Goal: Task Accomplishment & Management: Use online tool/utility

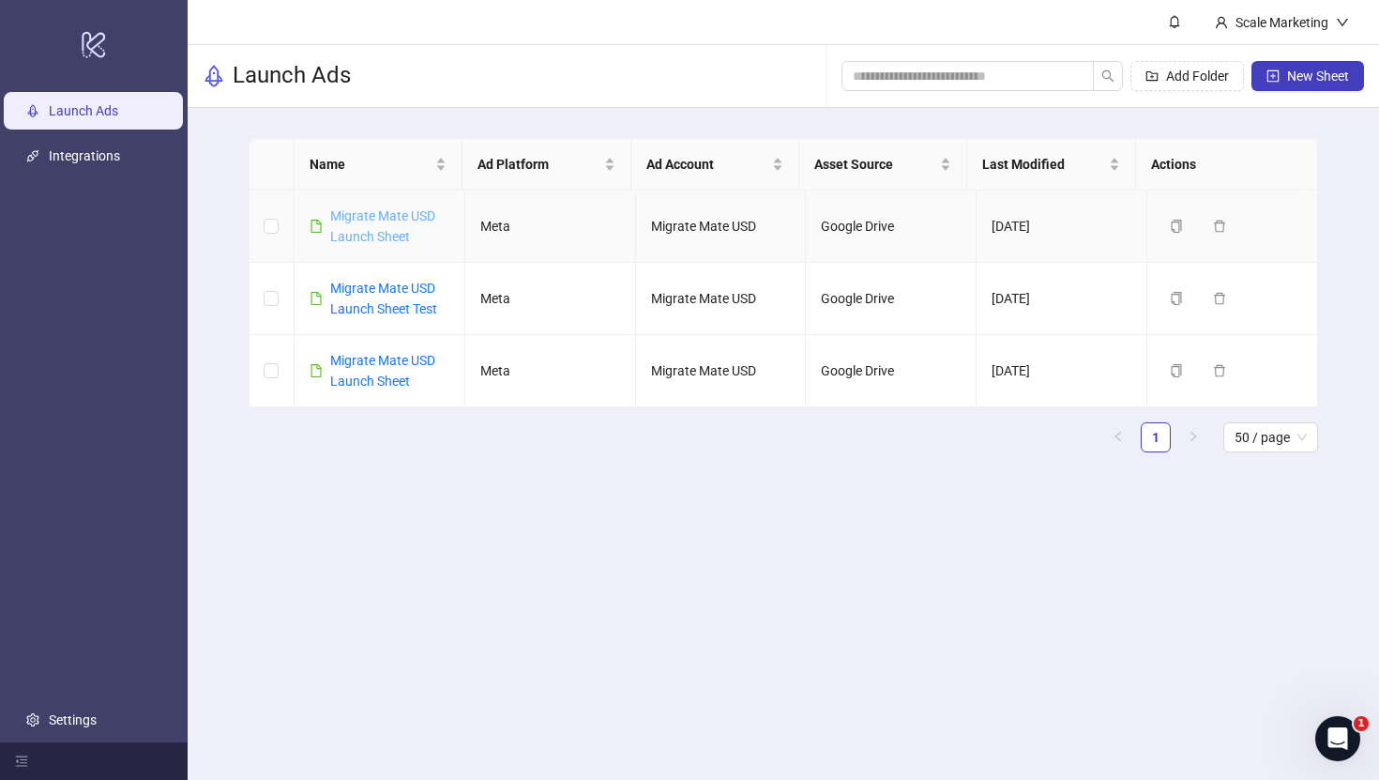
click at [379, 215] on link "Migrate Mate USD Launch Sheet" at bounding box center [382, 226] width 105 height 36
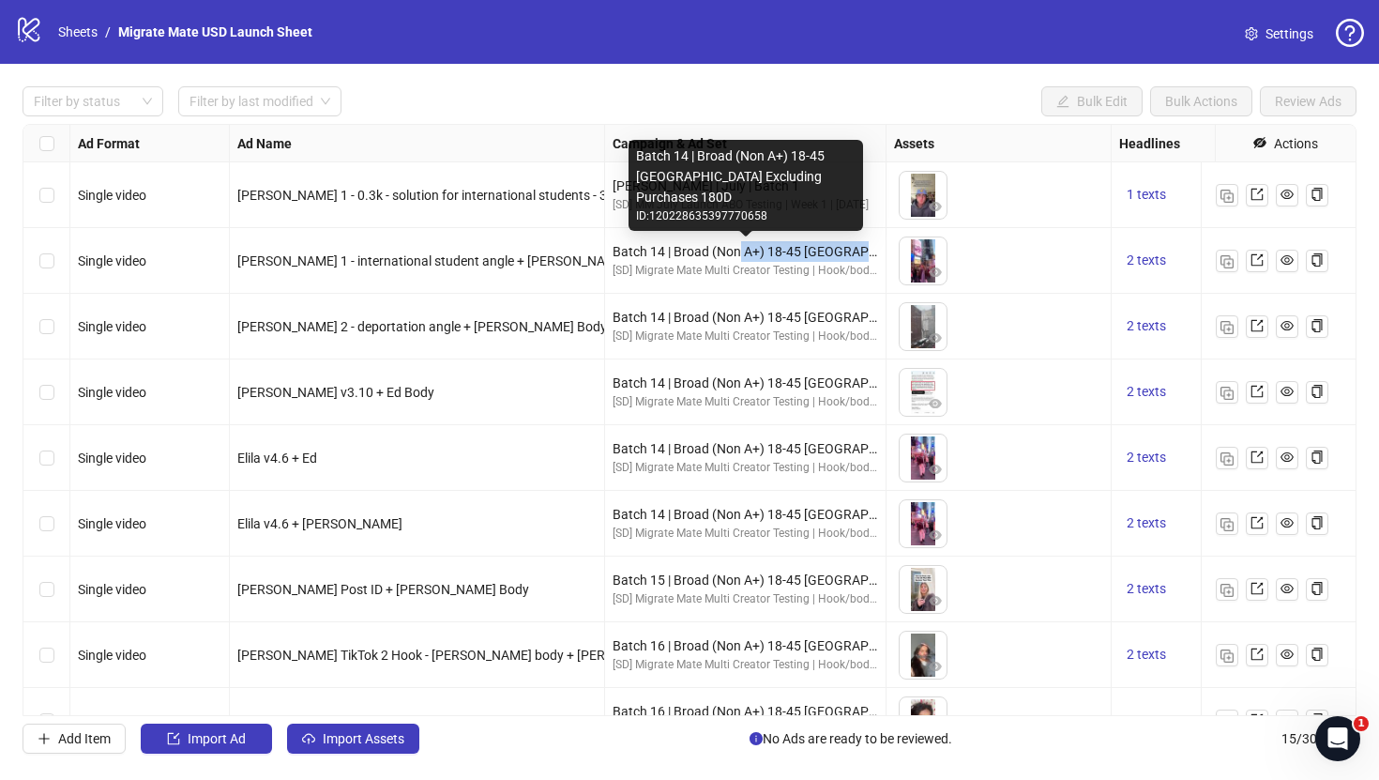
drag, startPoint x: 738, startPoint y: 250, endPoint x: 872, endPoint y: 251, distance: 133.2
click at [872, 251] on div "Batch 14 | Broad (Non A+) 18-45 [GEOGRAPHIC_DATA] Excluding Purchases 180D" at bounding box center [746, 251] width 266 height 21
click at [793, 251] on div "Batch 14 | Broad (Non A+) 18-45 [GEOGRAPHIC_DATA] Excluding Purchases 180D" at bounding box center [746, 251] width 266 height 21
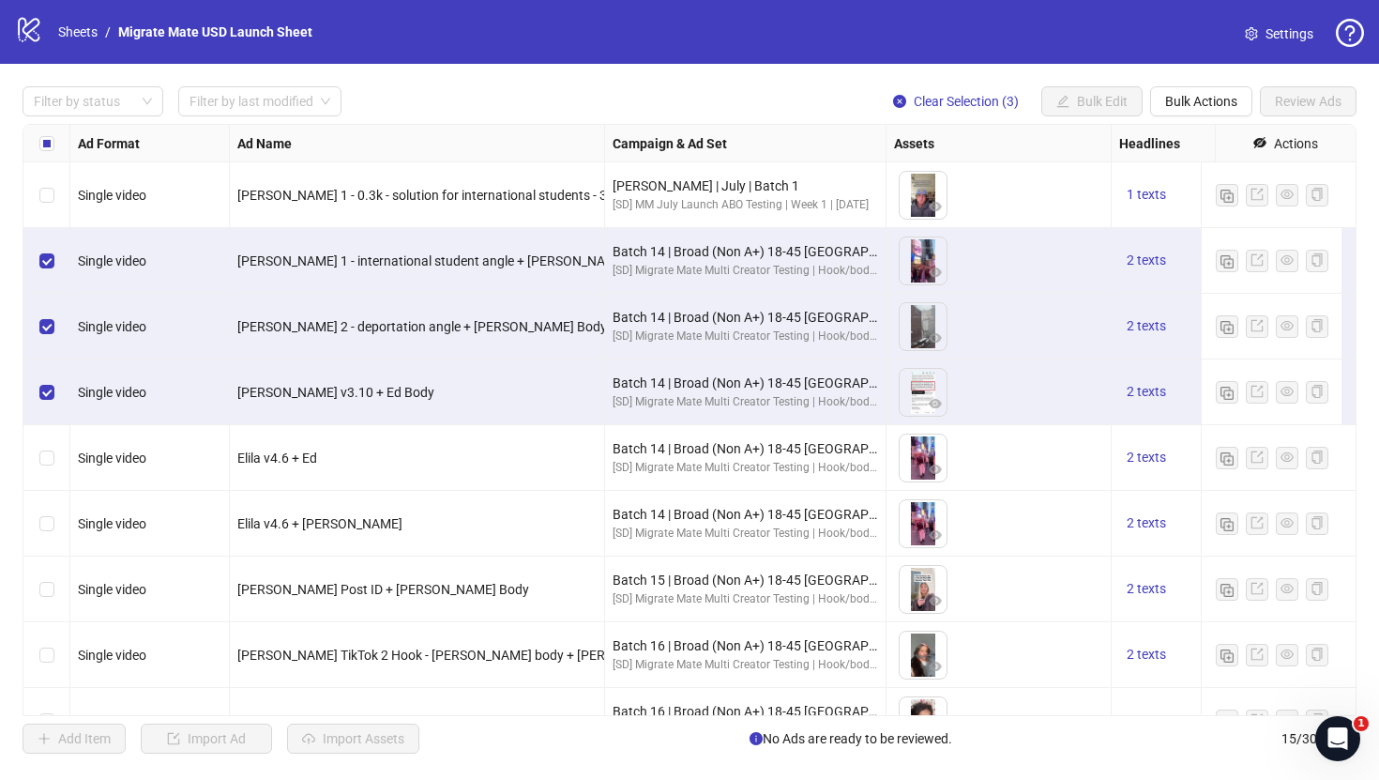
click at [47, 472] on div "Select row 5" at bounding box center [46, 458] width 47 height 66
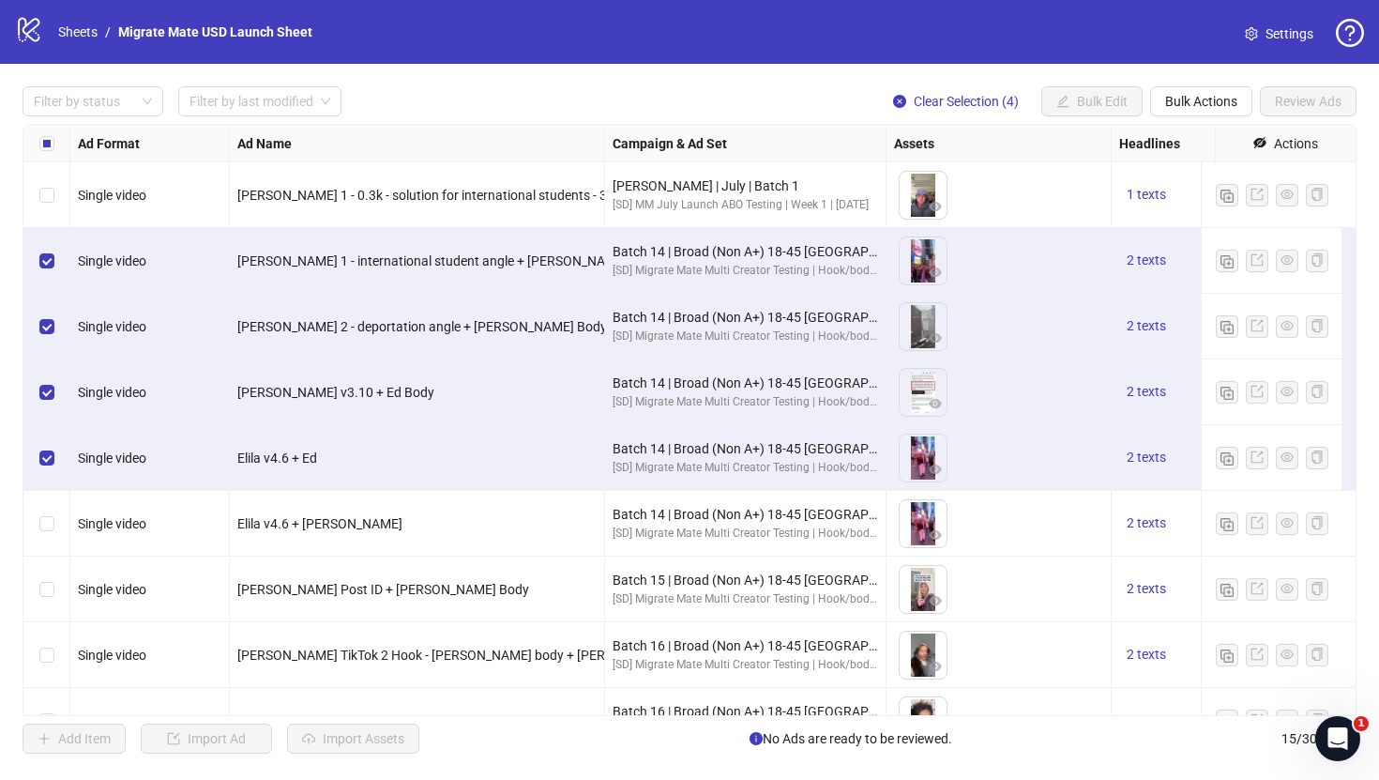
click at [36, 525] on div "Select row 6" at bounding box center [46, 524] width 47 height 66
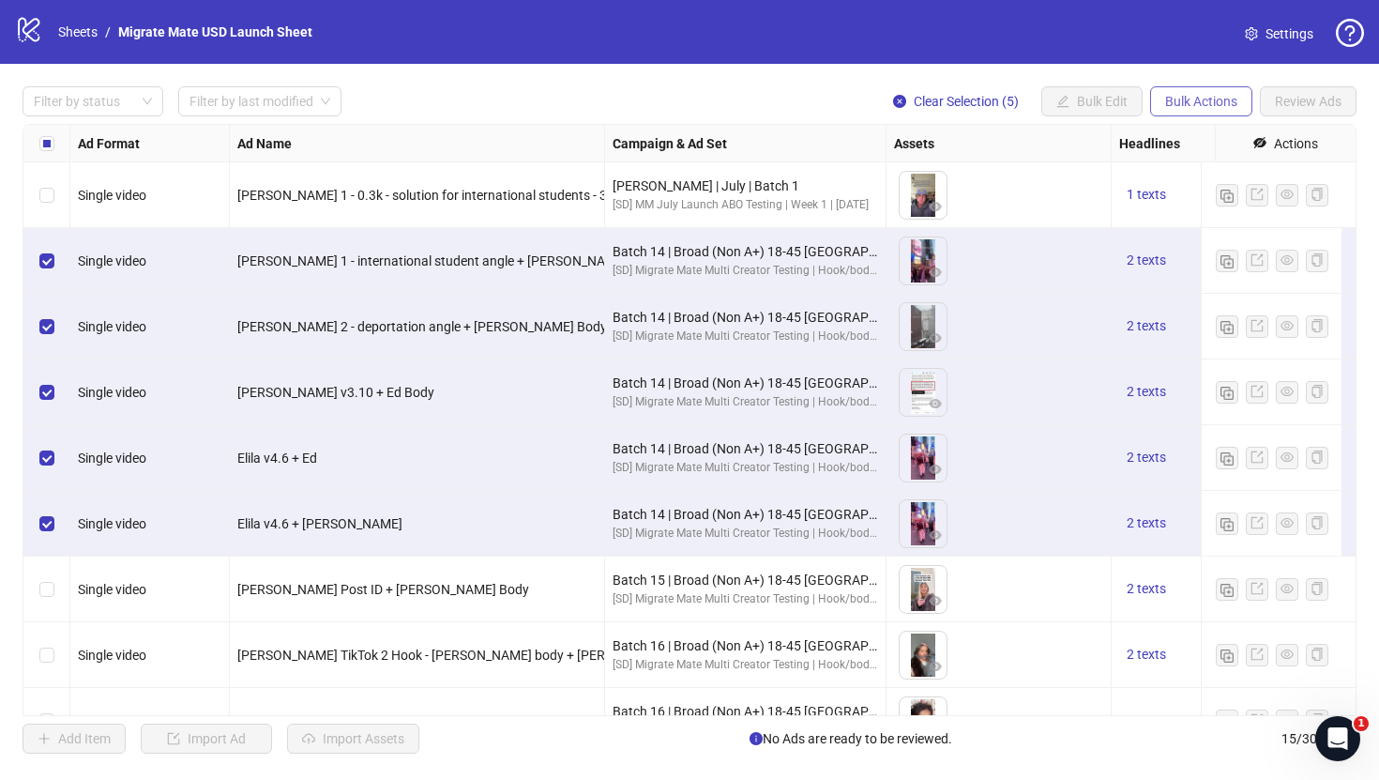
click at [1185, 106] on span "Bulk Actions" at bounding box center [1201, 101] width 72 height 15
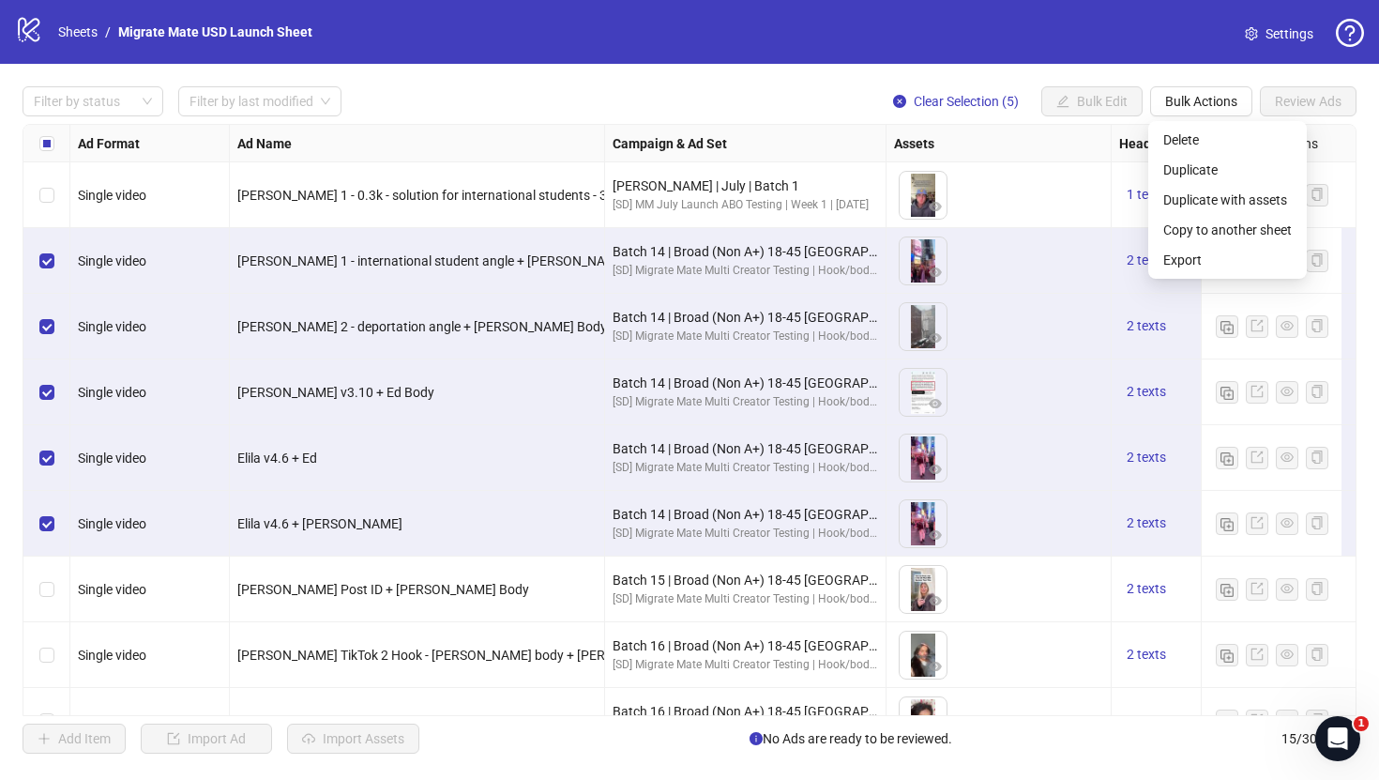
click at [569, 92] on div "Filter by status Filter by last modified Clear Selection (5) Bulk Edit Bulk Act…" at bounding box center [690, 101] width 1334 height 30
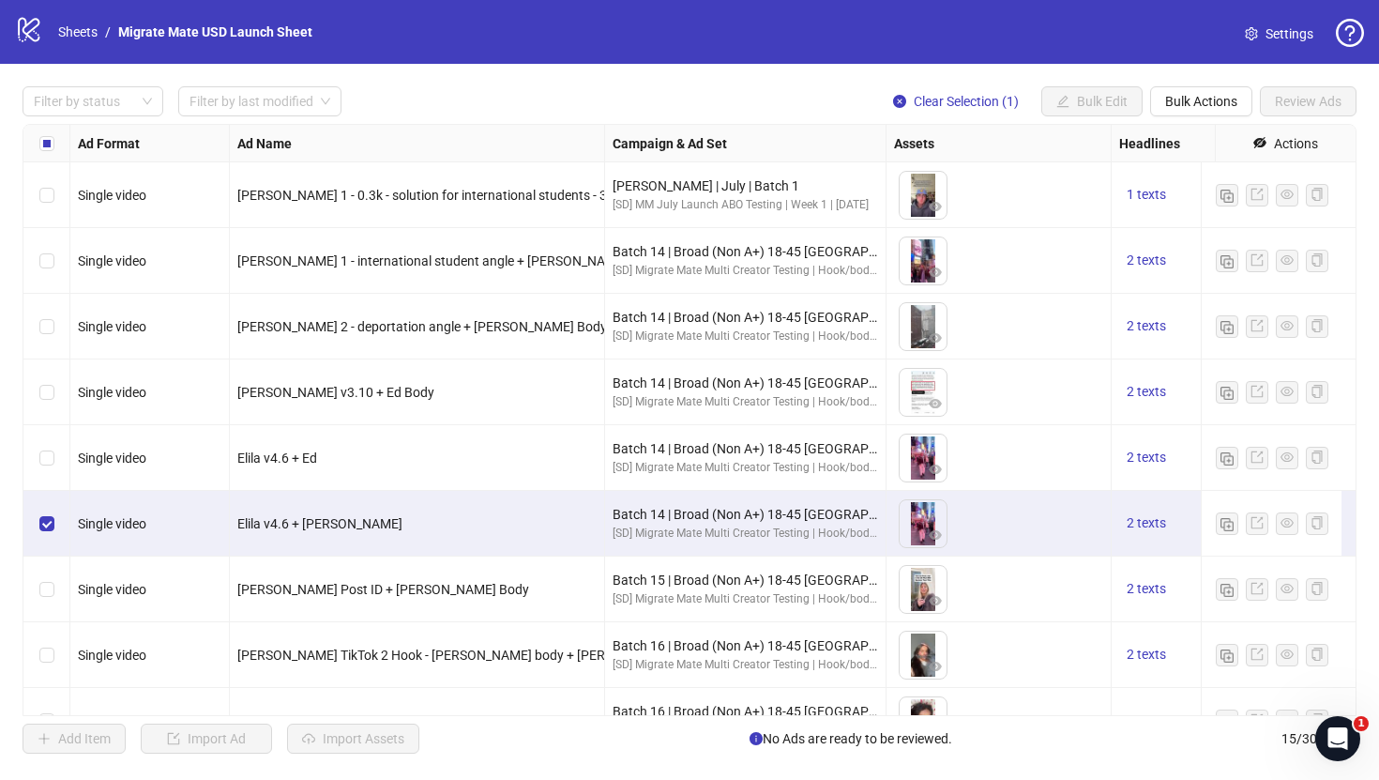
drag, startPoint x: 47, startPoint y: 471, endPoint x: 58, endPoint y: 435, distance: 37.4
click at [50, 469] on div "Select row 5" at bounding box center [46, 458] width 47 height 66
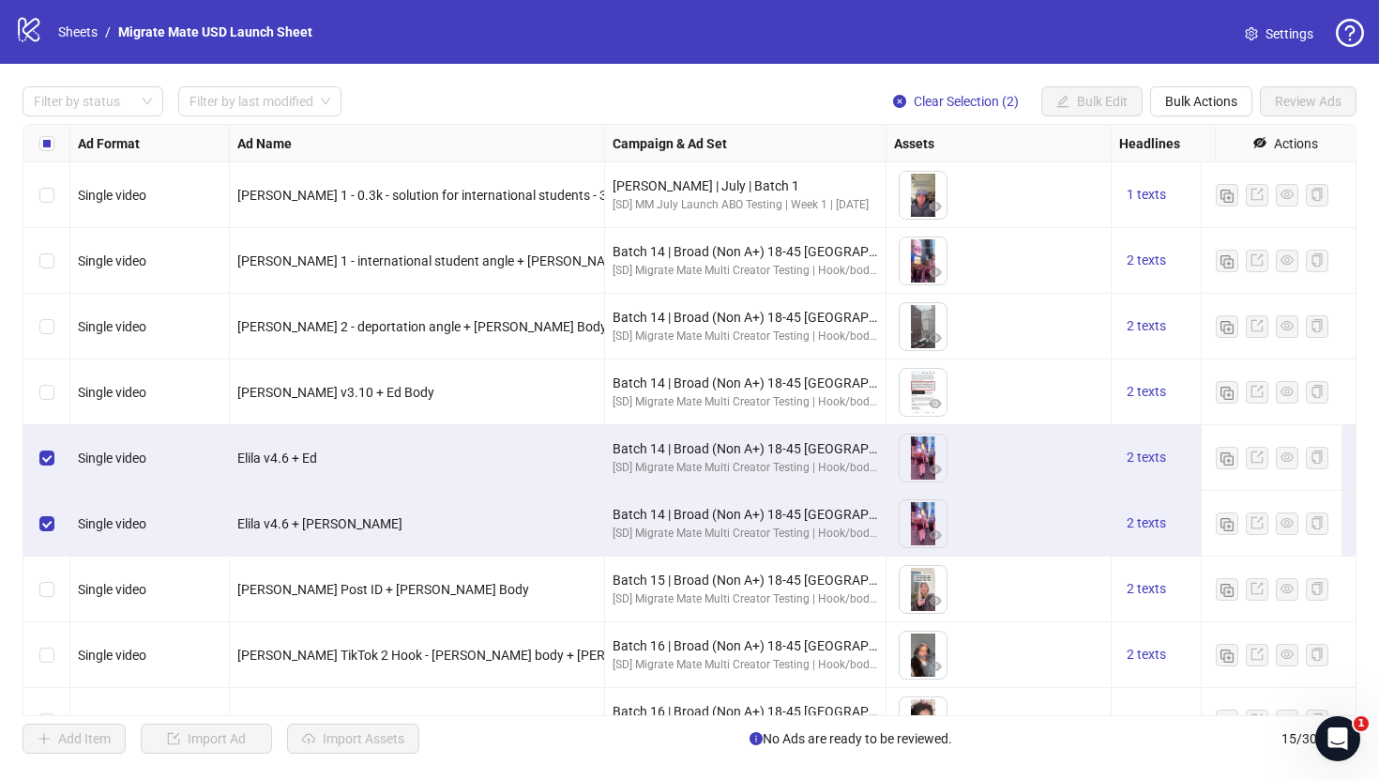
click at [54, 386] on div "Select row 4" at bounding box center [46, 392] width 47 height 66
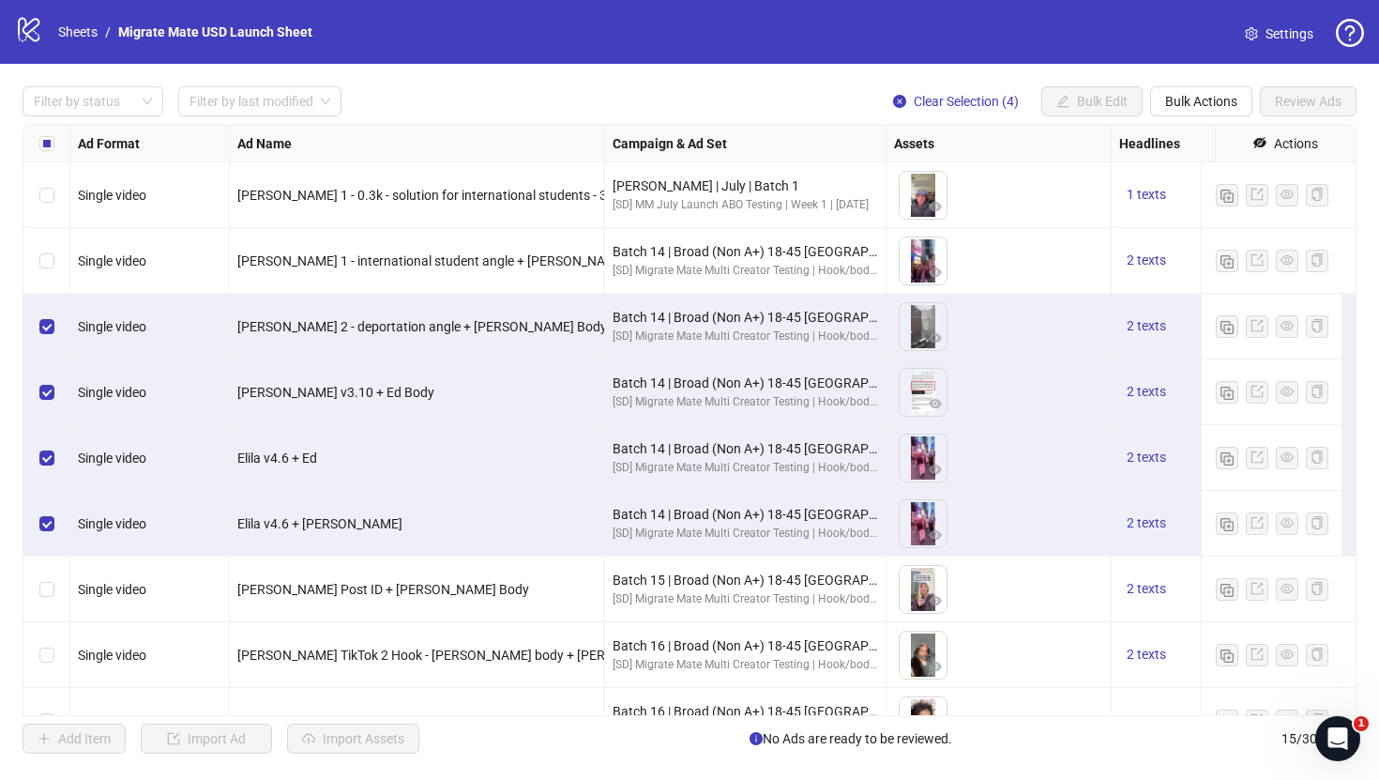
click at [42, 273] on div "Select row 2" at bounding box center [46, 261] width 47 height 66
click at [32, 323] on div "Select row 3" at bounding box center [46, 327] width 47 height 66
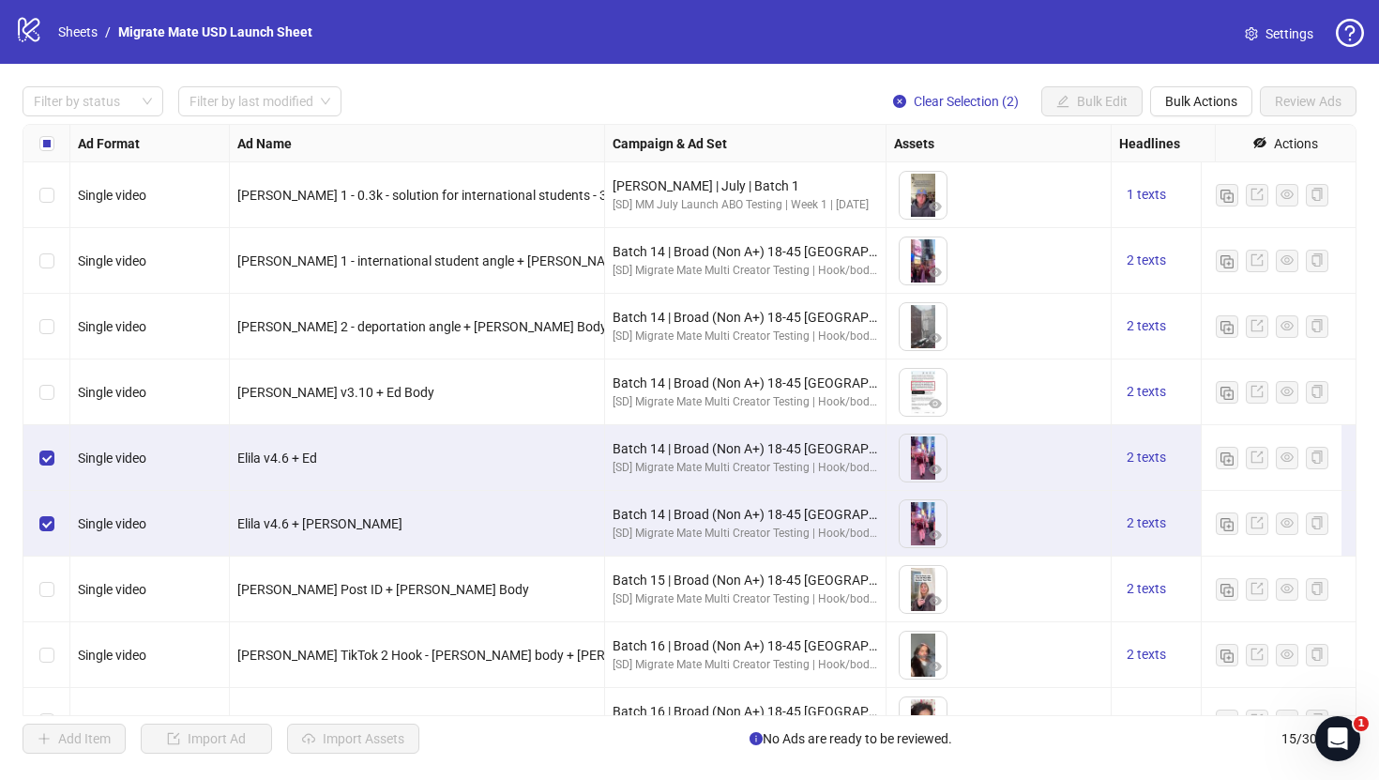
click at [43, 479] on div "Select row 5" at bounding box center [46, 458] width 47 height 66
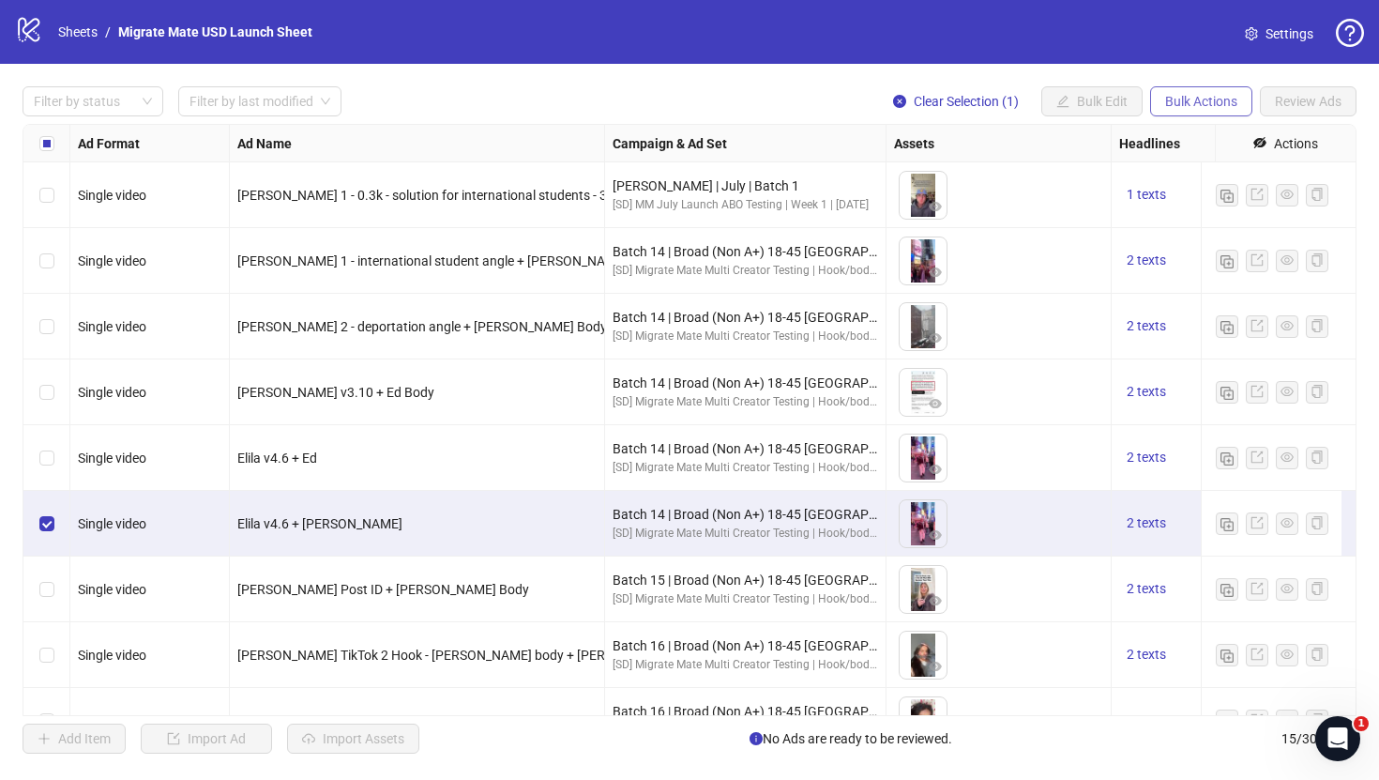
click at [1197, 106] on span "Bulk Actions" at bounding box center [1201, 101] width 72 height 15
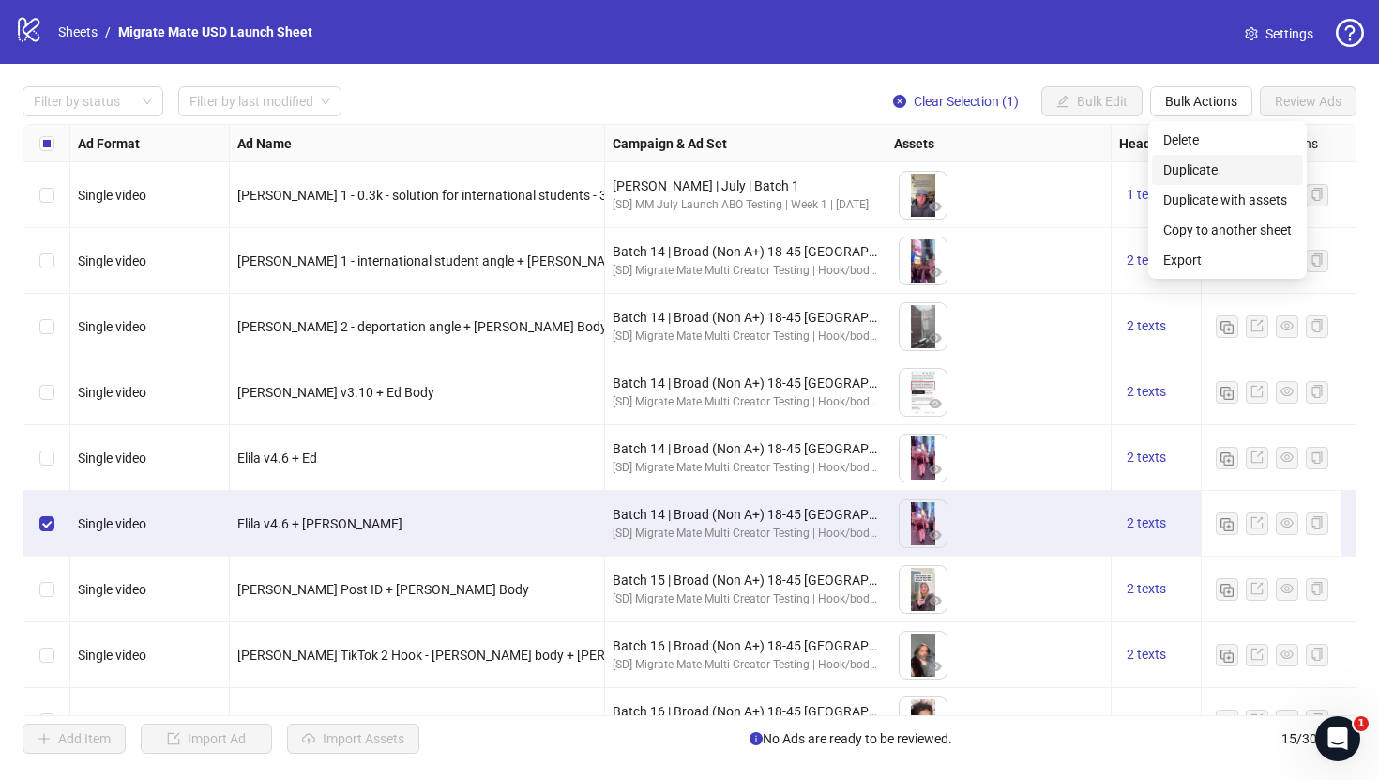
click at [1224, 174] on span "Duplicate" at bounding box center [1228, 170] width 129 height 21
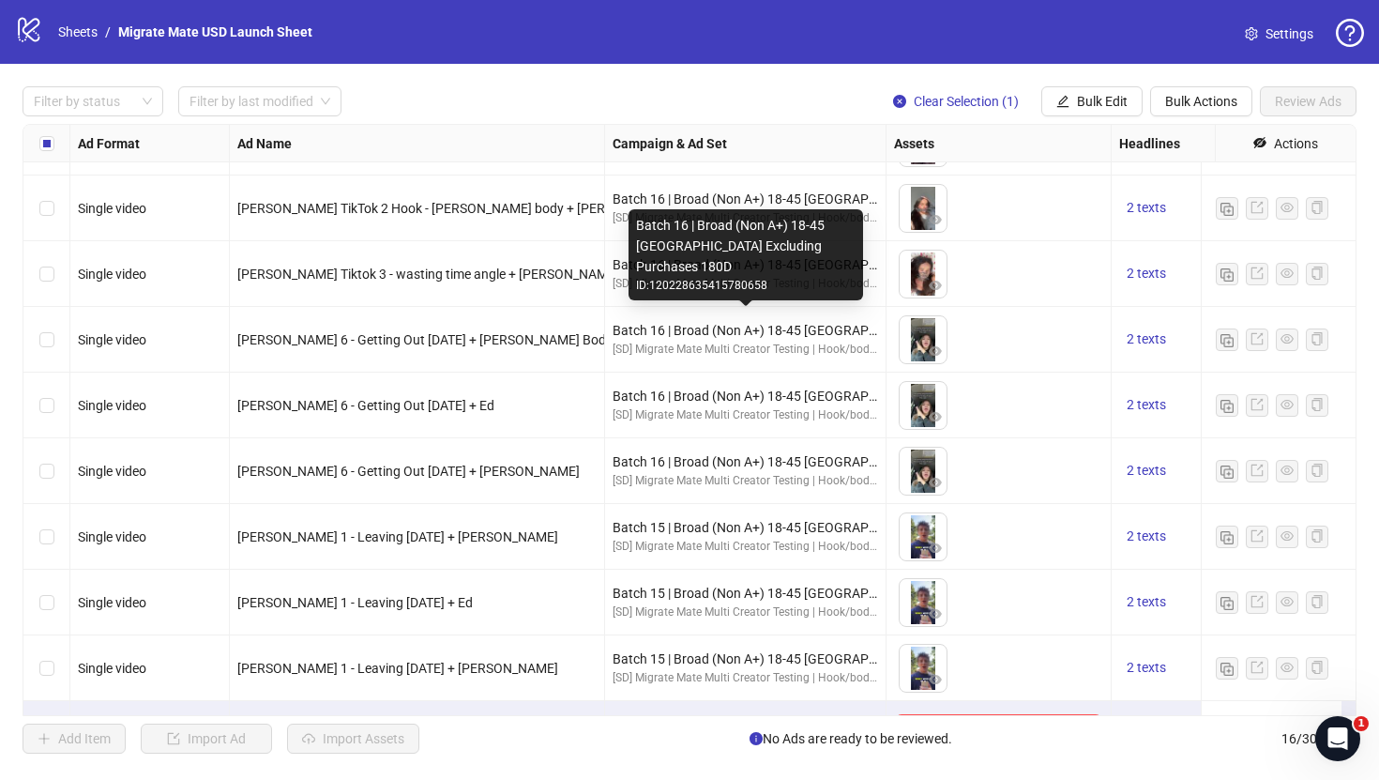
scroll to position [512, 0]
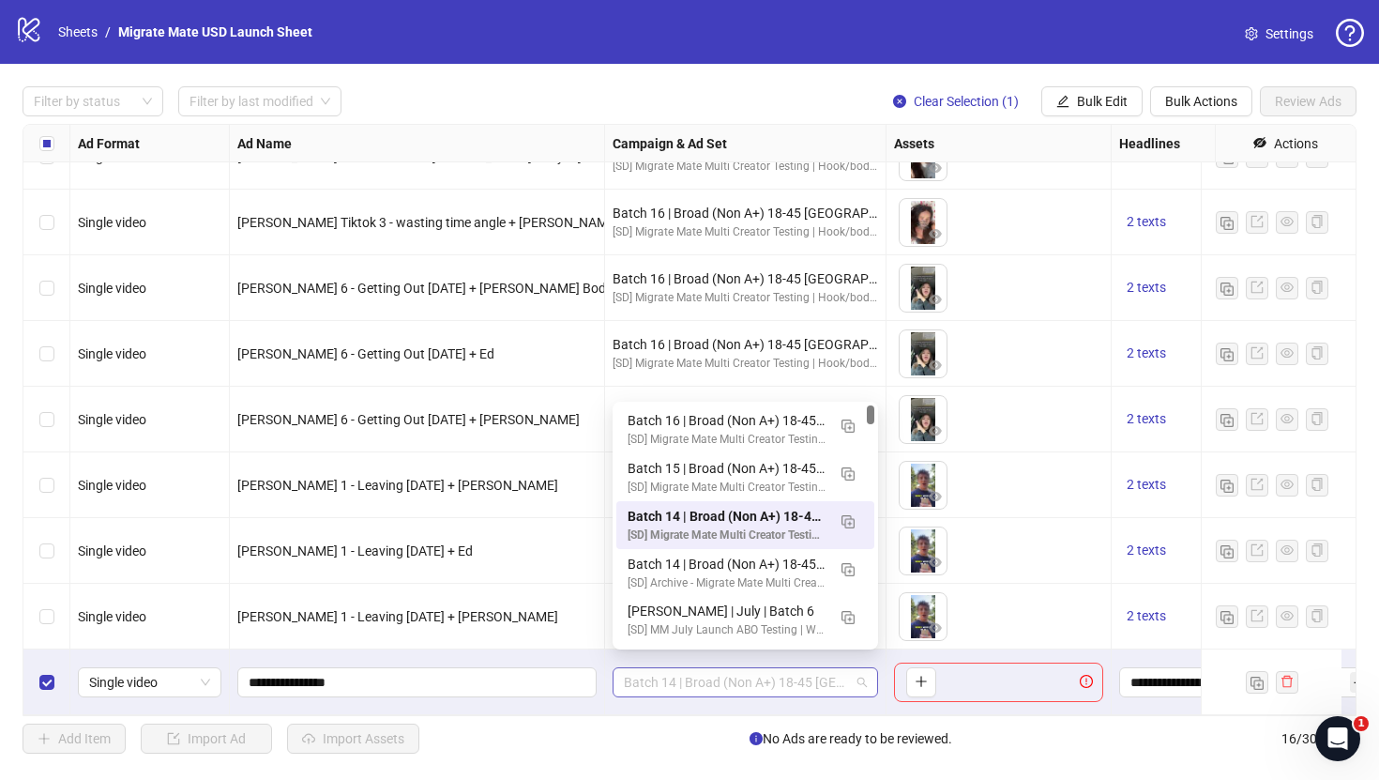
click at [705, 668] on span "Batch 14 | Broad (Non A+) 18-45 [GEOGRAPHIC_DATA] Excluding Purchases 180D" at bounding box center [745, 682] width 243 height 28
click at [852, 525] on img "button" at bounding box center [848, 521] width 13 height 13
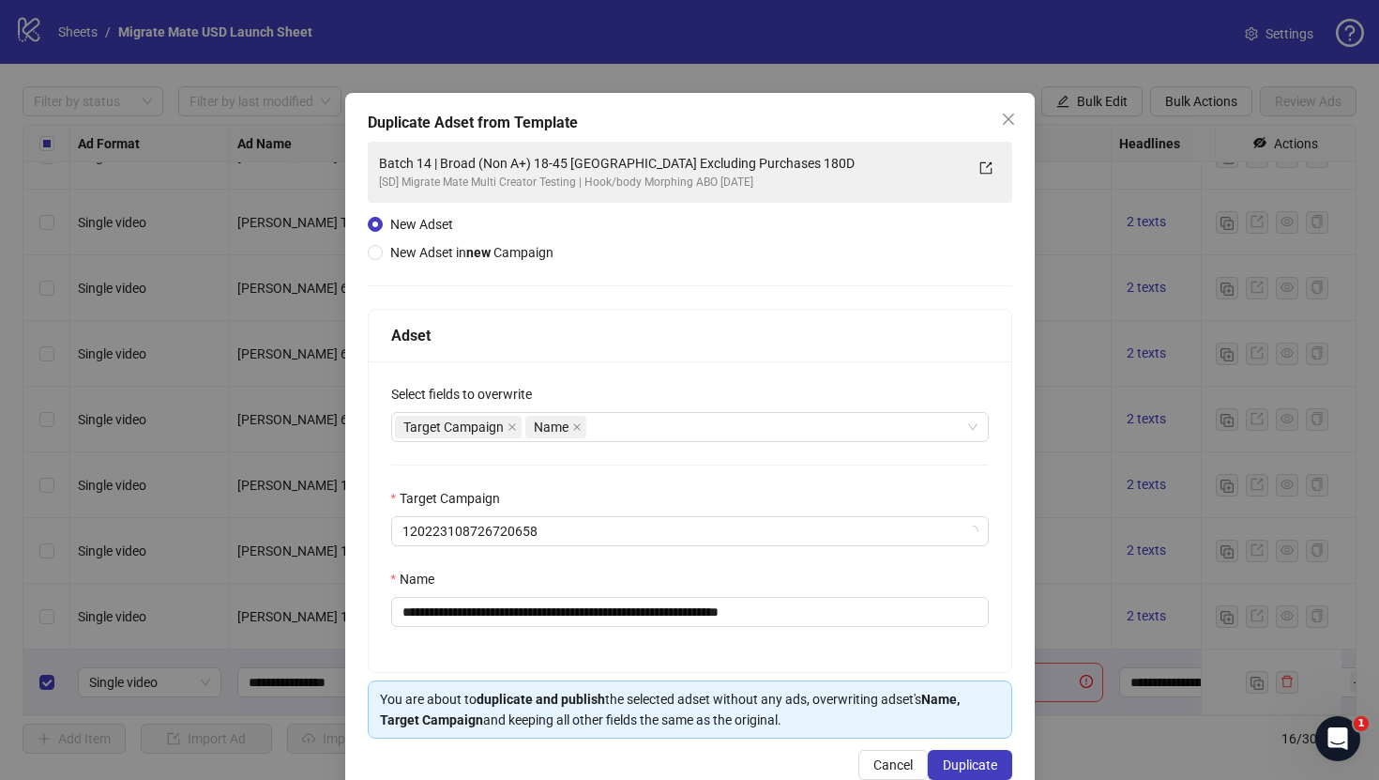
scroll to position [0, 0]
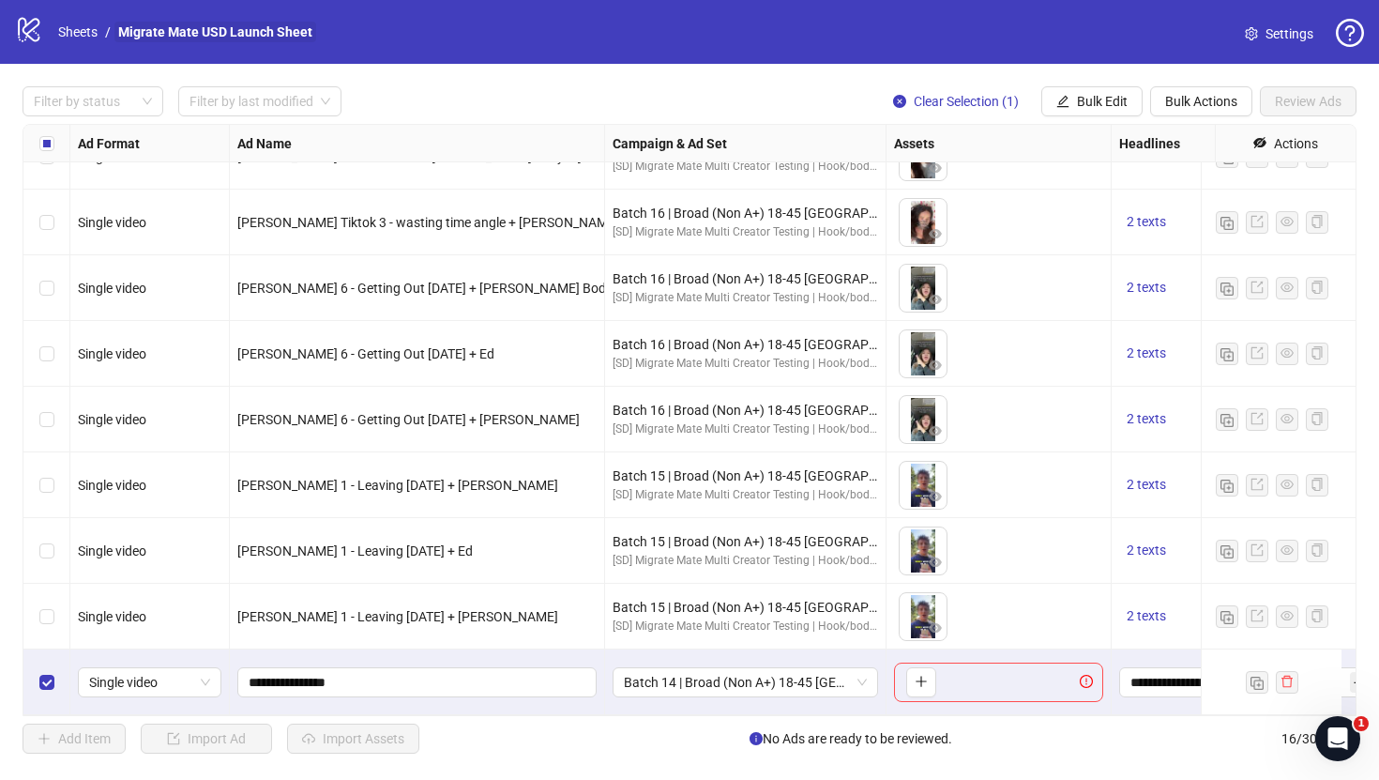
click at [200, 34] on link "Migrate Mate USD Launch Sheet" at bounding box center [215, 32] width 202 height 21
click at [1267, 30] on span "Settings" at bounding box center [1290, 33] width 48 height 21
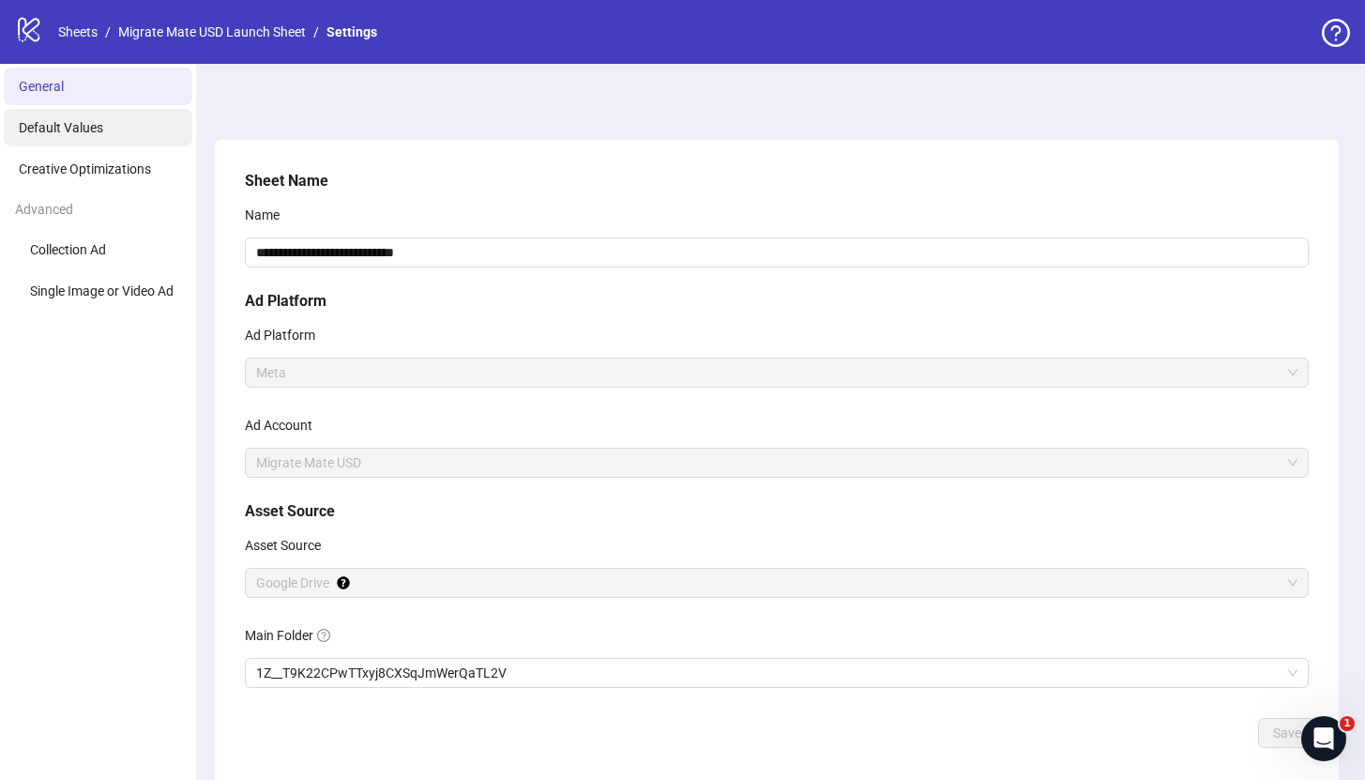
click at [87, 129] on span "Default Values" at bounding box center [61, 127] width 84 height 15
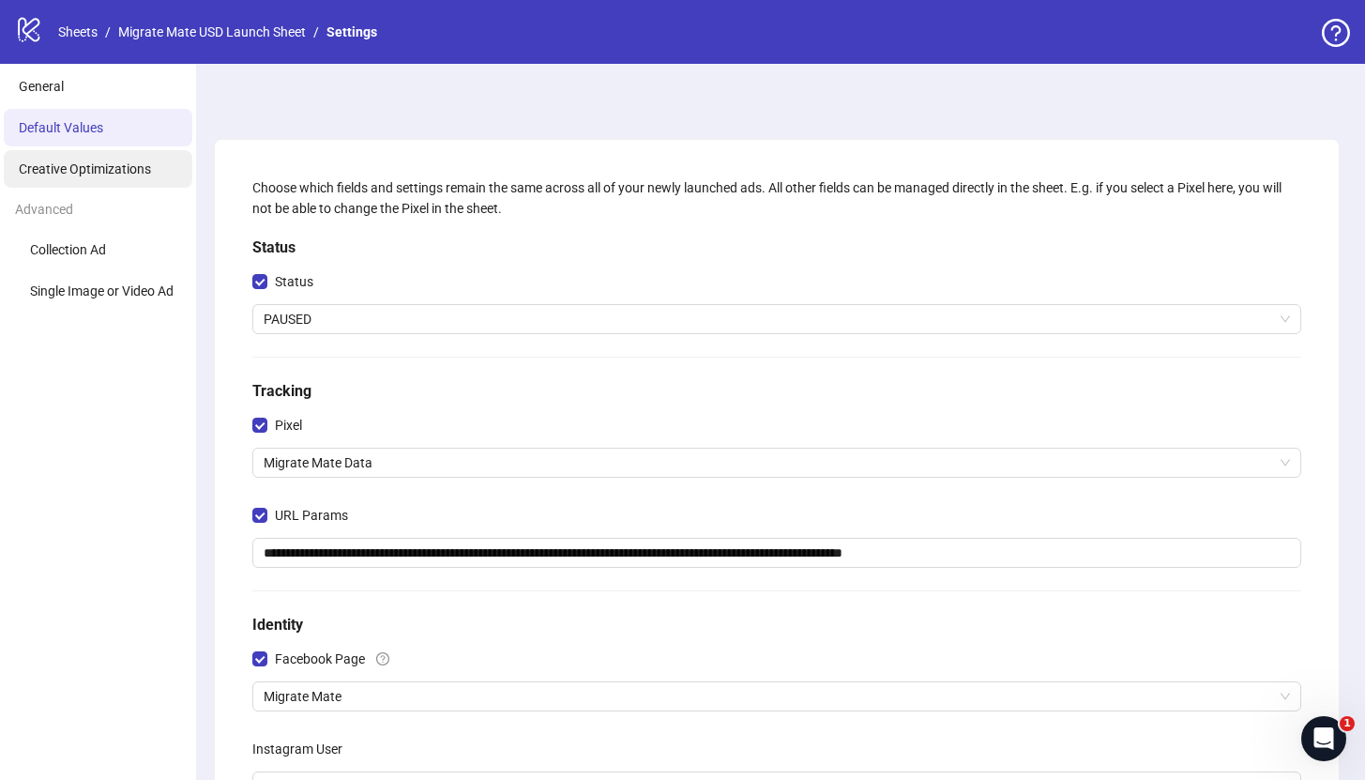
click at [115, 172] on span "Creative Optimizations" at bounding box center [85, 168] width 132 height 15
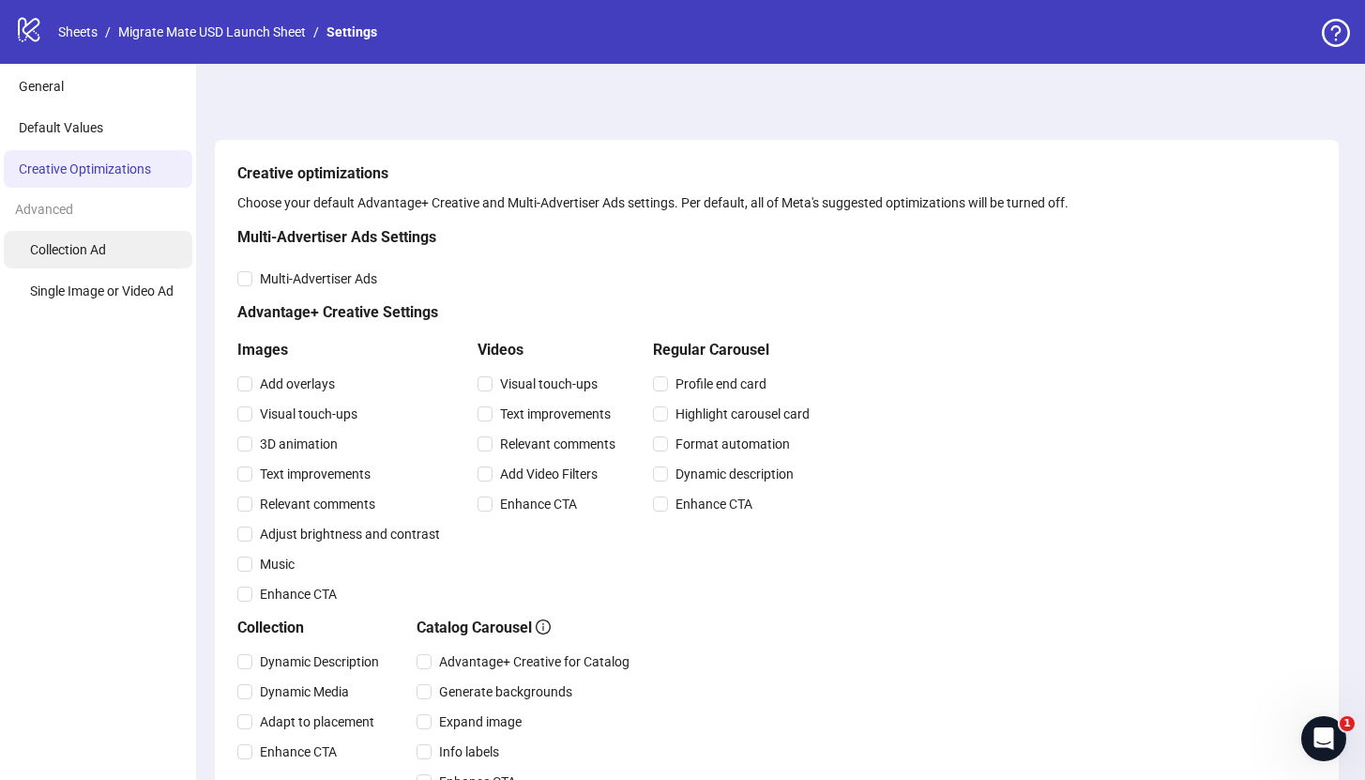
click at [102, 242] on span "Collection Ad" at bounding box center [68, 249] width 76 height 15
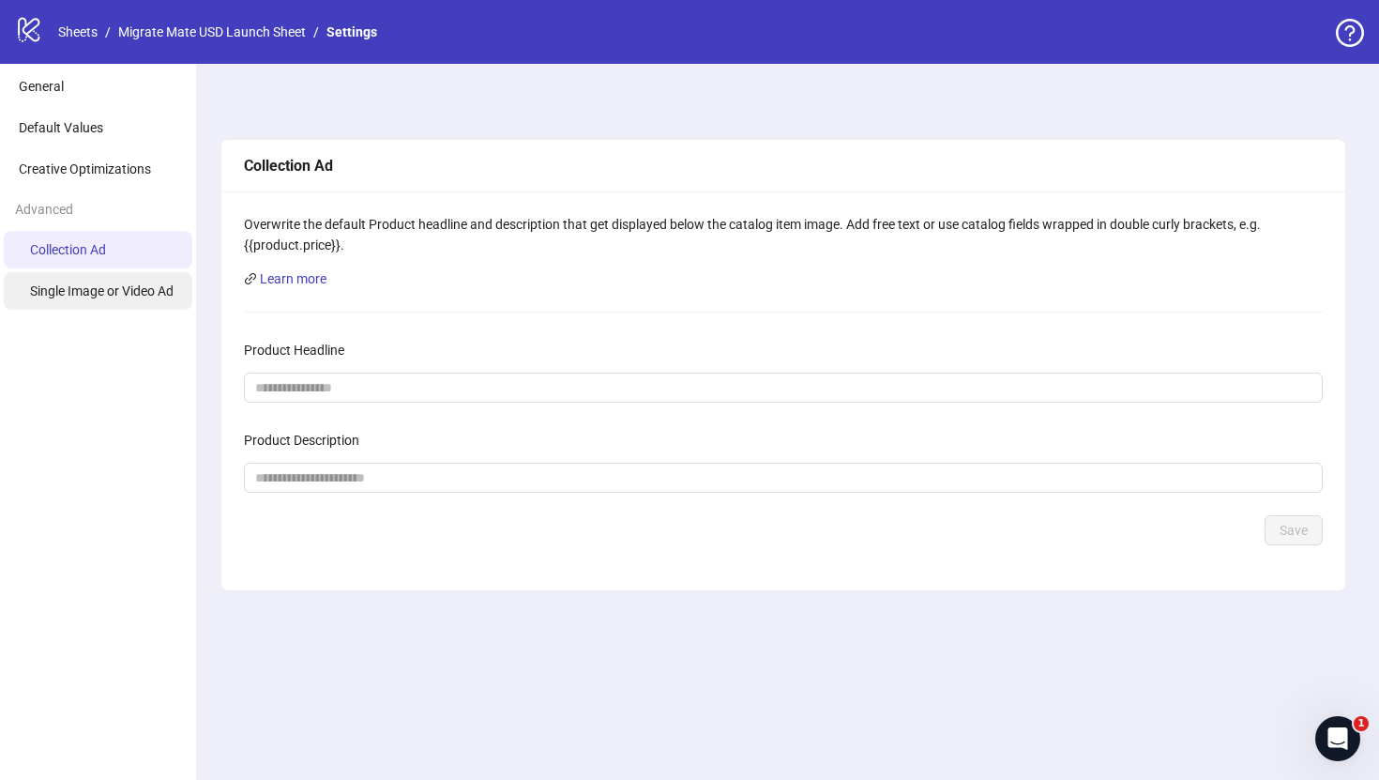
click at [72, 289] on span "Single Image or Video Ad" at bounding box center [102, 290] width 144 height 15
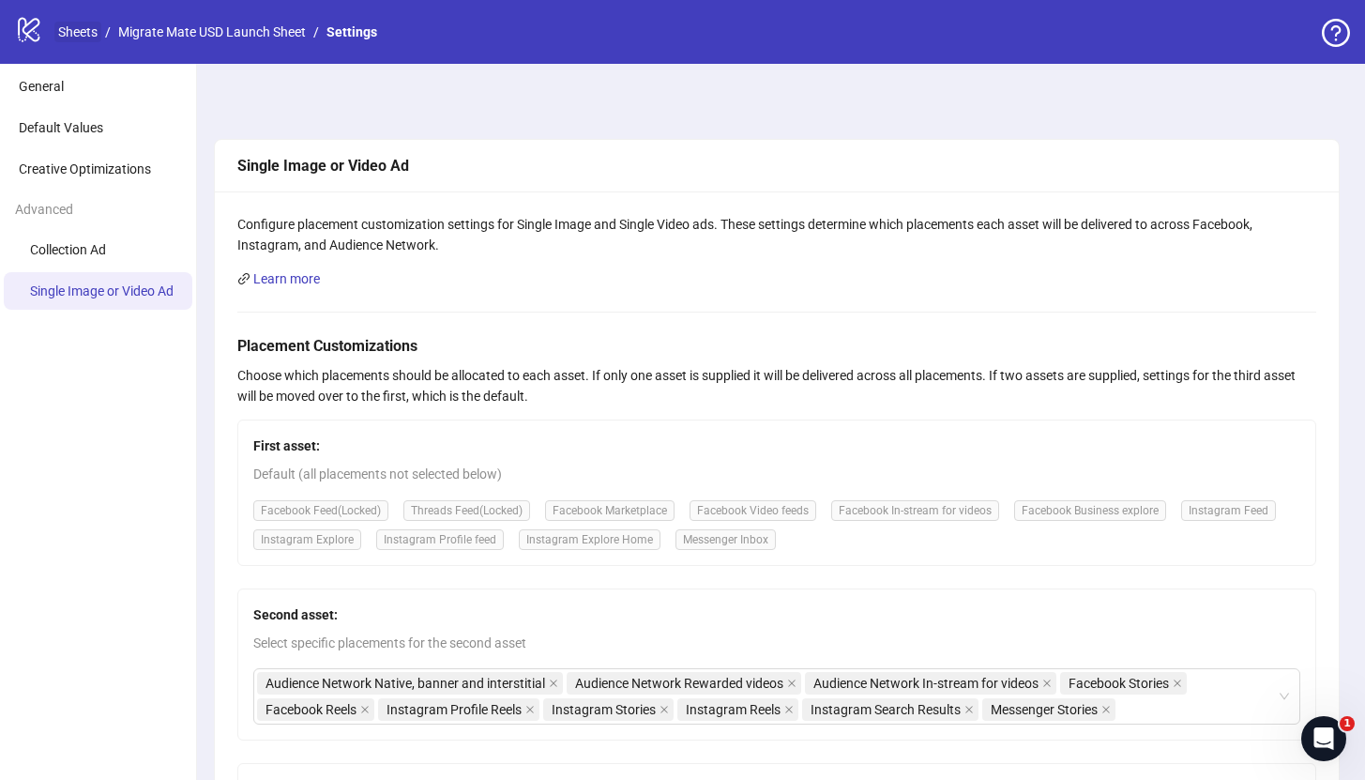
click at [88, 32] on link "Sheets" at bounding box center [77, 32] width 47 height 21
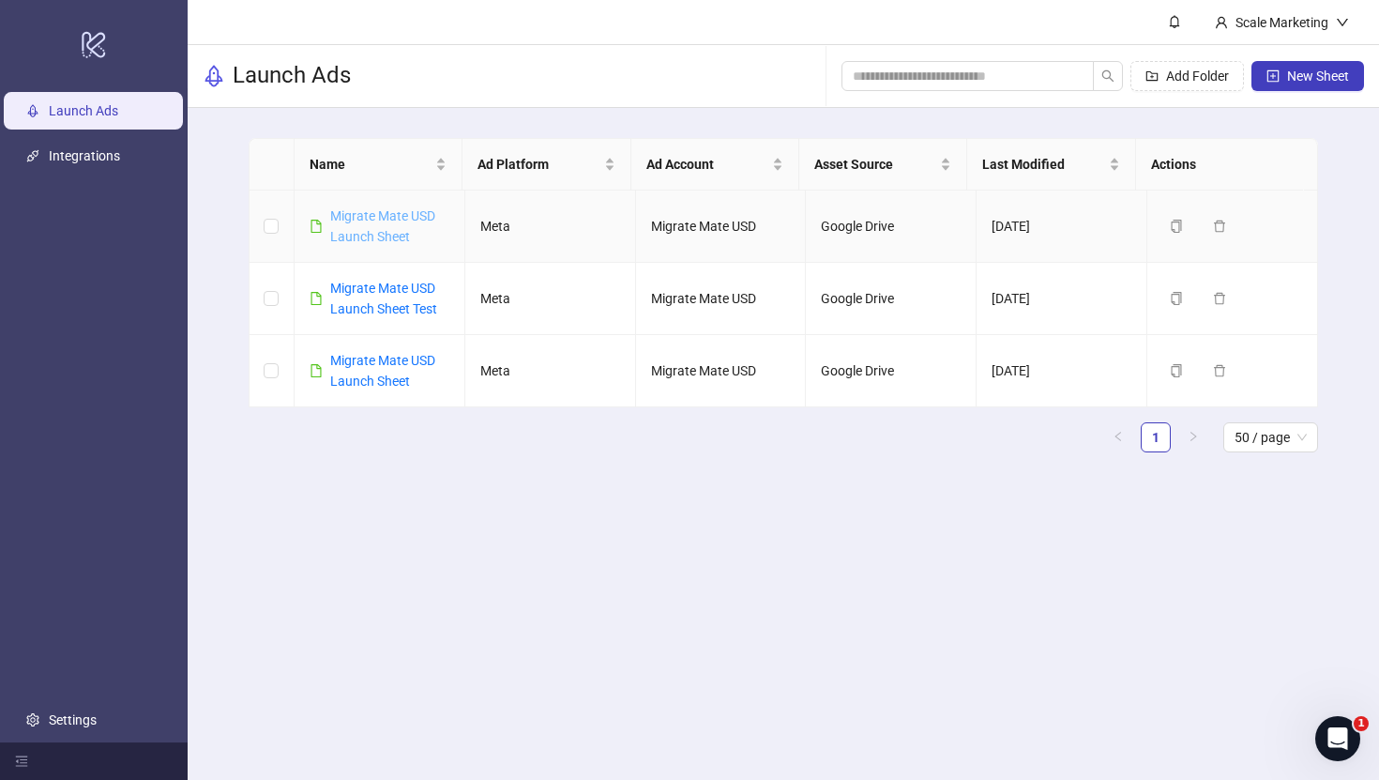
click at [365, 213] on link "Migrate Mate USD Launch Sheet" at bounding box center [382, 226] width 105 height 36
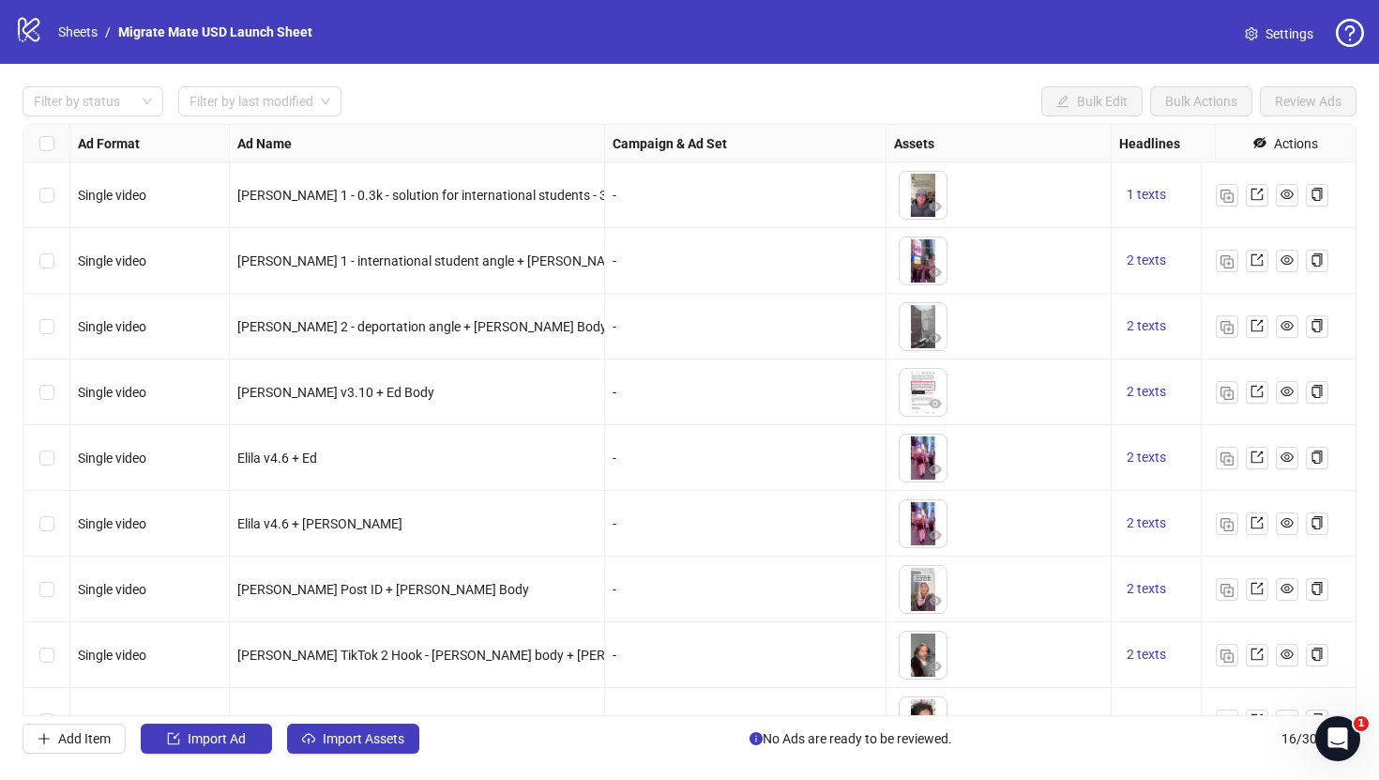
click at [555, 74] on div "Filter by status Filter by last modified Bulk Edit Bulk Actions Review Ads Ad F…" at bounding box center [689, 420] width 1379 height 712
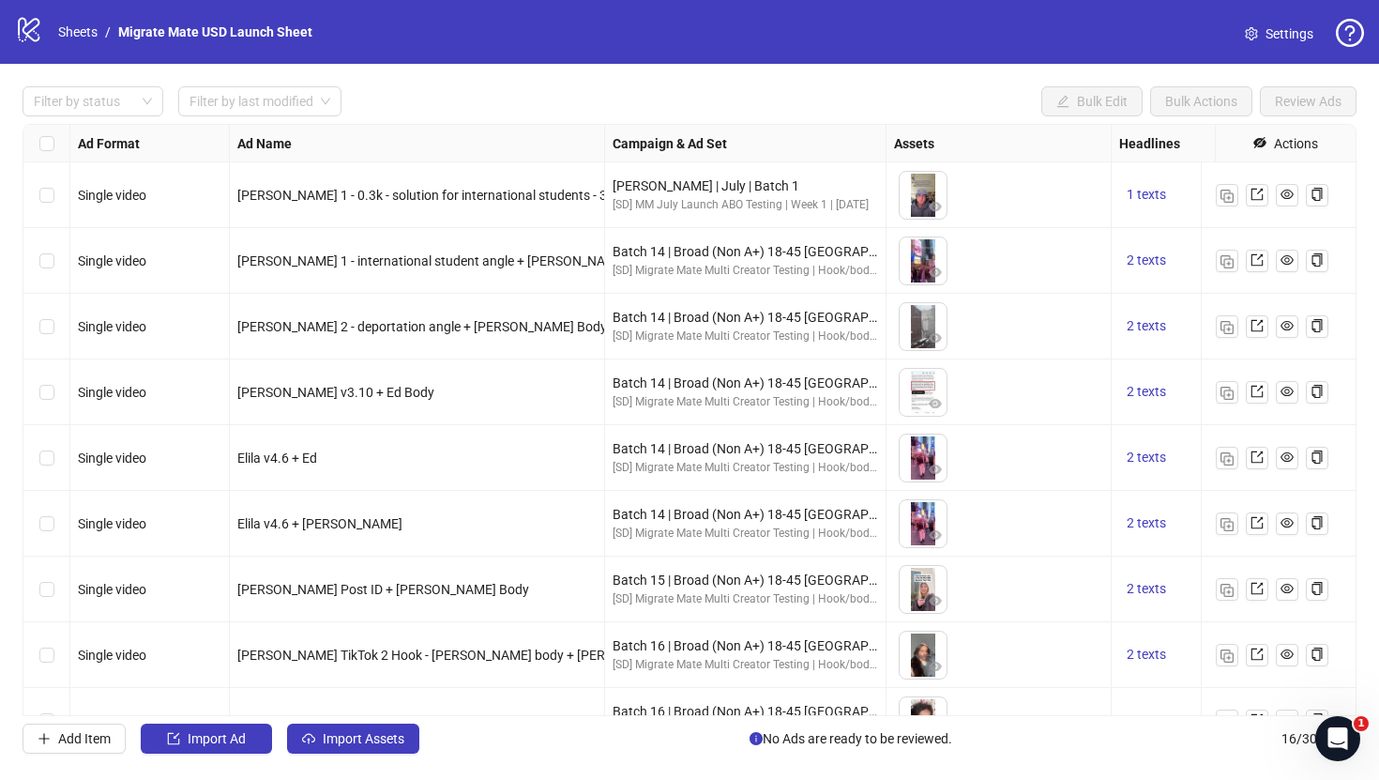
click at [659, 52] on div "logo/logo-mobile Sheets / Migrate Mate USD Launch Sheet Settings" at bounding box center [689, 32] width 1379 height 64
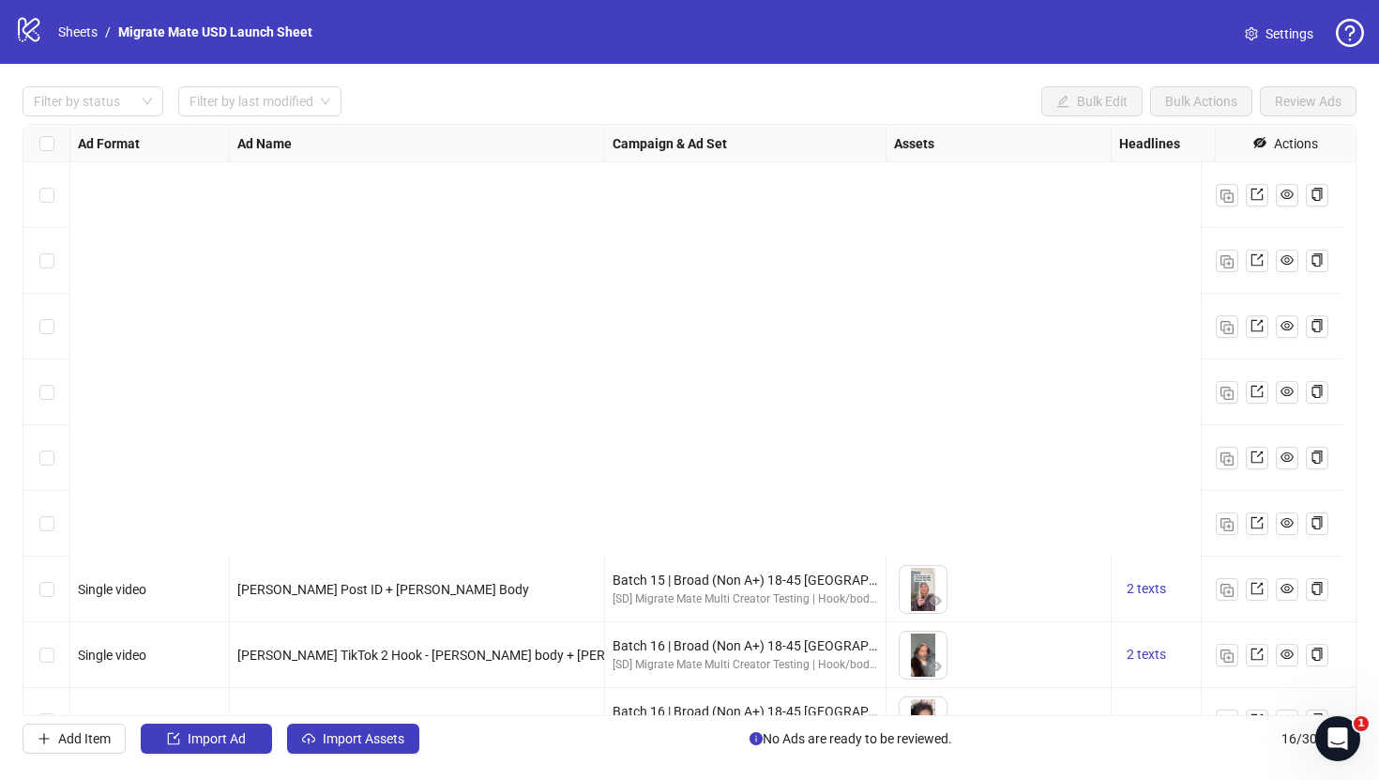
scroll to position [512, 0]
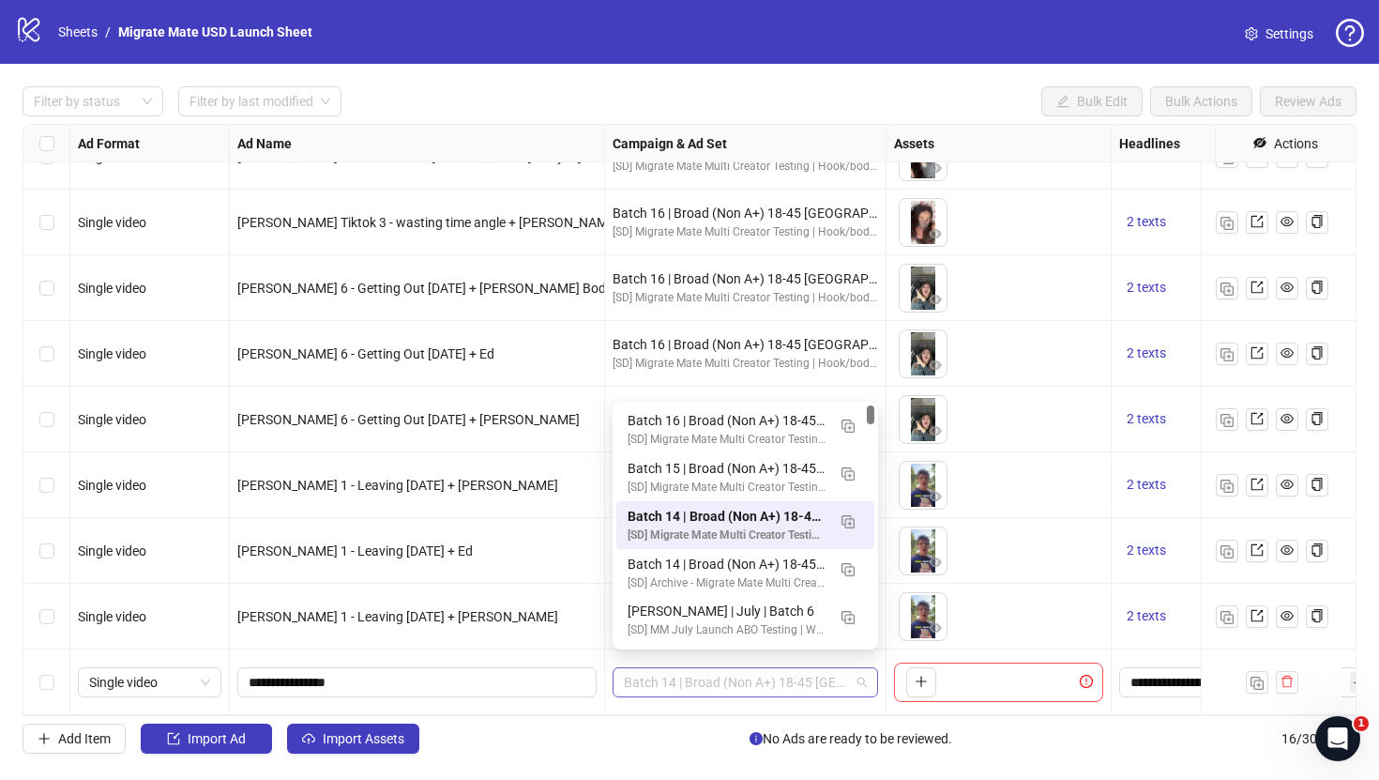
click at [851, 668] on span "Batch 14 | Broad (Non A+) 18-45 [GEOGRAPHIC_DATA] Excluding Purchases 180D" at bounding box center [745, 682] width 243 height 28
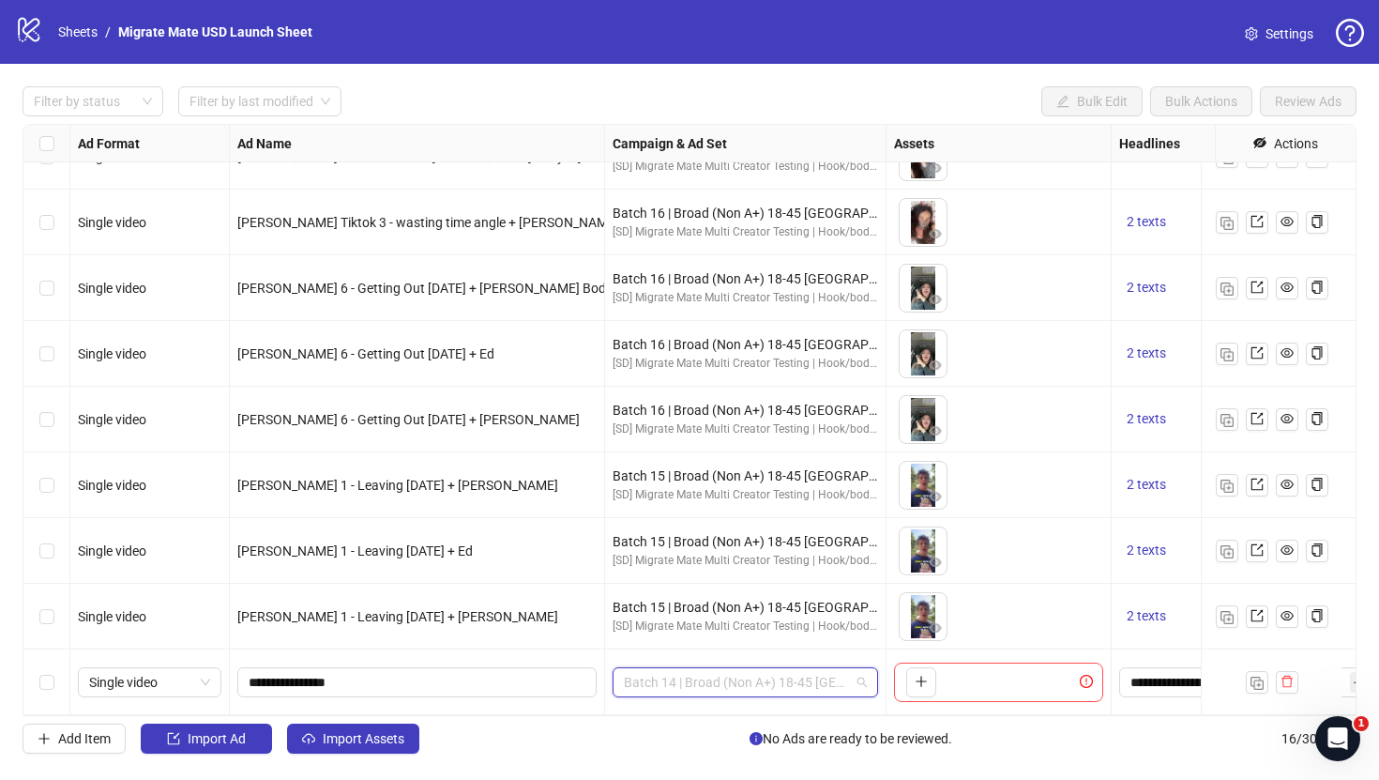
click at [814, 670] on span "Batch 14 | Broad (Non A+) 18-45 [GEOGRAPHIC_DATA] Excluding Purchases 180D" at bounding box center [745, 682] width 243 height 28
click at [720, 676] on span "Batch 14 | Broad (Non A+) 18-45 [GEOGRAPHIC_DATA] Excluding Purchases 180D" at bounding box center [745, 682] width 243 height 28
click at [725, 669] on span "Batch 14 | Broad (Non A+) 18-45 [GEOGRAPHIC_DATA] Excluding Purchases 180D" at bounding box center [745, 682] width 243 height 28
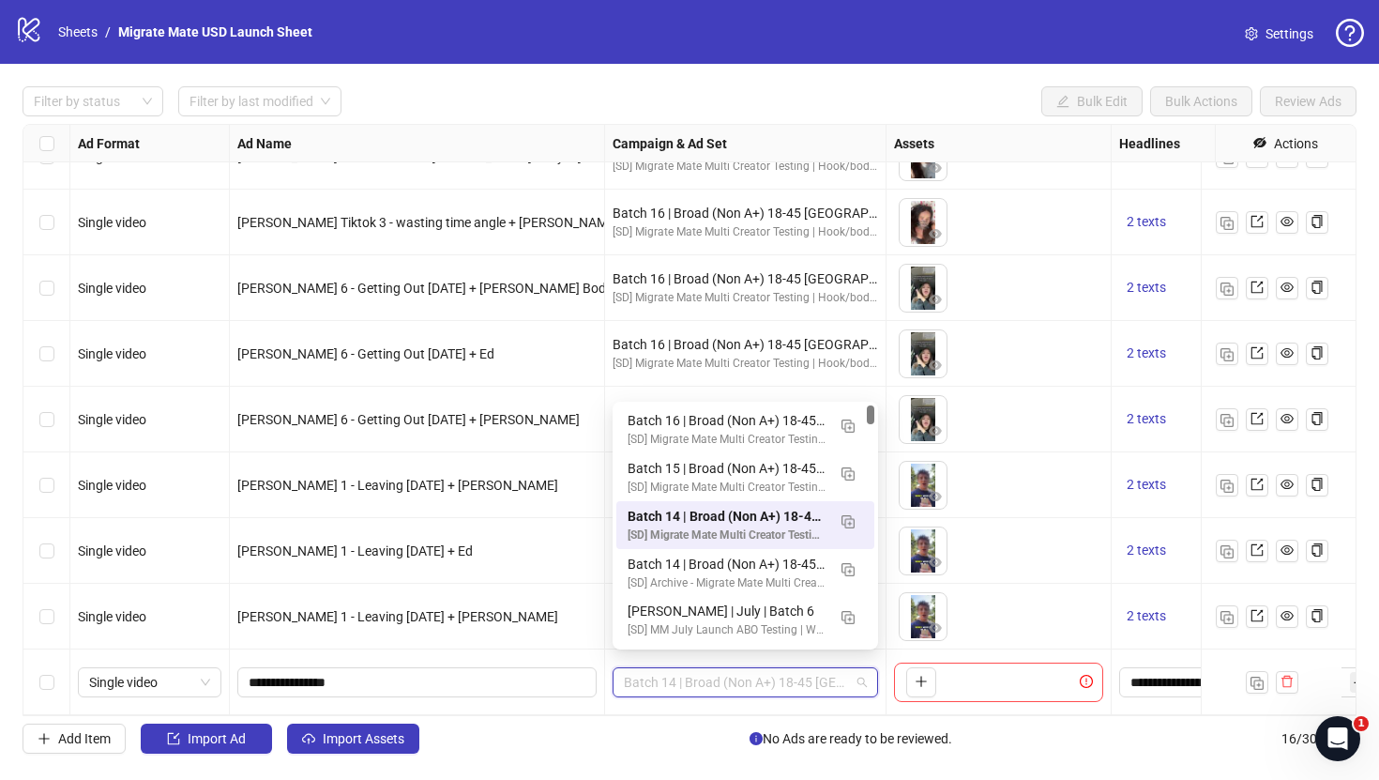
paste input "**********"
type input "**********"
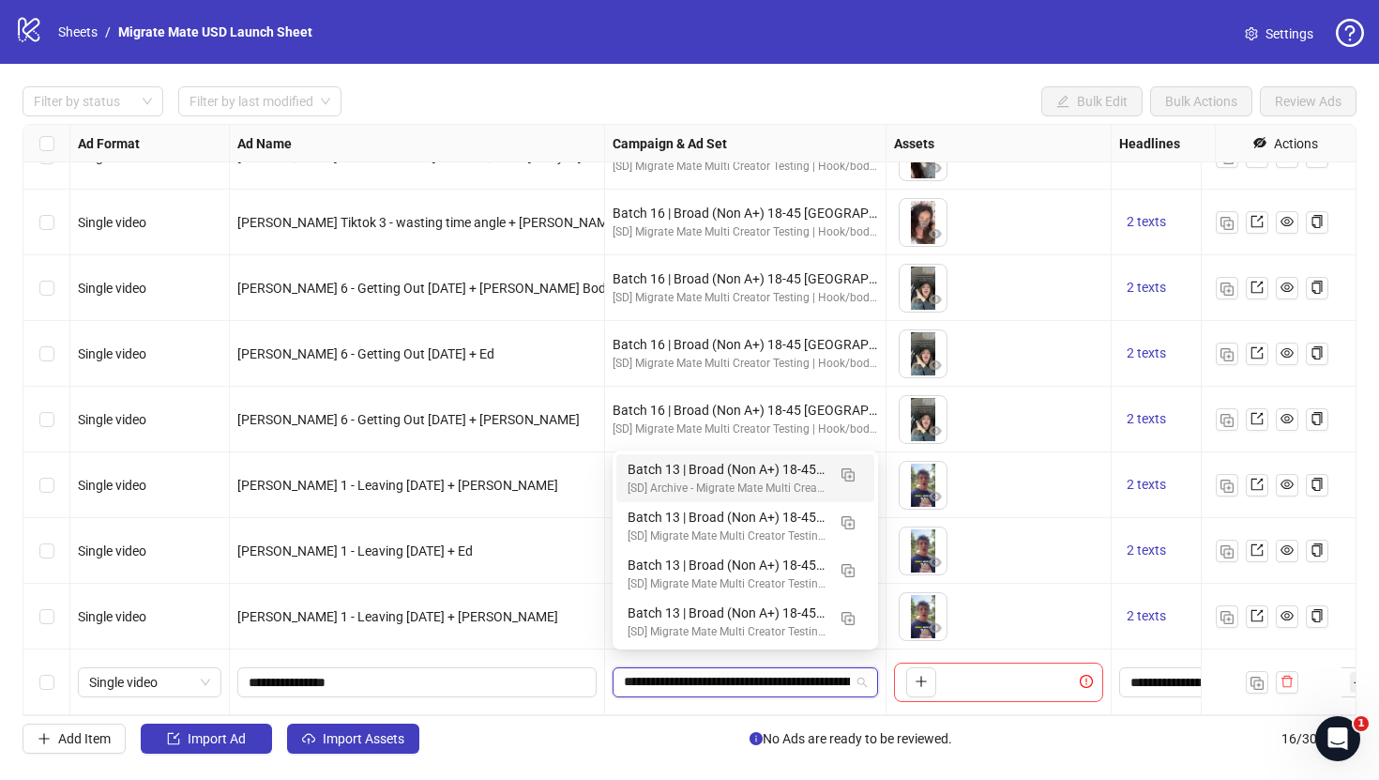
scroll to position [0, 148]
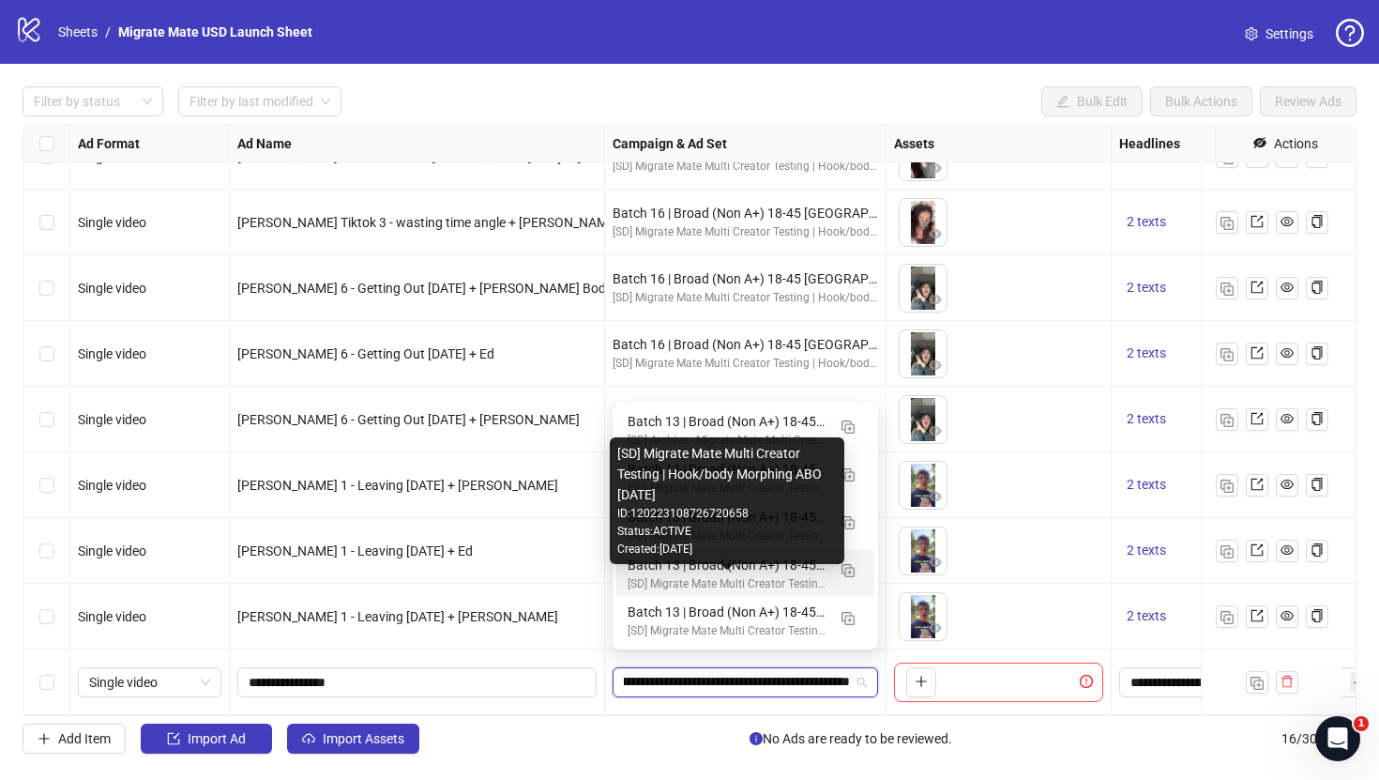
click at [755, 576] on div "[SD] Migrate Mate Multi Creator Testing | Hook/body Morphing ABO [DATE]" at bounding box center [727, 584] width 198 height 18
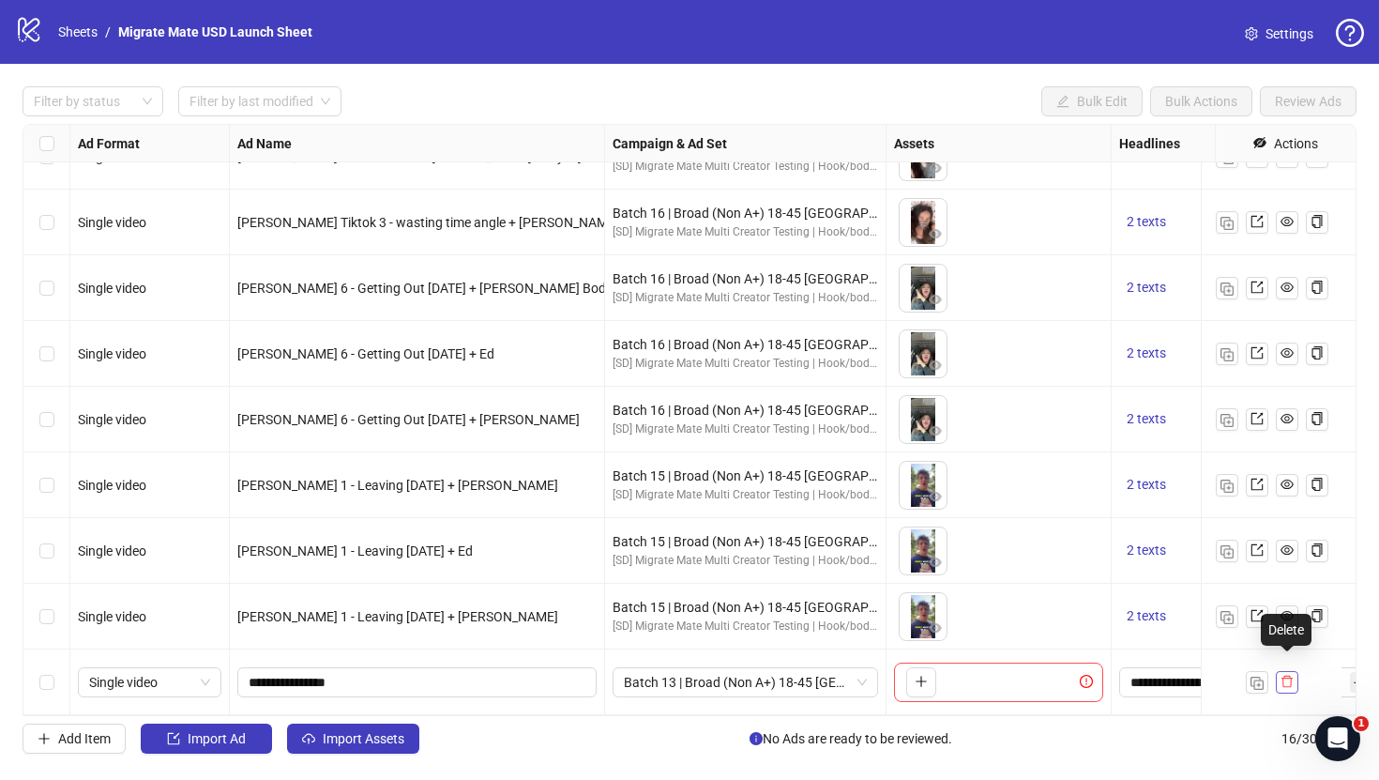
click at [1287, 675] on icon "delete" at bounding box center [1287, 681] width 13 height 13
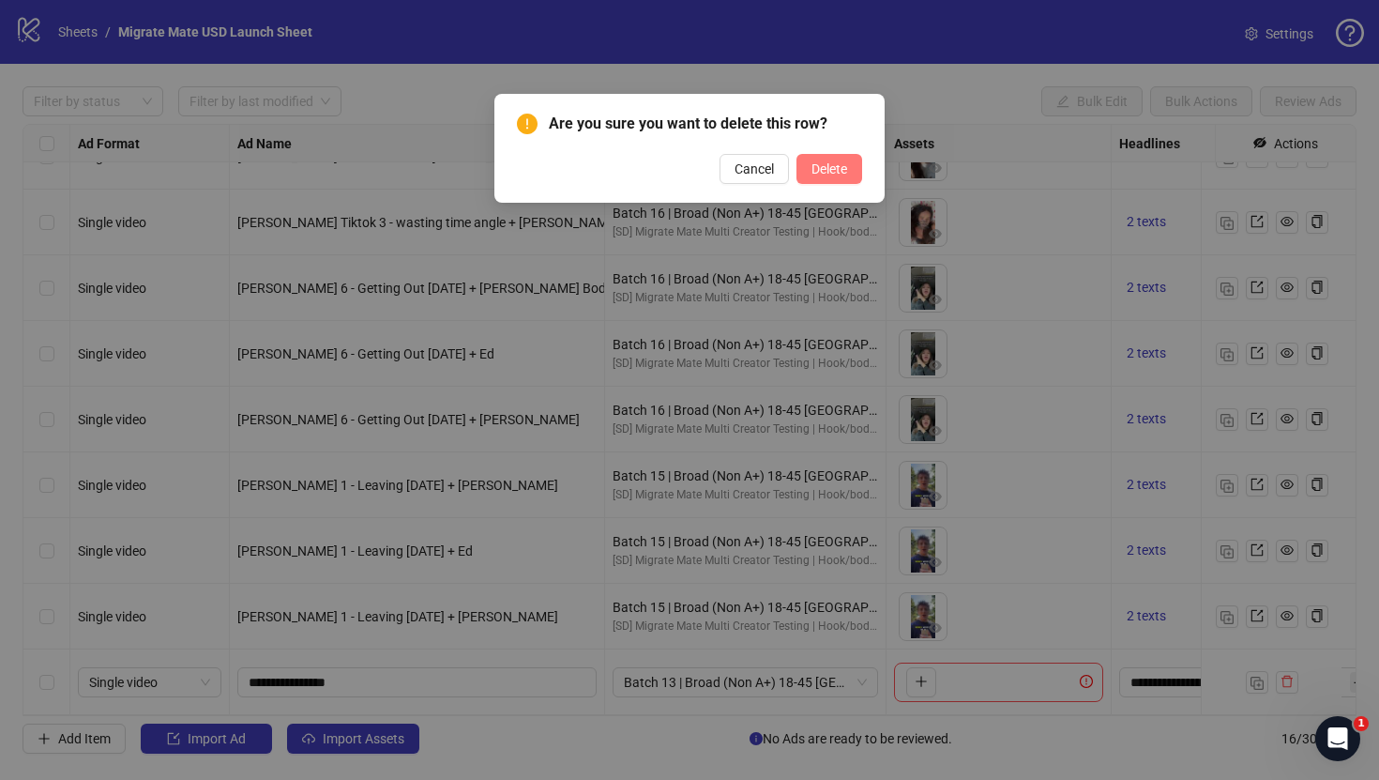
click at [850, 182] on button "Delete" at bounding box center [830, 169] width 66 height 30
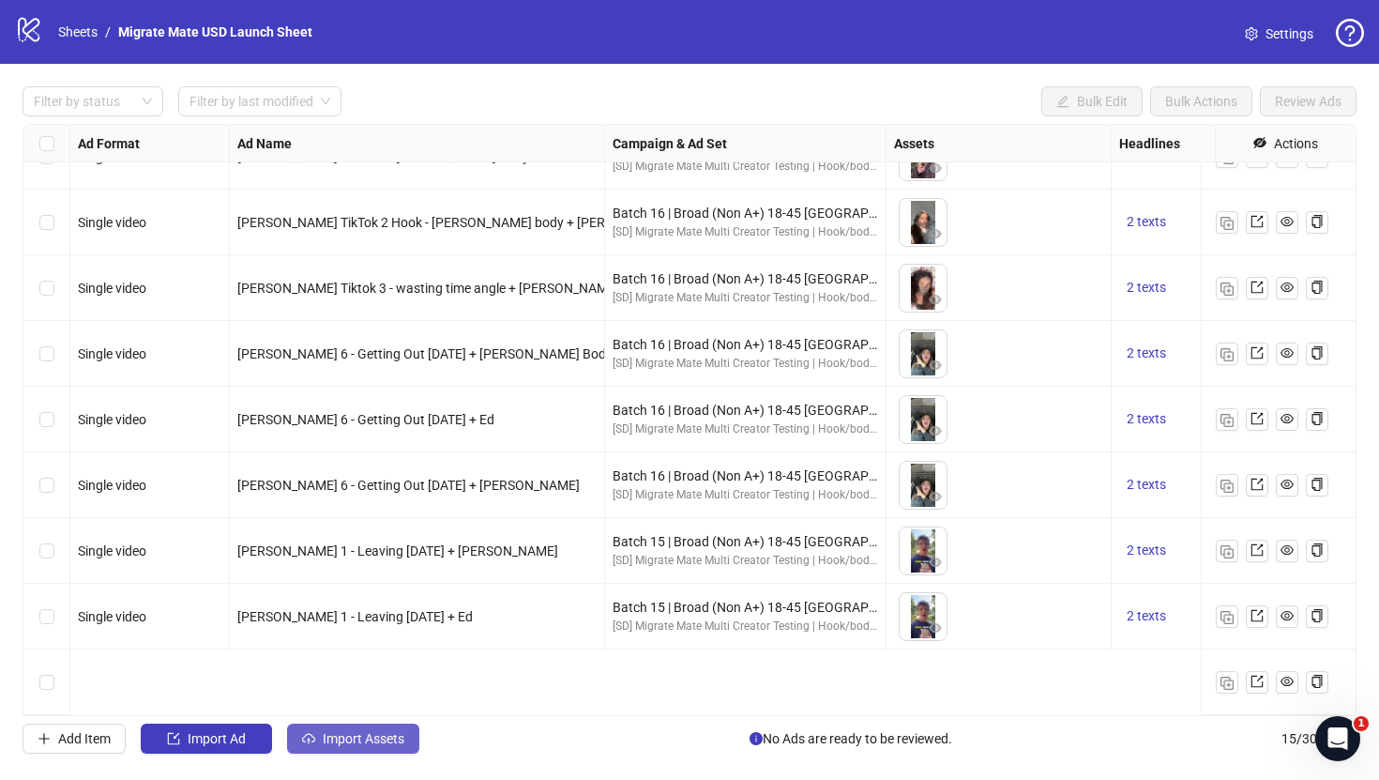
scroll to position [447, 0]
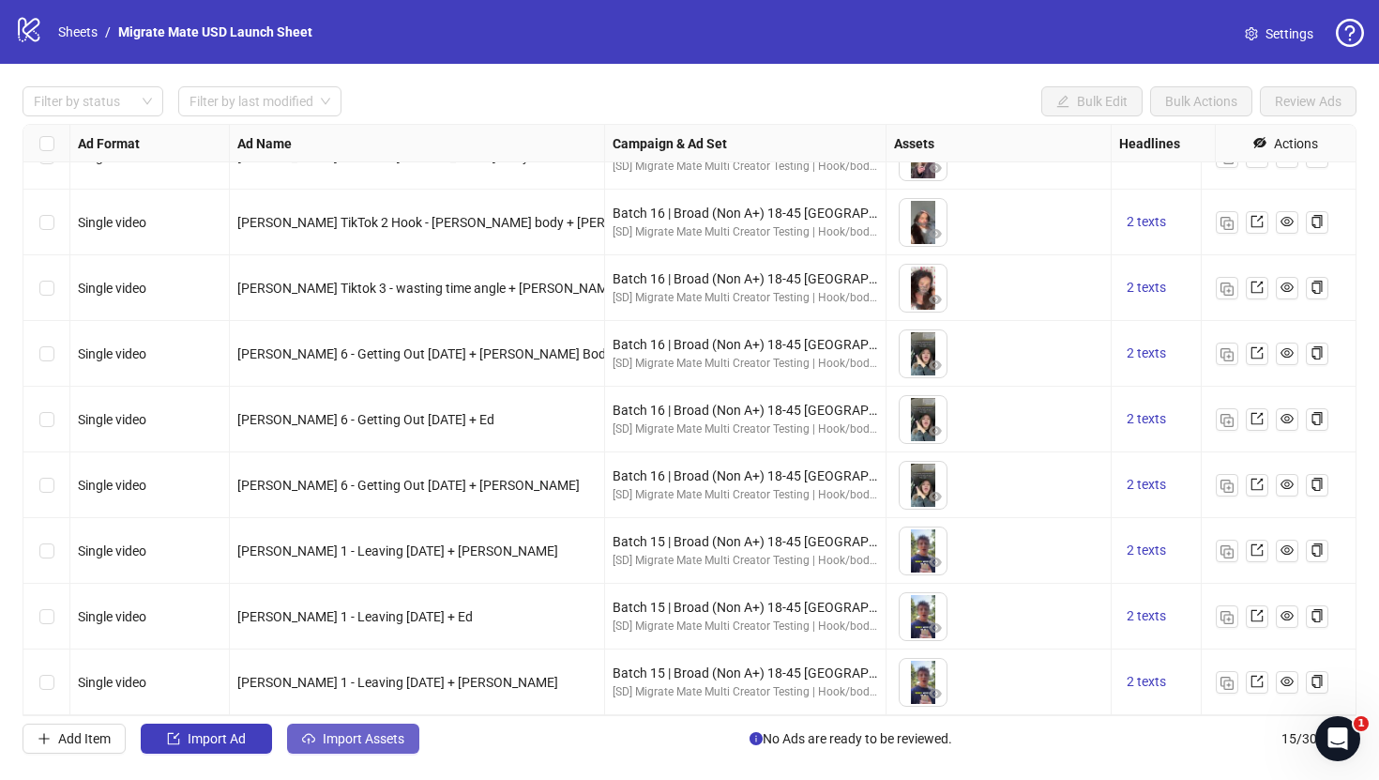
click at [378, 746] on button "Import Assets" at bounding box center [353, 738] width 132 height 30
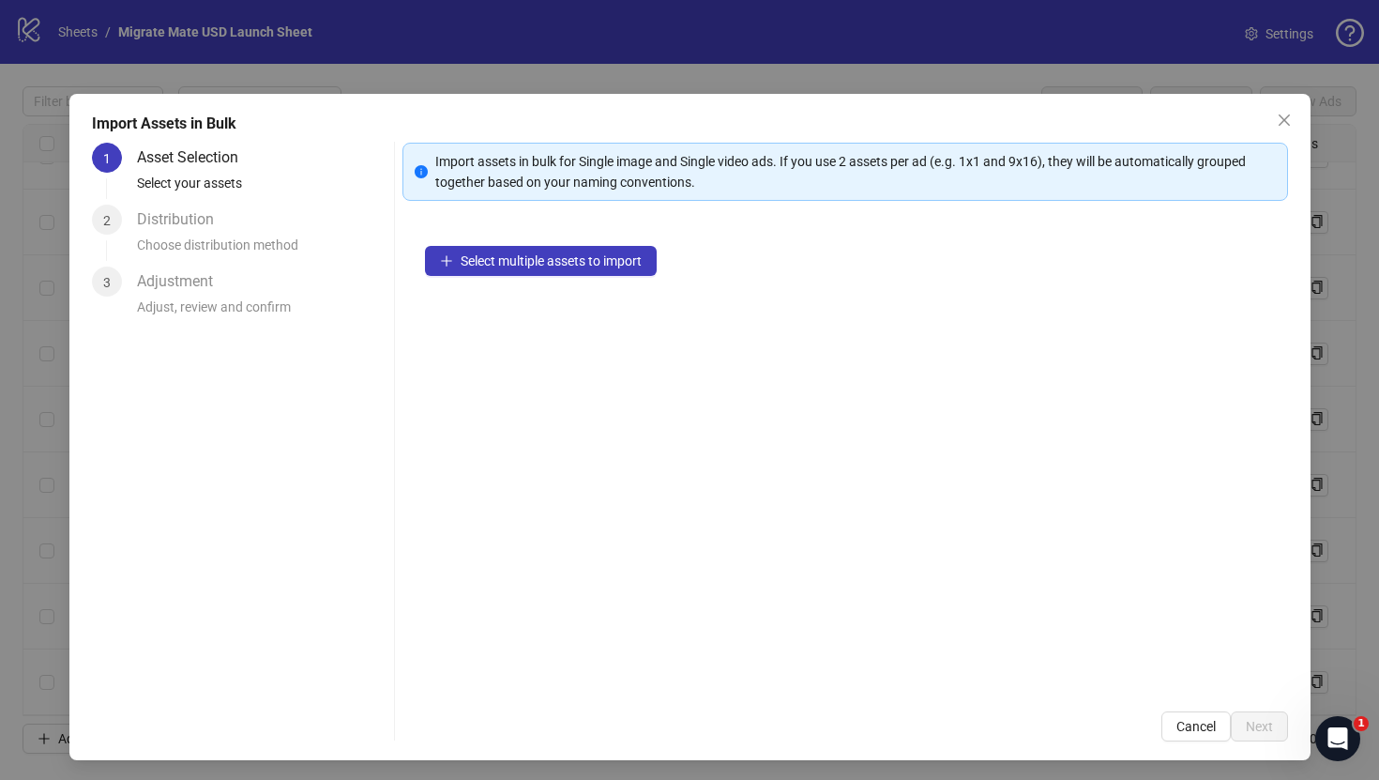
click at [271, 237] on div "Choose distribution method" at bounding box center [262, 251] width 251 height 32
click at [1277, 127] on icon "close" at bounding box center [1284, 120] width 15 height 15
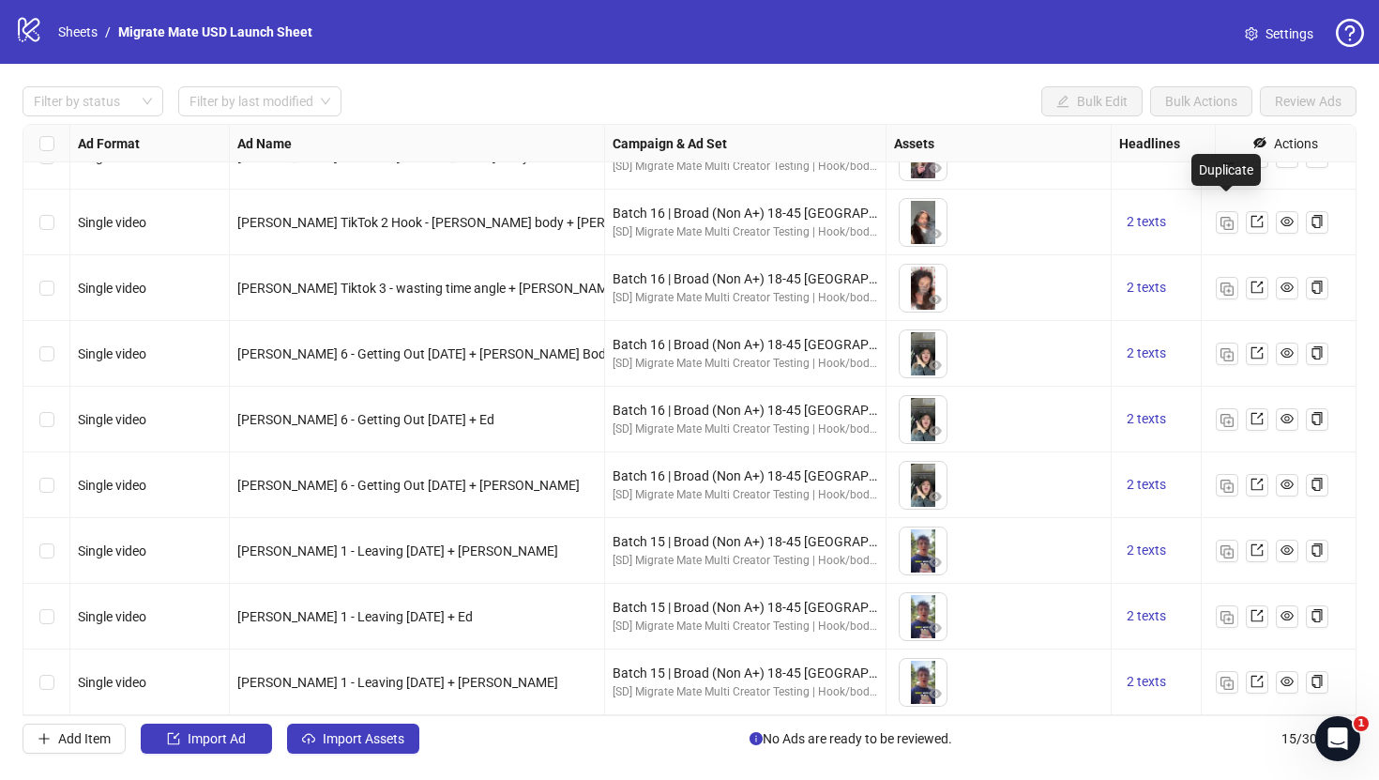
click at [1248, 169] on div "Duplicate" at bounding box center [1226, 170] width 69 height 32
click at [36, 673] on div "Select row 15" at bounding box center [46, 682] width 47 height 66
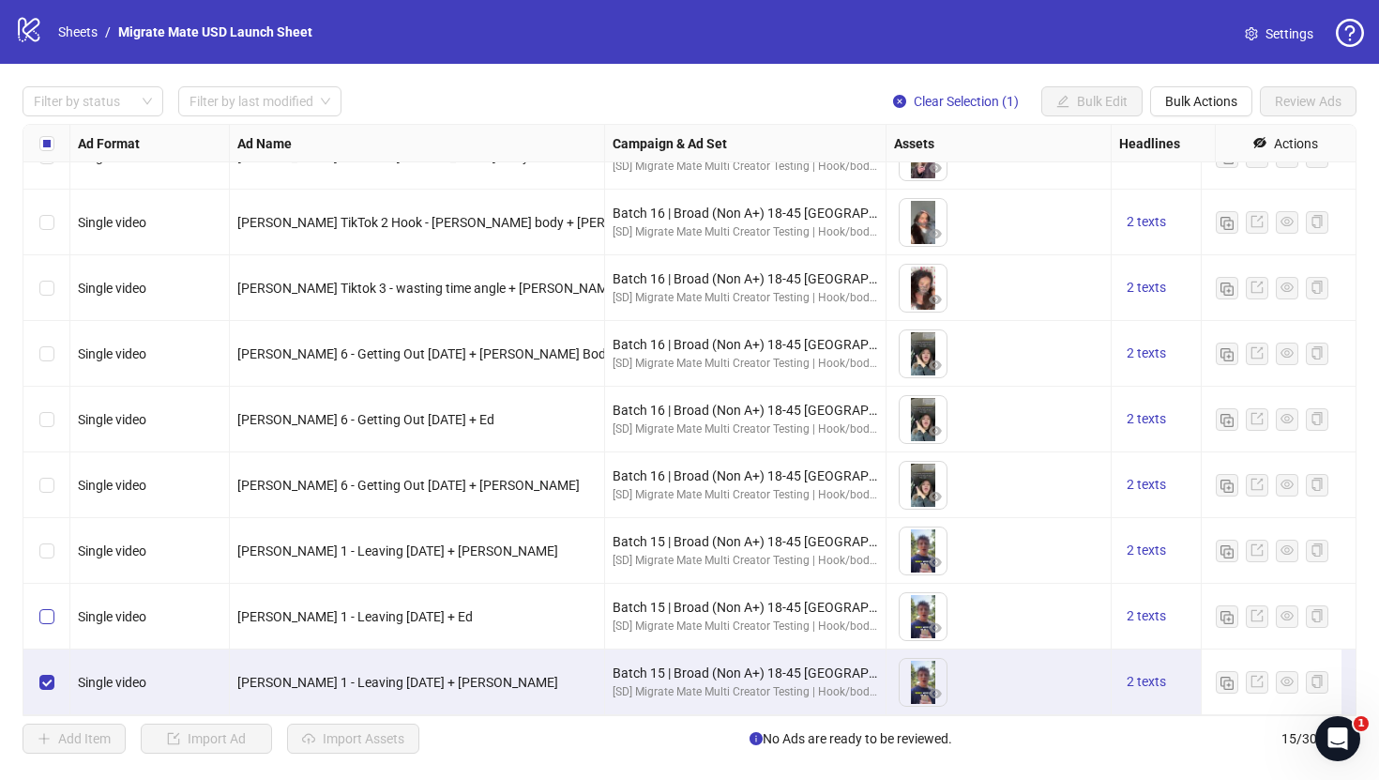
click at [40, 611] on label "Select row 14" at bounding box center [46, 616] width 15 height 21
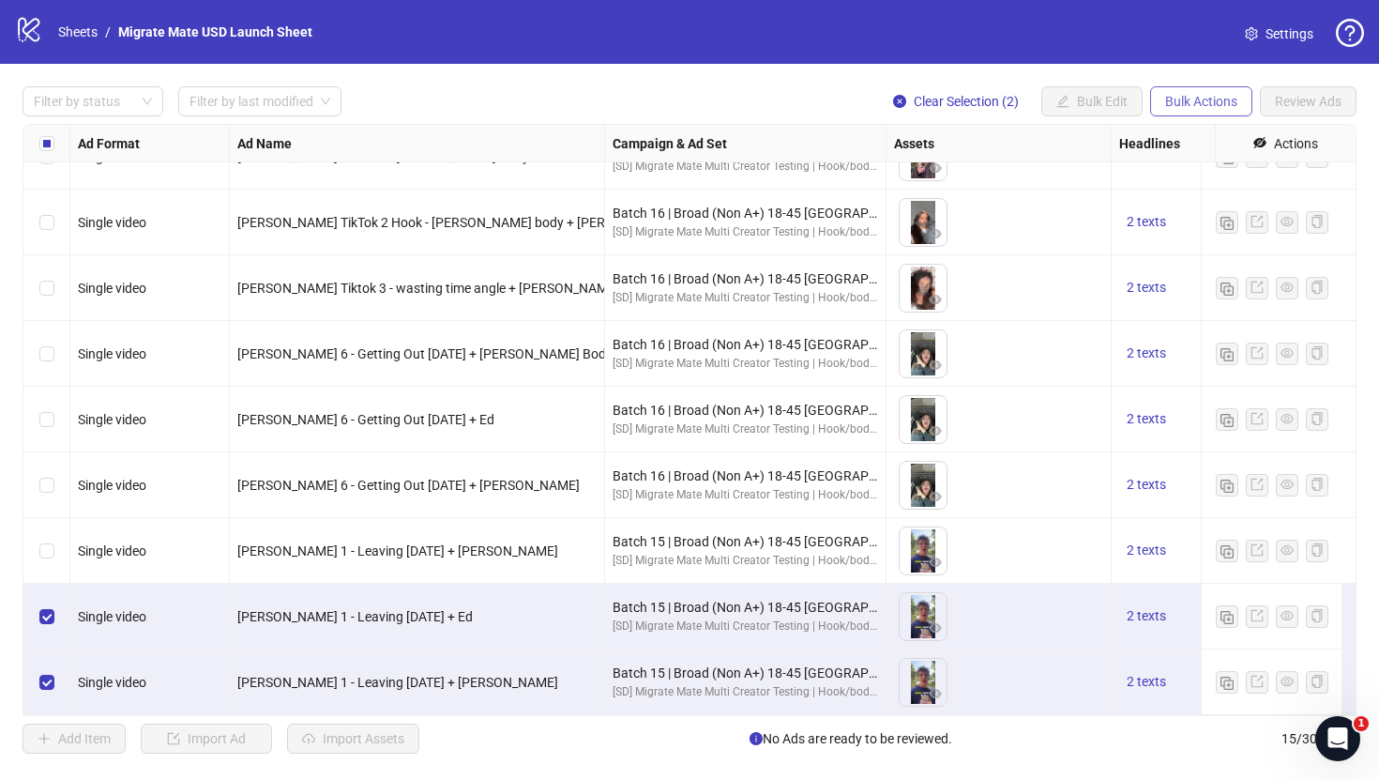
click at [1226, 95] on span "Bulk Actions" at bounding box center [1201, 101] width 72 height 15
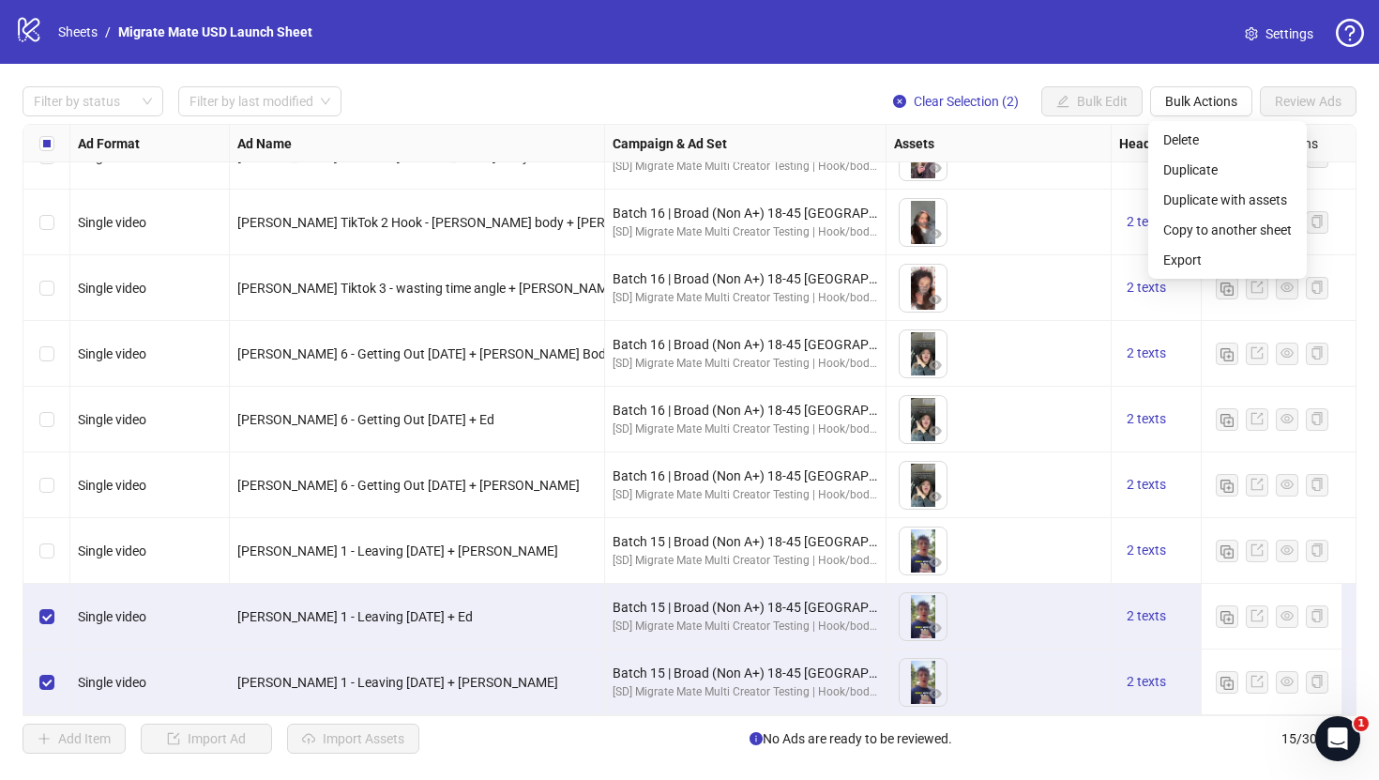
click at [741, 76] on div "Filter by status Filter by last modified Clear Selection (2) Bulk Edit Bulk Act…" at bounding box center [689, 420] width 1379 height 712
click at [751, 77] on div "Filter by status Filter by last modified Clear Selection (2) Bulk Edit Bulk Act…" at bounding box center [689, 420] width 1379 height 712
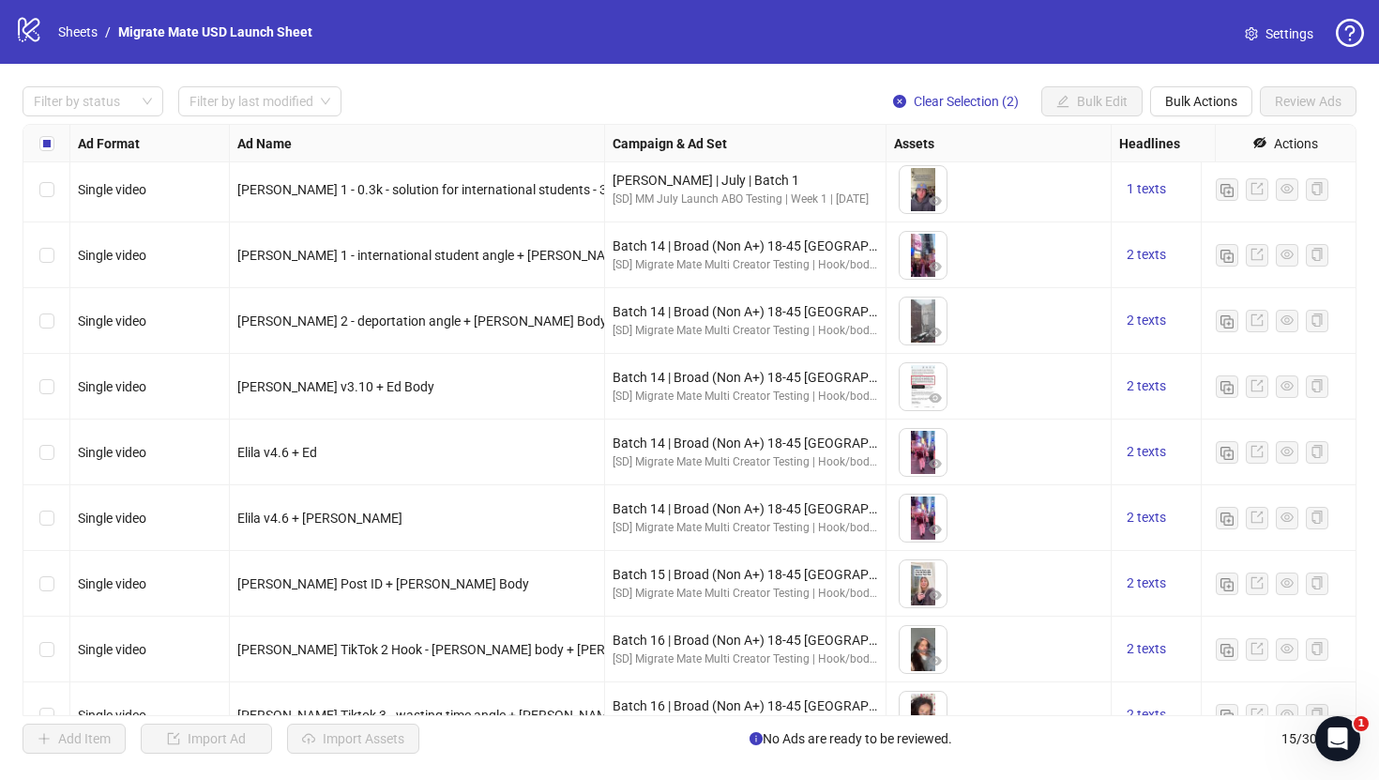
scroll to position [0, 0]
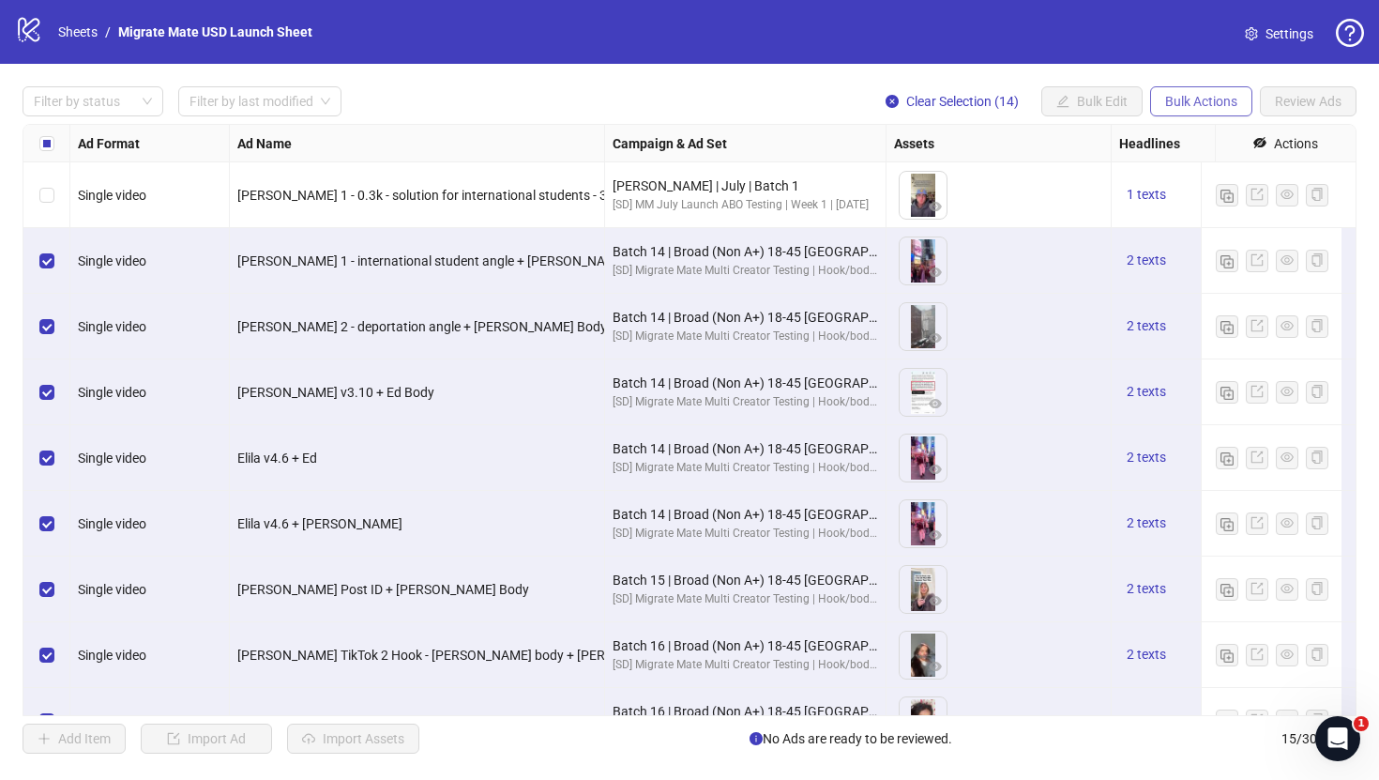
click at [1165, 97] on span "Bulk Actions" at bounding box center [1201, 101] width 72 height 15
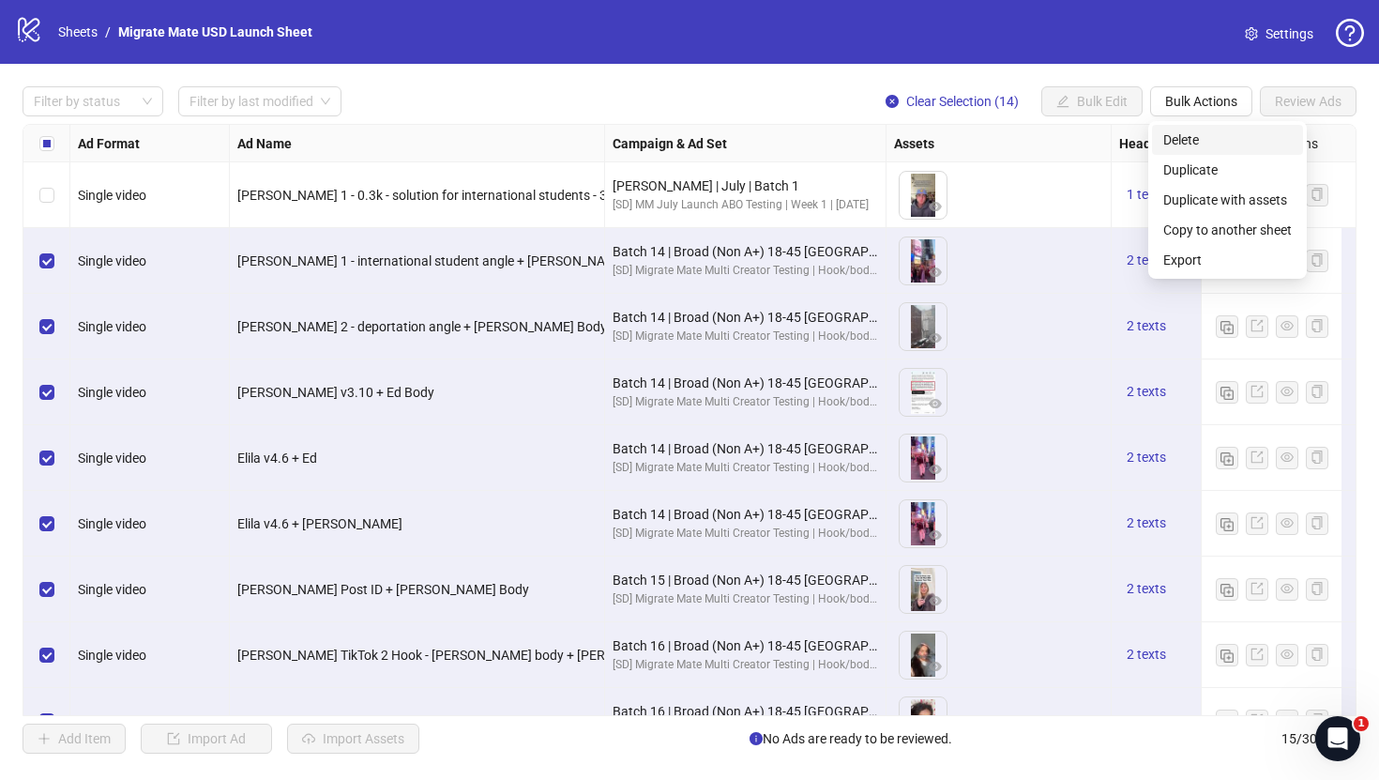
click at [1221, 140] on span "Delete" at bounding box center [1228, 139] width 129 height 21
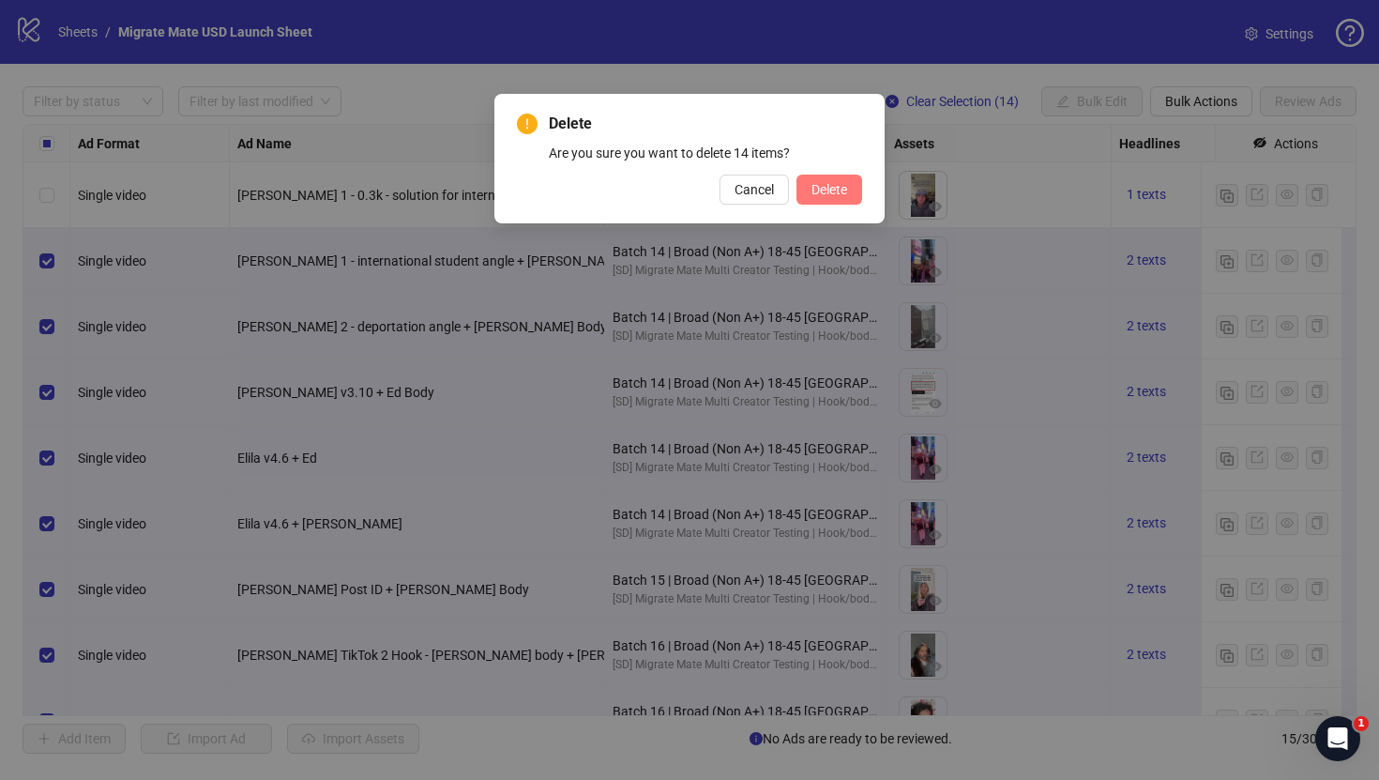
click at [857, 195] on button "Delete" at bounding box center [830, 190] width 66 height 30
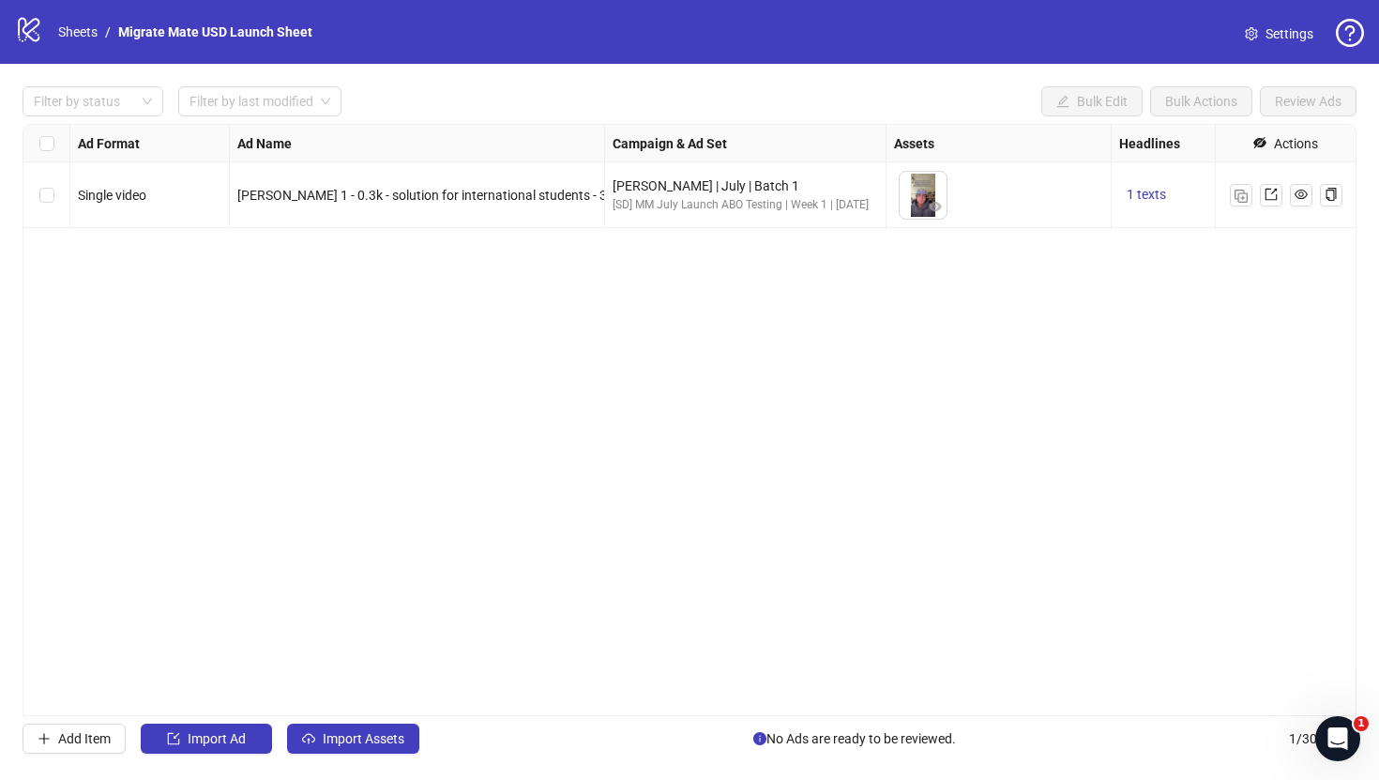
click at [703, 107] on div "Filter by status Filter by last modified Bulk Edit Bulk Actions Review Ads" at bounding box center [690, 101] width 1334 height 30
click at [467, 402] on div "Ad Format Ad Name Campaign & Ad Set Assets Headlines Primary Texts Descriptions…" at bounding box center [690, 420] width 1334 height 592
click at [364, 749] on button "Import Assets" at bounding box center [353, 738] width 132 height 30
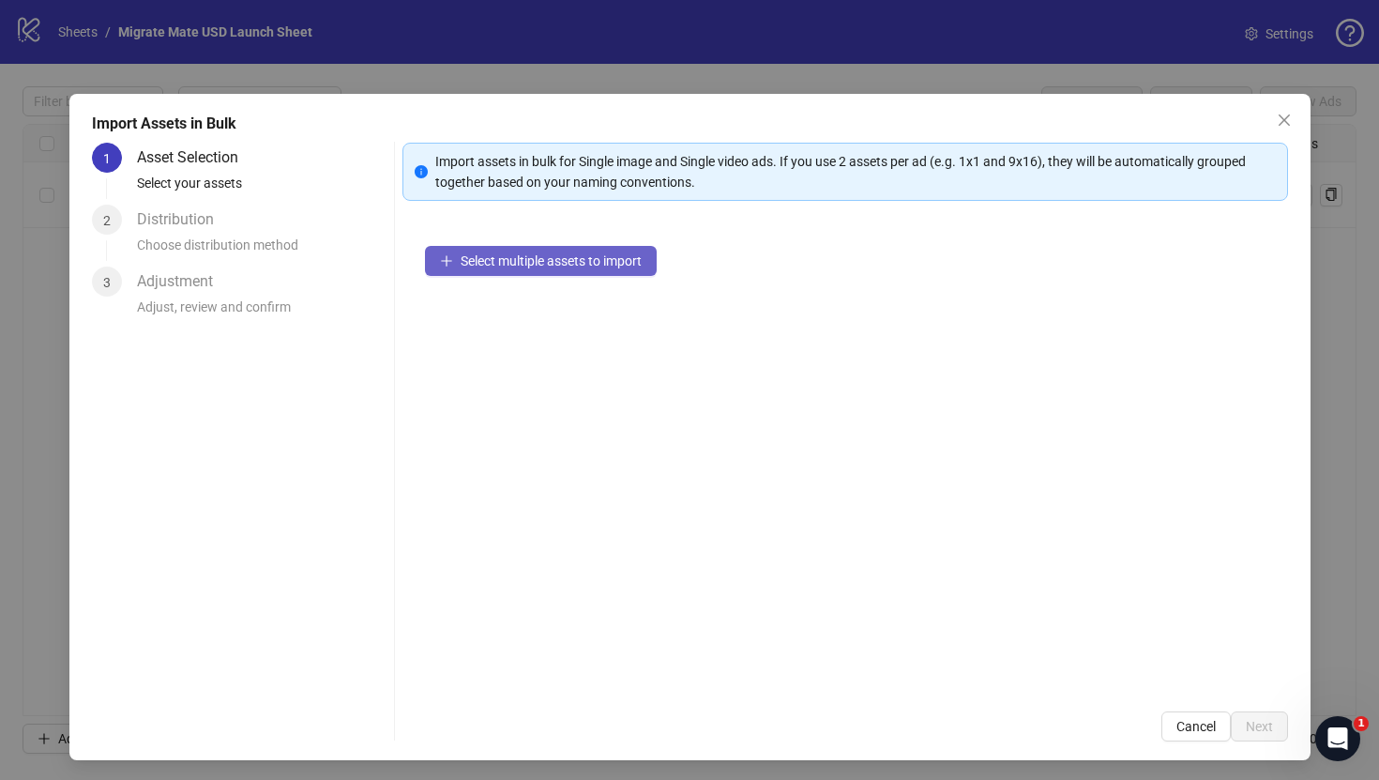
click at [604, 251] on button "Select multiple assets to import" at bounding box center [541, 261] width 232 height 30
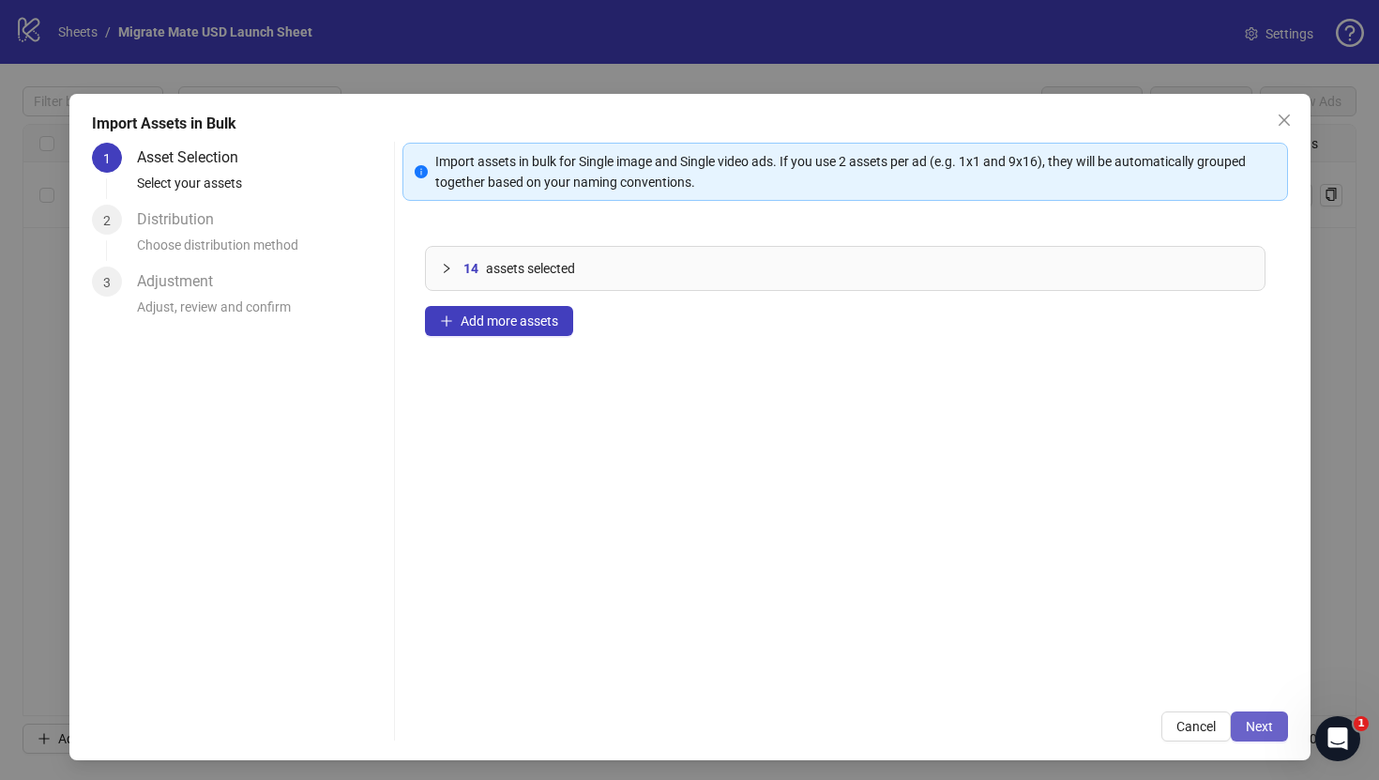
click at [1261, 730] on button "Next" at bounding box center [1259, 726] width 57 height 30
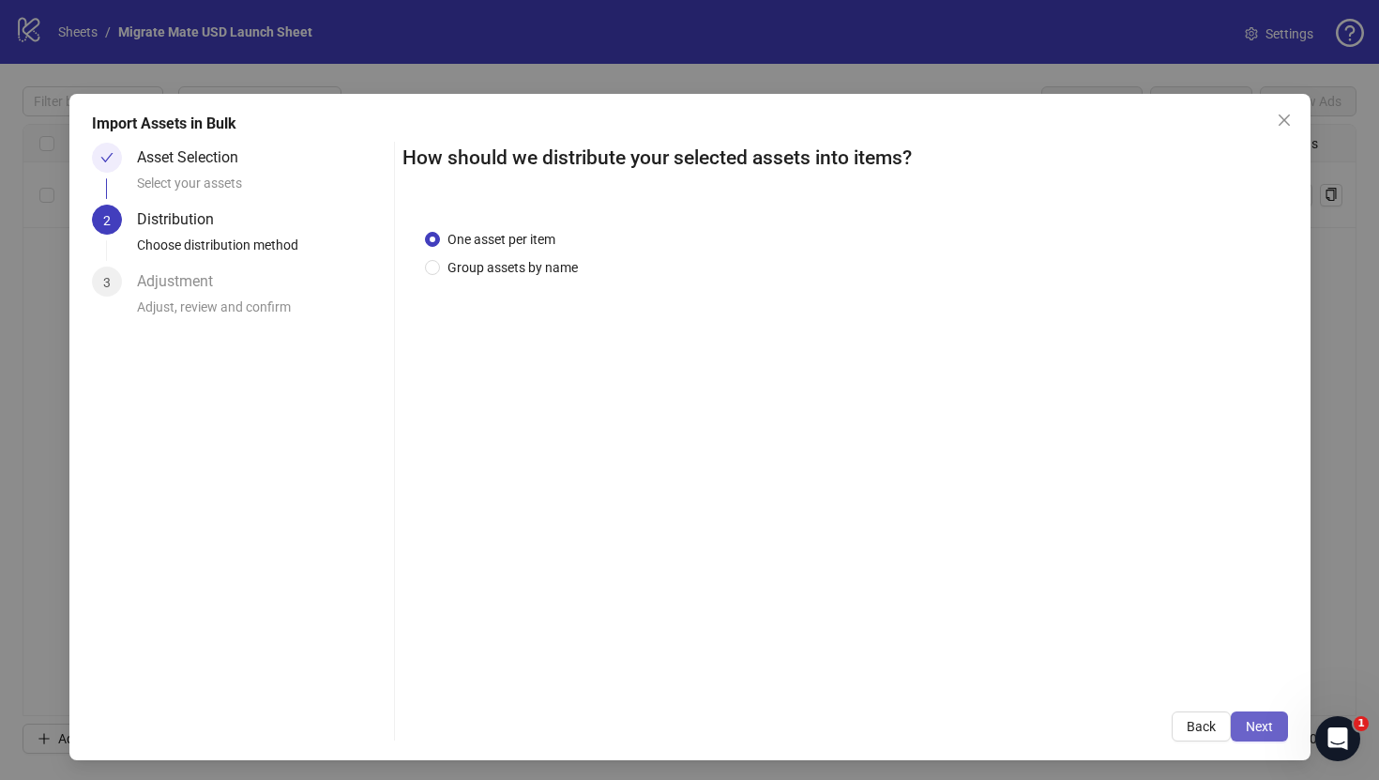
click at [1261, 722] on button "Next" at bounding box center [1259, 726] width 57 height 30
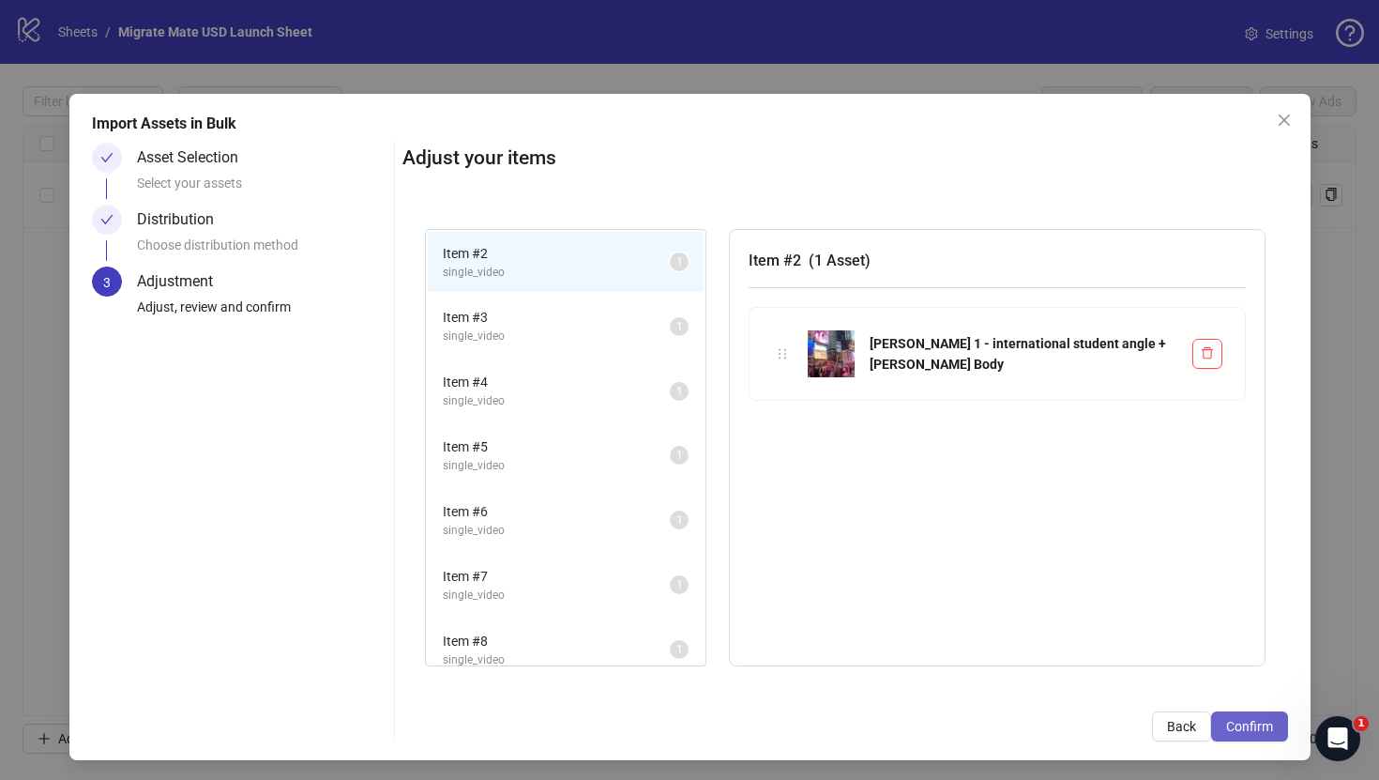
click at [1236, 733] on span "Confirm" at bounding box center [1249, 726] width 47 height 15
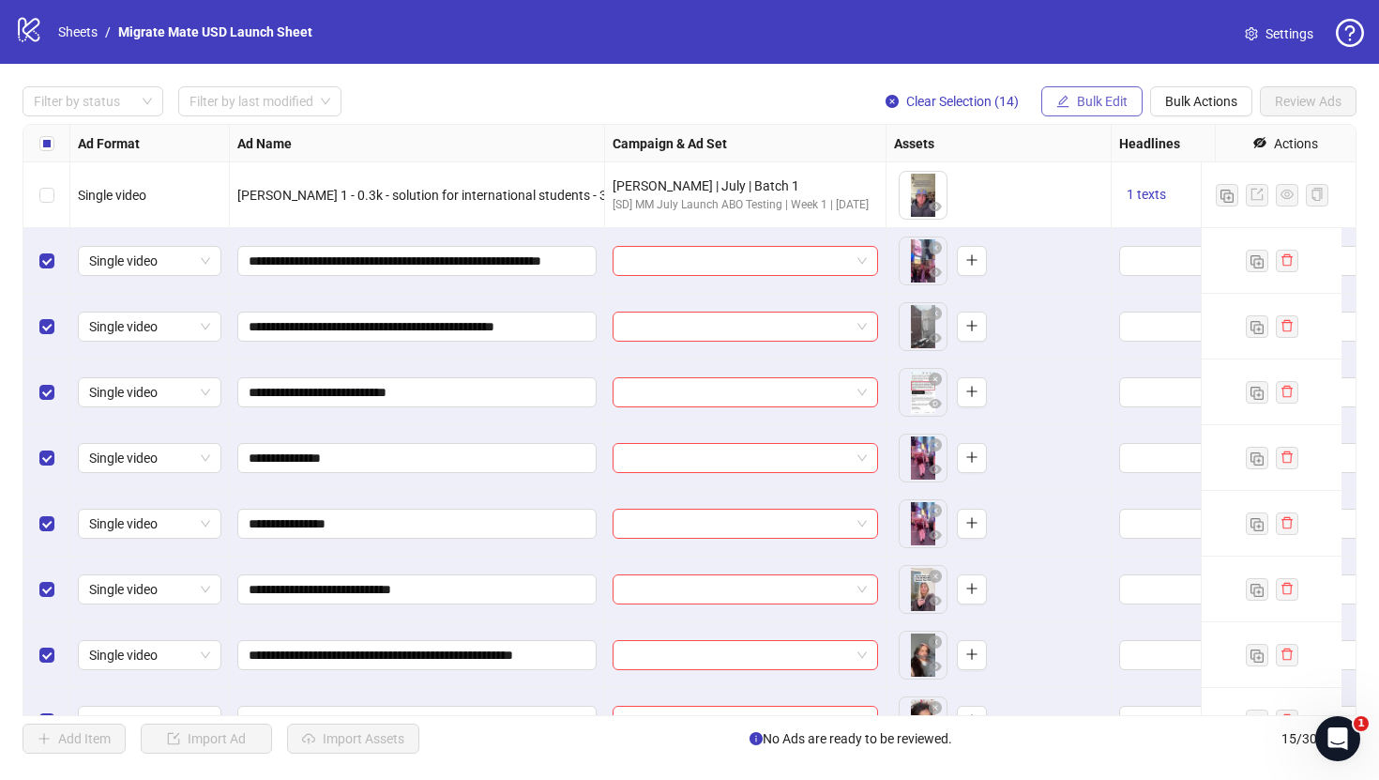
click at [1084, 106] on span "Bulk Edit" at bounding box center [1102, 101] width 51 height 15
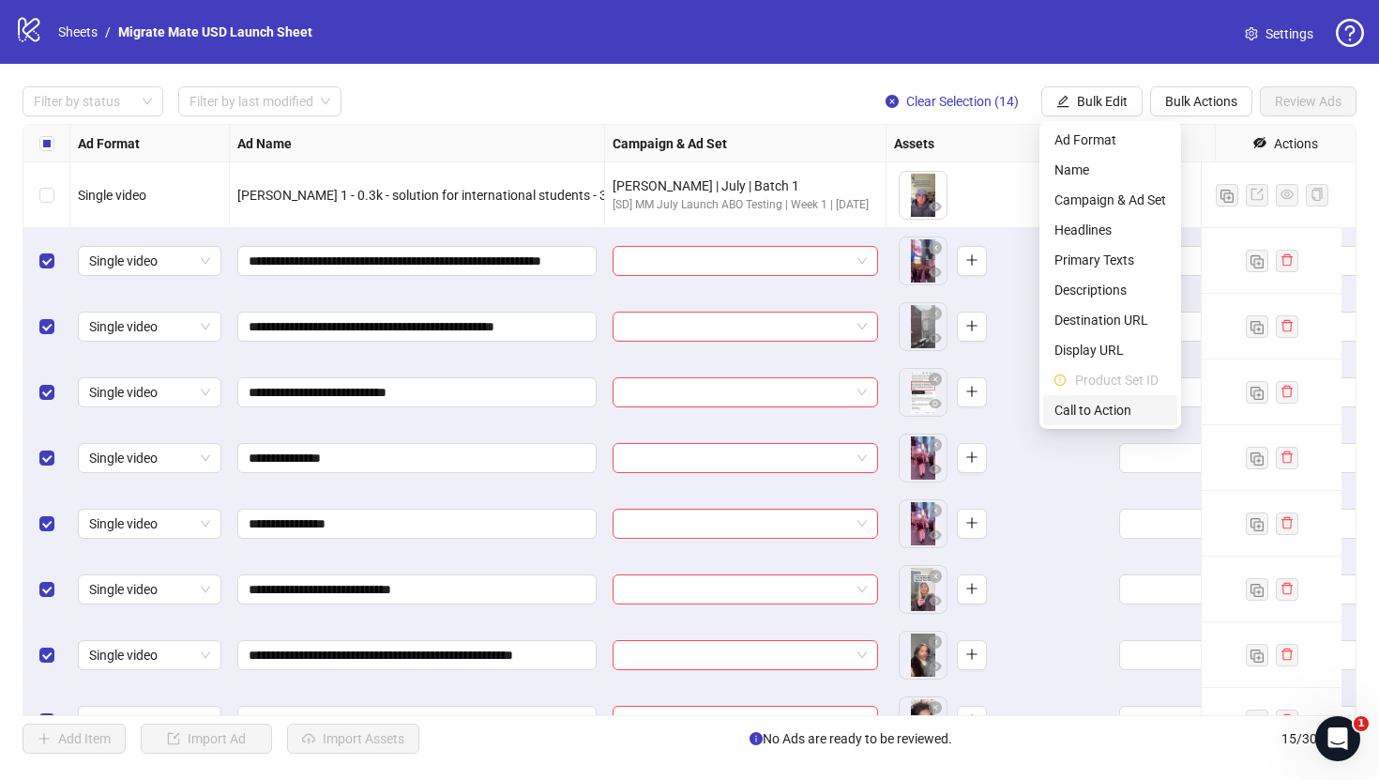
click at [1114, 409] on span "Call to Action" at bounding box center [1111, 410] width 112 height 21
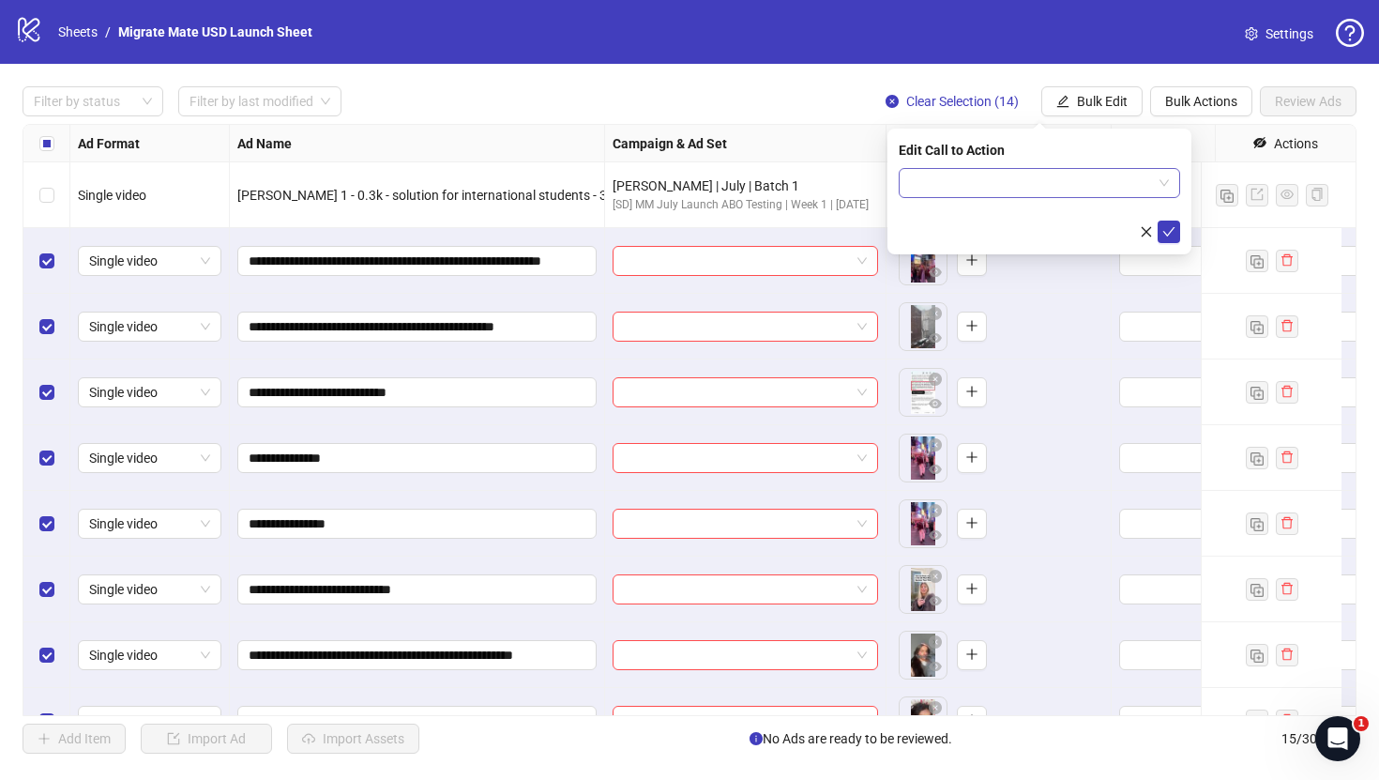
click at [1113, 187] on input "search" at bounding box center [1031, 183] width 242 height 28
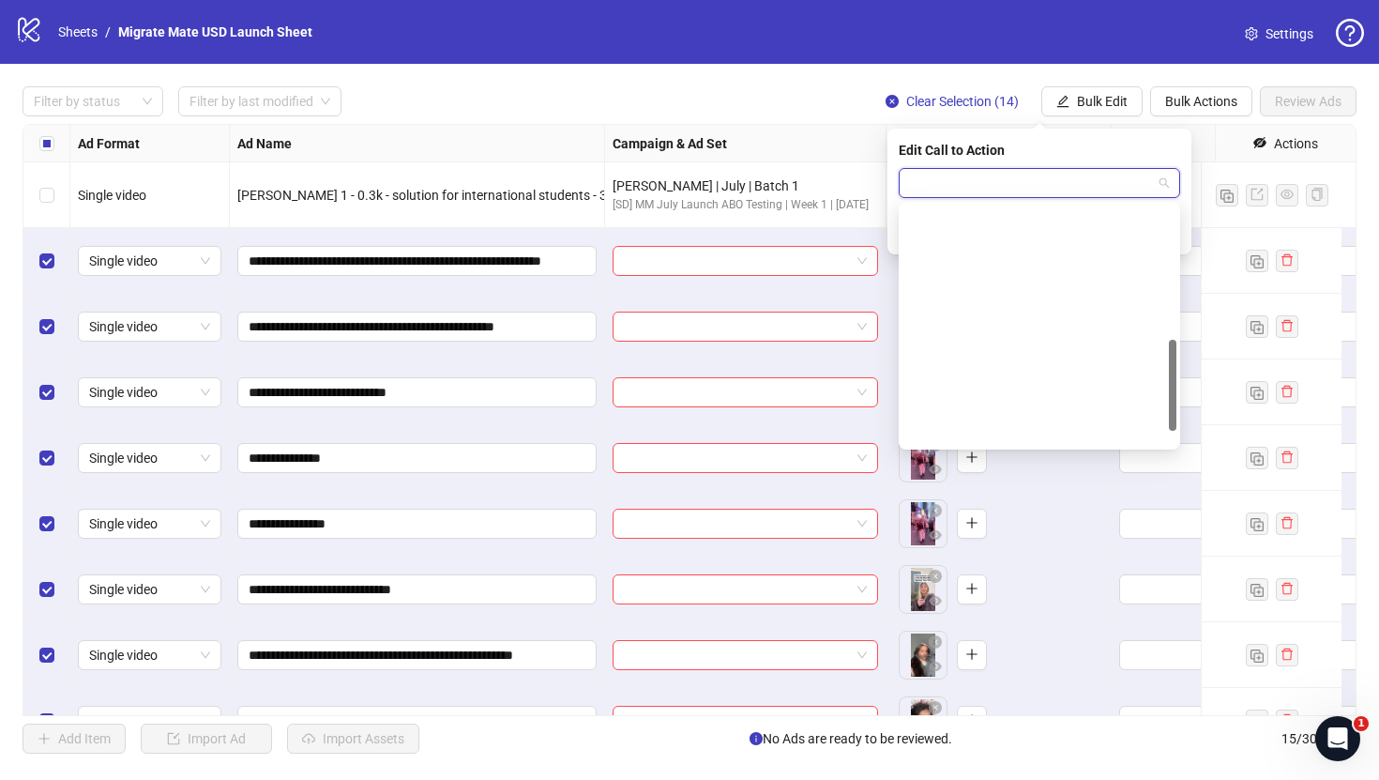
scroll to position [350, 0]
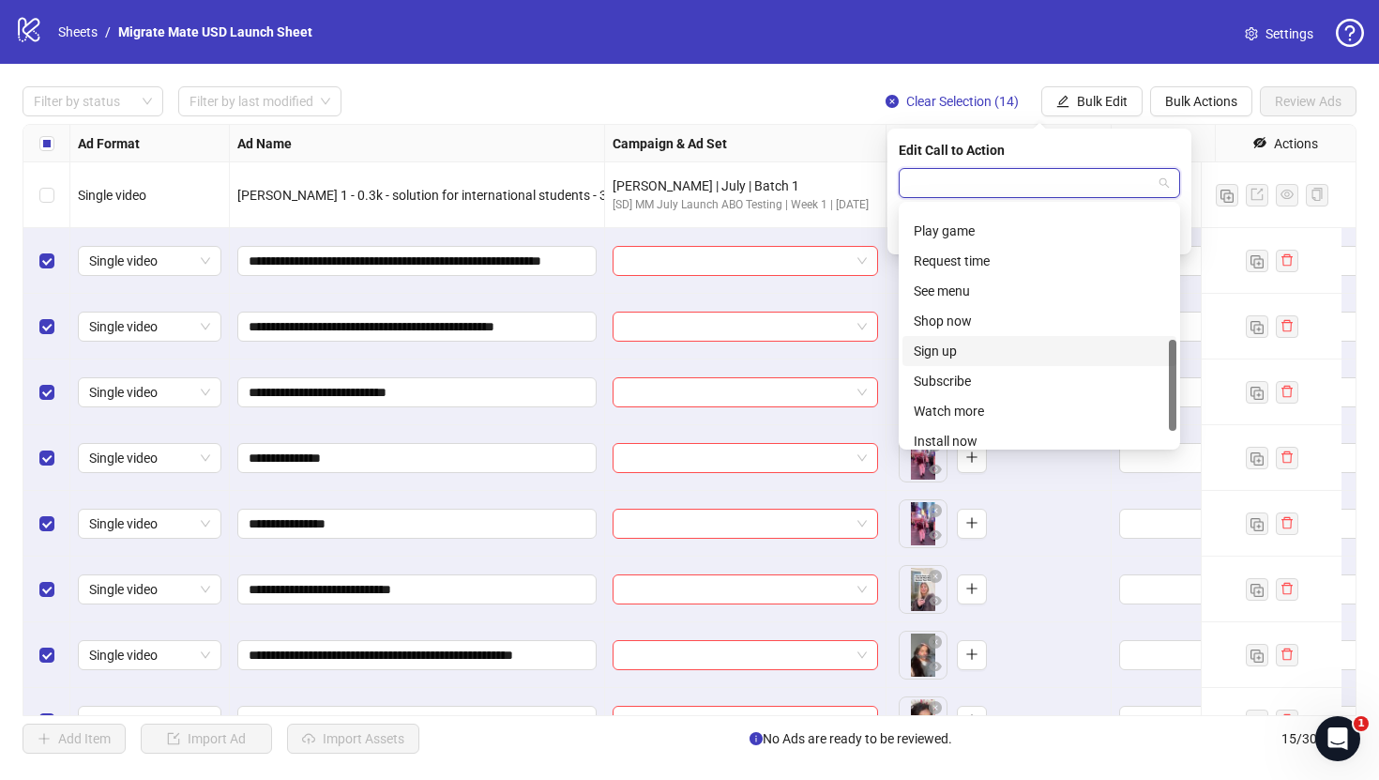
click at [1011, 342] on div "Sign up" at bounding box center [1039, 351] width 251 height 21
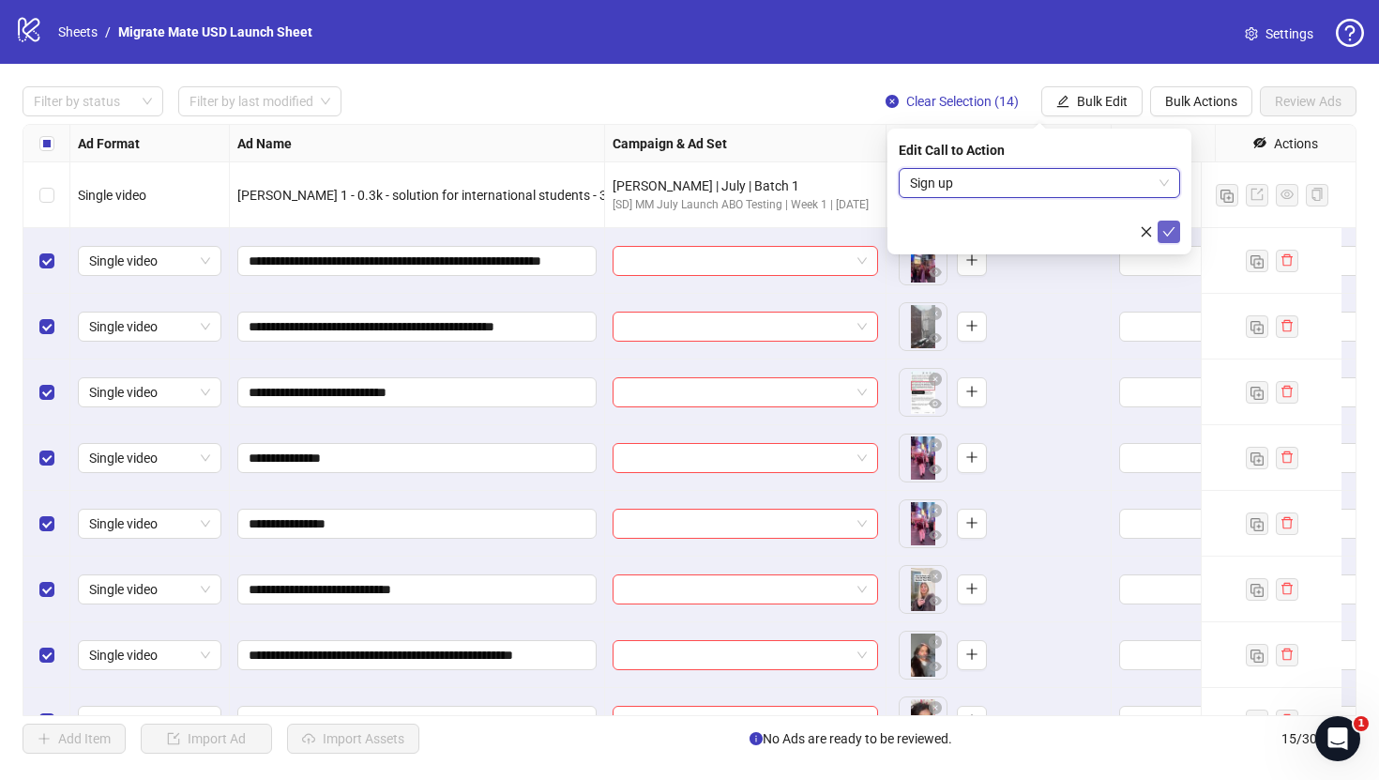
click at [1159, 232] on button "submit" at bounding box center [1169, 232] width 23 height 23
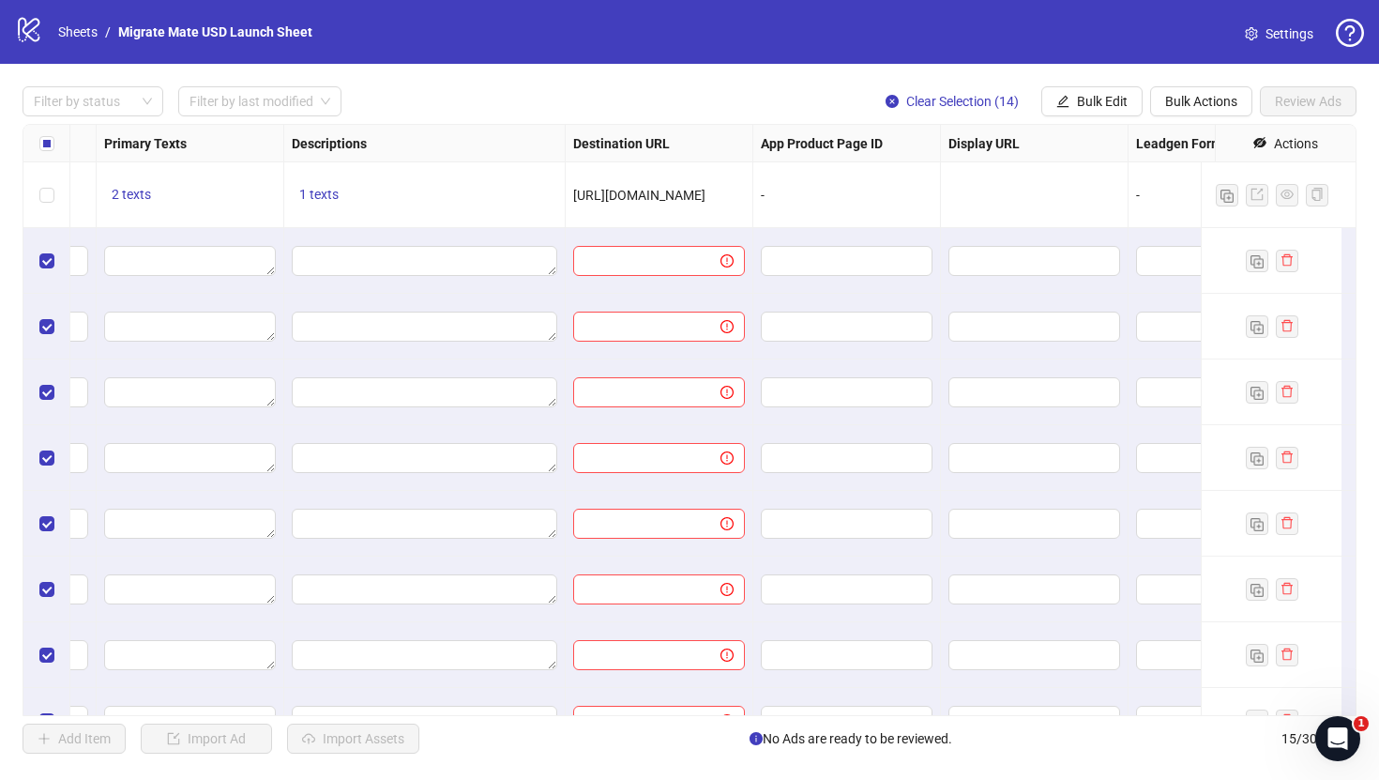
scroll to position [0, 1308]
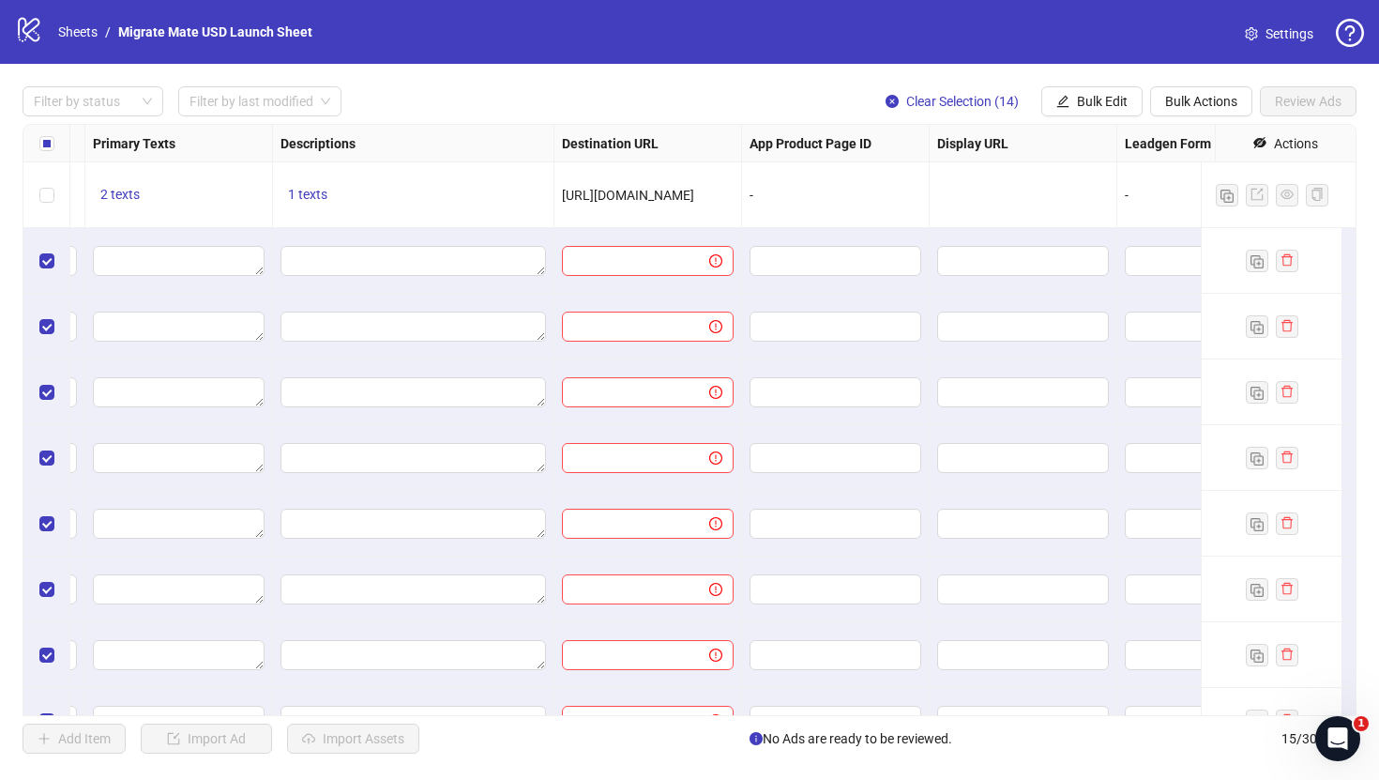
drag, startPoint x: 714, startPoint y: 197, endPoint x: 562, endPoint y: 196, distance: 152.0
click at [562, 196] on div "[URL][DOMAIN_NAME]" at bounding box center [648, 195] width 172 height 21
copy span "[URL][DOMAIN_NAME]"
click at [1098, 101] on span "Bulk Edit" at bounding box center [1102, 101] width 51 height 15
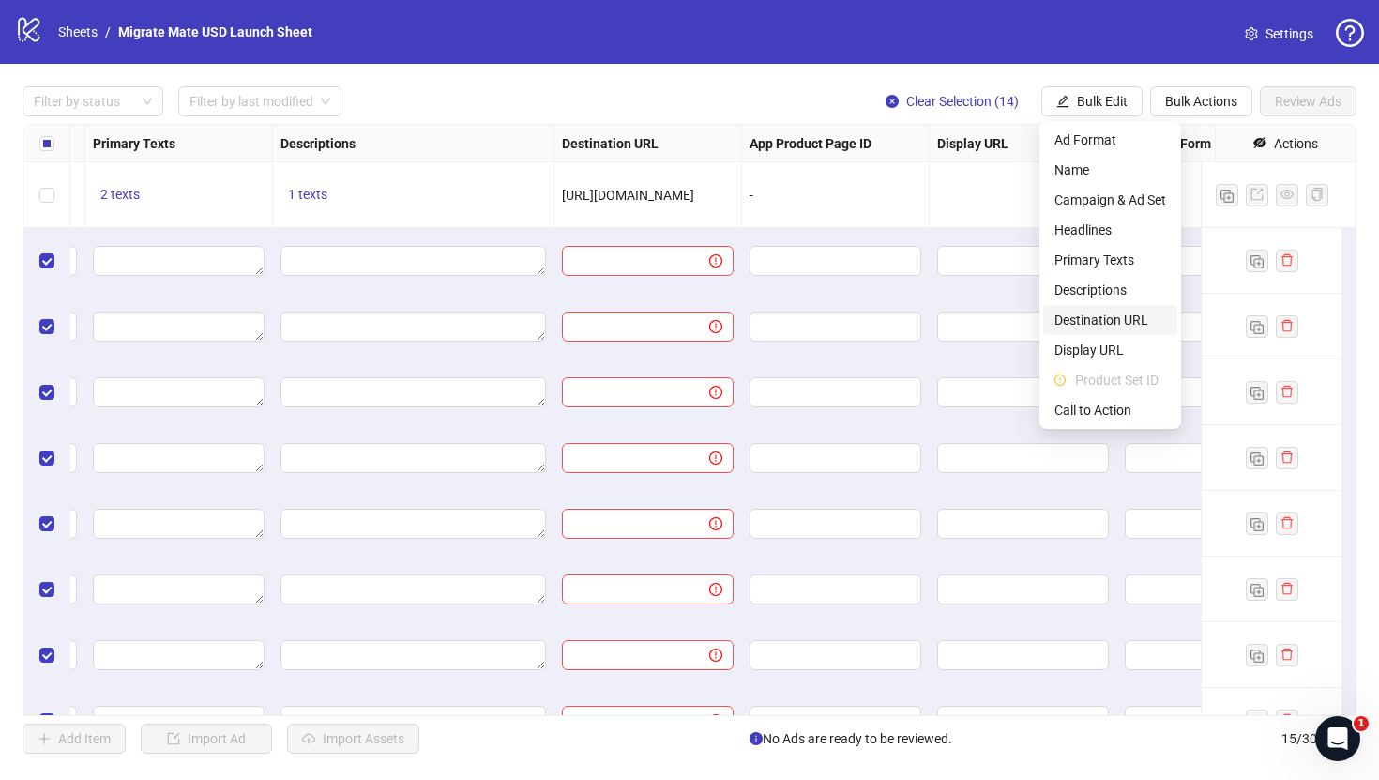
click at [1122, 332] on li "Destination URL" at bounding box center [1110, 320] width 134 height 30
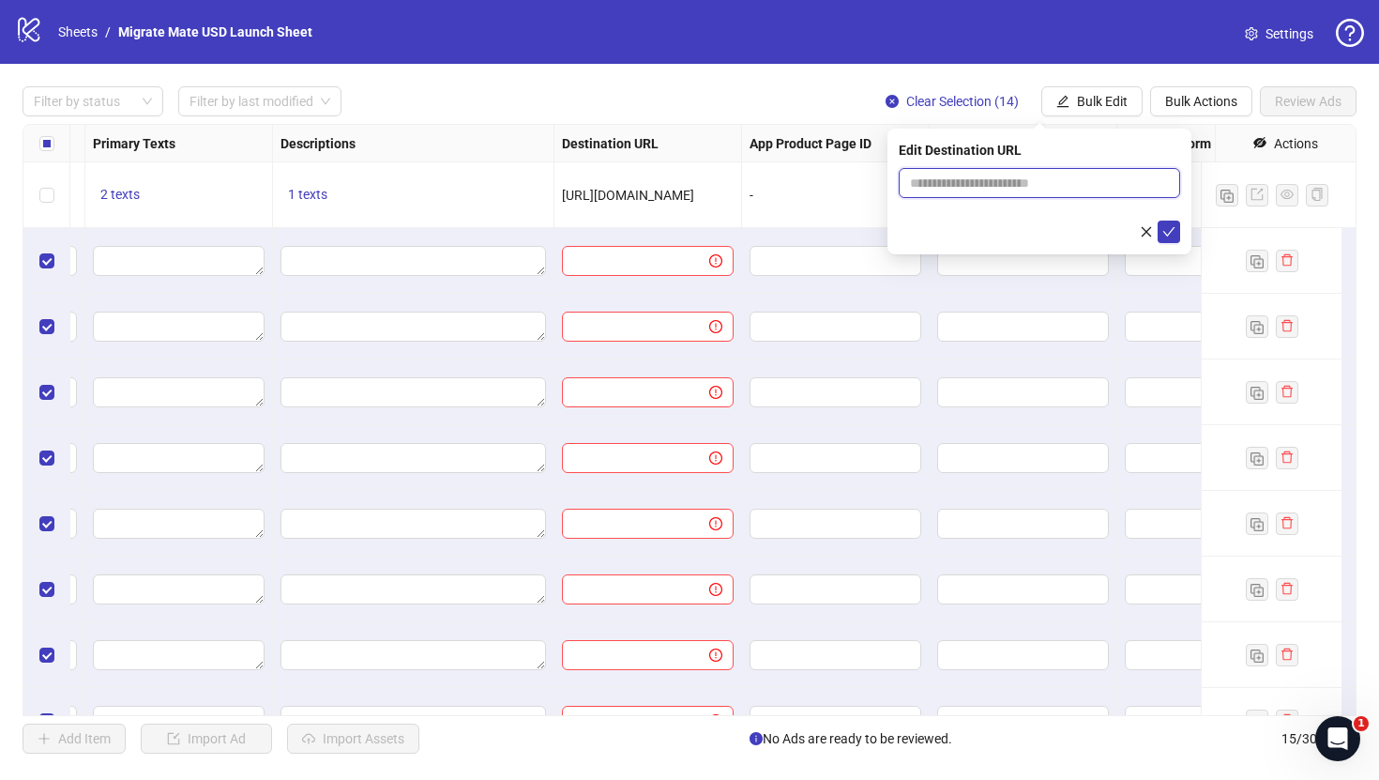
click at [1109, 185] on input "text" at bounding box center [1032, 183] width 244 height 21
paste input "**********"
type input "**********"
click at [1165, 220] on form "**********" at bounding box center [1039, 205] width 281 height 75
click at [1168, 228] on icon "check" at bounding box center [1169, 231] width 13 height 13
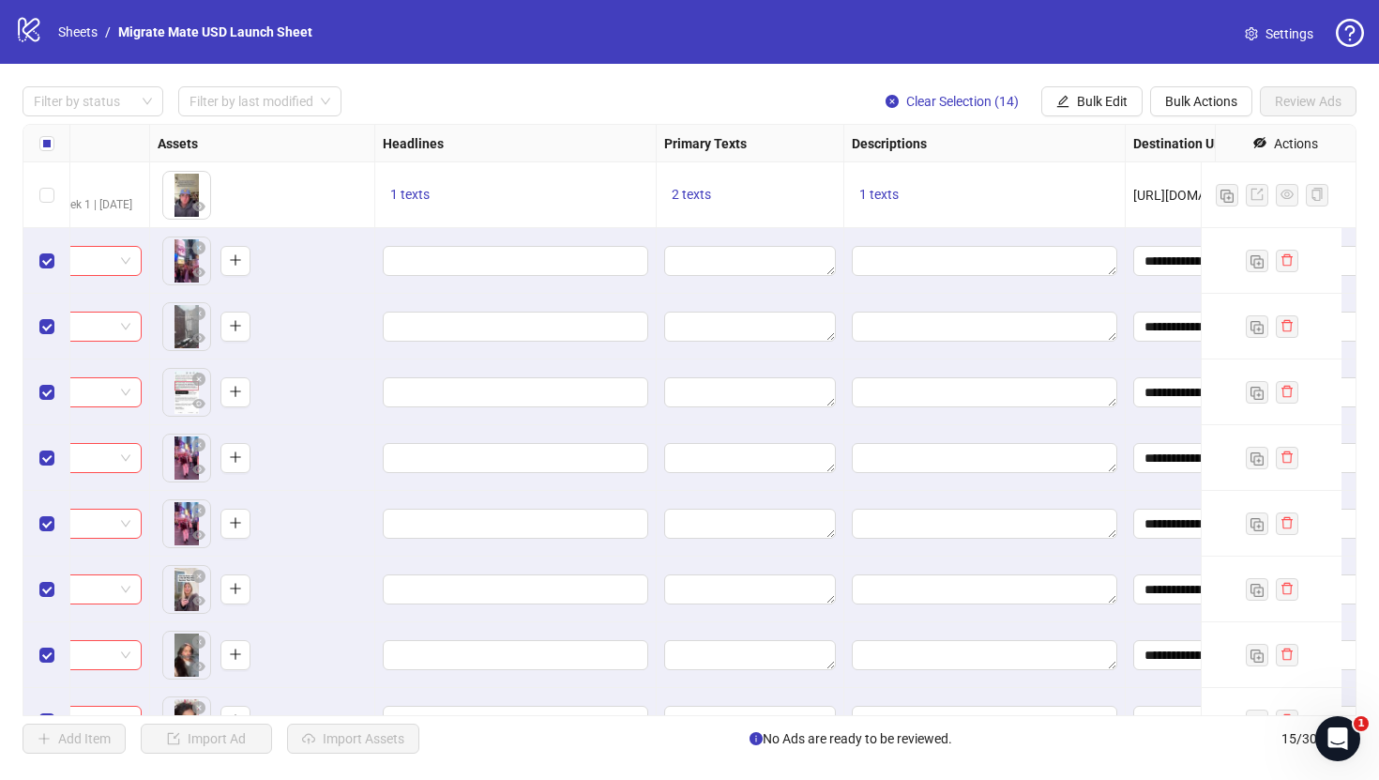
scroll to position [0, 702]
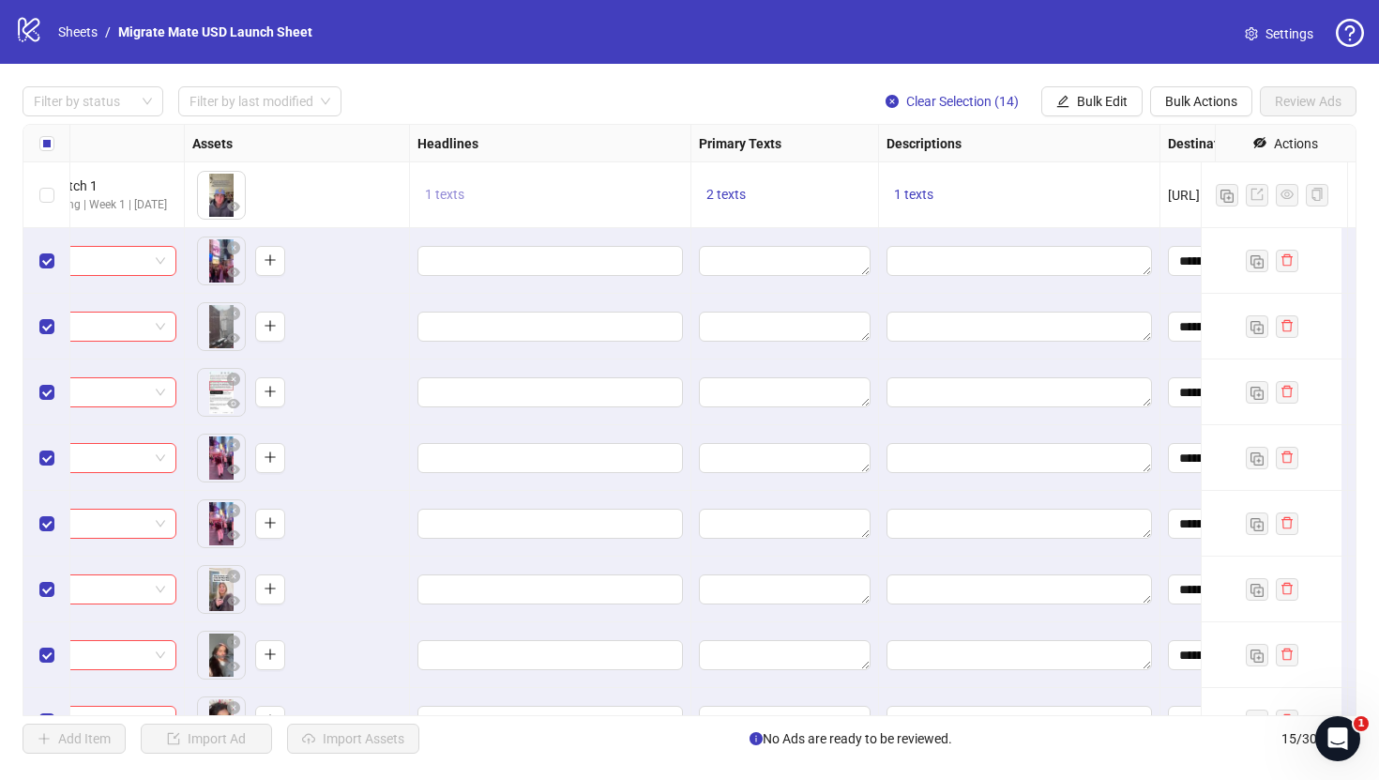
click at [453, 197] on span "1 texts" at bounding box center [444, 194] width 39 height 15
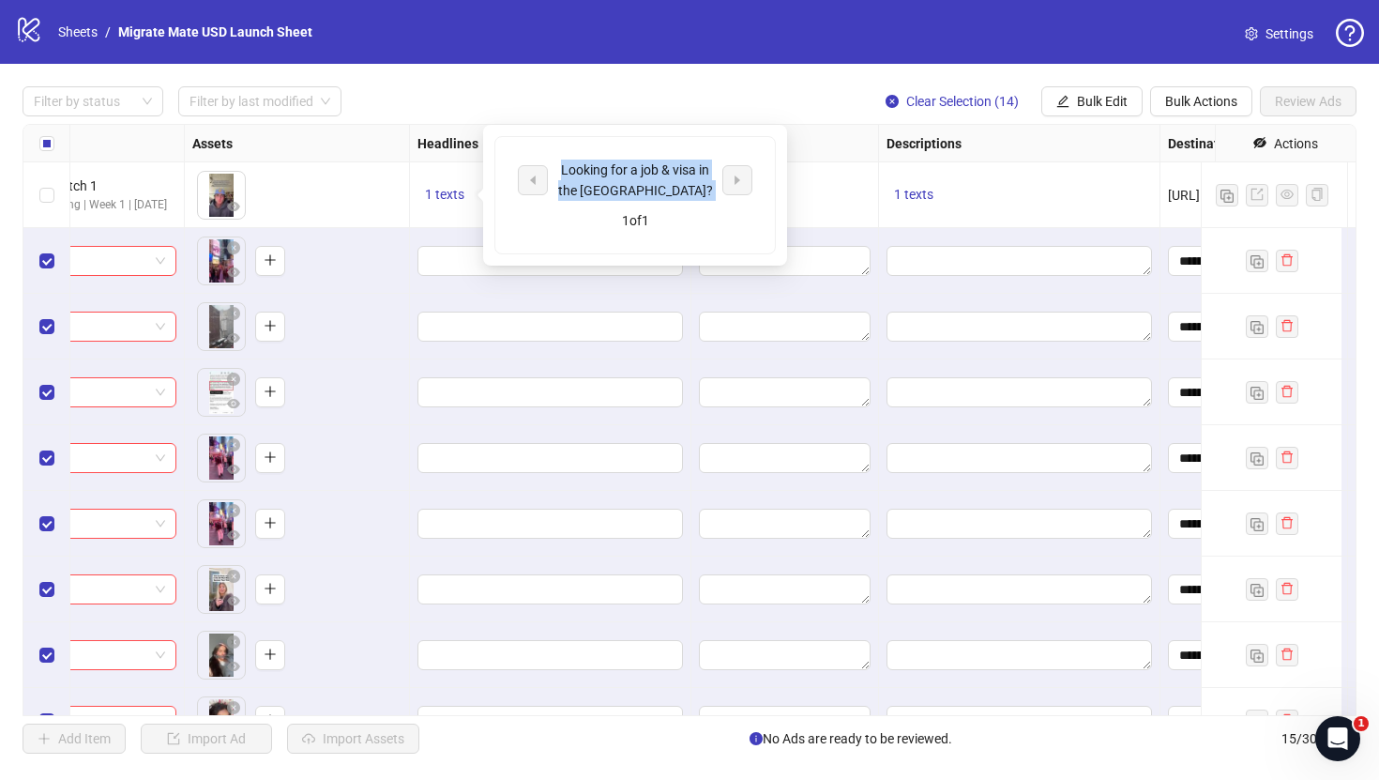
drag, startPoint x: 670, startPoint y: 203, endPoint x: 556, endPoint y: 161, distance: 120.8
click at [556, 161] on div "Looking for a job & visa in the US? 1 of 1" at bounding box center [635, 195] width 280 height 116
copy div "Looking for a job & visa in the [GEOGRAPHIC_DATA]?"
click at [585, 263] on div "Looking for a job & visa in the US? 1 of 1" at bounding box center [635, 195] width 304 height 141
click at [1083, 100] on span "Bulk Edit" at bounding box center [1102, 101] width 51 height 15
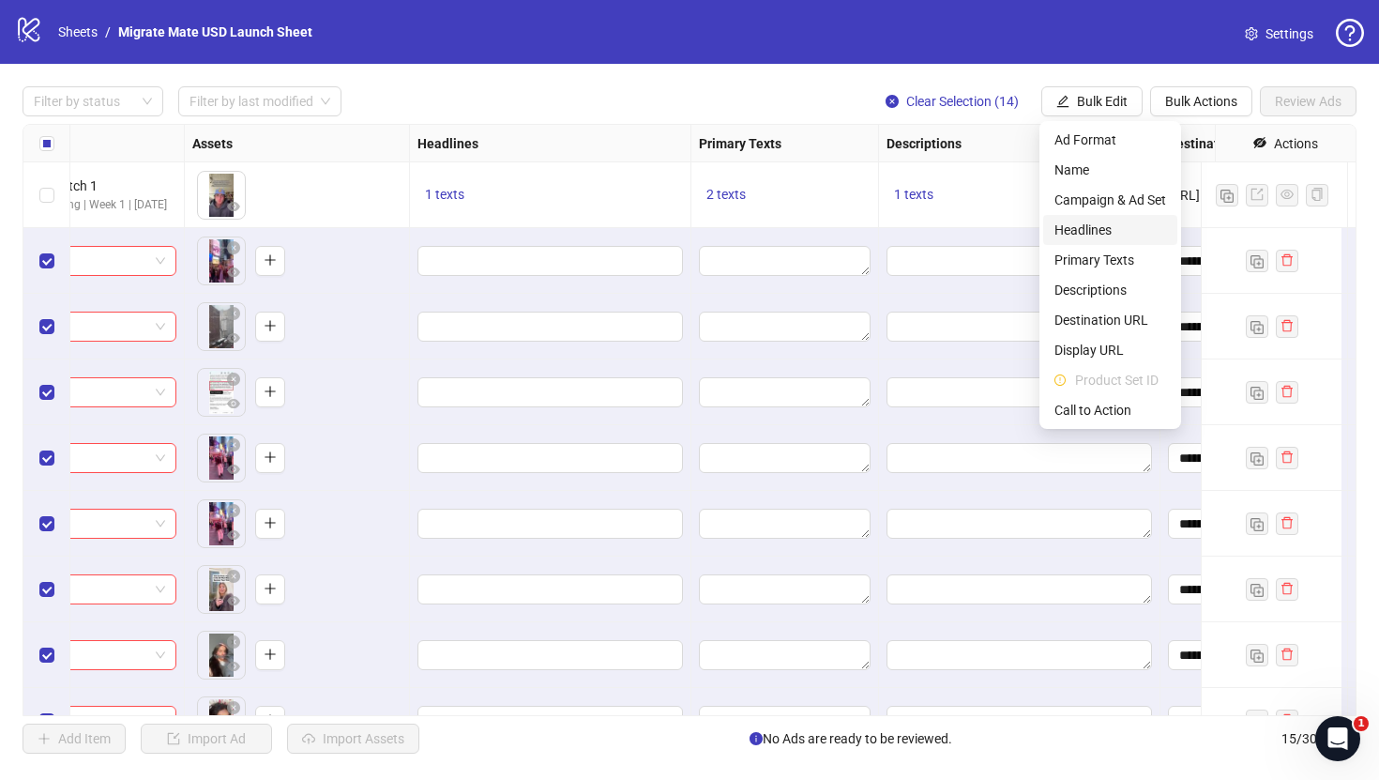
click at [1120, 232] on span "Headlines" at bounding box center [1111, 230] width 112 height 21
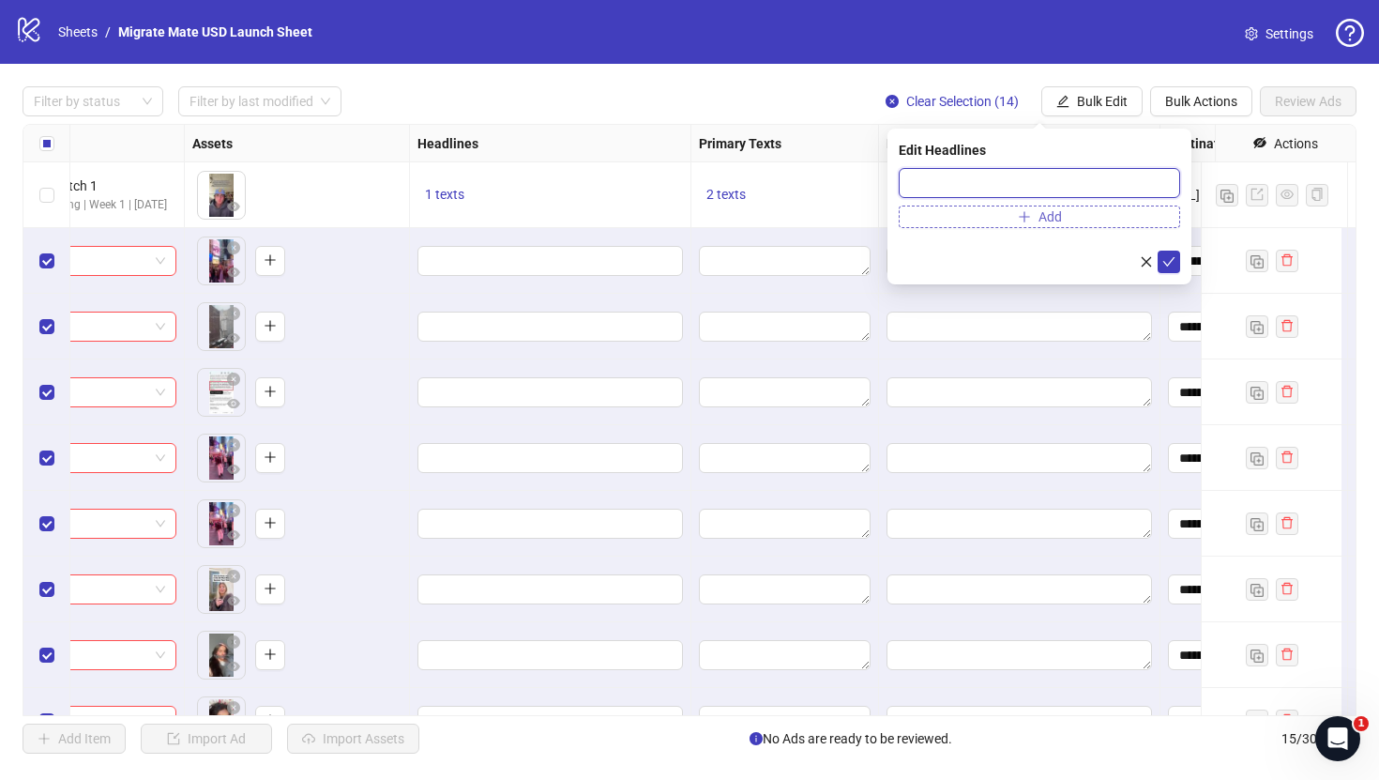
drag, startPoint x: 985, startPoint y: 182, endPoint x: 1051, endPoint y: 209, distance: 71.1
click at [986, 183] on input "text" at bounding box center [1039, 183] width 281 height 30
paste input "**********"
type input "**********"
click at [1164, 262] on icon "check" at bounding box center [1169, 261] width 13 height 13
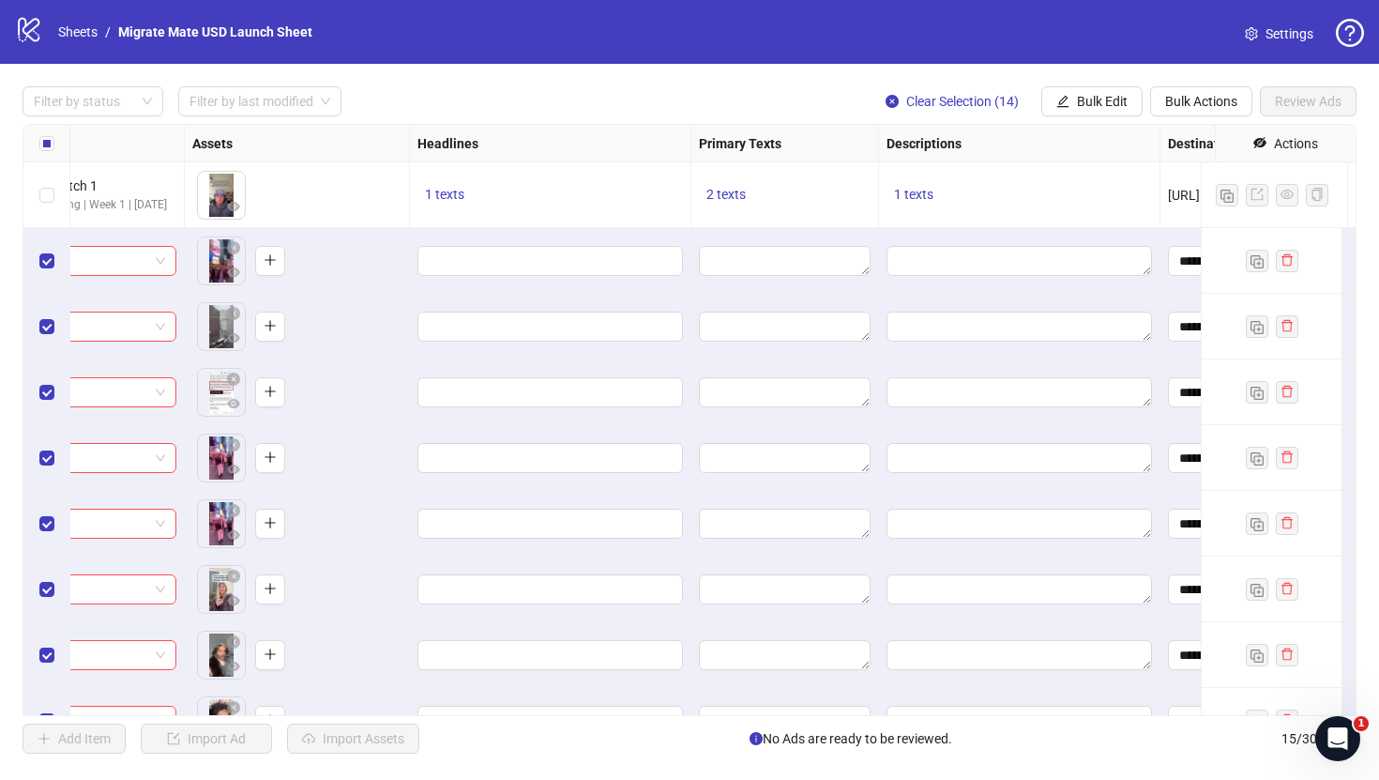
click at [787, 184] on div "2 texts" at bounding box center [785, 195] width 172 height 23
click at [736, 197] on span "2 texts" at bounding box center [726, 194] width 39 height 15
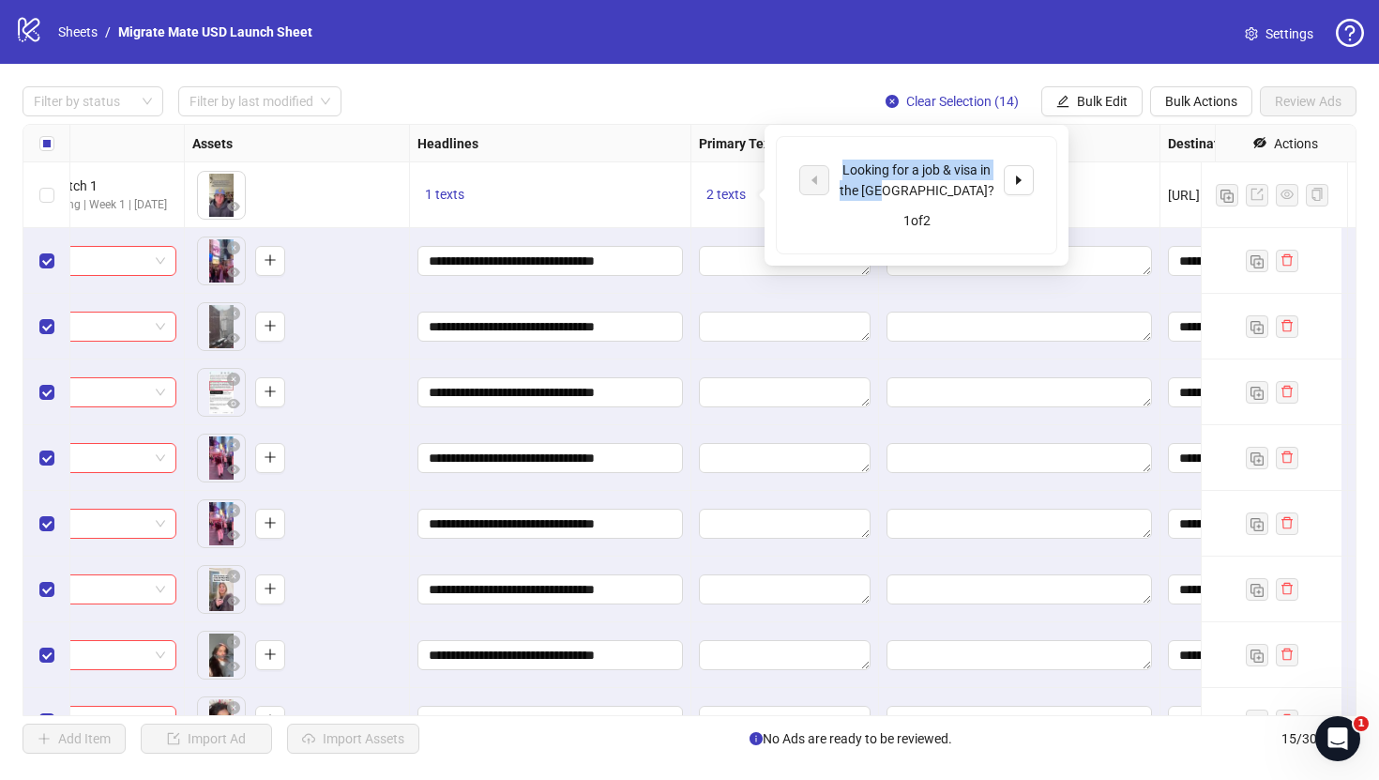
drag, startPoint x: 965, startPoint y: 186, endPoint x: 835, endPoint y: 163, distance: 131.4
click at [834, 163] on div "Looking for a job & visa in the [GEOGRAPHIC_DATA]?" at bounding box center [916, 180] width 235 height 41
copy div "Looking for a job & visa in the [GEOGRAPHIC_DATA]?"
click at [811, 92] on div "Filter by status Filter by last modified Clear Selection (14) Bulk Edit Bulk Ac…" at bounding box center [690, 101] width 1334 height 30
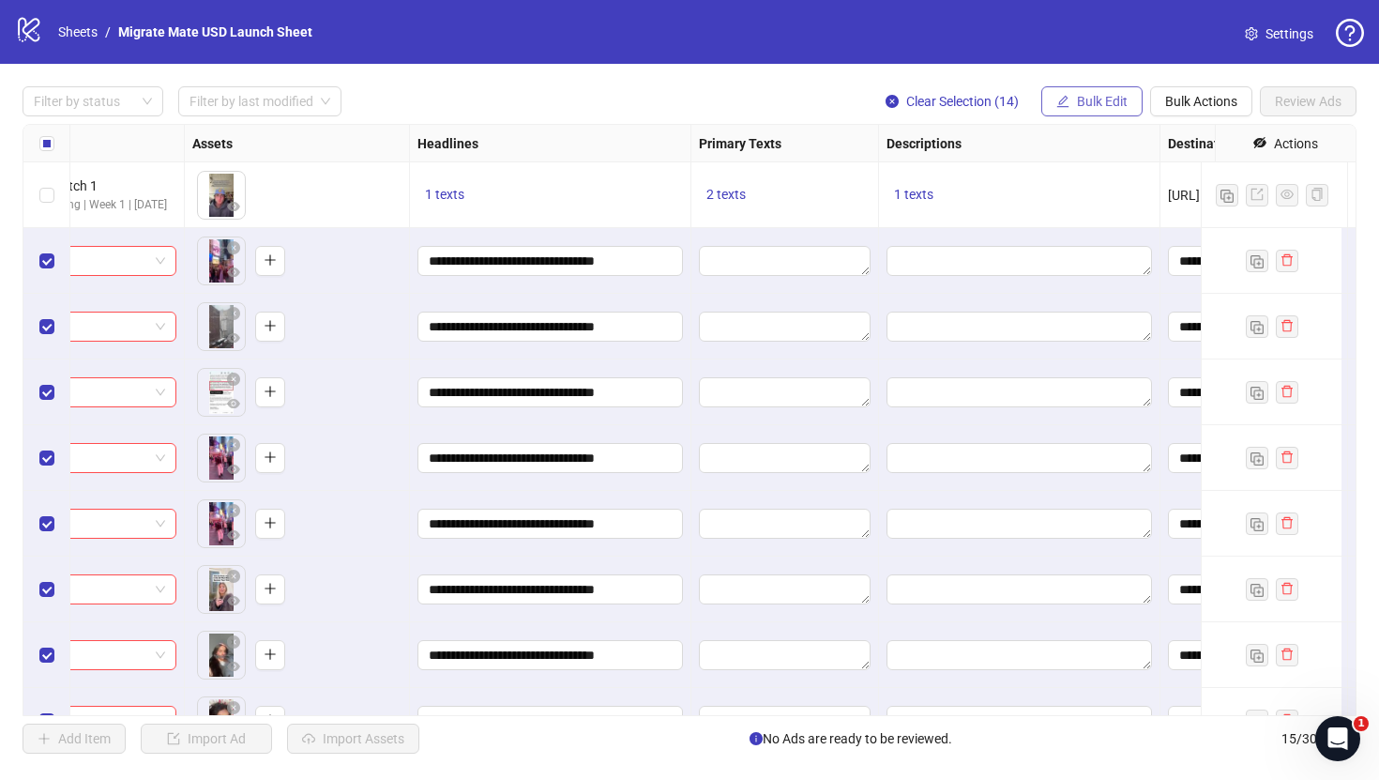
click at [1125, 103] on span "Bulk Edit" at bounding box center [1102, 101] width 51 height 15
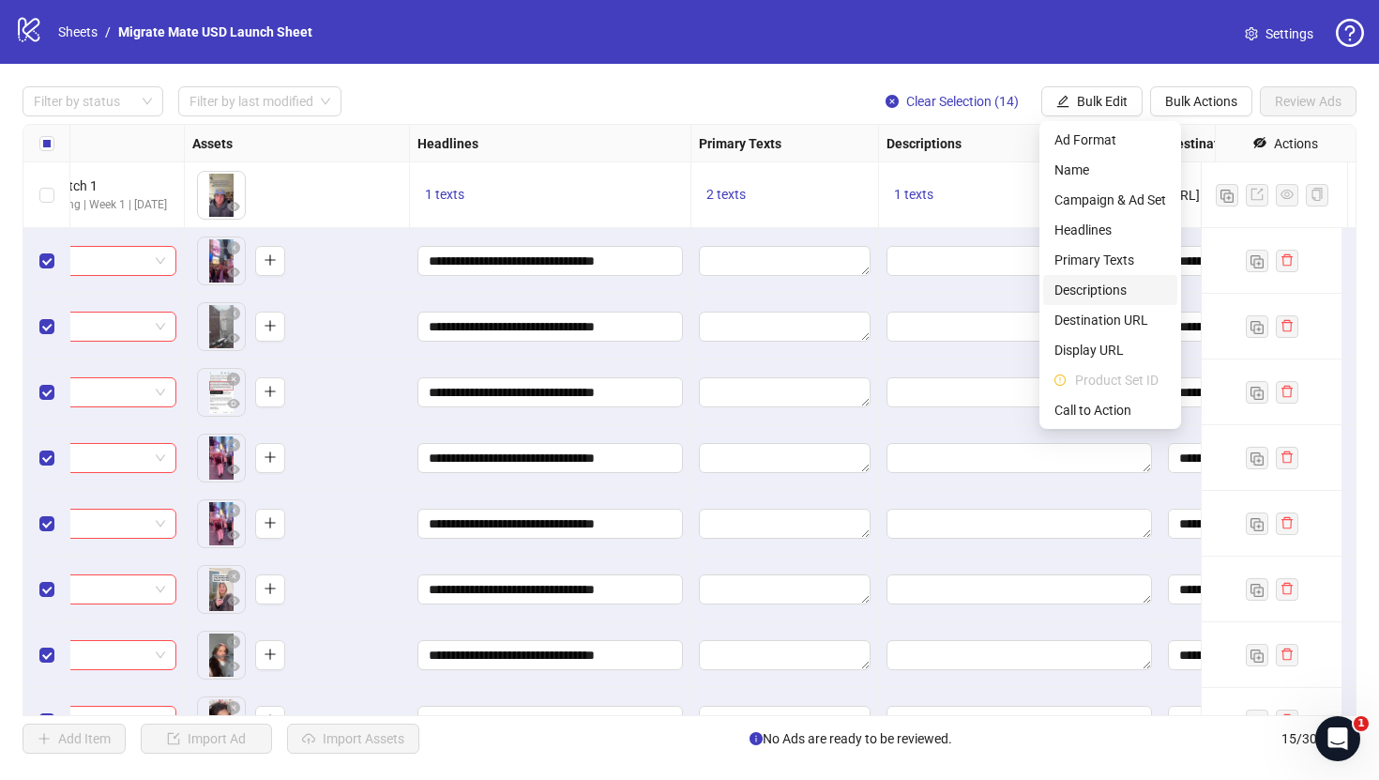
click at [1131, 292] on span "Descriptions" at bounding box center [1111, 290] width 112 height 21
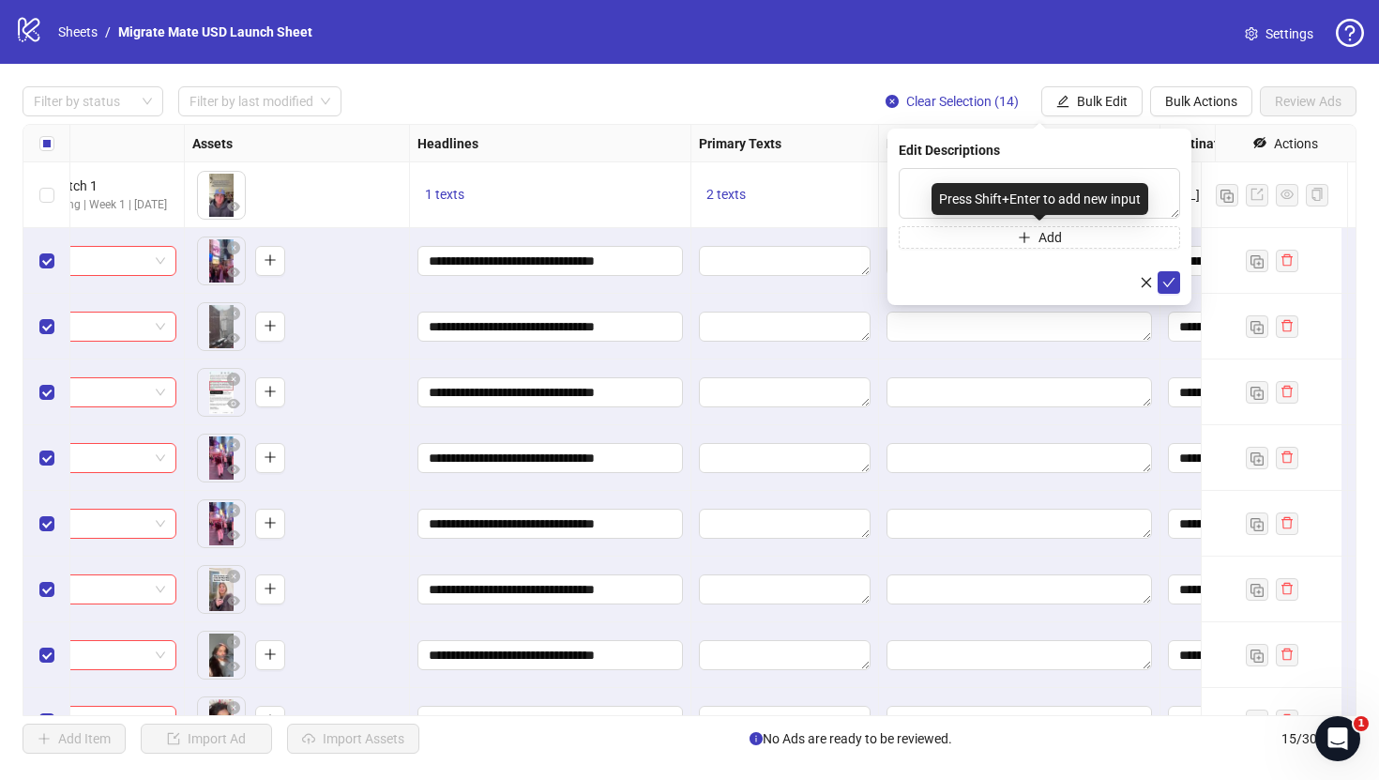
click at [991, 192] on div "Press Shift+Enter to add new input" at bounding box center [1040, 199] width 217 height 32
click at [1106, 184] on div "Press Shift+Enter to add new input" at bounding box center [1040, 199] width 217 height 32
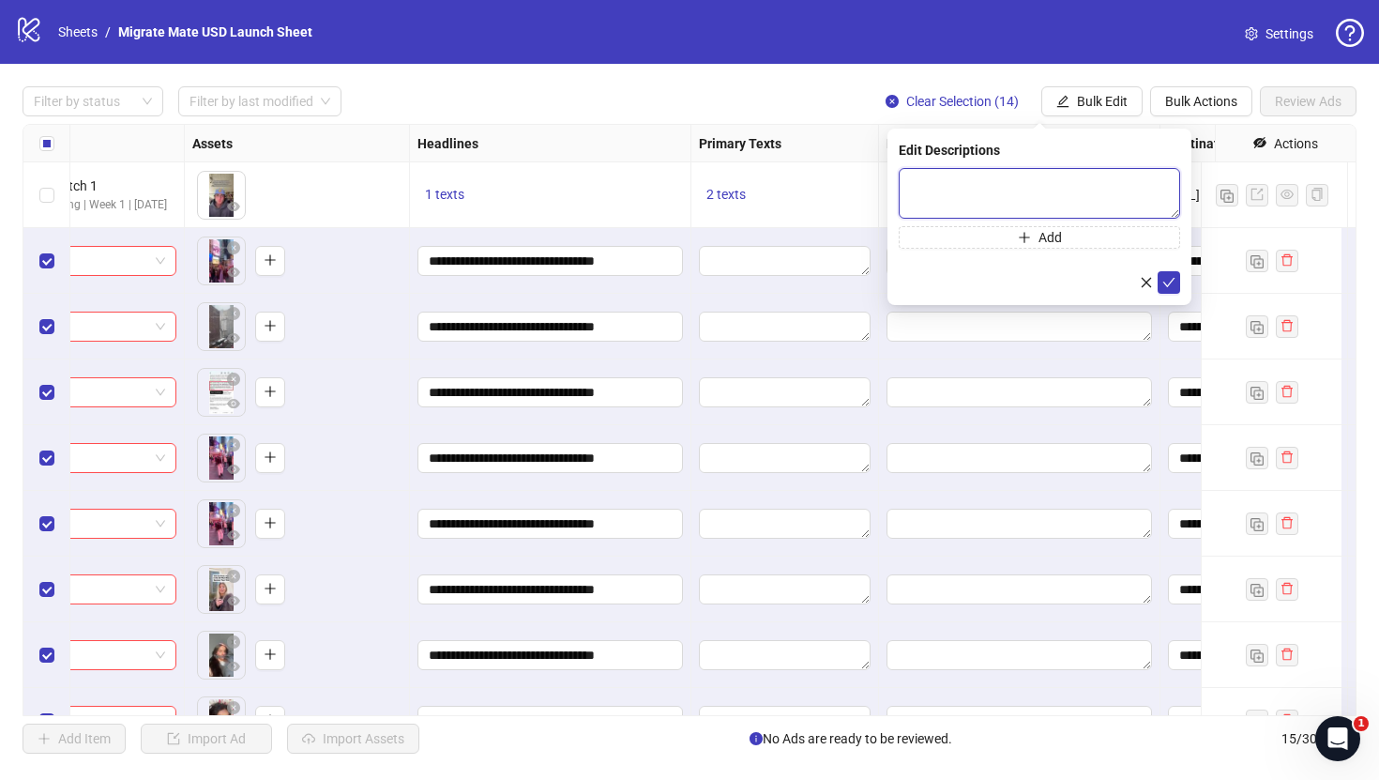
click at [1151, 183] on textarea at bounding box center [1039, 193] width 281 height 51
paste textarea "**********"
type textarea "**********"
click at [1180, 286] on div "**********" at bounding box center [1040, 217] width 304 height 176
click at [1173, 284] on icon "check" at bounding box center [1169, 282] width 13 height 13
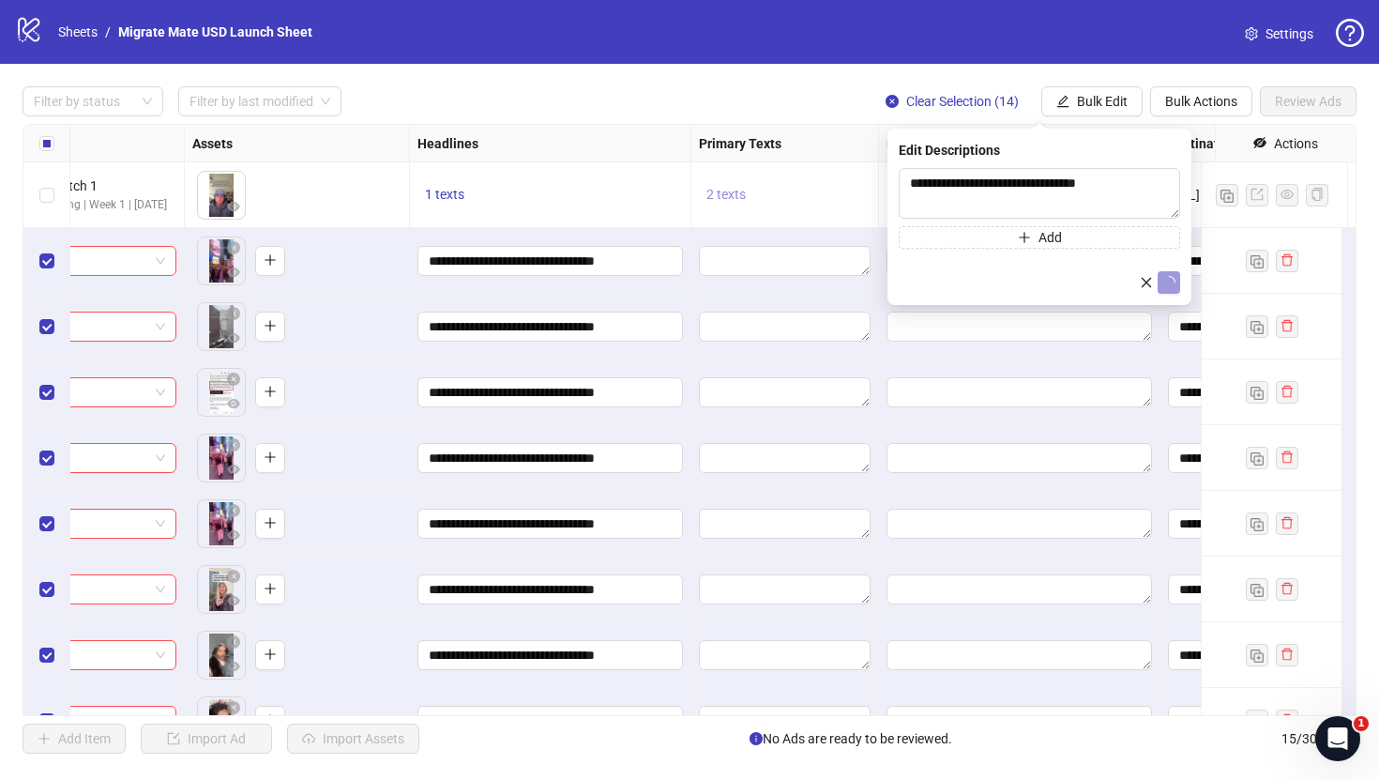
click at [725, 191] on span "2 texts" at bounding box center [726, 194] width 39 height 15
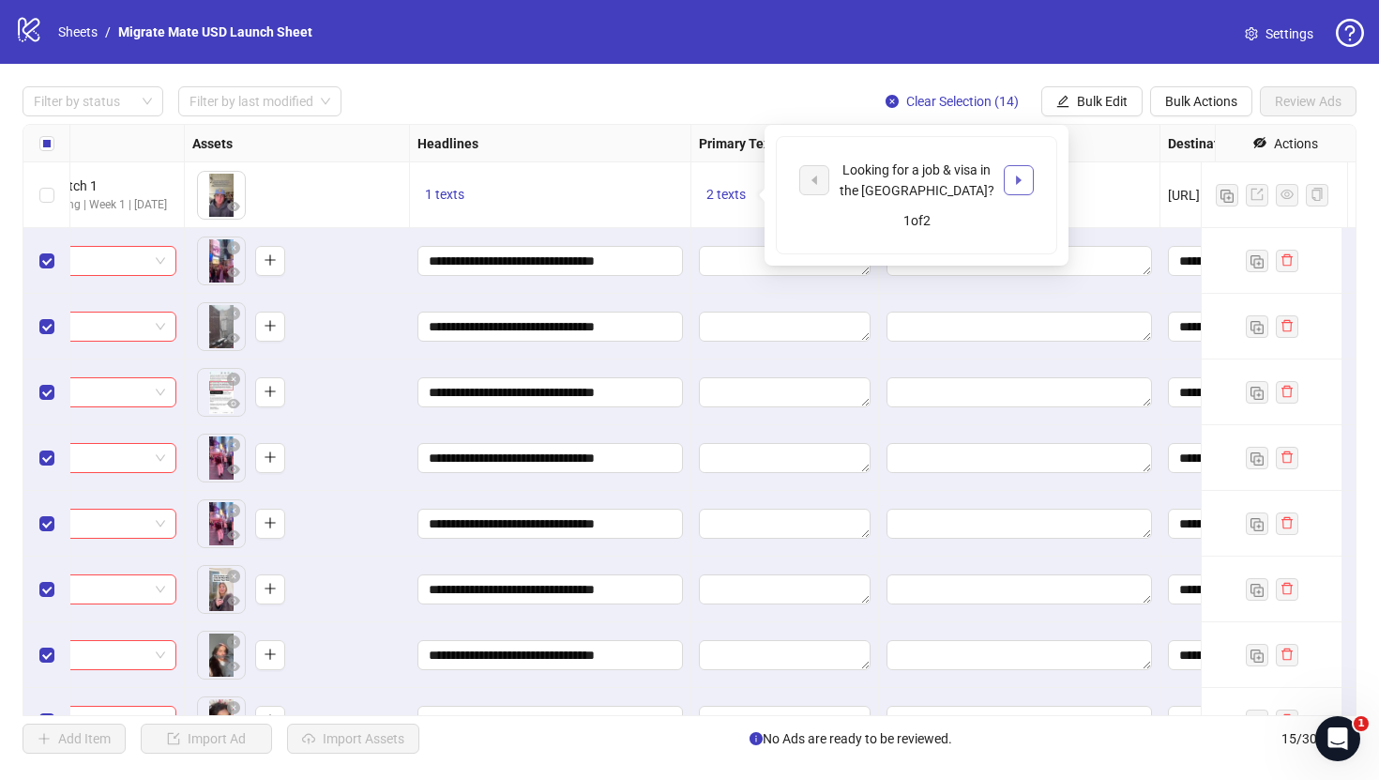
click at [1032, 169] on button "button" at bounding box center [1019, 180] width 30 height 30
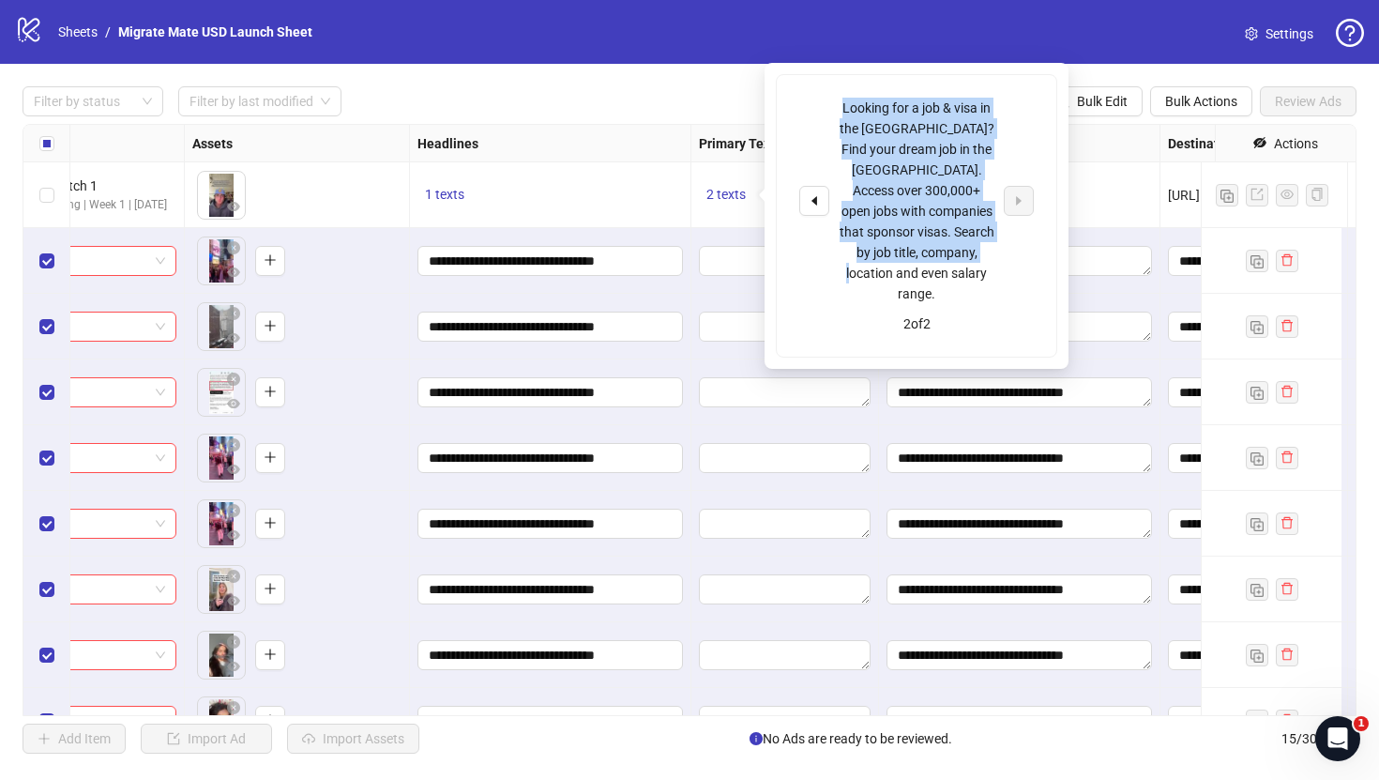
drag, startPoint x: 991, startPoint y: 258, endPoint x: 827, endPoint y: 100, distance: 227.6
click at [827, 100] on div "Looking for a job & visa in the [GEOGRAPHIC_DATA]? Find your dream job in the […" at bounding box center [916, 201] width 235 height 206
copy div "Looking for a job & visa in the [GEOGRAPHIC_DATA]? Find your dream job in the […"
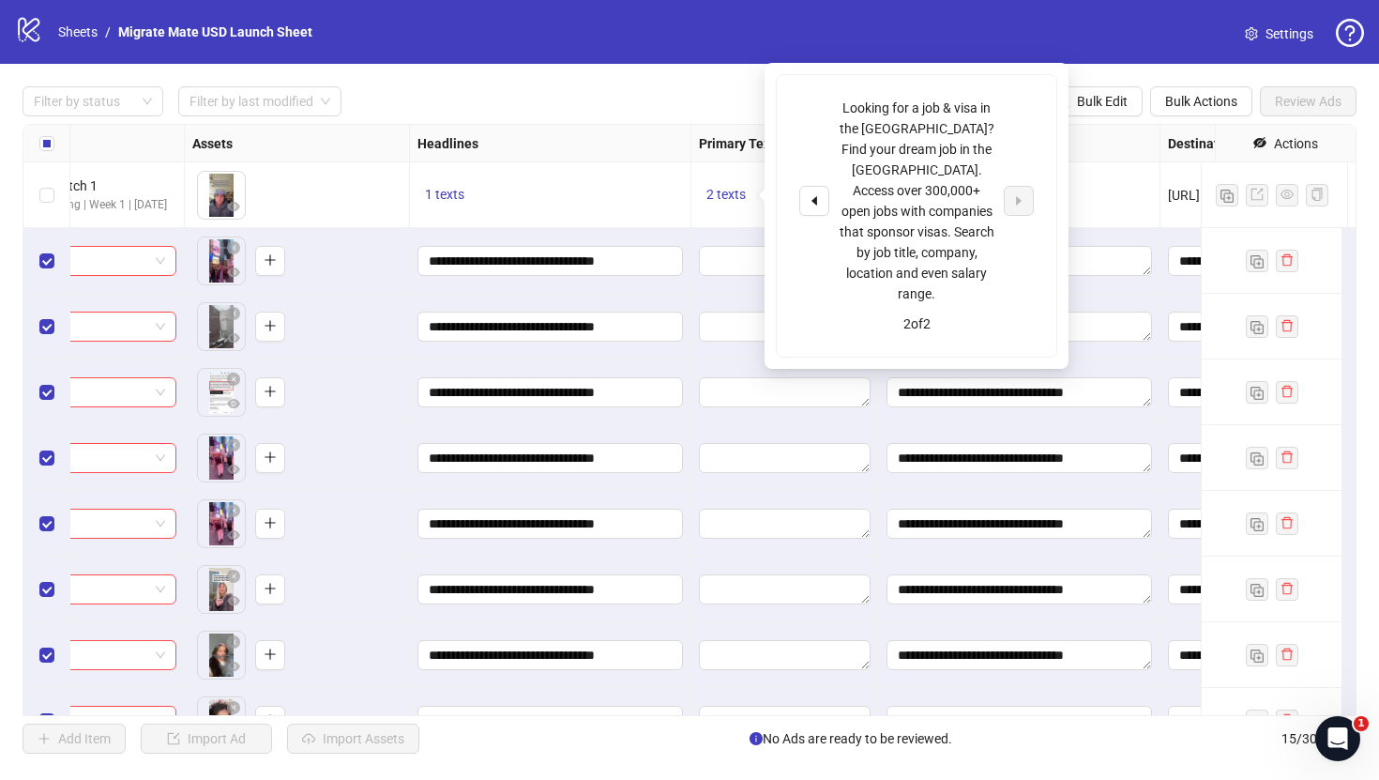
drag, startPoint x: 679, startPoint y: 99, endPoint x: 731, endPoint y: 104, distance: 51.8
click at [680, 99] on div "Filter by status Filter by last modified Clear Selection (14) Bulk Edit Bulk Ac…" at bounding box center [690, 101] width 1334 height 30
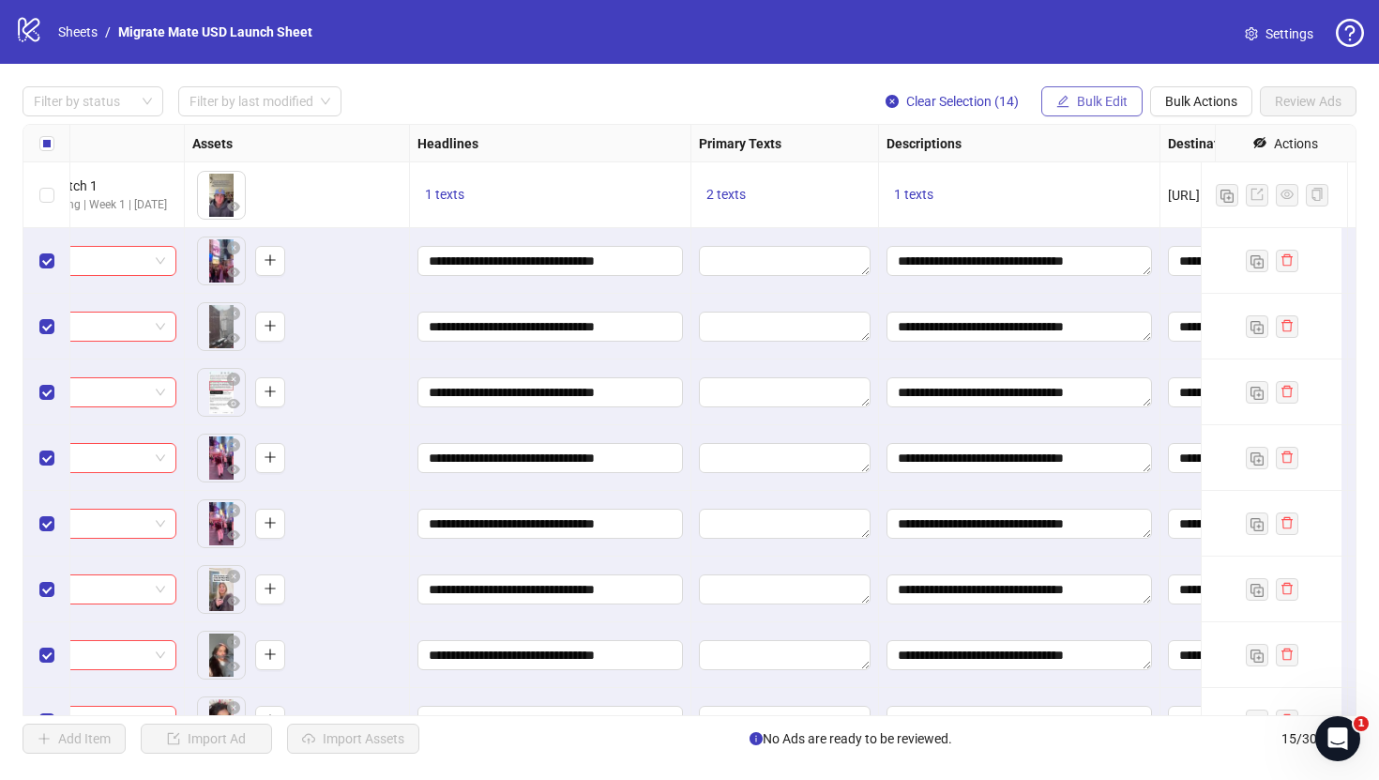
click at [1108, 94] on span "Bulk Edit" at bounding box center [1102, 101] width 51 height 15
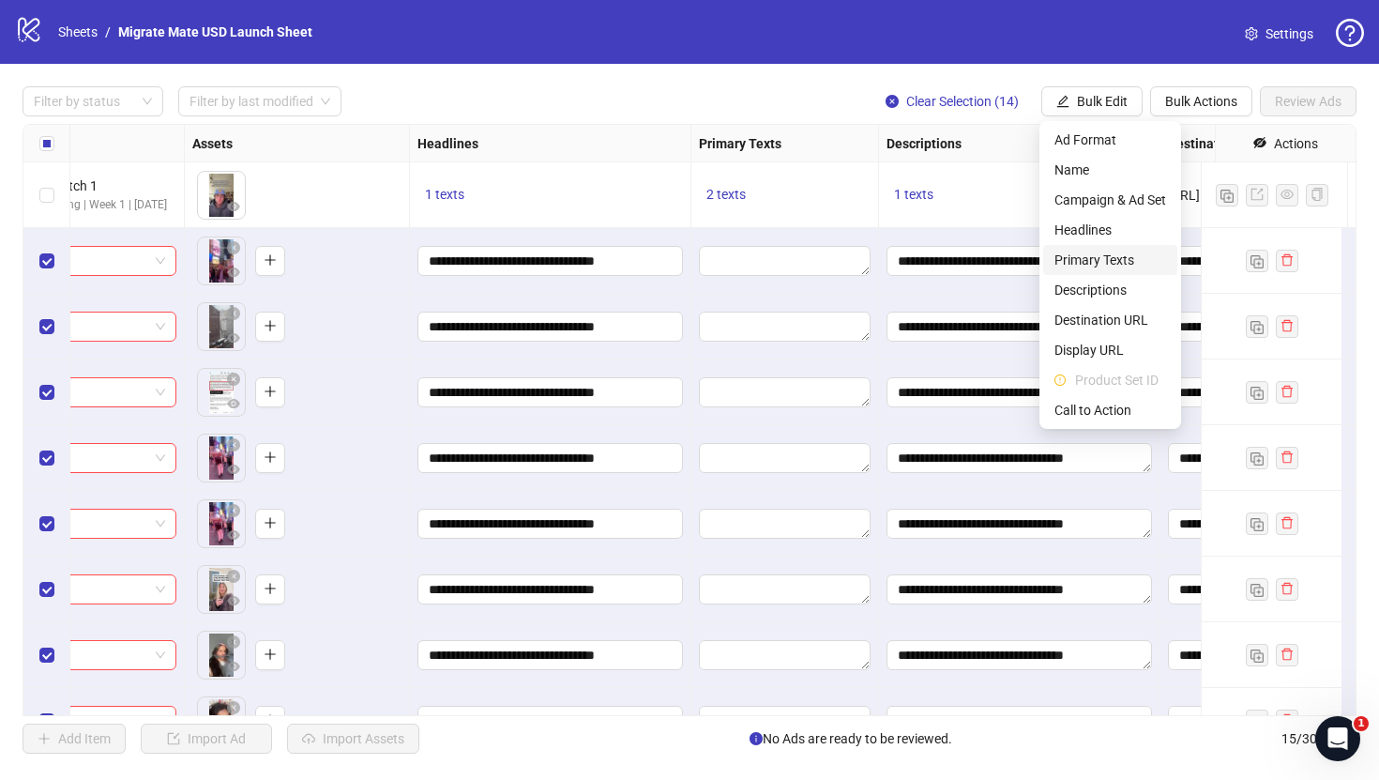
click at [1117, 256] on span "Primary Texts" at bounding box center [1111, 260] width 112 height 21
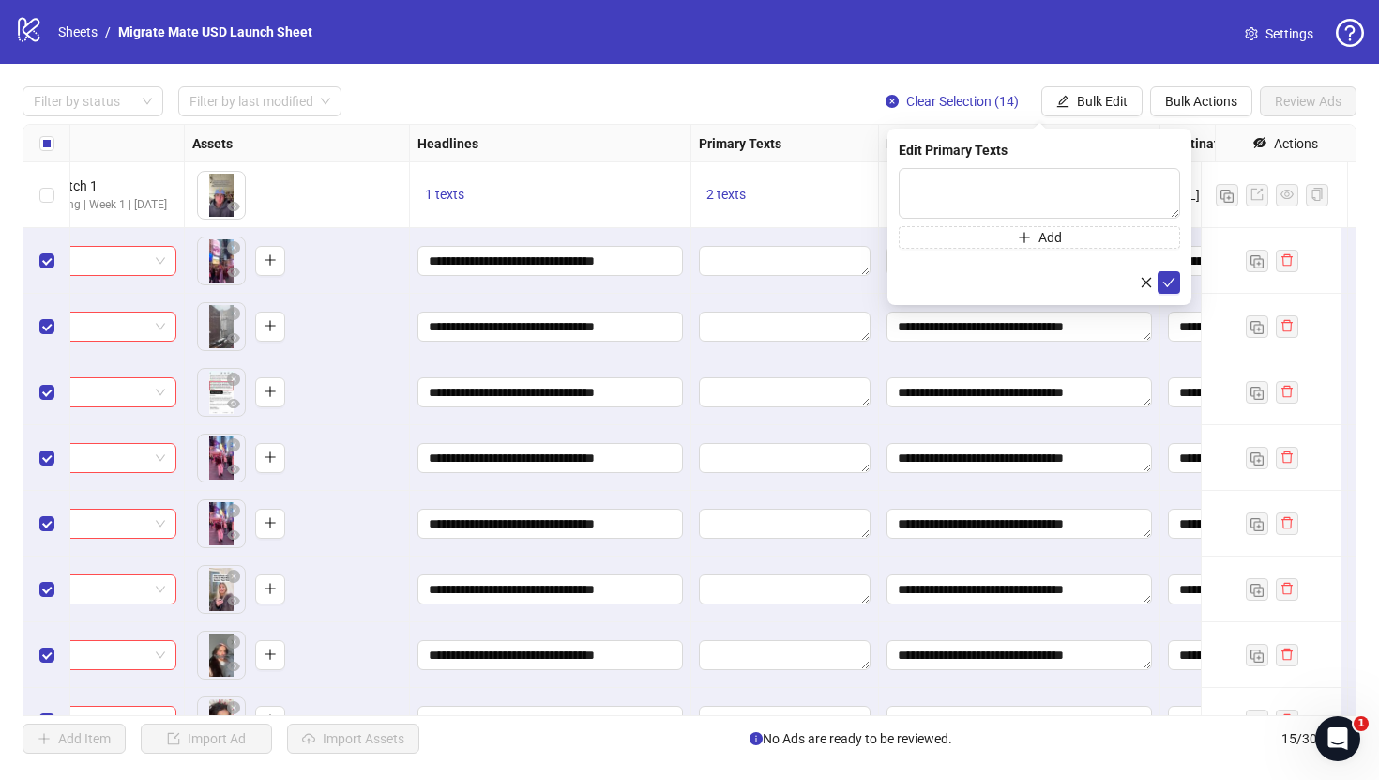
click at [698, 55] on div "logo/logo-mobile Sheets / Migrate Mate USD Launch Sheet Settings" at bounding box center [689, 32] width 1379 height 64
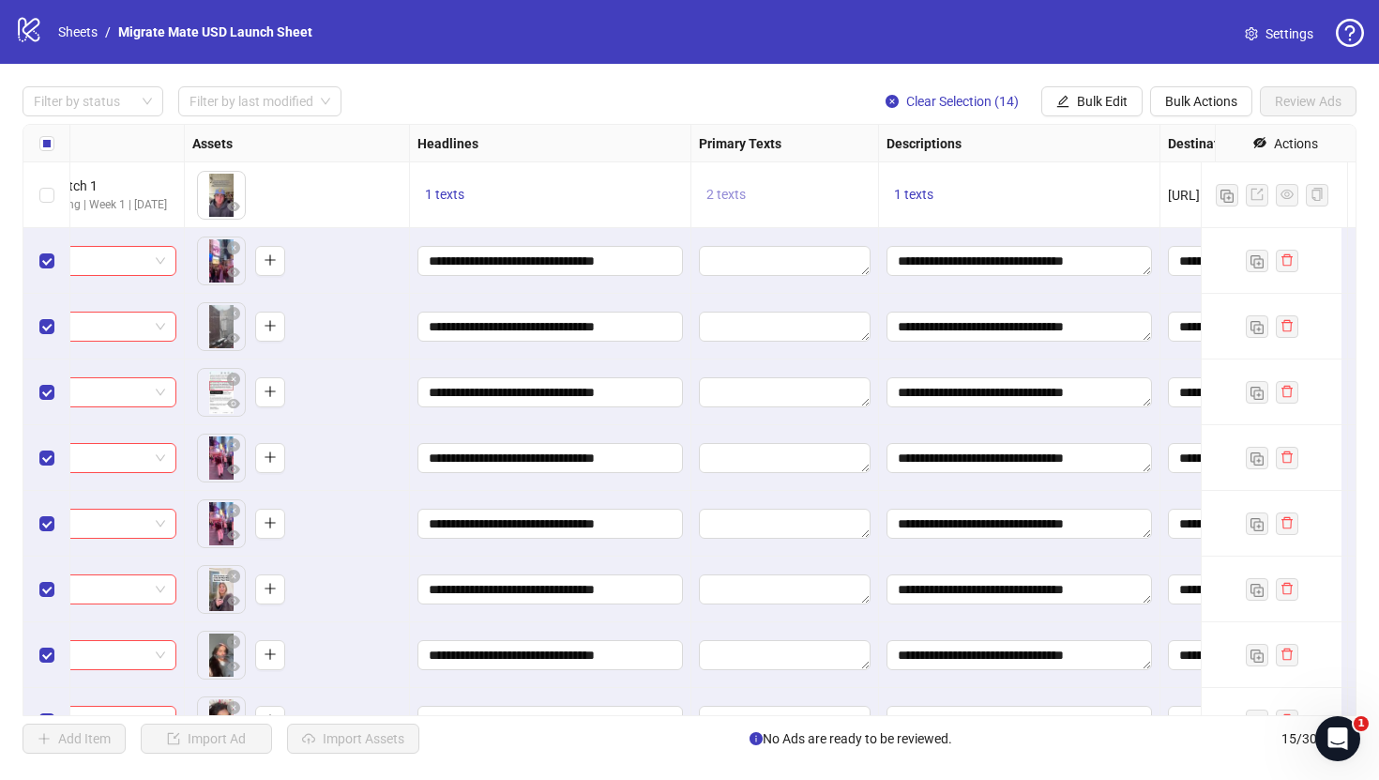
click at [734, 201] on span "2 texts" at bounding box center [726, 194] width 39 height 15
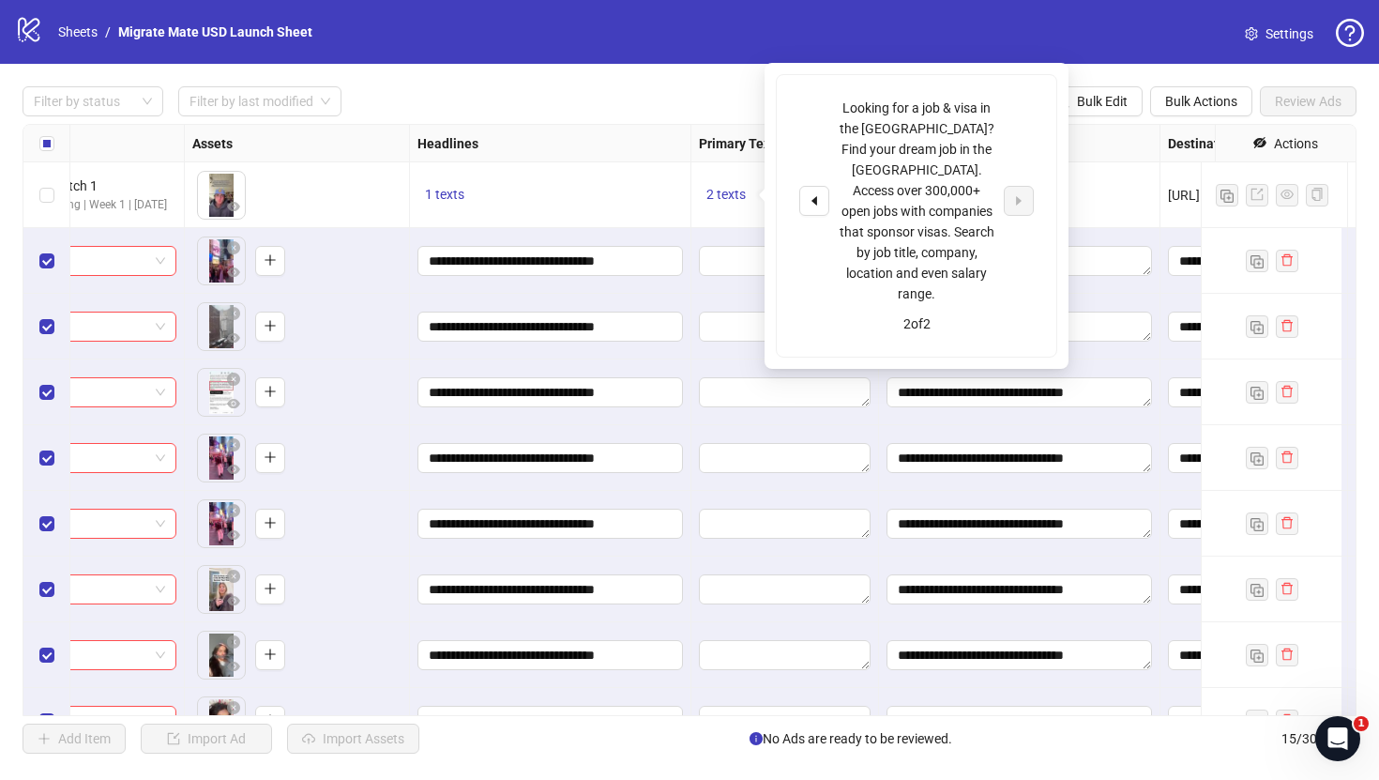
click at [1109, 182] on div "1 texts" at bounding box center [1019, 195] width 281 height 66
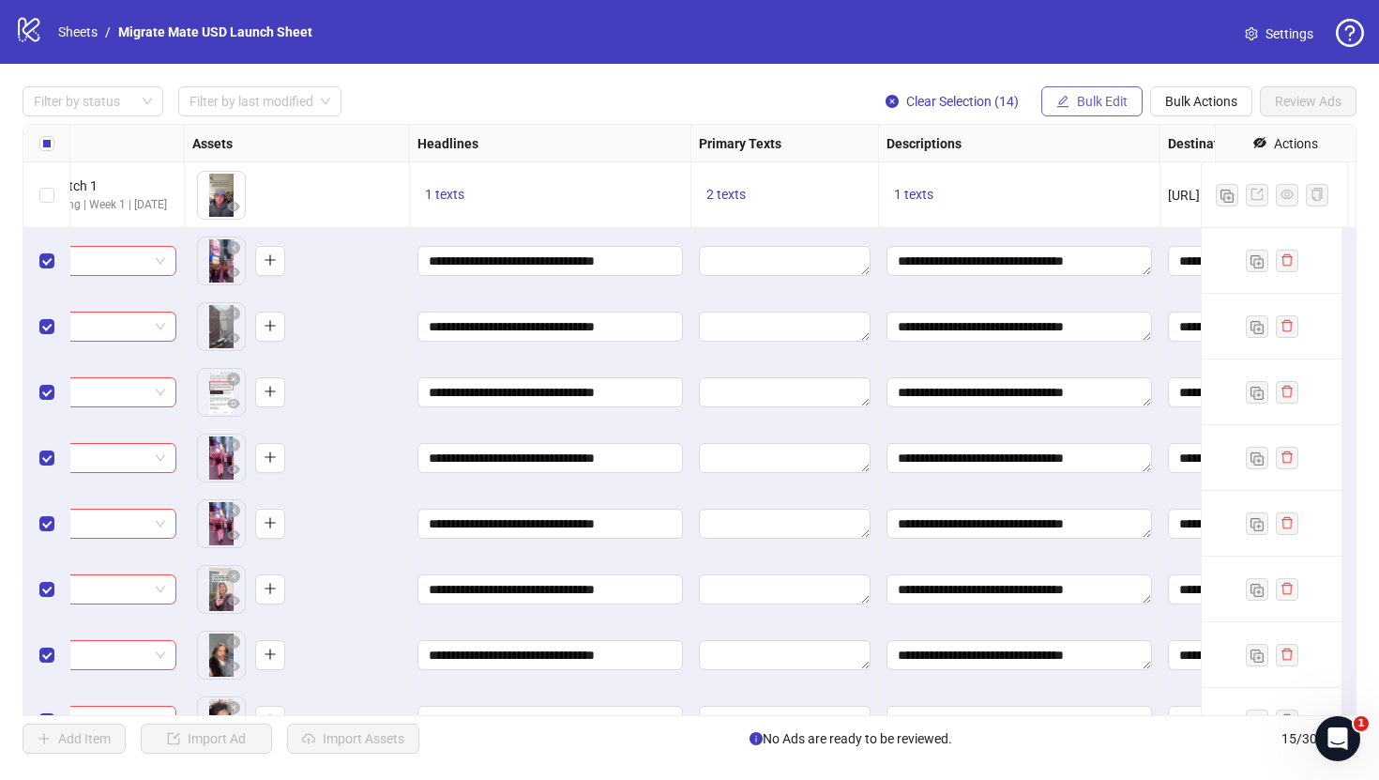
click at [1103, 109] on span "Bulk Edit" at bounding box center [1102, 101] width 51 height 15
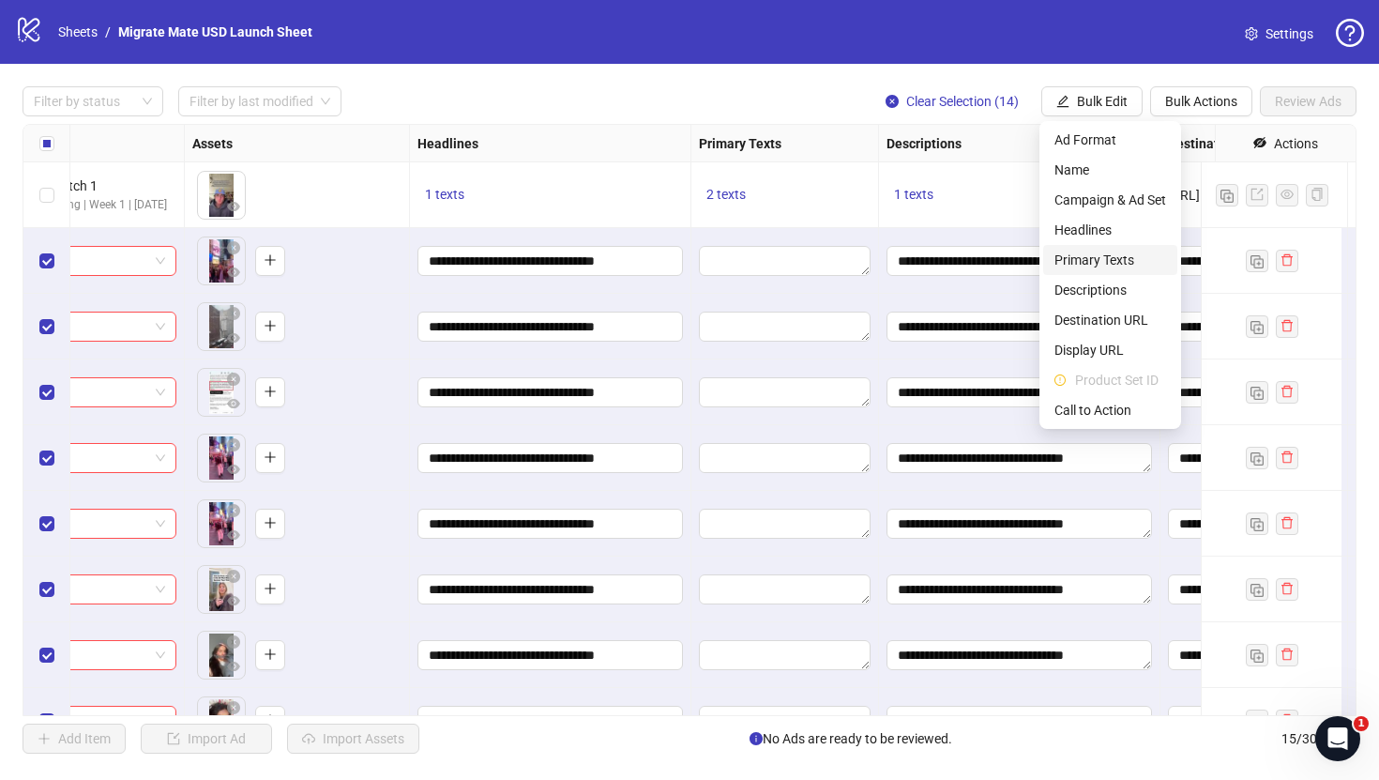
click at [1108, 260] on span "Primary Texts" at bounding box center [1111, 260] width 112 height 21
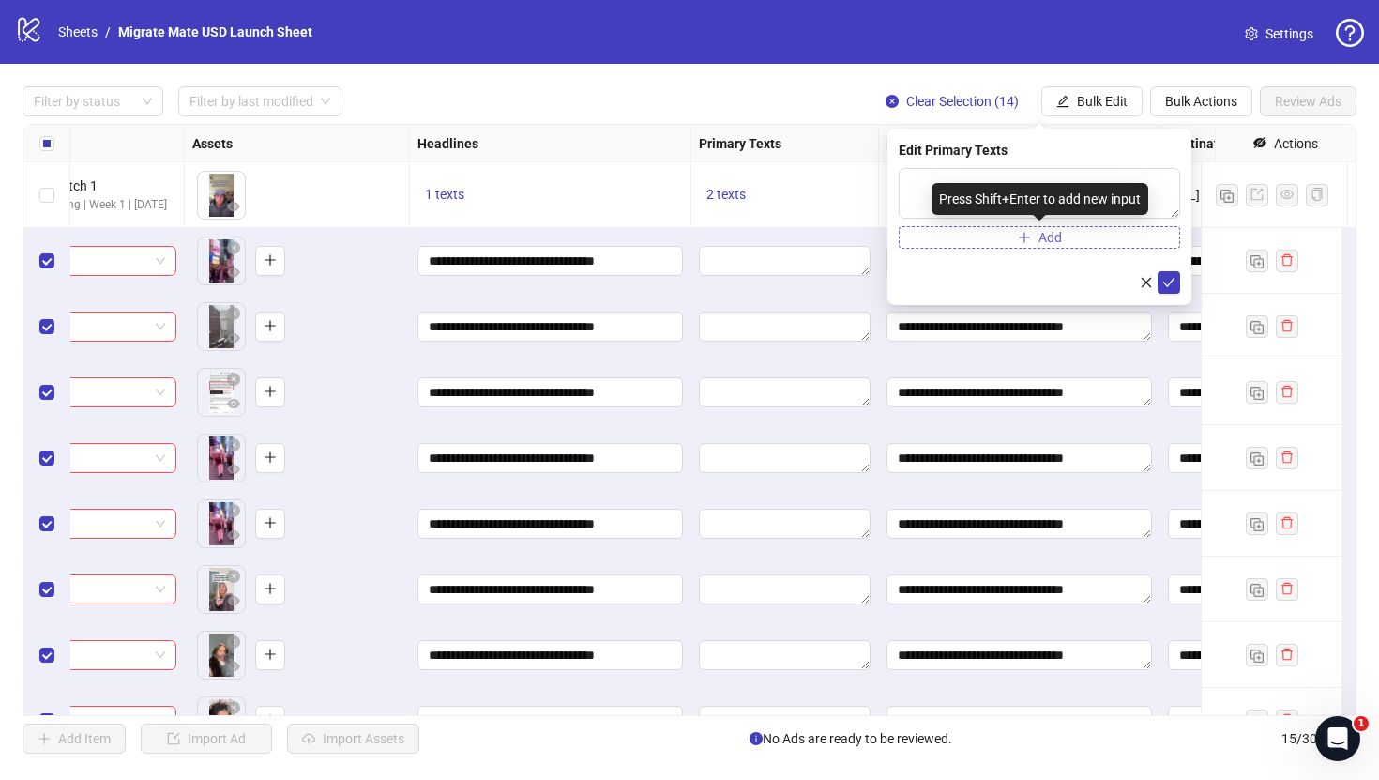
click at [1068, 238] on button "Add" at bounding box center [1039, 237] width 281 height 23
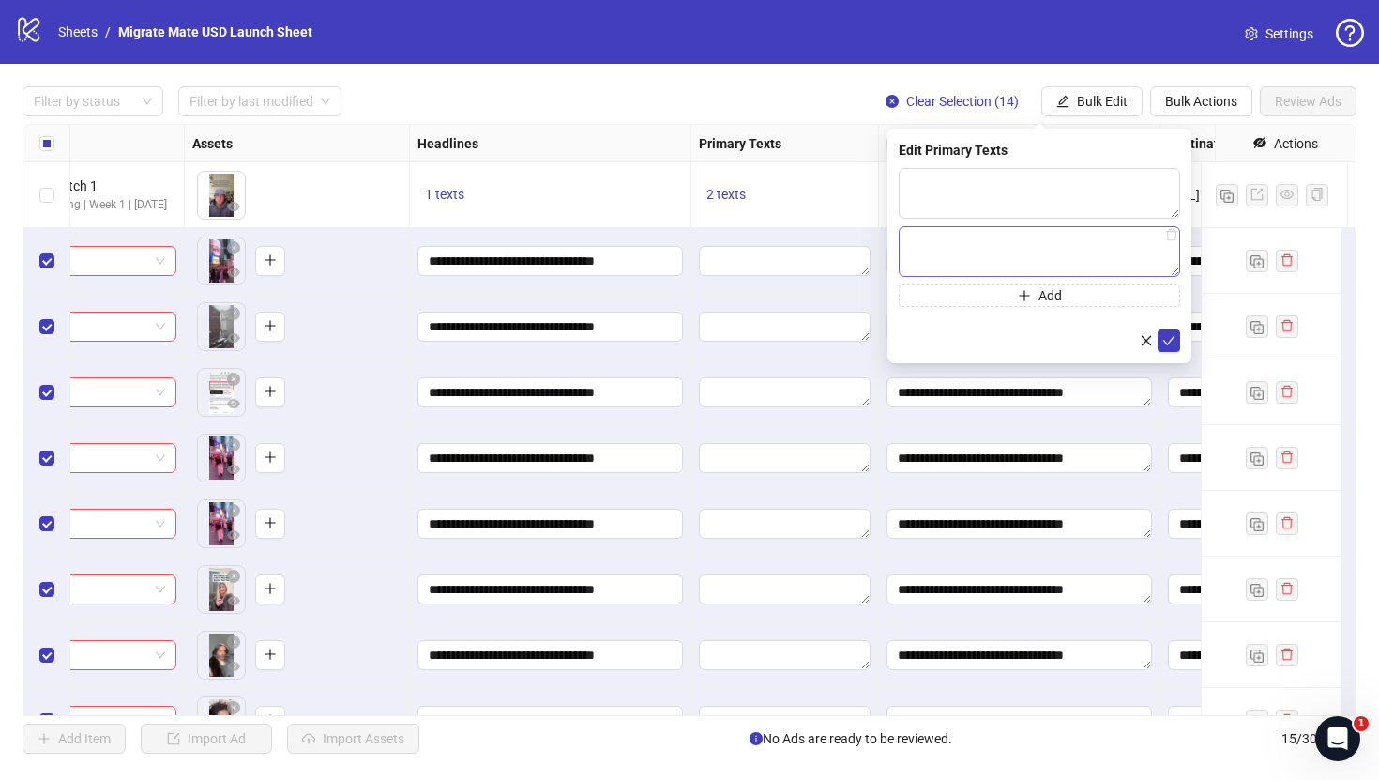
click at [1073, 262] on textarea at bounding box center [1039, 251] width 281 height 51
type textarea "**********"
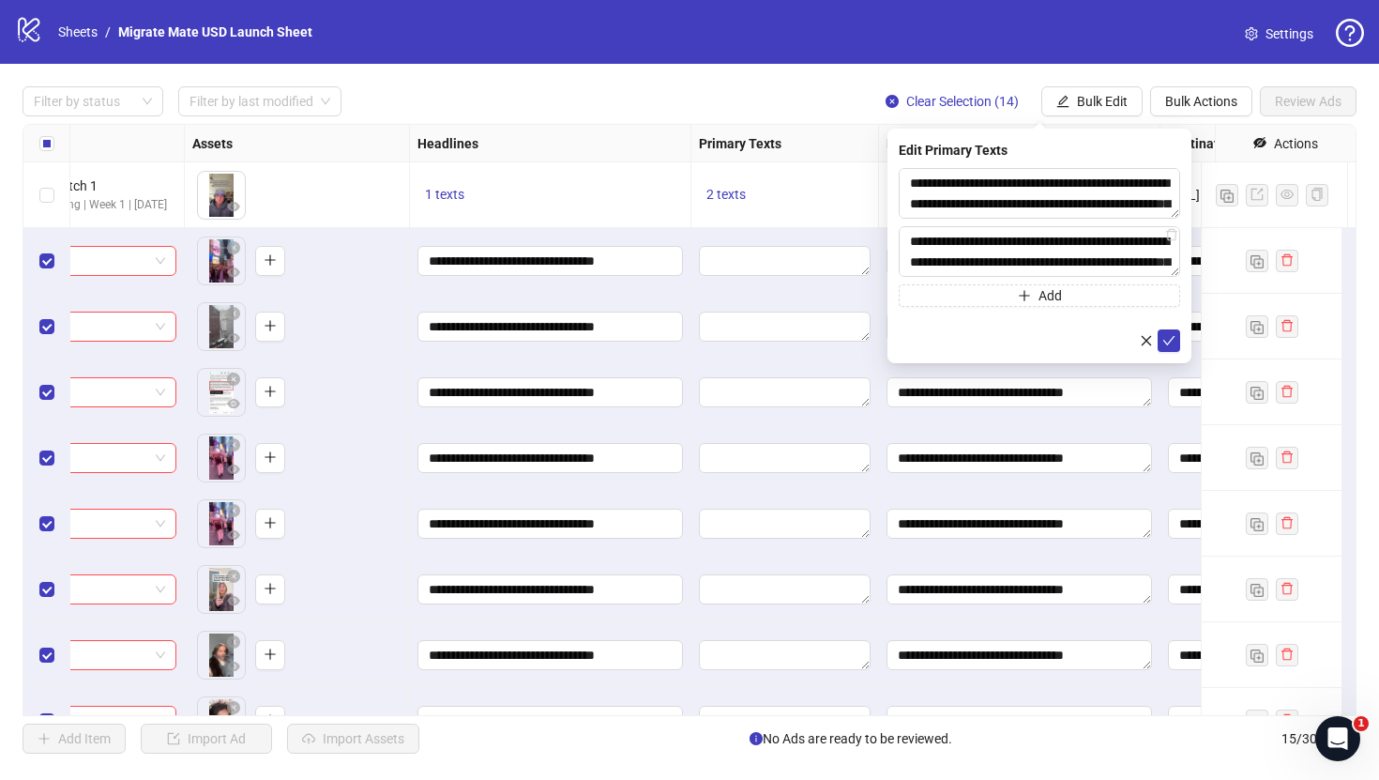
scroll to position [0, 0]
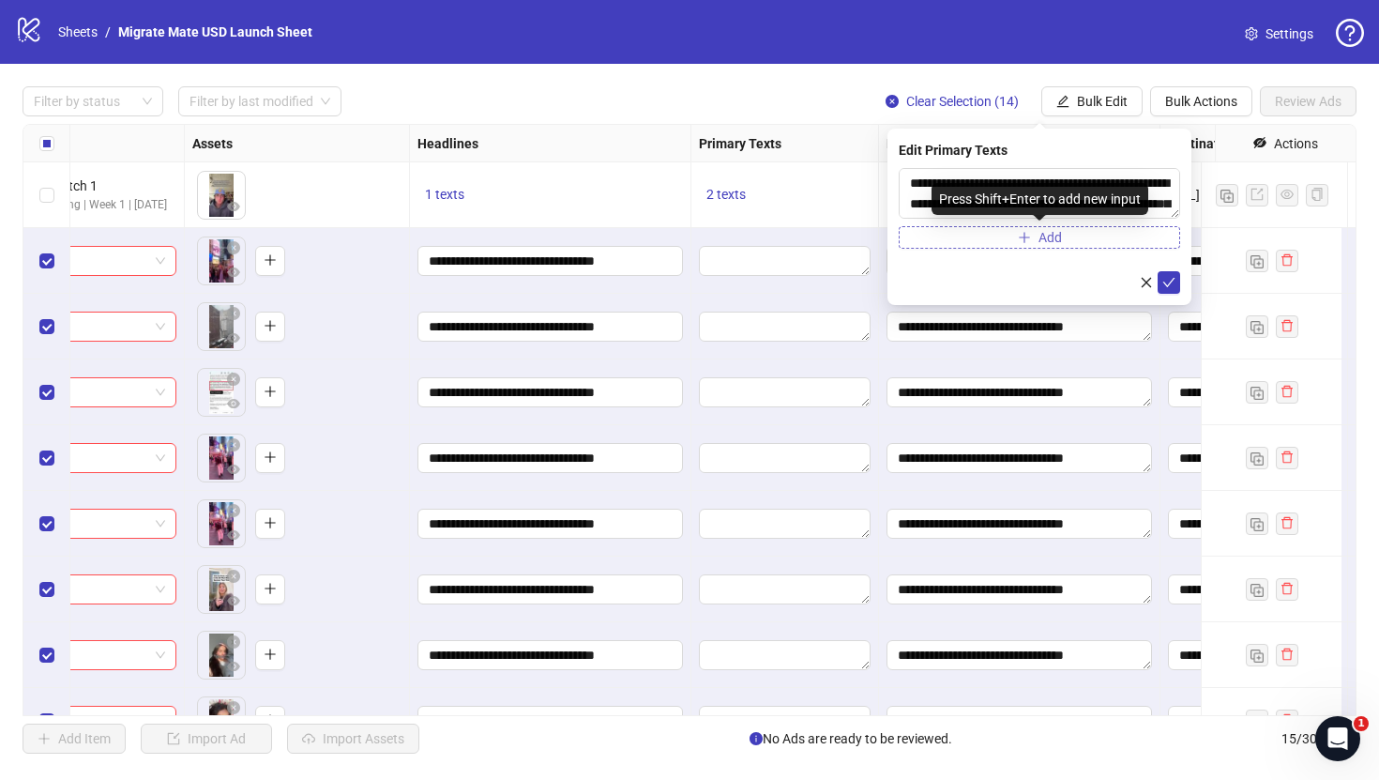
click at [1113, 235] on button "Add" at bounding box center [1039, 237] width 281 height 23
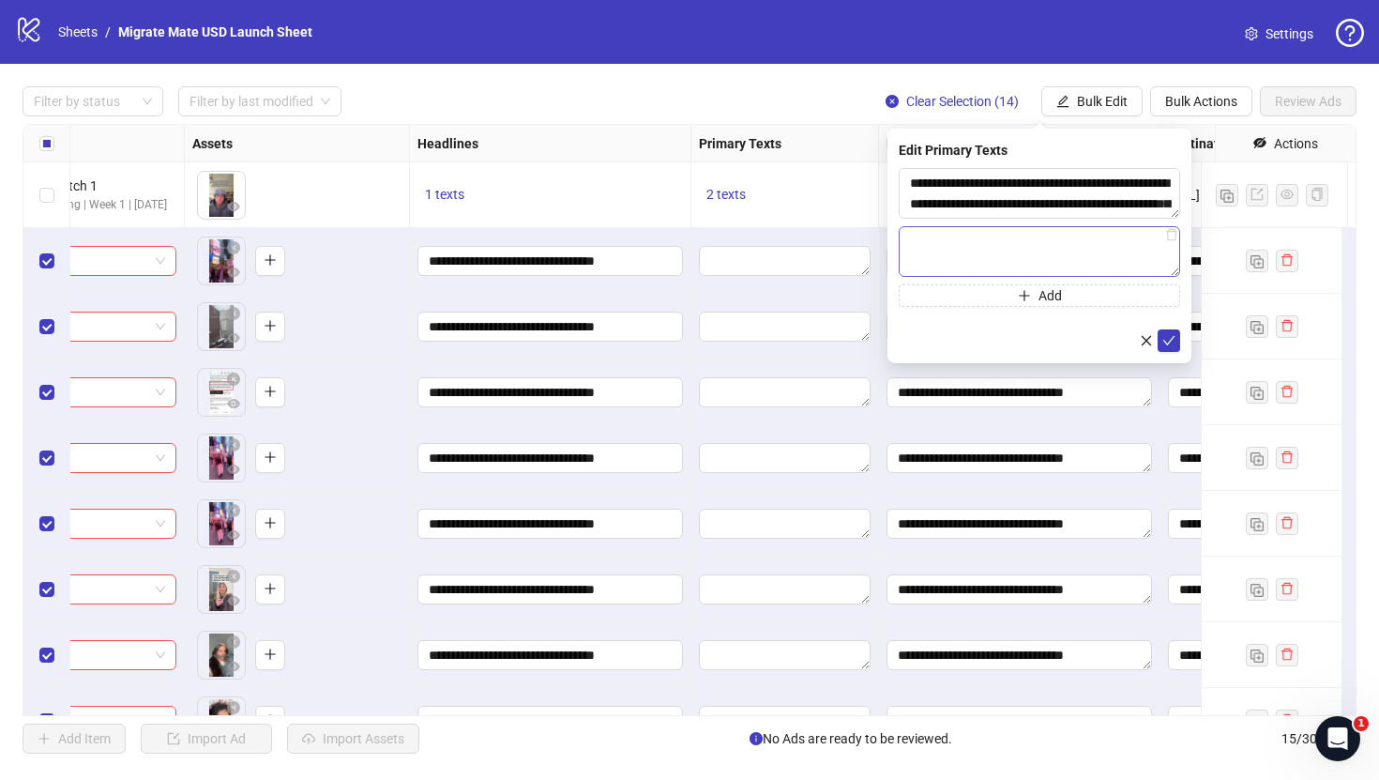
click at [1085, 269] on textarea at bounding box center [1039, 251] width 281 height 51
type textarea "**********"
click at [1083, 211] on textarea "**********" at bounding box center [1039, 193] width 281 height 51
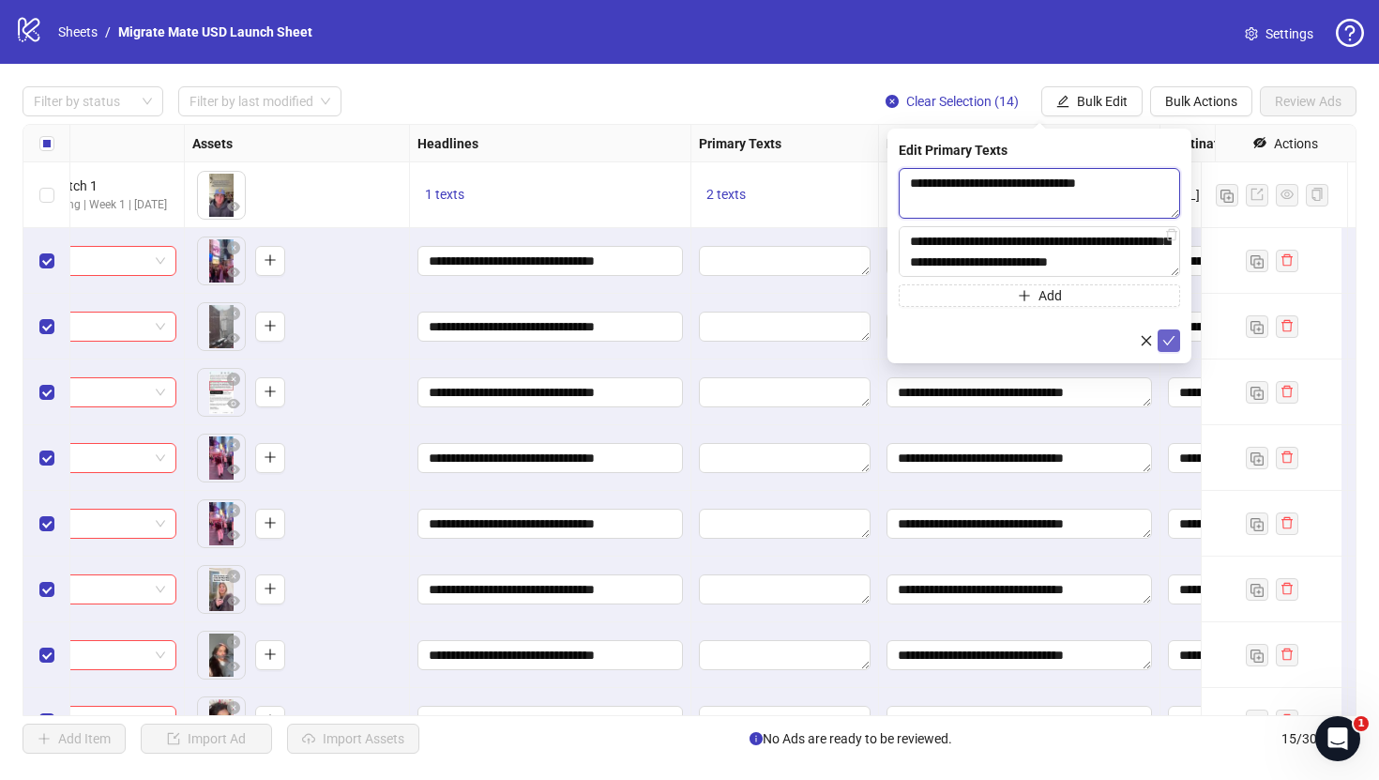
type textarea "**********"
click at [1177, 342] on button "submit" at bounding box center [1169, 340] width 23 height 23
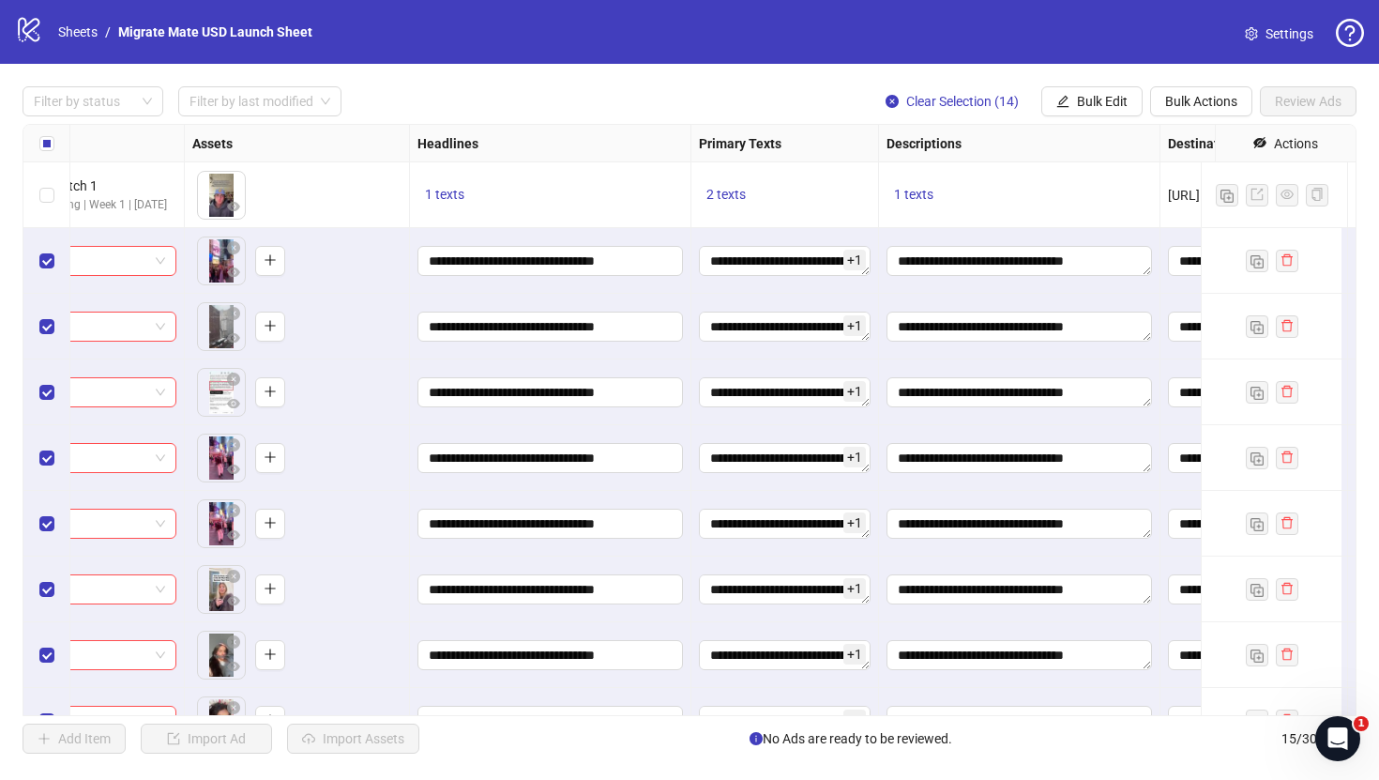
click at [746, 85] on div "**********" at bounding box center [689, 420] width 1379 height 712
click at [912, 198] on span "1 texts" at bounding box center [913, 194] width 39 height 15
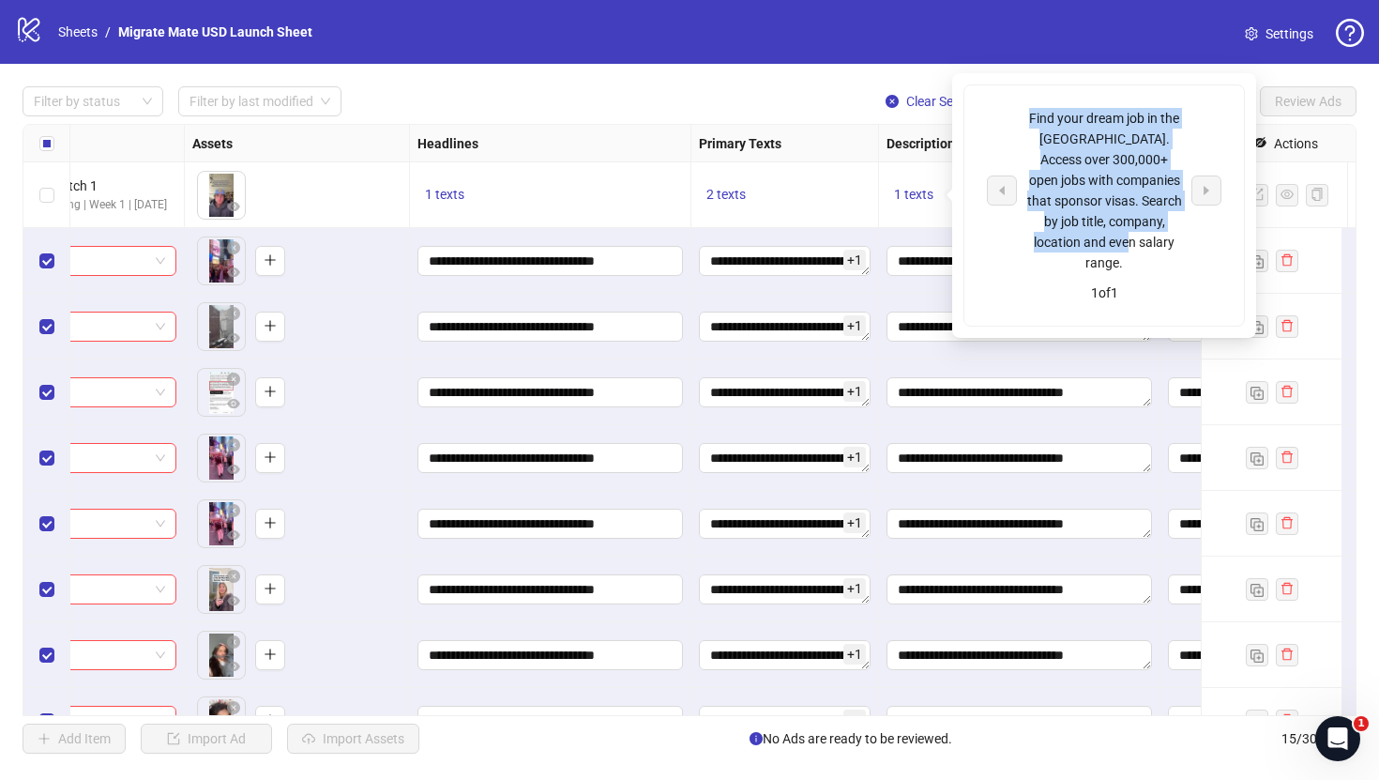
drag, startPoint x: 1149, startPoint y: 250, endPoint x: 1009, endPoint y: 120, distance: 190.6
click at [1009, 120] on div "Find your dream job in the [GEOGRAPHIC_DATA]. Access over 300,000+ open jobs wi…" at bounding box center [1104, 190] width 235 height 165
copy div "Find your dream job in the [GEOGRAPHIC_DATA]. Access over 300,000+ open jobs wi…"
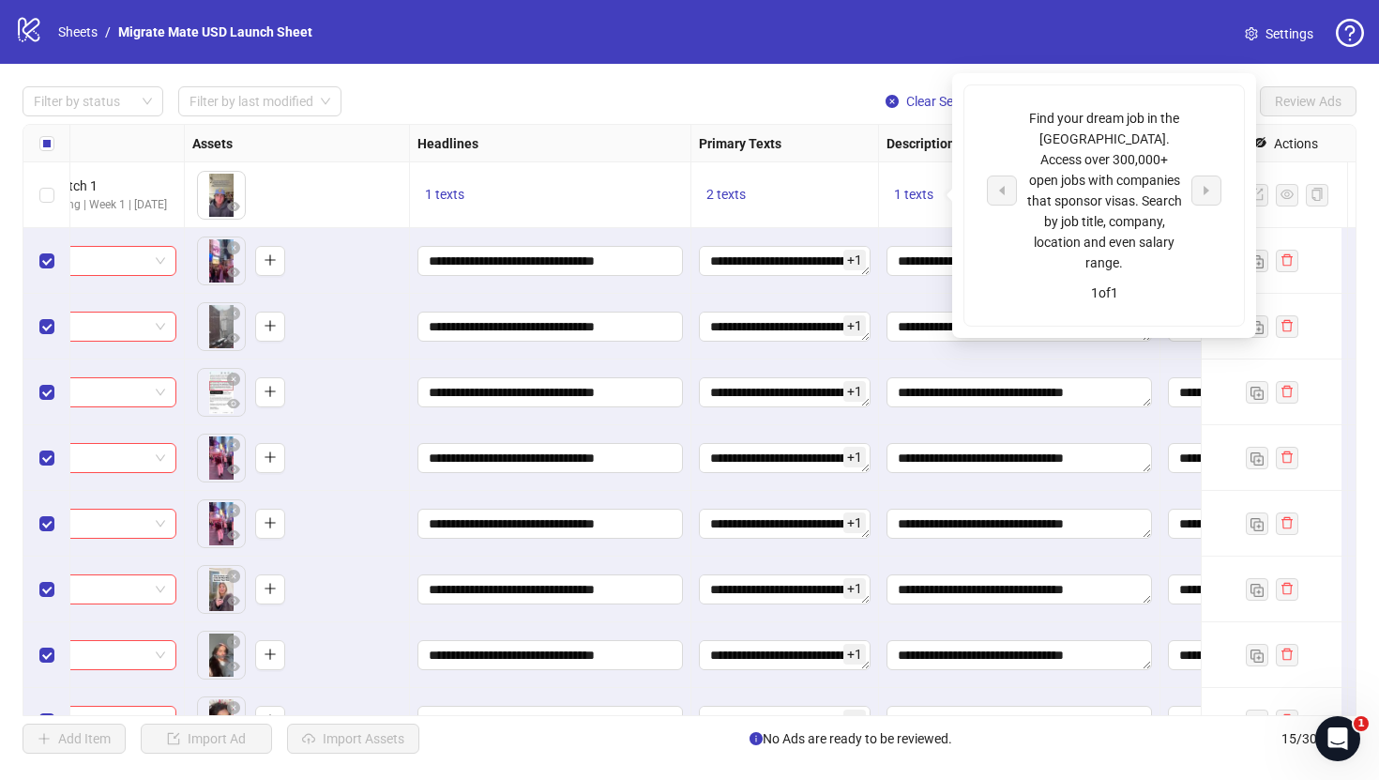
click at [781, 70] on div "**********" at bounding box center [689, 420] width 1379 height 712
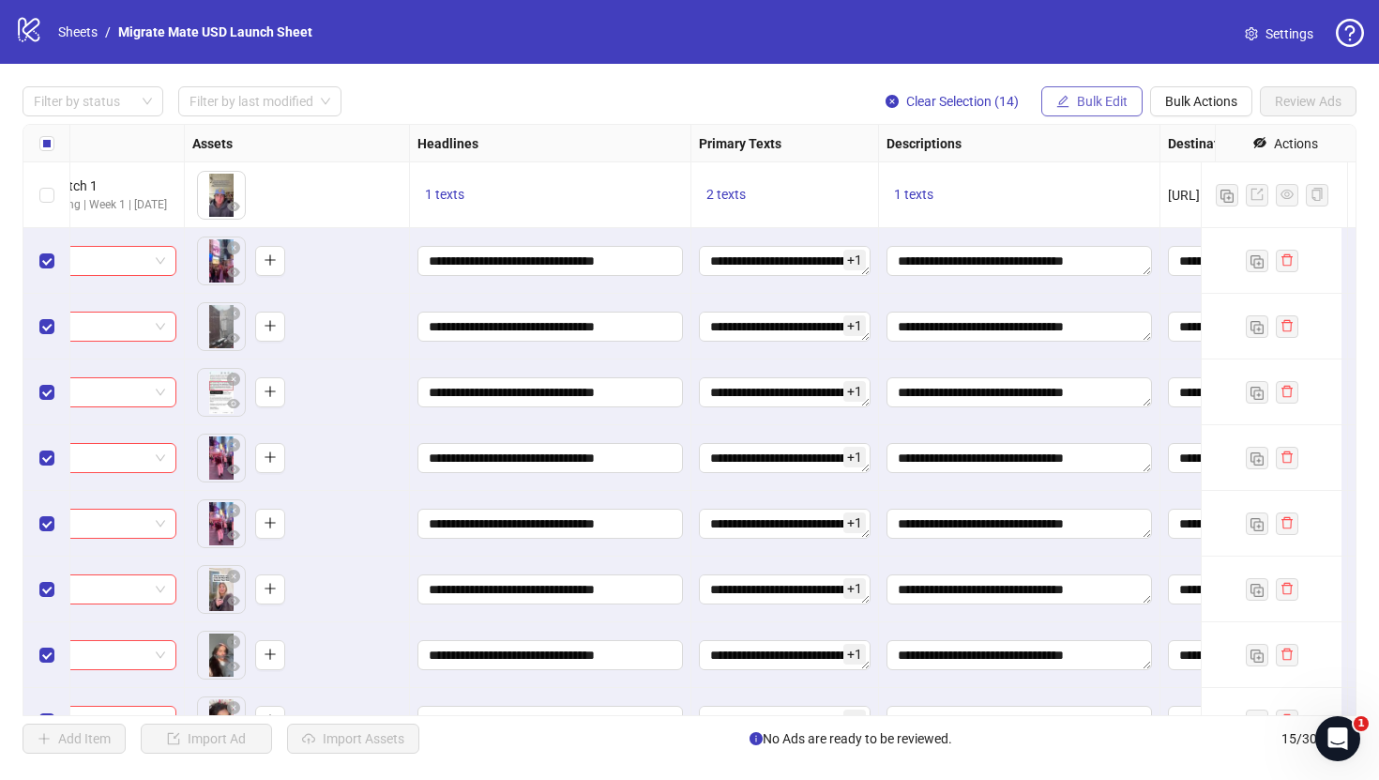
click at [1102, 103] on span "Bulk Edit" at bounding box center [1102, 101] width 51 height 15
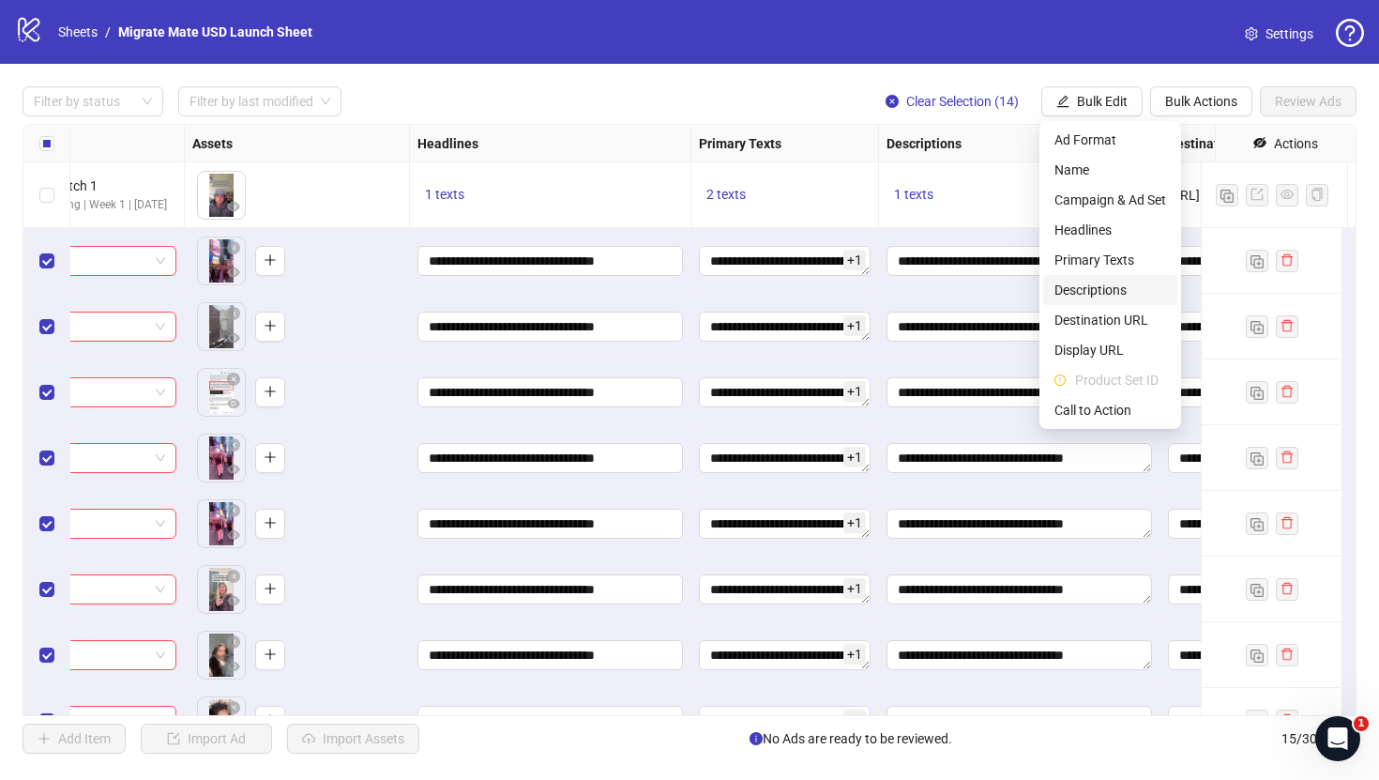
click at [1118, 289] on span "Descriptions" at bounding box center [1111, 290] width 112 height 21
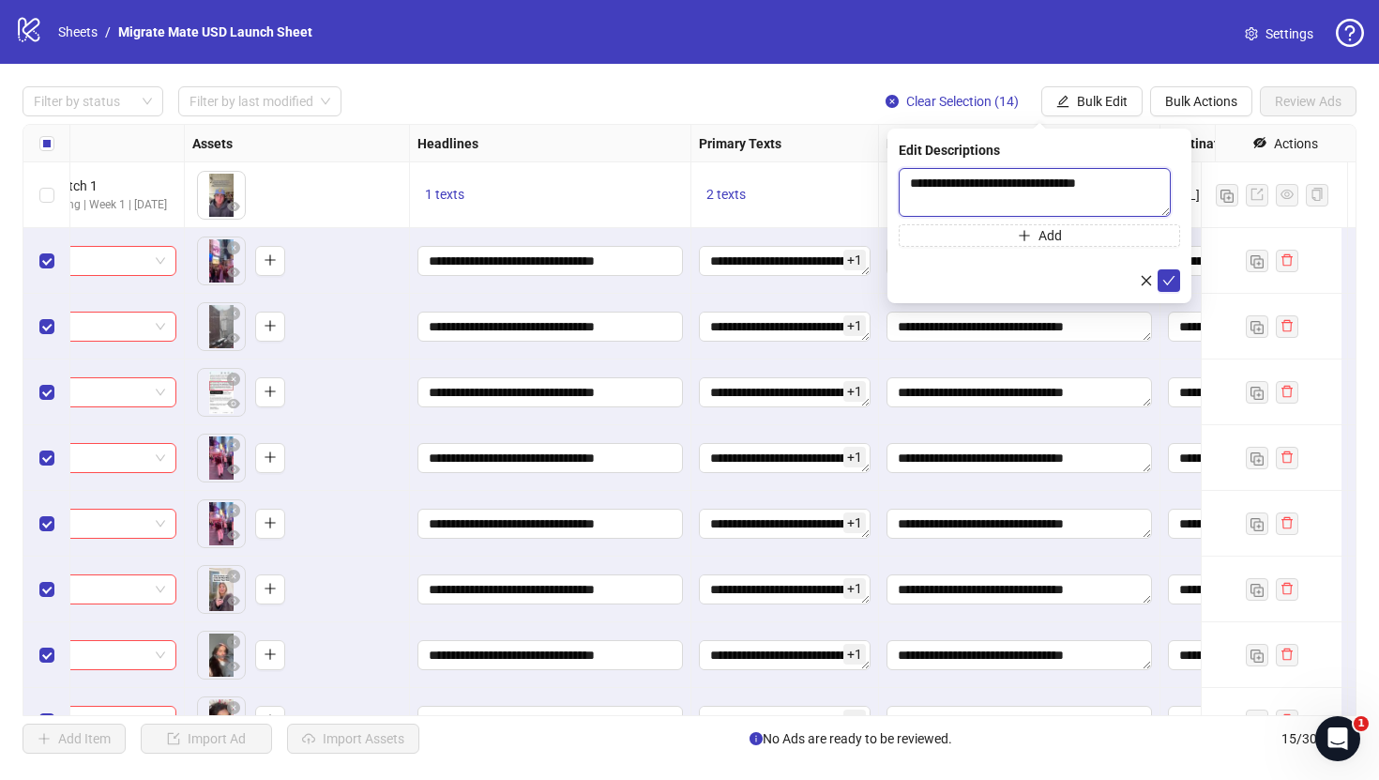
click at [1016, 193] on textarea "**********" at bounding box center [1035, 192] width 272 height 49
paste textarea "**********"
type textarea "**********"
click at [1174, 288] on icon "check" at bounding box center [1169, 282] width 13 height 13
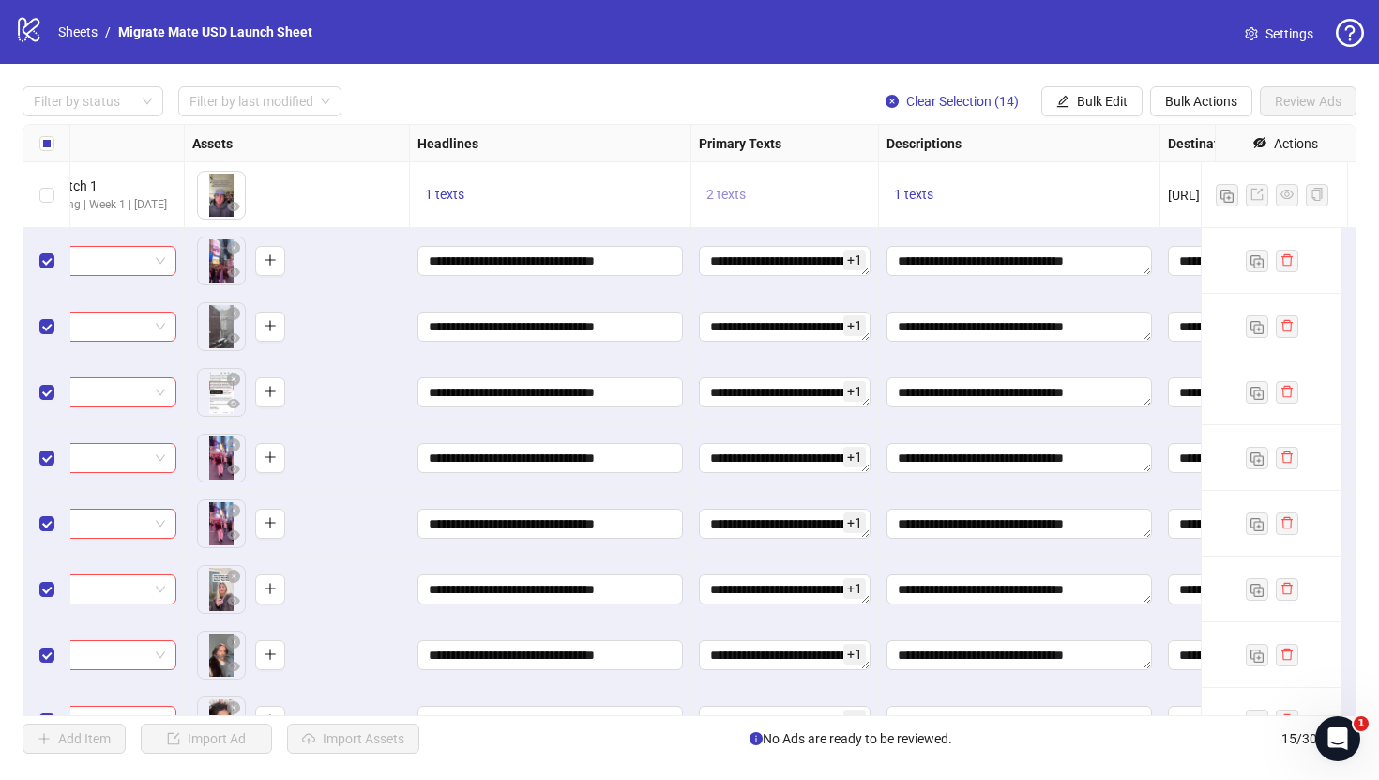
click at [732, 195] on span "2 texts" at bounding box center [726, 194] width 39 height 15
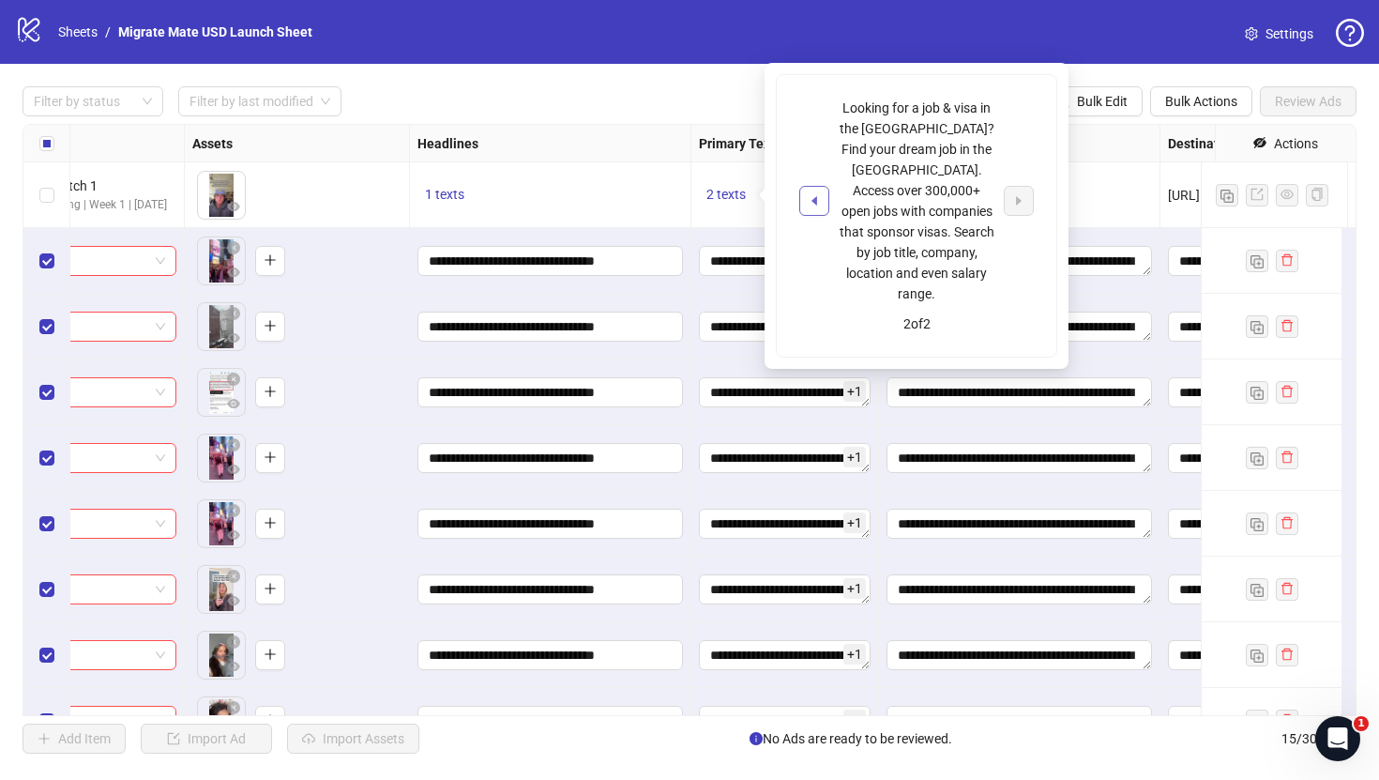
click at [824, 189] on button "button" at bounding box center [814, 201] width 30 height 30
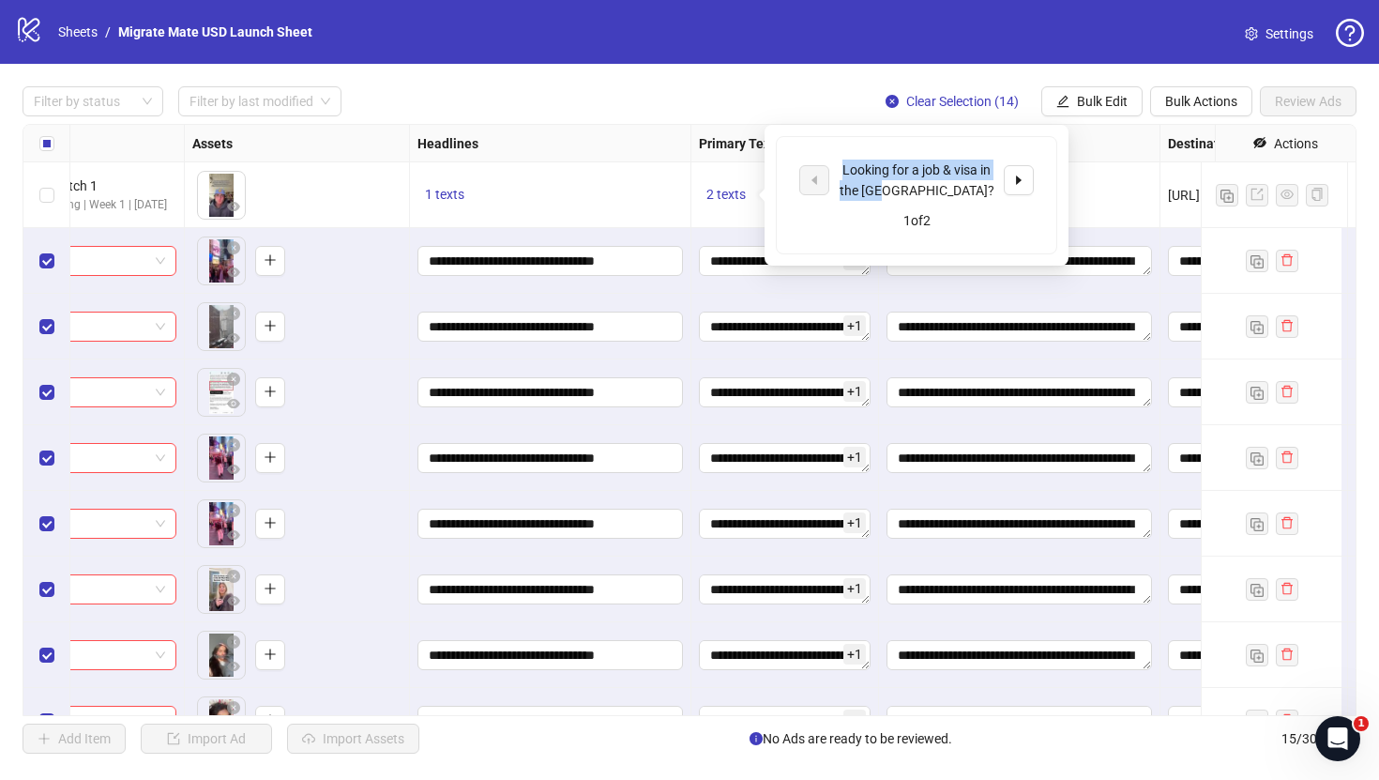
drag, startPoint x: 956, startPoint y: 190, endPoint x: 830, endPoint y: 150, distance: 132.1
click at [830, 150] on div "Looking for a job & visa in the [GEOGRAPHIC_DATA]? 1 of 2" at bounding box center [917, 195] width 280 height 116
copy div "Looking for a job & visa in the [GEOGRAPHIC_DATA]?"
click at [778, 74] on div "**********" at bounding box center [689, 420] width 1379 height 712
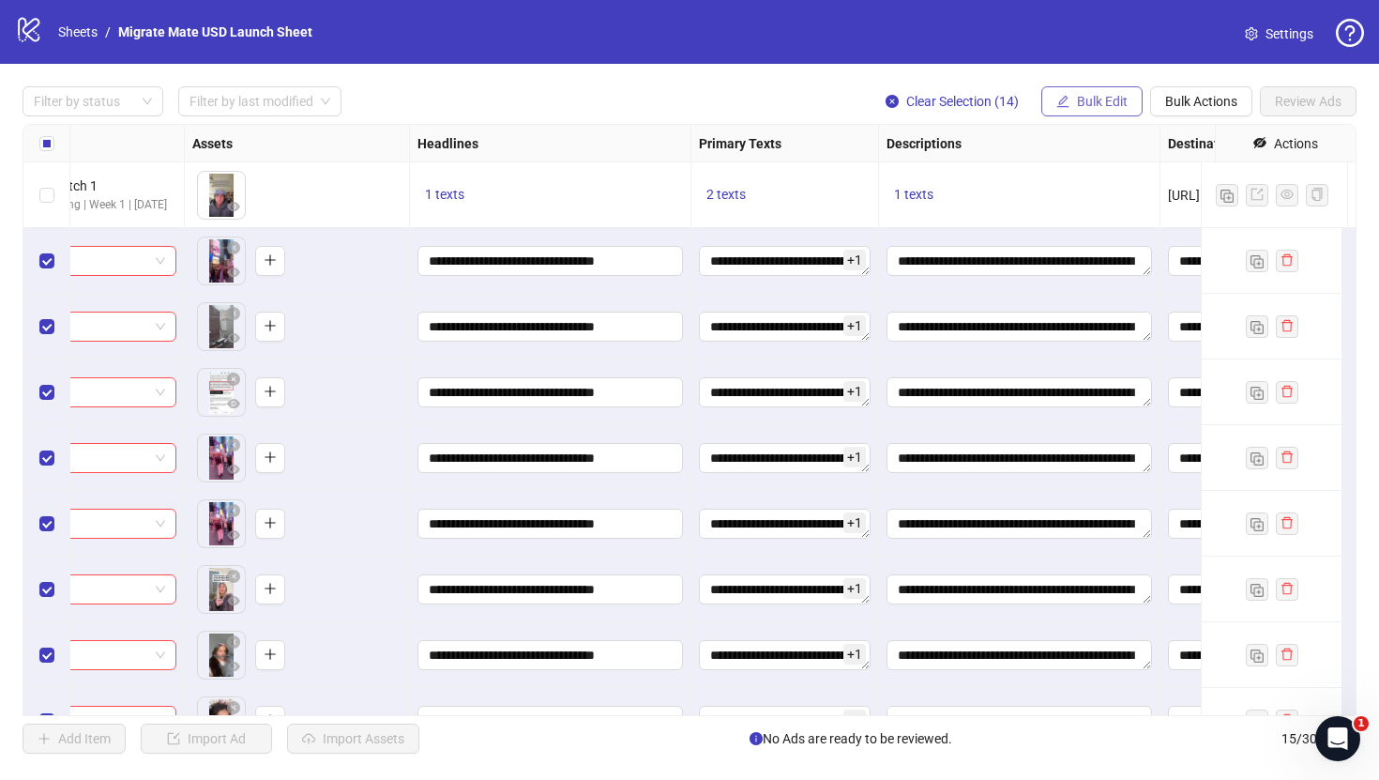
click at [1084, 91] on button "Bulk Edit" at bounding box center [1092, 101] width 101 height 30
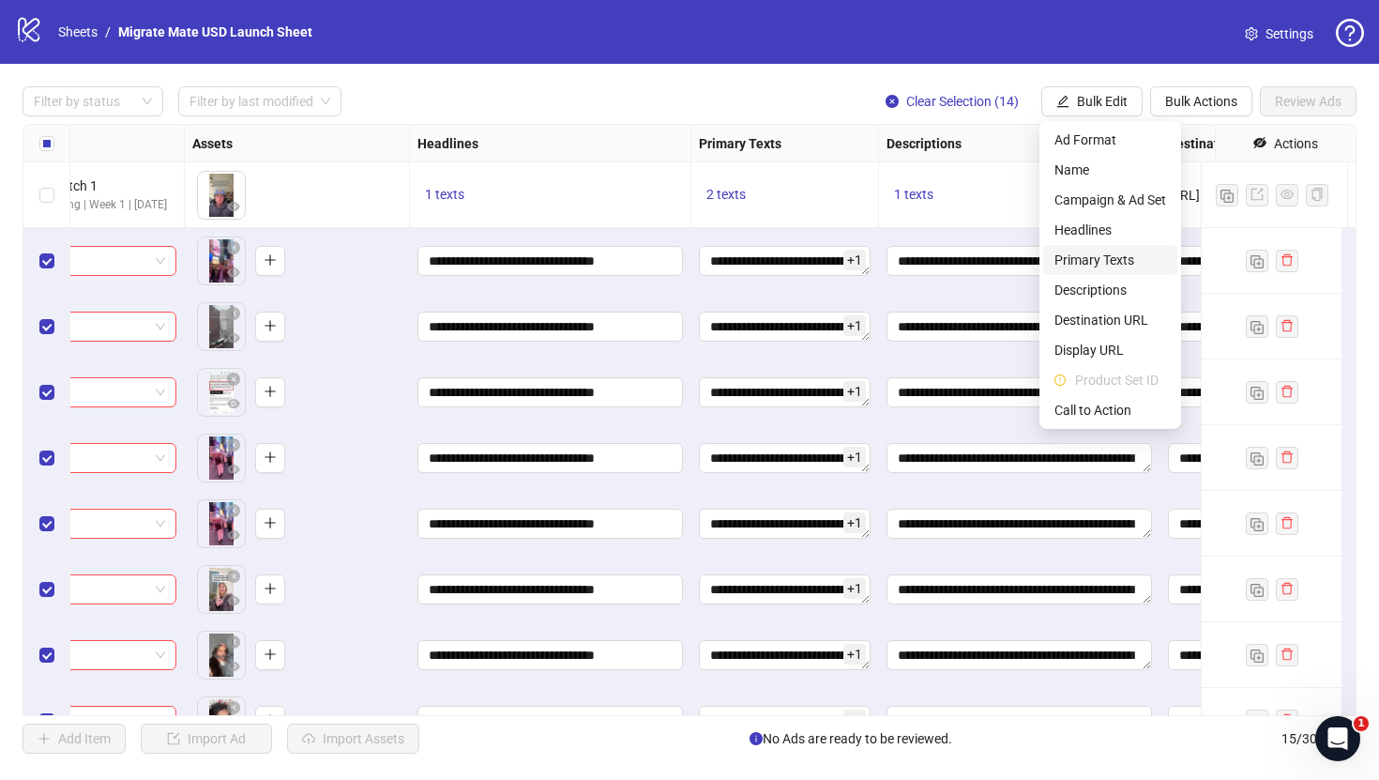
click at [1119, 266] on span "Primary Texts" at bounding box center [1111, 260] width 112 height 21
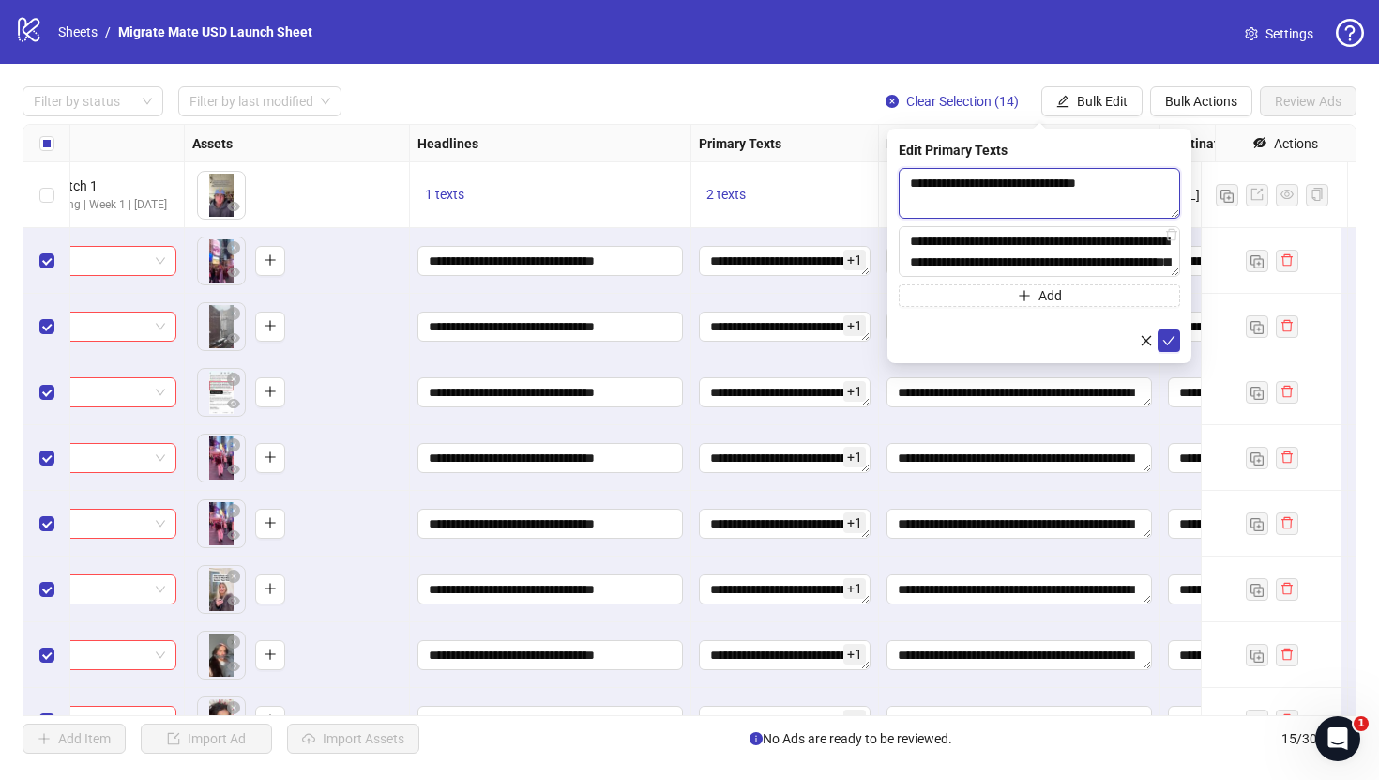
click at [1012, 204] on textarea "**********" at bounding box center [1039, 193] width 281 height 51
click at [1178, 338] on button "submit" at bounding box center [1169, 340] width 23 height 23
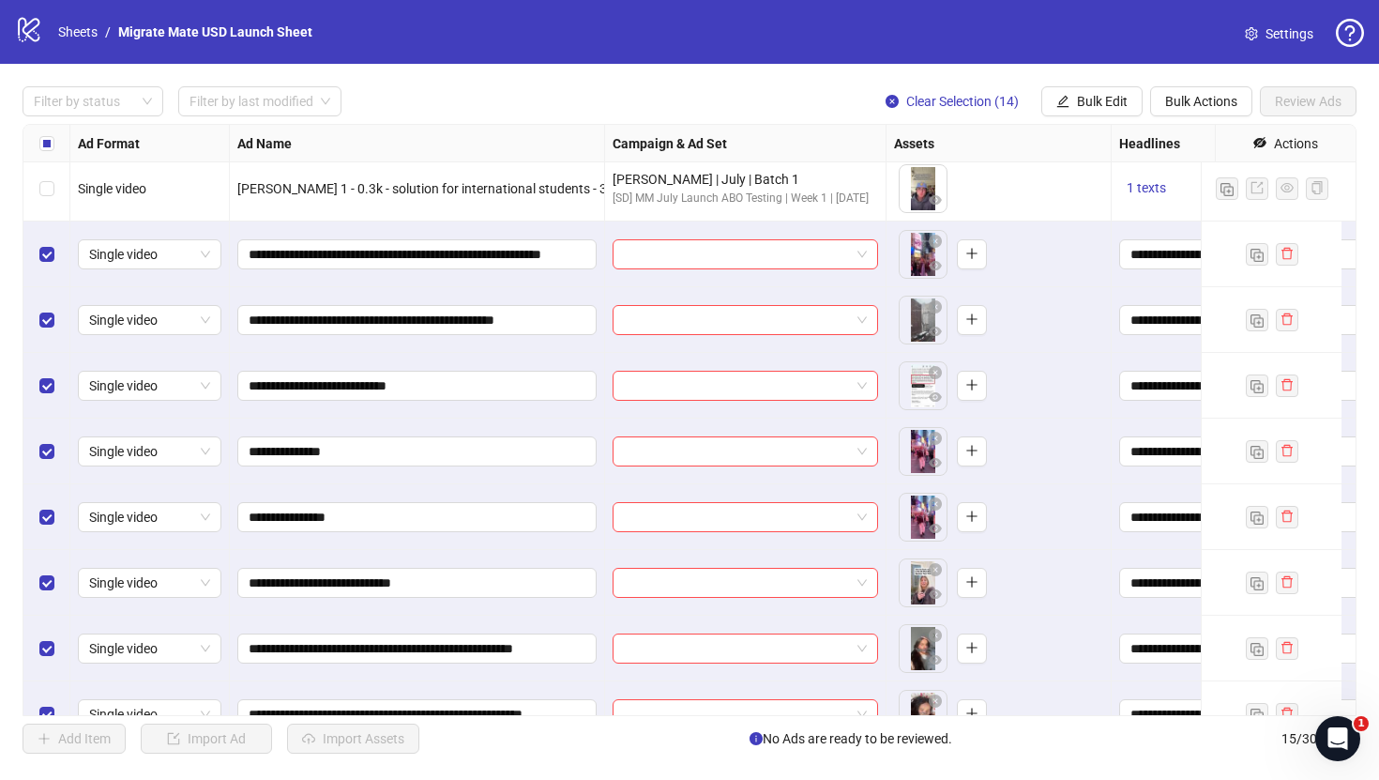
scroll to position [0, 0]
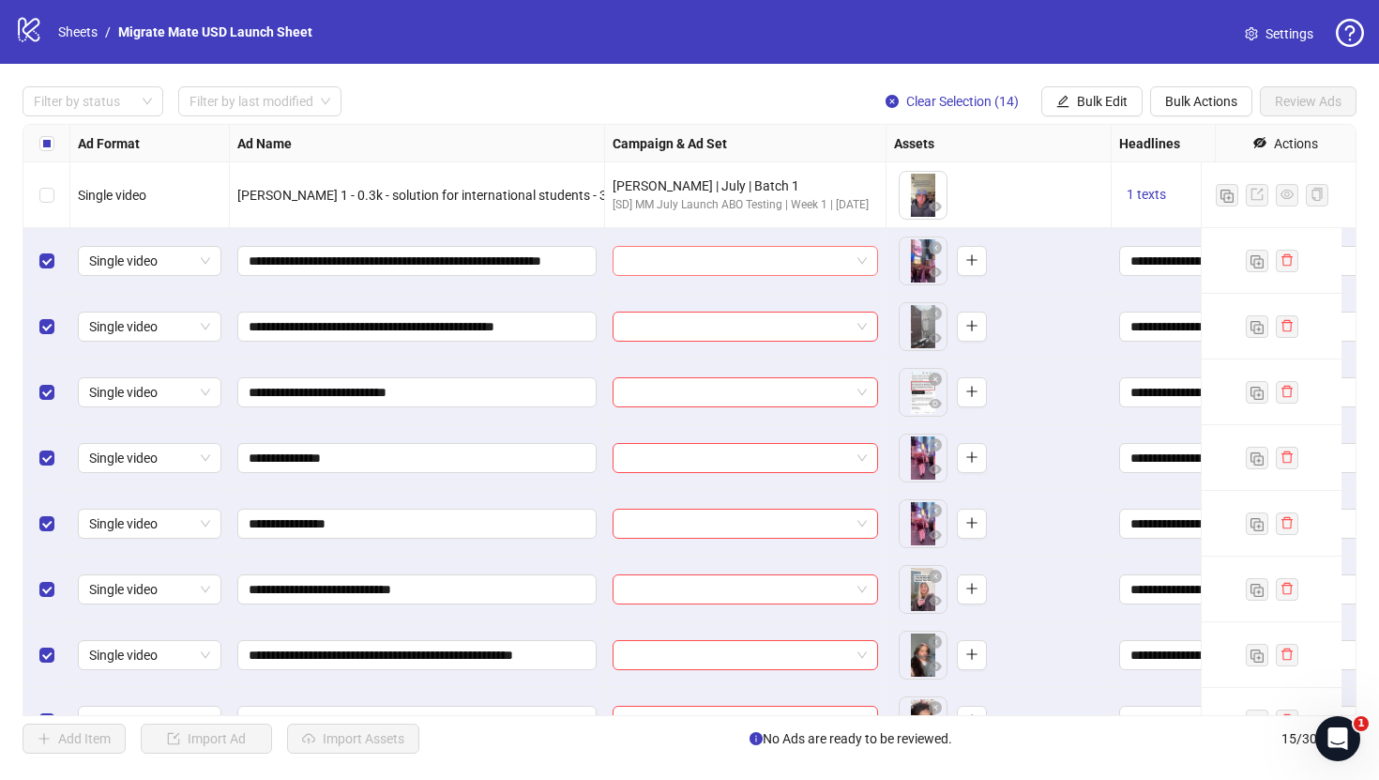
click at [814, 262] on input "search" at bounding box center [737, 261] width 226 height 28
paste input "**********"
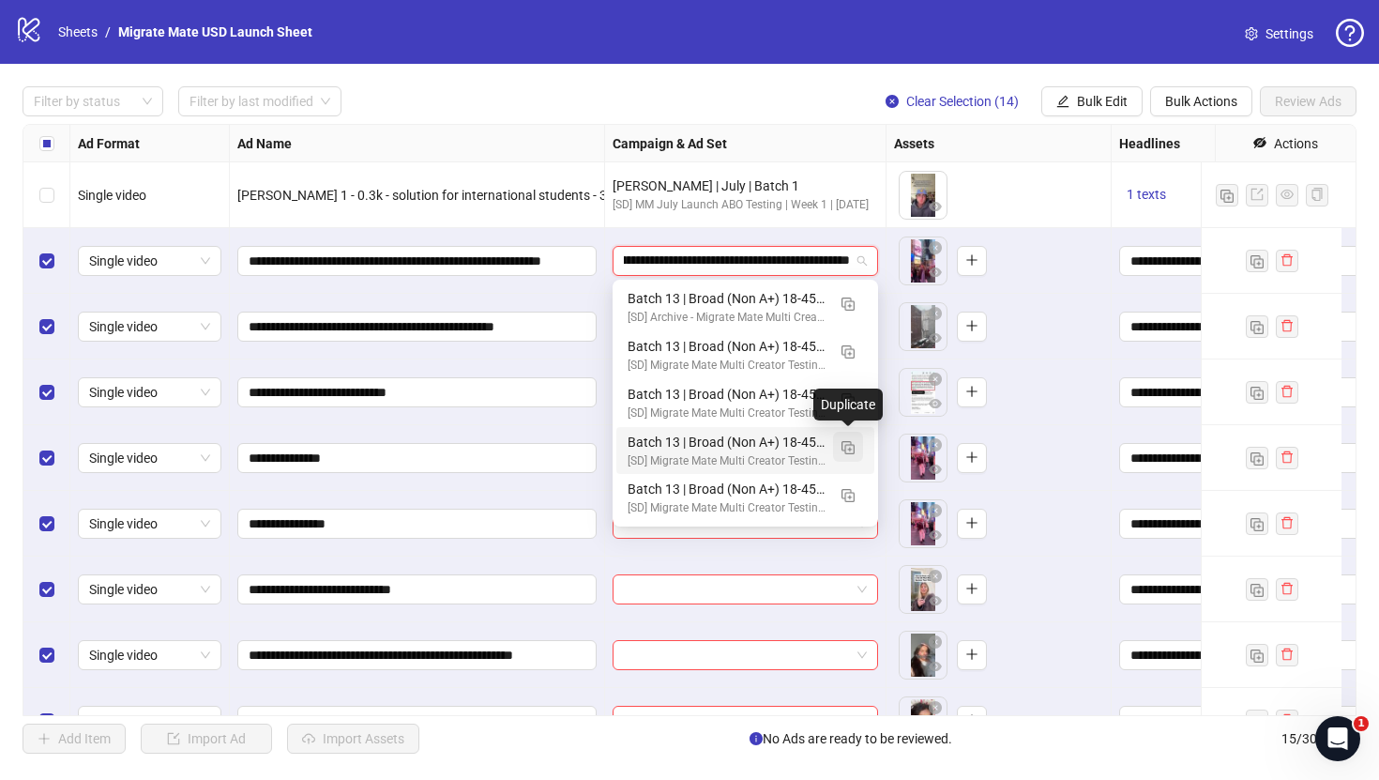
click at [850, 449] on img "button" at bounding box center [848, 447] width 13 height 13
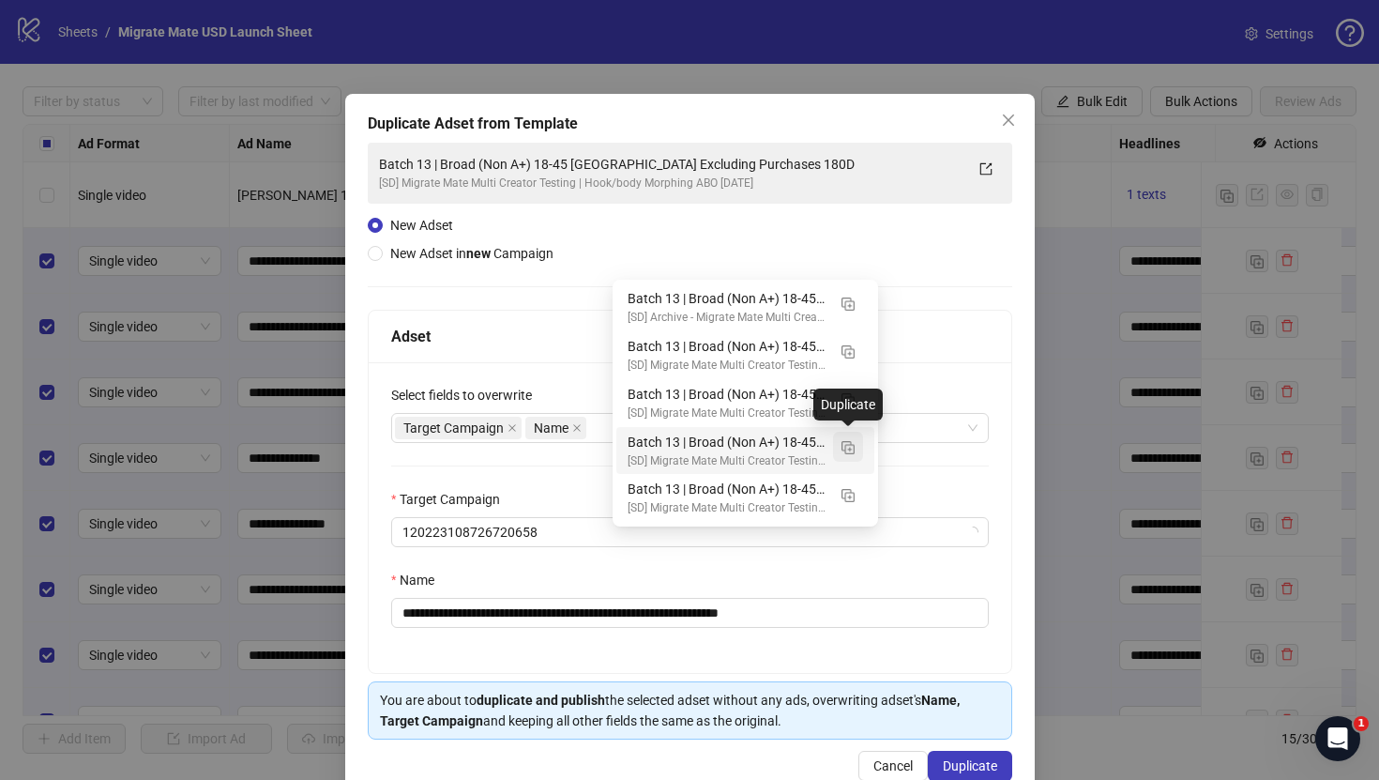
type input "**********"
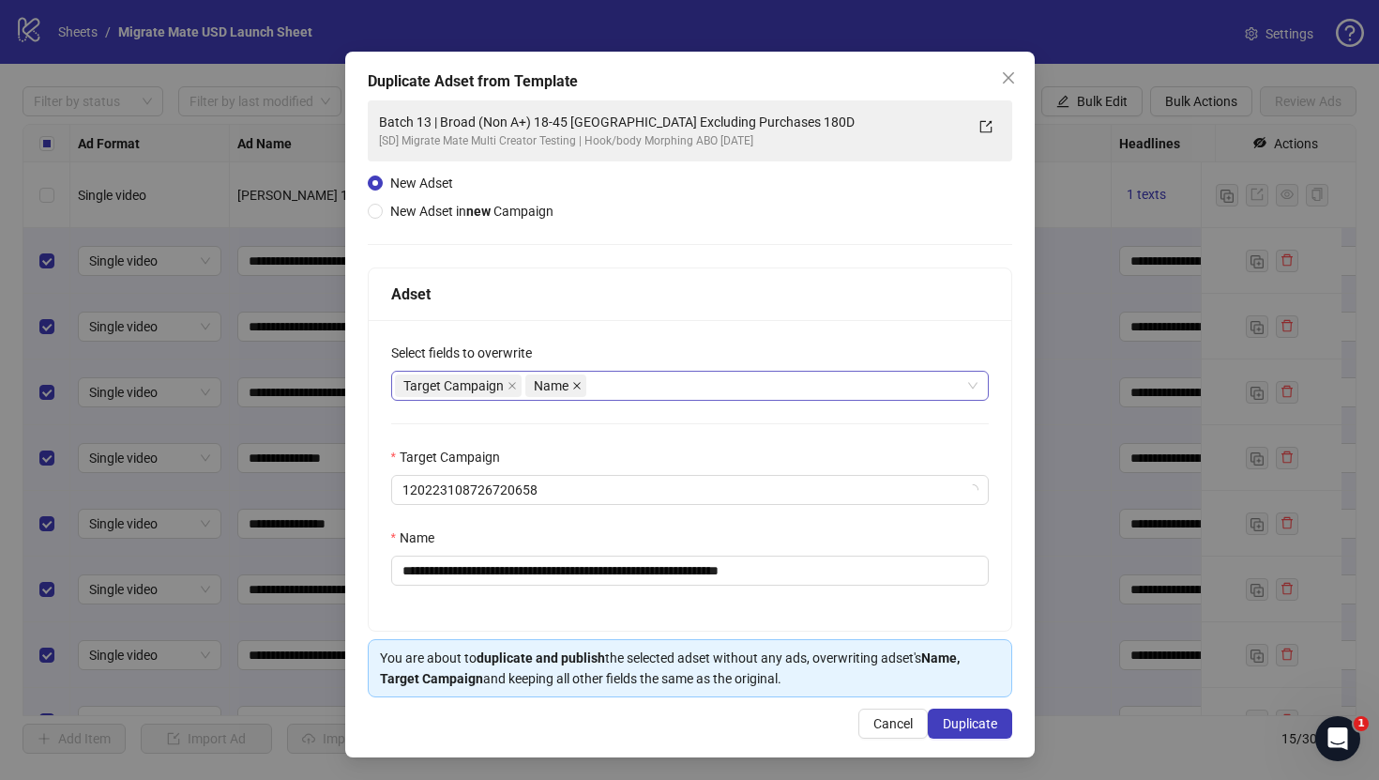
scroll to position [43, 0]
click at [562, 484] on span "120223108726720658" at bounding box center [690, 490] width 575 height 28
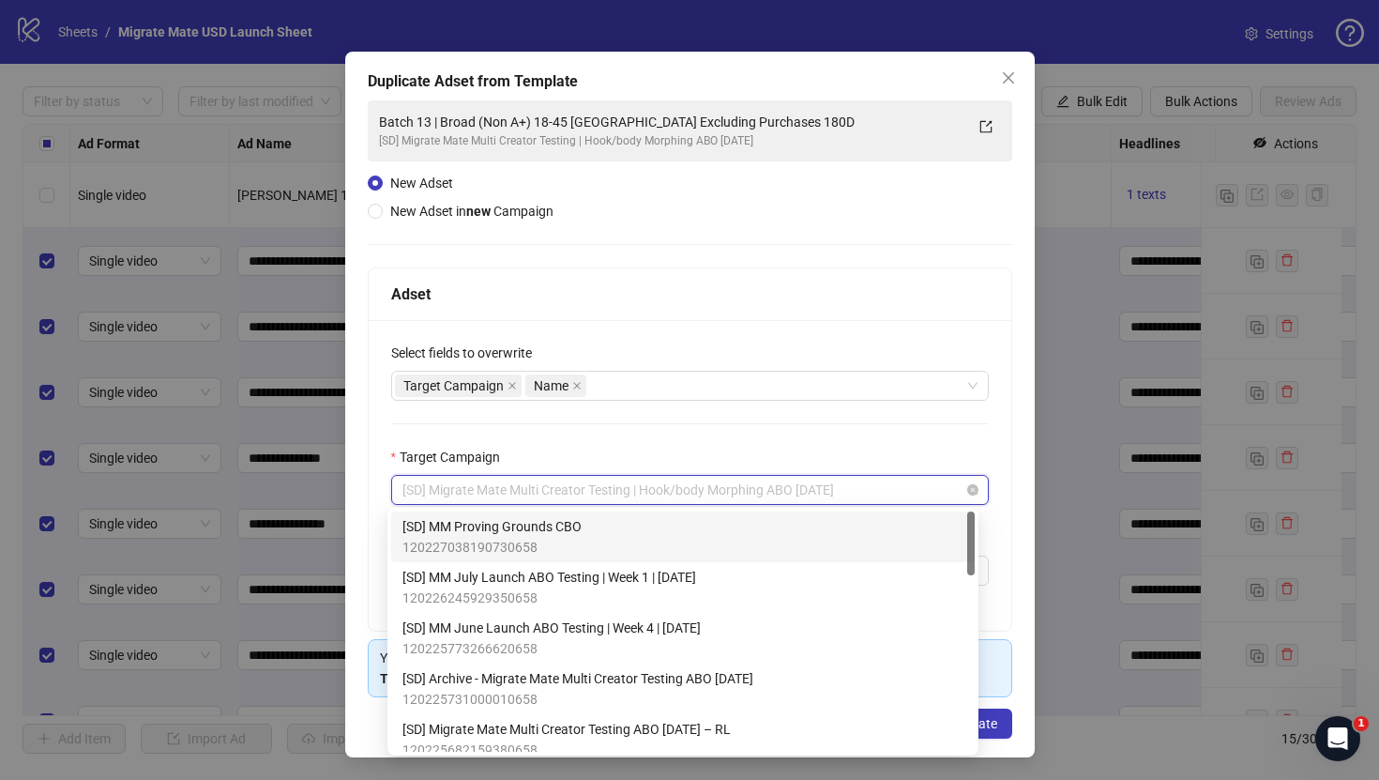
paste input "**********"
type input "**********"
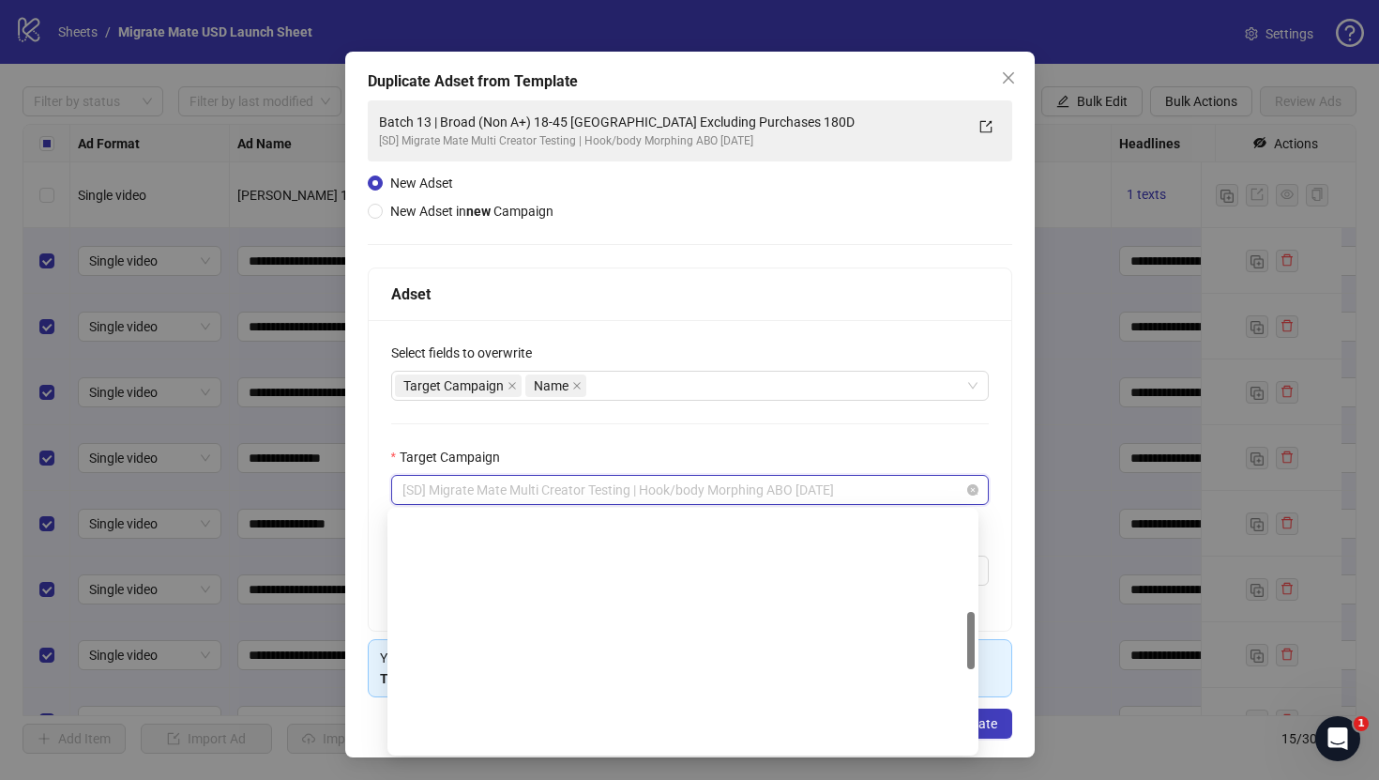
scroll to position [418, 0]
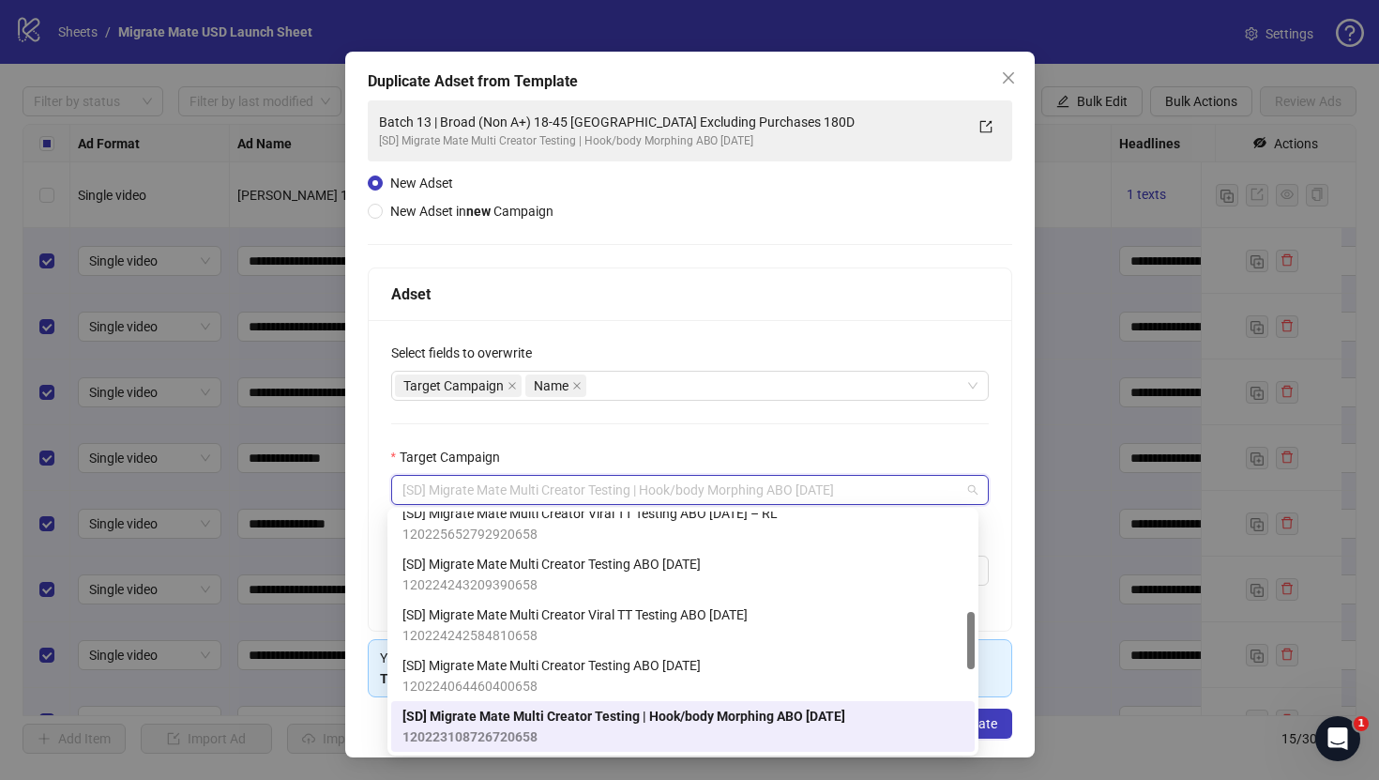
click at [734, 722] on span "[SD] Migrate Mate Multi Creator Testing | Hook/body Morphing ABO [DATE]" at bounding box center [624, 716] width 443 height 21
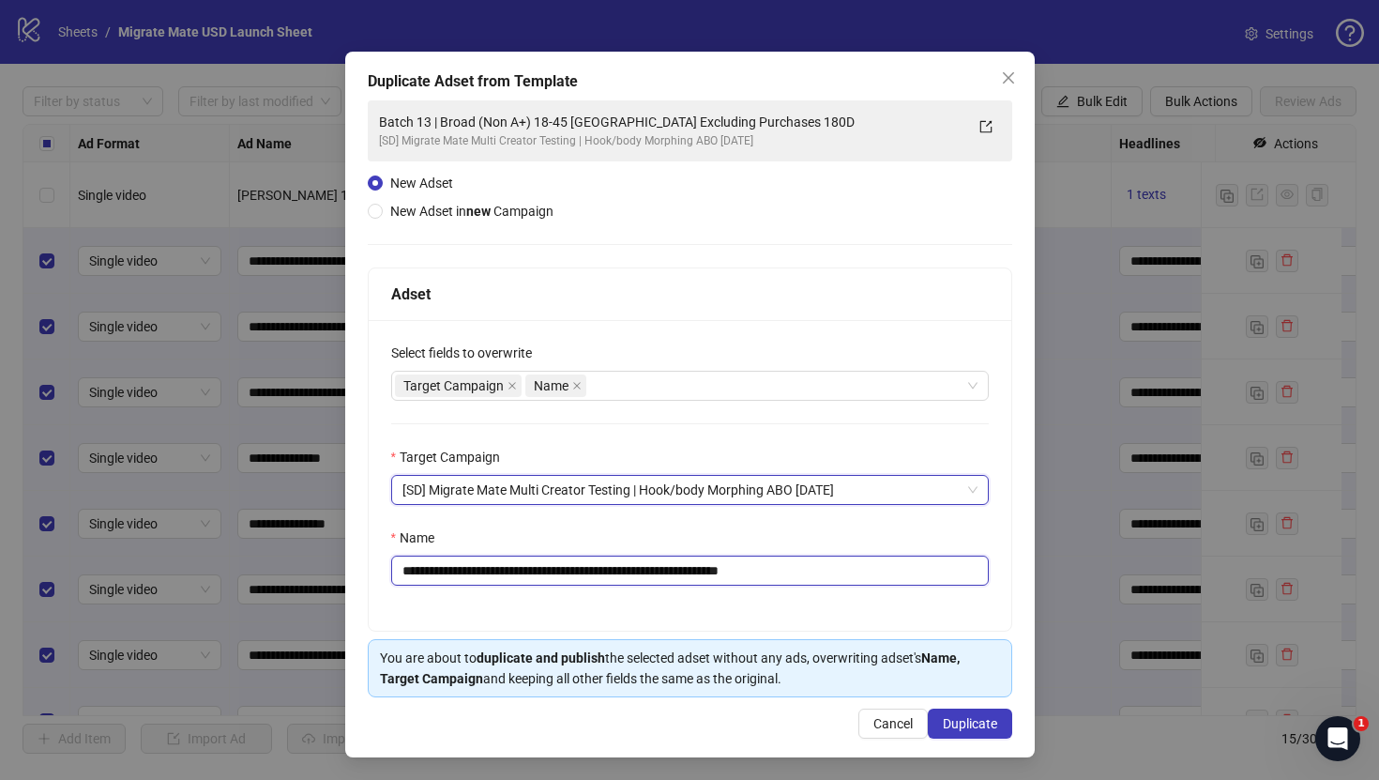
click at [713, 576] on input "**********" at bounding box center [690, 570] width 598 height 30
click at [444, 570] on input "**********" at bounding box center [690, 570] width 598 height 30
drag, startPoint x: 835, startPoint y: 571, endPoint x: 776, endPoint y: 575, distance: 59.2
click at [776, 575] on input "**********" at bounding box center [690, 570] width 598 height 30
type input "**********"
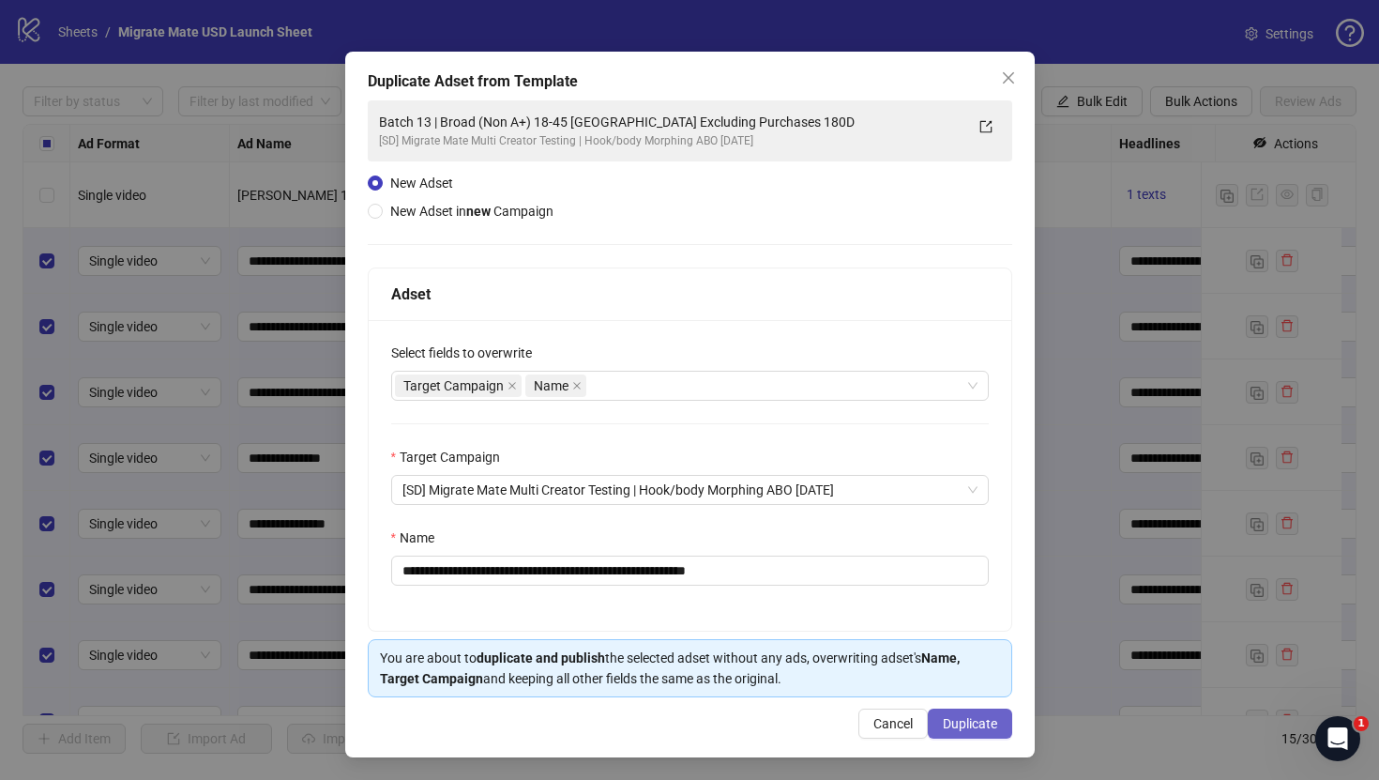
click at [944, 723] on span "Duplicate" at bounding box center [970, 723] width 54 height 15
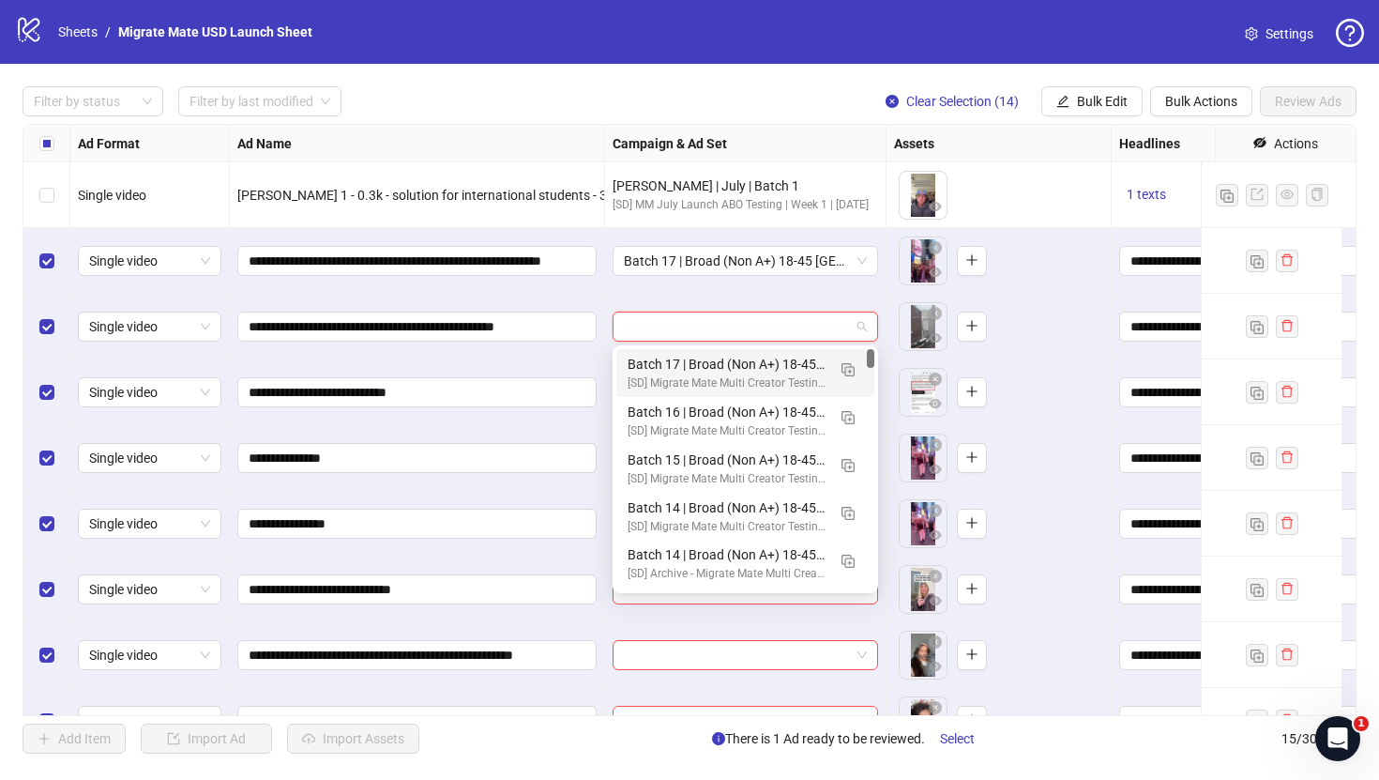
click at [761, 329] on input "search" at bounding box center [737, 326] width 226 height 28
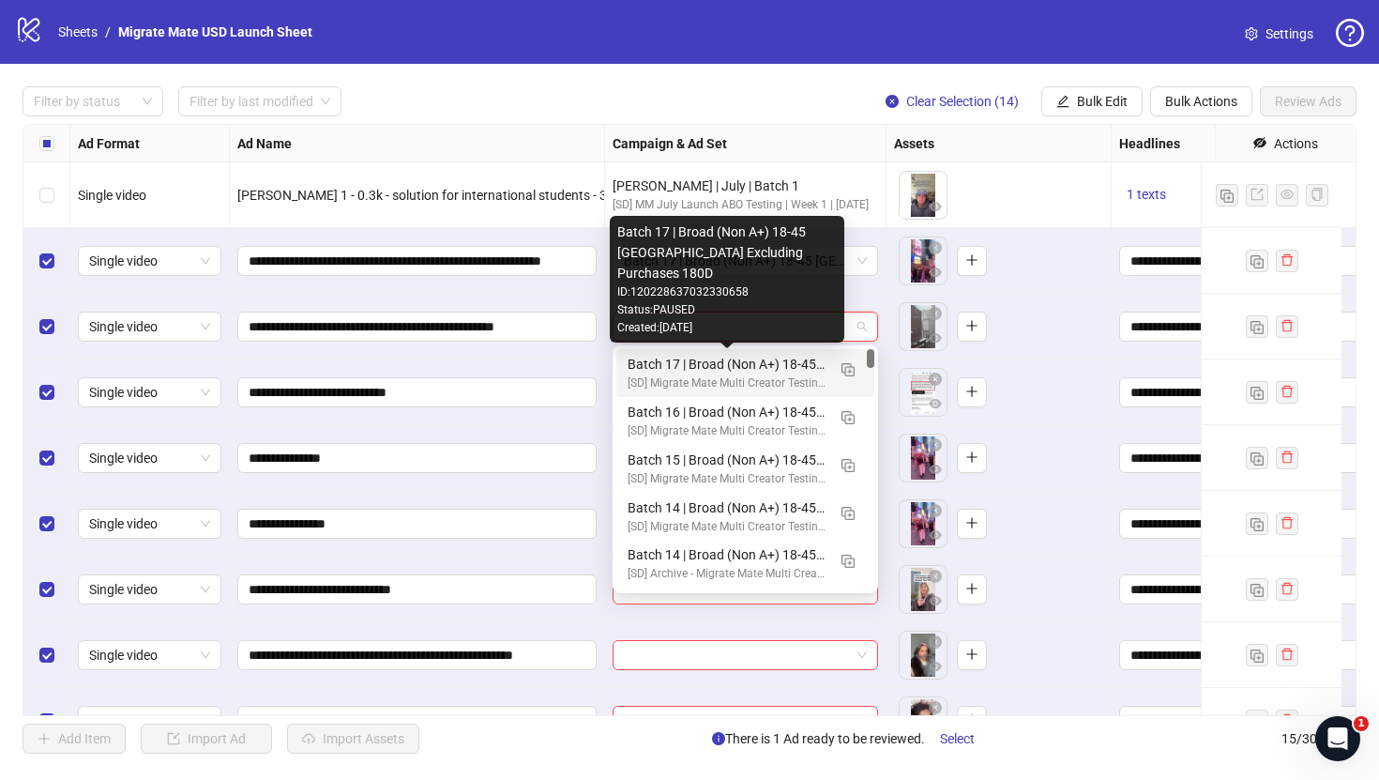
click at [777, 365] on div "Batch 17 | Broad (Non A+) 18-45 [GEOGRAPHIC_DATA] Excluding Purchases 180D" at bounding box center [727, 364] width 198 height 21
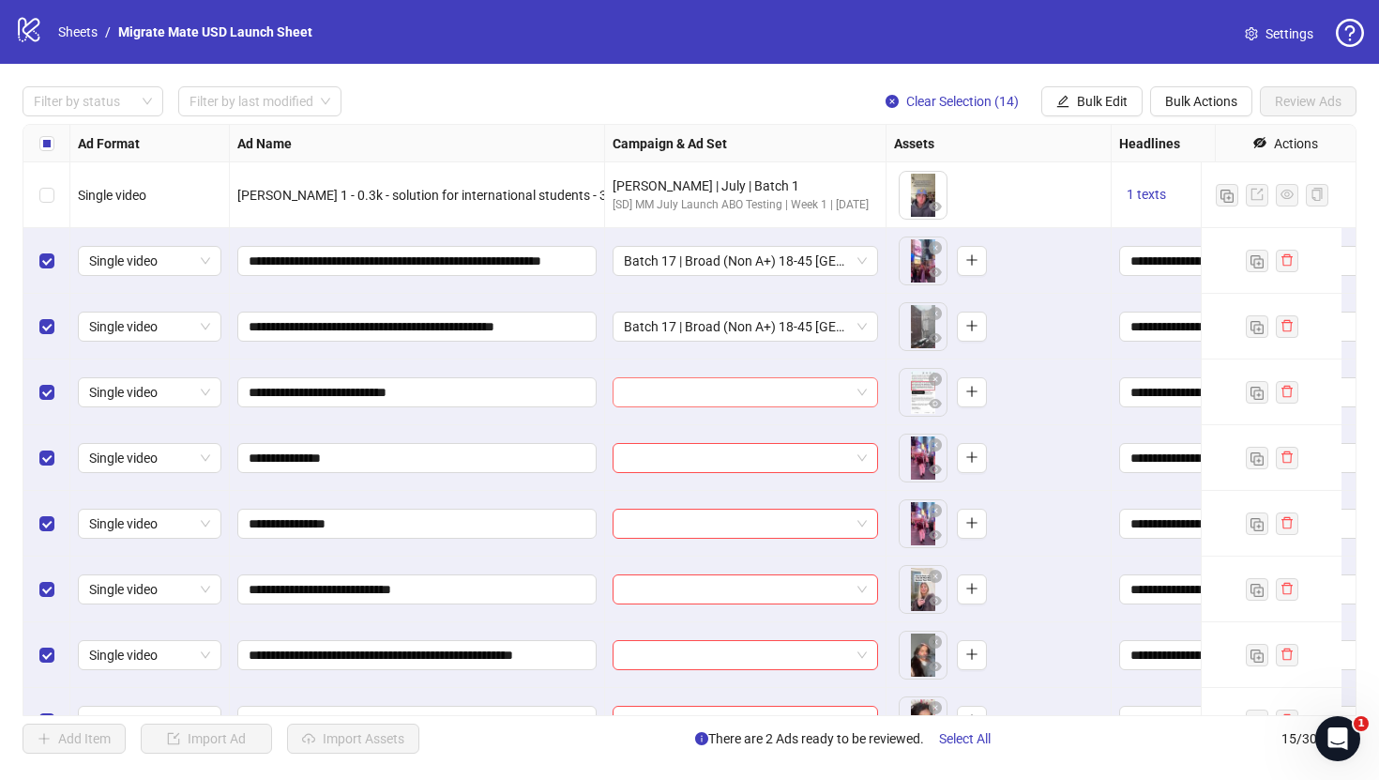
click at [767, 398] on input "search" at bounding box center [737, 392] width 226 height 28
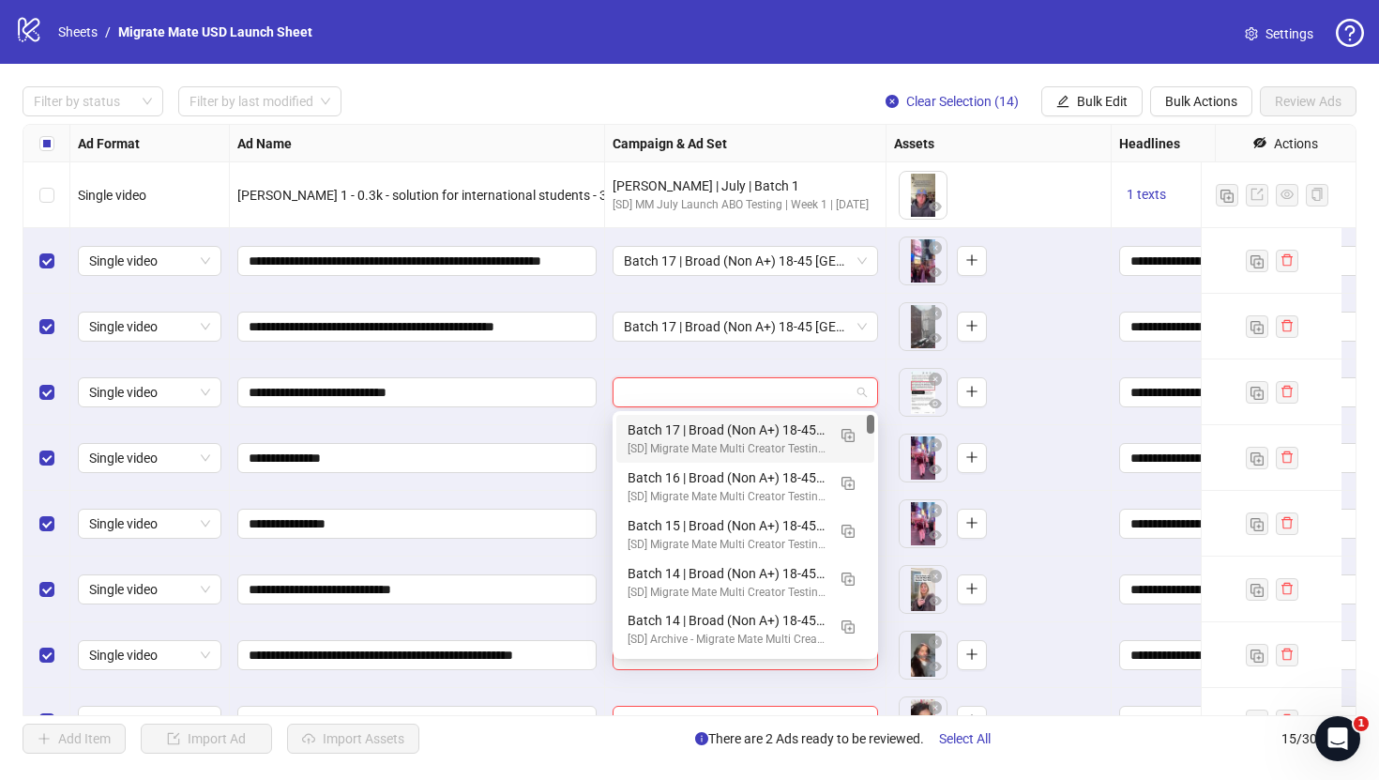
click at [739, 447] on div "[SD] Migrate Mate Multi Creator Testing | Hook/body Morphing ABO [DATE]" at bounding box center [727, 449] width 198 height 18
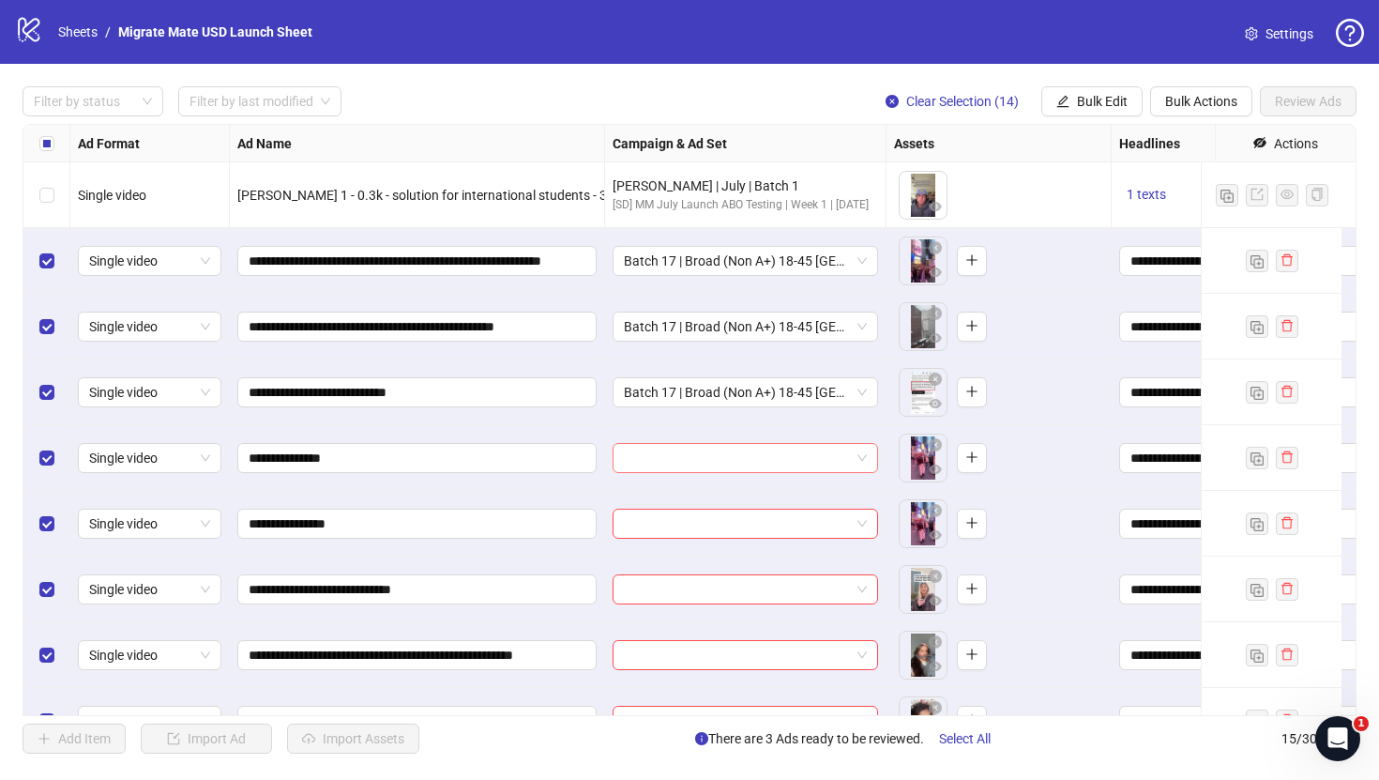
click at [727, 466] on input "search" at bounding box center [737, 458] width 226 height 28
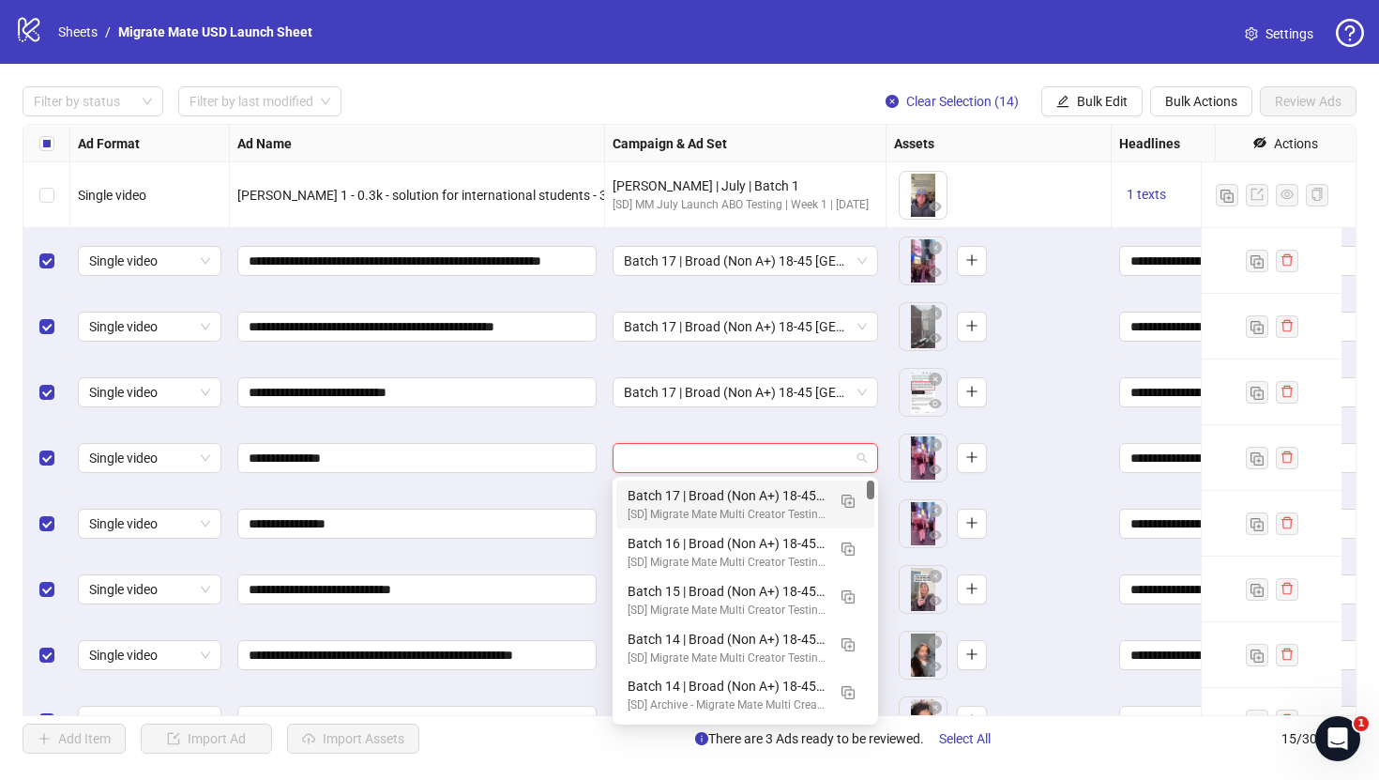
click at [731, 492] on div "Batch 17 | Broad (Non A+) 18-45 [GEOGRAPHIC_DATA] Excluding Purchases 180D" at bounding box center [727, 495] width 198 height 21
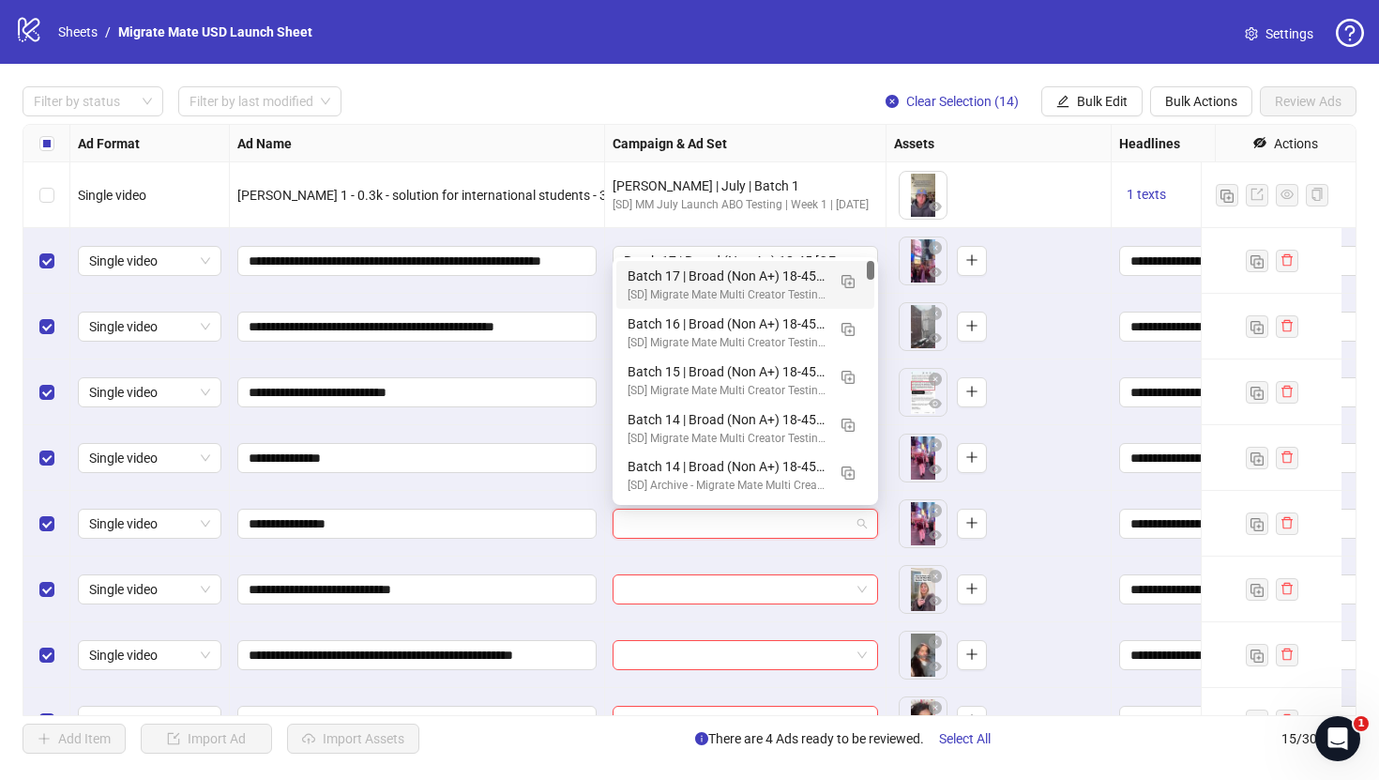
click at [724, 520] on input "search" at bounding box center [737, 524] width 226 height 28
click at [738, 272] on div "Batch 17 | Broad (Non A+) 18-45 [GEOGRAPHIC_DATA] Excluding Purchases 180D" at bounding box center [727, 276] width 198 height 21
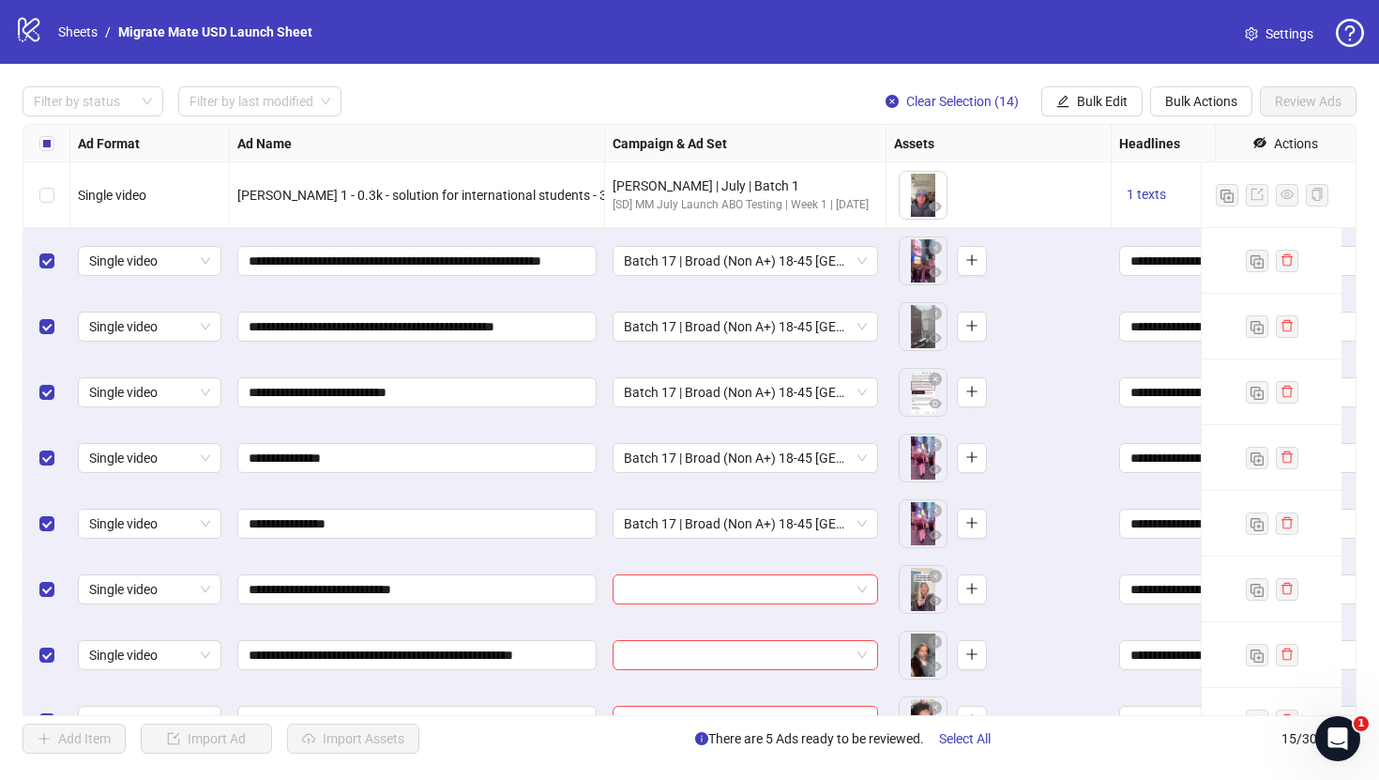
click at [36, 176] on div "Select row 1" at bounding box center [46, 195] width 47 height 66
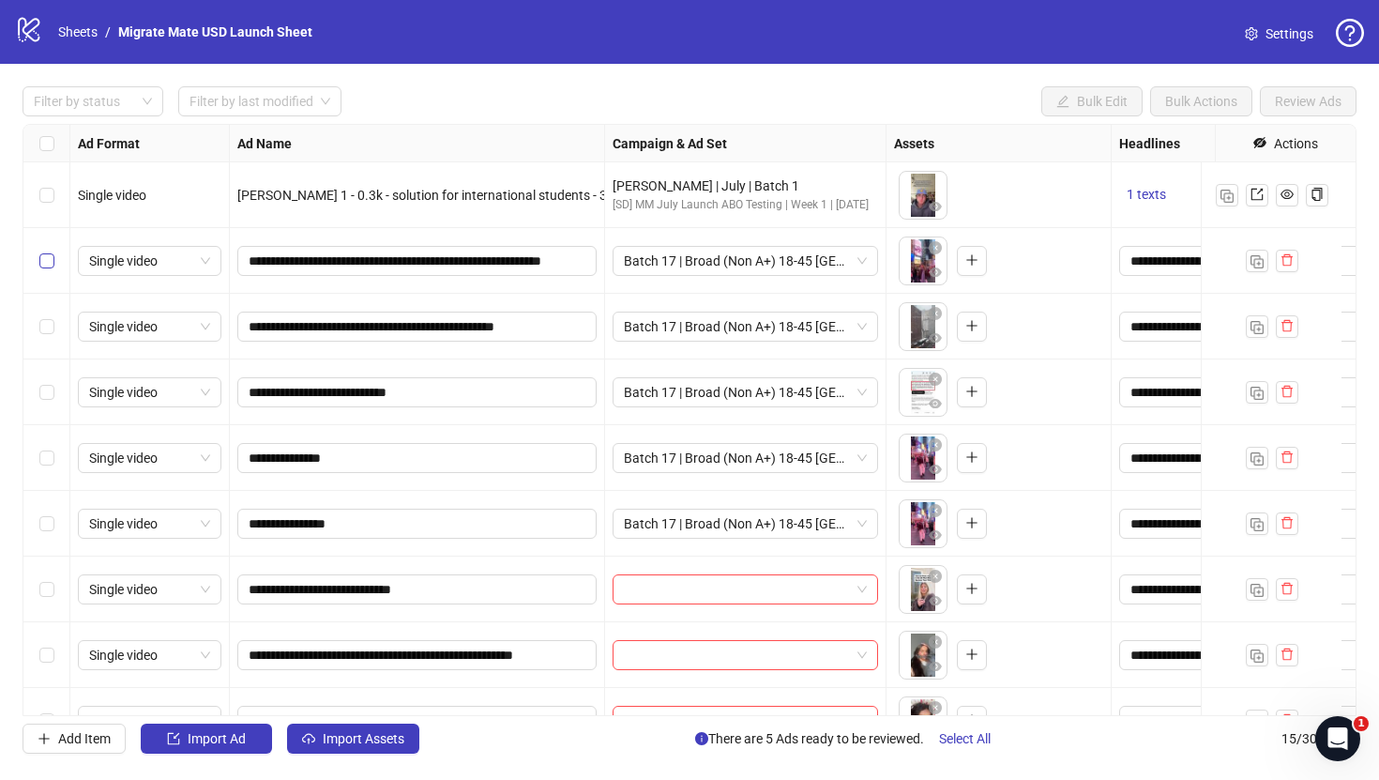
click at [49, 249] on div "Select row 2" at bounding box center [46, 261] width 47 height 66
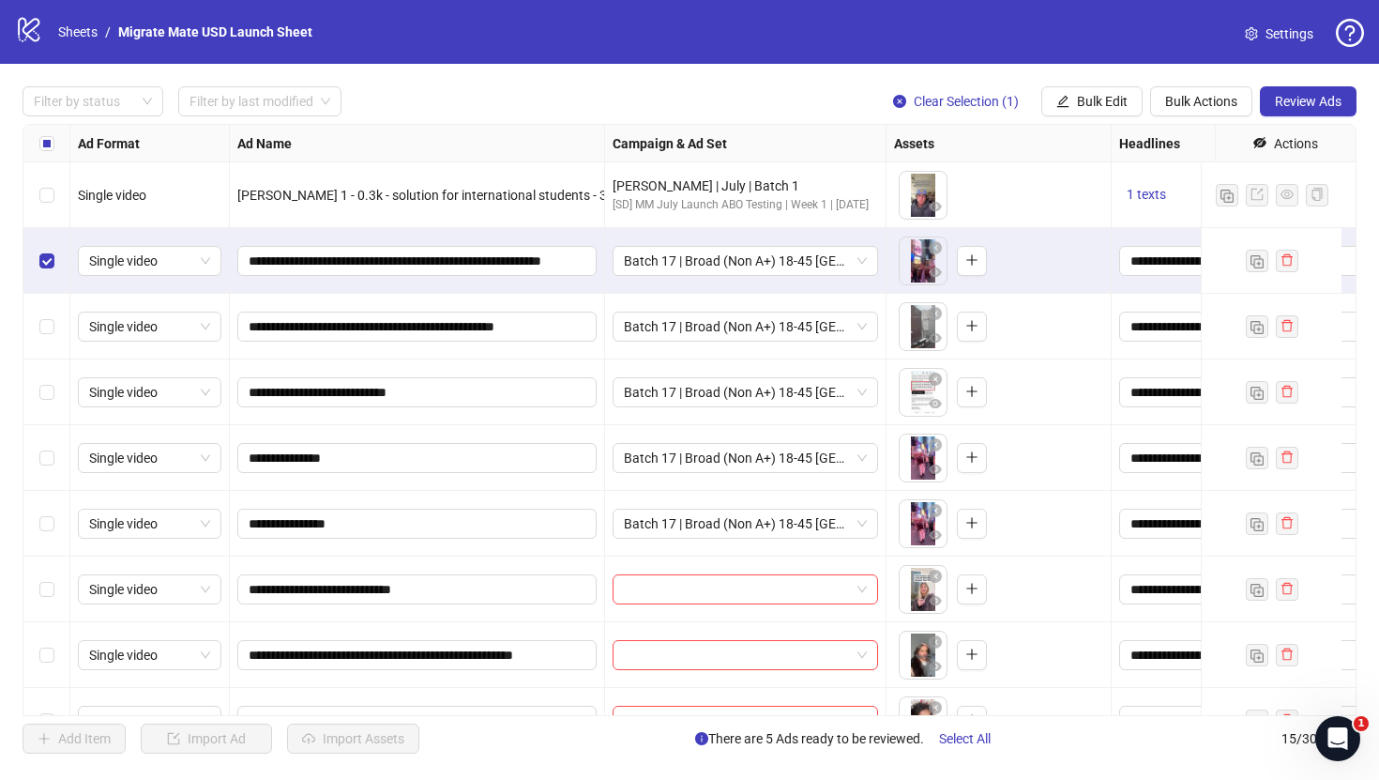
click at [47, 309] on div "Select row 3" at bounding box center [46, 327] width 47 height 66
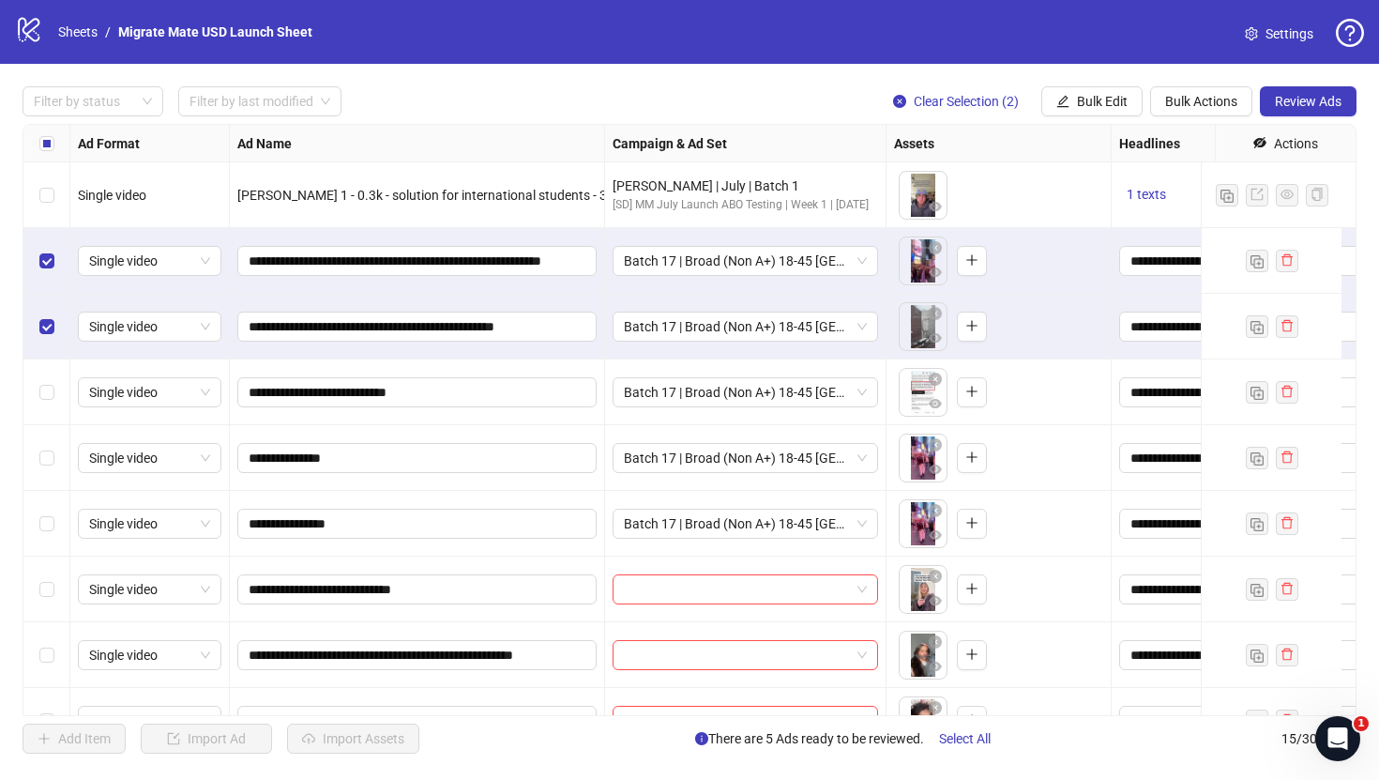
click at [34, 376] on div "Select row 4" at bounding box center [46, 392] width 47 height 66
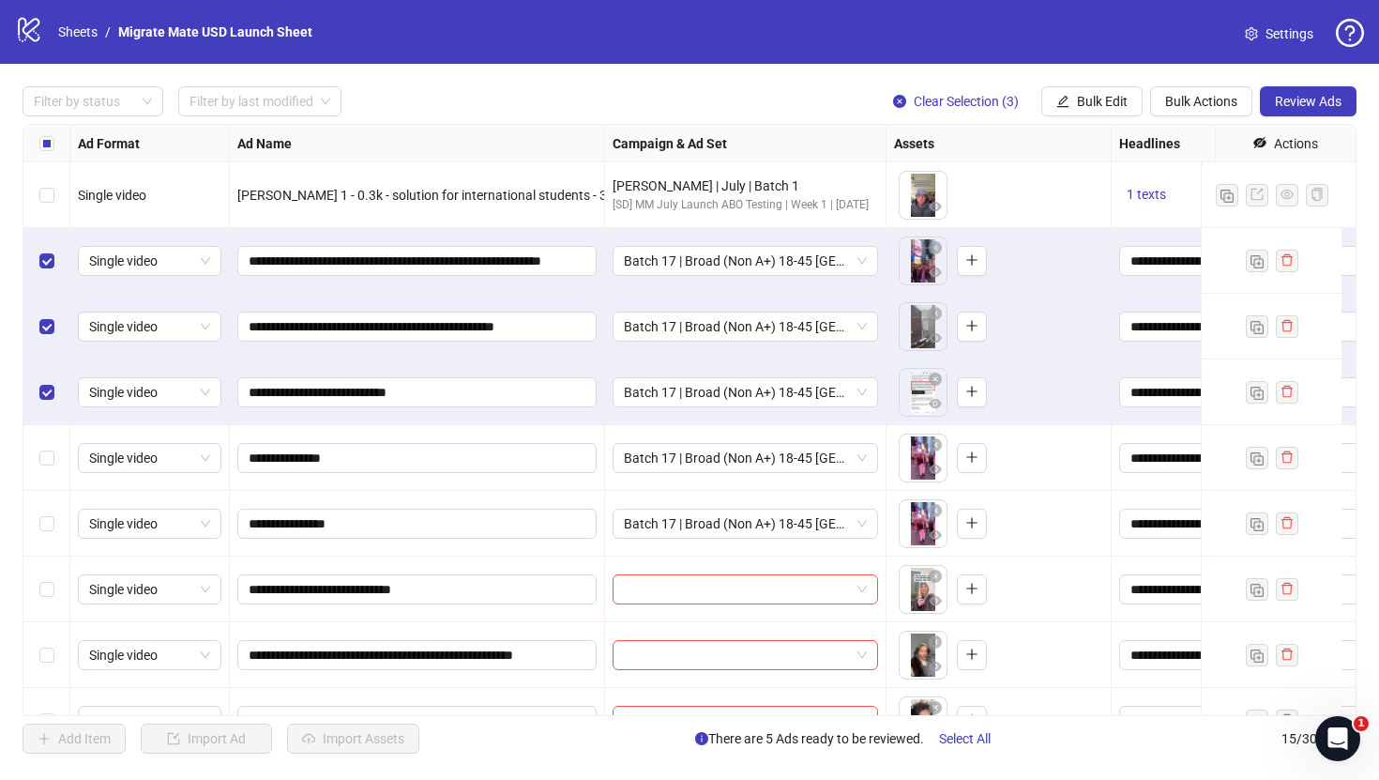
click at [42, 443] on div "Select row 5" at bounding box center [46, 458] width 47 height 66
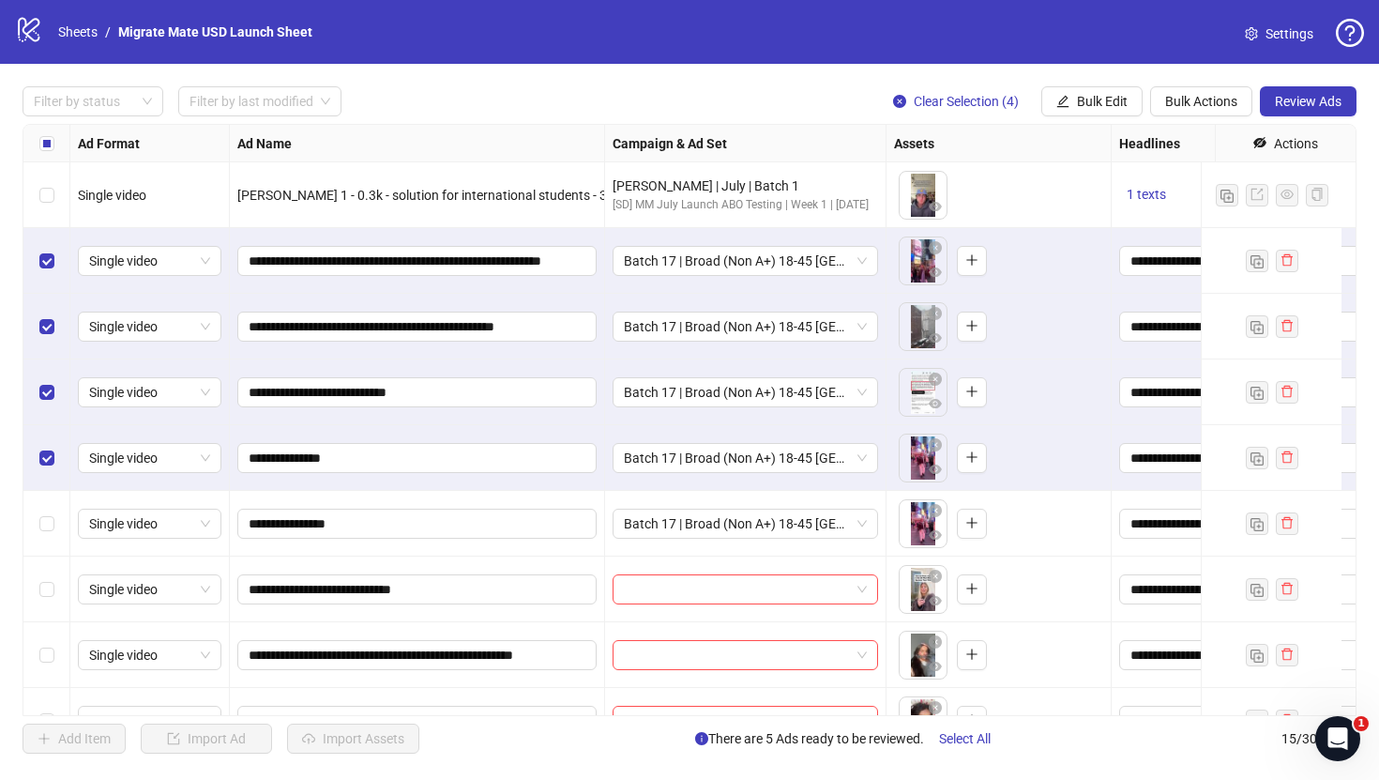
click at [50, 487] on div "Select row 5" at bounding box center [46, 458] width 47 height 66
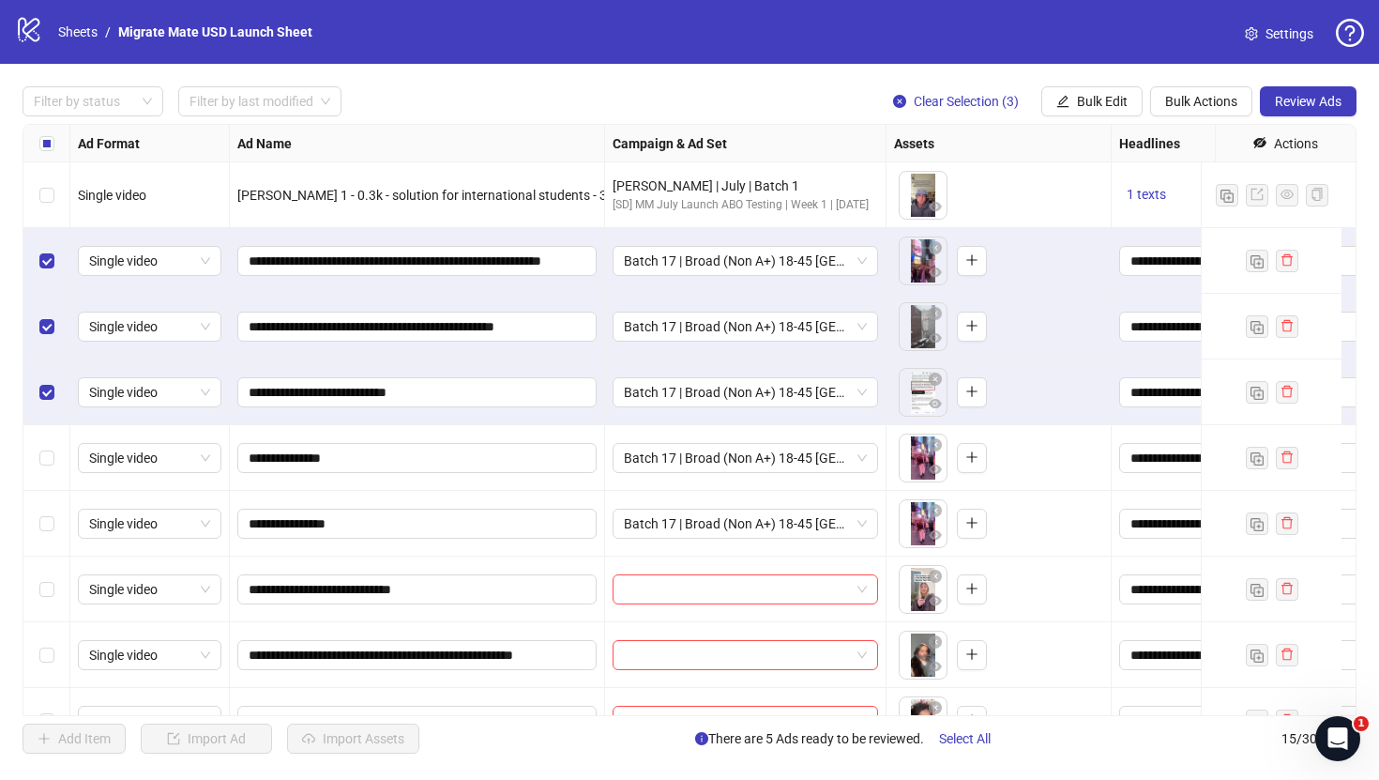
click at [50, 507] on div "Select row 6" at bounding box center [46, 524] width 47 height 66
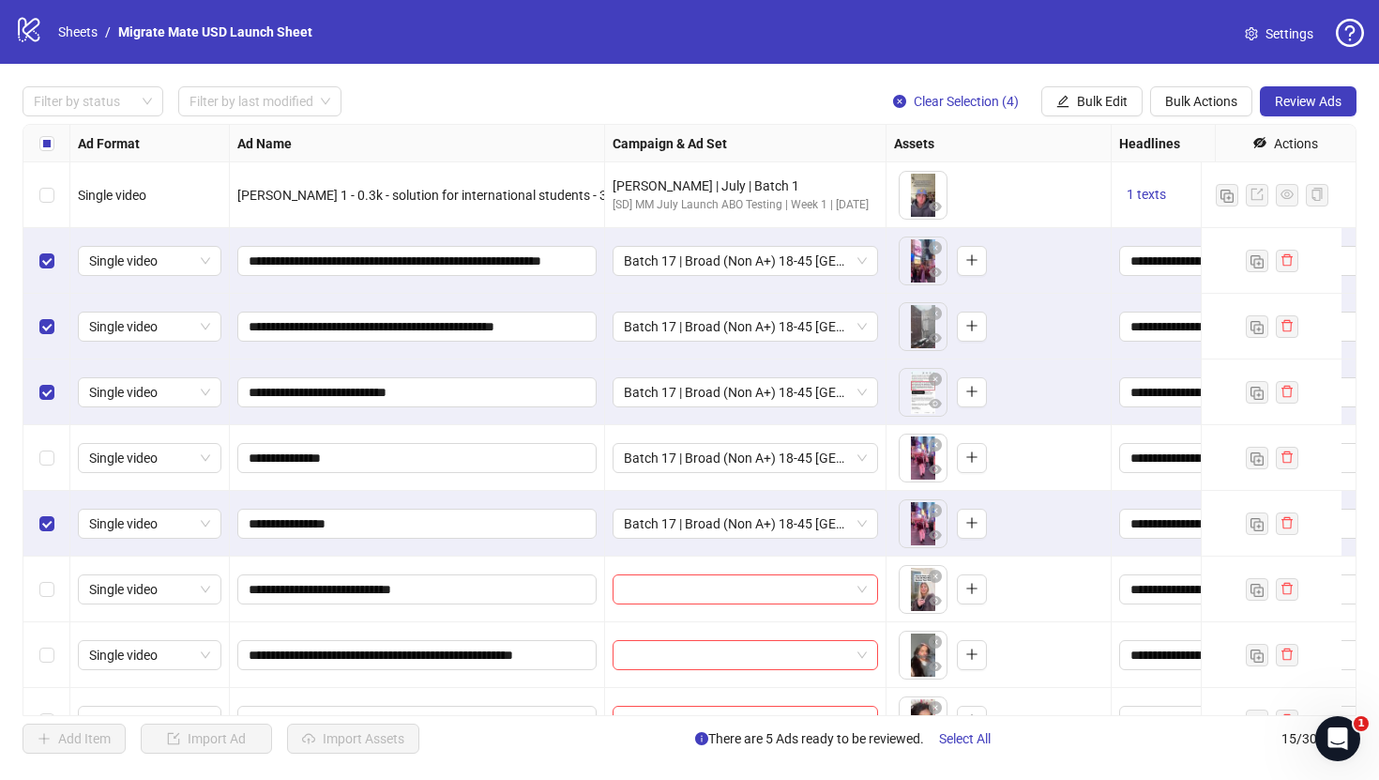
click at [53, 473] on div "Select row 5" at bounding box center [46, 458] width 47 height 66
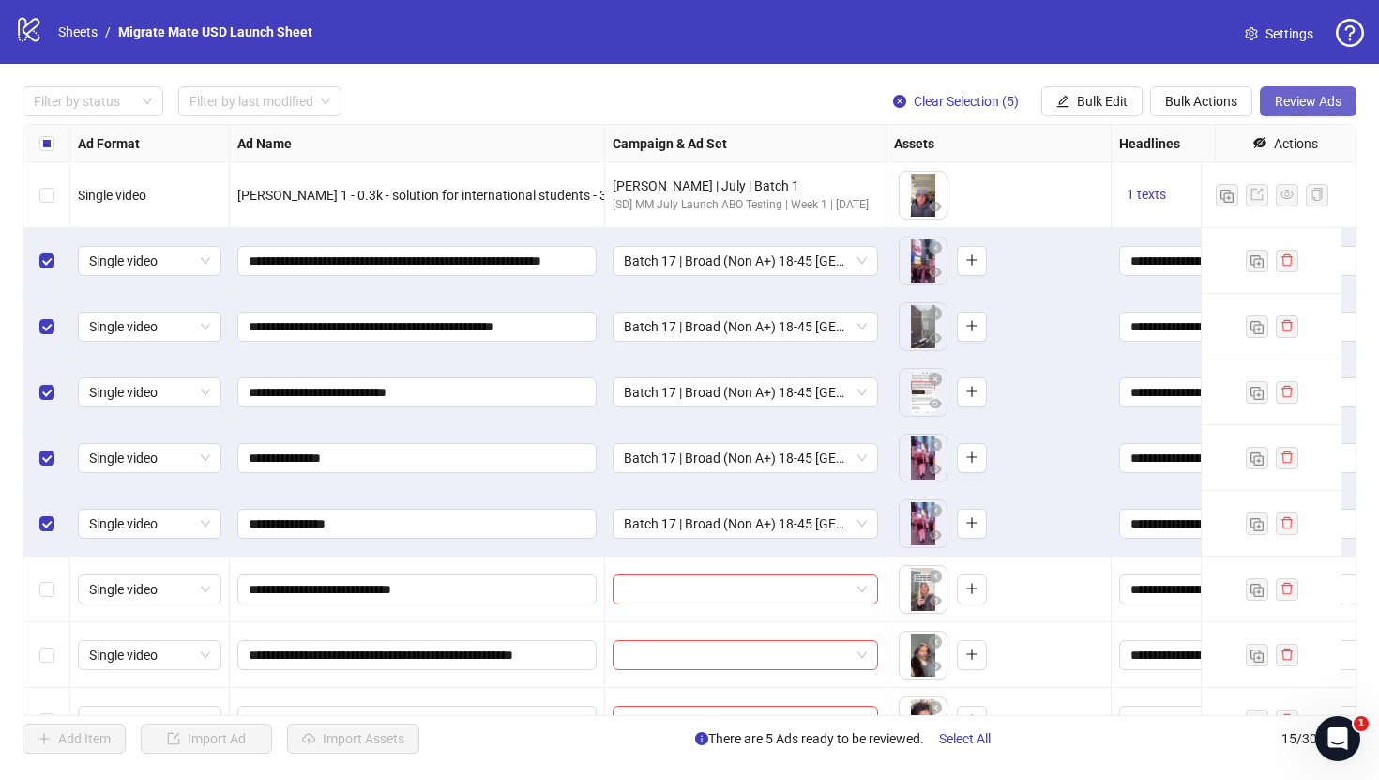
click at [1320, 102] on span "Review Ads" at bounding box center [1308, 101] width 67 height 15
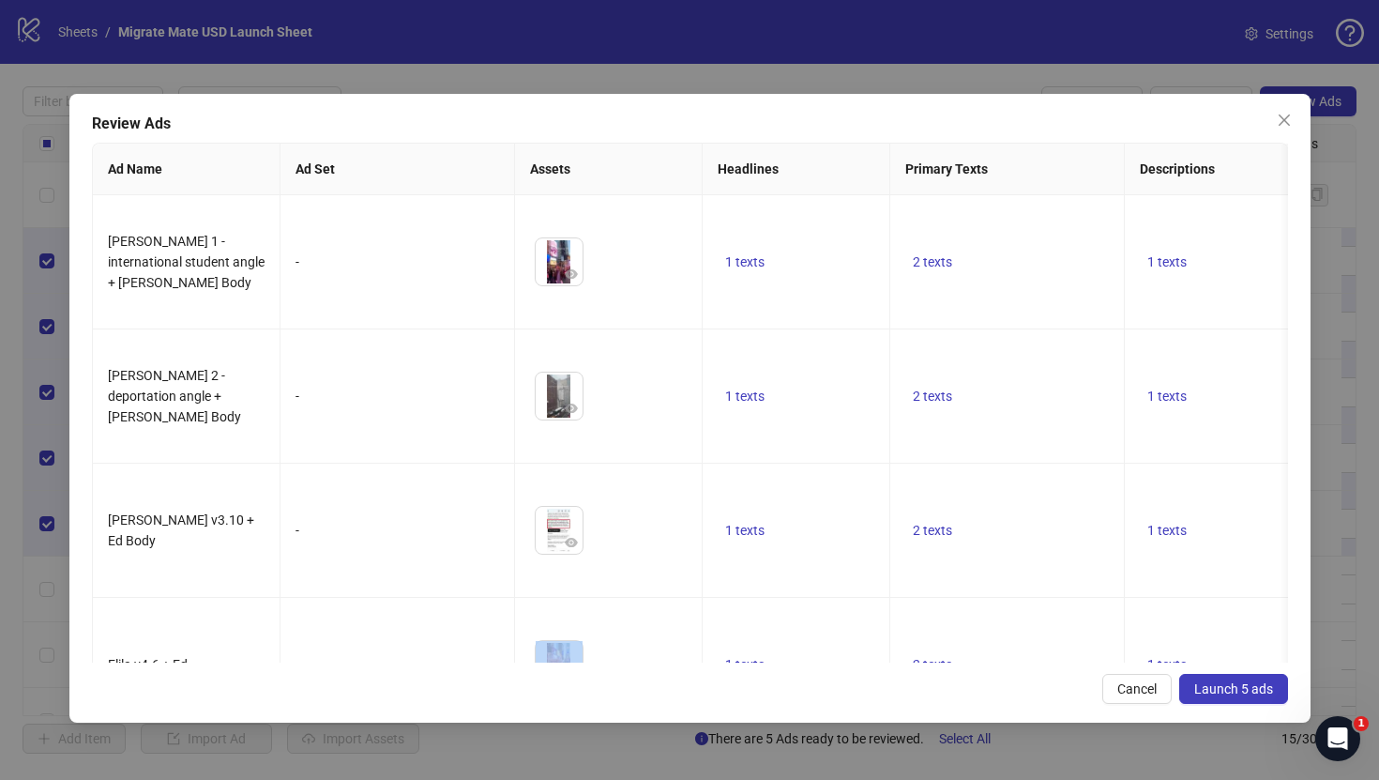
scroll to position [114, 0]
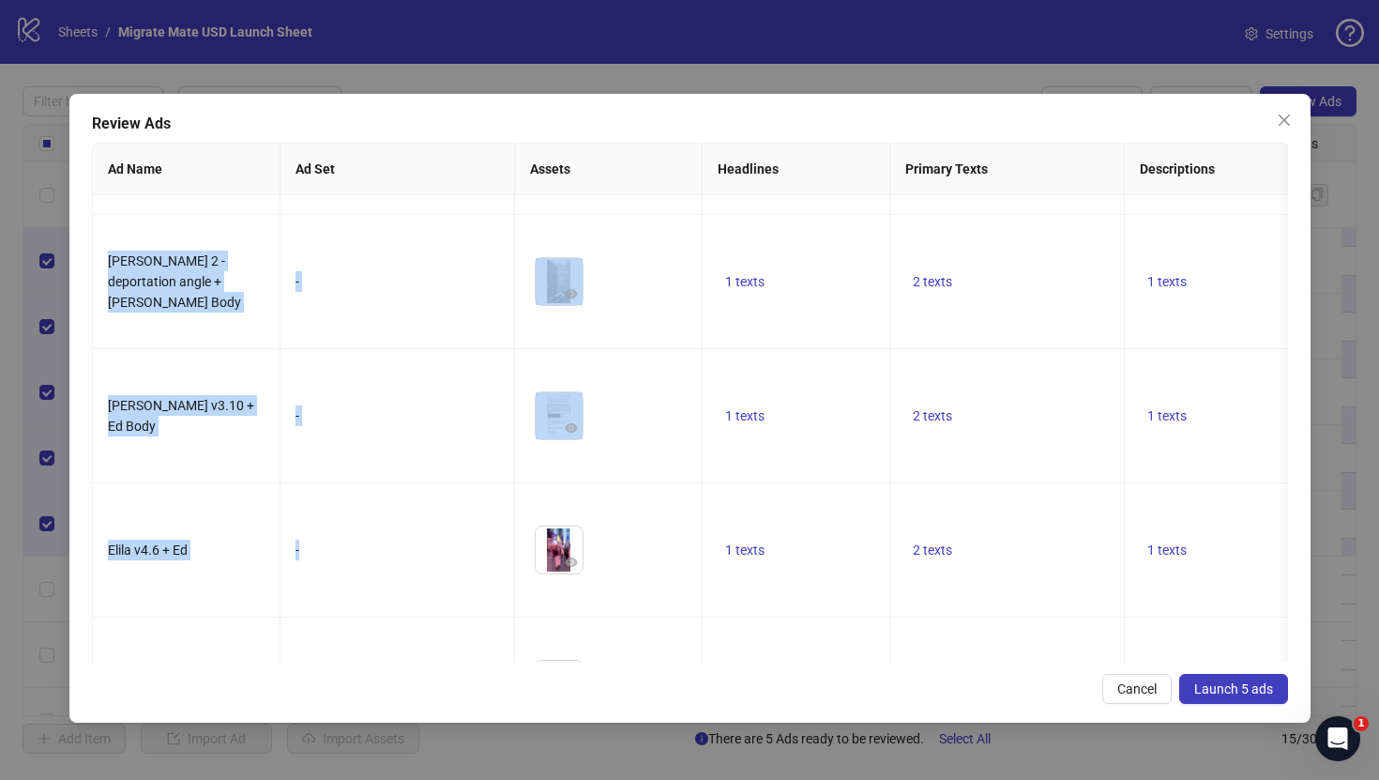
drag, startPoint x: 502, startPoint y: 645, endPoint x: 898, endPoint y: 670, distance: 396.8
click at [905, 677] on div "Review Ads Ad Name Ad Set Assets Headlines Primary Texts Descriptions Destinati…" at bounding box center [689, 408] width 1241 height 629
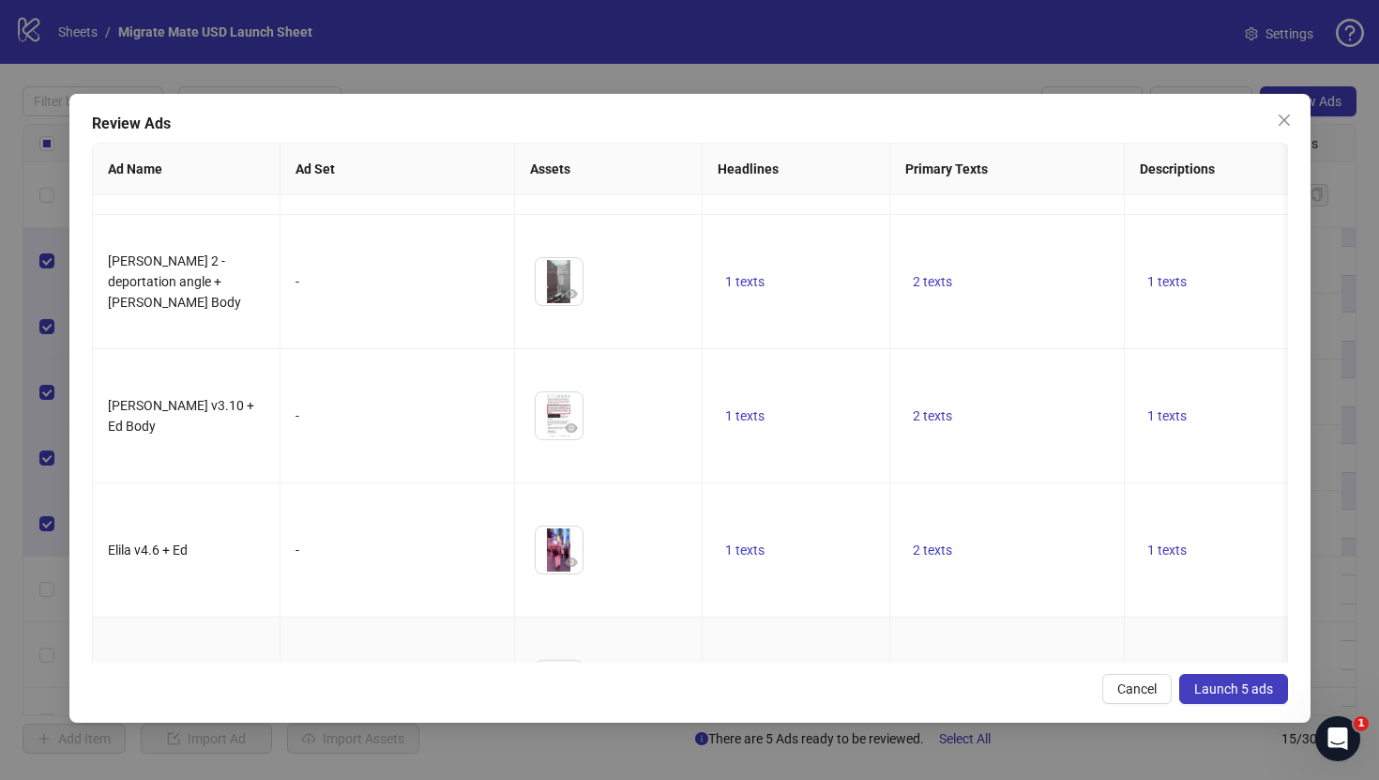
drag, startPoint x: 790, startPoint y: 644, endPoint x: 778, endPoint y: 632, distance: 16.6
click at [790, 643] on td "1 texts" at bounding box center [797, 684] width 188 height 134
click at [946, 677] on span "2 texts" at bounding box center [932, 684] width 39 height 15
click at [1211, 575] on button "button" at bounding box center [1225, 576] width 30 height 30
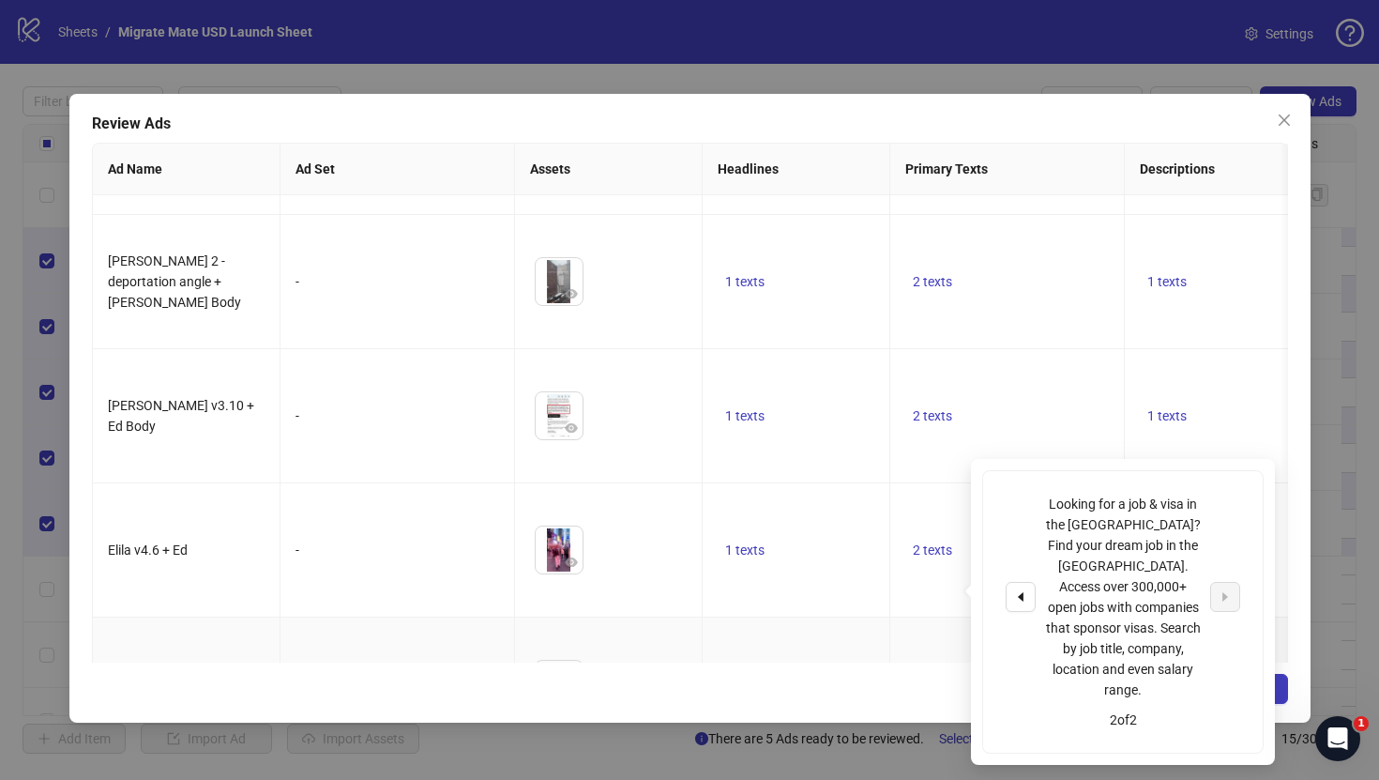
click at [1044, 405] on td "2 texts" at bounding box center [1007, 416] width 235 height 134
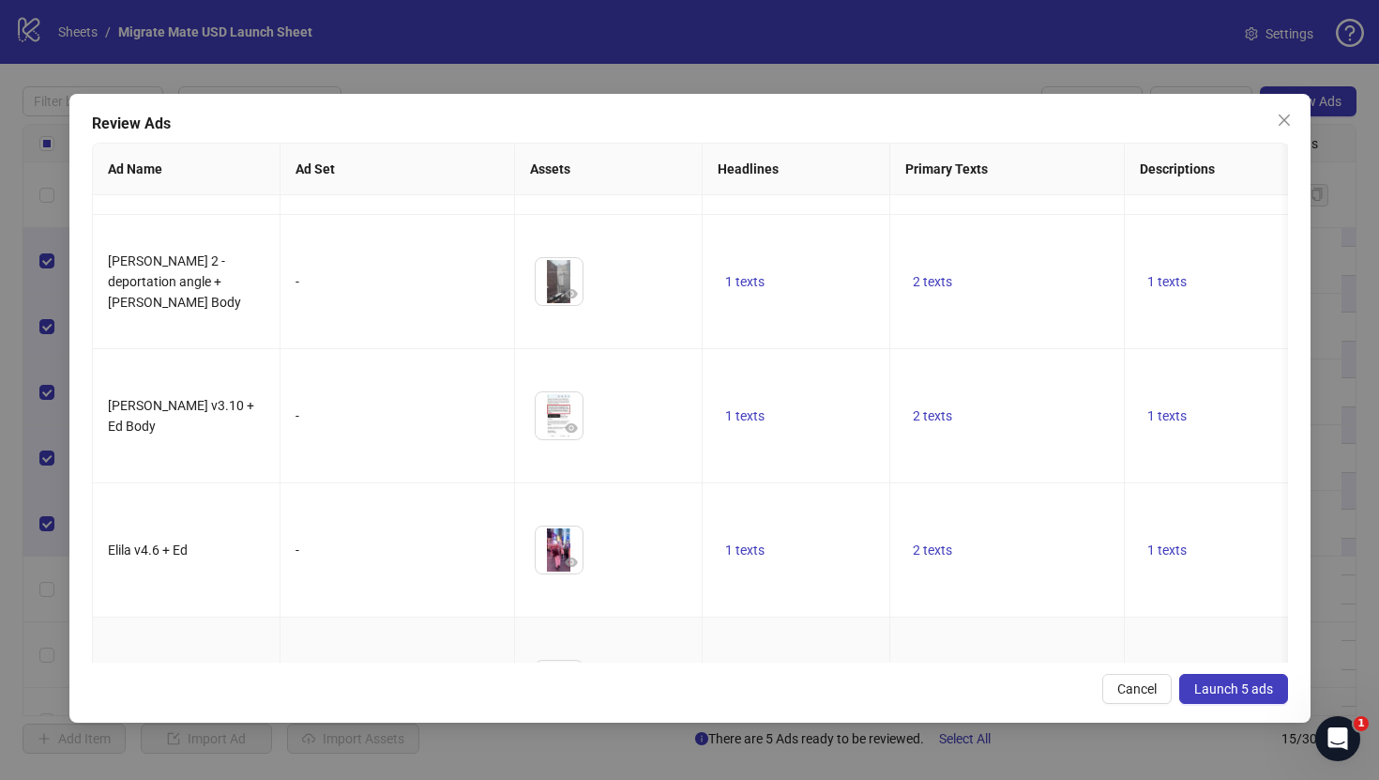
click at [1164, 677] on span "1 texts" at bounding box center [1167, 684] width 39 height 15
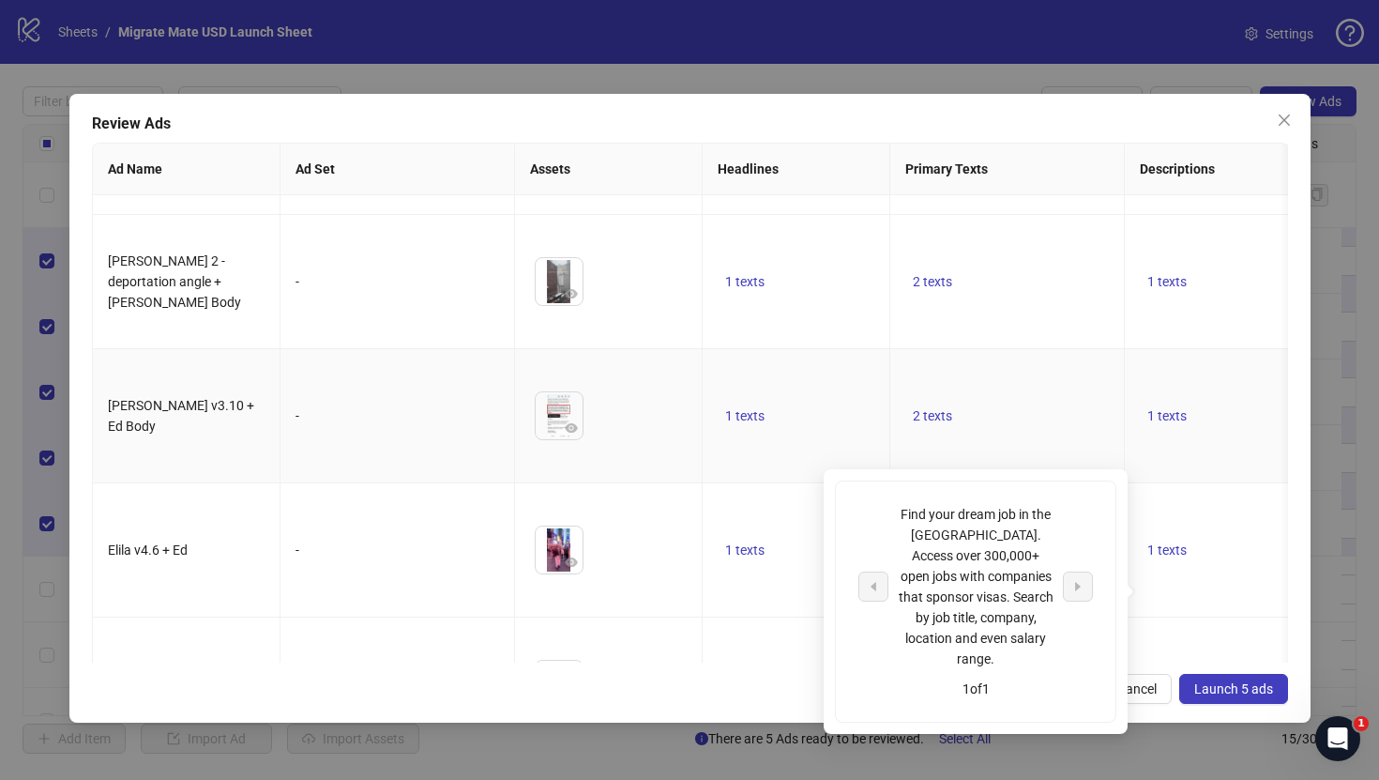
click at [1032, 368] on td "2 texts" at bounding box center [1007, 416] width 235 height 134
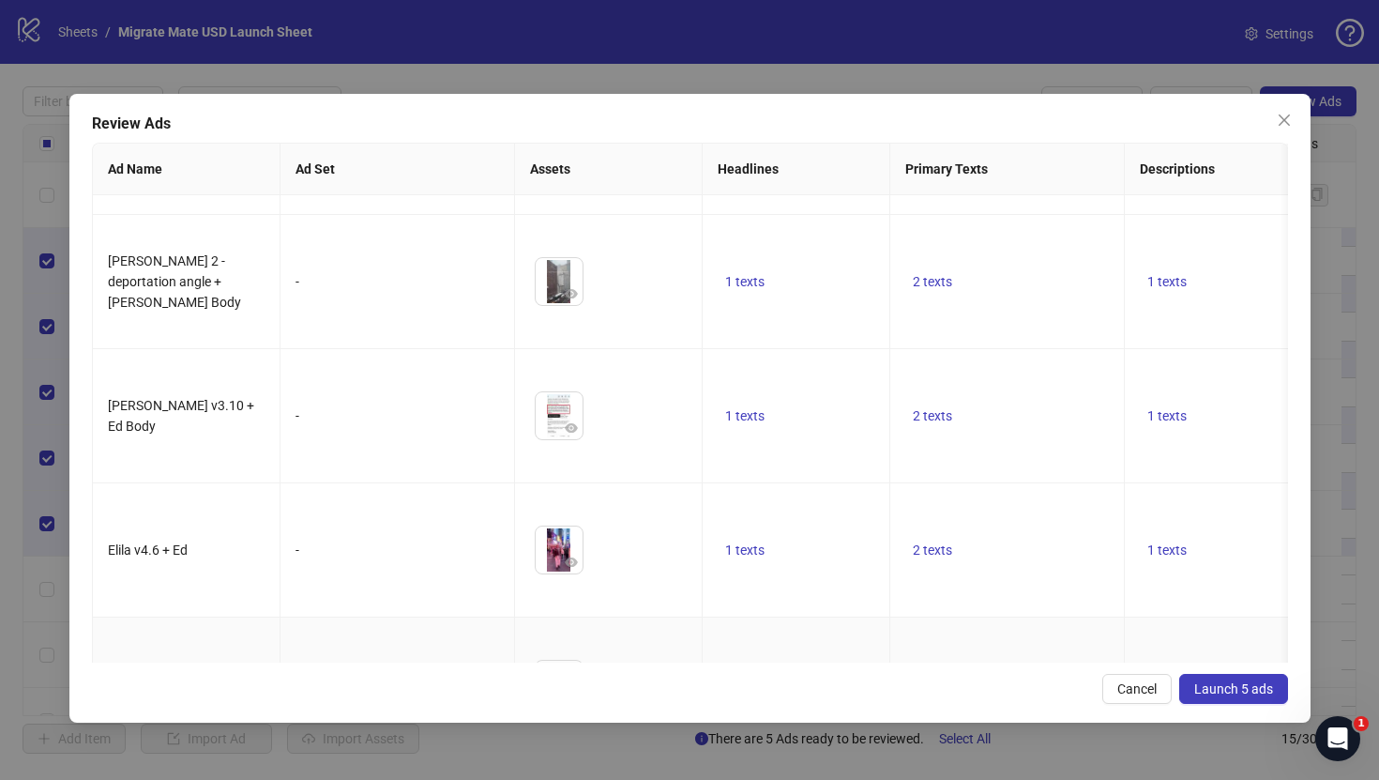
click at [752, 677] on span "1 texts" at bounding box center [744, 684] width 39 height 15
click at [832, 383] on td "1 texts" at bounding box center [797, 416] width 188 height 134
click at [1204, 684] on span "Launch 5 ads" at bounding box center [1233, 688] width 79 height 15
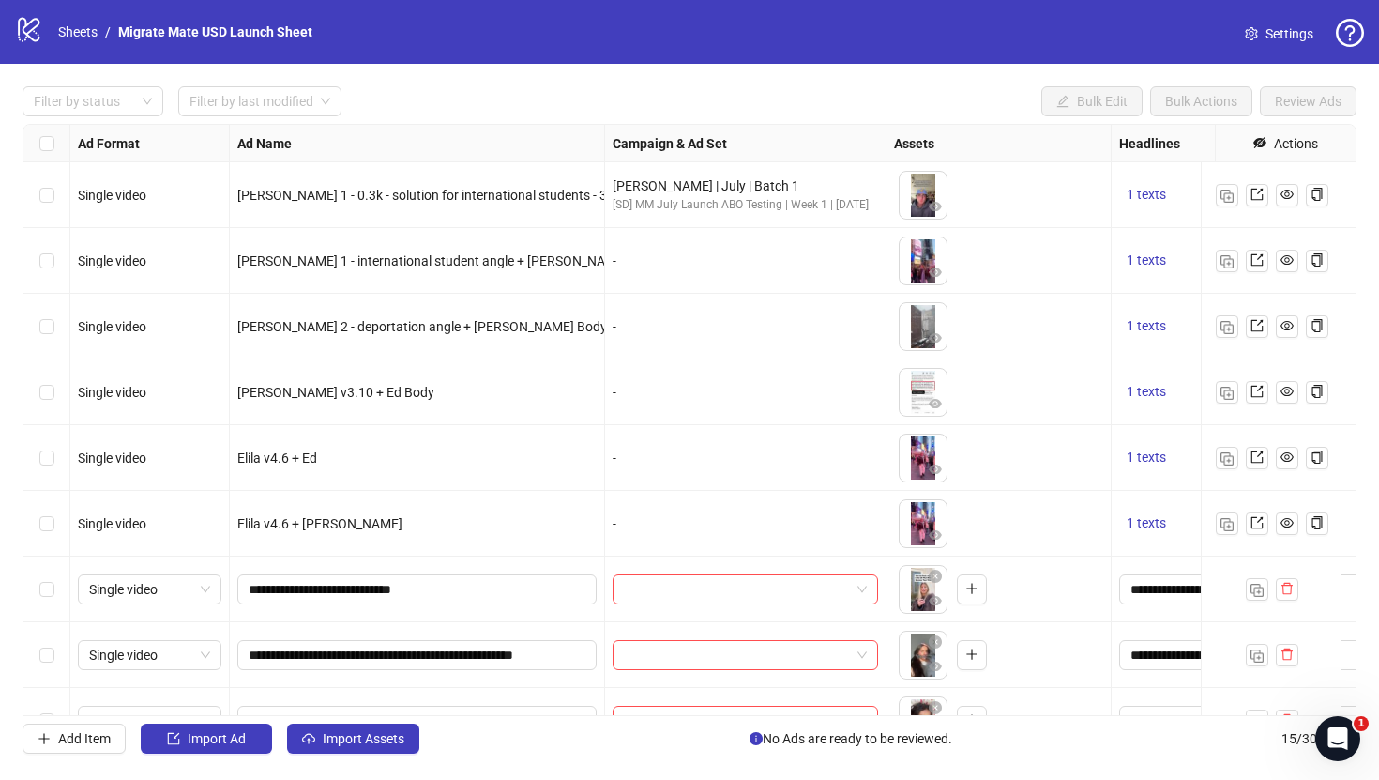
click at [1287, 37] on span "Settings" at bounding box center [1290, 33] width 48 height 21
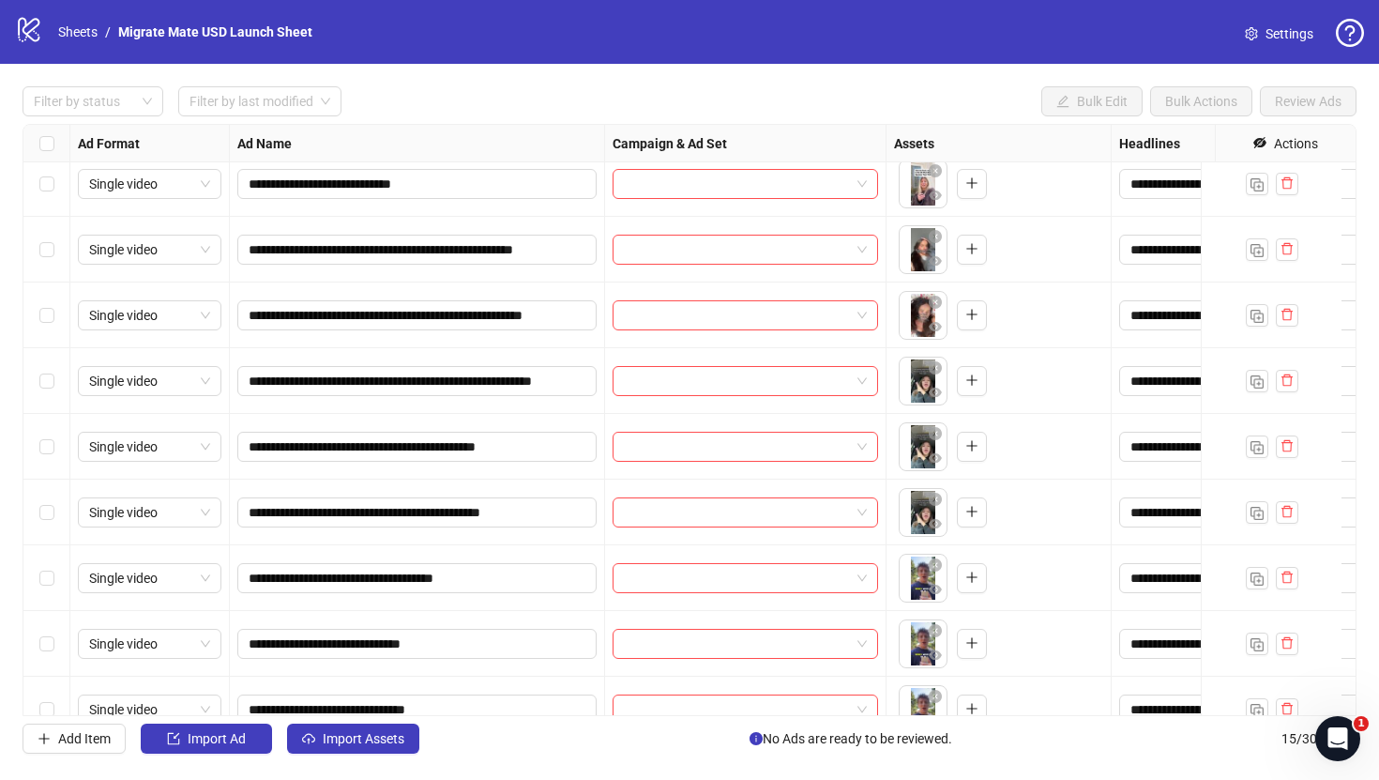
scroll to position [447, 0]
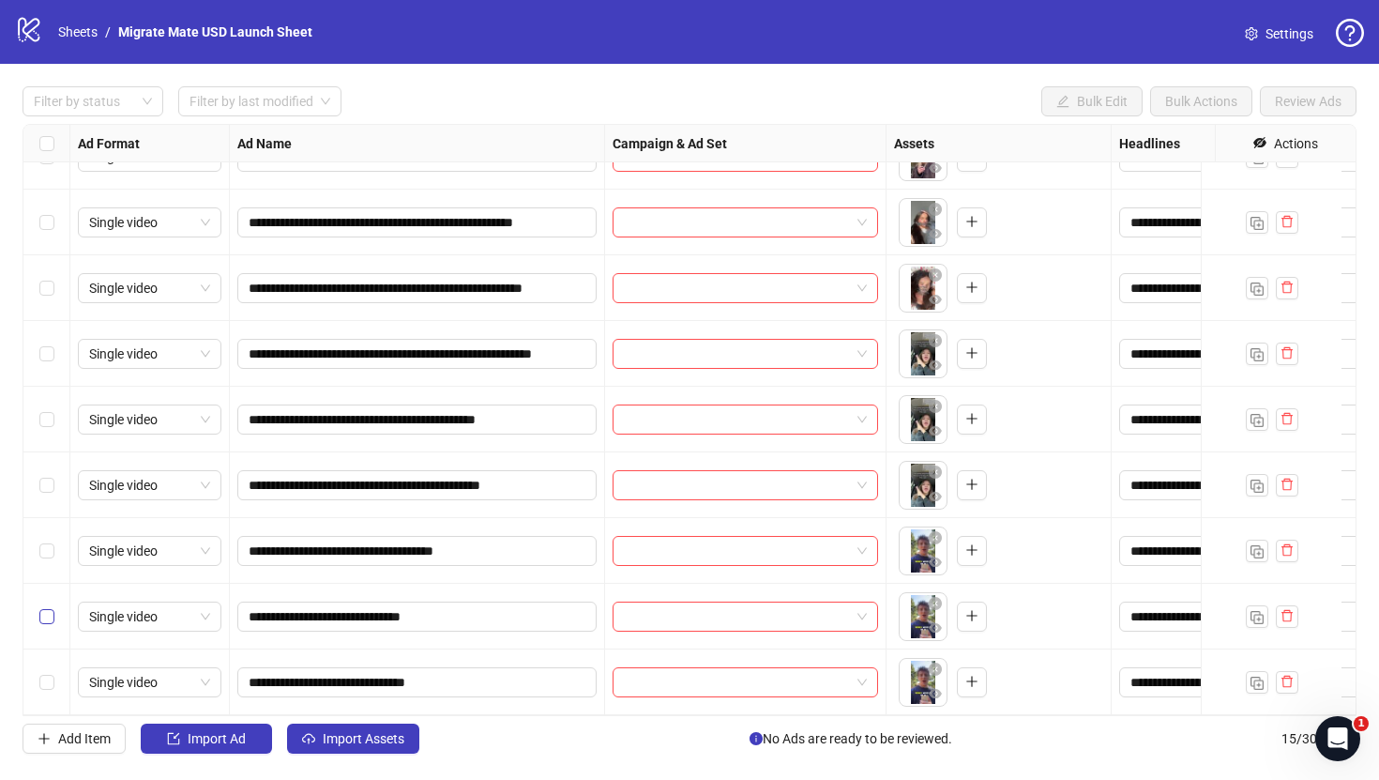
click at [52, 614] on div "Select row 14" at bounding box center [46, 617] width 47 height 66
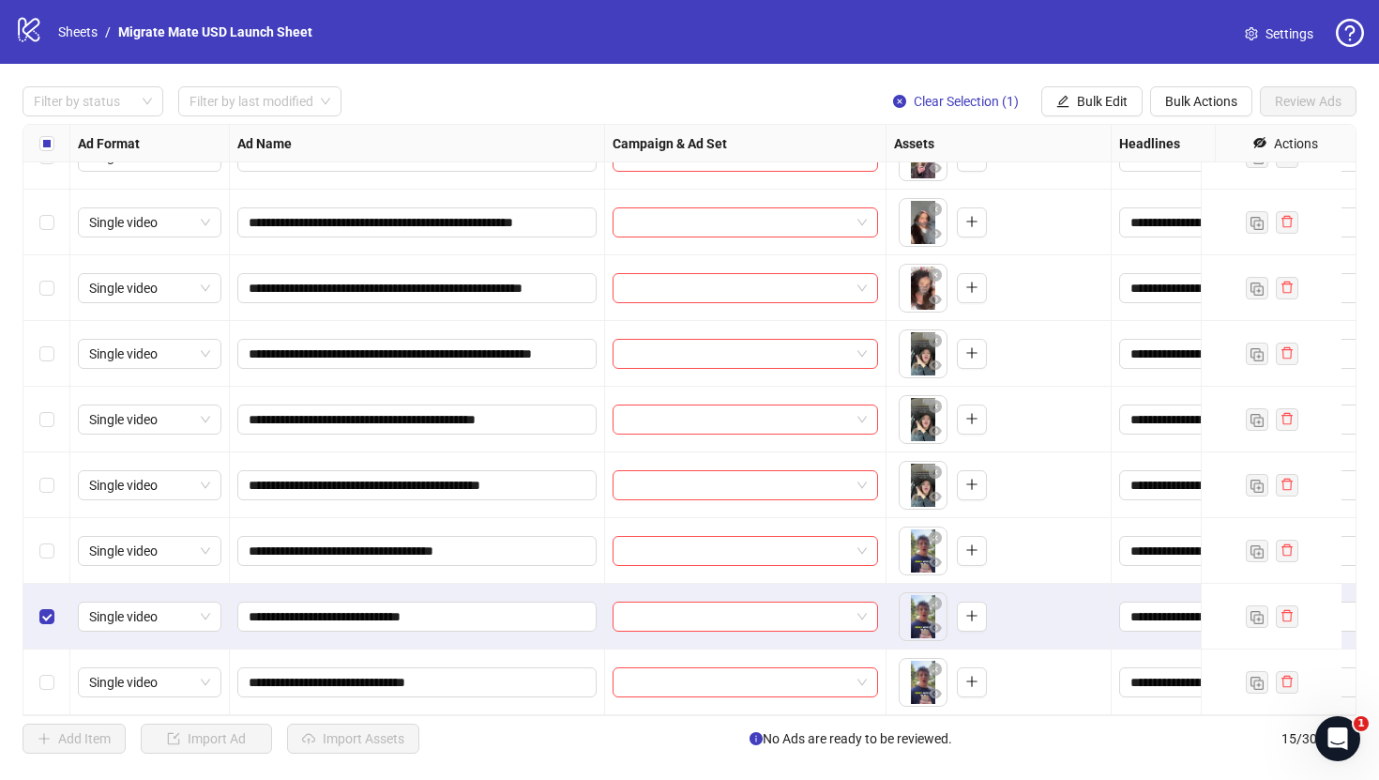
drag, startPoint x: 45, startPoint y: 658, endPoint x: 46, endPoint y: 647, distance: 11.3
click at [45, 672] on label "Select row 15" at bounding box center [46, 682] width 15 height 21
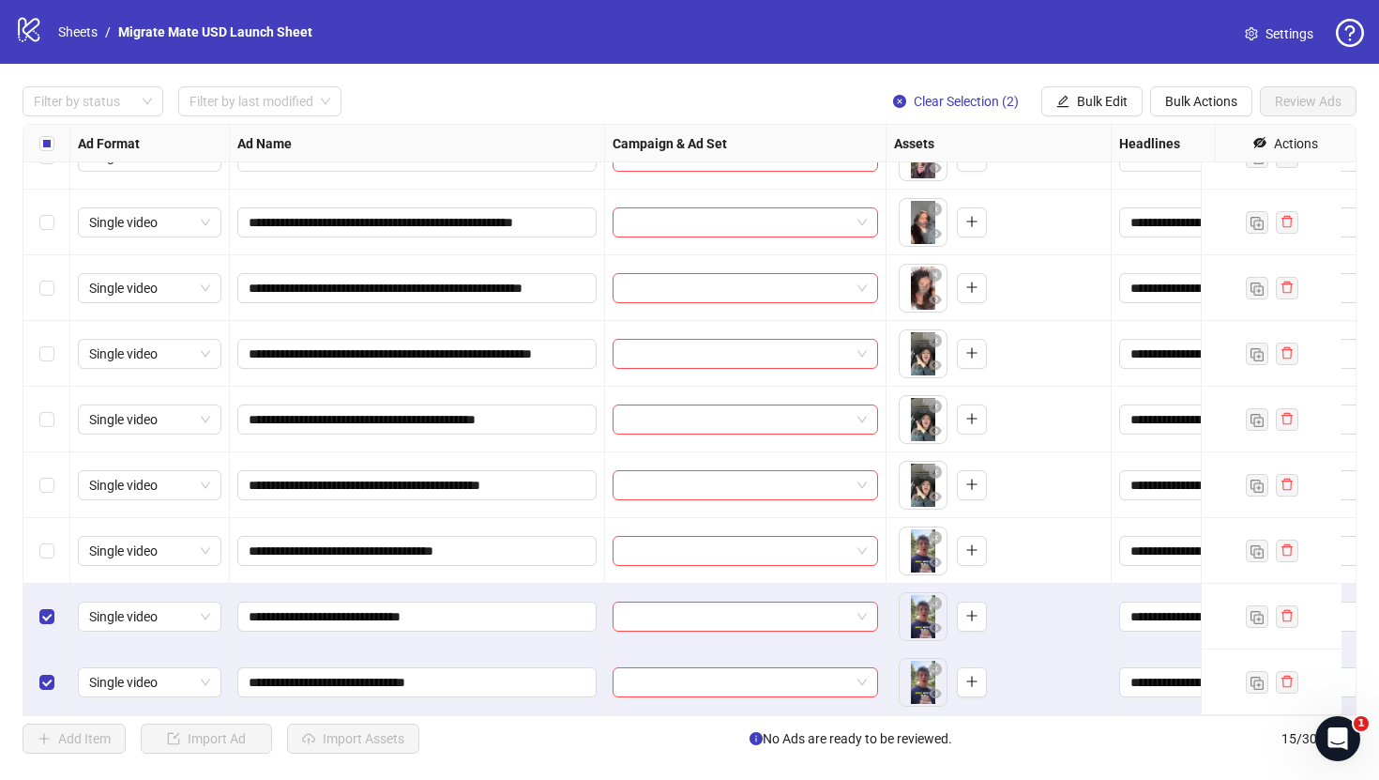
click at [52, 524] on div "Select row 13" at bounding box center [46, 551] width 47 height 66
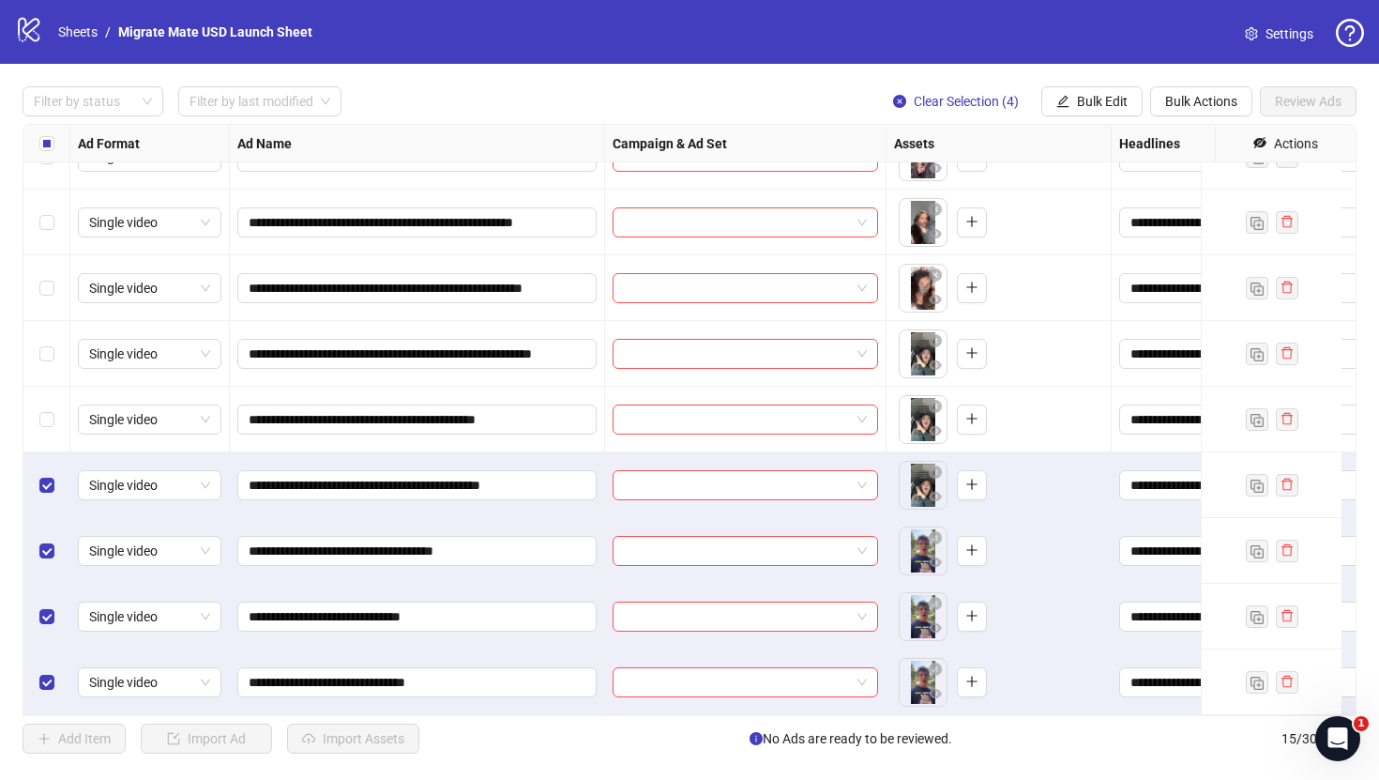
click at [55, 465] on div "Select row 12" at bounding box center [46, 485] width 47 height 66
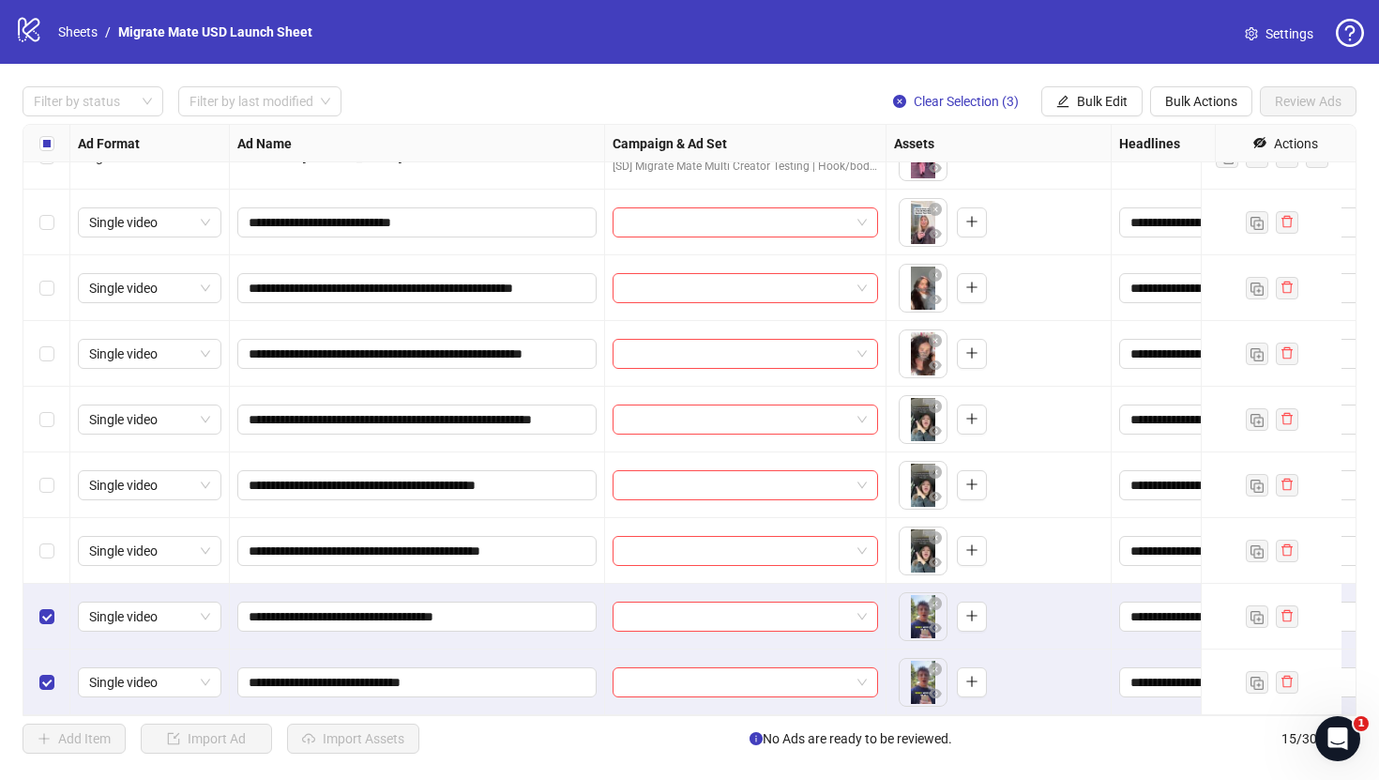
scroll to position [348, 0]
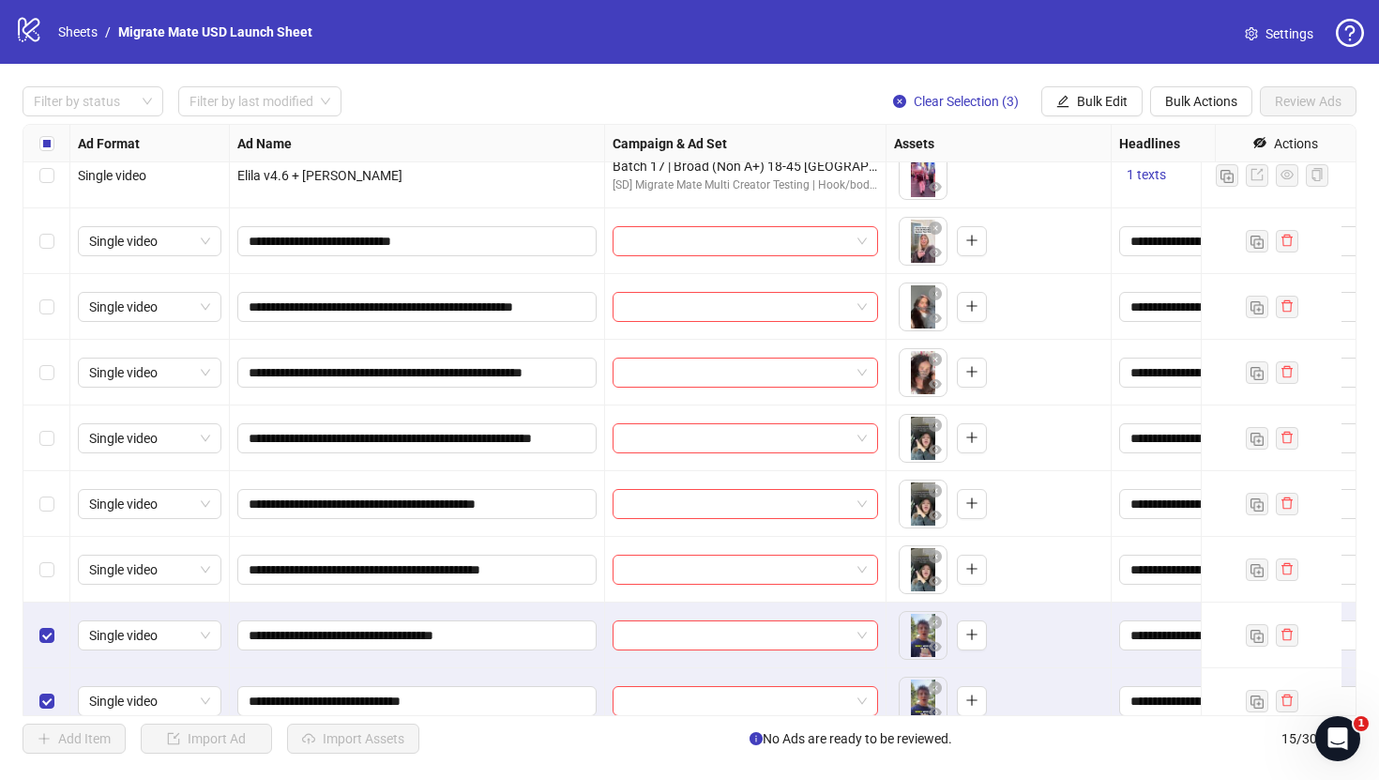
click at [43, 255] on div "Select row 7" at bounding box center [46, 241] width 47 height 66
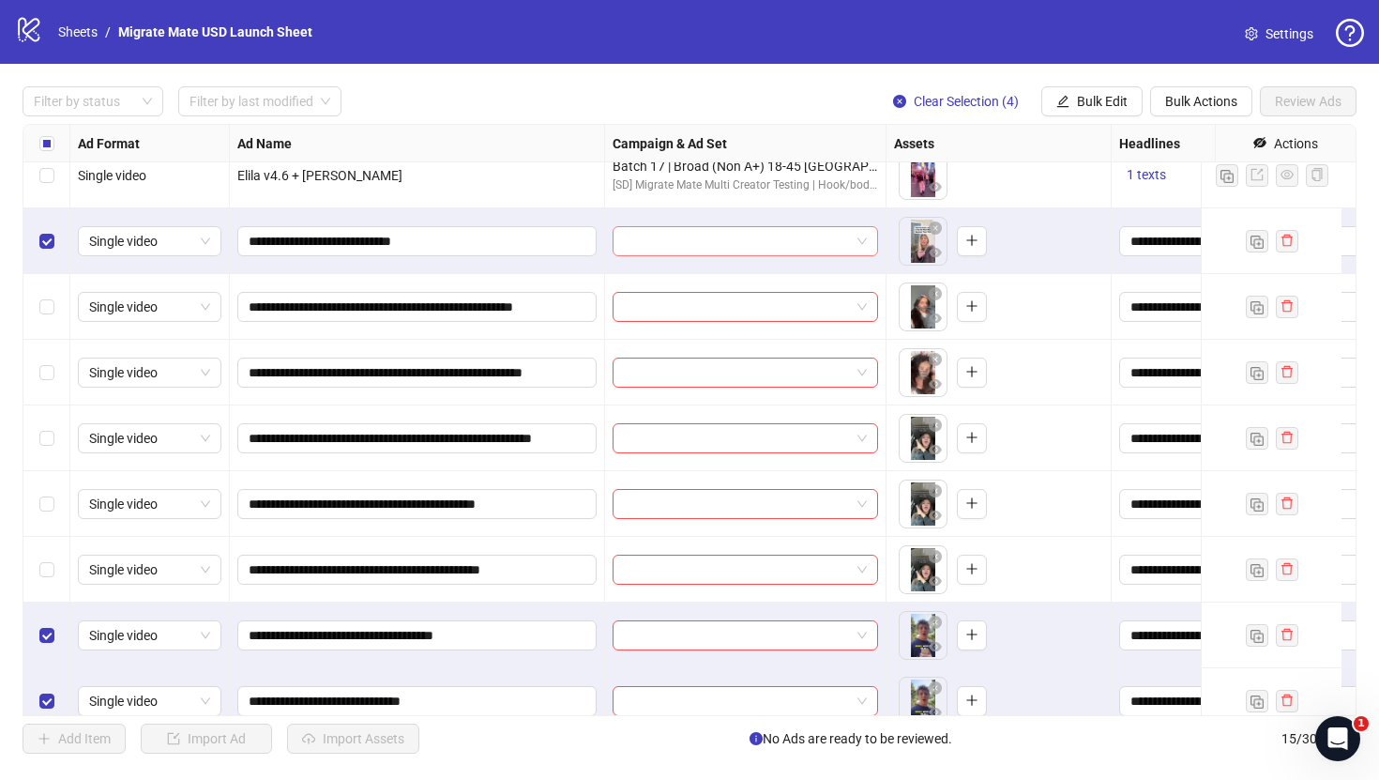
click at [838, 236] on input "search" at bounding box center [737, 241] width 226 height 28
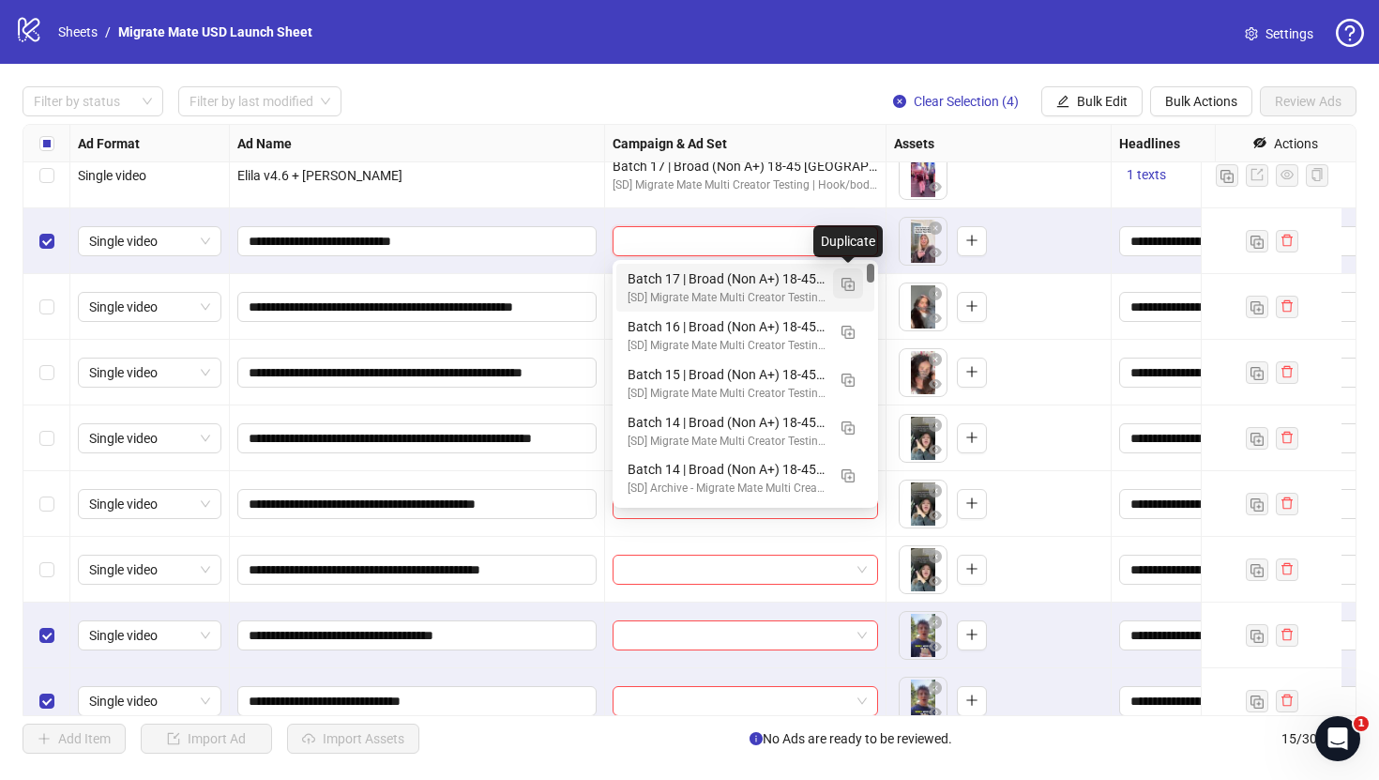
click at [853, 282] on img "button" at bounding box center [848, 284] width 13 height 13
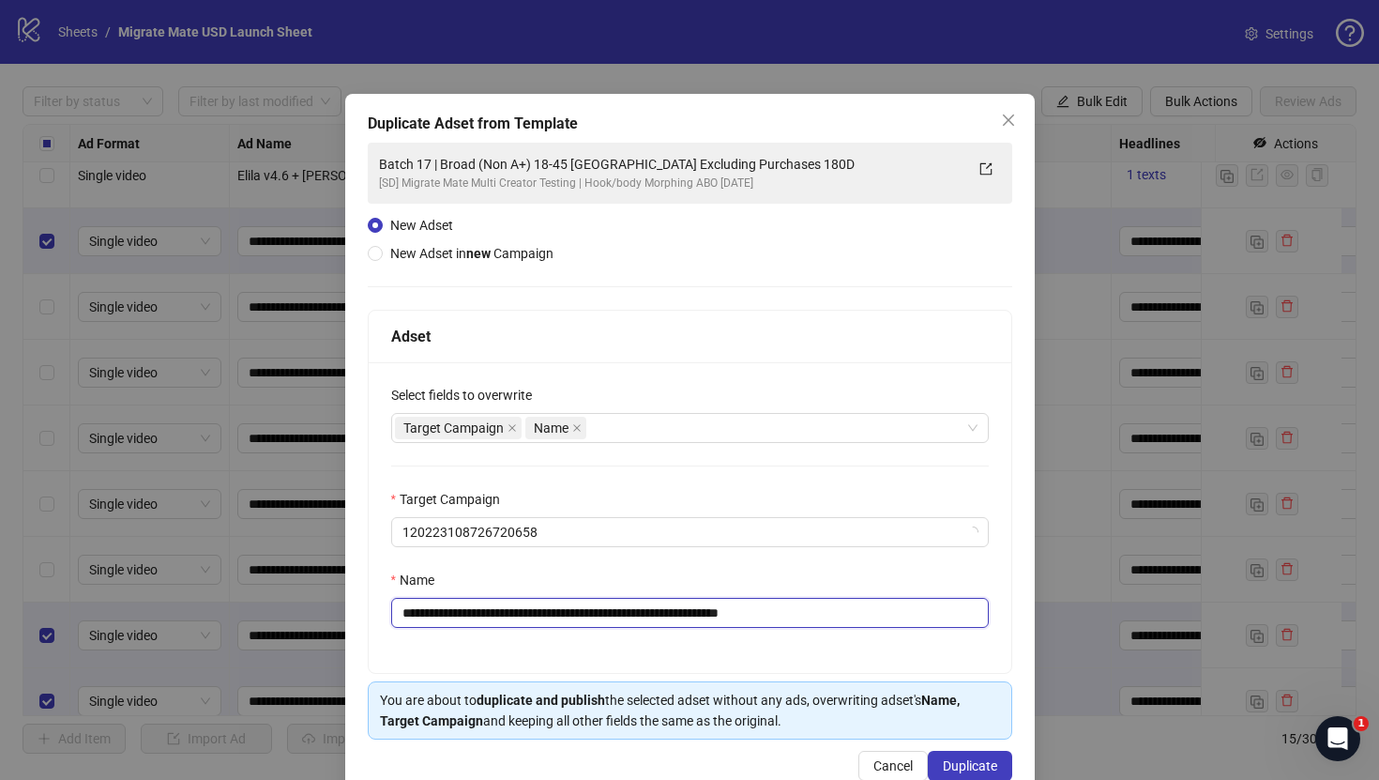
click at [520, 604] on input "**********" at bounding box center [690, 613] width 598 height 30
click at [443, 612] on input "**********" at bounding box center [690, 613] width 598 height 30
drag, startPoint x: 828, startPoint y: 615, endPoint x: 775, endPoint y: 617, distance: 52.6
click at [775, 617] on input "**********" at bounding box center [690, 613] width 598 height 30
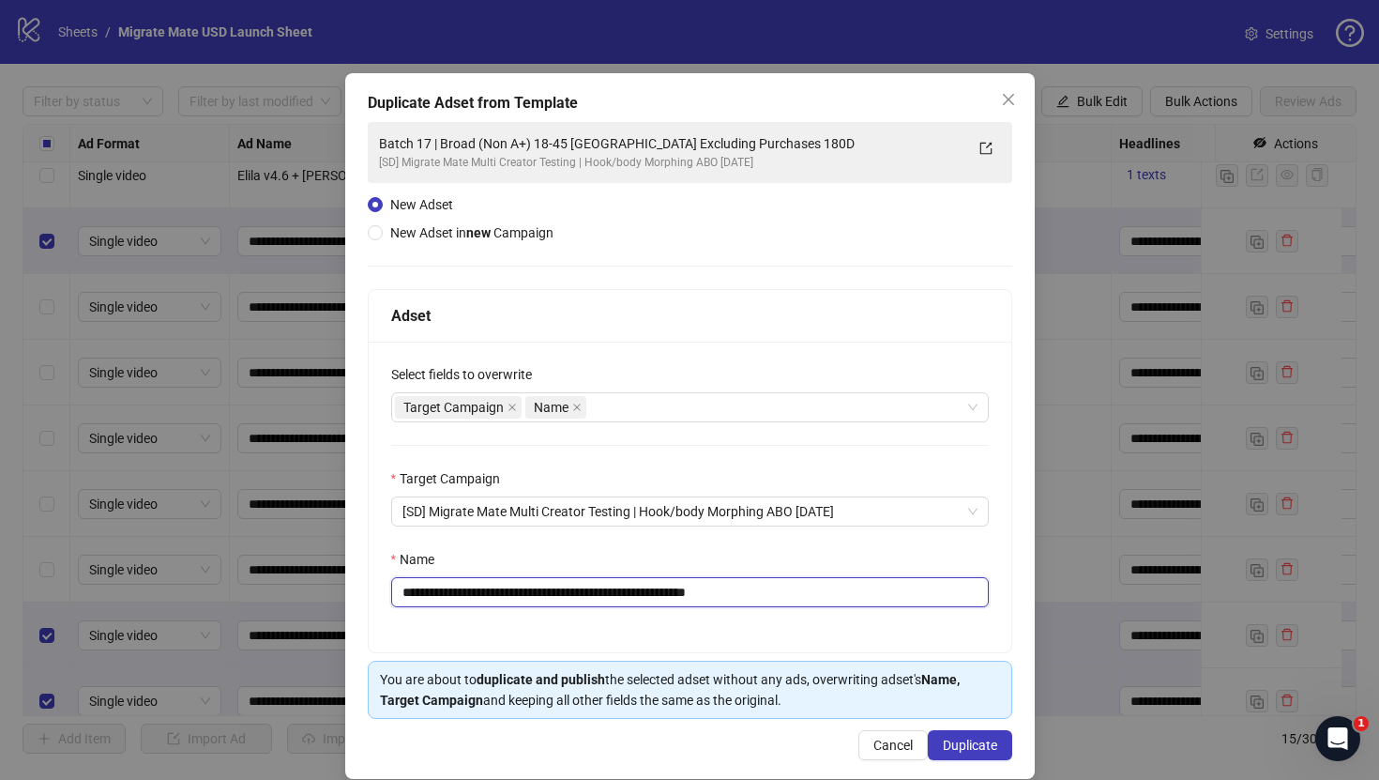
scroll to position [43, 0]
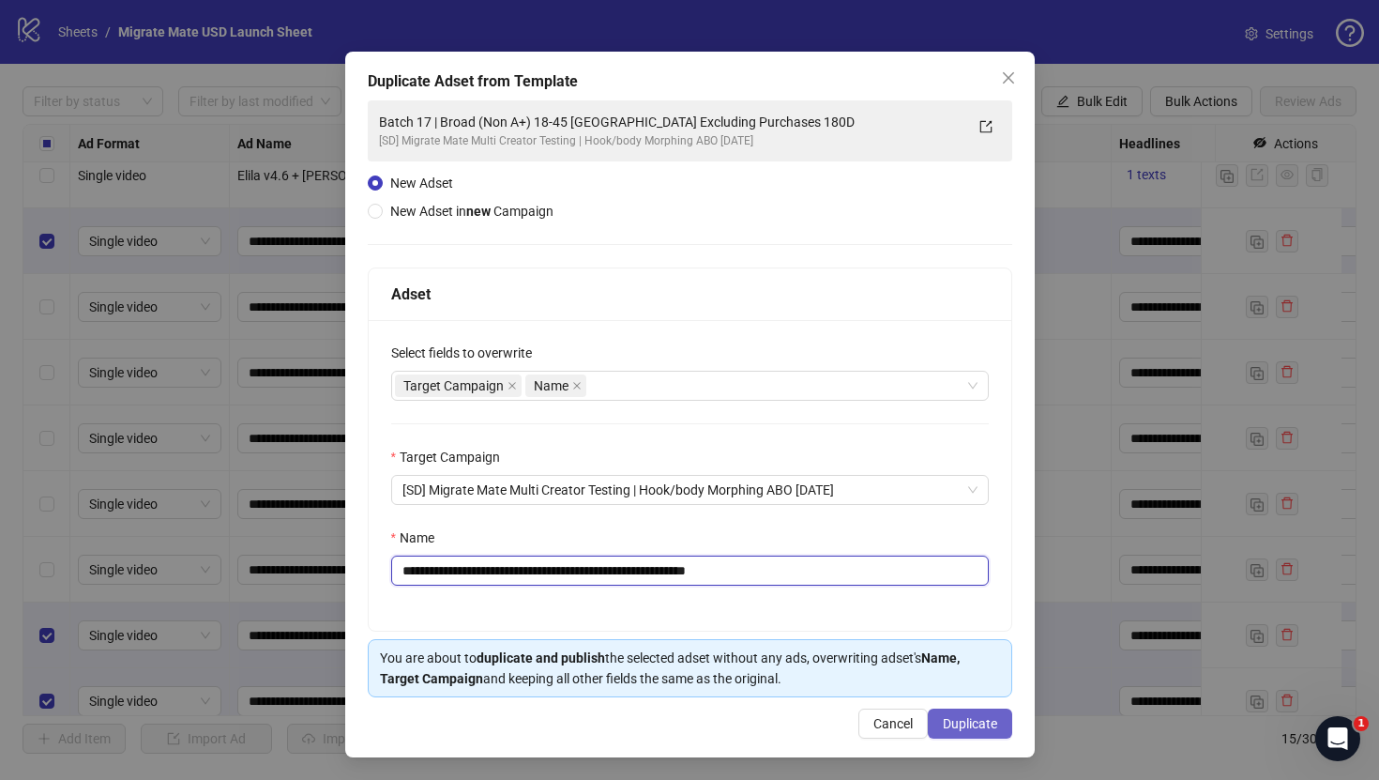
type input "**********"
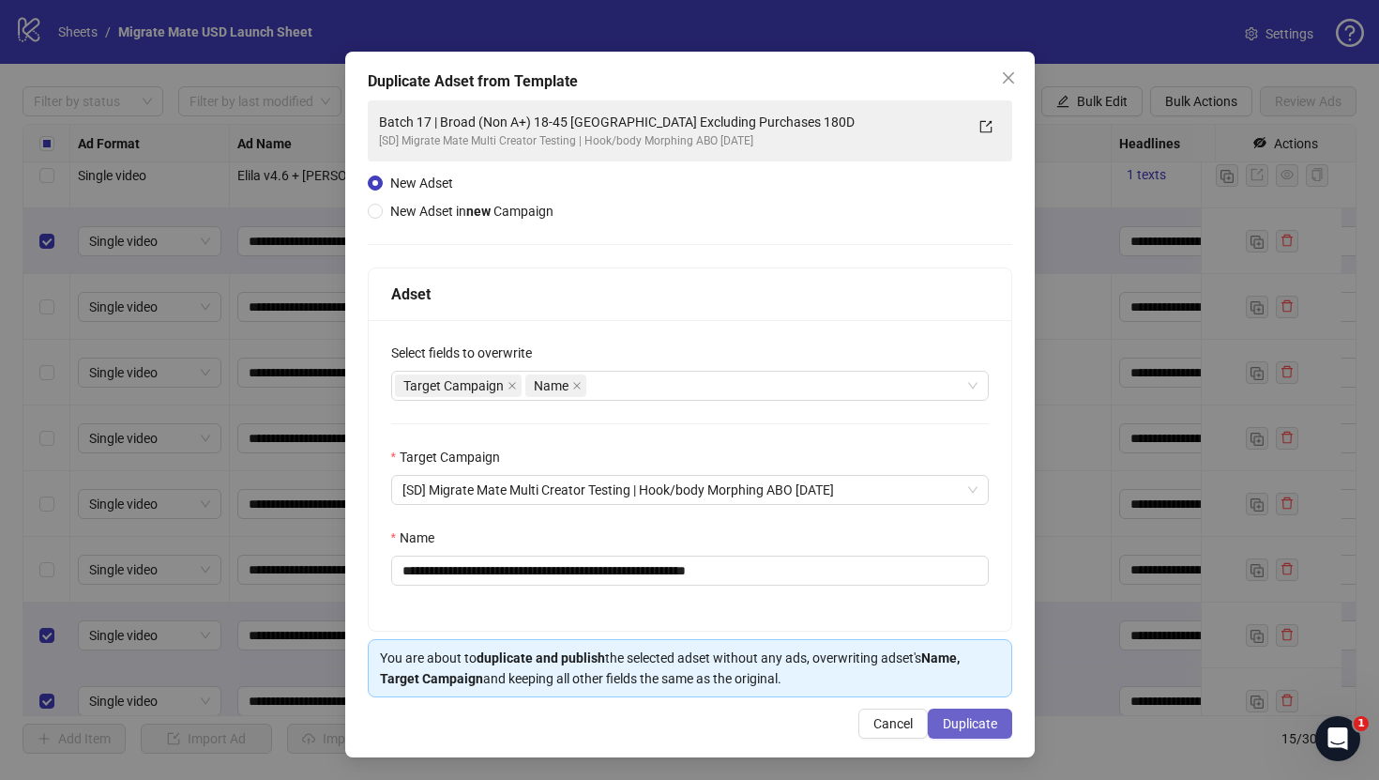
click at [954, 719] on span "Duplicate" at bounding box center [970, 723] width 54 height 15
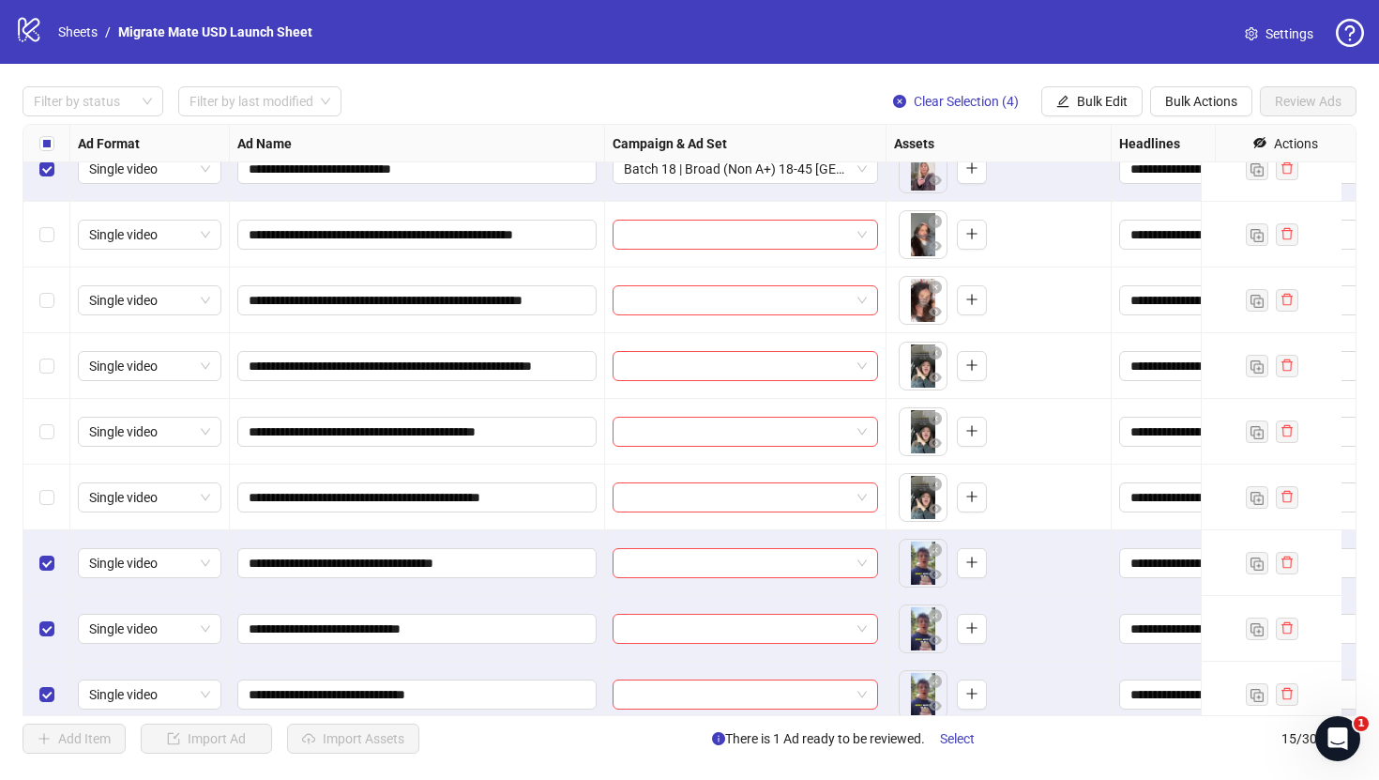
scroll to position [447, 0]
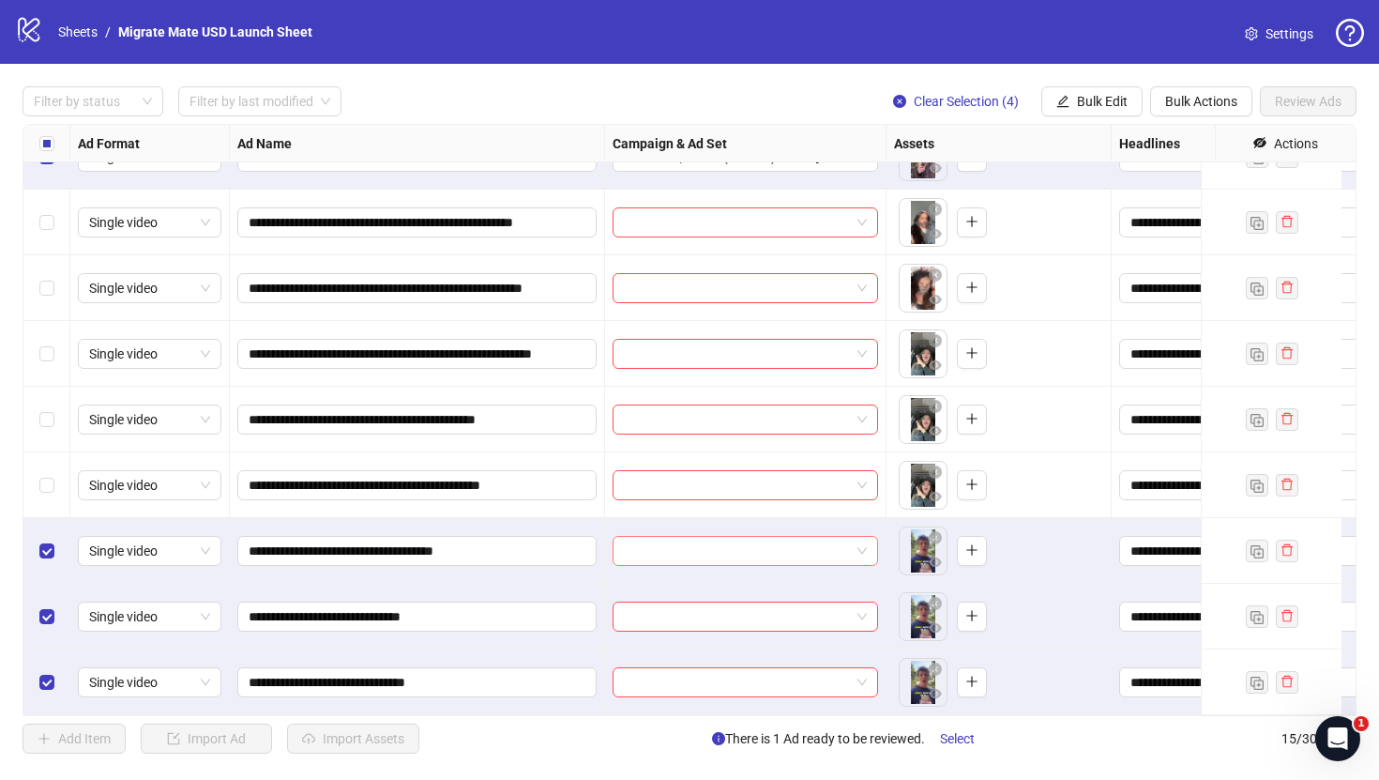
click at [807, 541] on input "search" at bounding box center [737, 551] width 226 height 28
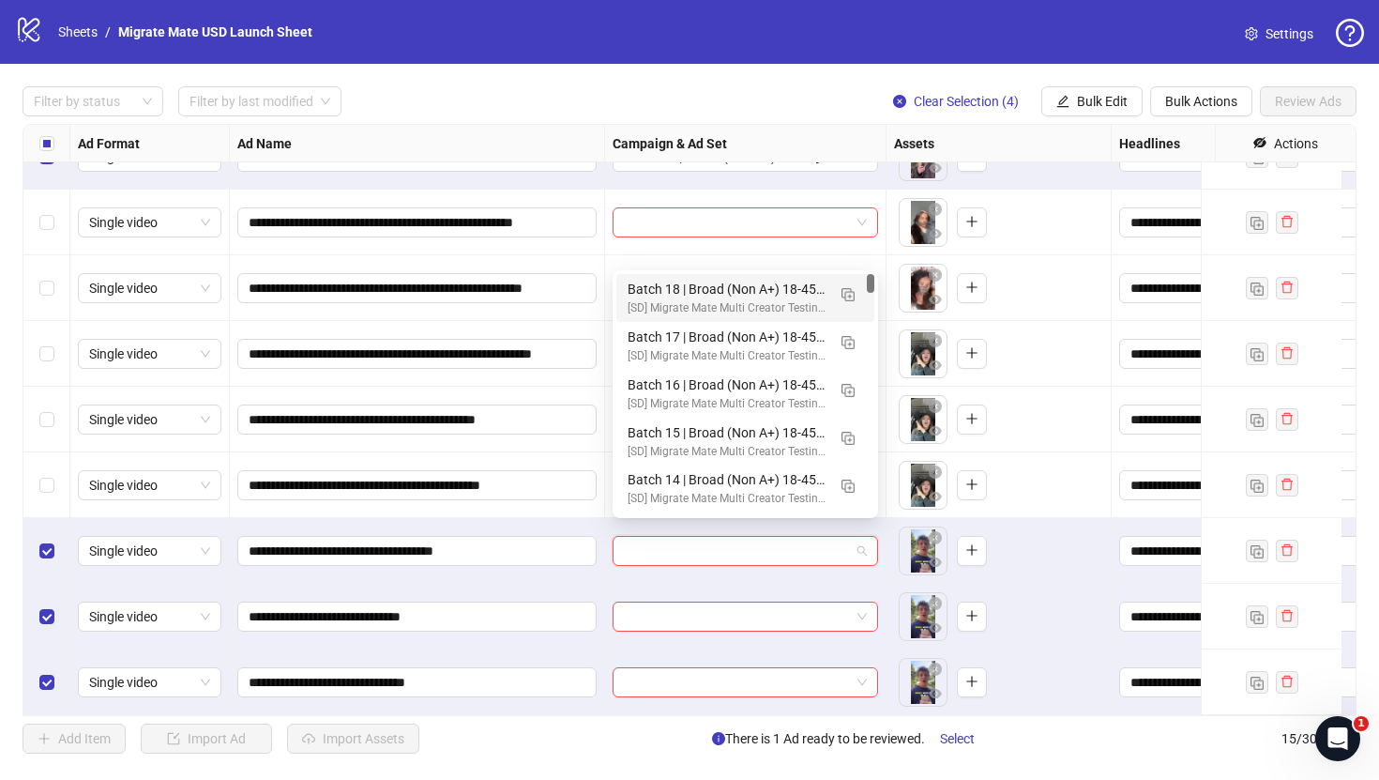
click at [776, 281] on div "Batch 18 | Broad (Non A+) 18-45 [GEOGRAPHIC_DATA] Excluding Purchases 180D" at bounding box center [727, 289] width 198 height 21
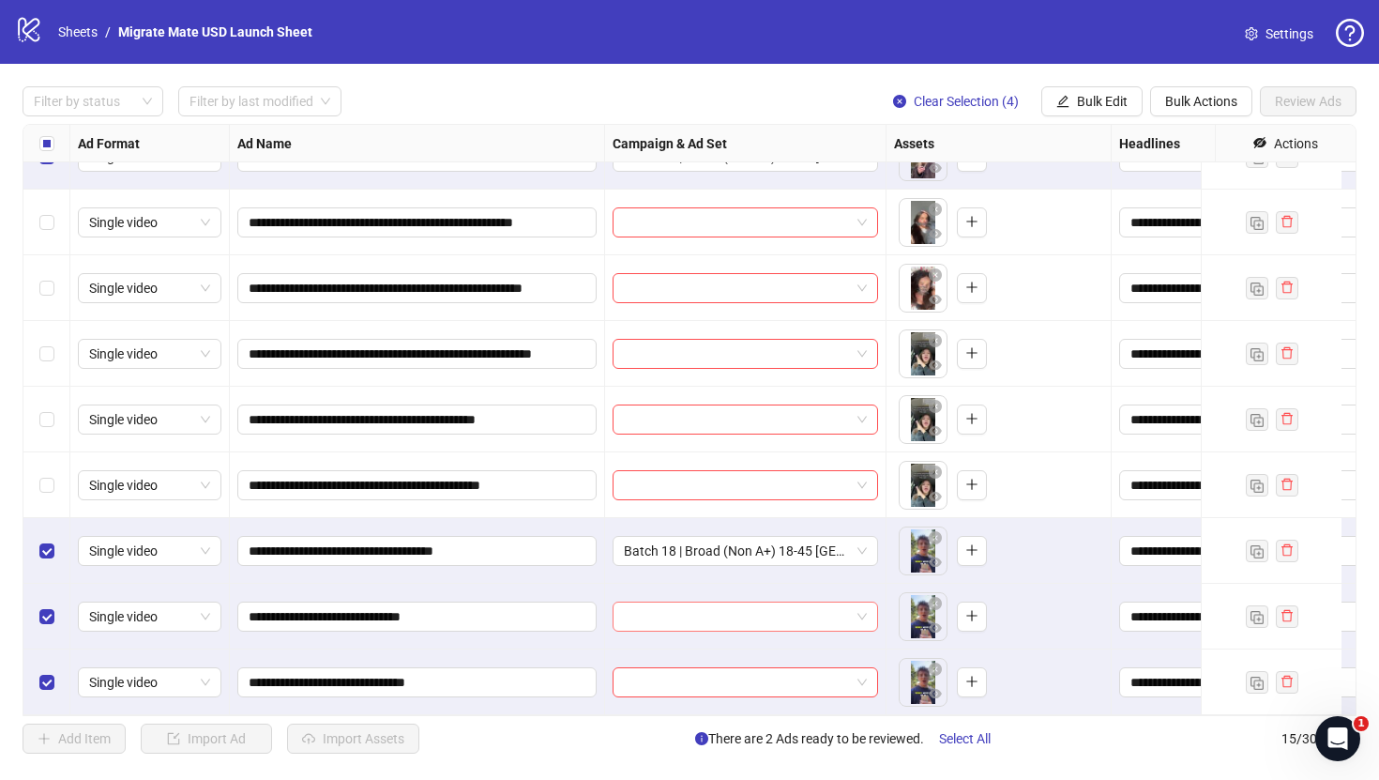
click at [741, 602] on input "search" at bounding box center [737, 616] width 226 height 28
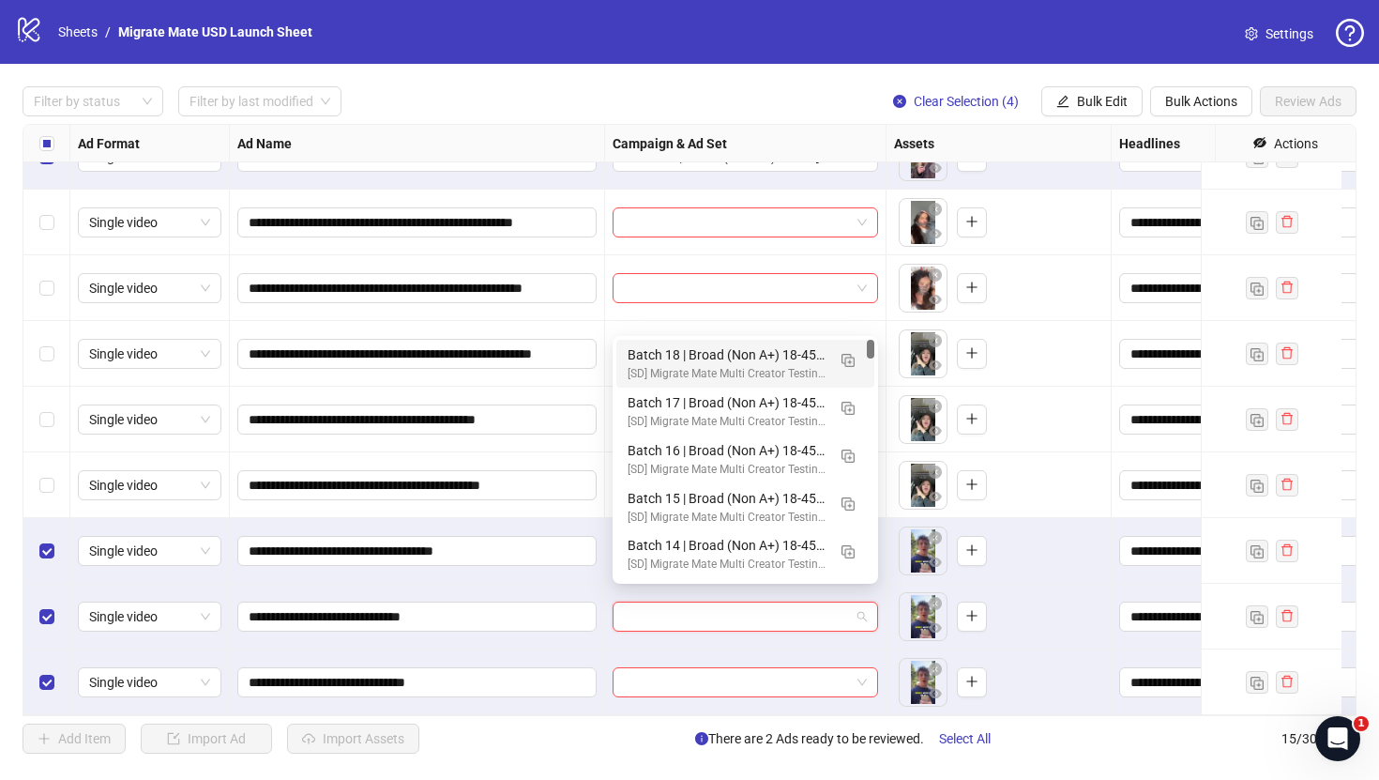
drag, startPoint x: 740, startPoint y: 356, endPoint x: 753, endPoint y: 418, distance: 64.0
click at [740, 356] on div "Batch 18 | Broad (Non A+) 18-45 [GEOGRAPHIC_DATA] Excluding Purchases 180D" at bounding box center [727, 354] width 198 height 21
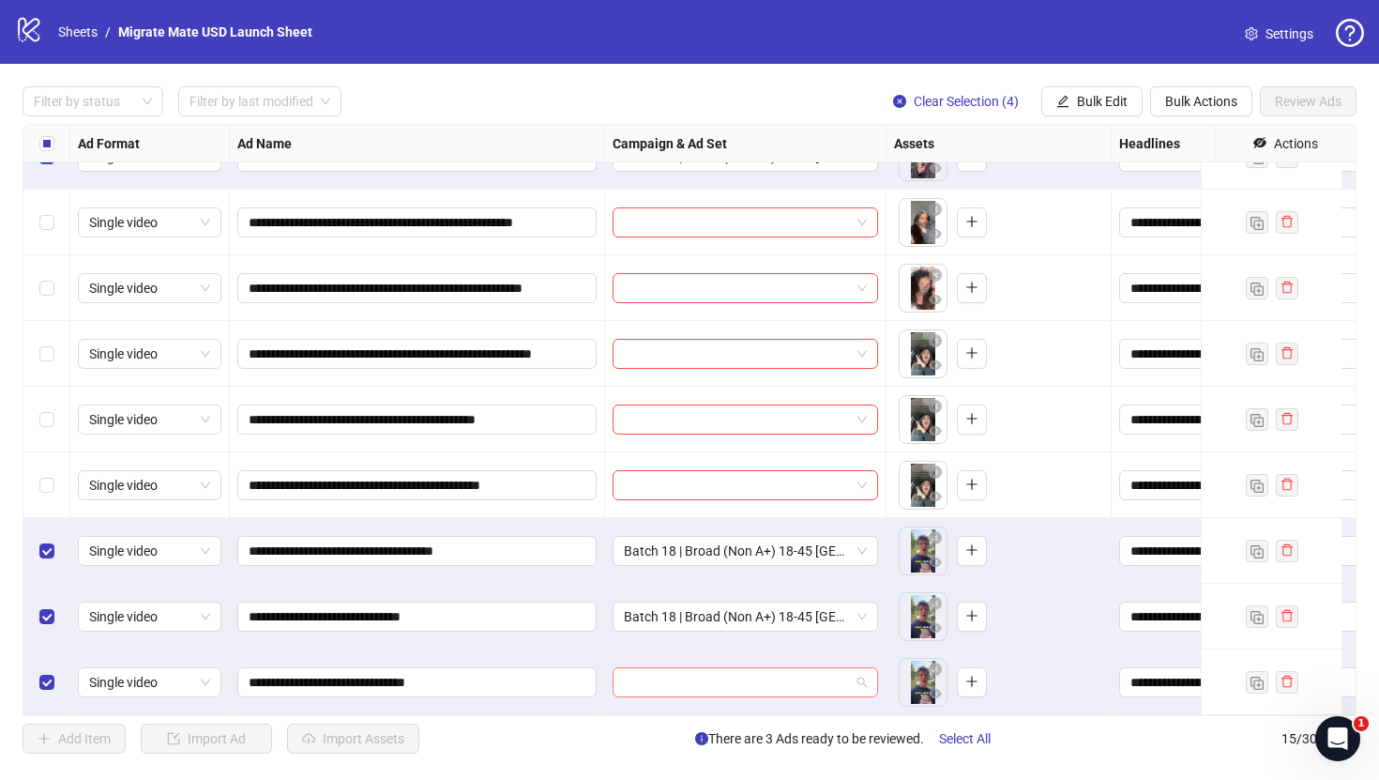
click at [738, 668] on input "search" at bounding box center [737, 682] width 226 height 28
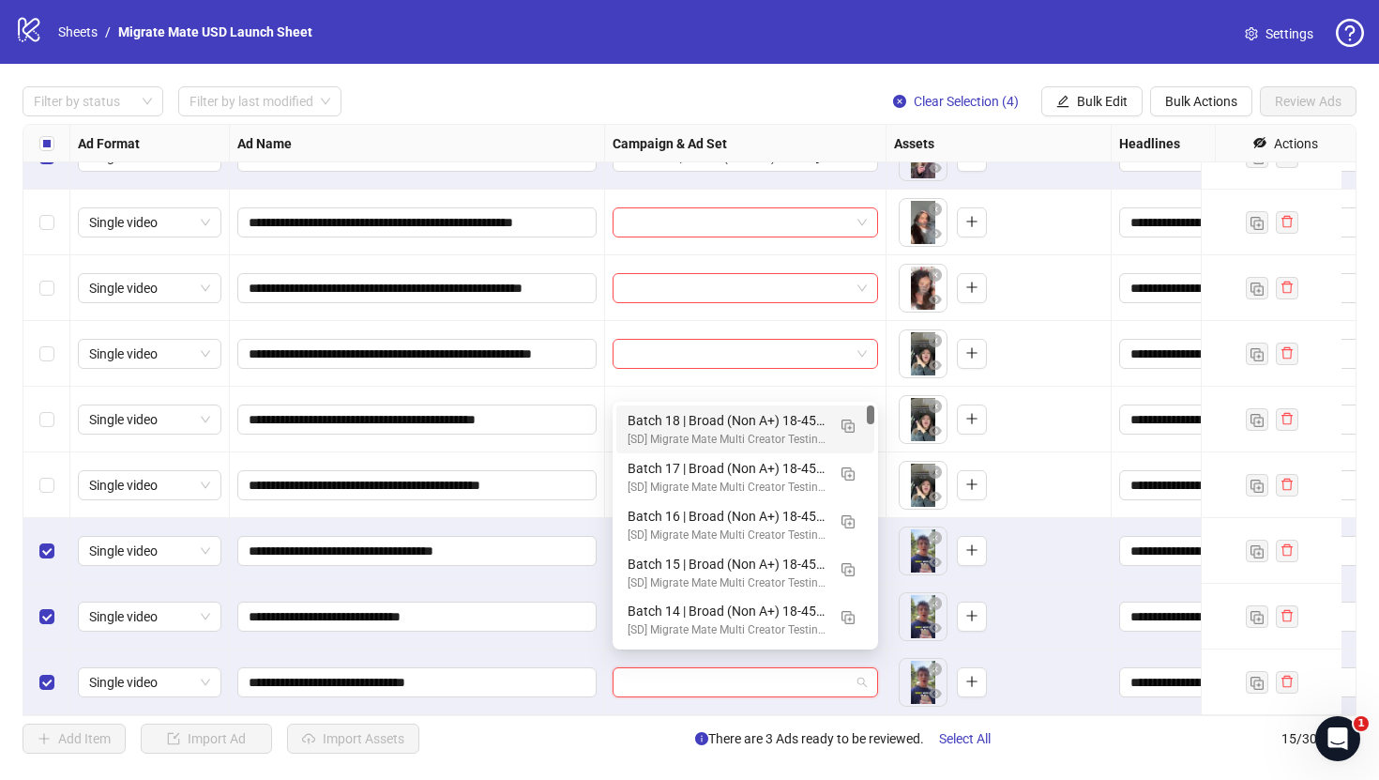
click at [731, 418] on div "Batch 18 | Broad (Non A+) 18-45 [GEOGRAPHIC_DATA] Excluding Purchases 180D" at bounding box center [727, 420] width 198 height 21
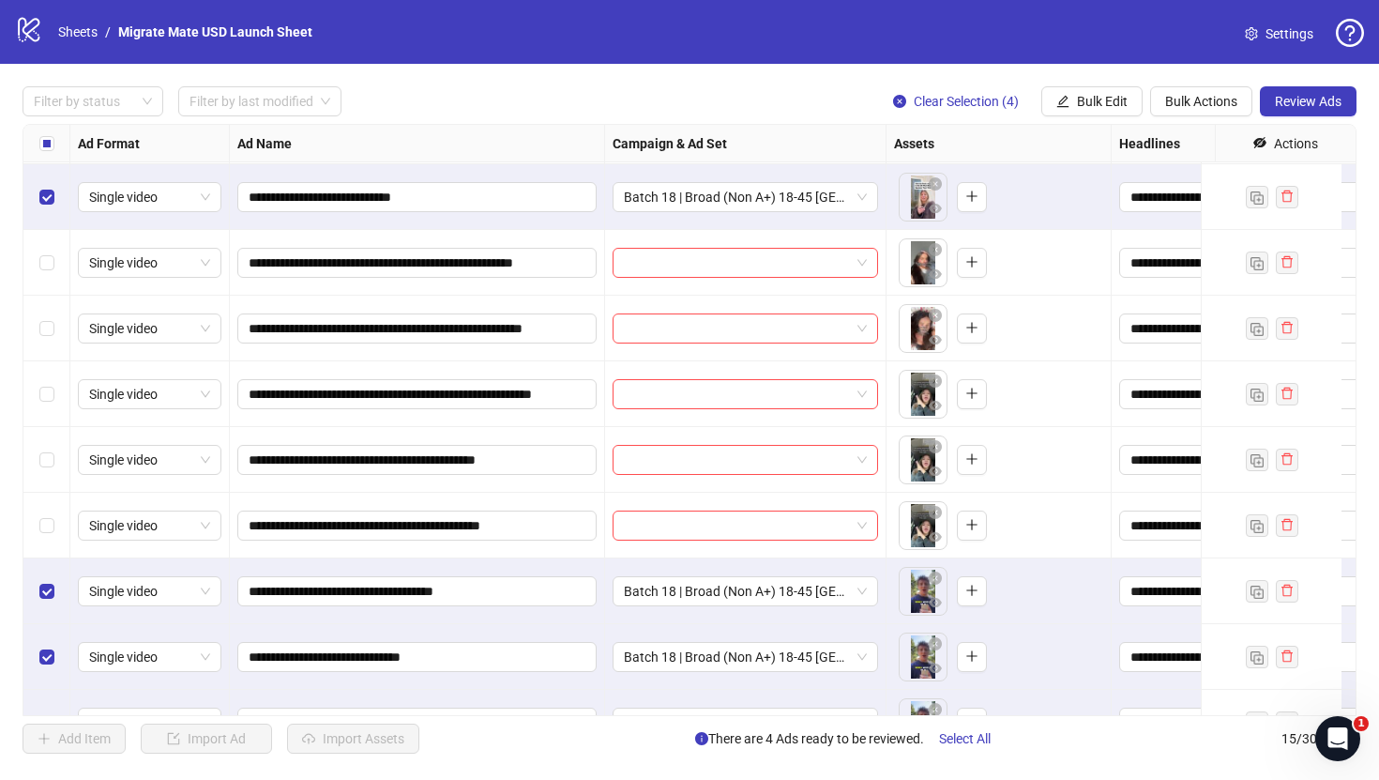
scroll to position [379, 0]
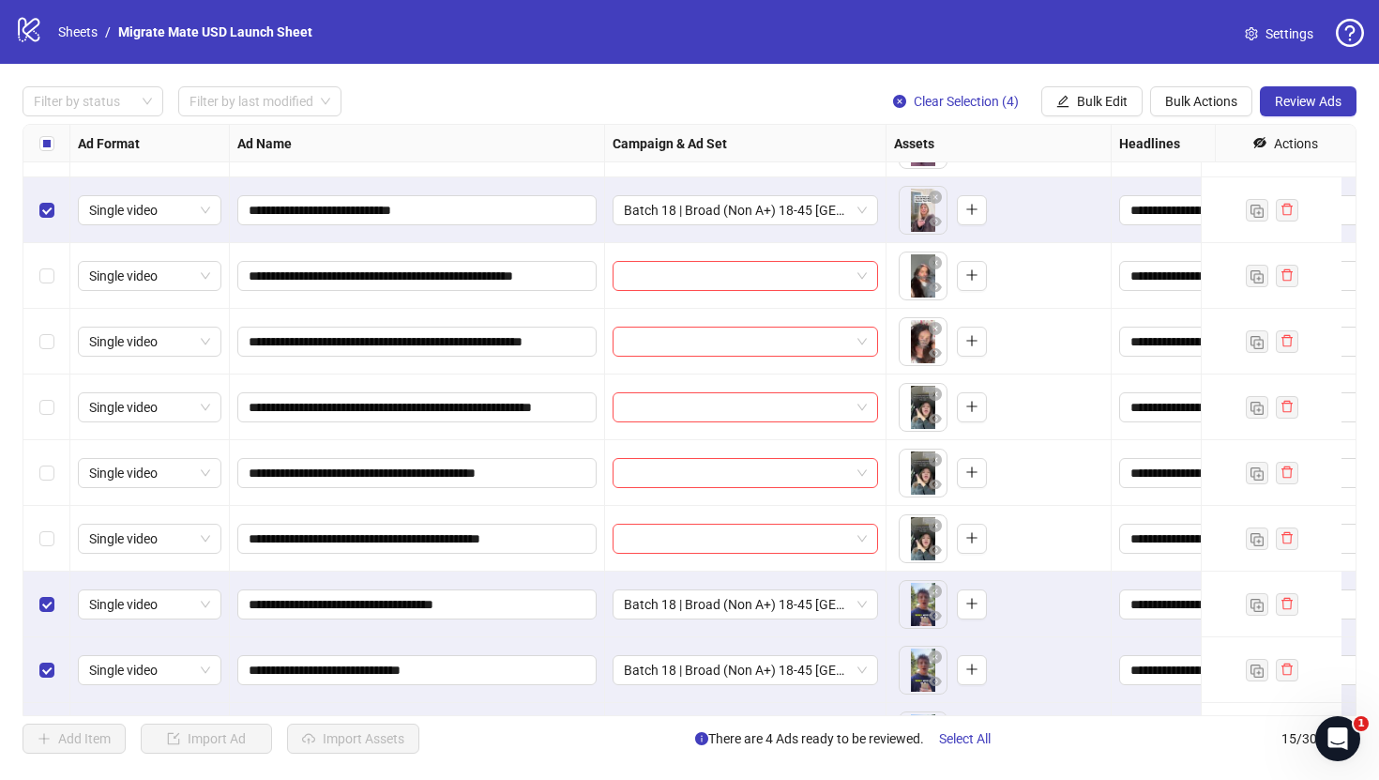
click at [44, 151] on label "Select all rows" at bounding box center [46, 143] width 15 height 21
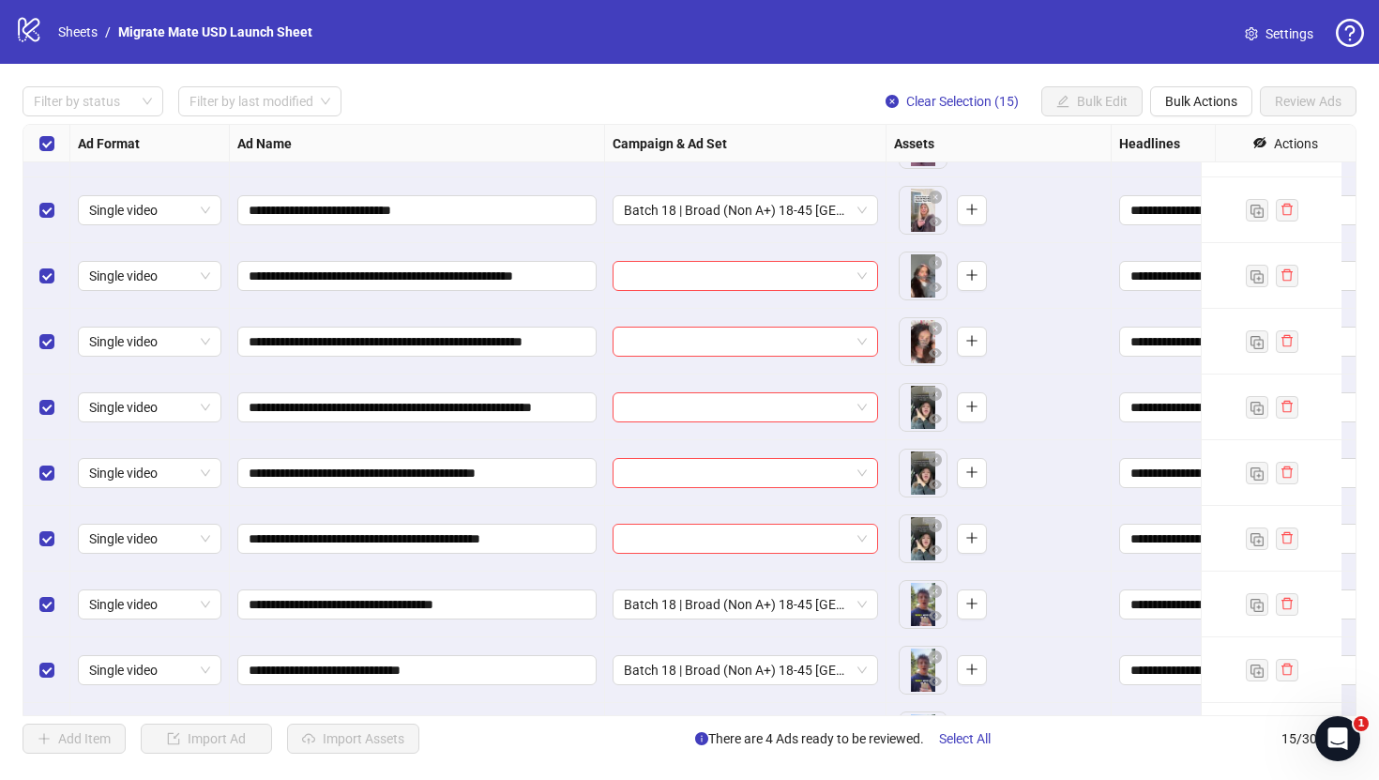
click at [44, 157] on div "Select all rows" at bounding box center [46, 144] width 47 height 38
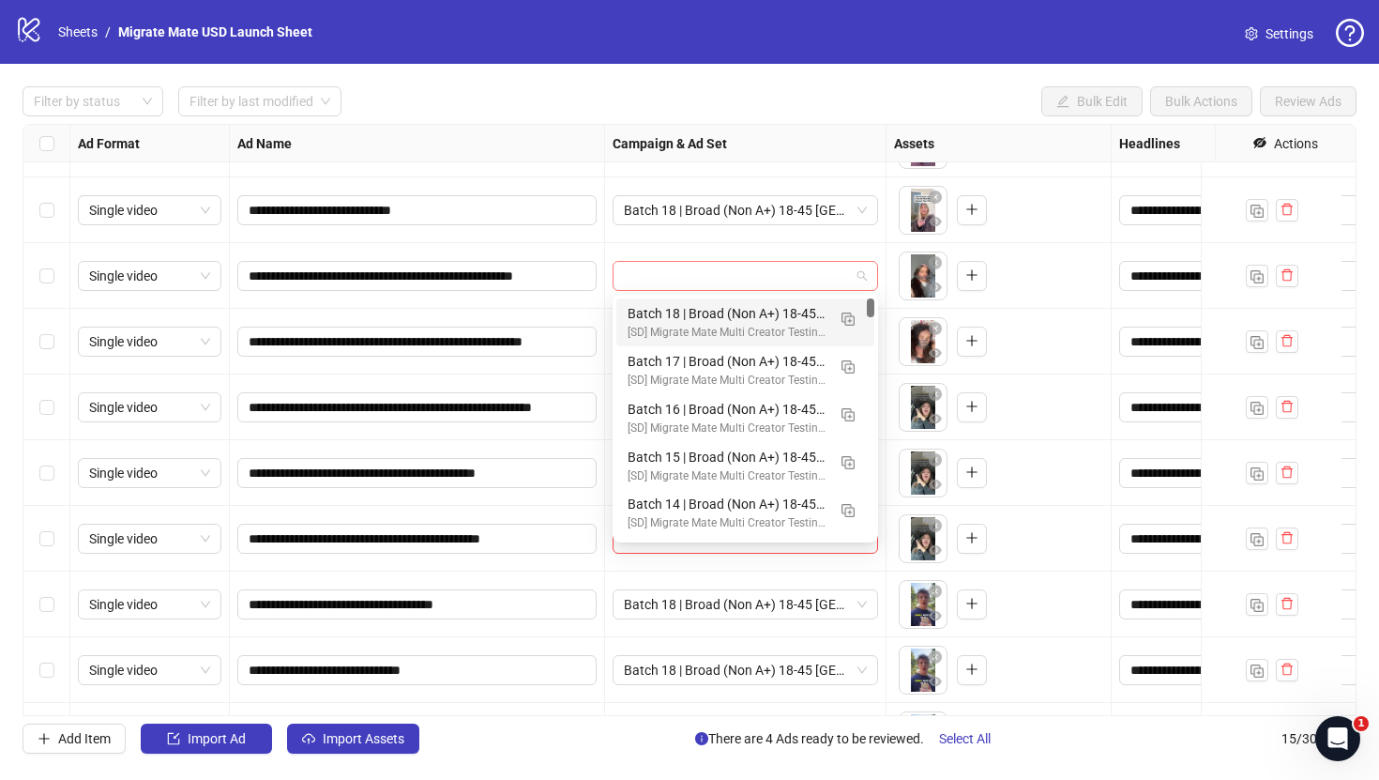
click at [861, 281] on span at bounding box center [745, 276] width 243 height 28
click at [851, 317] on img "button" at bounding box center [848, 318] width 13 height 13
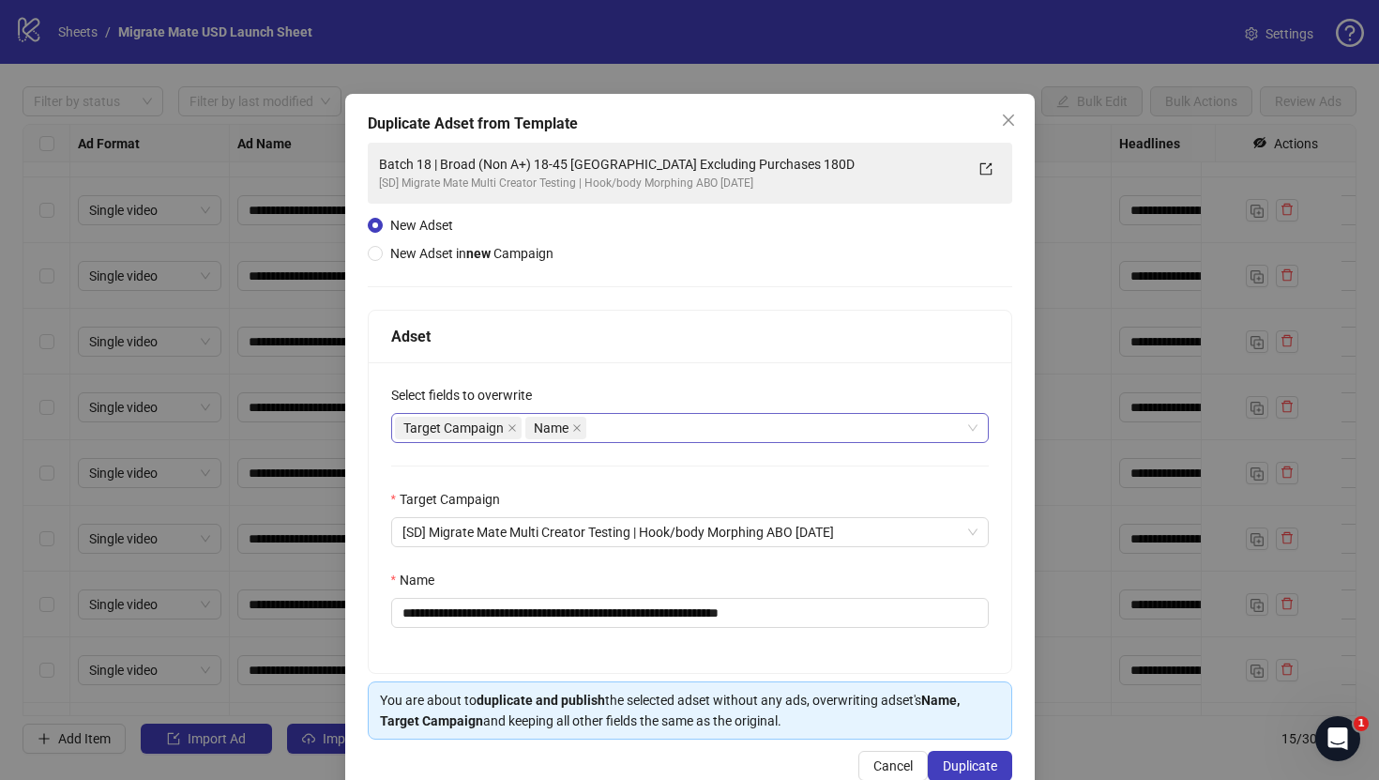
scroll to position [43, 0]
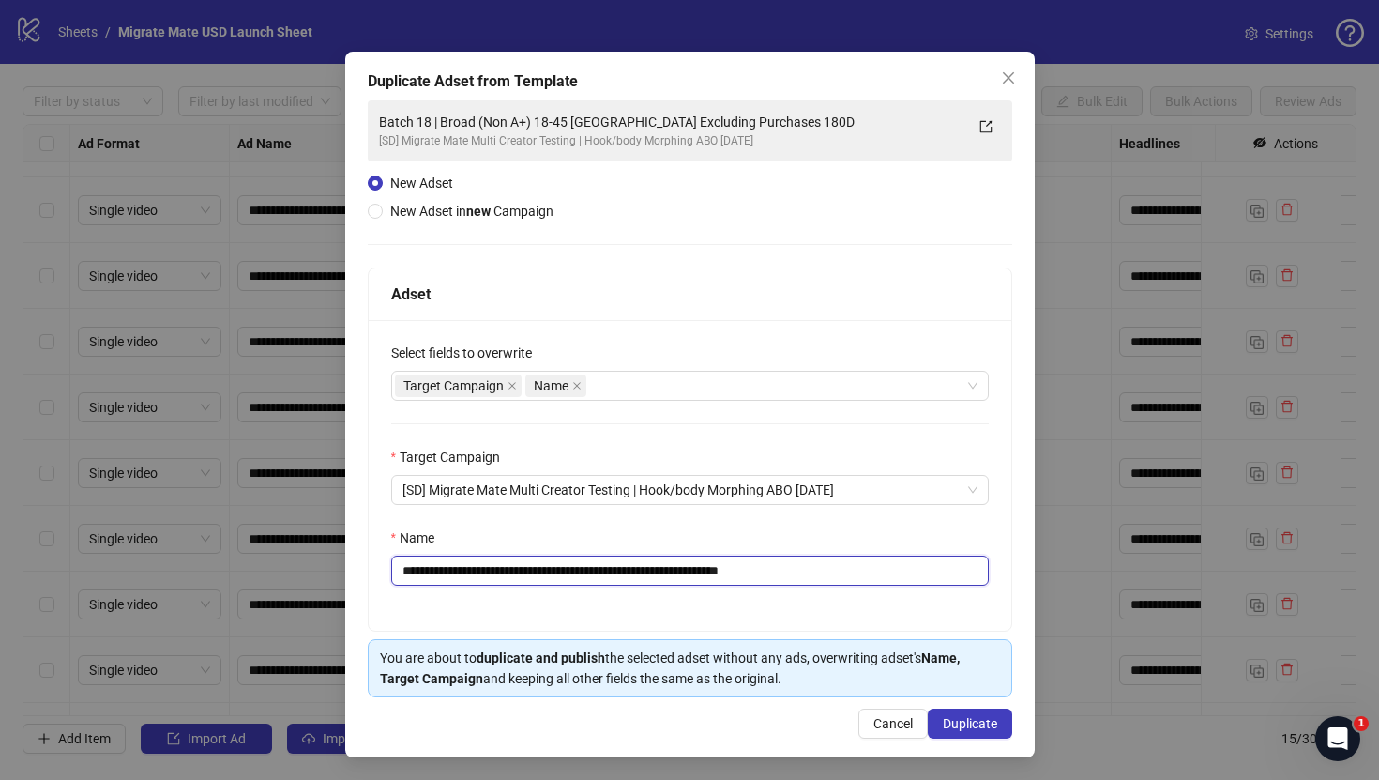
click at [450, 575] on input "**********" at bounding box center [690, 570] width 598 height 30
drag, startPoint x: 778, startPoint y: 570, endPoint x: 853, endPoint y: 579, distance: 75.5
click at [853, 579] on input "**********" at bounding box center [690, 570] width 598 height 30
type input "**********"
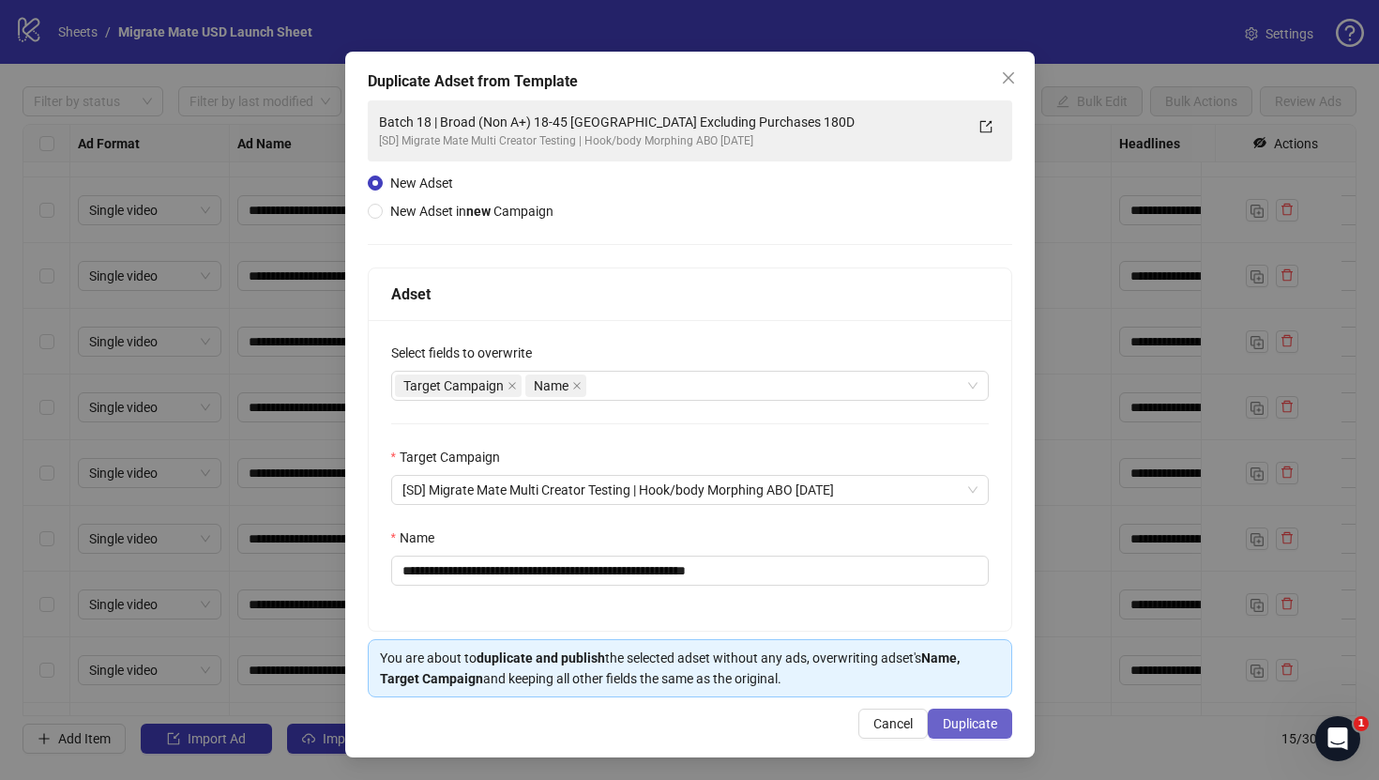
click at [943, 721] on span "Duplicate" at bounding box center [970, 723] width 54 height 15
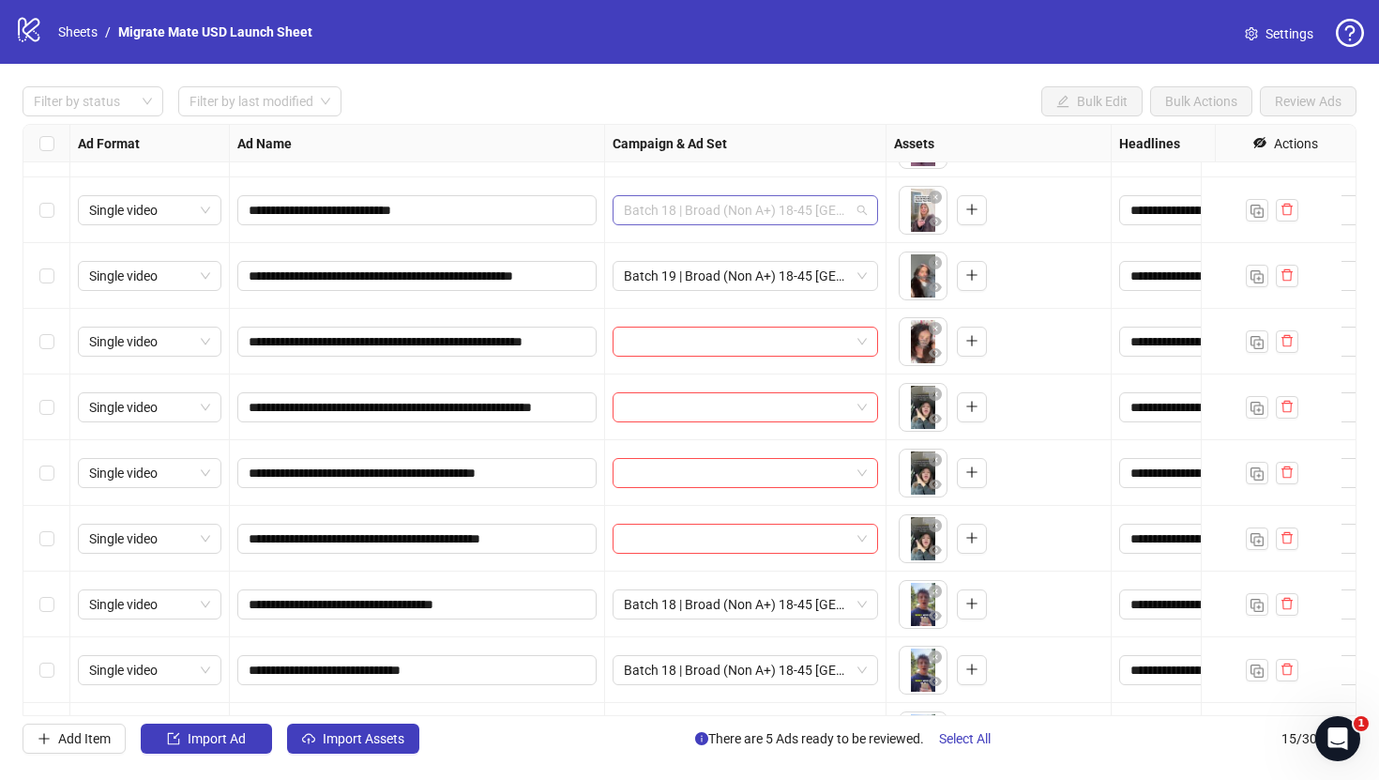
click at [800, 213] on span "Batch 18 | Broad (Non A+) 18-45 [GEOGRAPHIC_DATA] Excluding Purchases 180D" at bounding box center [745, 210] width 243 height 28
click at [793, 99] on div "Filter by status Filter by last modified Bulk Edit Bulk Actions Review Ads" at bounding box center [690, 101] width 1334 height 30
click at [735, 327] on input "search" at bounding box center [737, 341] width 226 height 28
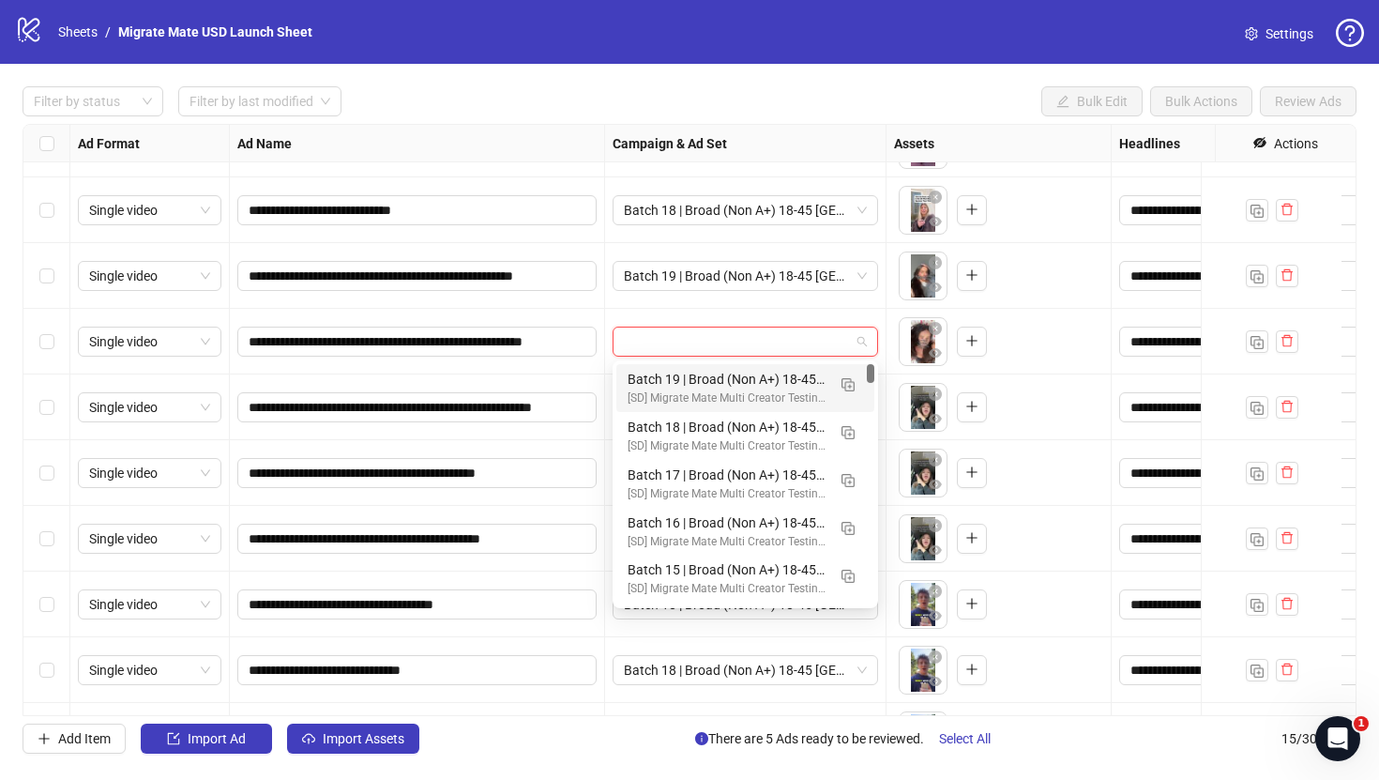
click at [729, 371] on div "Batch 19 | Broad (Non A+) 18-45 [GEOGRAPHIC_DATA] Excluding Purchases 180D" at bounding box center [727, 379] width 198 height 21
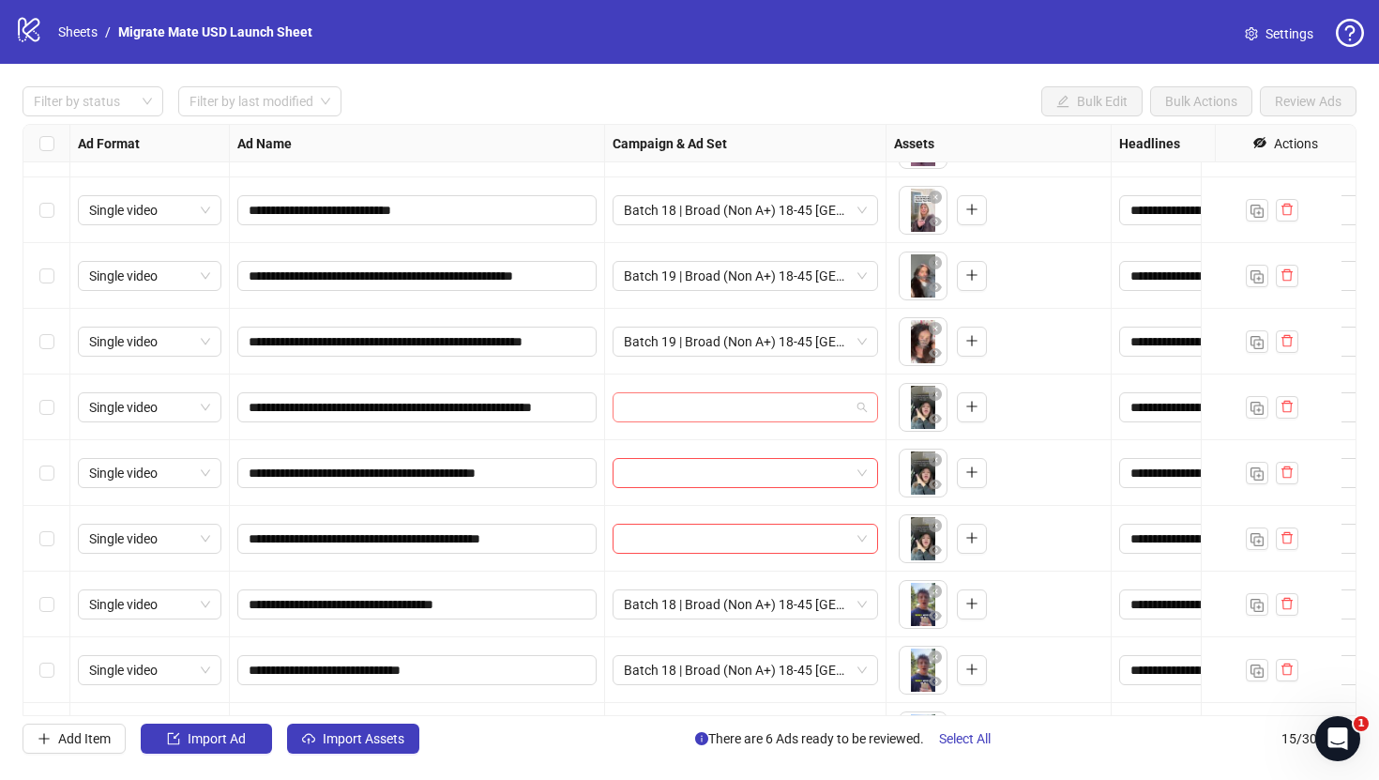
drag, startPoint x: 727, startPoint y: 399, endPoint x: 729, endPoint y: 412, distance: 13.3
click at [727, 399] on input "search" at bounding box center [737, 407] width 226 height 28
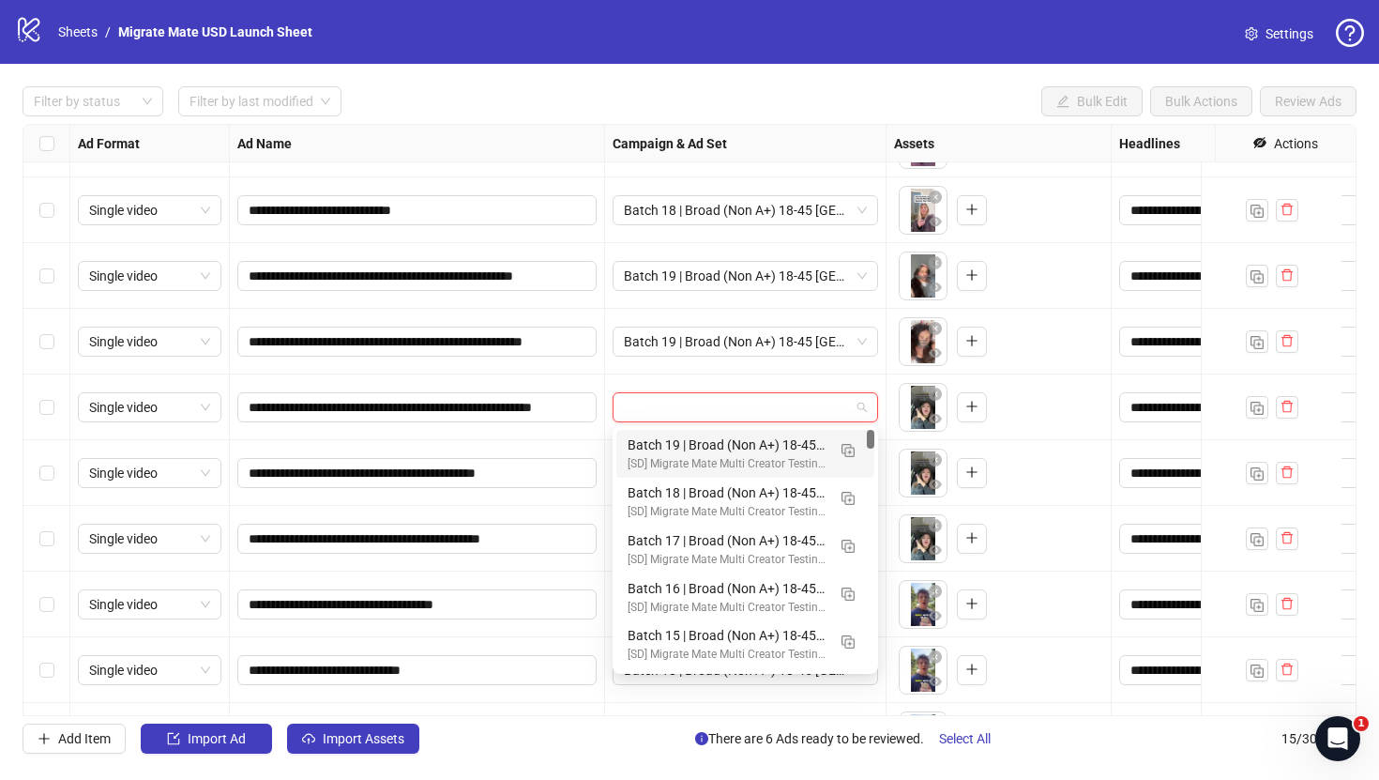
click at [729, 430] on div "Batch 19 | Broad (Non A+) 18-45 [GEOGRAPHIC_DATA] Excluding Purchases 180D [SD]…" at bounding box center [745, 454] width 258 height 48
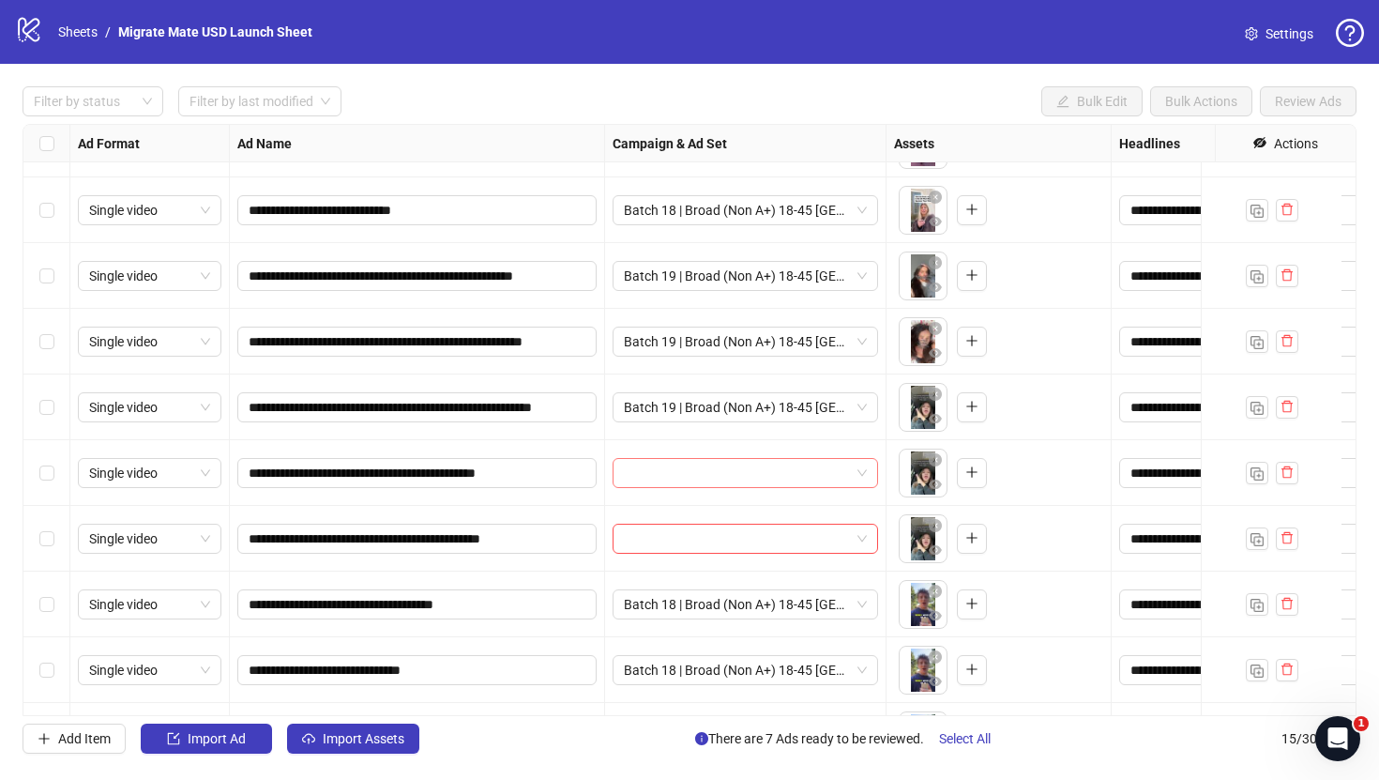
click at [721, 480] on input "search" at bounding box center [737, 473] width 226 height 28
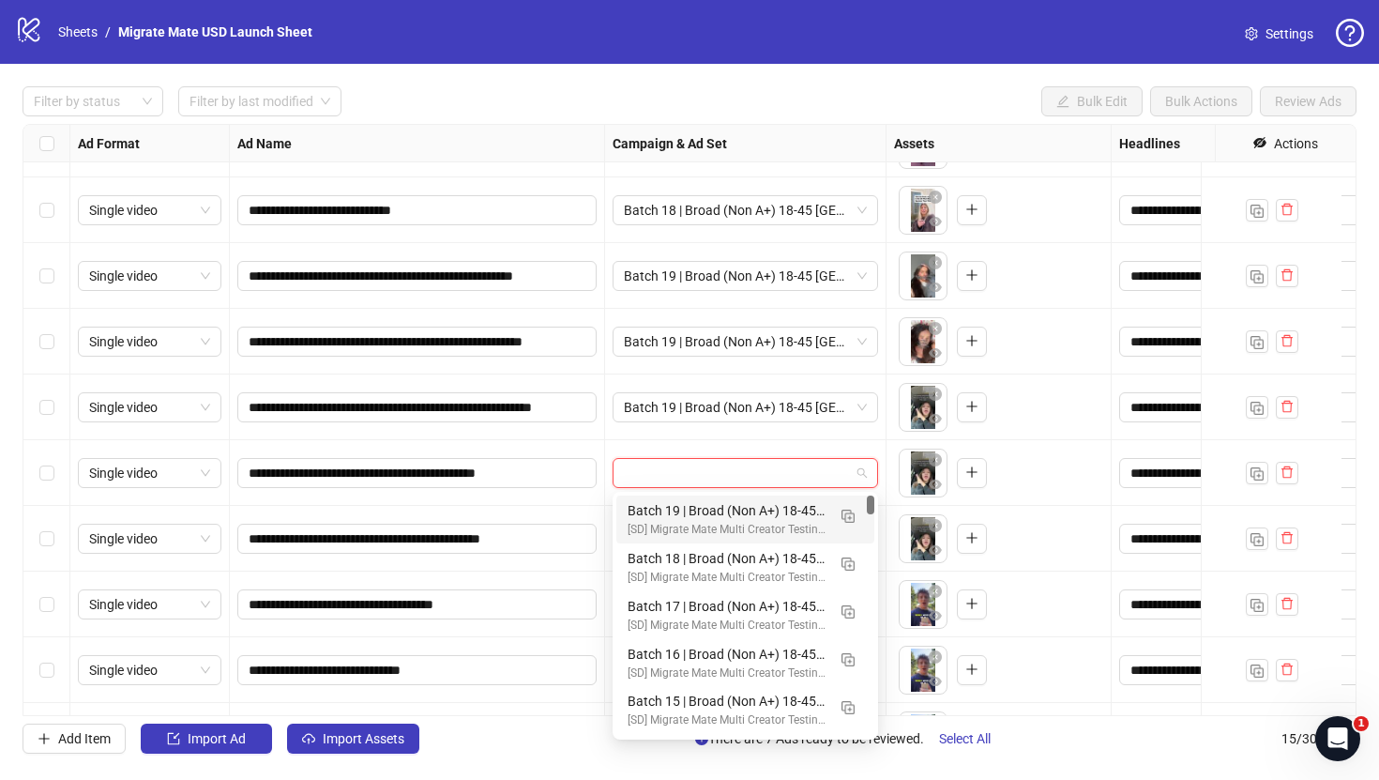
click at [717, 512] on div "Batch 19 | Broad (Non A+) 18-45 [GEOGRAPHIC_DATA] Excluding Purchases 180D" at bounding box center [727, 510] width 198 height 21
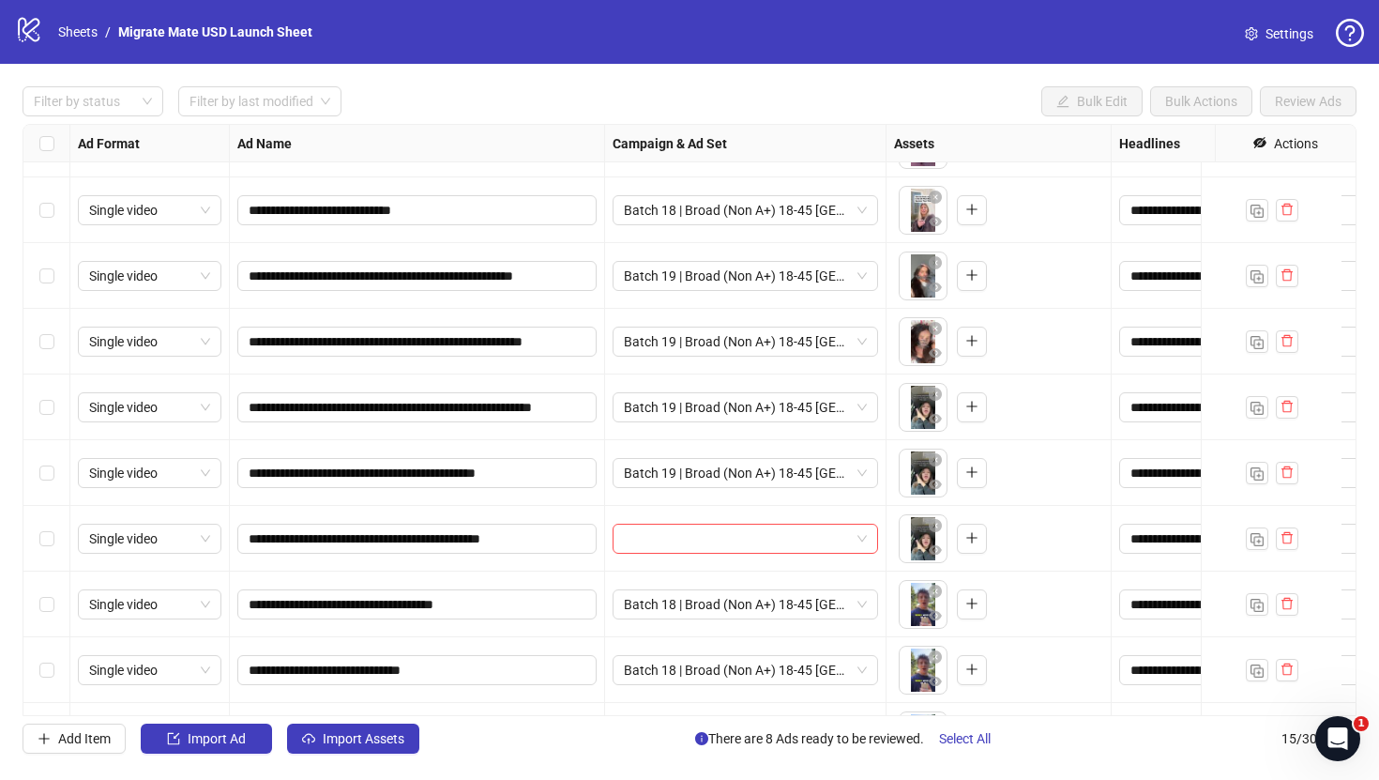
drag, startPoint x: 716, startPoint y: 532, endPoint x: 718, endPoint y: 554, distance: 21.7
click at [716, 532] on input "search" at bounding box center [737, 539] width 226 height 28
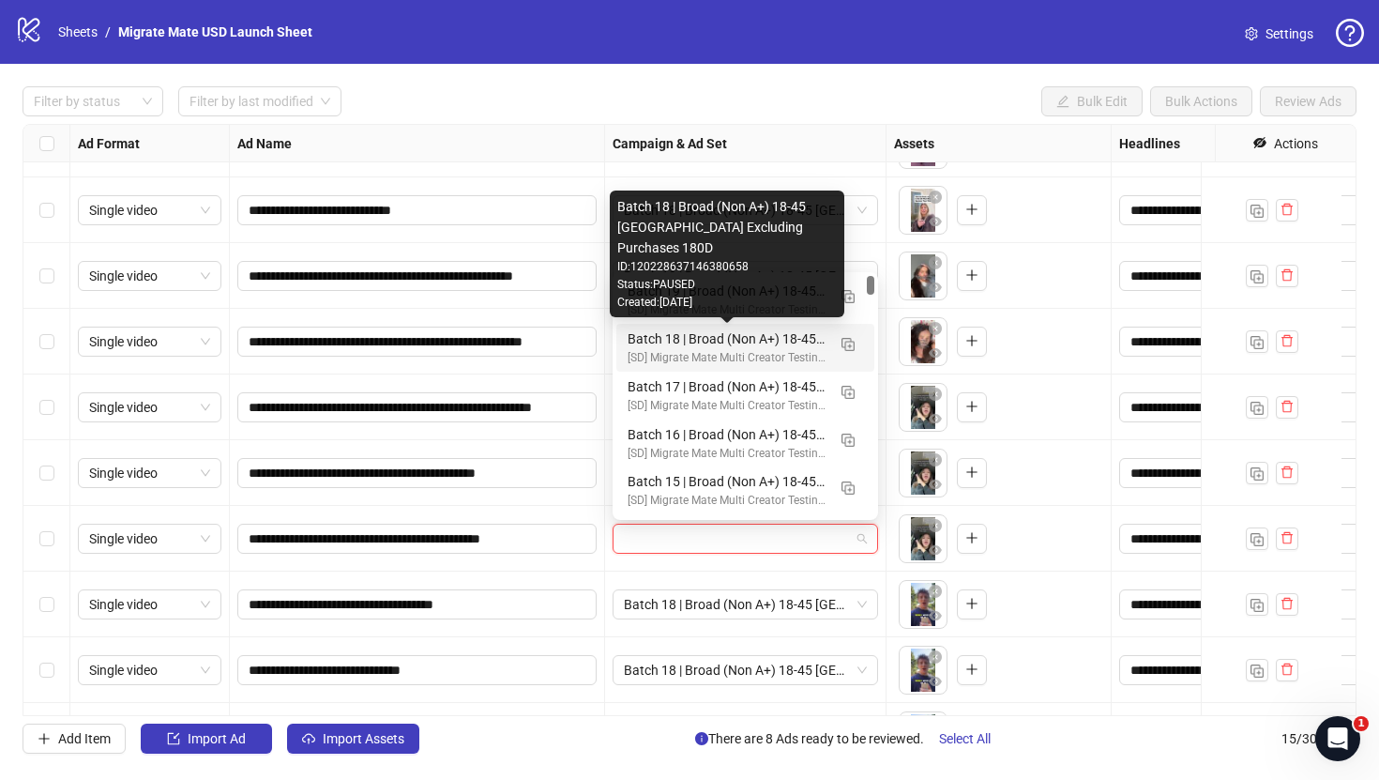
click at [734, 293] on div "Status: PAUSED" at bounding box center [727, 285] width 220 height 18
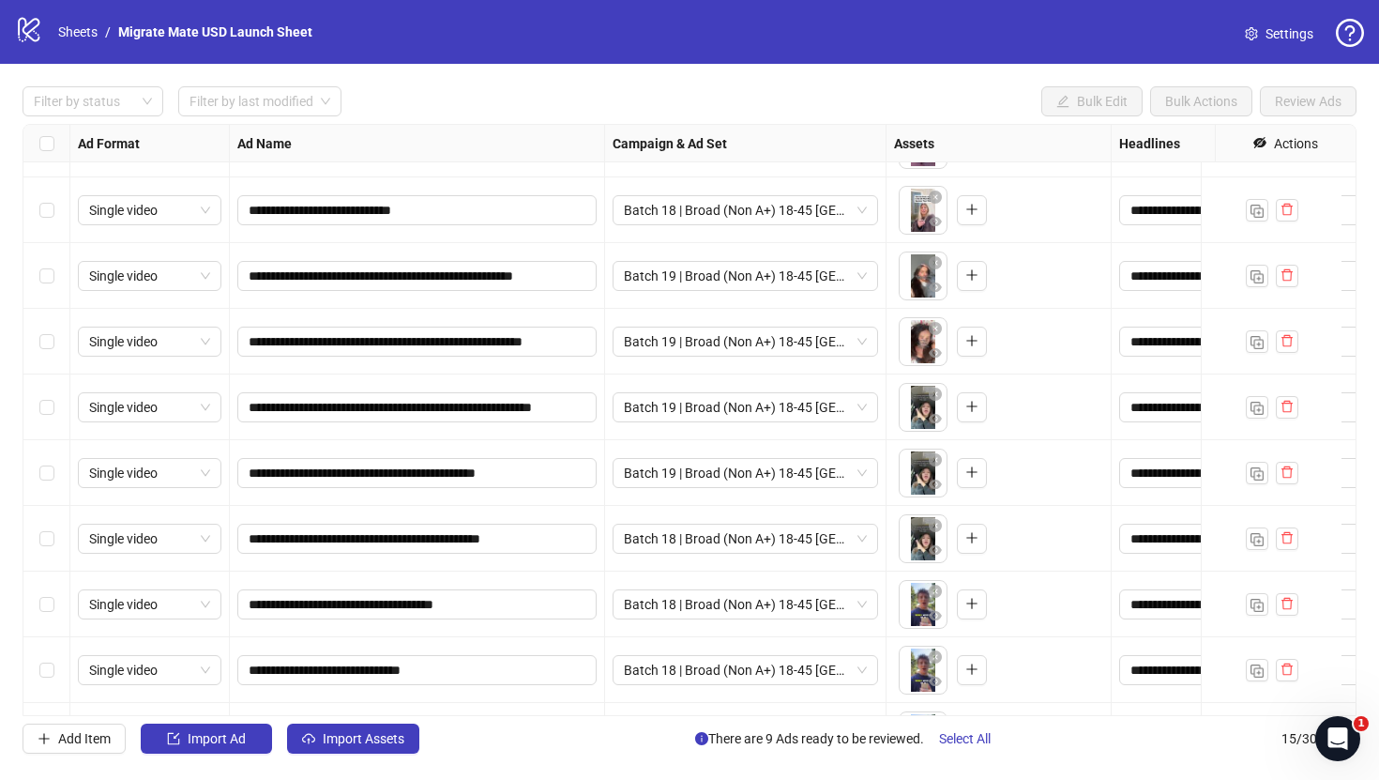
click at [638, 34] on div "logo/logo-mobile Sheets / Migrate Mate USD Launch Sheet Settings" at bounding box center [689, 32] width 1349 height 34
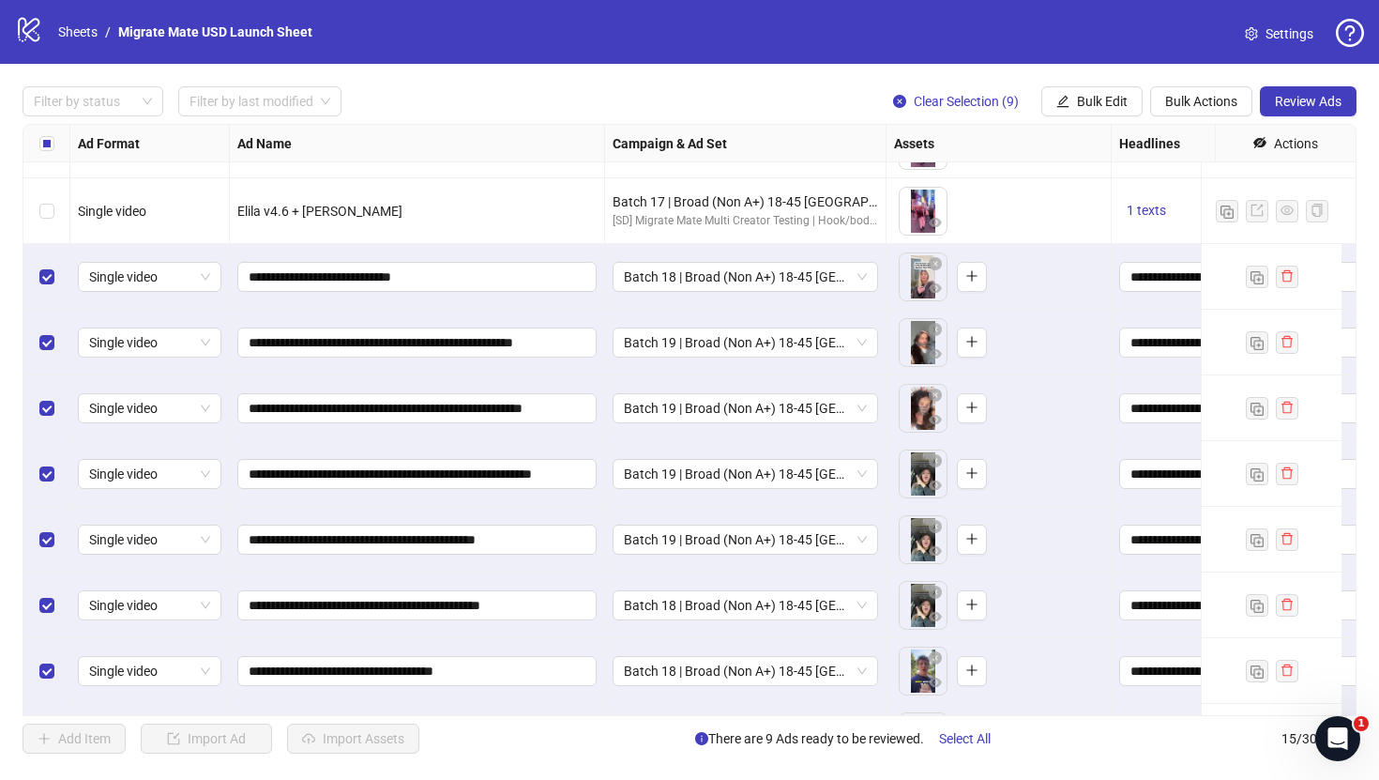
scroll to position [252, 0]
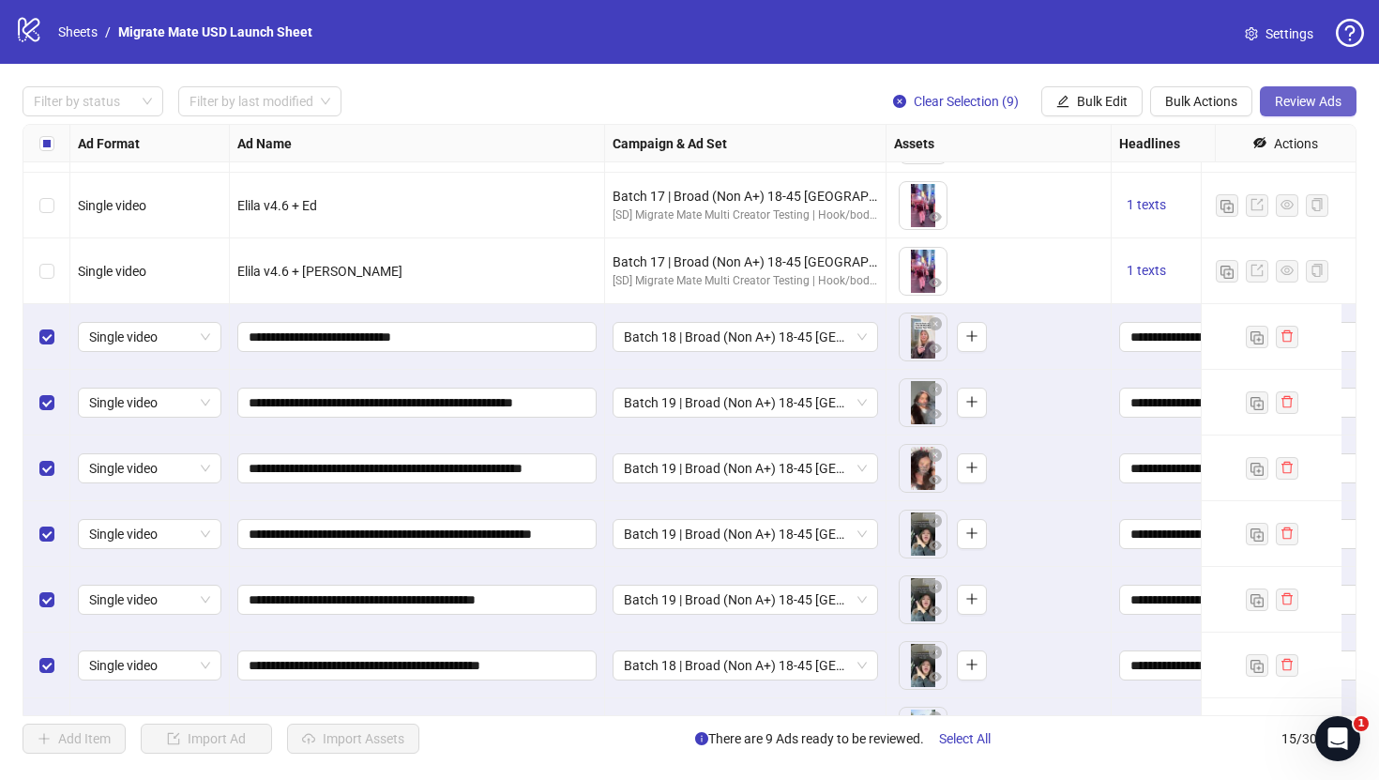
click at [1311, 108] on span "Review Ads" at bounding box center [1308, 101] width 67 height 15
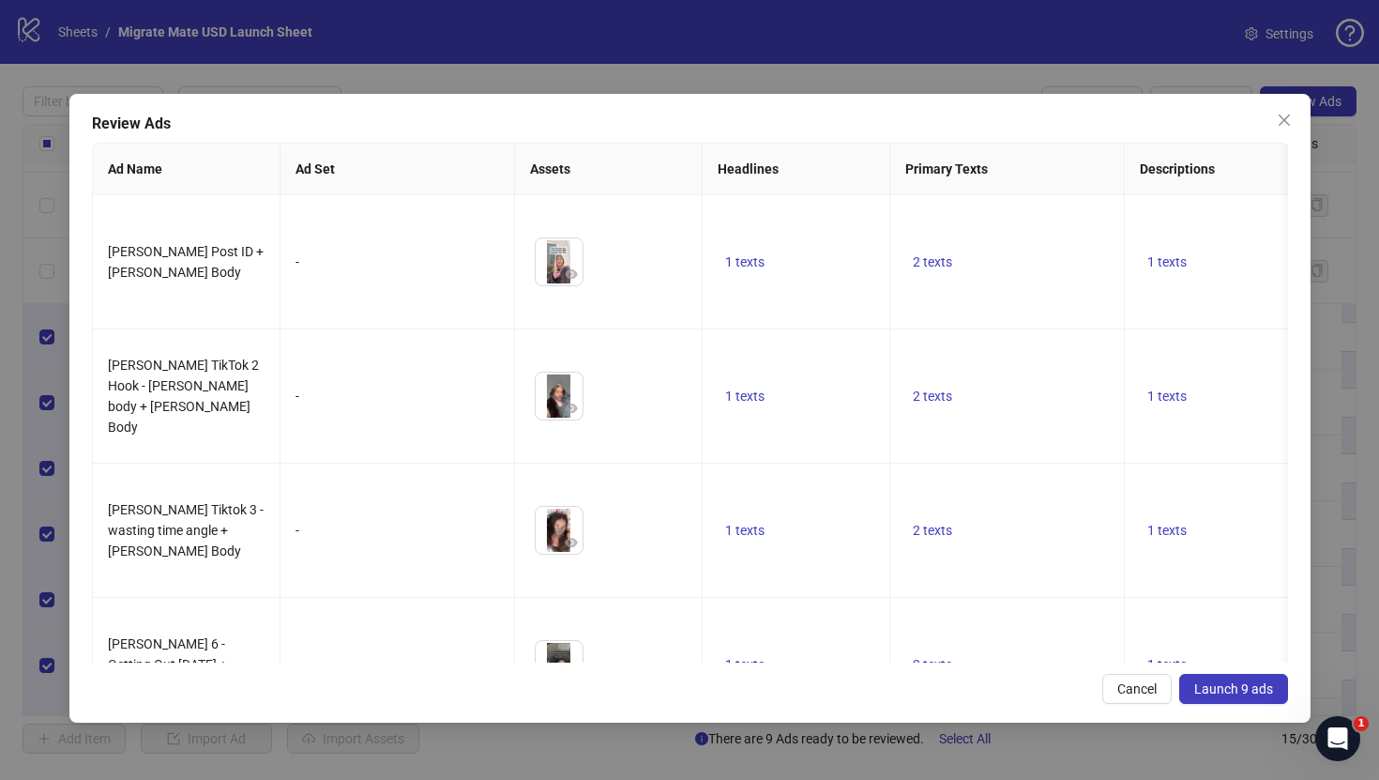
click at [1228, 686] on span "Launch 9 ads" at bounding box center [1233, 688] width 79 height 15
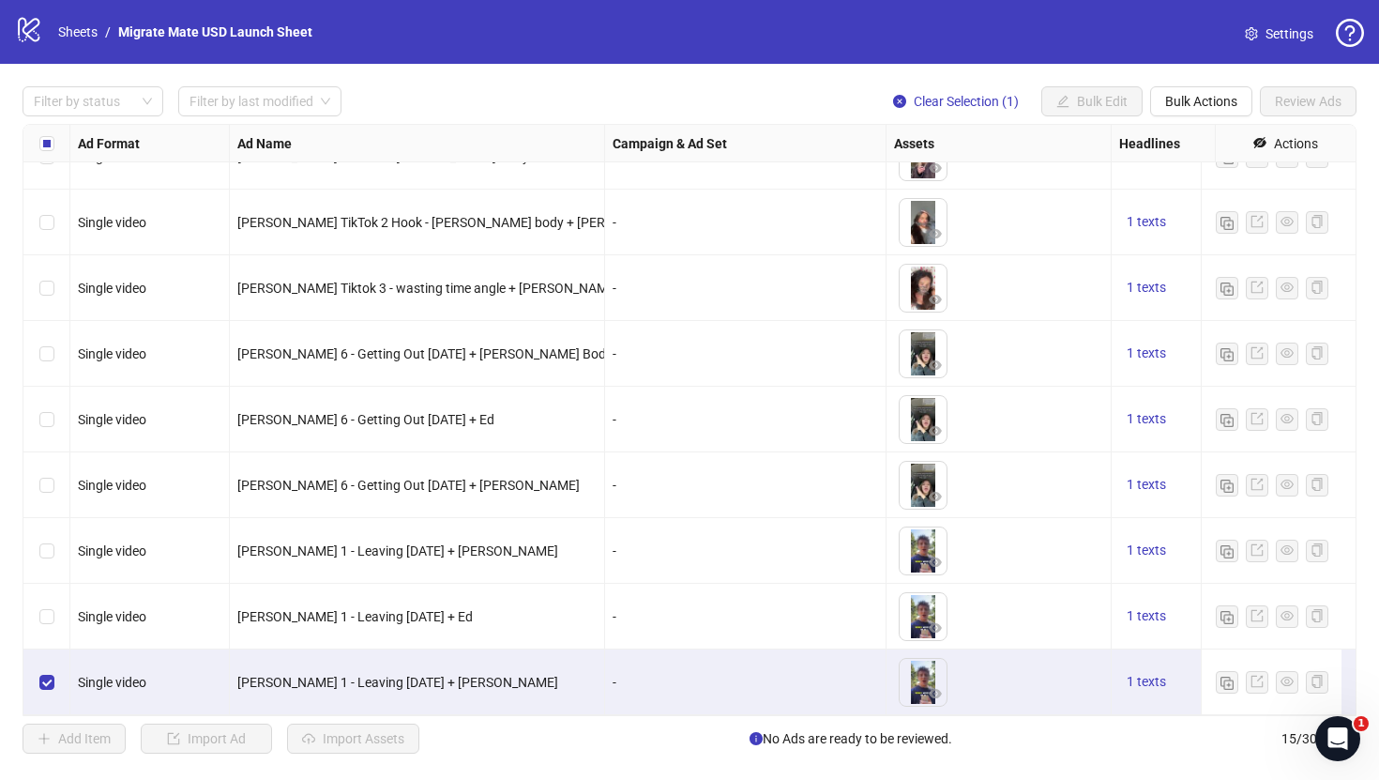
scroll to position [0, 0]
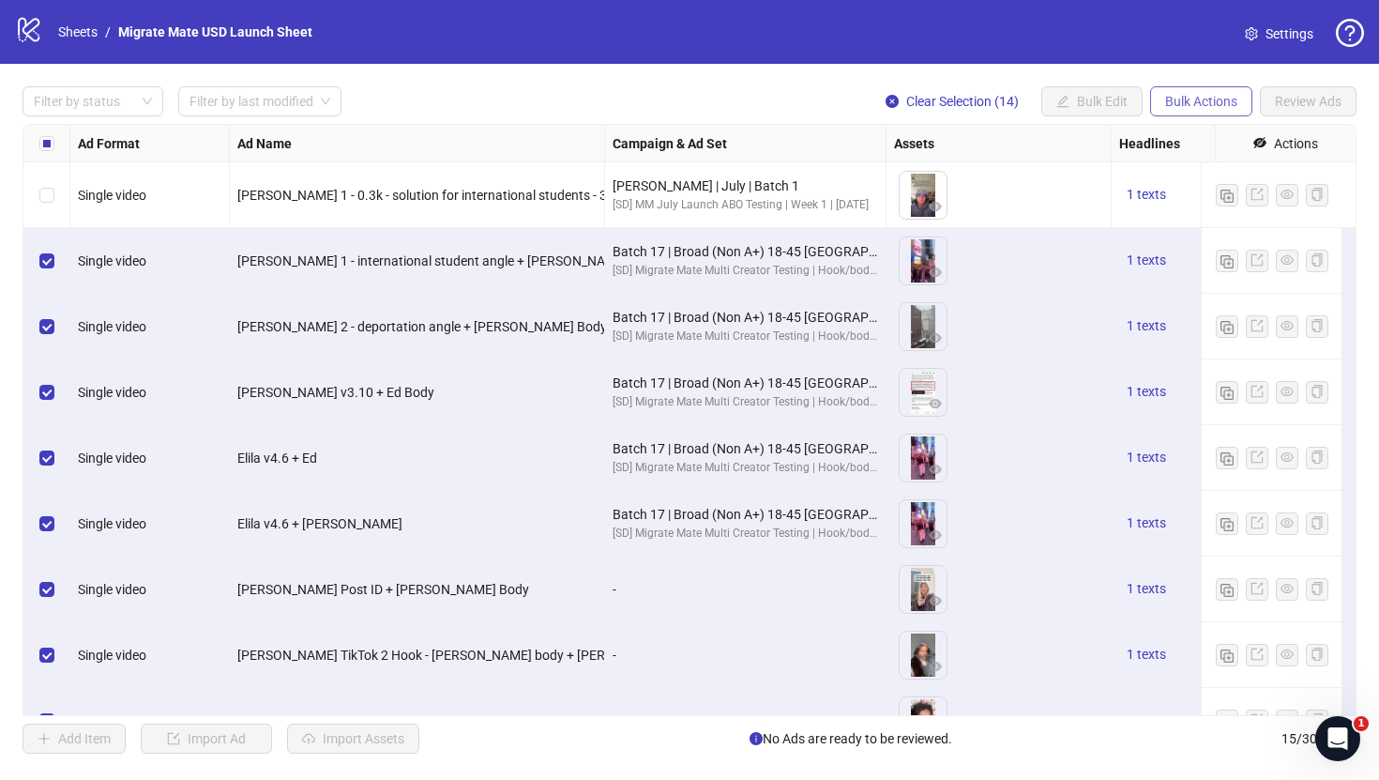
click at [1213, 112] on button "Bulk Actions" at bounding box center [1201, 101] width 102 height 30
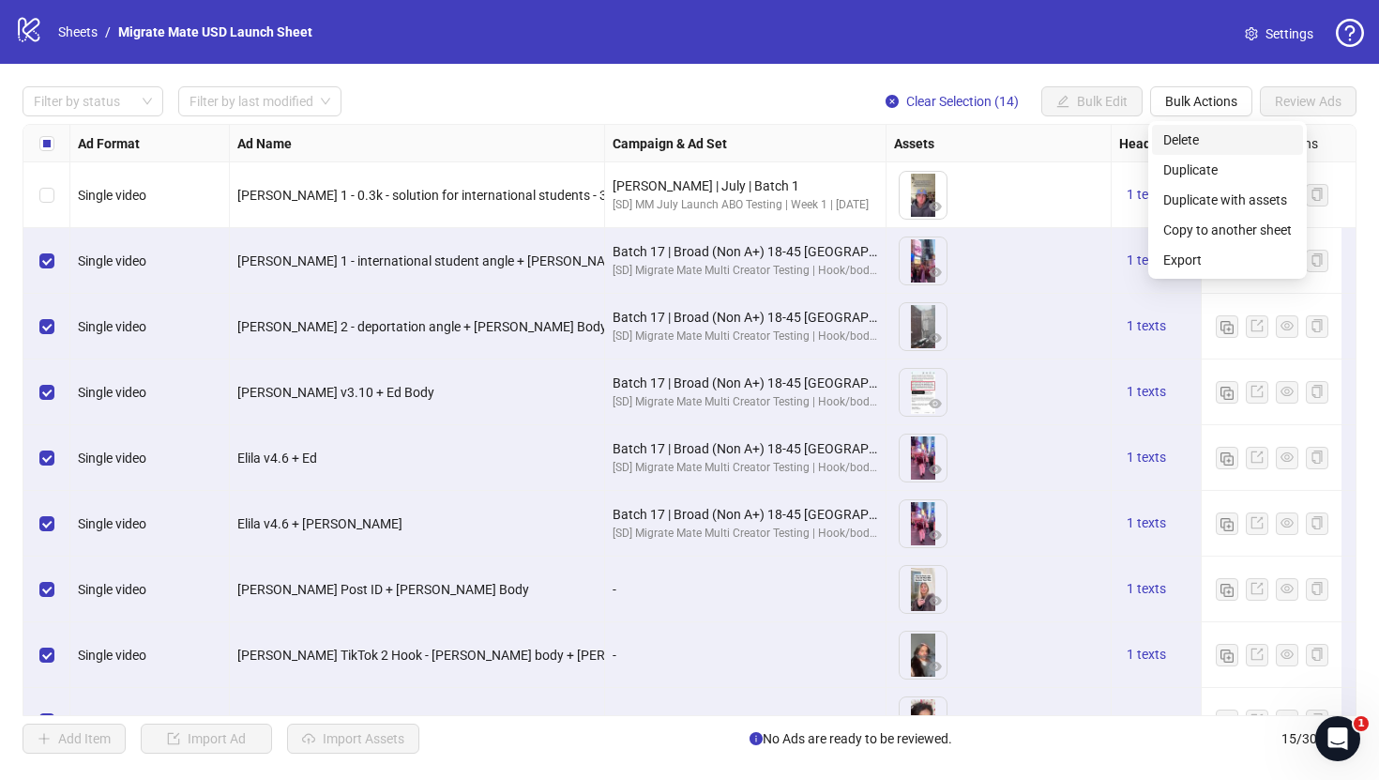
click at [1209, 141] on span "Delete" at bounding box center [1228, 139] width 129 height 21
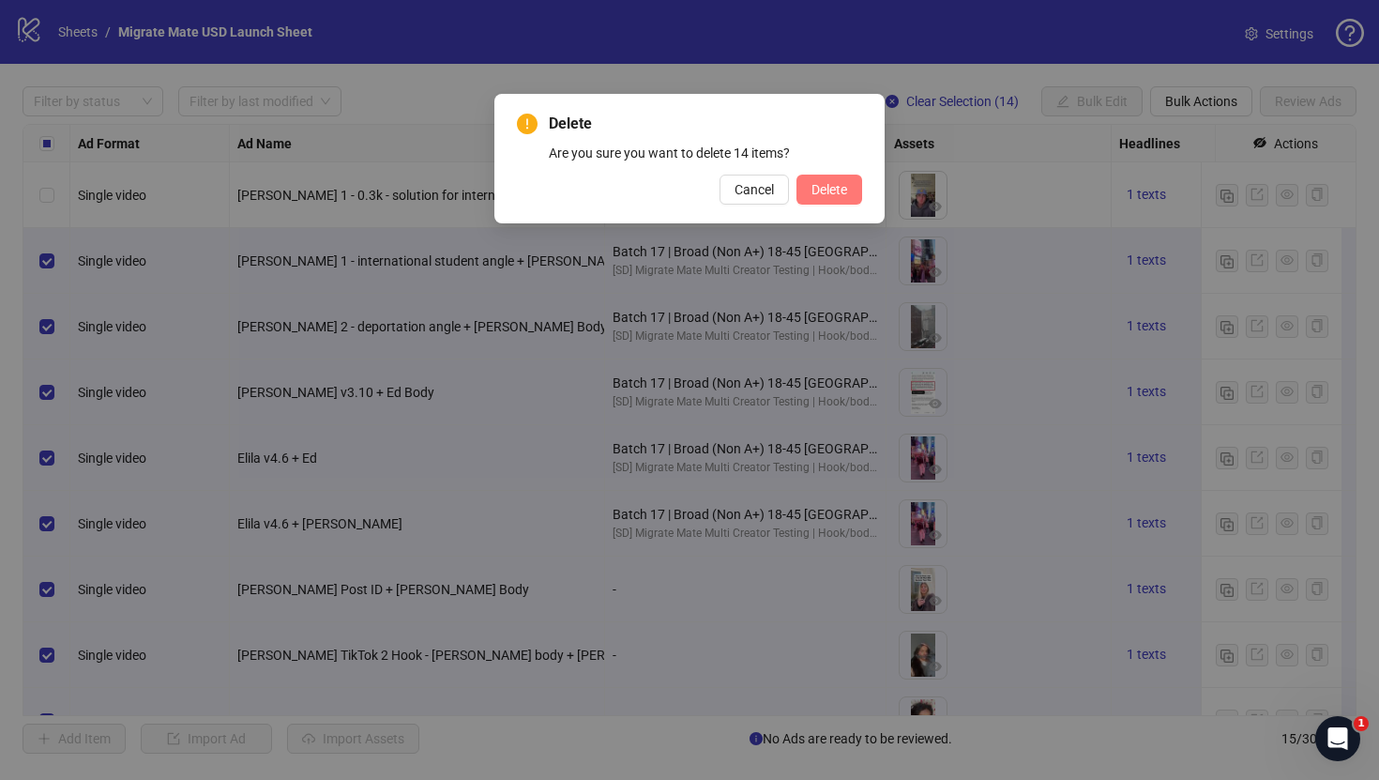
click at [833, 197] on button "Delete" at bounding box center [830, 190] width 66 height 30
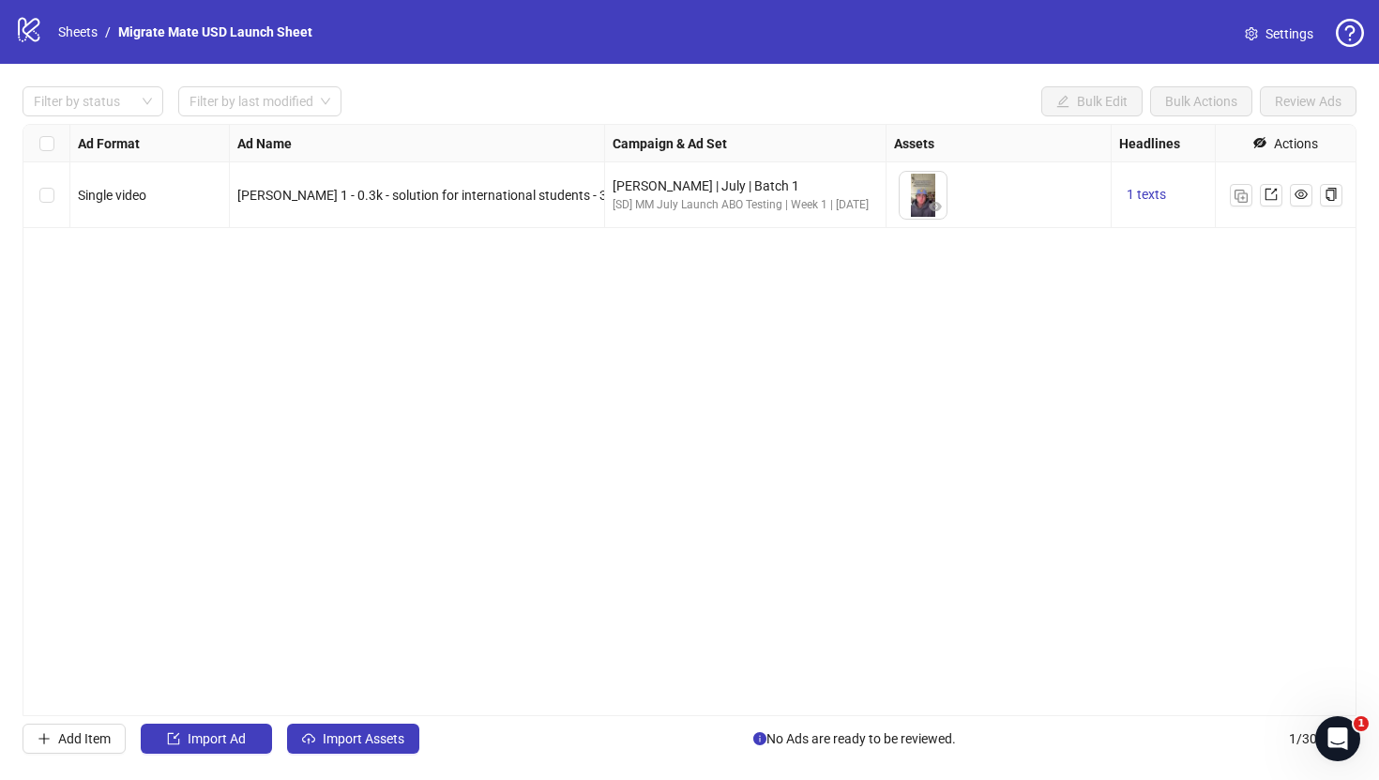
drag, startPoint x: 668, startPoint y: 376, endPoint x: 651, endPoint y: 368, distance: 18.9
click at [668, 376] on div "Ad Format Ad Name Campaign & Ad Set Assets Headlines Primary Texts Descriptions…" at bounding box center [690, 420] width 1334 height 592
click at [391, 559] on div "Ad Format Ad Name Campaign & Ad Set Assets Headlines Primary Texts Descriptions…" at bounding box center [690, 420] width 1334 height 592
click at [362, 738] on span "Import Assets" at bounding box center [364, 738] width 82 height 15
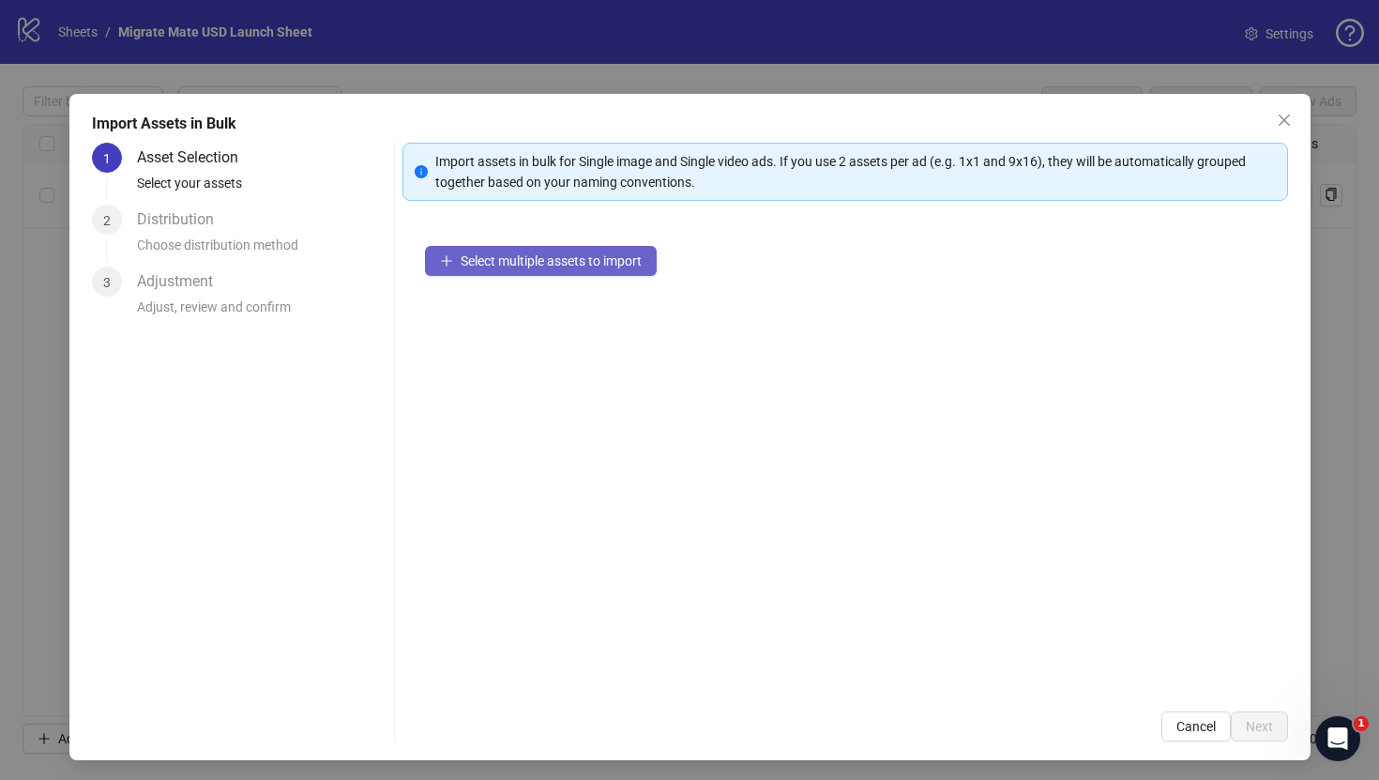
click at [551, 251] on button "Select multiple assets to import" at bounding box center [541, 261] width 232 height 30
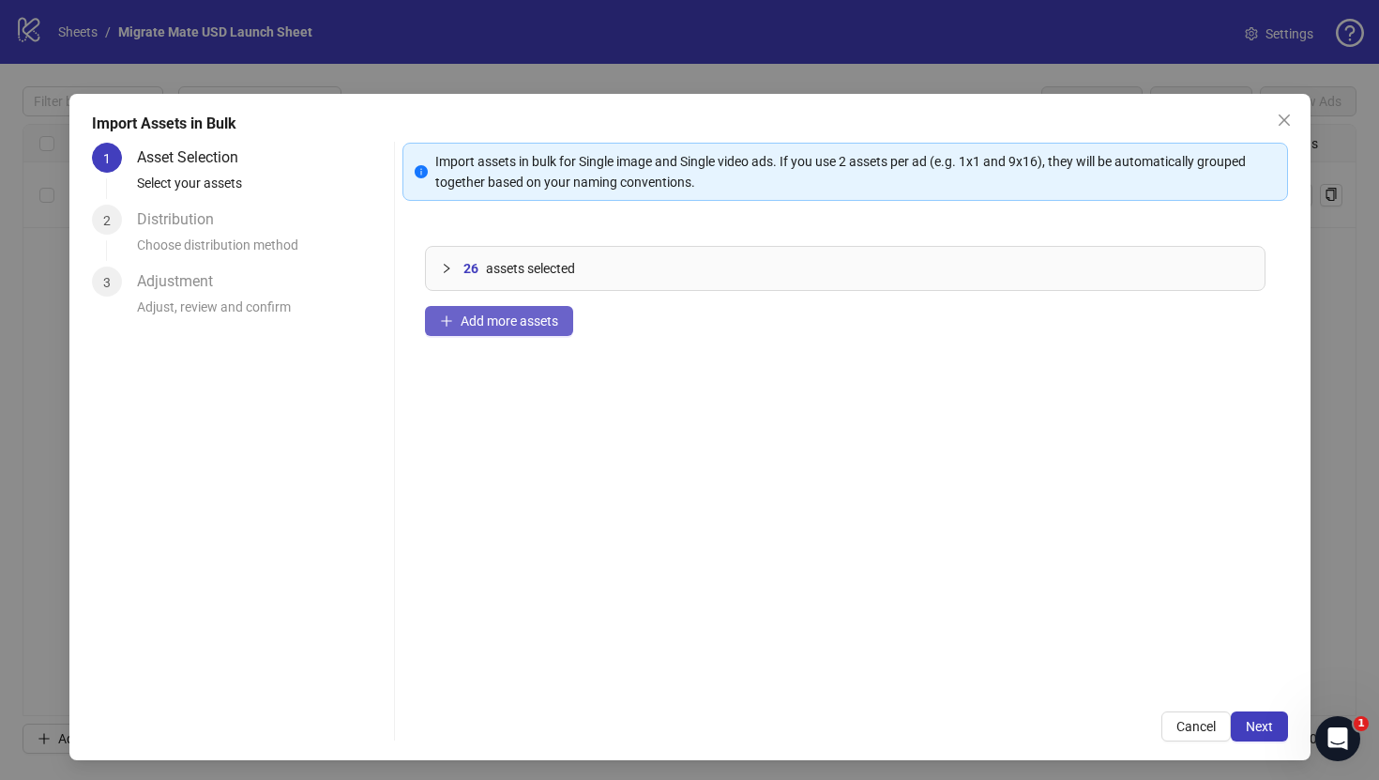
click at [503, 325] on span "Add more assets" at bounding box center [510, 320] width 98 height 15
click at [1246, 724] on span "Next" at bounding box center [1259, 726] width 27 height 15
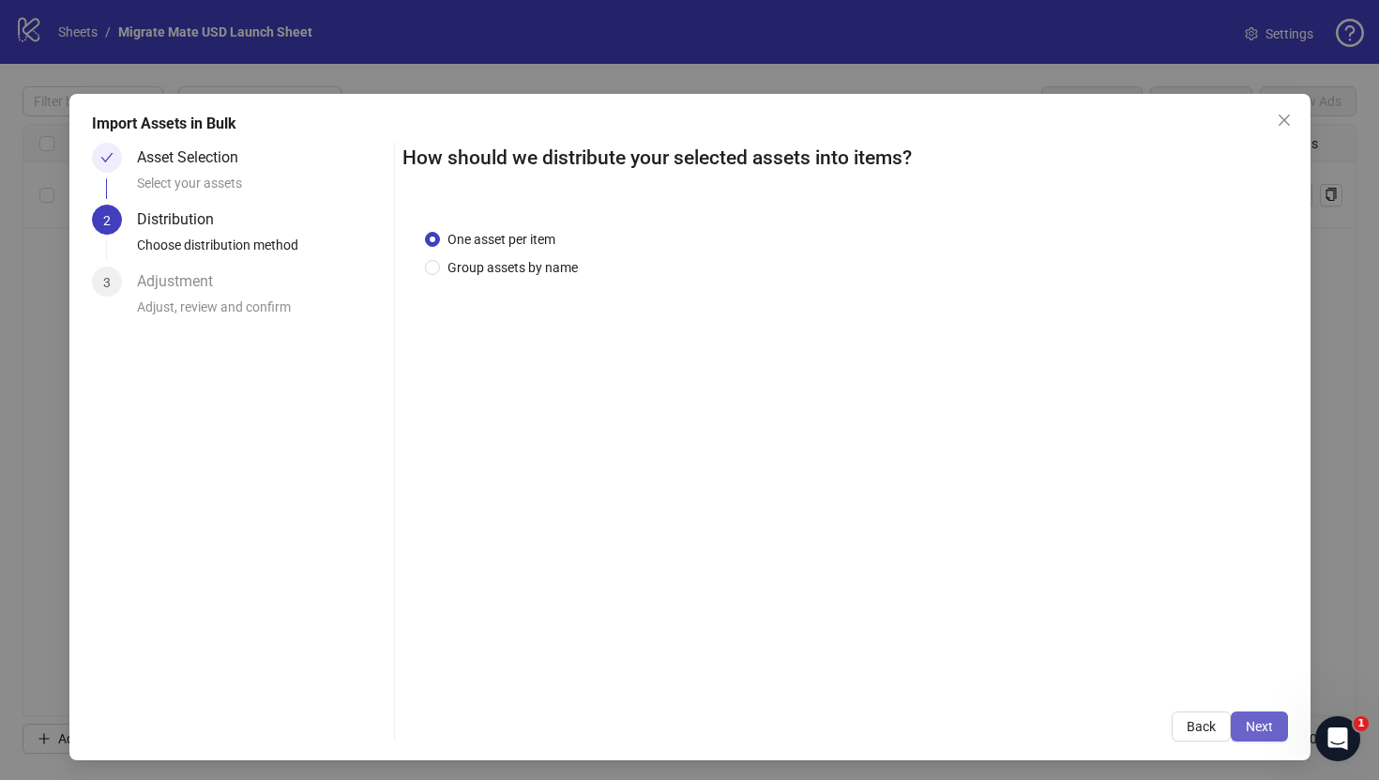
click at [1246, 728] on span "Next" at bounding box center [1259, 726] width 27 height 15
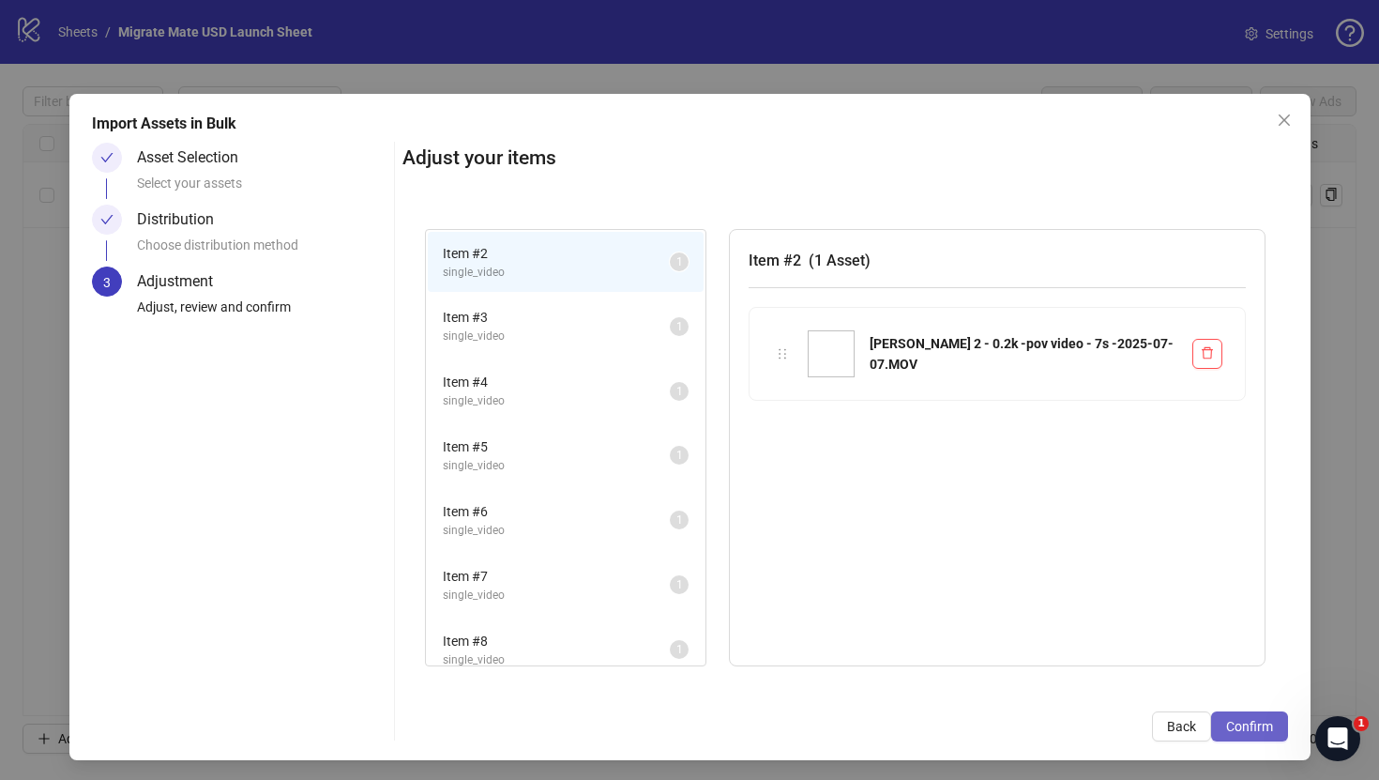
click at [1241, 722] on span "Confirm" at bounding box center [1249, 726] width 47 height 15
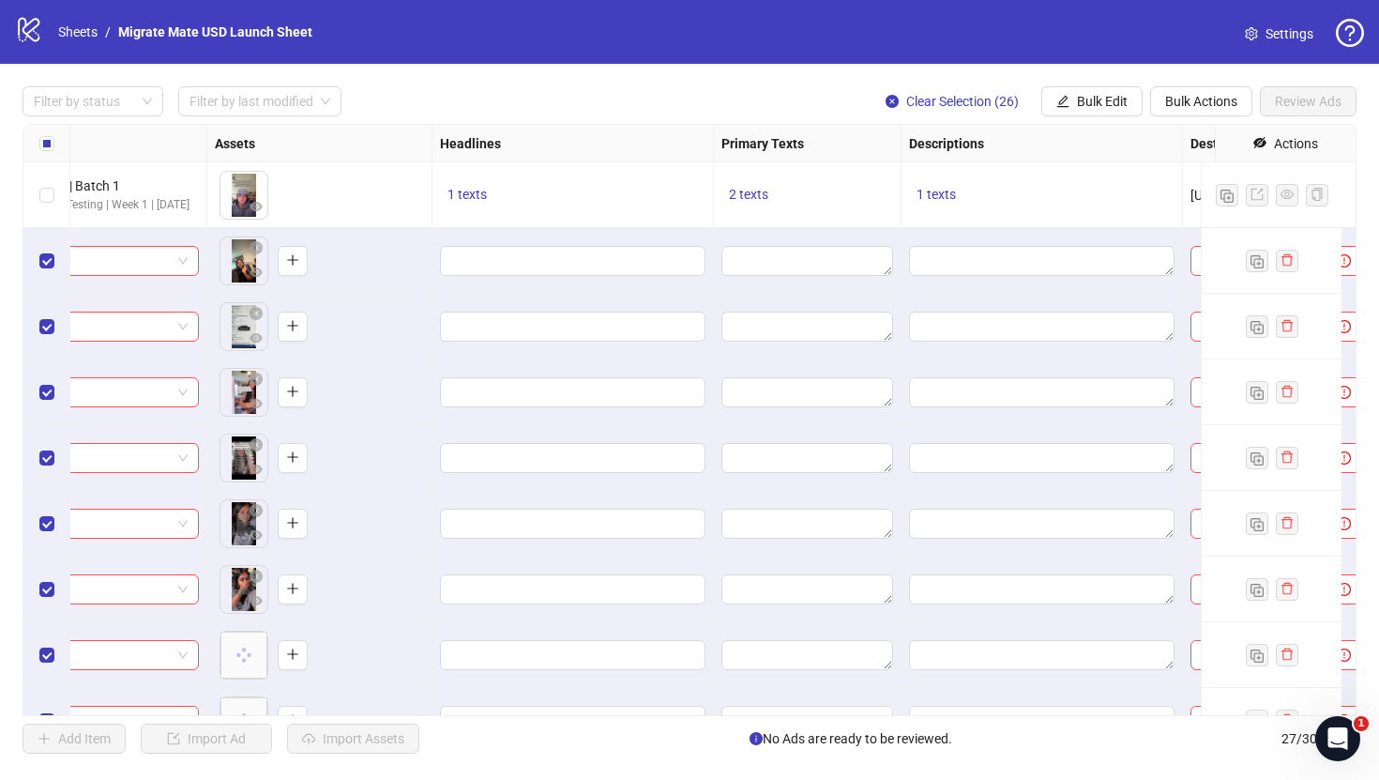
scroll to position [0, 748]
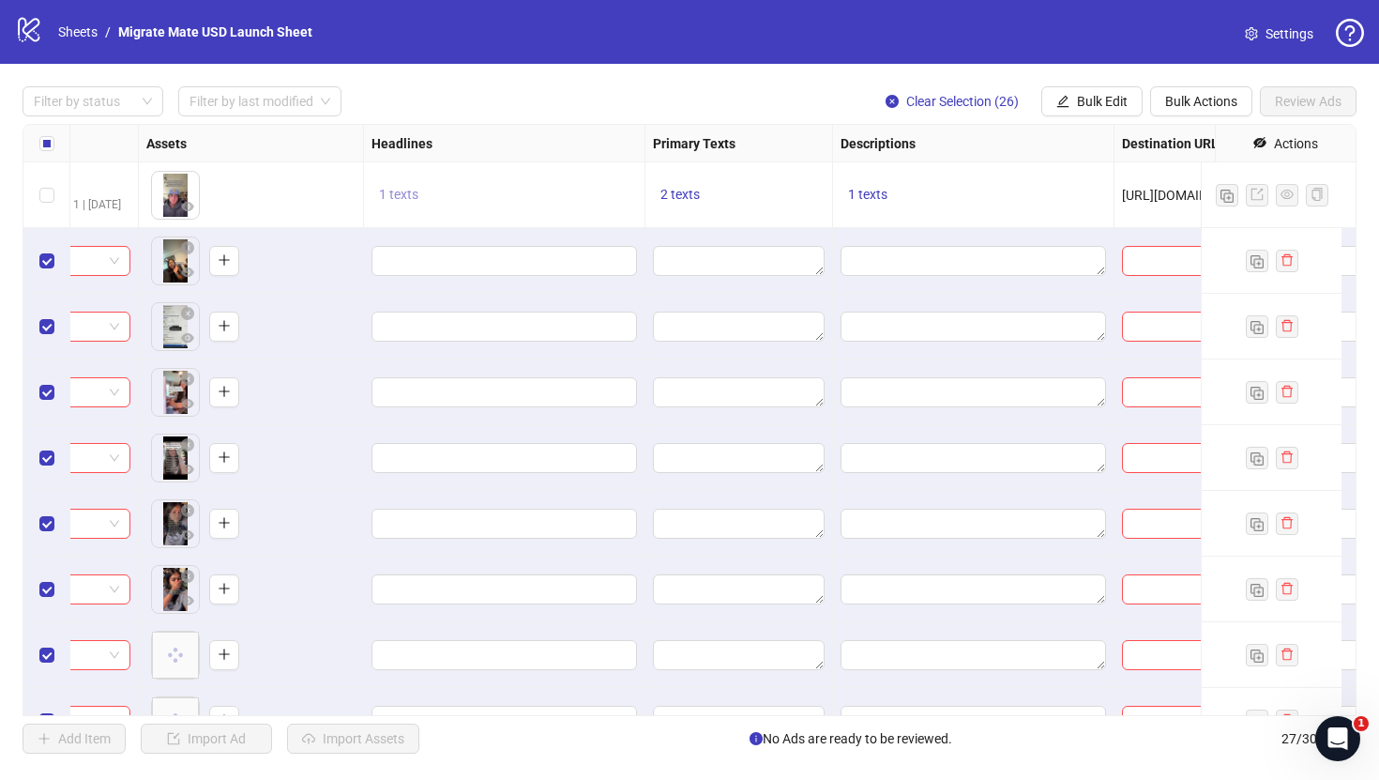
click at [404, 191] on span "1 texts" at bounding box center [398, 194] width 39 height 15
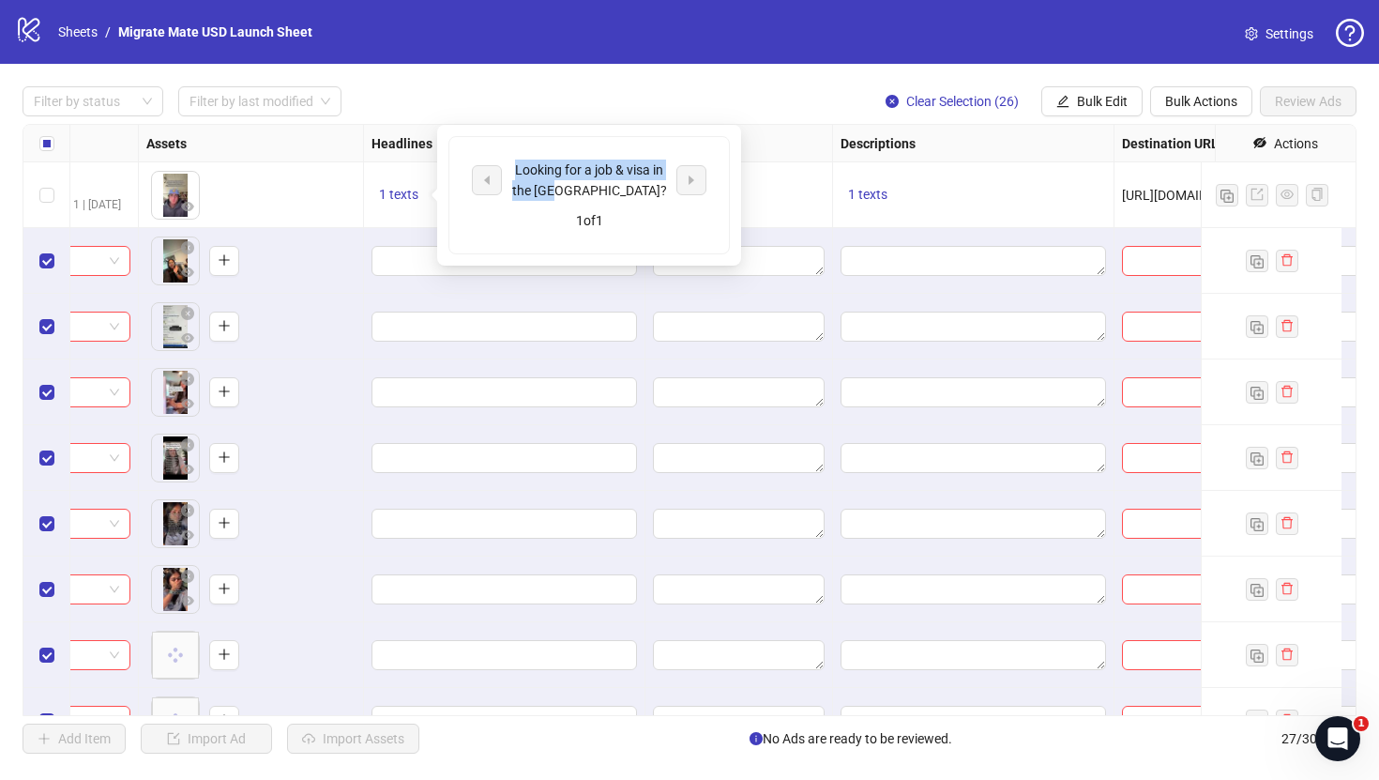
click at [500, 166] on div "Looking for a job & visa in the [GEOGRAPHIC_DATA]?" at bounding box center [589, 180] width 235 height 41
copy div "Looking for a job & visa in the [GEOGRAPHIC_DATA]?"
click at [1087, 107] on span "Bulk Edit" at bounding box center [1102, 101] width 51 height 15
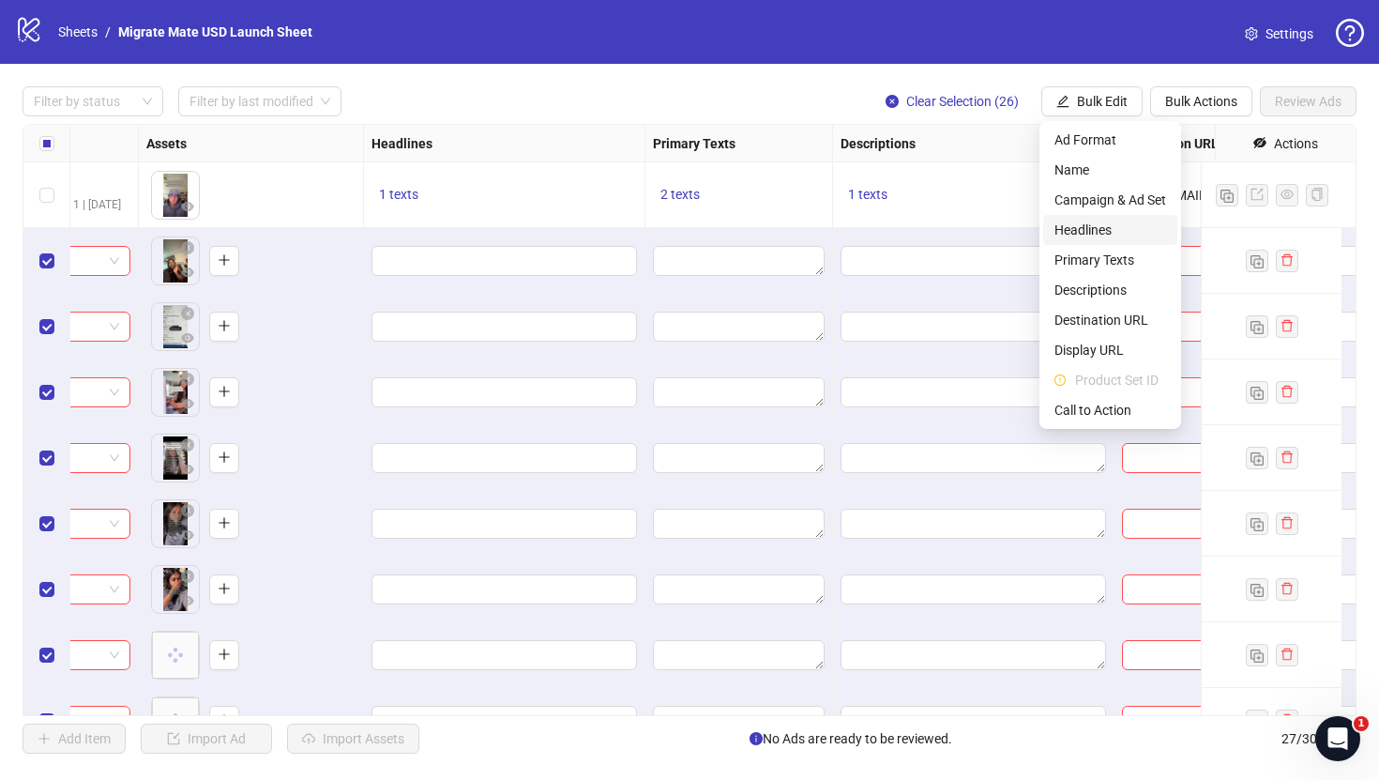
click at [1103, 227] on span "Headlines" at bounding box center [1111, 230] width 112 height 21
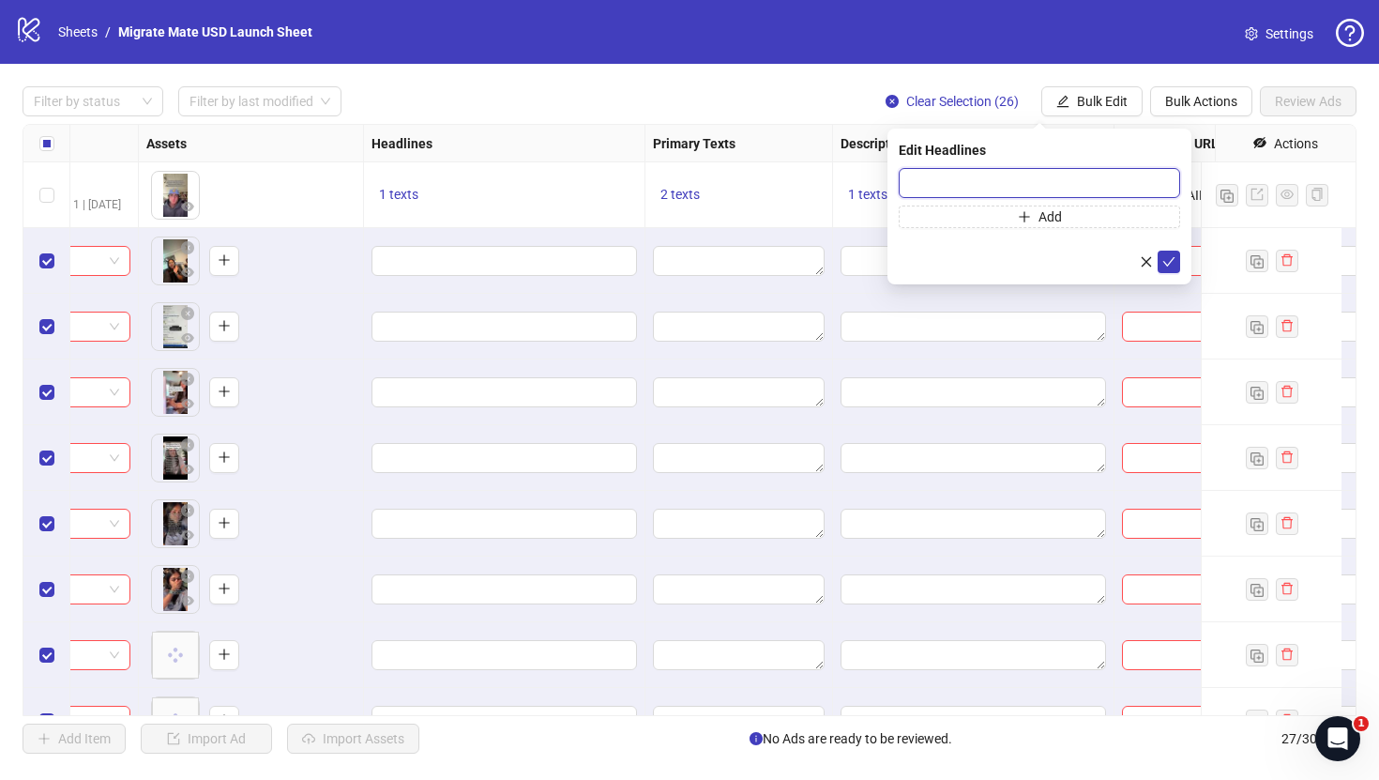
click at [1089, 186] on input "text" at bounding box center [1039, 183] width 281 height 30
paste input "**********"
type input "**********"
click at [1162, 257] on button "submit" at bounding box center [1169, 262] width 23 height 23
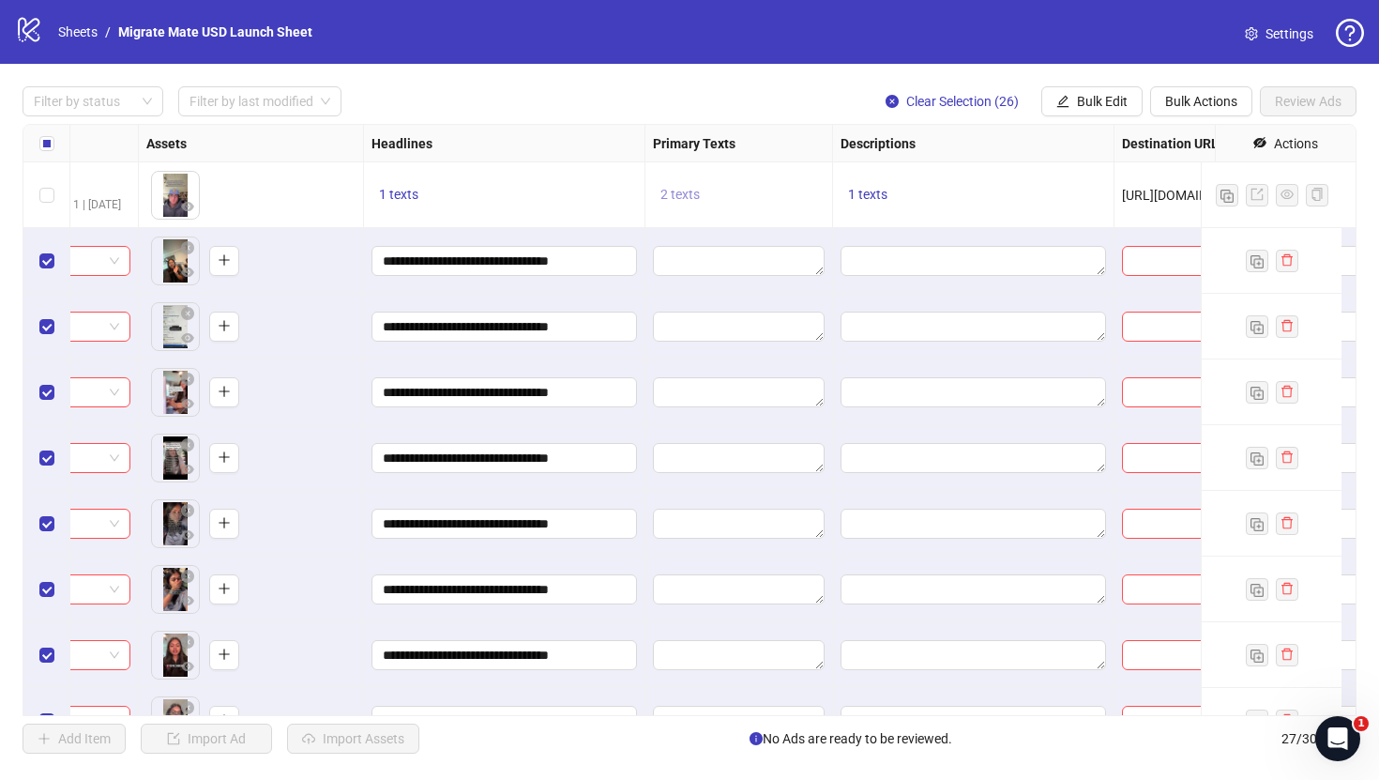
click at [679, 196] on span "2 texts" at bounding box center [680, 194] width 39 height 15
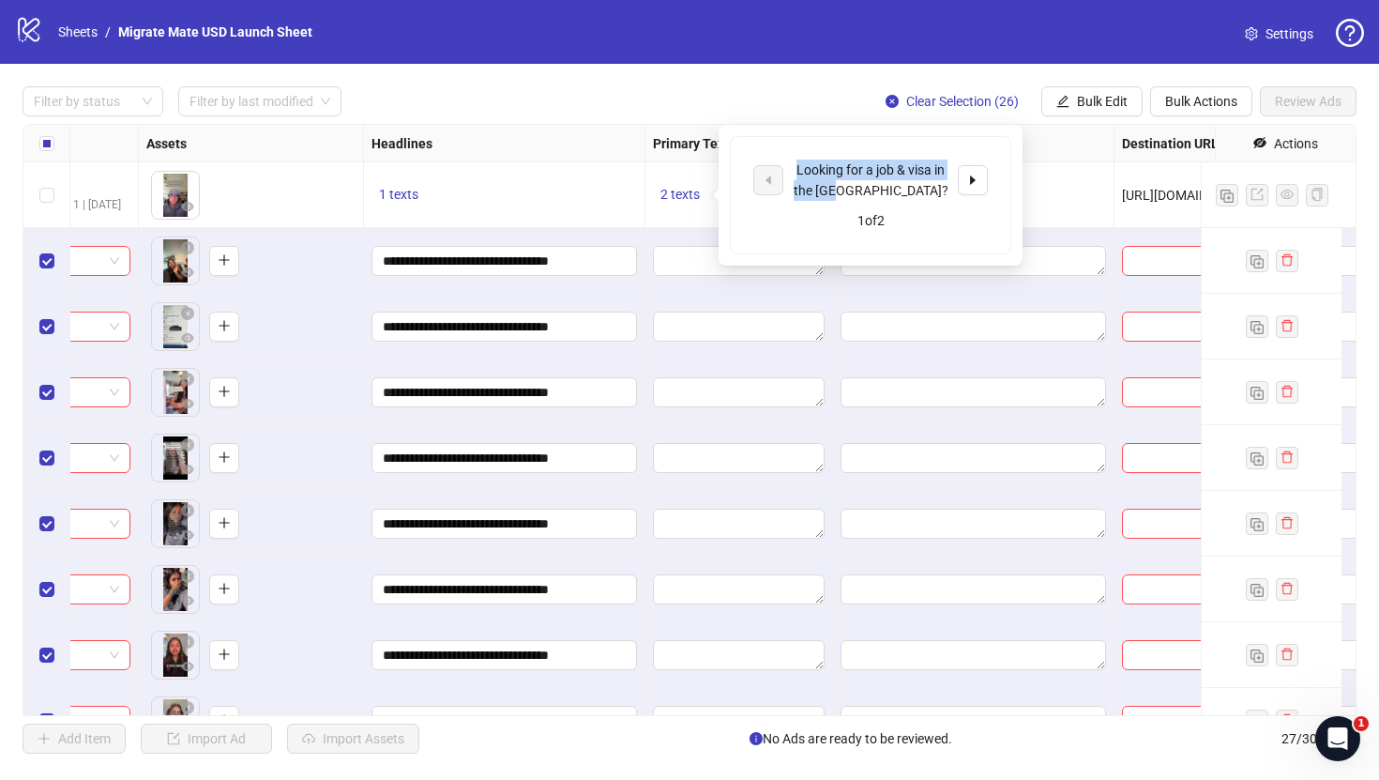
drag, startPoint x: 903, startPoint y: 187, endPoint x: 794, endPoint y: 156, distance: 113.2
click at [794, 156] on div "Looking for a job & visa in the [GEOGRAPHIC_DATA]? 1 of 2" at bounding box center [871, 195] width 280 height 116
copy div "Looking for a job & visa in the [GEOGRAPHIC_DATA]?"
click at [1082, 102] on span "Bulk Edit" at bounding box center [1102, 101] width 51 height 15
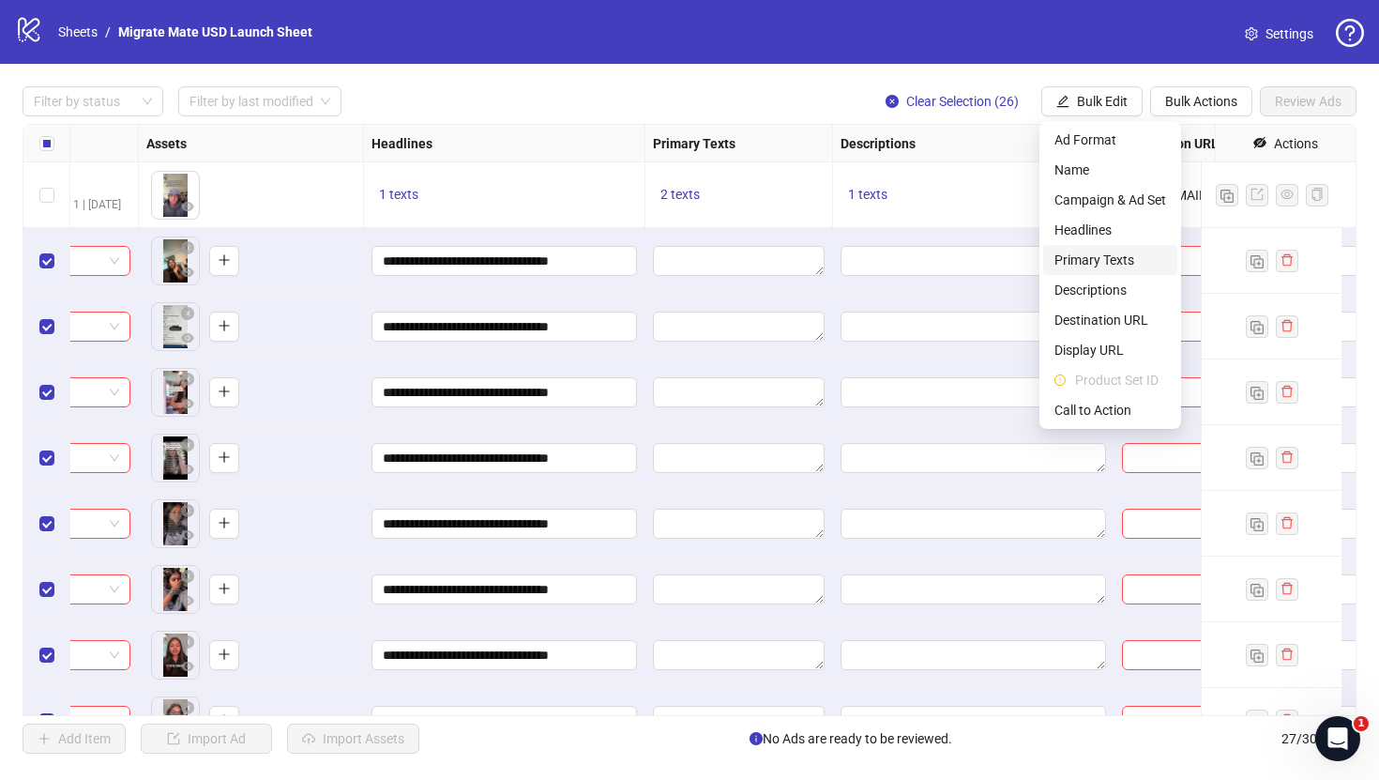
click at [1106, 260] on span "Primary Texts" at bounding box center [1111, 260] width 112 height 21
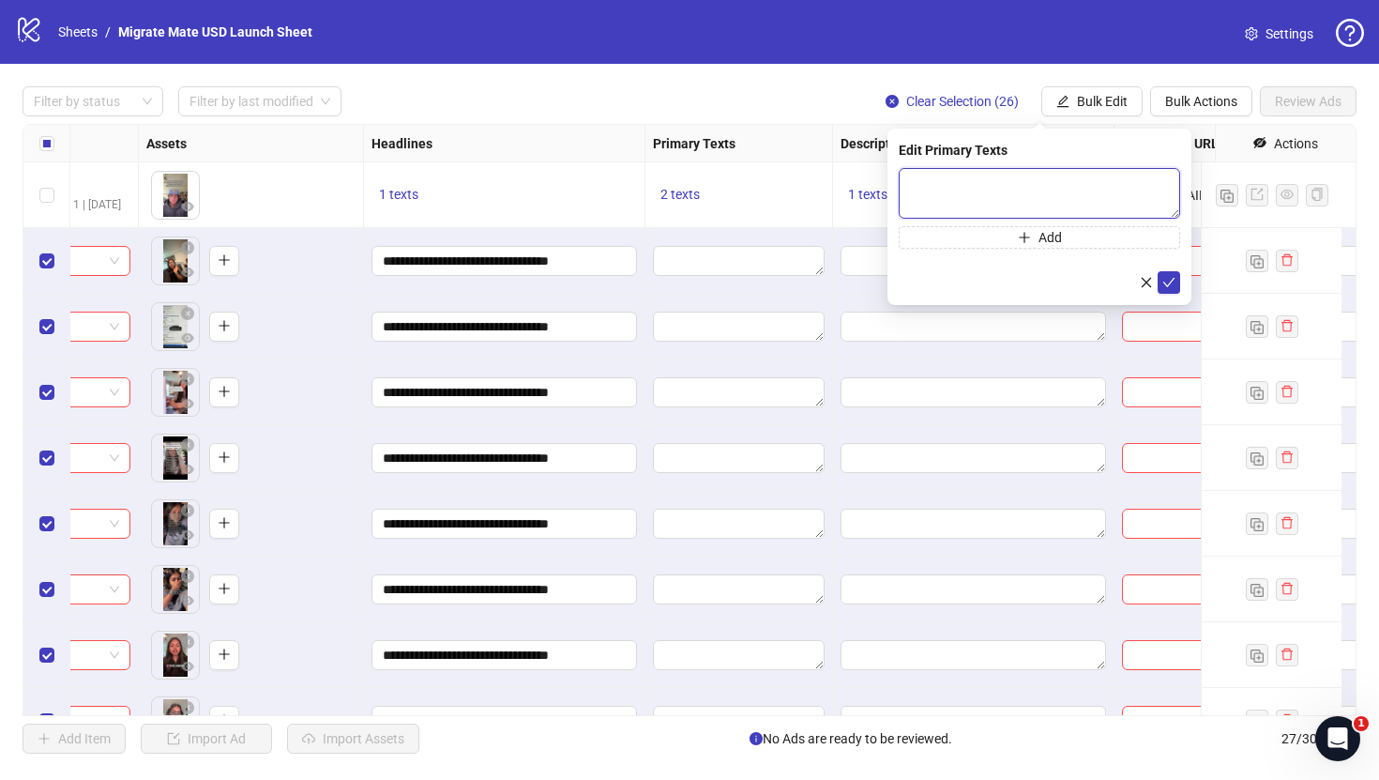
click at [1005, 192] on textarea at bounding box center [1039, 193] width 281 height 51
paste textarea "**********"
type textarea "**********"
click at [1172, 277] on icon "check" at bounding box center [1169, 282] width 13 height 13
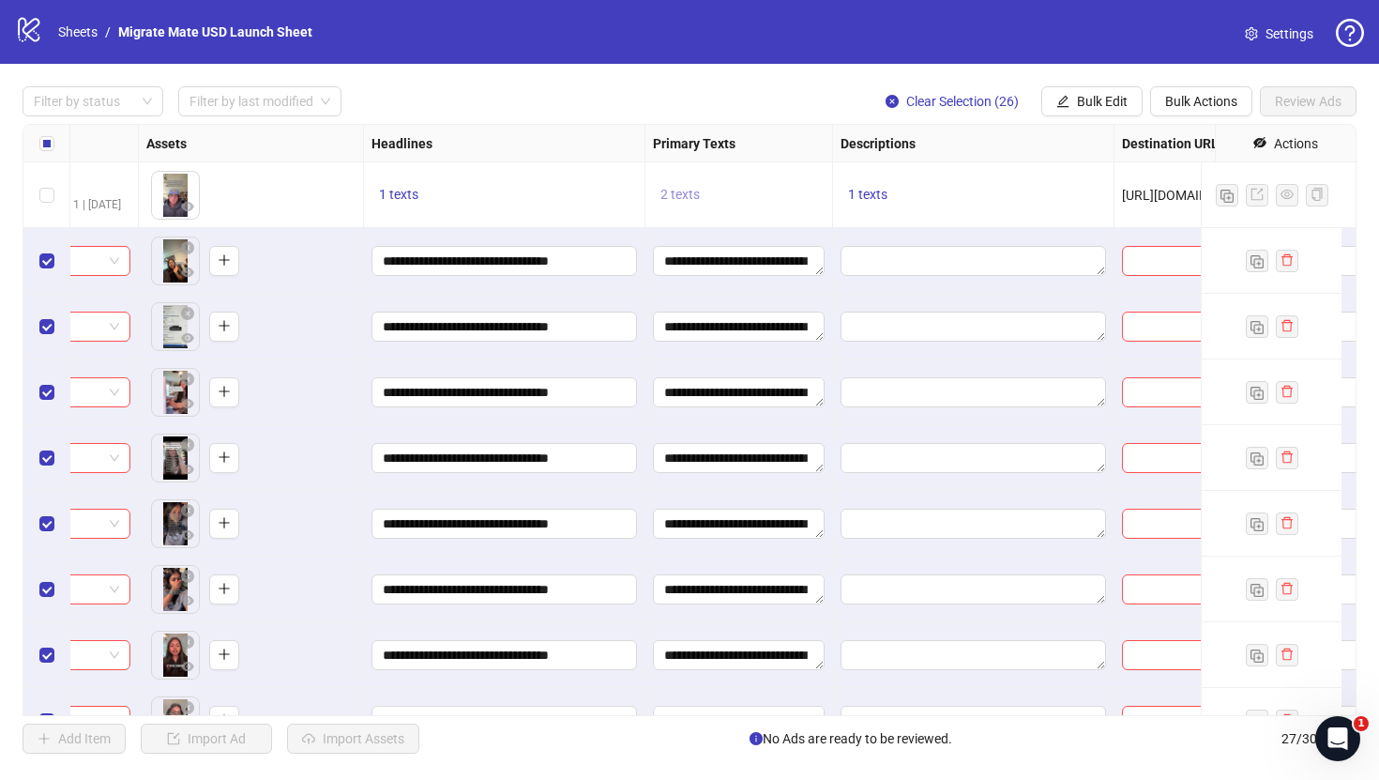
click at [688, 191] on span "2 texts" at bounding box center [680, 194] width 39 height 15
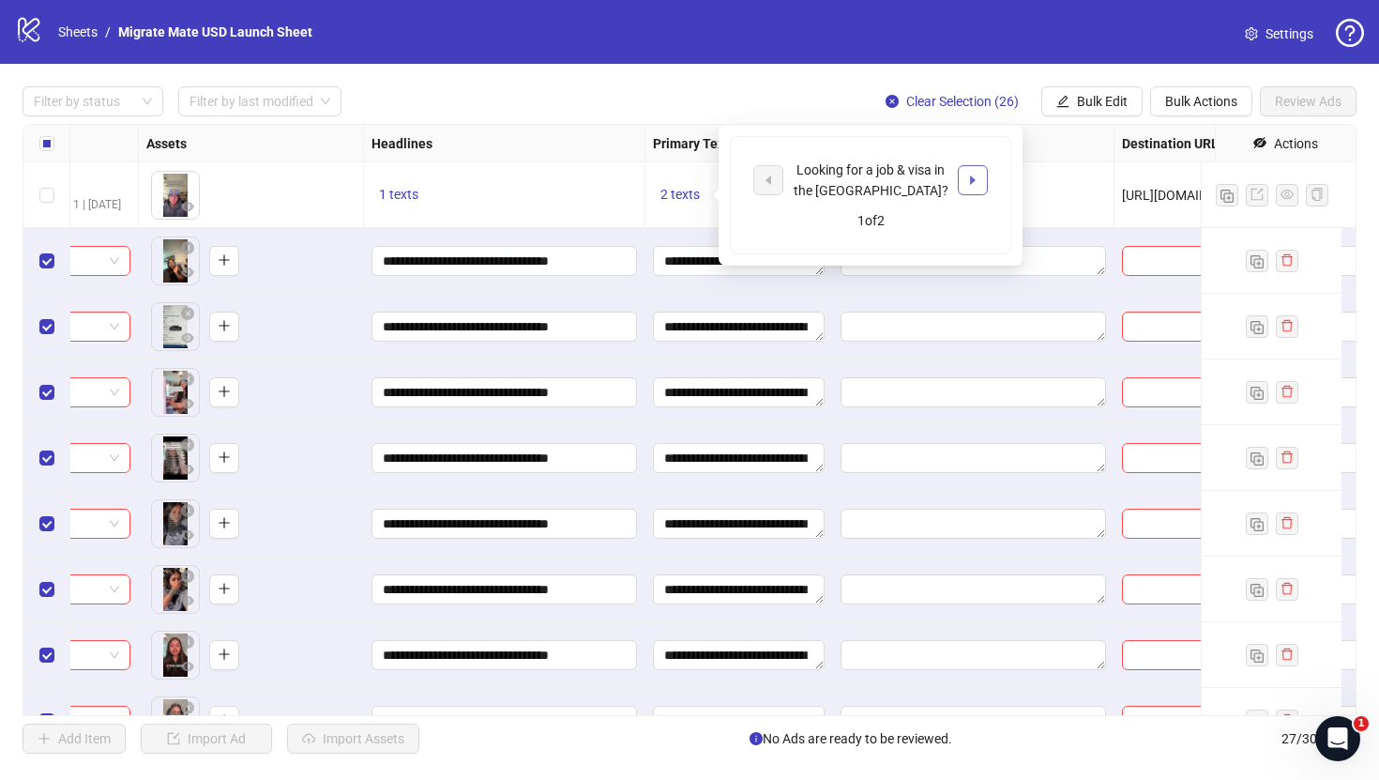
click at [975, 174] on icon "caret-right" at bounding box center [972, 180] width 13 height 13
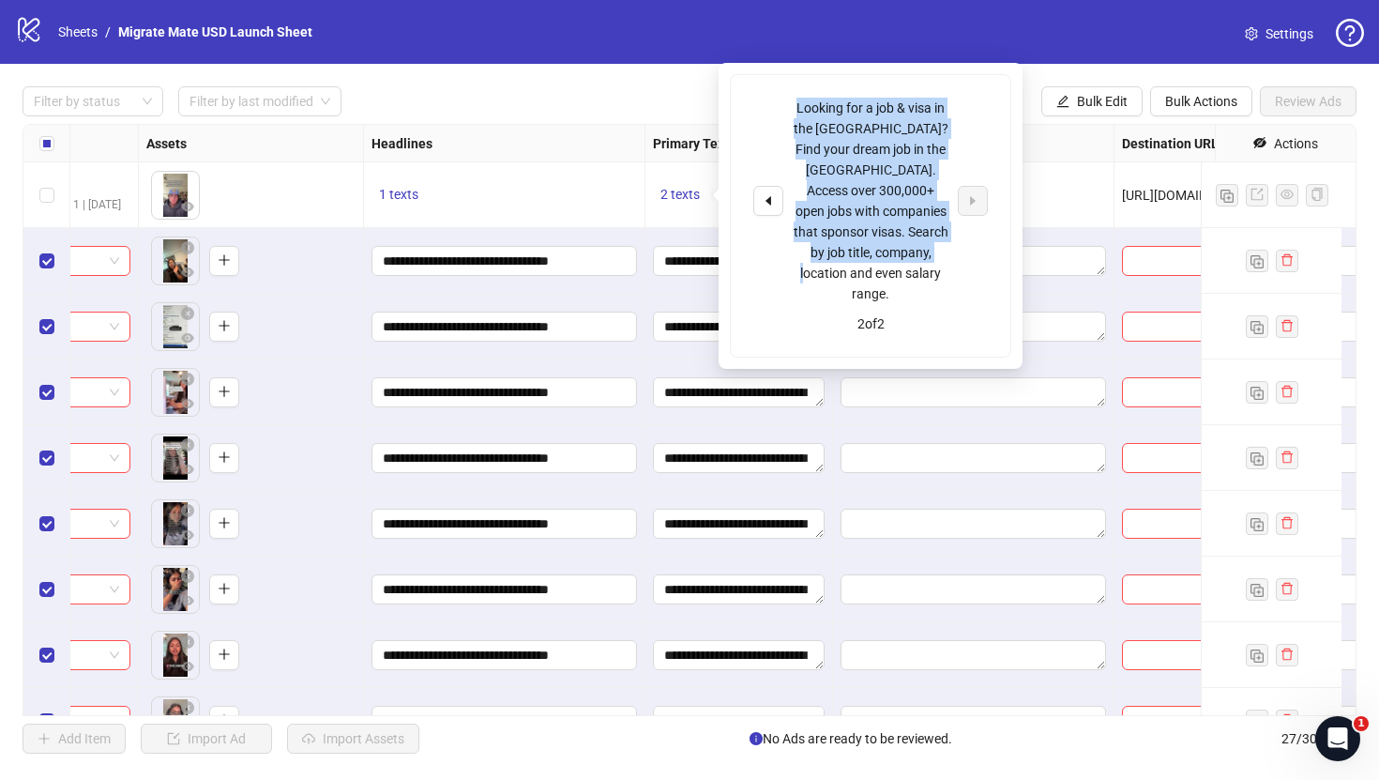
drag, startPoint x: 933, startPoint y: 251, endPoint x: 799, endPoint y: 89, distance: 210.0
click at [799, 89] on div "Looking for a job & visa in the [GEOGRAPHIC_DATA]? Find your dream job in the […" at bounding box center [871, 215] width 280 height 281
copy div "Looking for a job & visa in the [GEOGRAPHIC_DATA]? Find your dream job in the […"
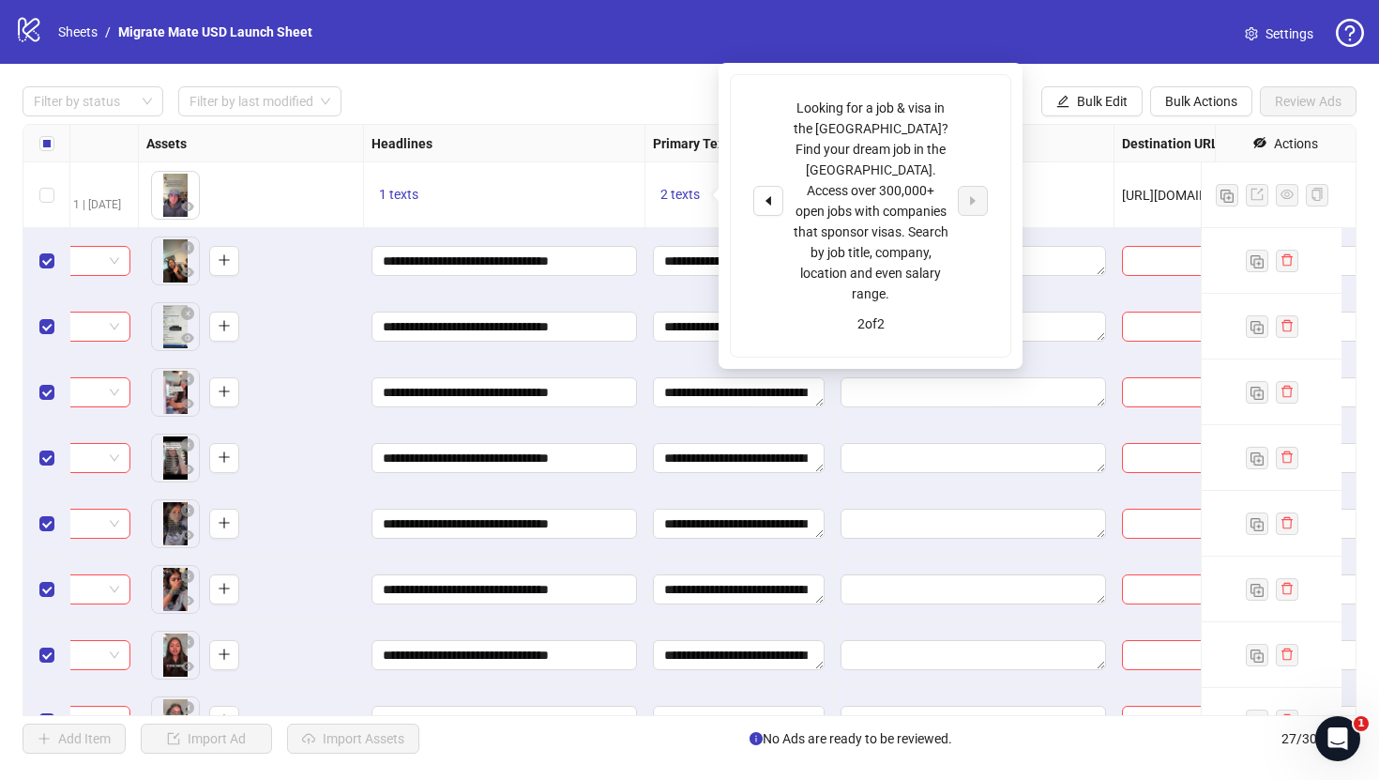
click at [653, 92] on div "Filter by status Filter by last modified Clear Selection (26) Bulk Edit Bulk Ac…" at bounding box center [690, 101] width 1334 height 30
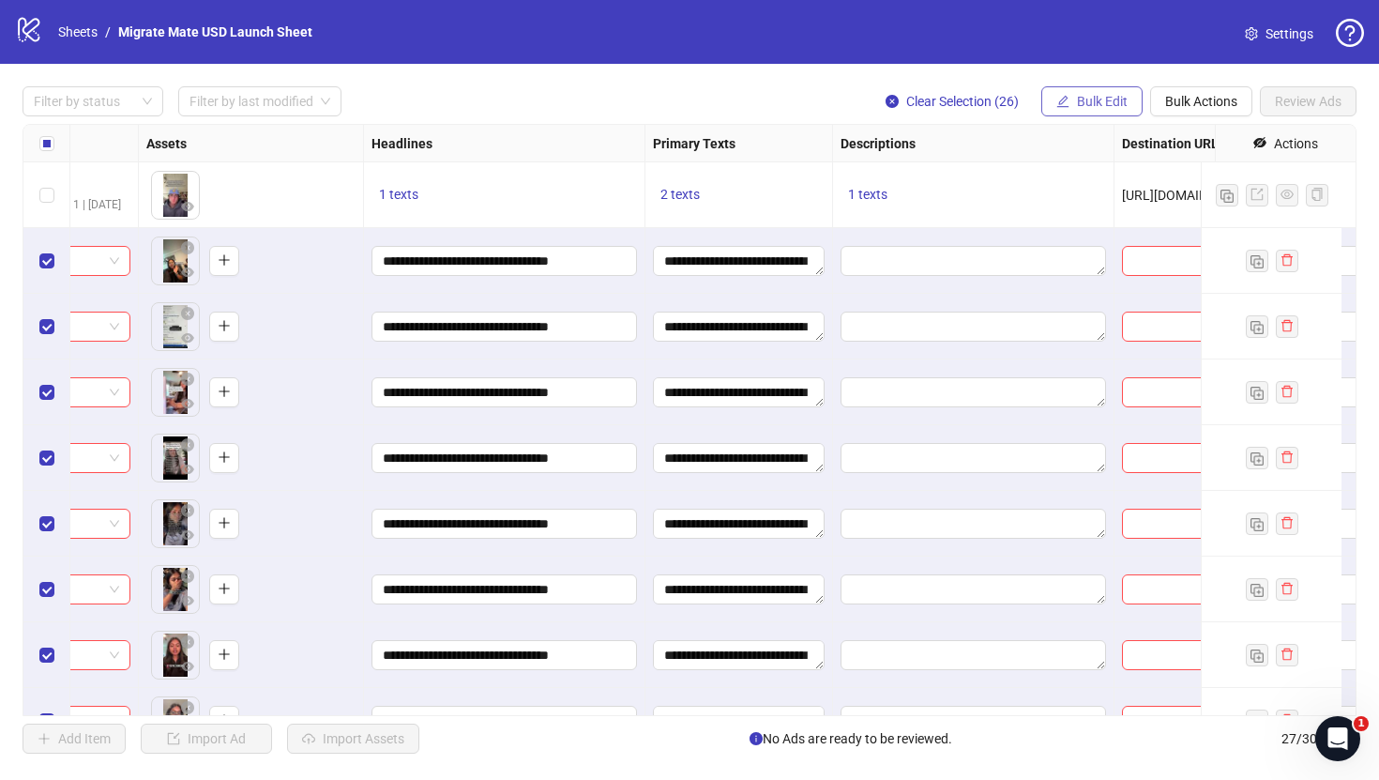
click at [1096, 102] on span "Bulk Edit" at bounding box center [1102, 101] width 51 height 15
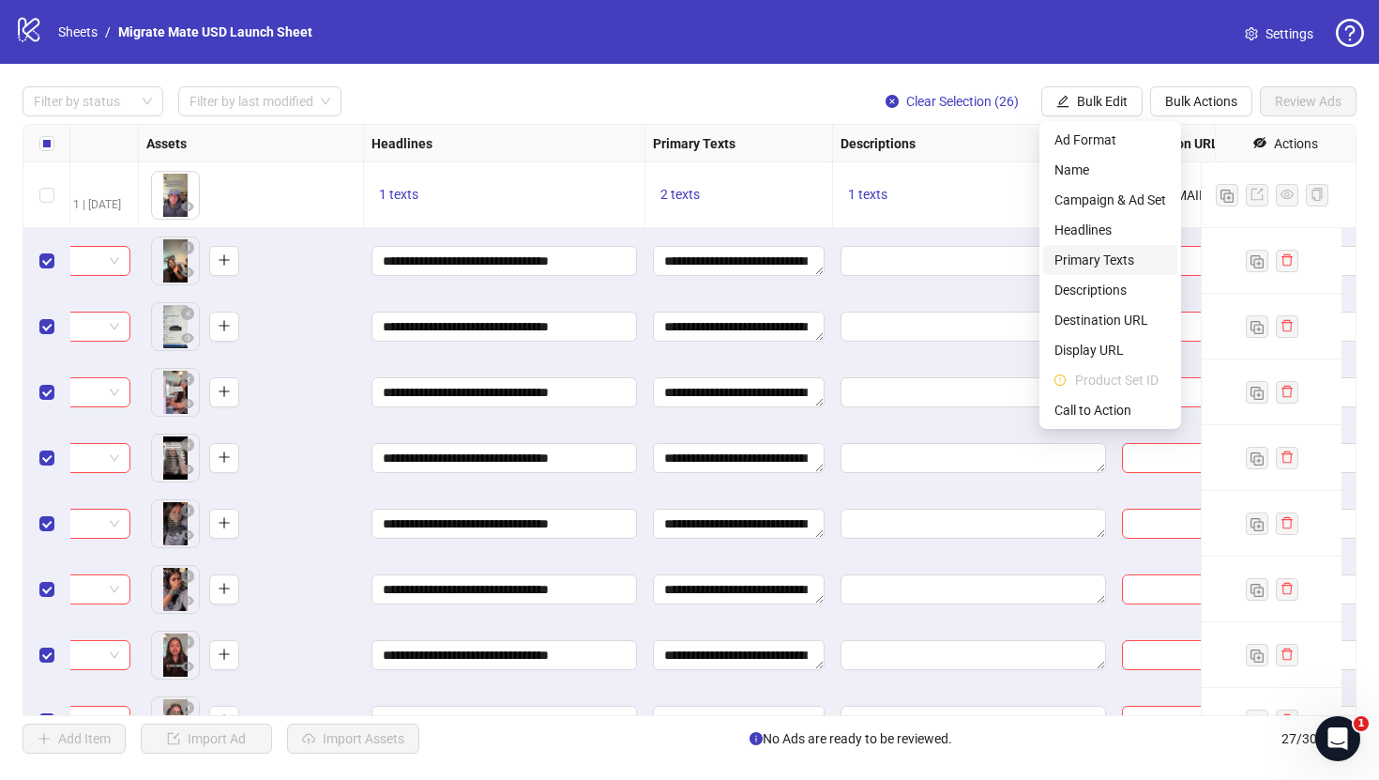
click at [1112, 247] on li "Primary Texts" at bounding box center [1110, 260] width 134 height 30
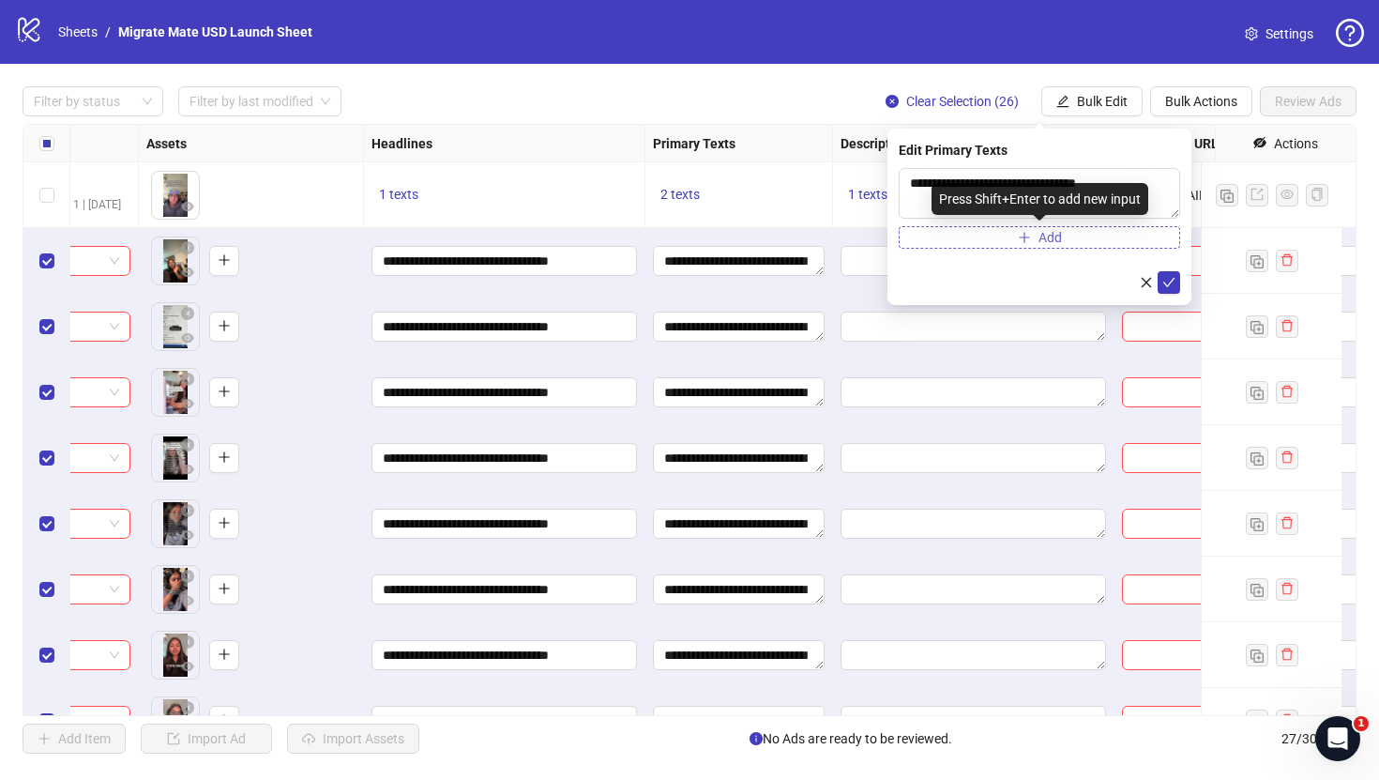
click at [1098, 244] on button "Add" at bounding box center [1039, 237] width 281 height 23
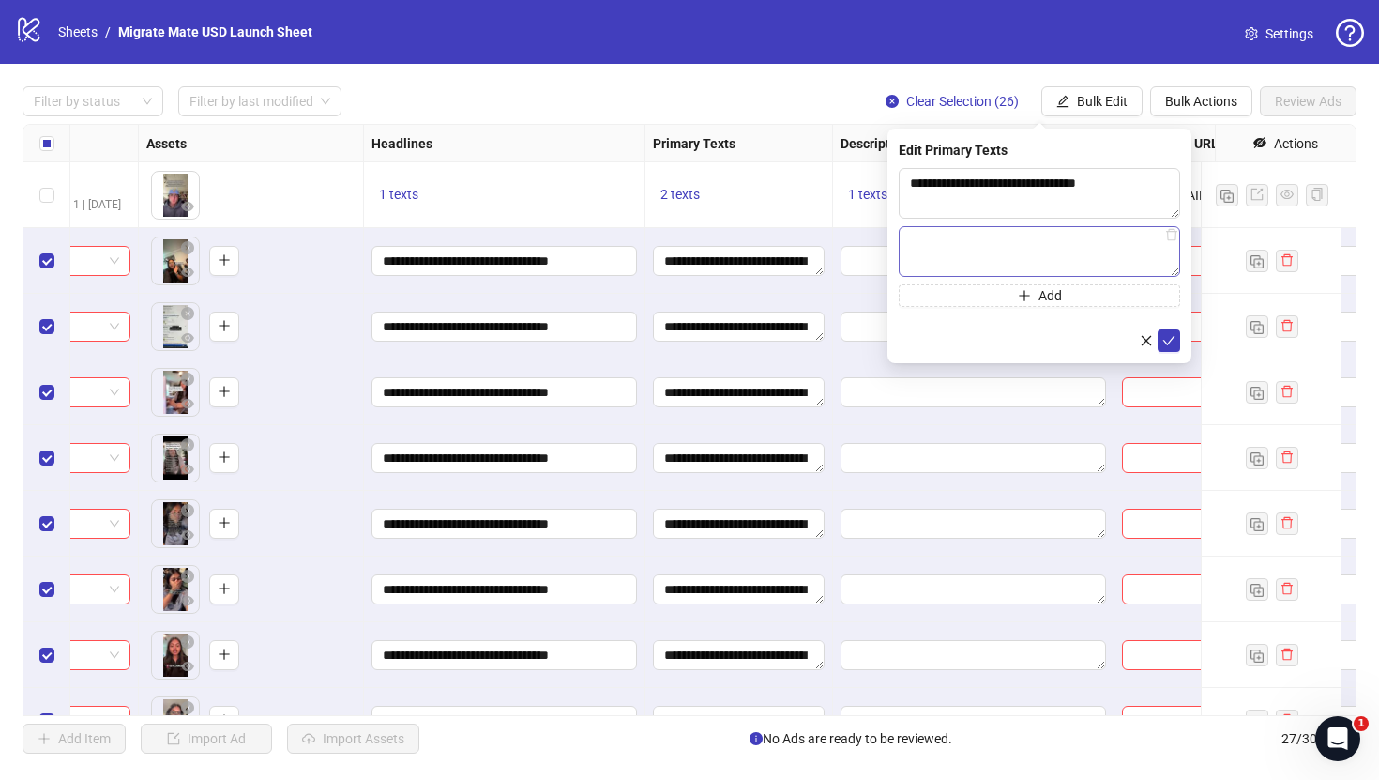
click at [1057, 260] on textarea at bounding box center [1039, 251] width 281 height 51
type textarea "**********"
click at [1173, 334] on icon "check" at bounding box center [1169, 340] width 13 height 13
click at [695, 65] on div "**********" at bounding box center [689, 420] width 1379 height 712
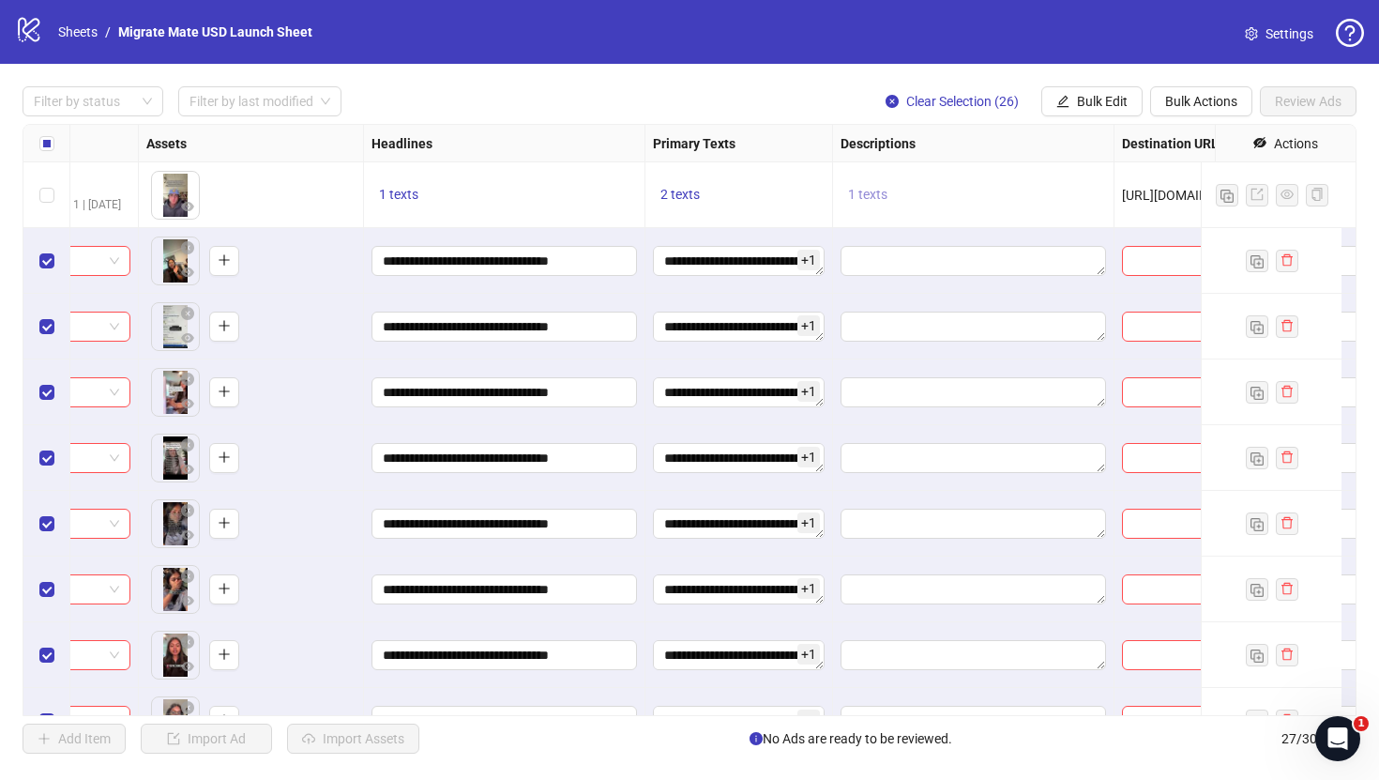
click at [890, 194] on button "1 texts" at bounding box center [868, 195] width 54 height 23
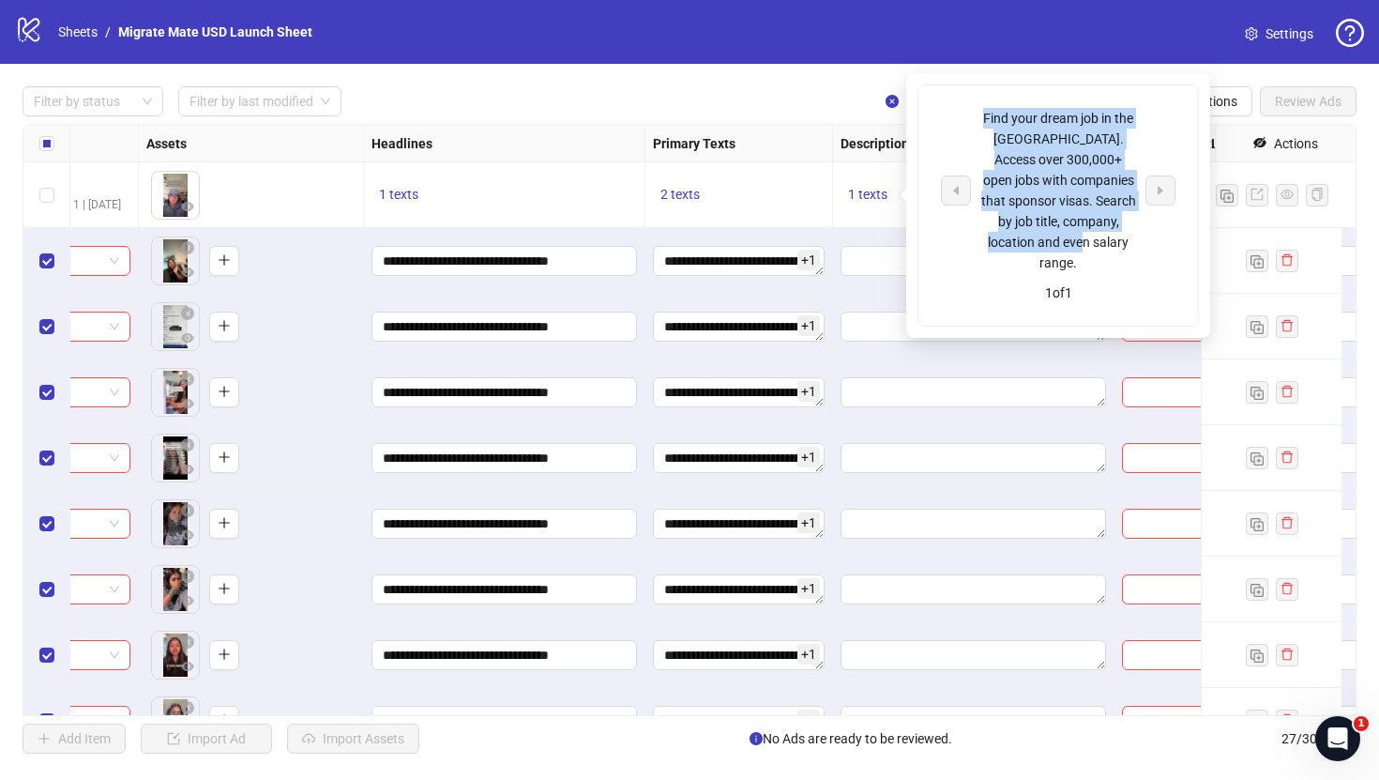
drag, startPoint x: 1121, startPoint y: 244, endPoint x: 943, endPoint y: 107, distance: 224.8
click at [983, 101] on div "Find your dream job in the [GEOGRAPHIC_DATA]. Access over 300,000+ open jobs wi…" at bounding box center [1059, 205] width 280 height 240
copy div "Find your dream job in the [GEOGRAPHIC_DATA]. Access over 300,000+ open jobs wi…"
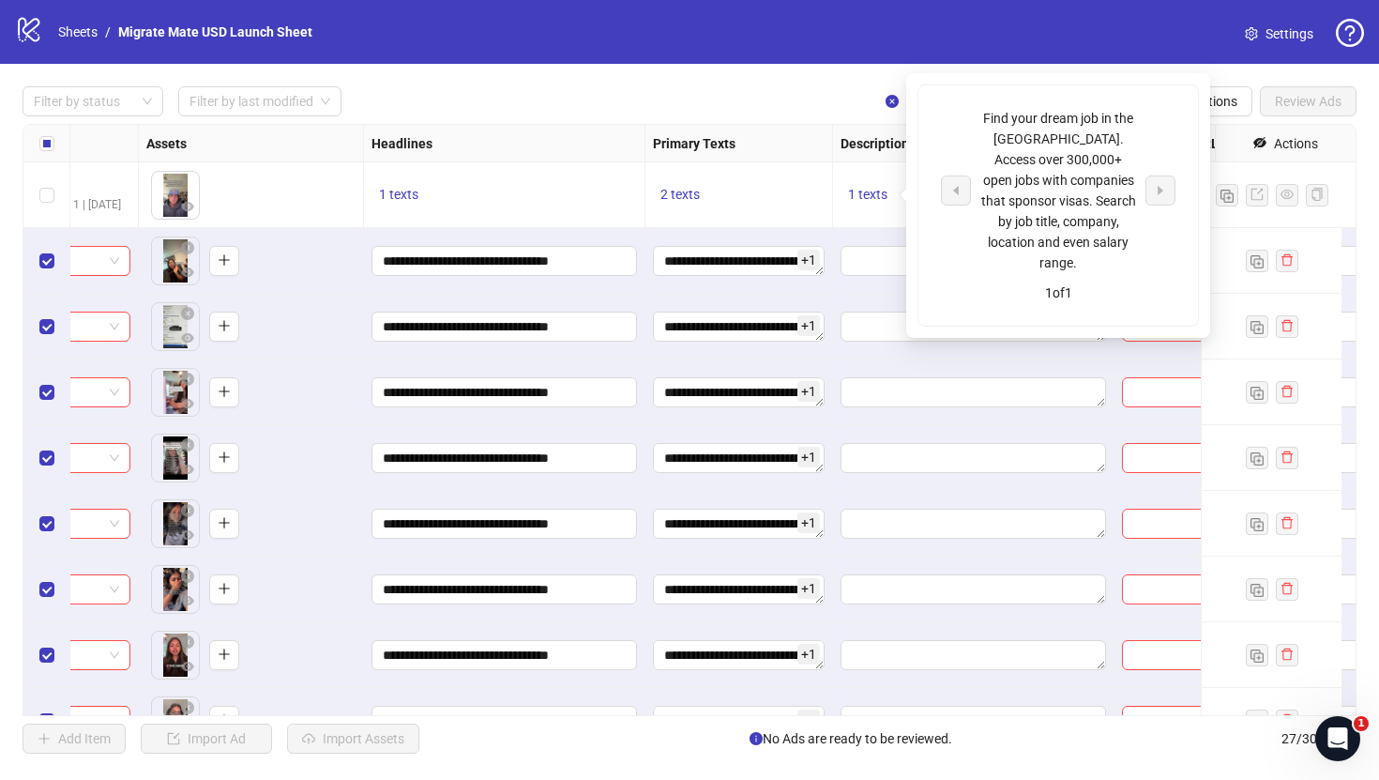
click at [698, 92] on div "Filter by status Filter by last modified Clear Selection (26) Bulk Edit Bulk Ac…" at bounding box center [690, 101] width 1334 height 30
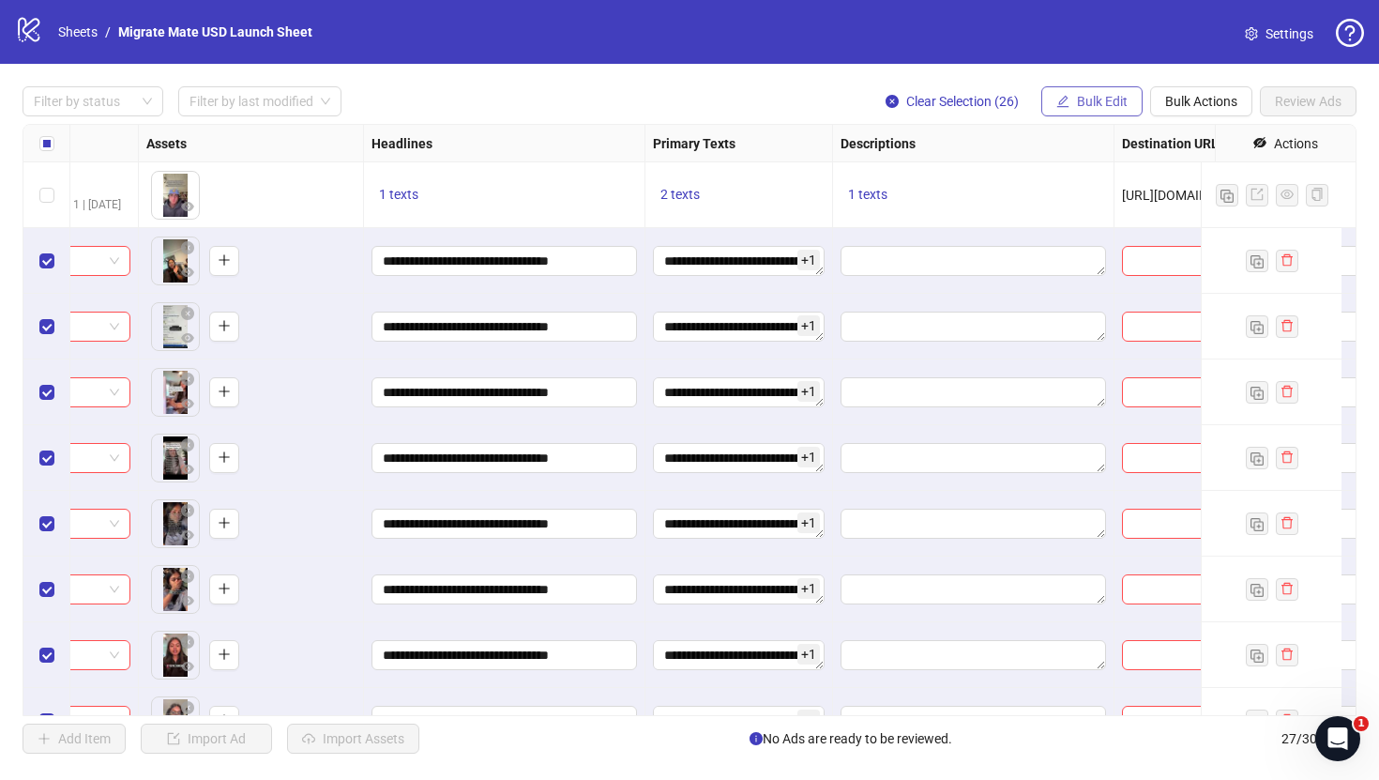
click at [1097, 100] on span "Bulk Edit" at bounding box center [1102, 101] width 51 height 15
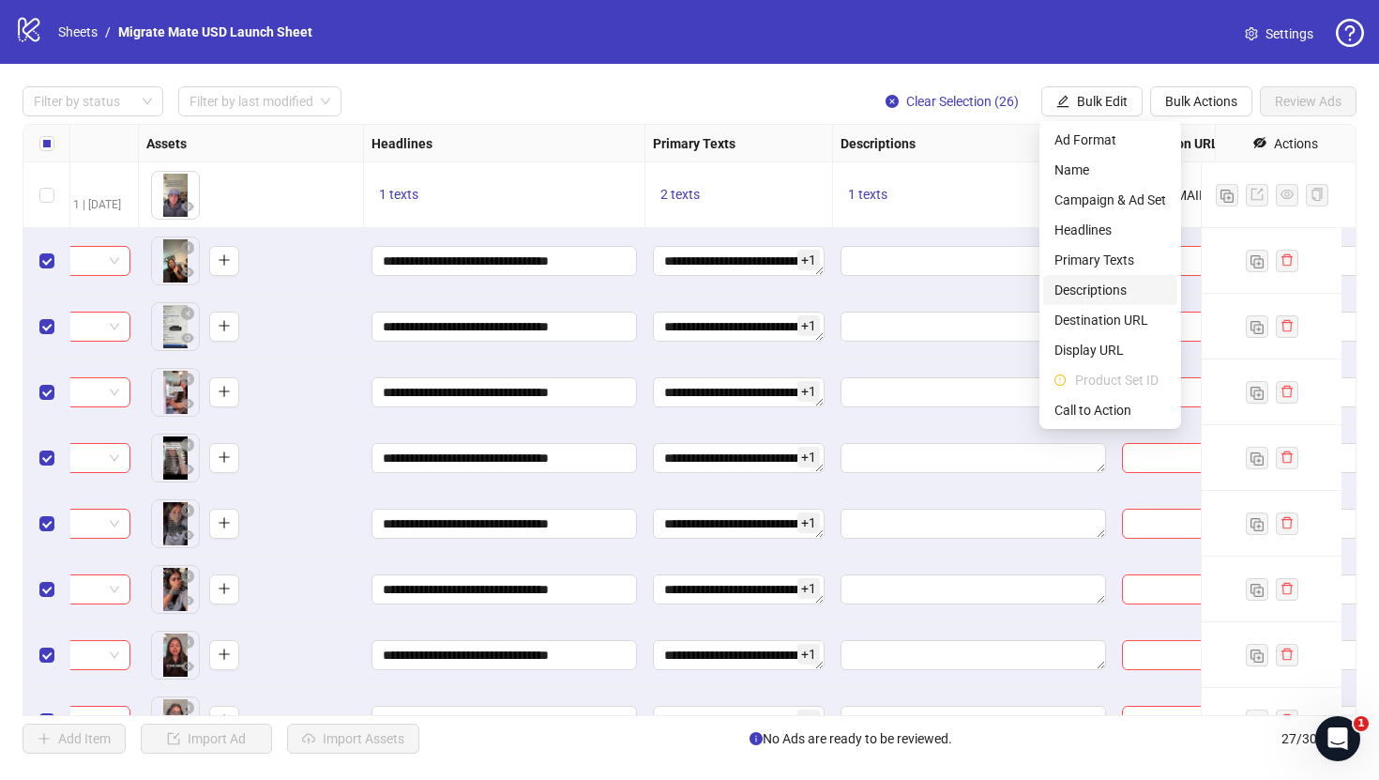
click at [1119, 293] on span "Descriptions" at bounding box center [1111, 290] width 112 height 21
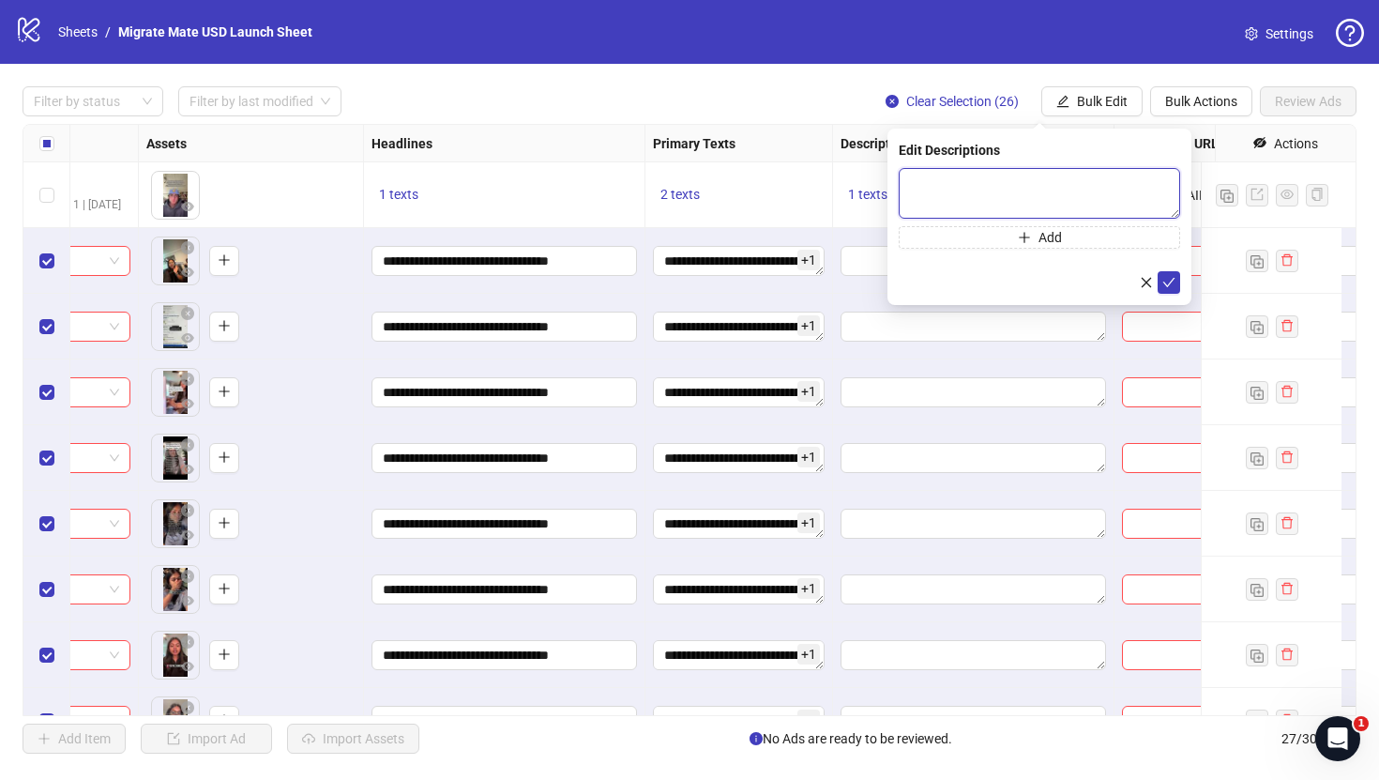
click at [991, 205] on textarea at bounding box center [1039, 193] width 281 height 51
paste textarea "**********"
type textarea "**********"
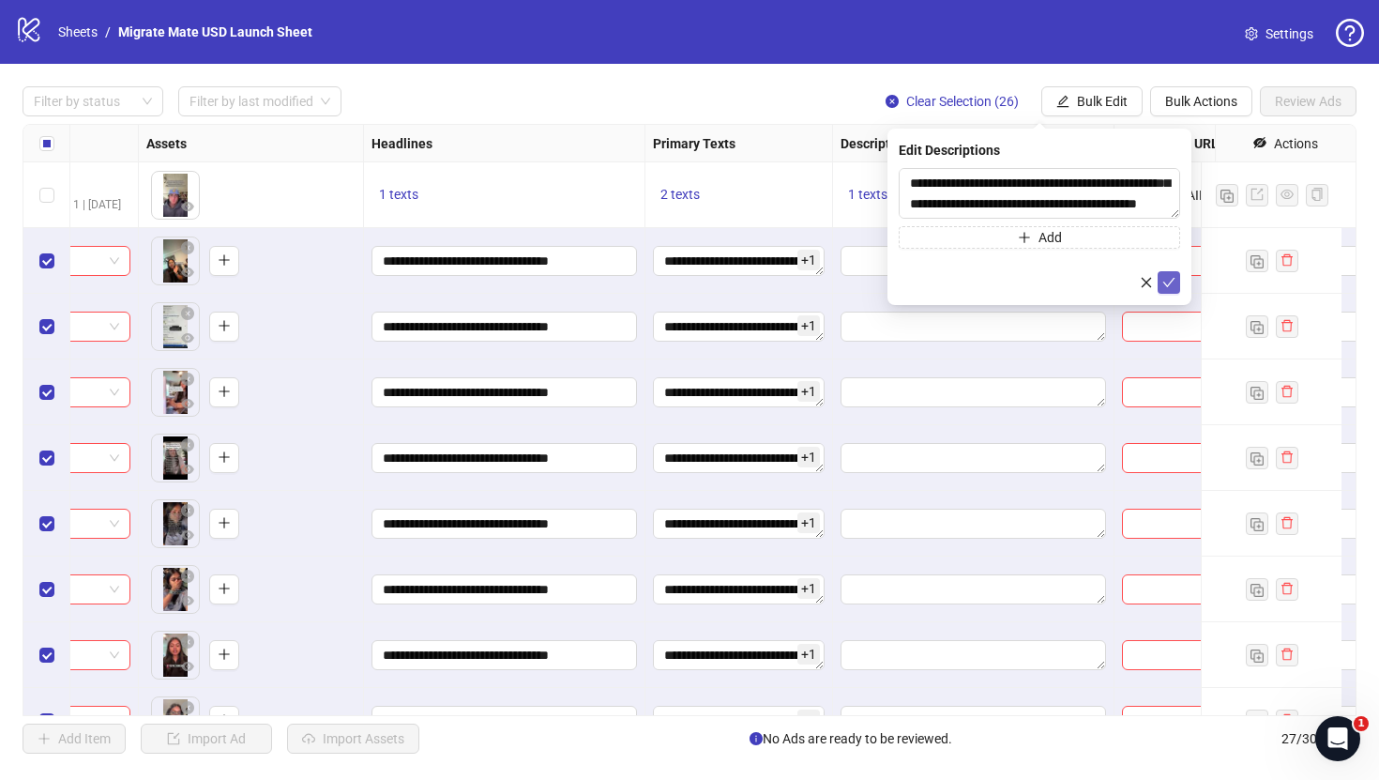
click at [1161, 276] on button "submit" at bounding box center [1169, 282] width 23 height 23
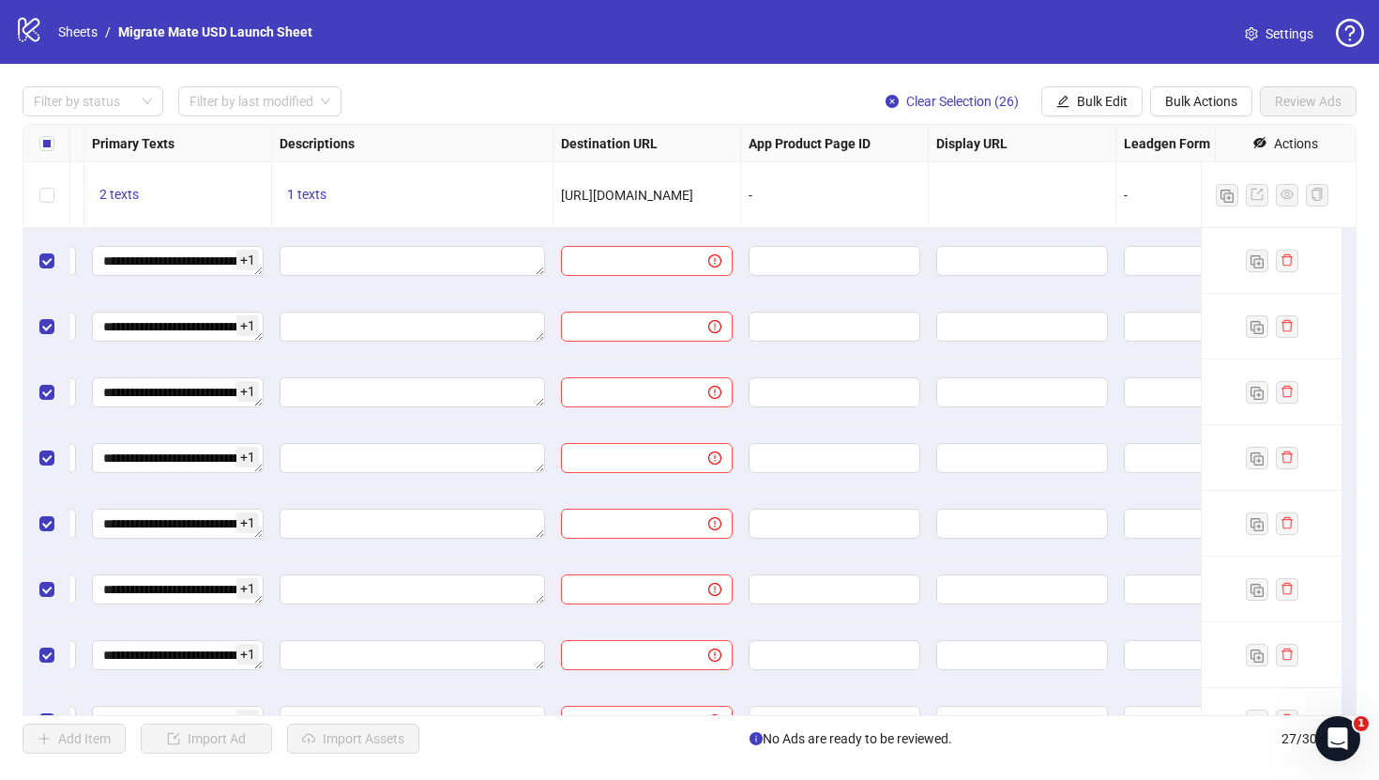
scroll to position [0, 1318]
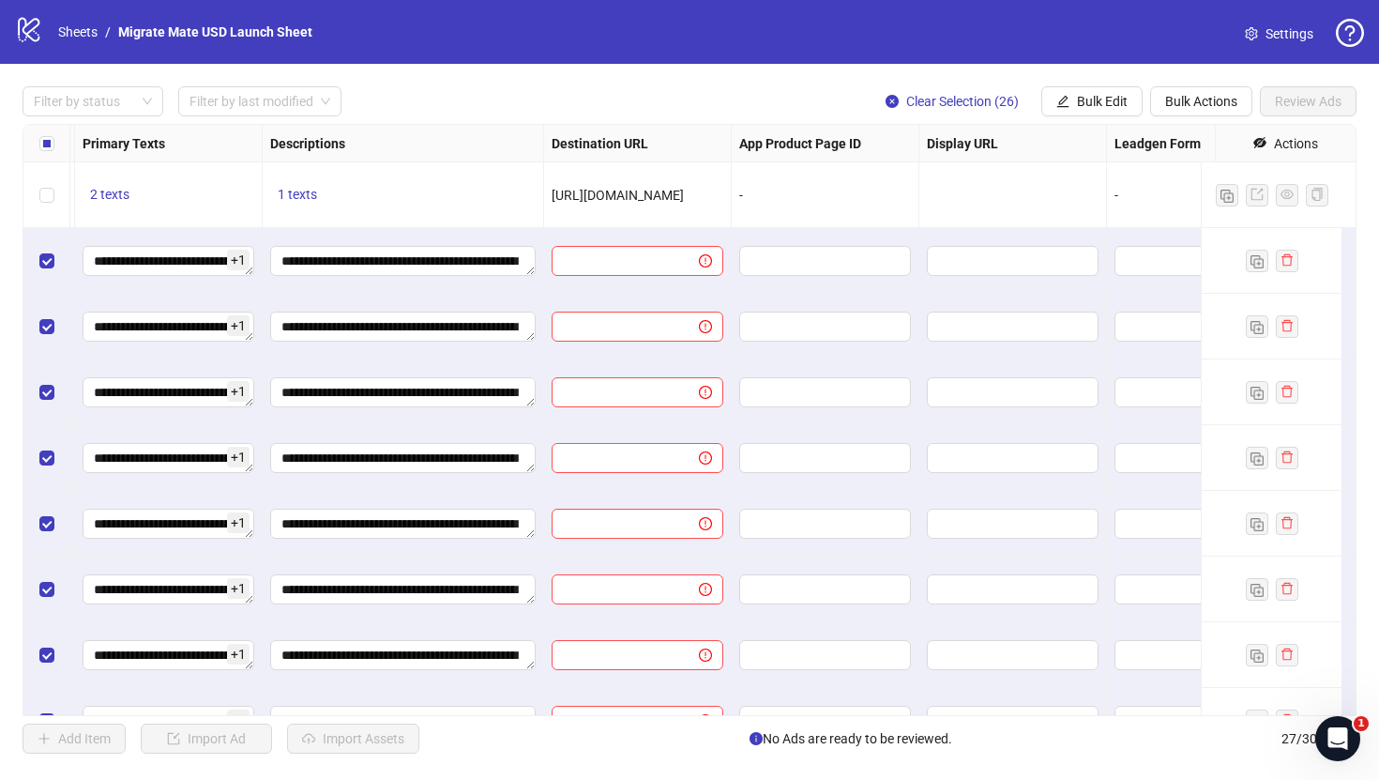
drag, startPoint x: 720, startPoint y: 197, endPoint x: 552, endPoint y: 196, distance: 168.0
click at [552, 196] on div "[URL][DOMAIN_NAME]" at bounding box center [638, 195] width 172 height 21
copy span "[URL][DOMAIN_NAME]"
click at [1090, 102] on span "Bulk Edit" at bounding box center [1102, 101] width 51 height 15
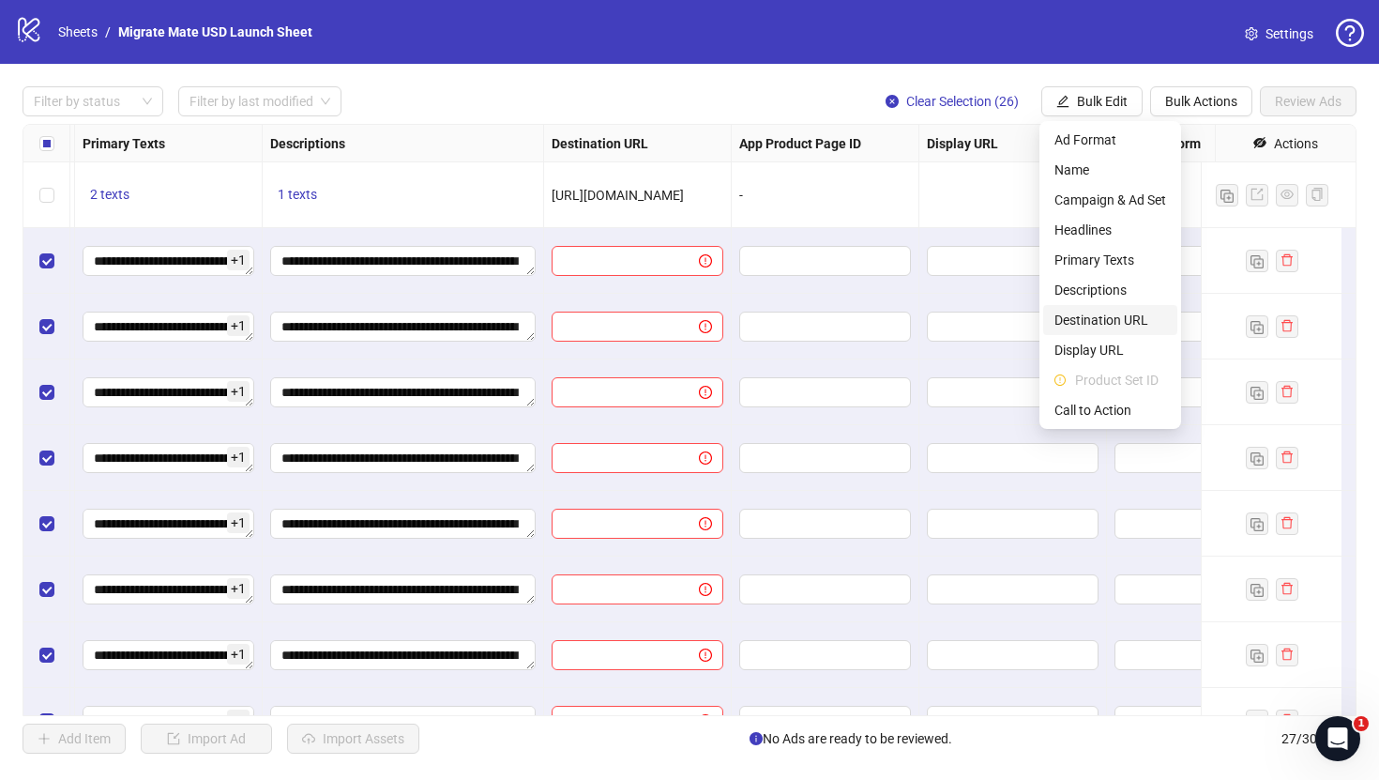
click at [1115, 317] on span "Destination URL" at bounding box center [1111, 320] width 112 height 21
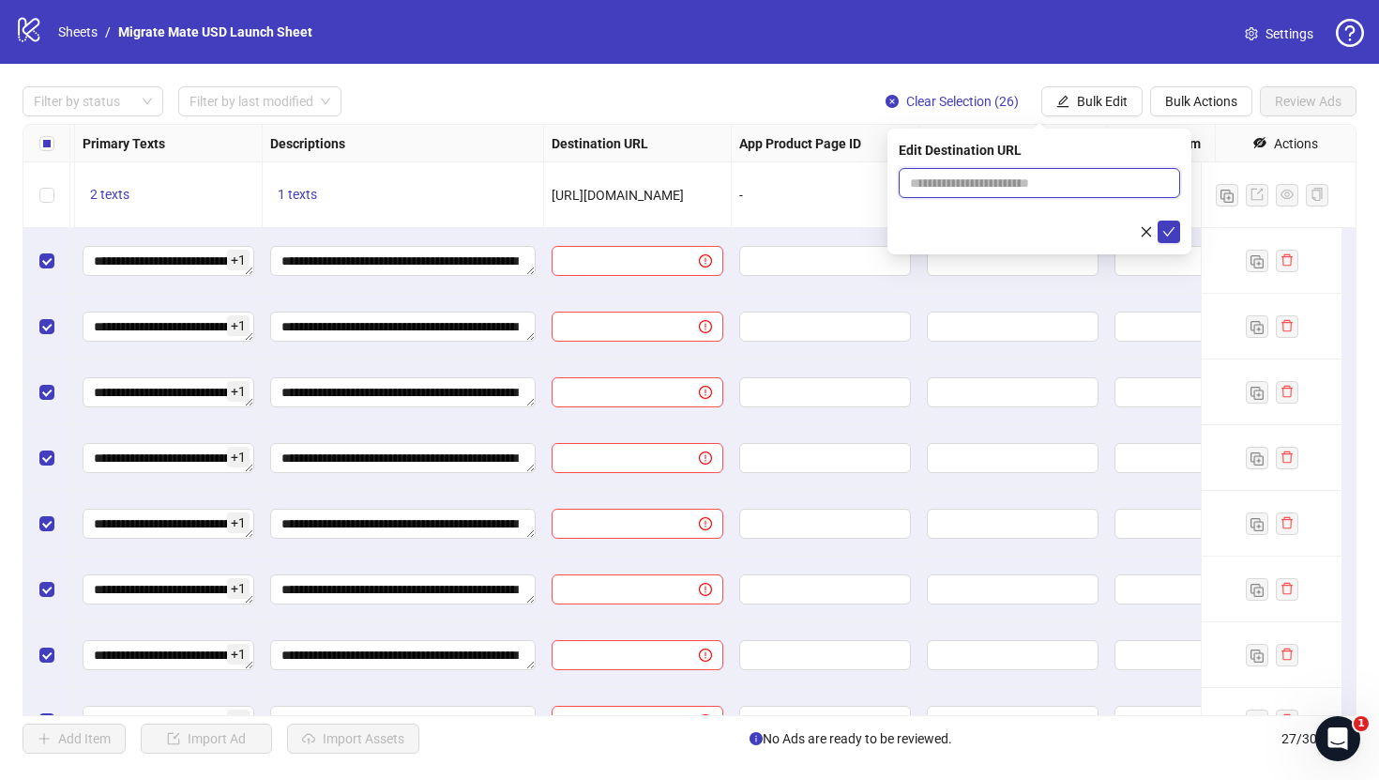
click at [1069, 187] on input "text" at bounding box center [1032, 183] width 244 height 21
paste input "**********"
type input "**********"
click at [1167, 232] on icon "check" at bounding box center [1169, 231] width 13 height 13
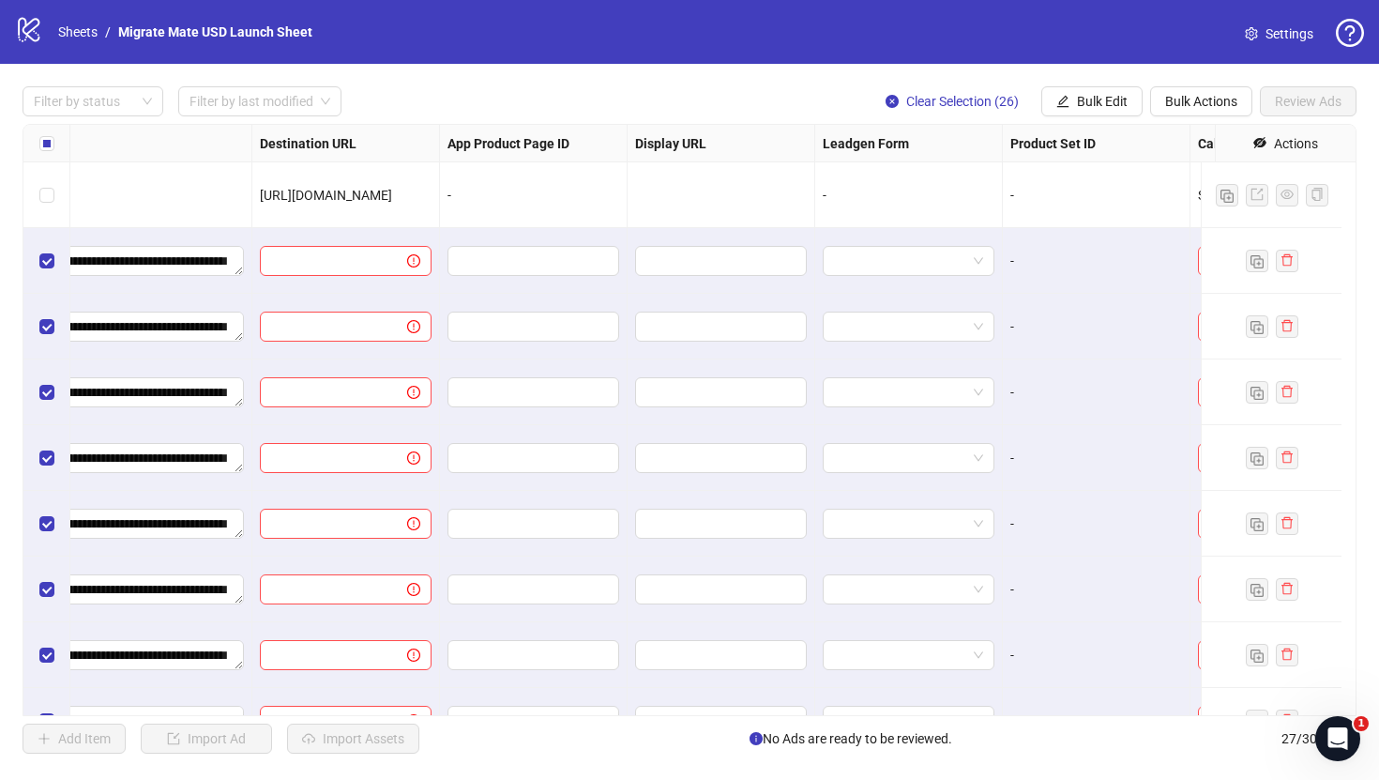
scroll to position [0, 1750]
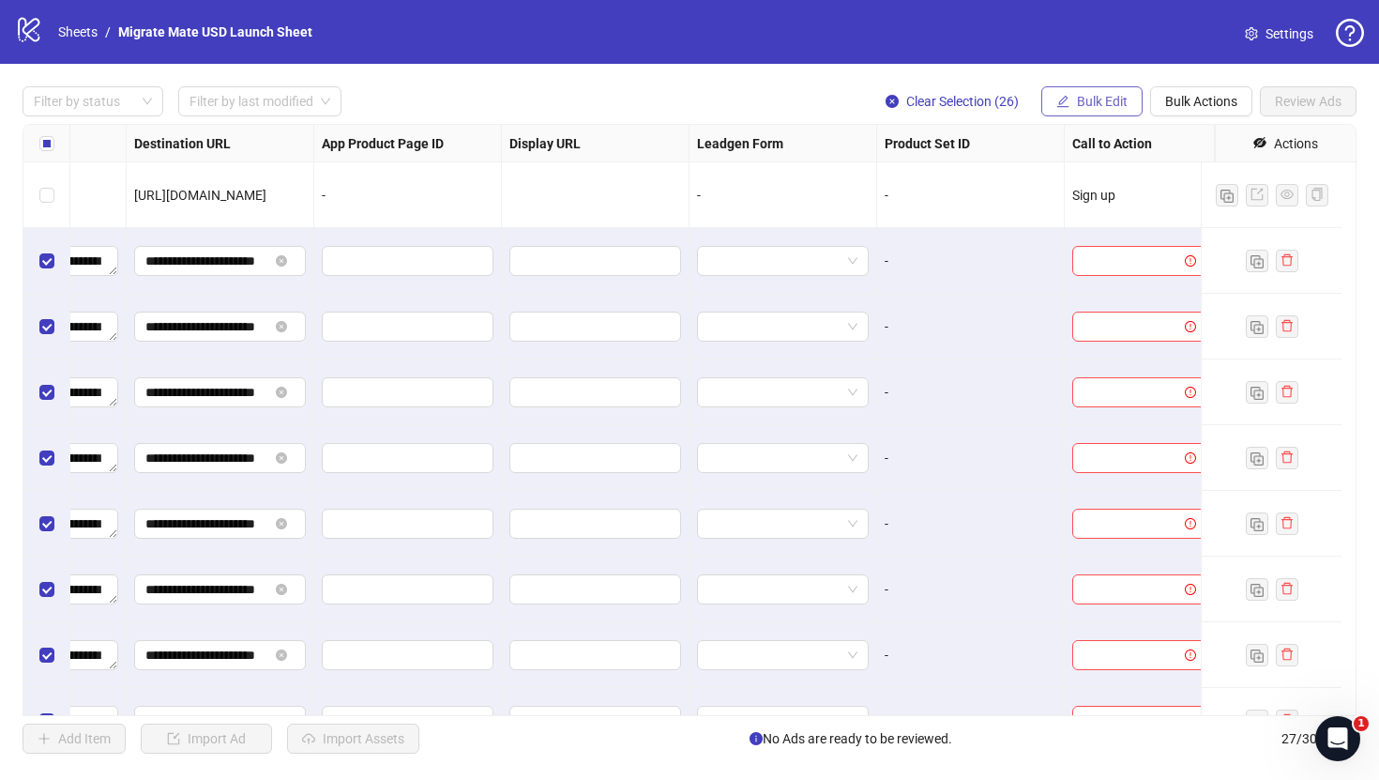
click at [1100, 108] on span "Bulk Edit" at bounding box center [1102, 101] width 51 height 15
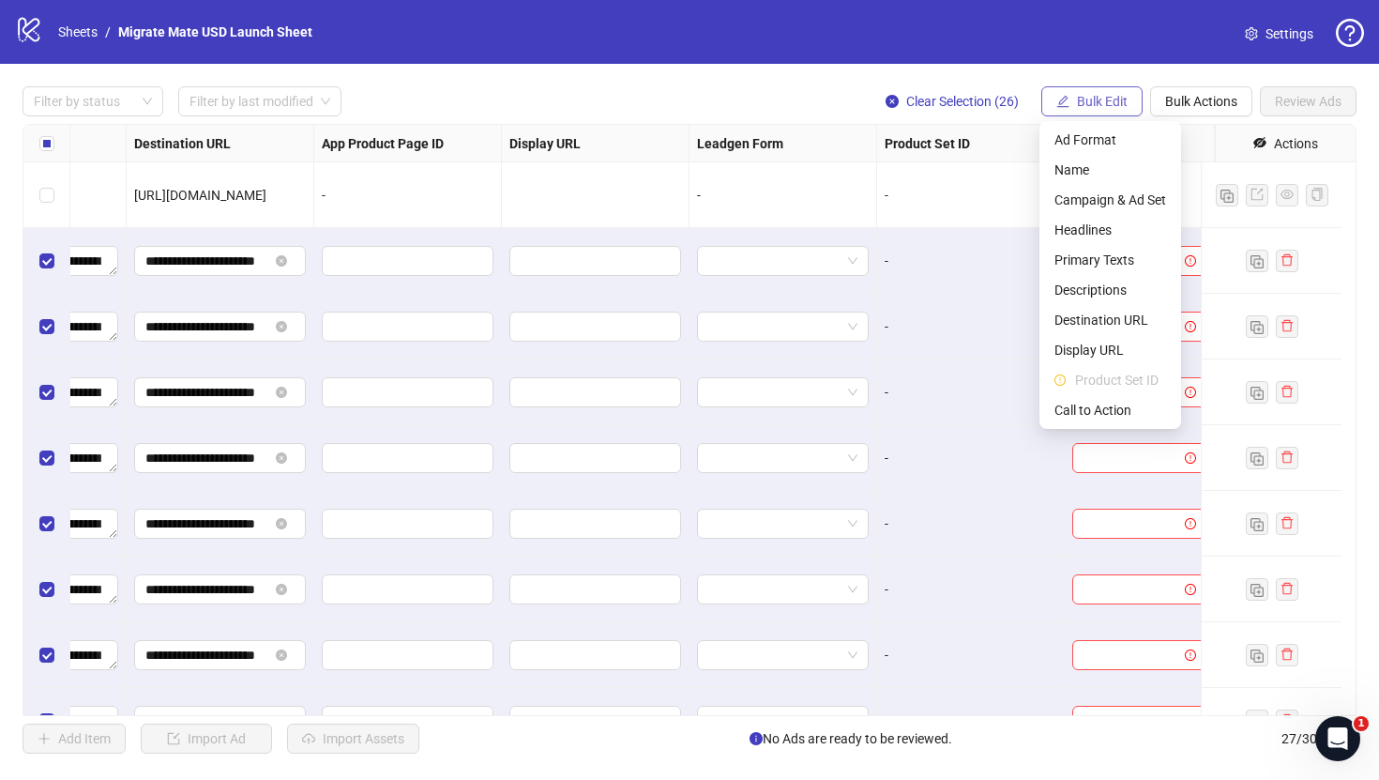
click at [1108, 105] on span "Bulk Edit" at bounding box center [1102, 101] width 51 height 15
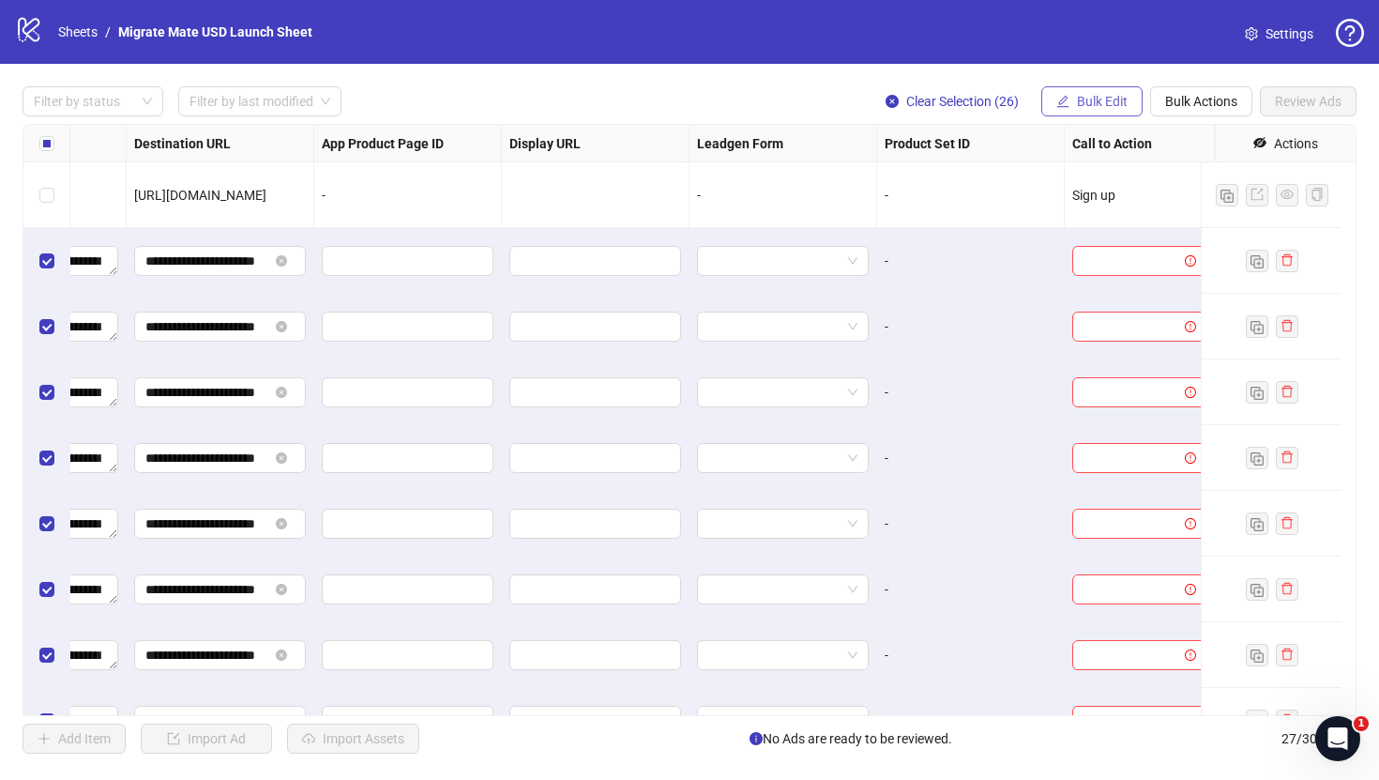
click at [1109, 99] on span "Bulk Edit" at bounding box center [1102, 101] width 51 height 15
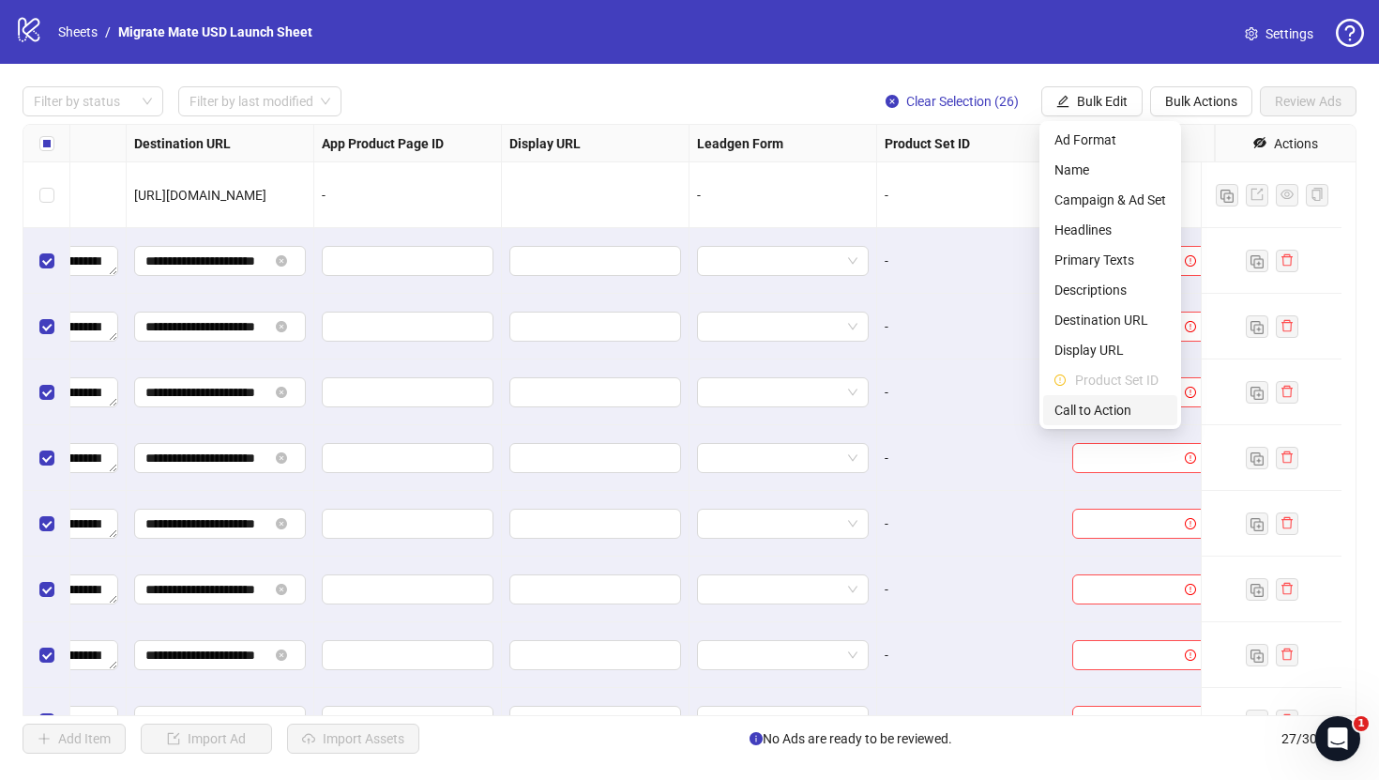
click at [1096, 407] on span "Call to Action" at bounding box center [1111, 410] width 112 height 21
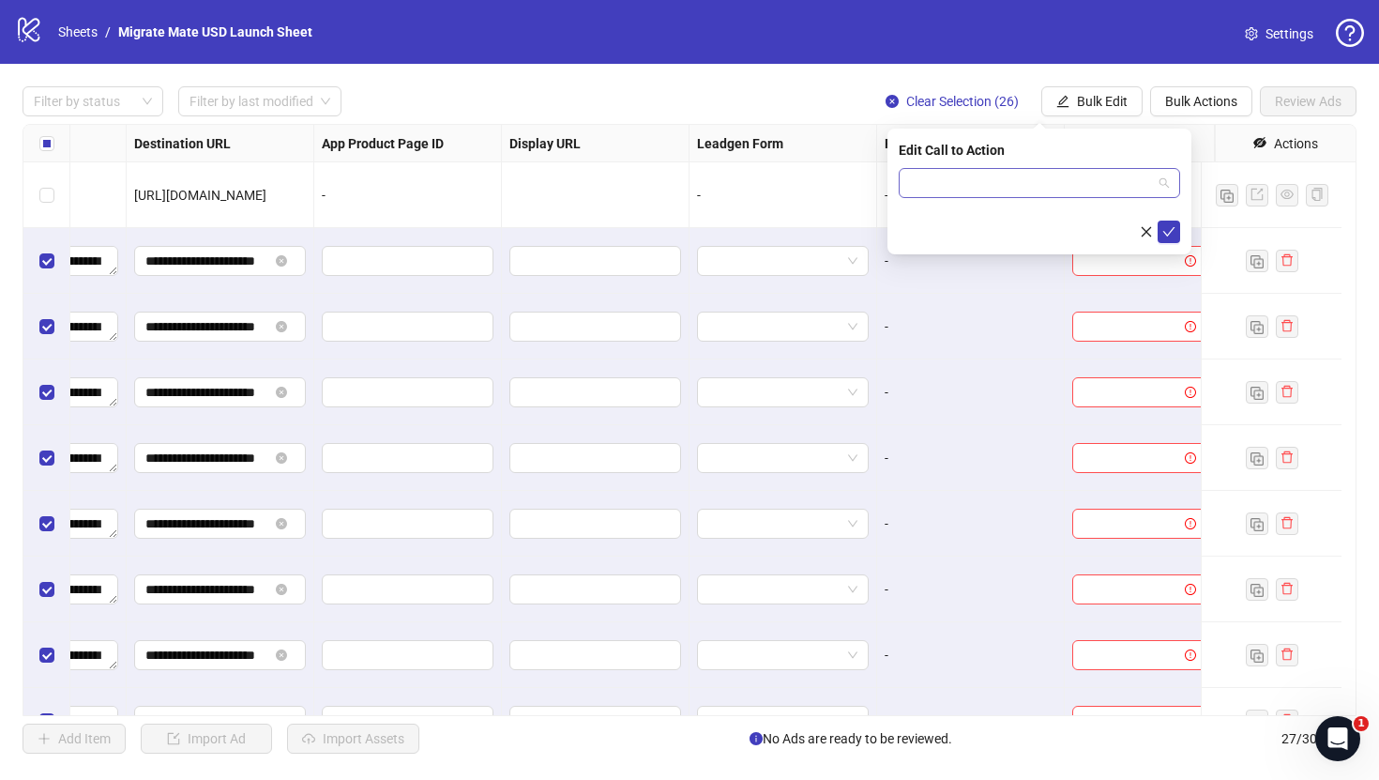
click at [1102, 197] on div at bounding box center [1039, 183] width 281 height 30
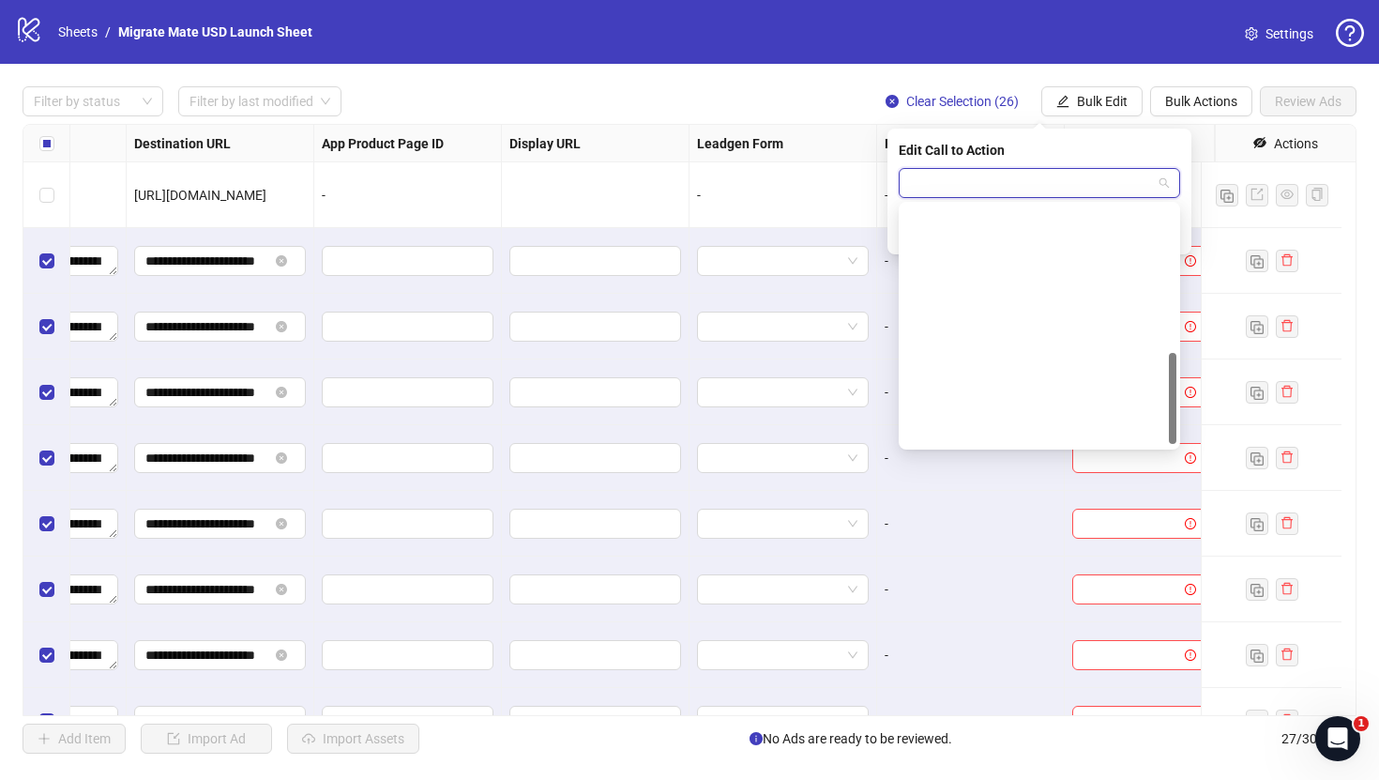
scroll to position [386, 0]
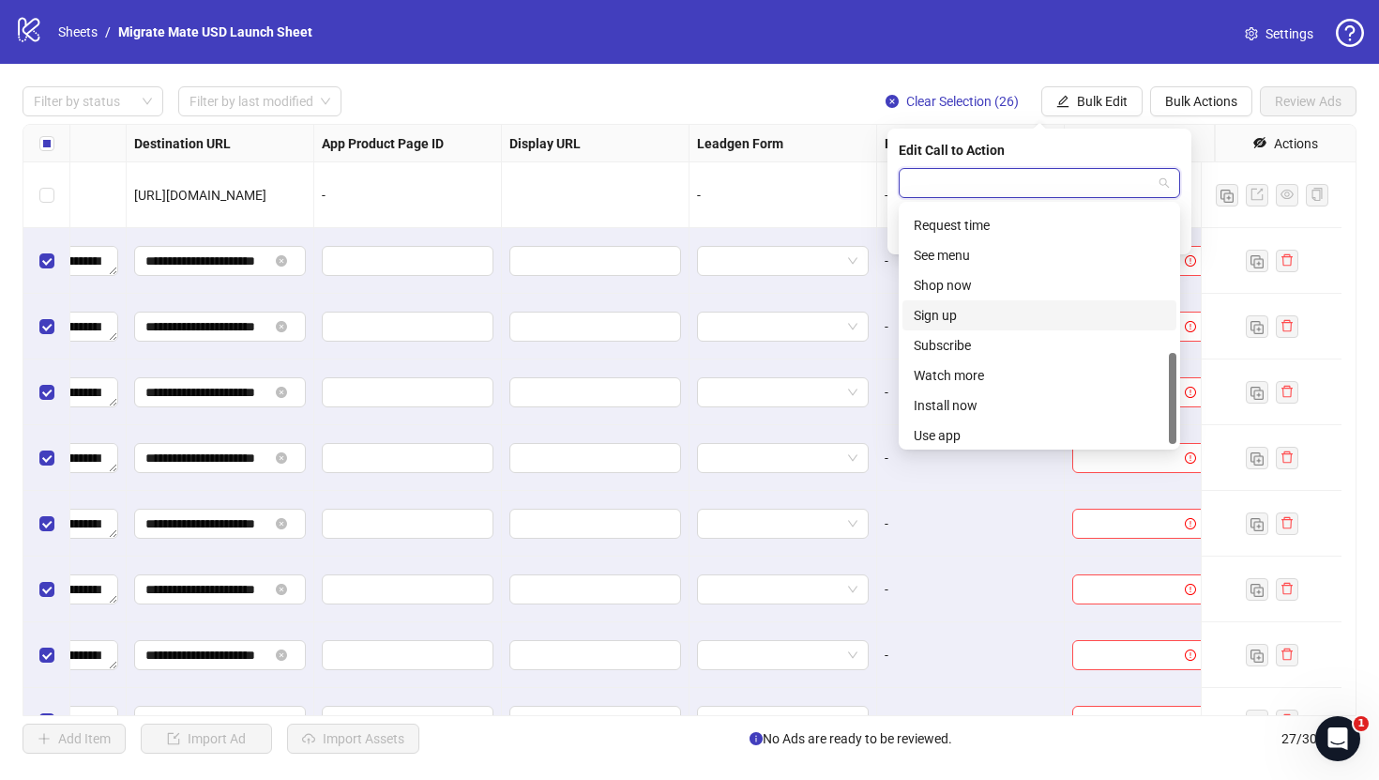
click at [1010, 322] on div "Sign up" at bounding box center [1039, 315] width 251 height 21
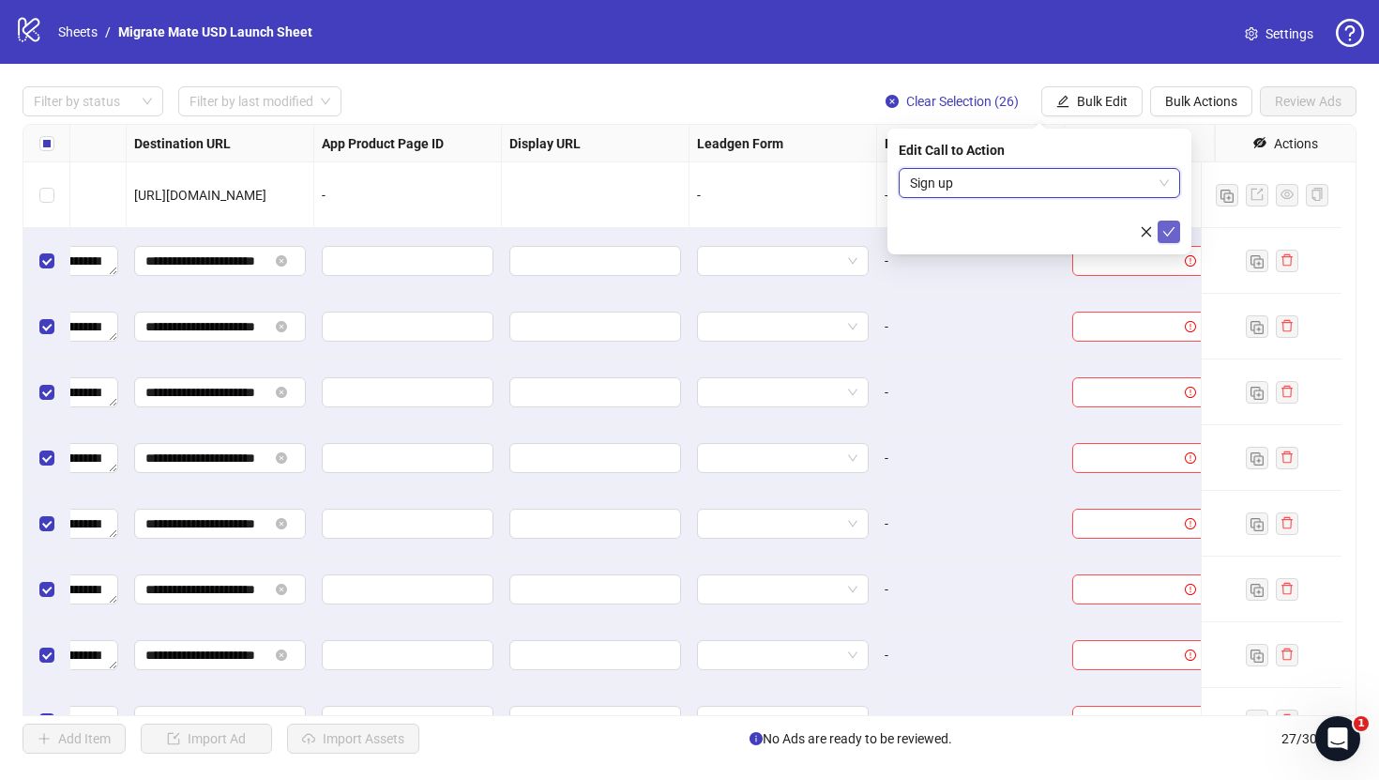
click at [1172, 232] on icon "check" at bounding box center [1169, 231] width 13 height 13
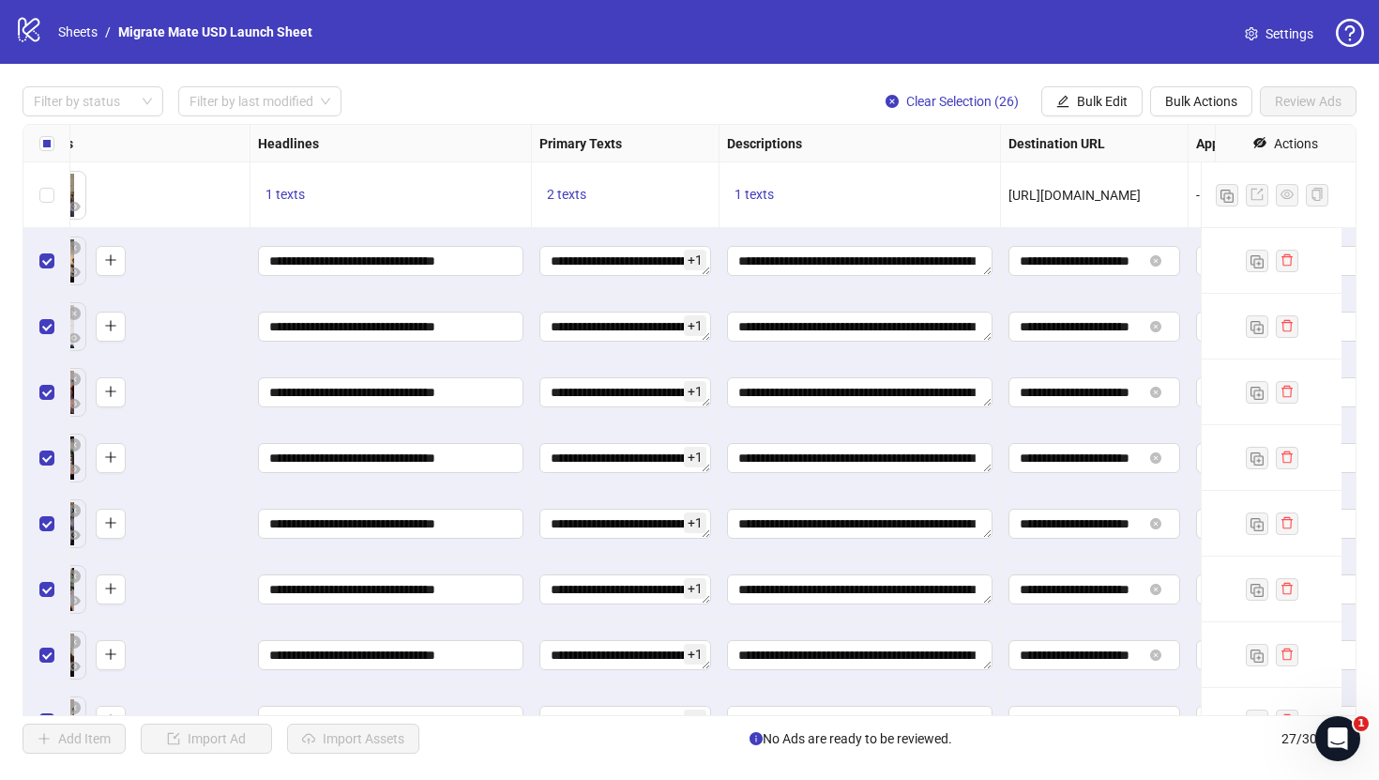
scroll to position [0, 966]
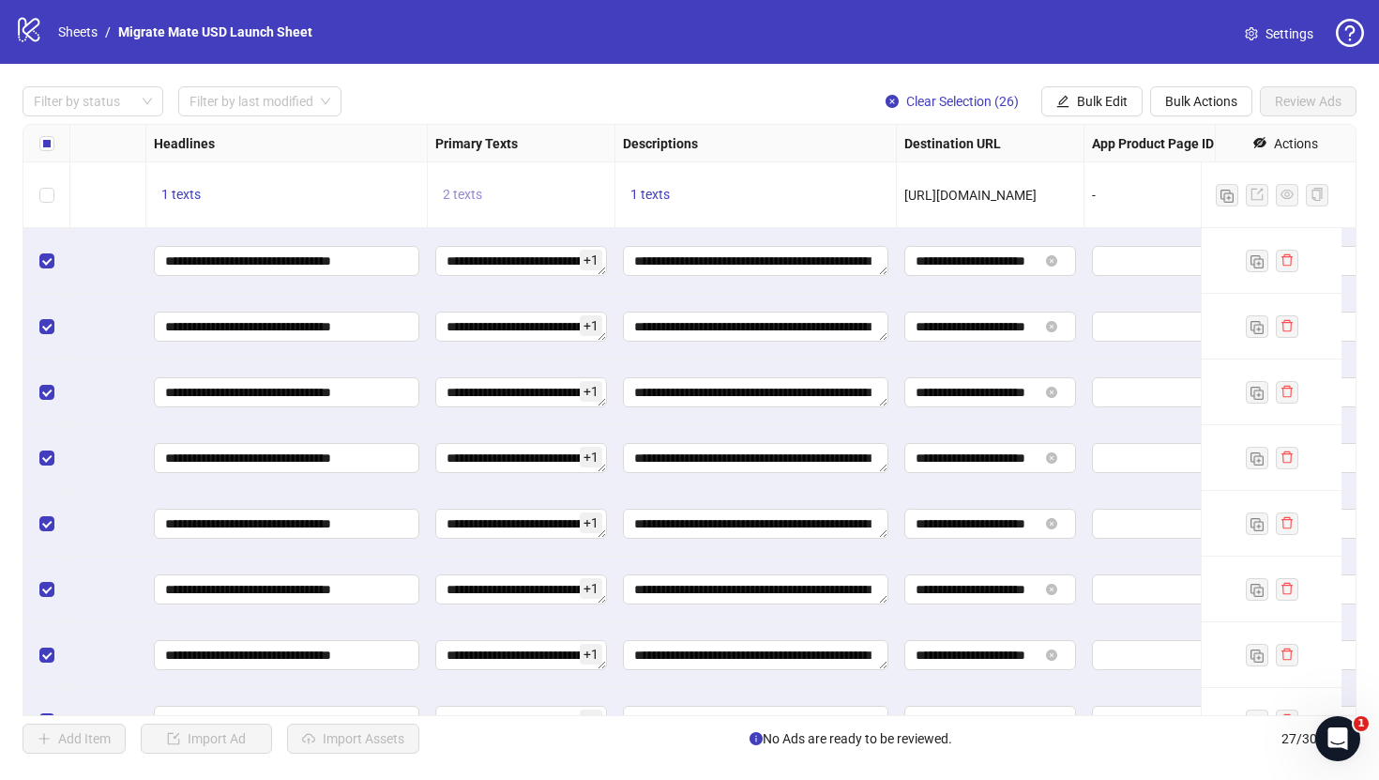
click at [473, 191] on span "2 texts" at bounding box center [462, 194] width 39 height 15
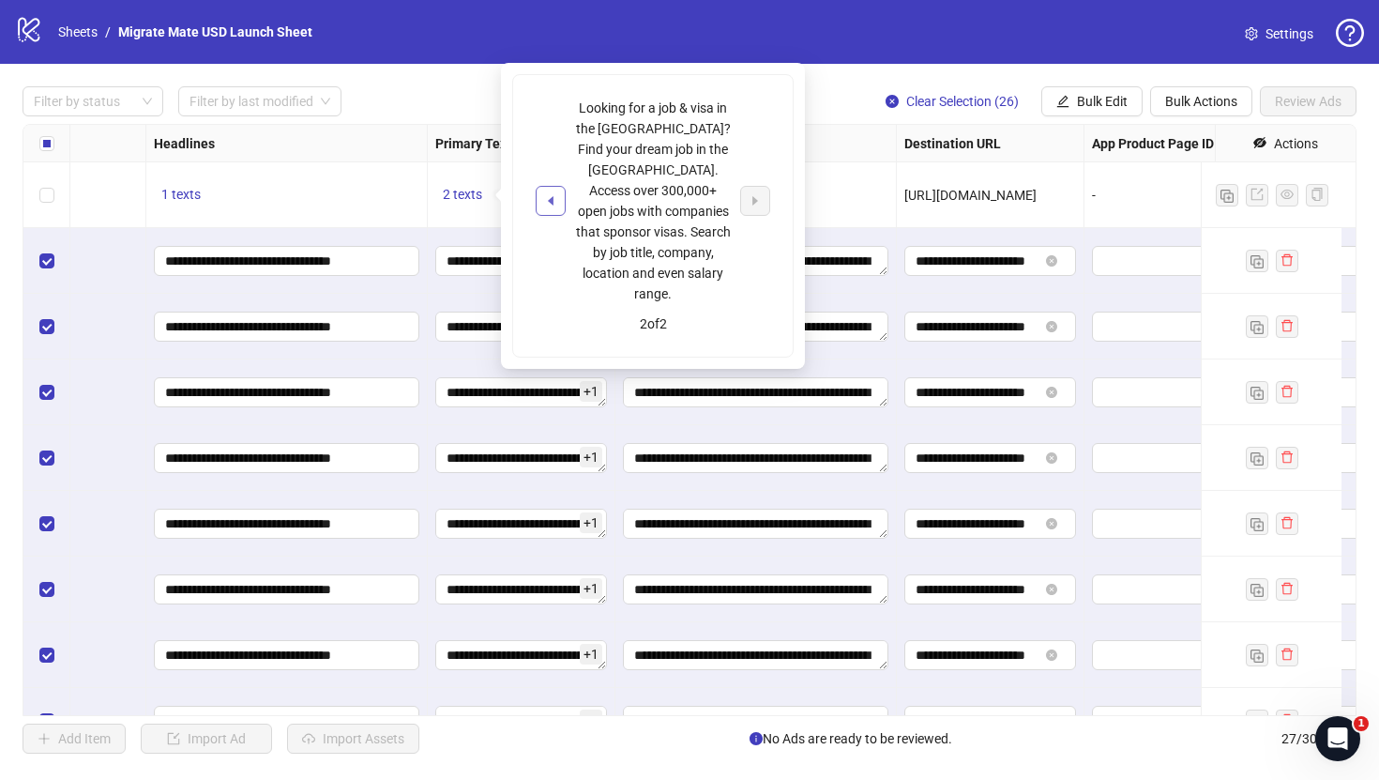
click at [550, 194] on icon "caret-left" at bounding box center [550, 200] width 13 height 13
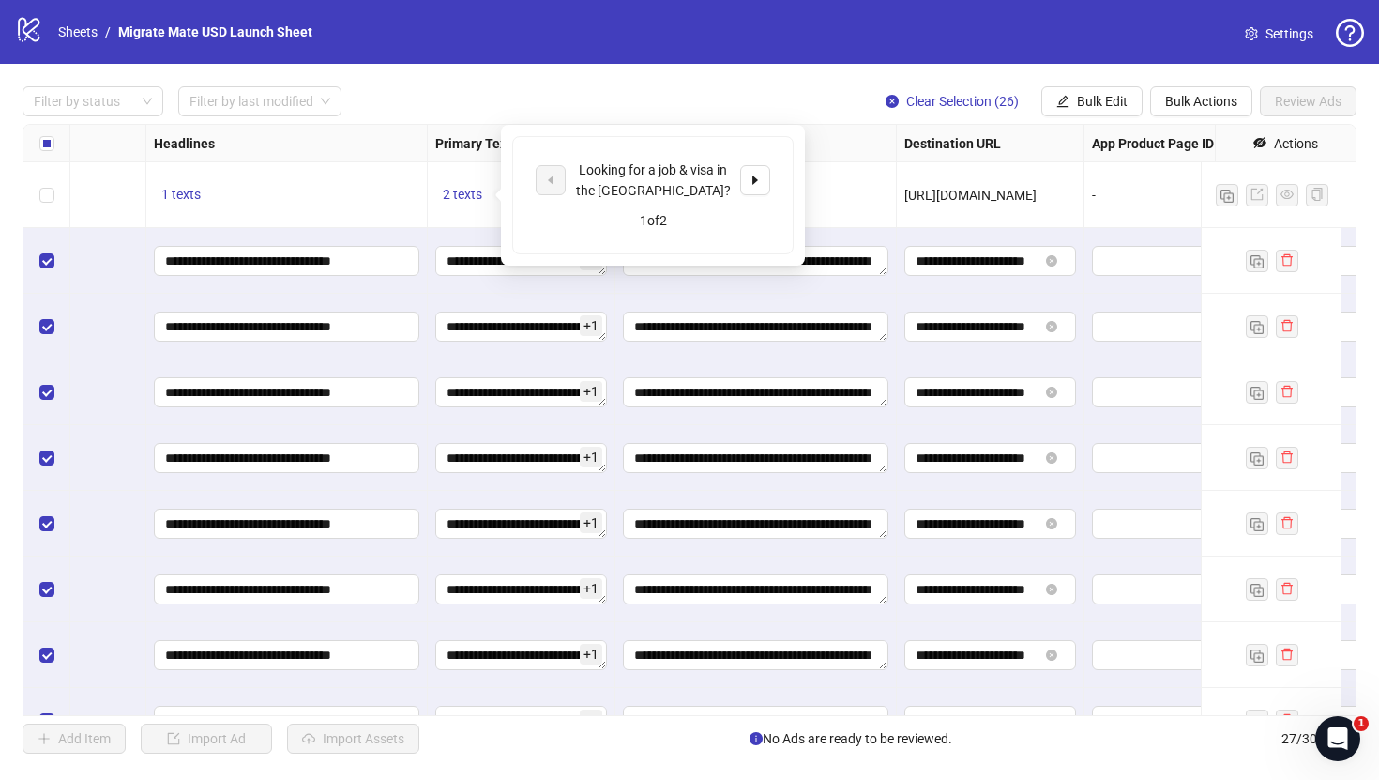
click at [572, 60] on div "logo/logo-mobile Sheets / Migrate Mate USD Launch Sheet Settings" at bounding box center [689, 32] width 1379 height 64
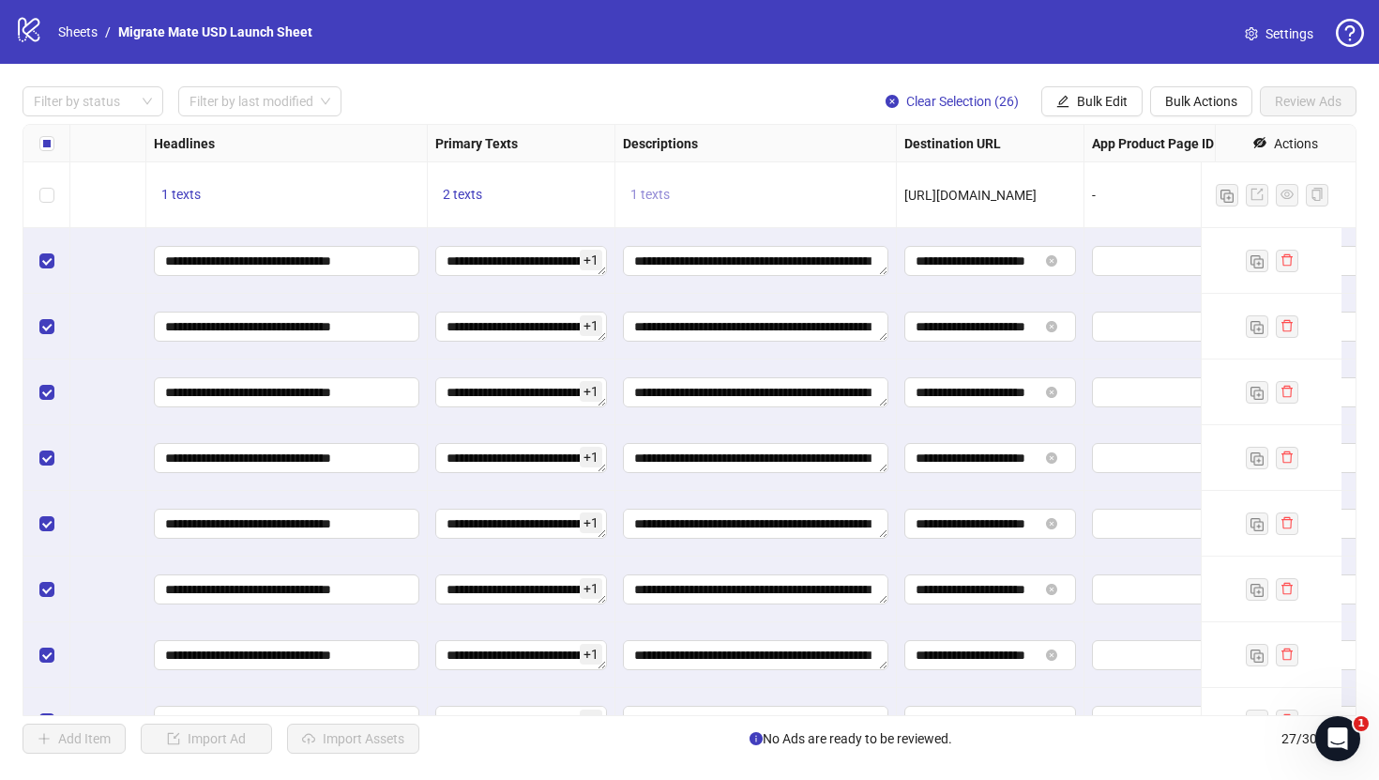
click at [655, 192] on span "1 texts" at bounding box center [650, 194] width 39 height 15
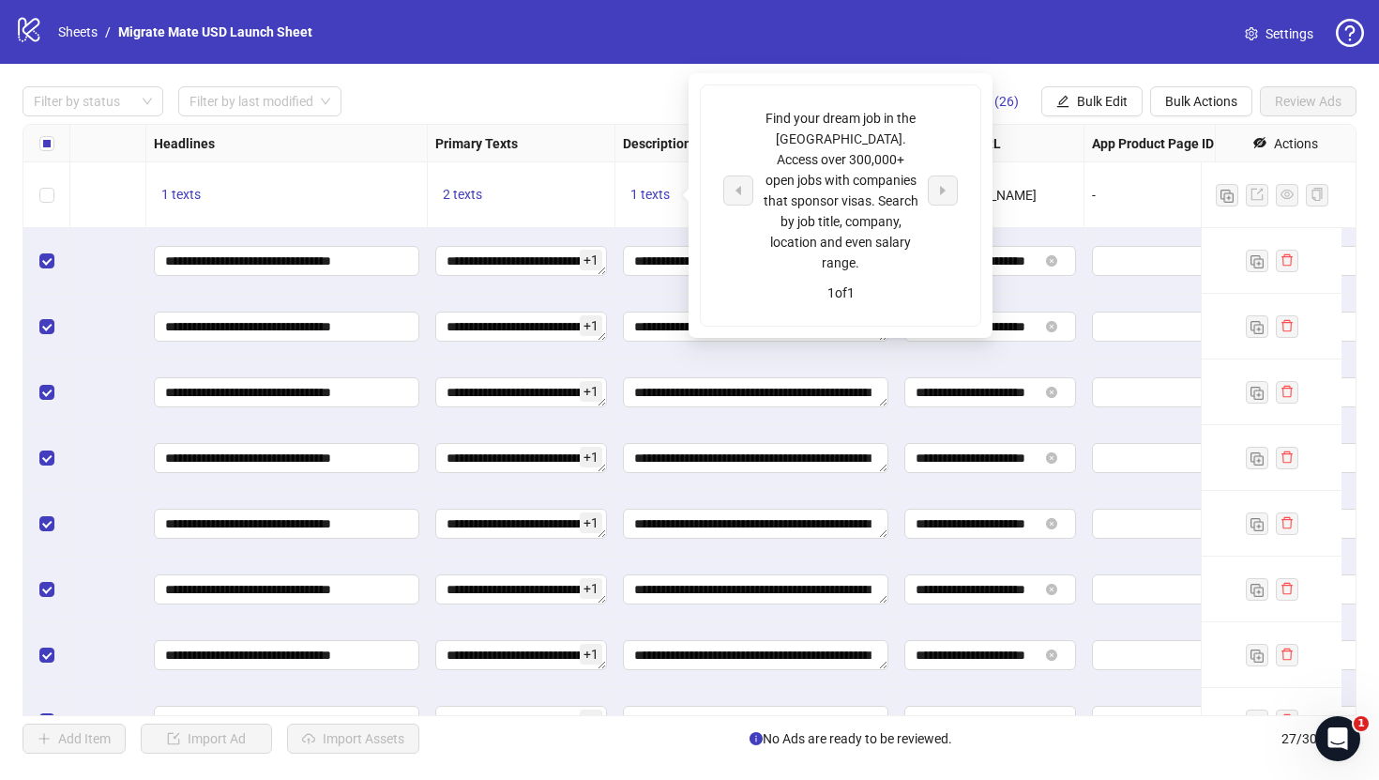
click at [547, 100] on div "Filter by status Filter by last modified Clear Selection (26) Bulk Edit Bulk Ac…" at bounding box center [690, 101] width 1334 height 30
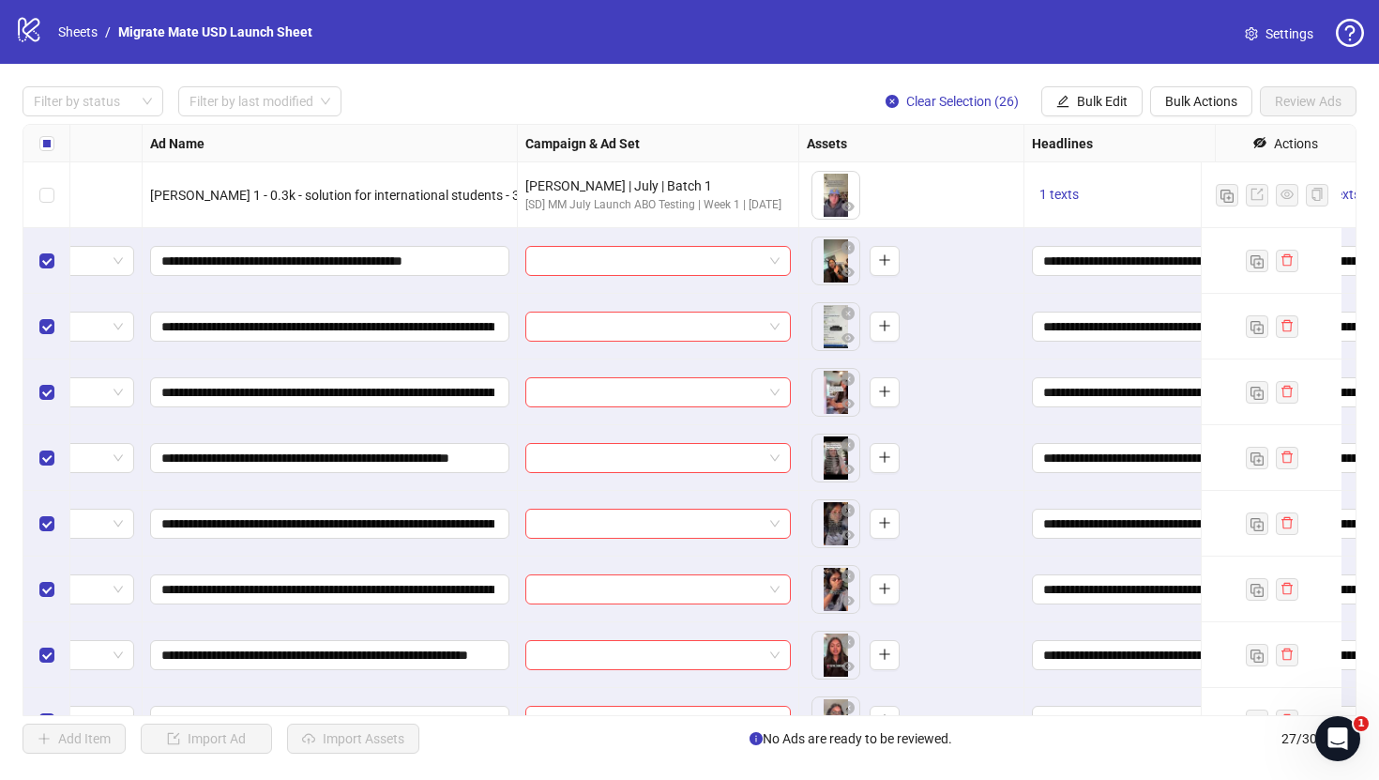
scroll to position [0, 0]
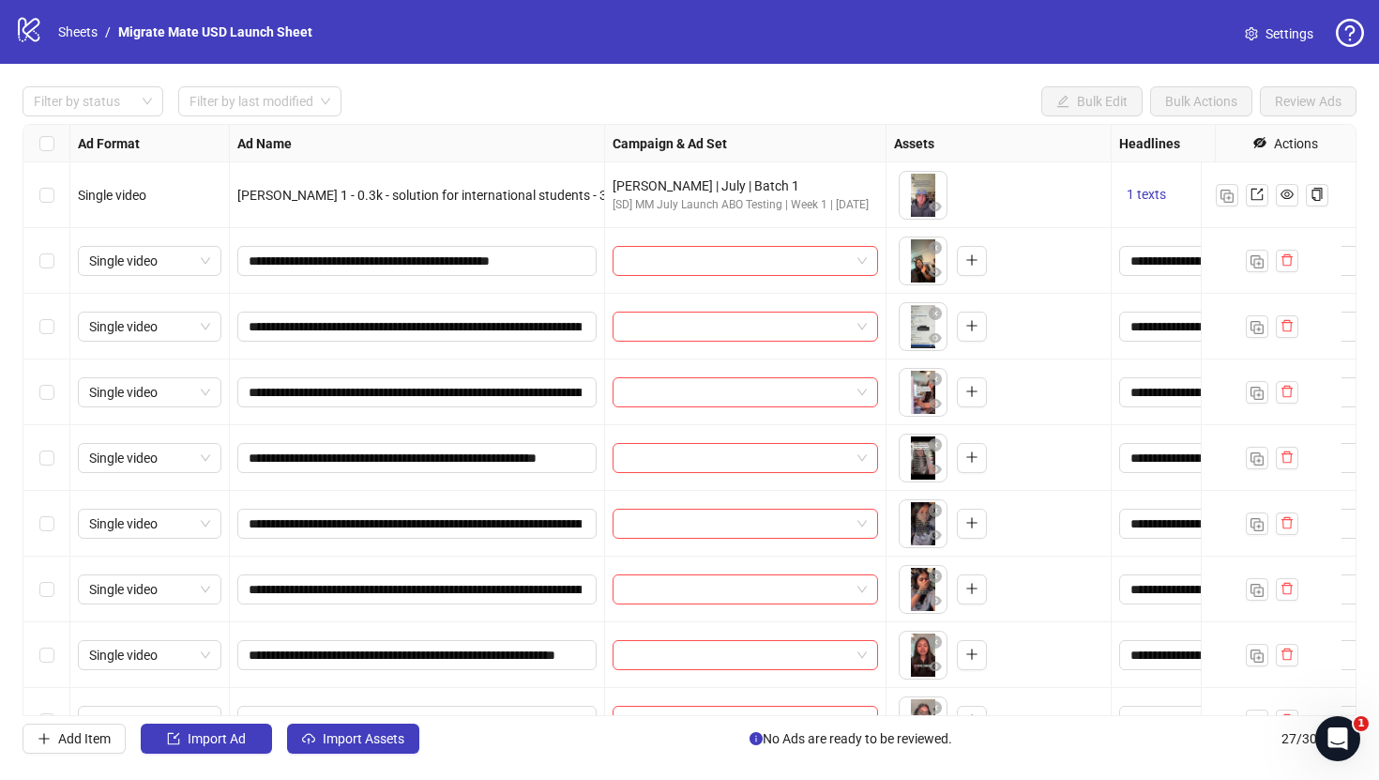
click at [44, 278] on div "Select row 2" at bounding box center [46, 261] width 47 height 66
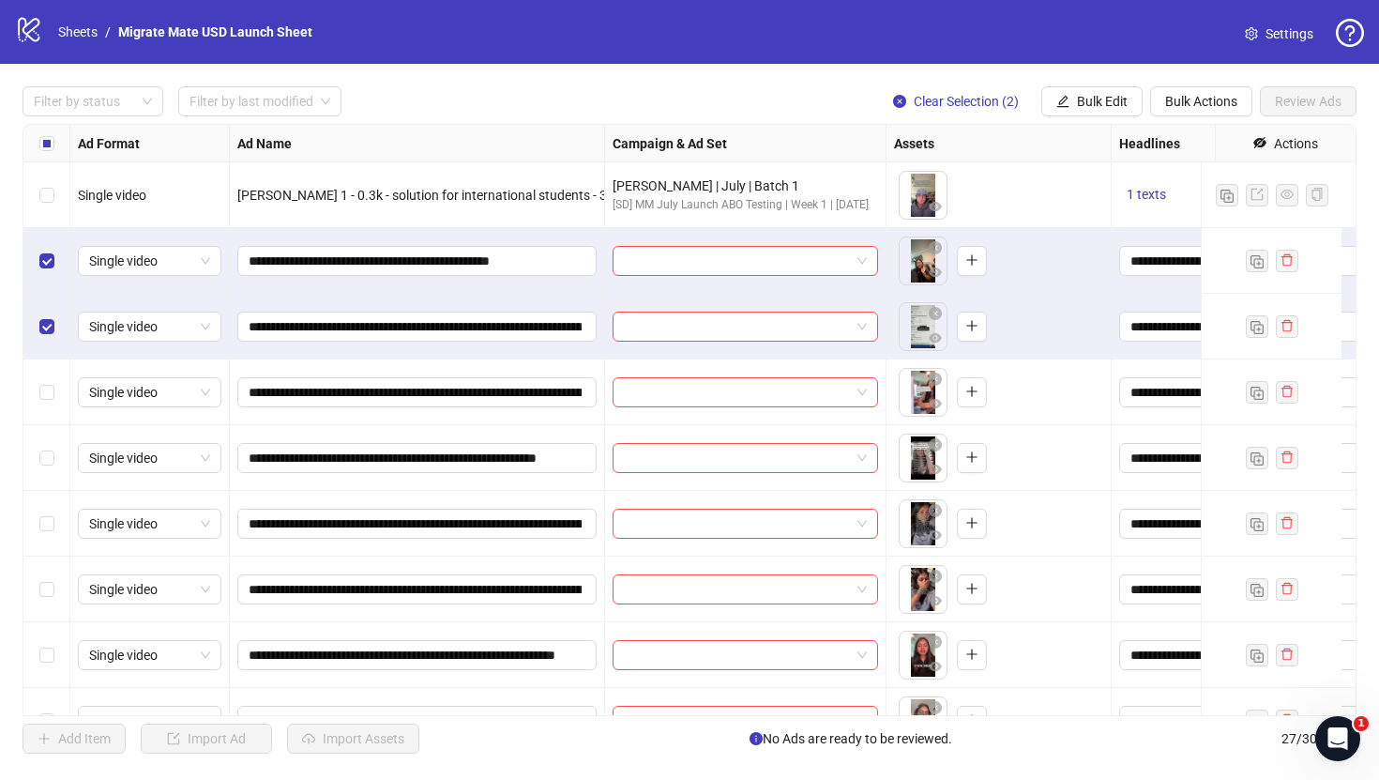
drag, startPoint x: 47, startPoint y: 375, endPoint x: 47, endPoint y: 415, distance: 39.4
click at [47, 376] on div "Select row 4" at bounding box center [46, 392] width 47 height 66
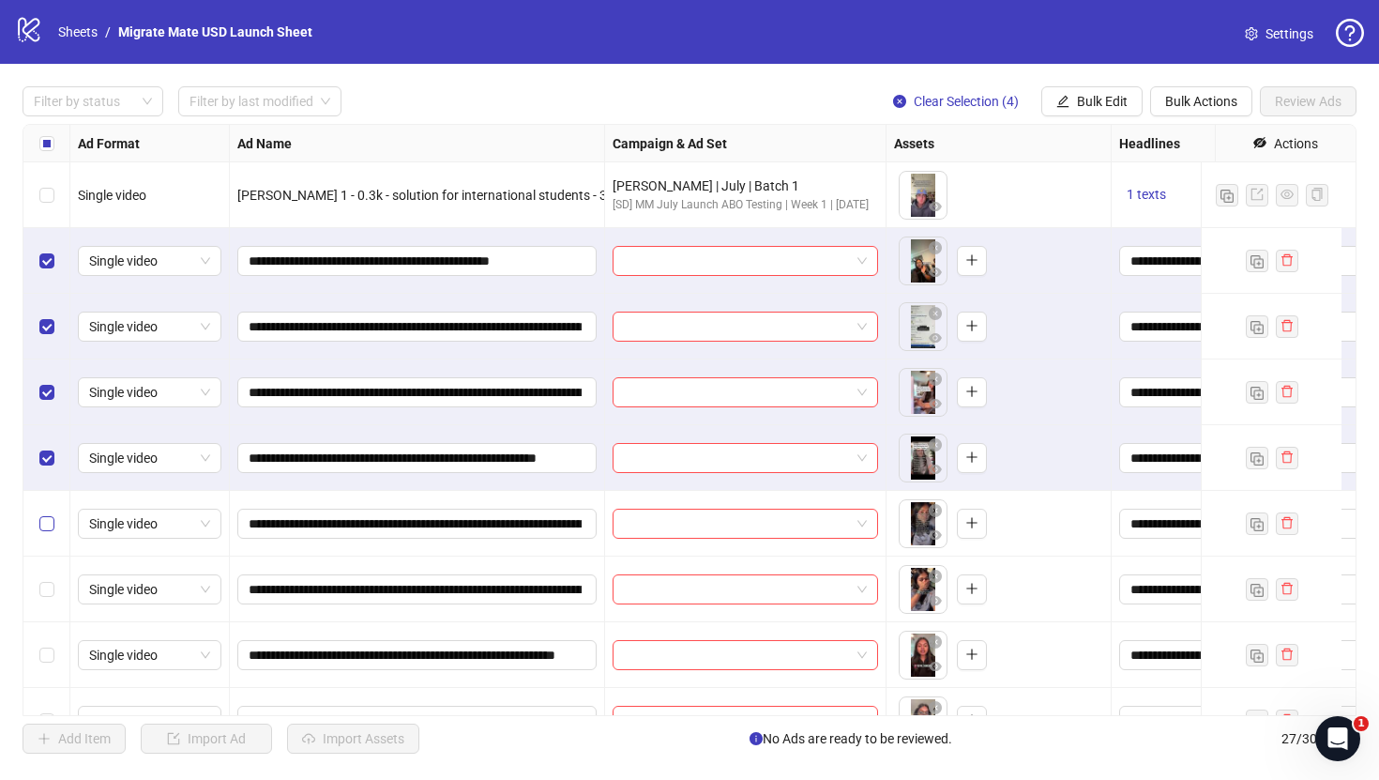
click at [46, 516] on label "Select row 6" at bounding box center [46, 523] width 15 height 21
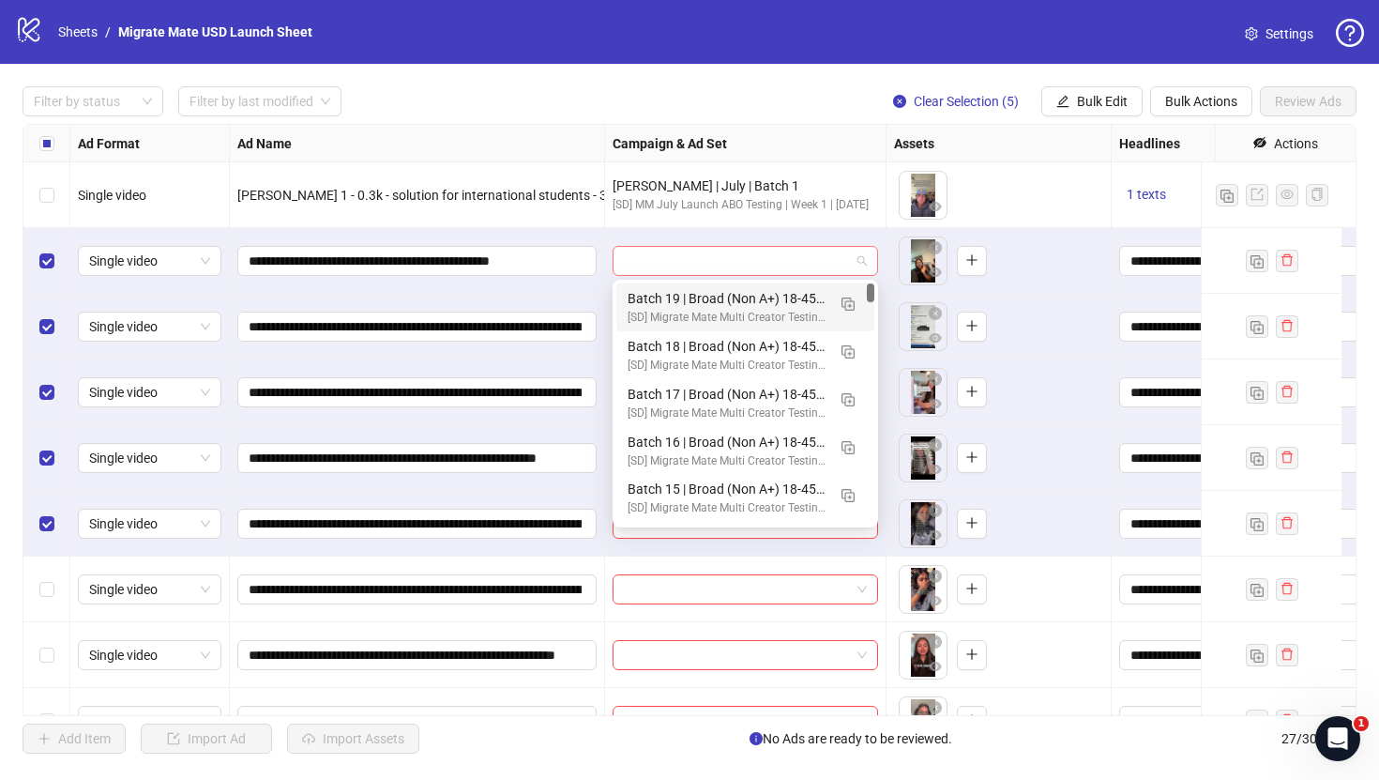
click at [851, 259] on span at bounding box center [745, 261] width 243 height 28
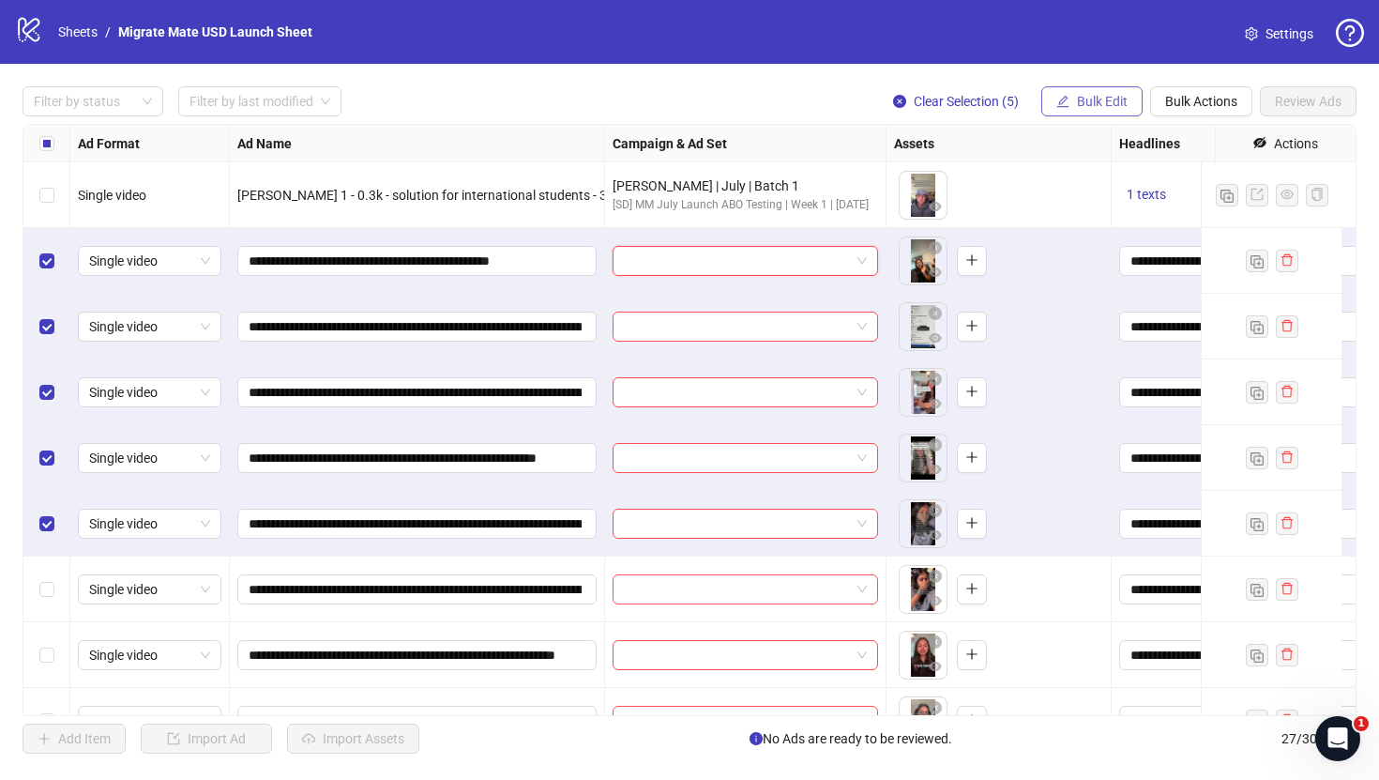
click at [1101, 99] on span "Bulk Edit" at bounding box center [1102, 101] width 51 height 15
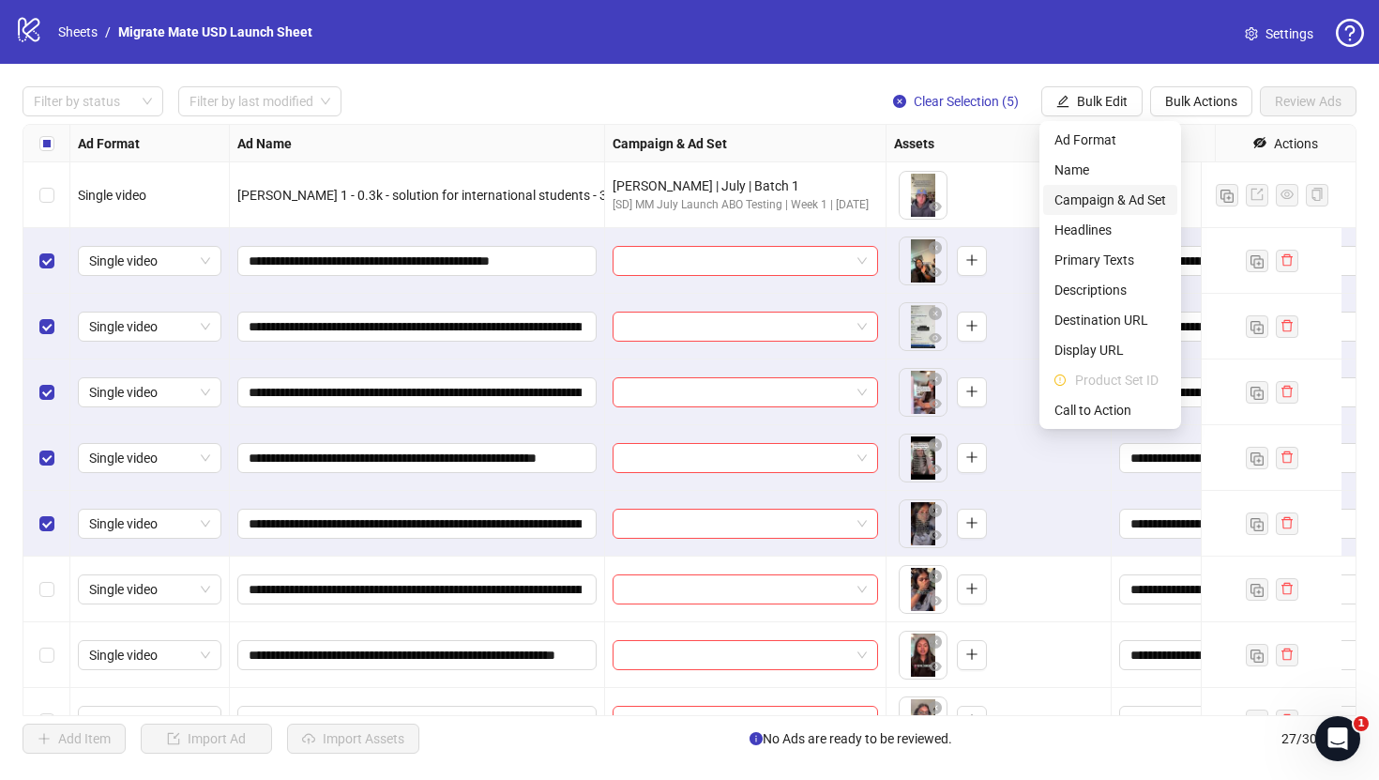
click at [1138, 199] on span "Campaign & Ad Set" at bounding box center [1111, 200] width 112 height 21
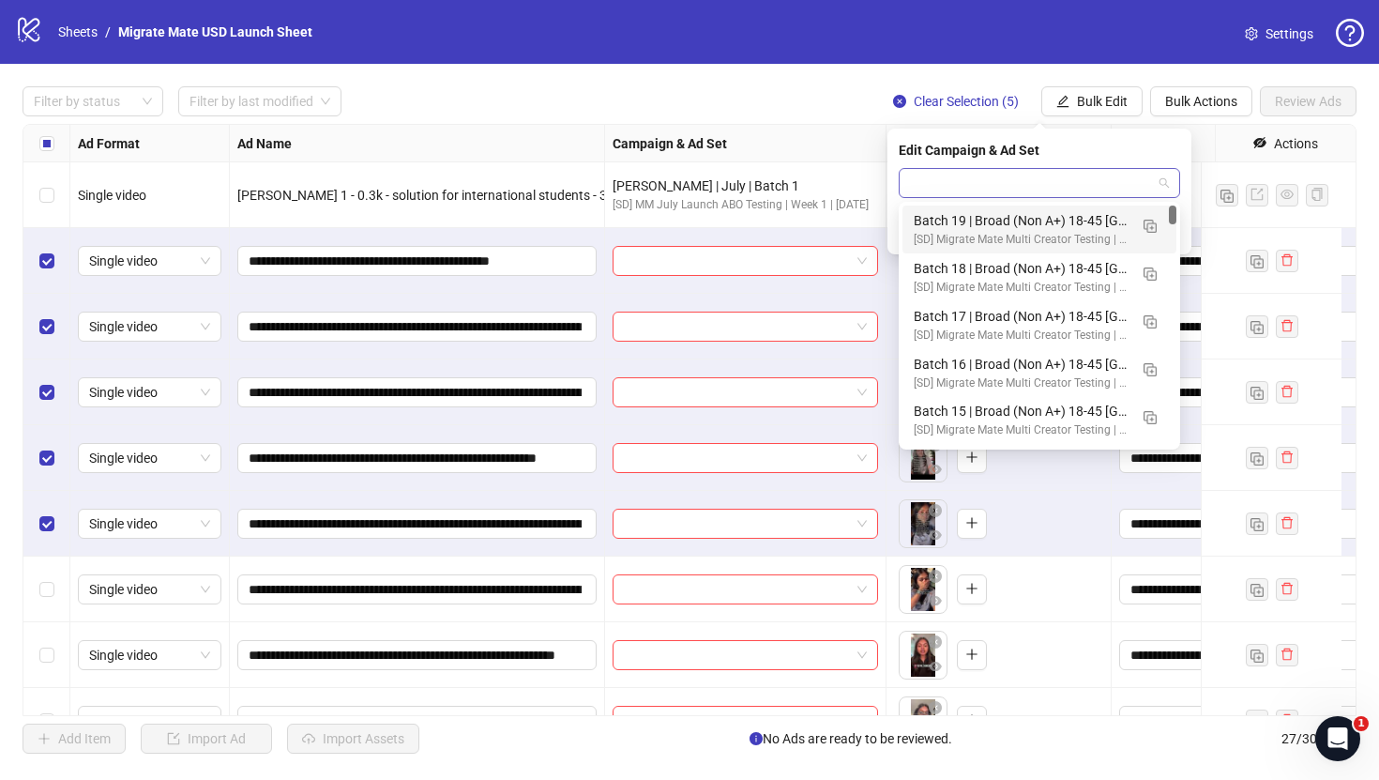
click at [1157, 181] on span at bounding box center [1039, 183] width 259 height 28
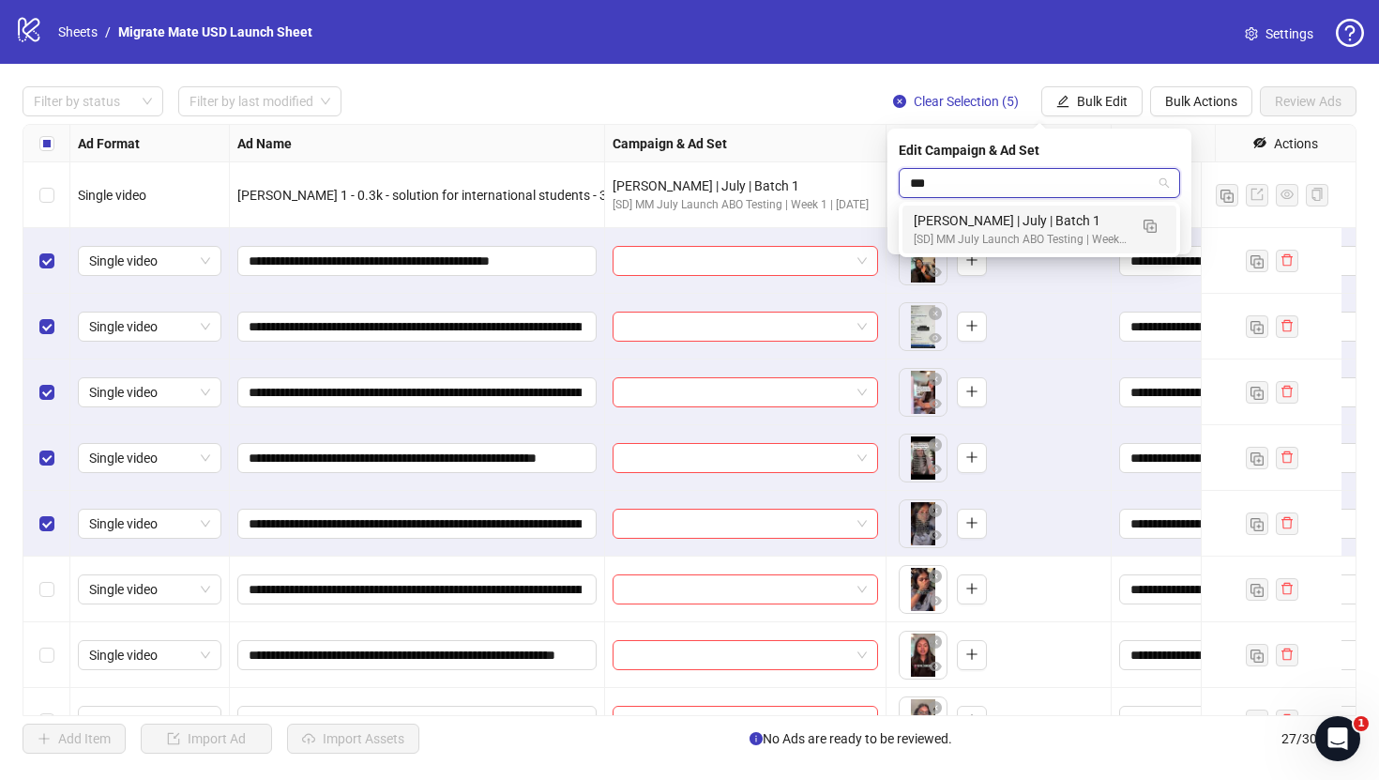
type input "****"
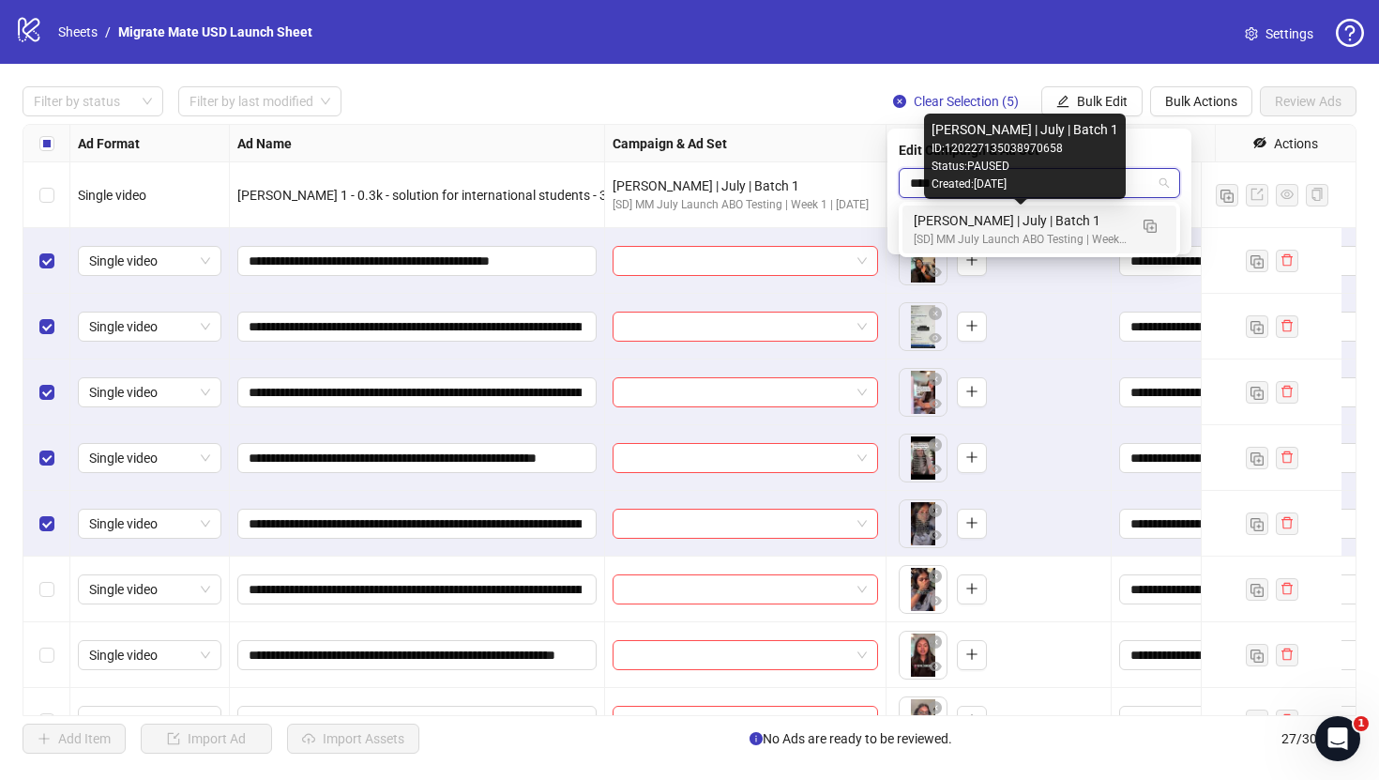
click at [1099, 228] on div "[PERSON_NAME] | July | Batch 1" at bounding box center [1021, 220] width 214 height 21
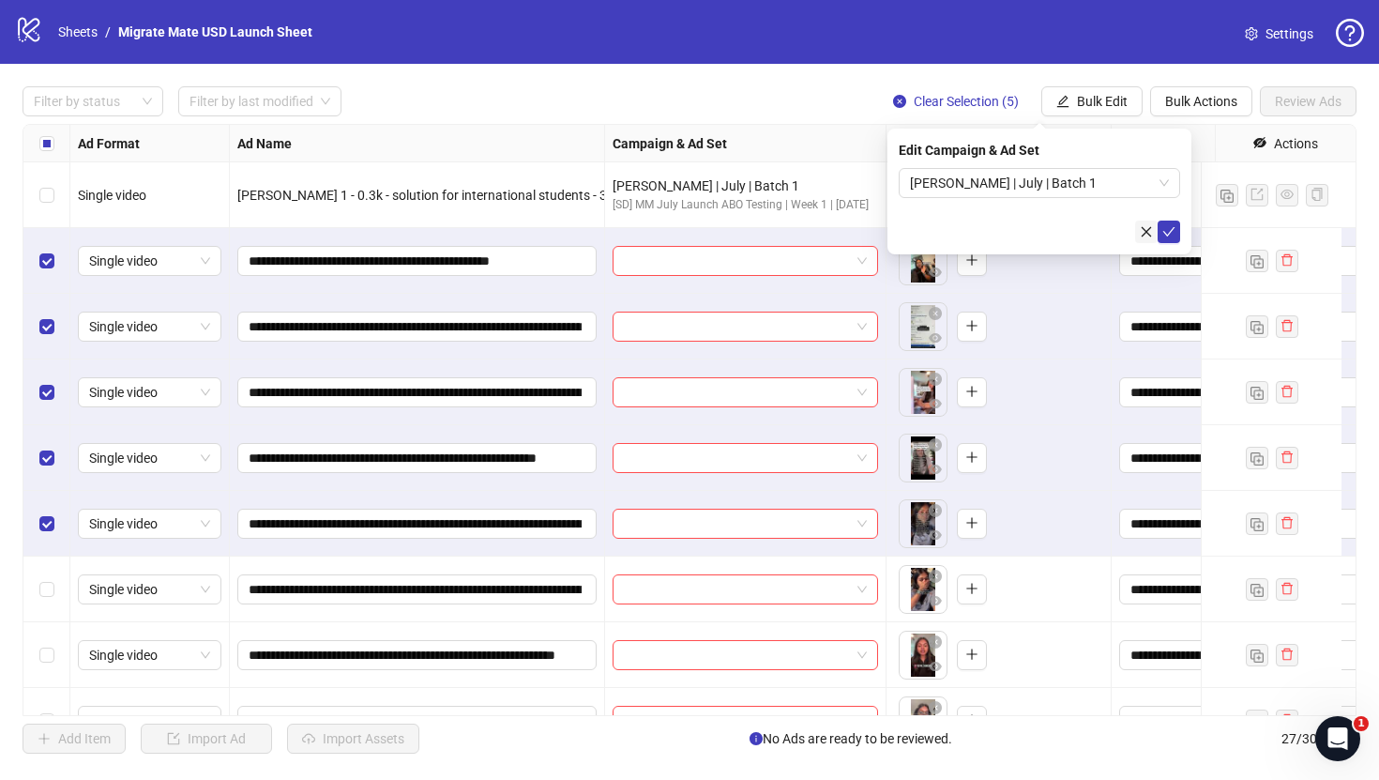
click at [1156, 228] on button "button" at bounding box center [1146, 232] width 23 height 23
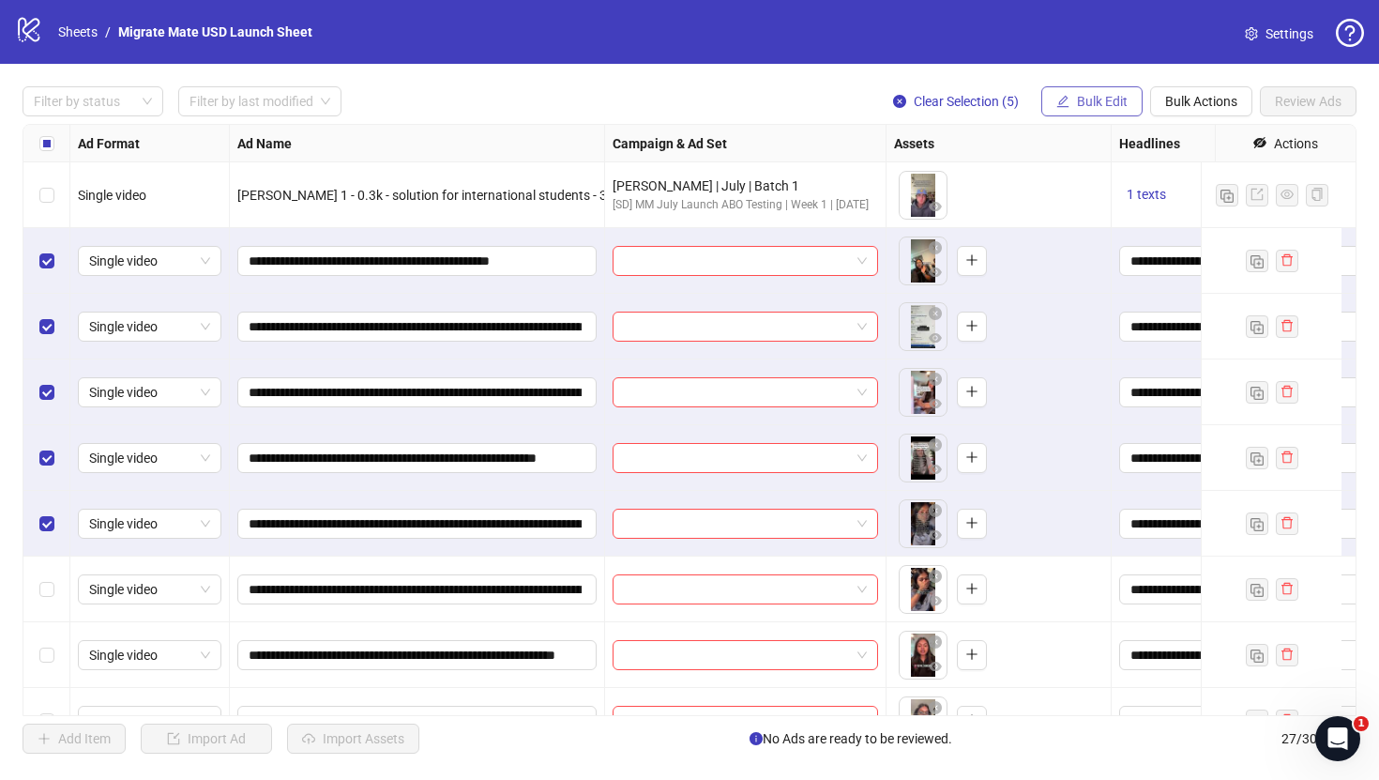
click at [1084, 105] on span "Bulk Edit" at bounding box center [1102, 101] width 51 height 15
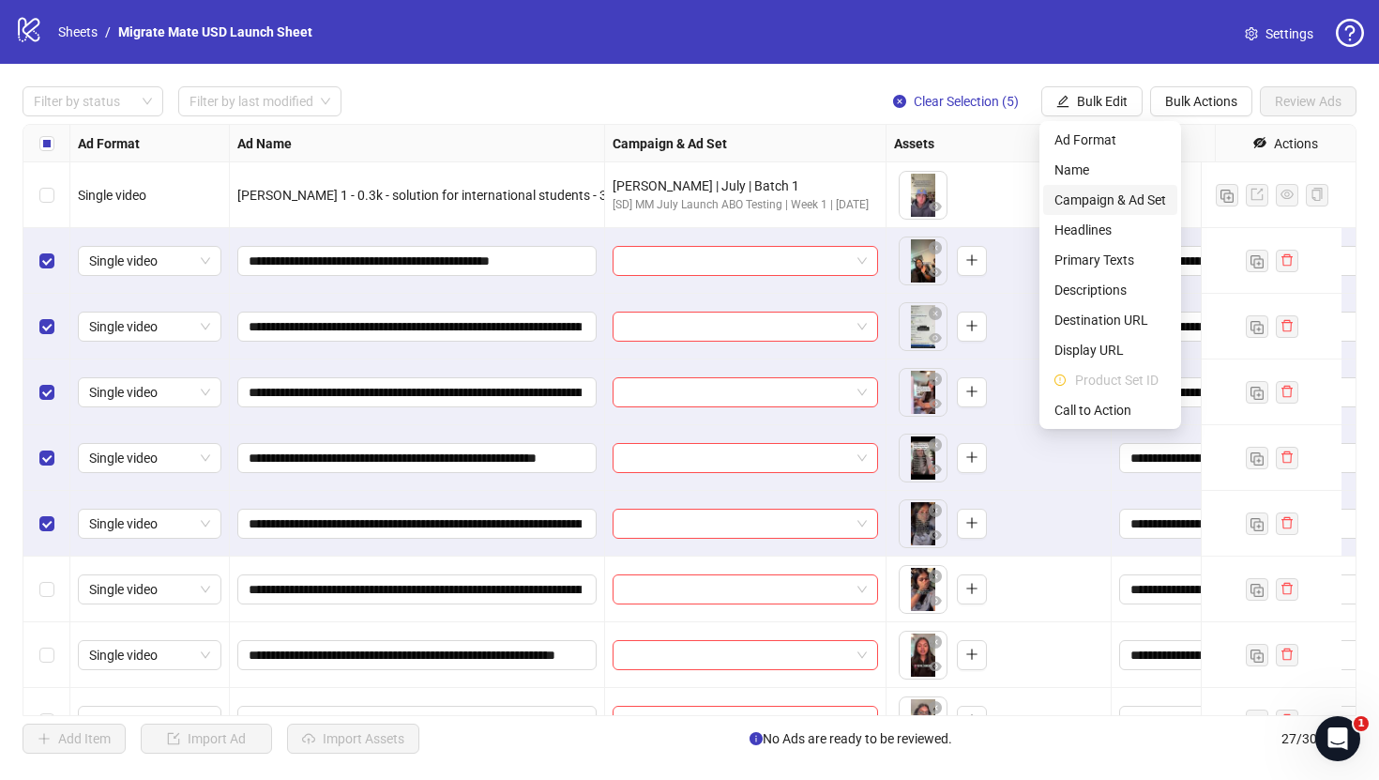
click at [1130, 193] on span "Campaign & Ad Set" at bounding box center [1111, 200] width 112 height 21
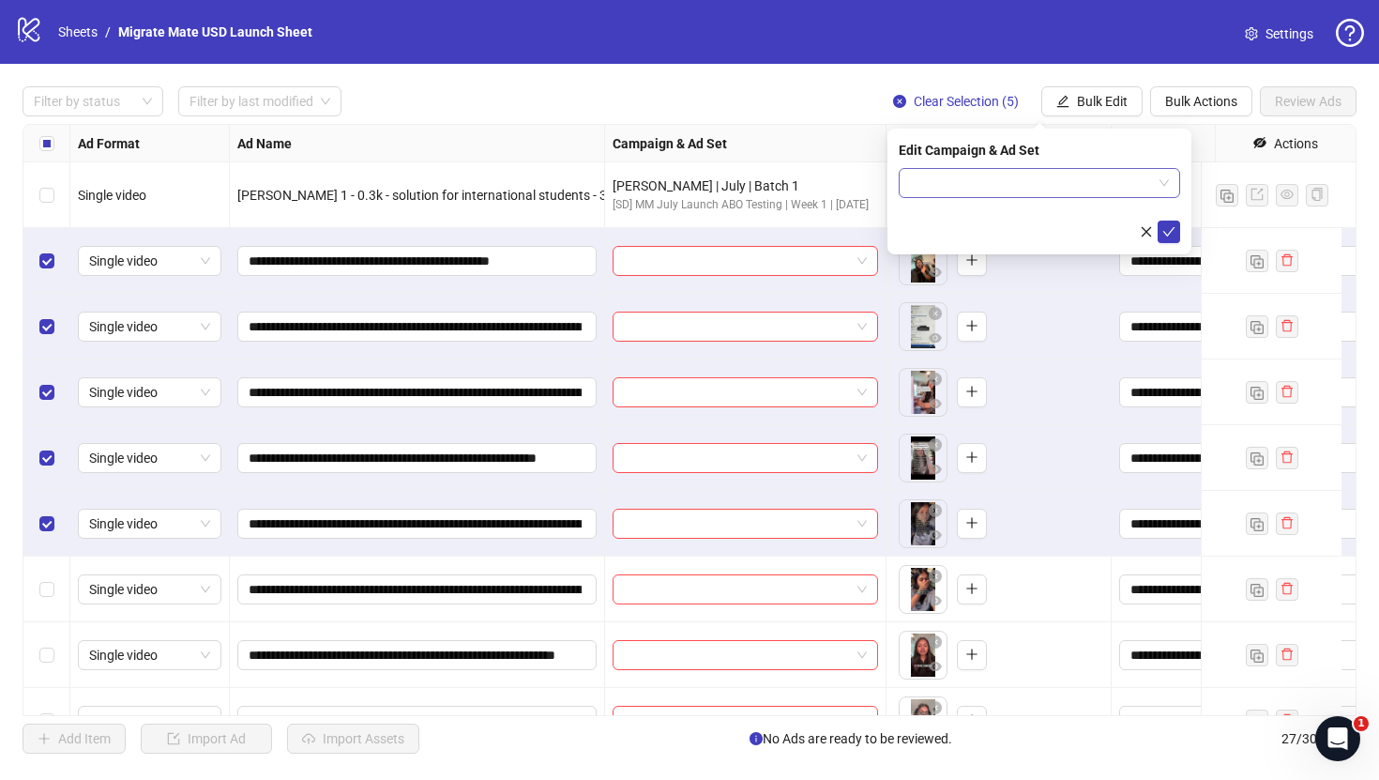
click at [1095, 186] on input "search" at bounding box center [1031, 183] width 242 height 28
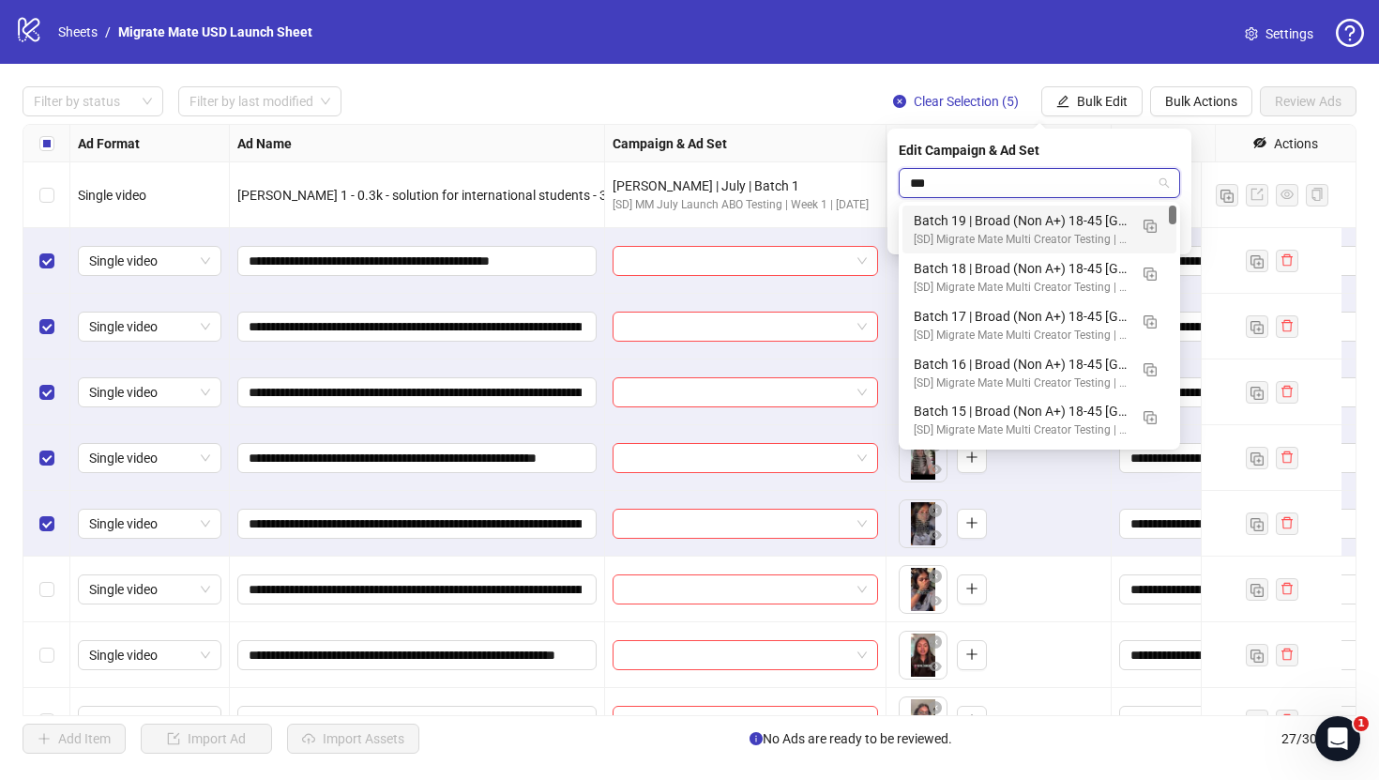
type input "****"
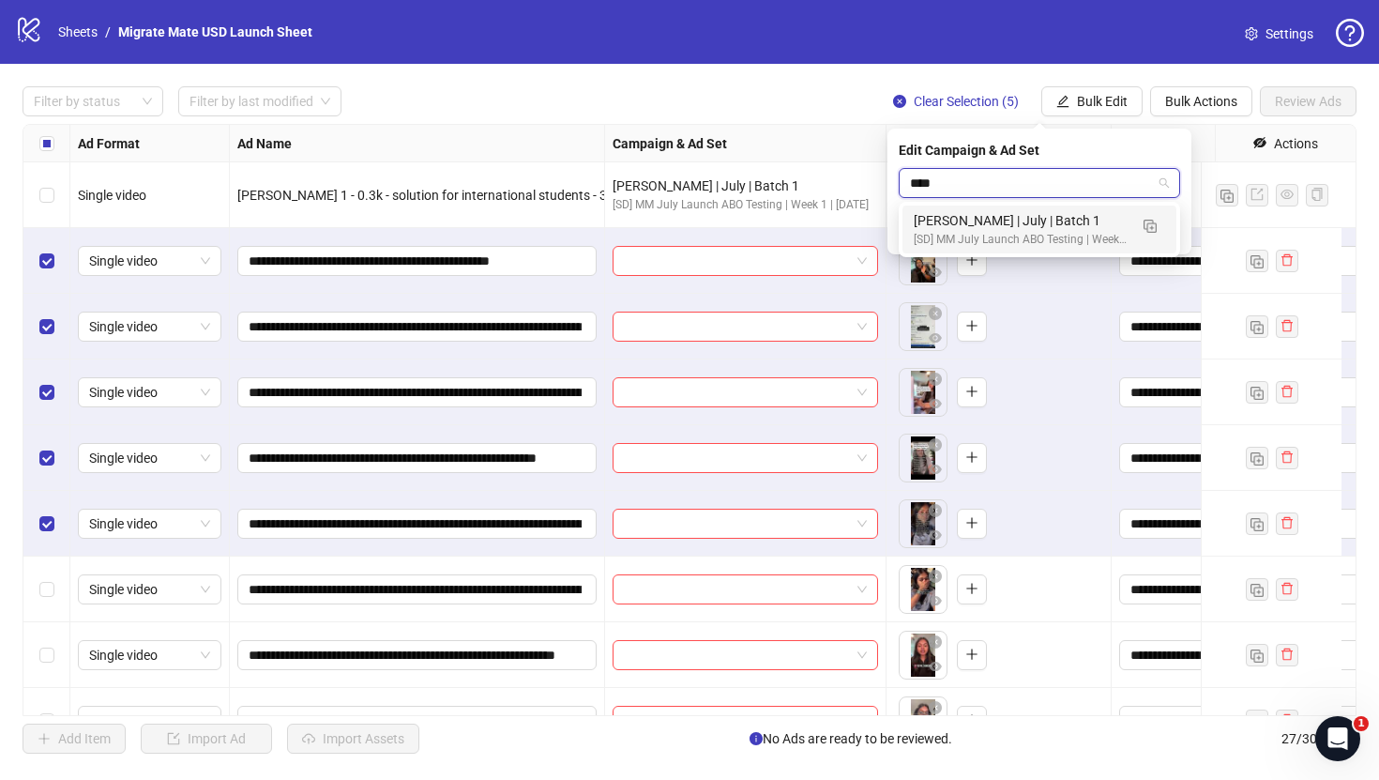
click at [1089, 227] on div "[PERSON_NAME] | July | Batch 1" at bounding box center [1021, 220] width 214 height 21
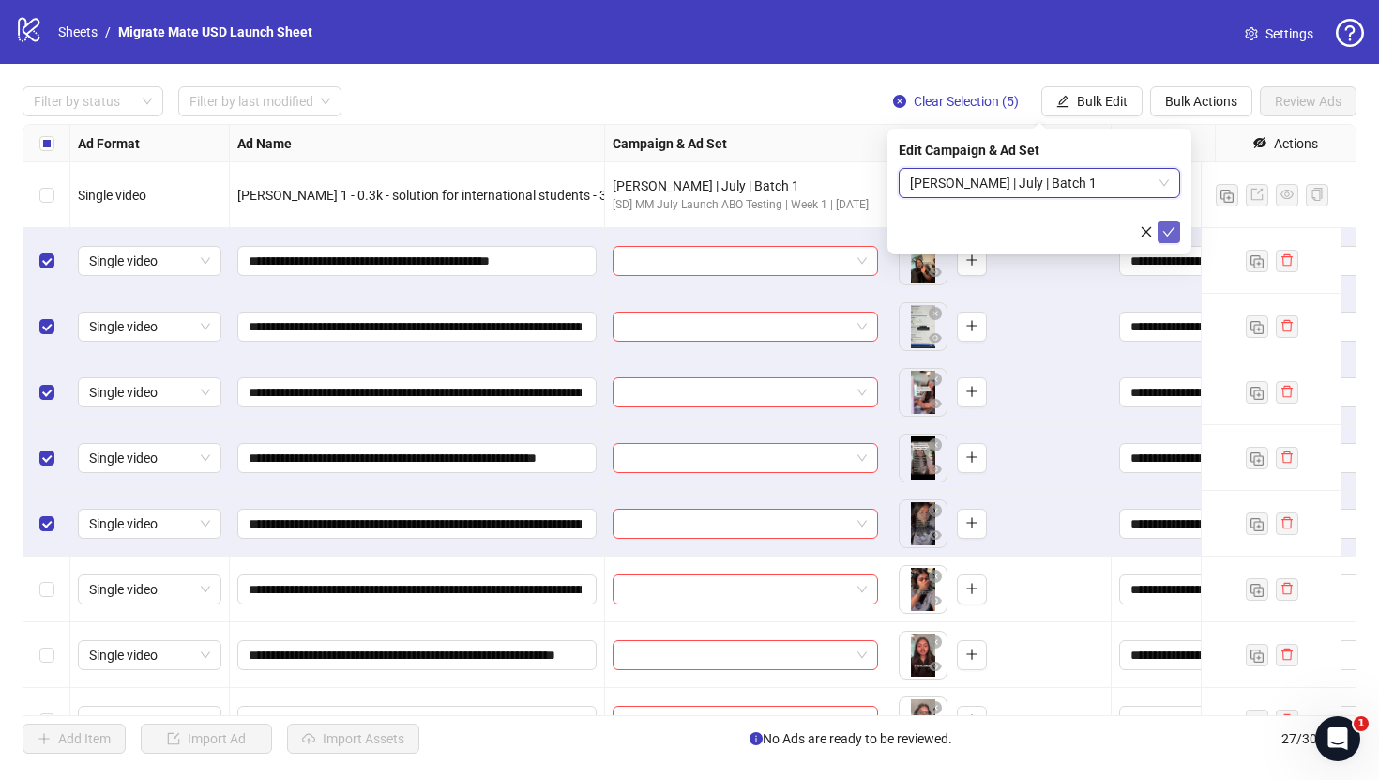
click at [1168, 232] on icon "check" at bounding box center [1169, 231] width 13 height 13
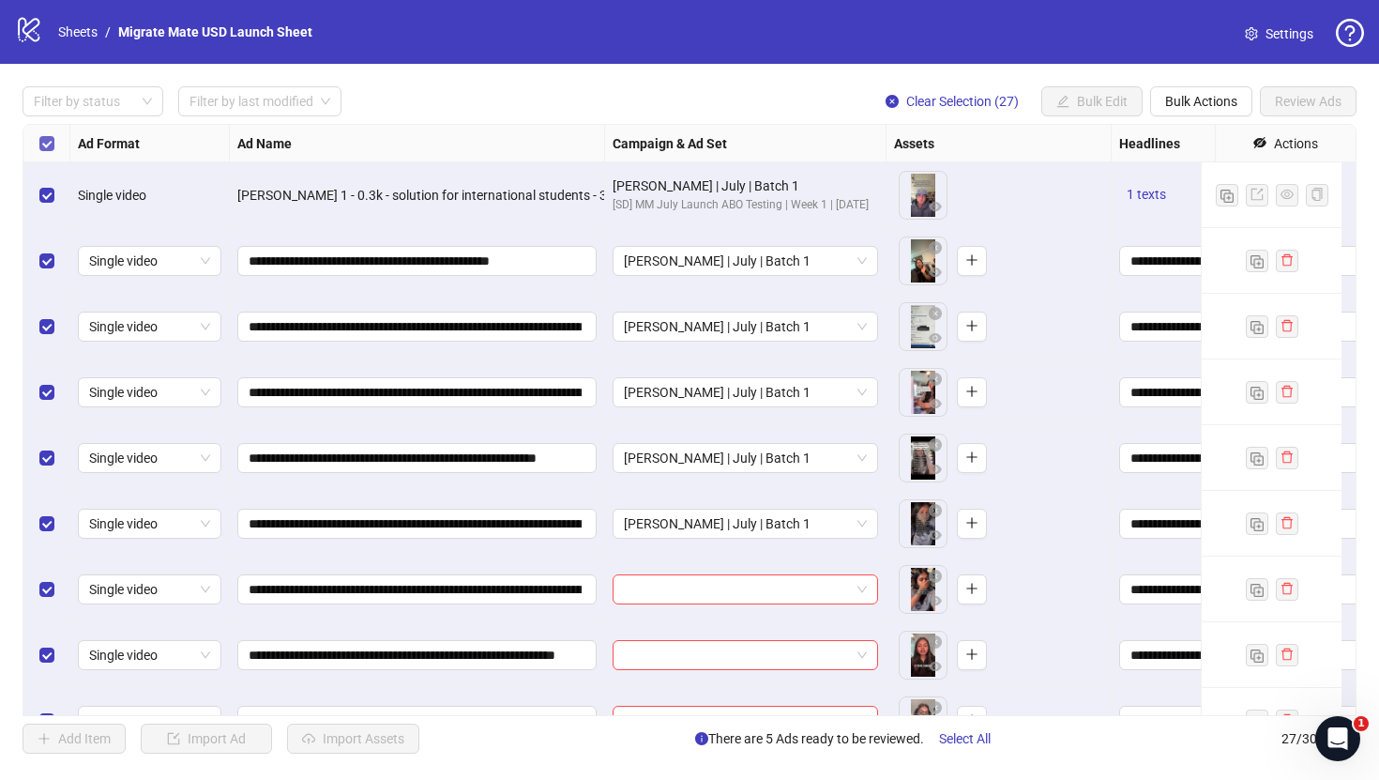
click at [42, 135] on label "Select all rows" at bounding box center [46, 143] width 15 height 21
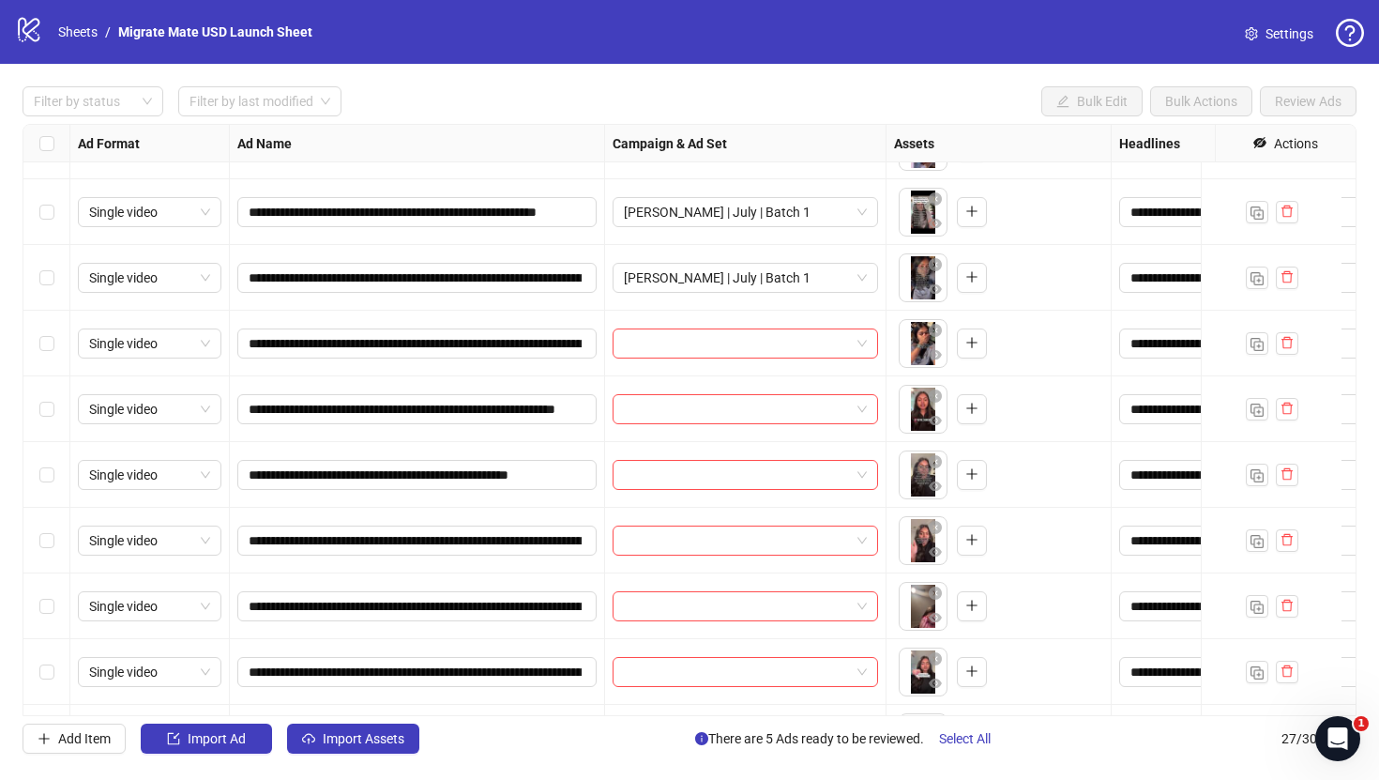
scroll to position [247, 0]
click at [60, 342] on div "Select row 7" at bounding box center [46, 343] width 47 height 66
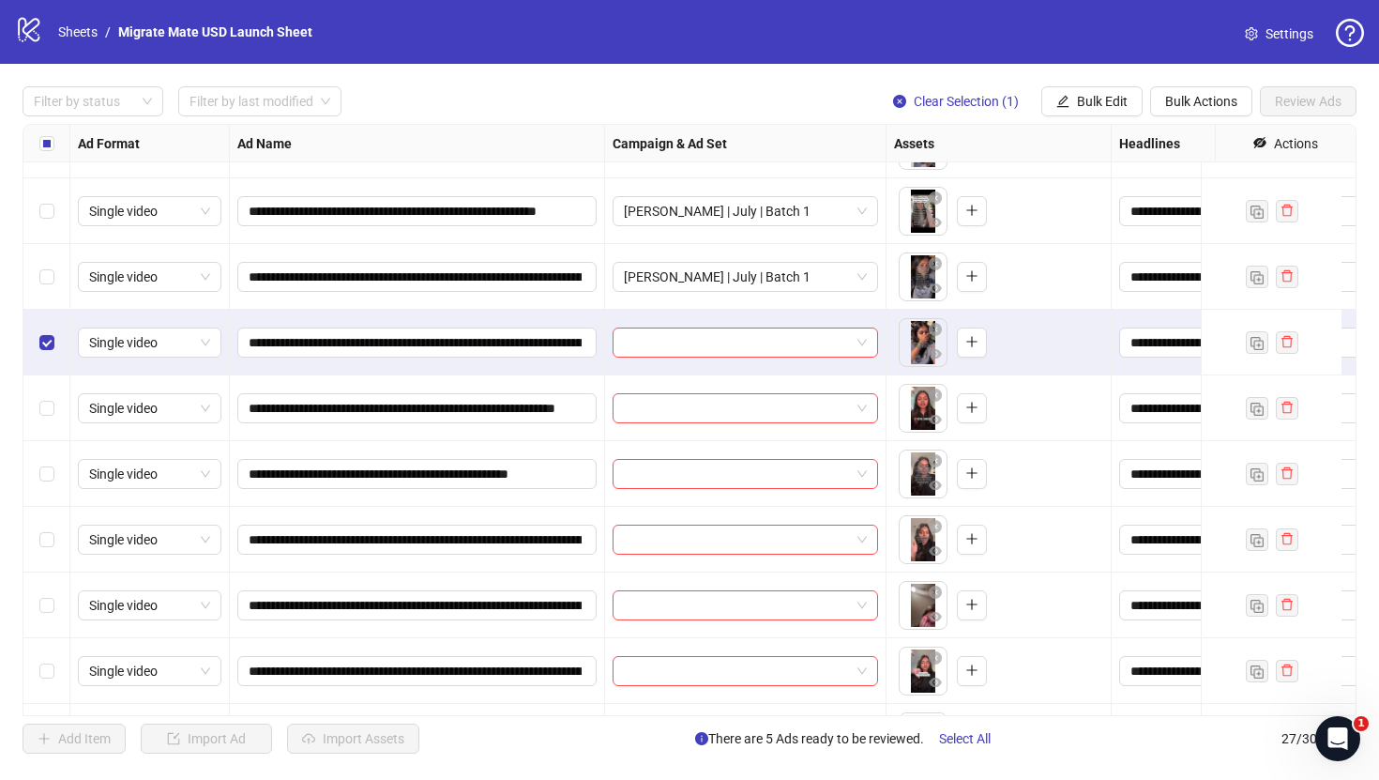
click at [43, 392] on div "Select row 8" at bounding box center [46, 408] width 47 height 66
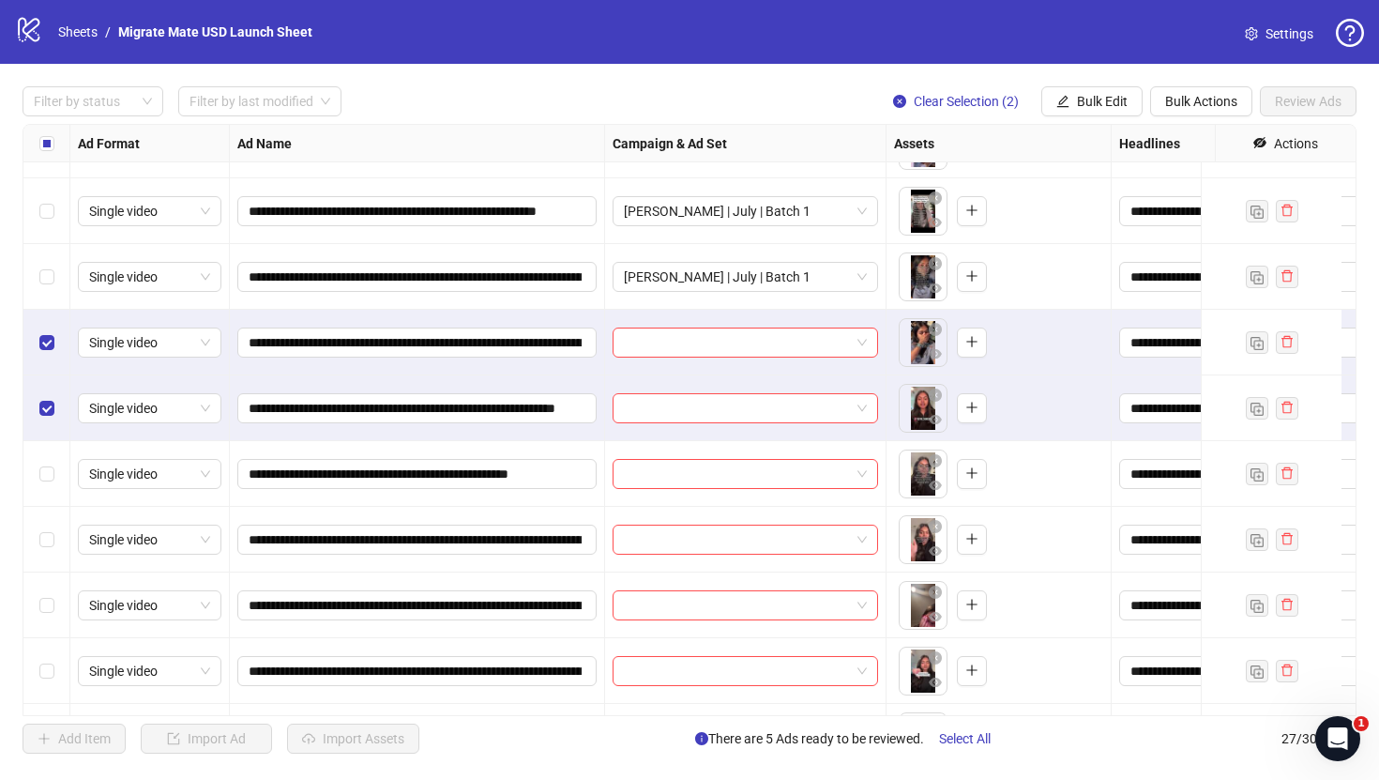
drag, startPoint x: 54, startPoint y: 472, endPoint x: 53, endPoint y: 494, distance: 22.6
click at [53, 472] on div "Select row 9" at bounding box center [46, 474] width 47 height 66
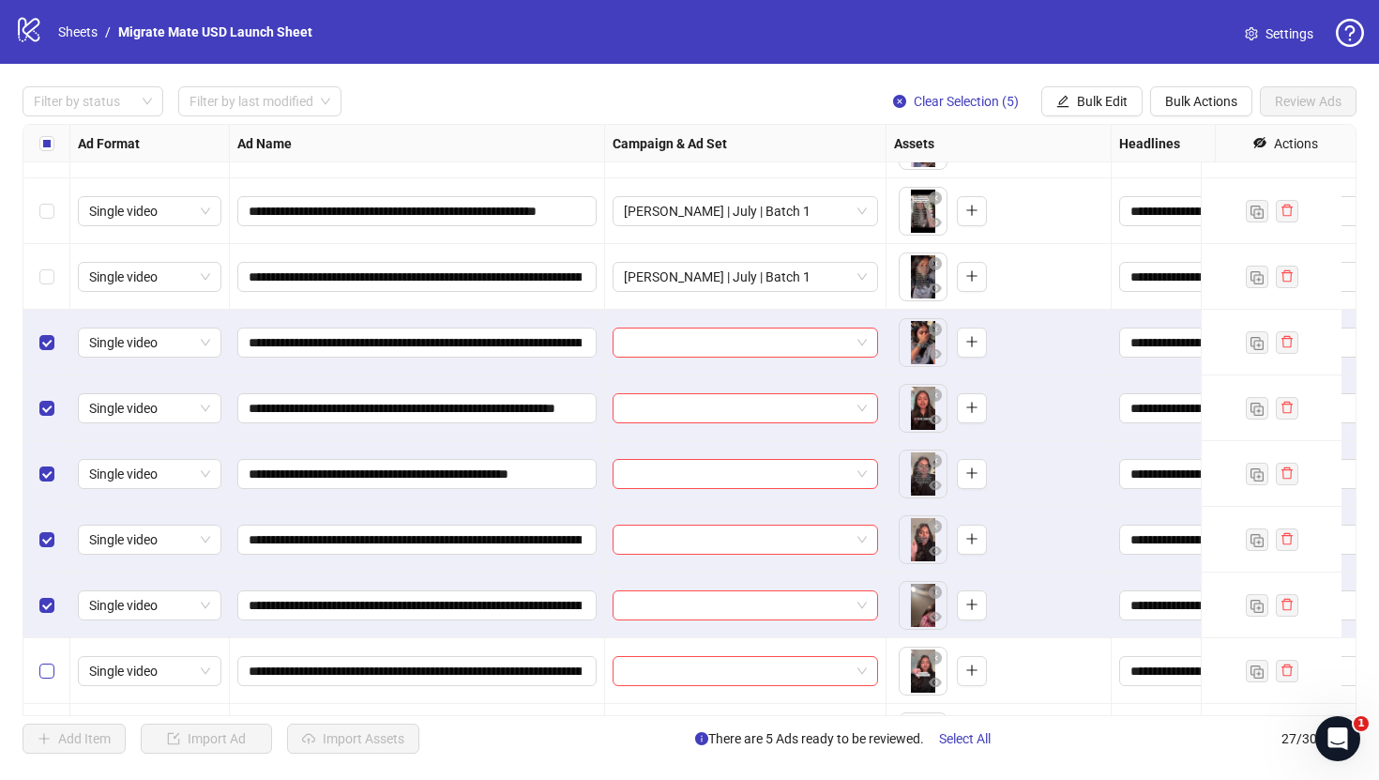
click at [50, 678] on label "Select row 12" at bounding box center [46, 671] width 15 height 21
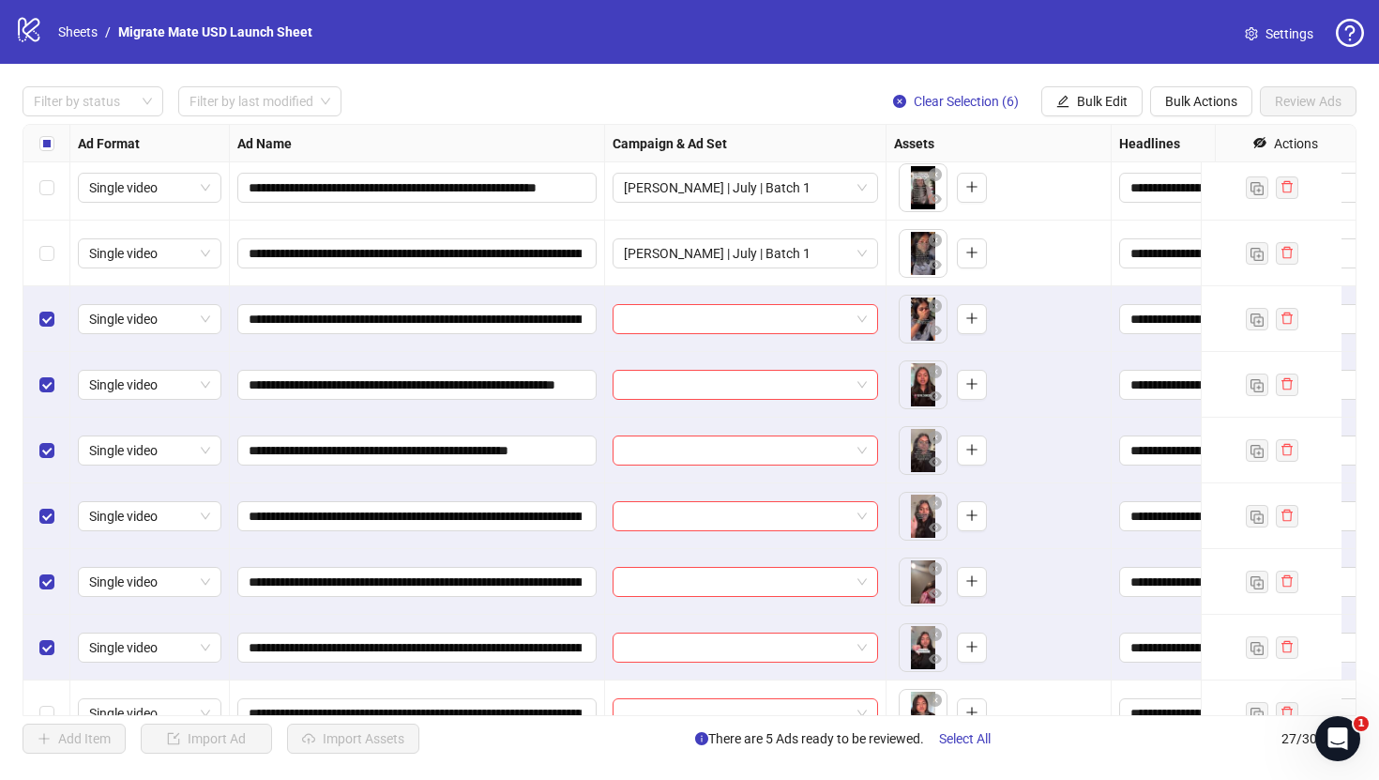
scroll to position [277, 0]
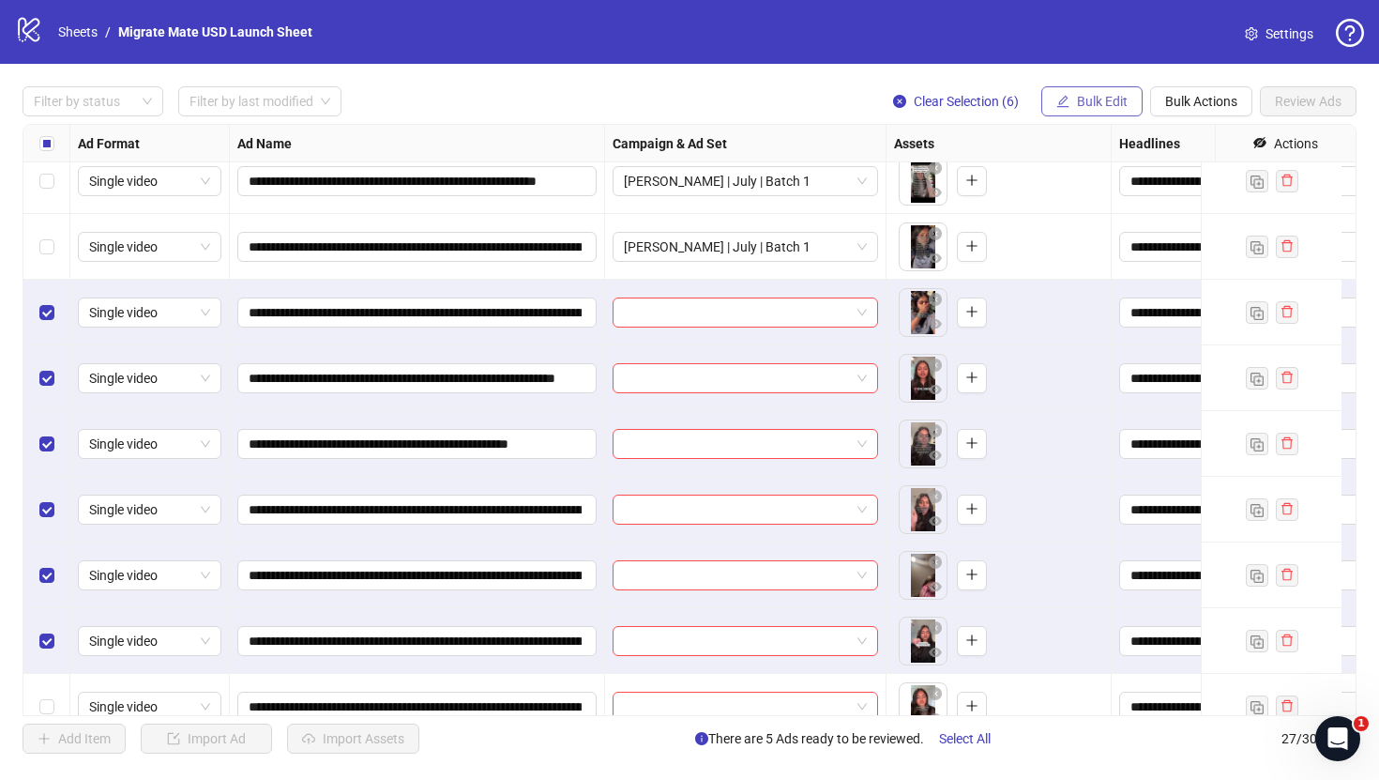
click at [1095, 109] on span "Bulk Edit" at bounding box center [1102, 101] width 51 height 15
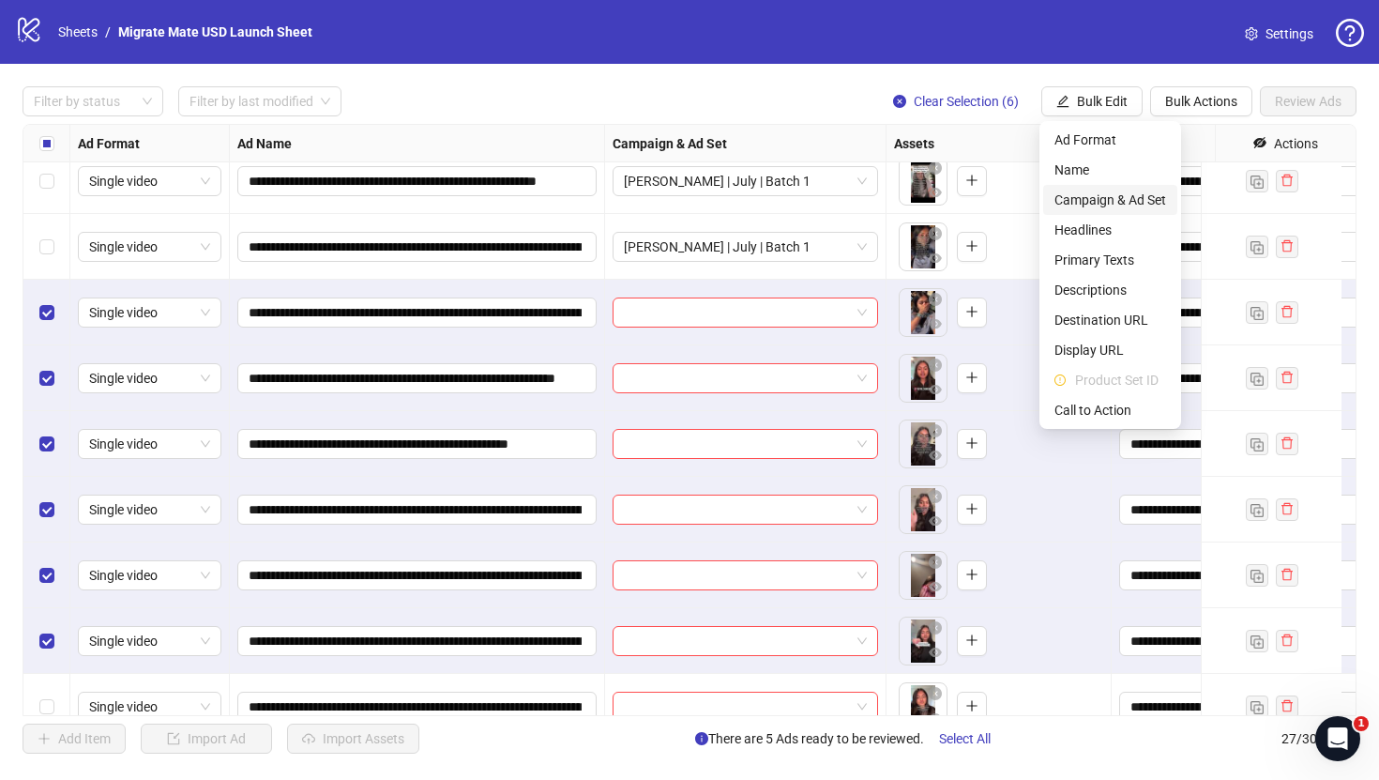
click at [1132, 191] on span "Campaign & Ad Set" at bounding box center [1111, 200] width 112 height 21
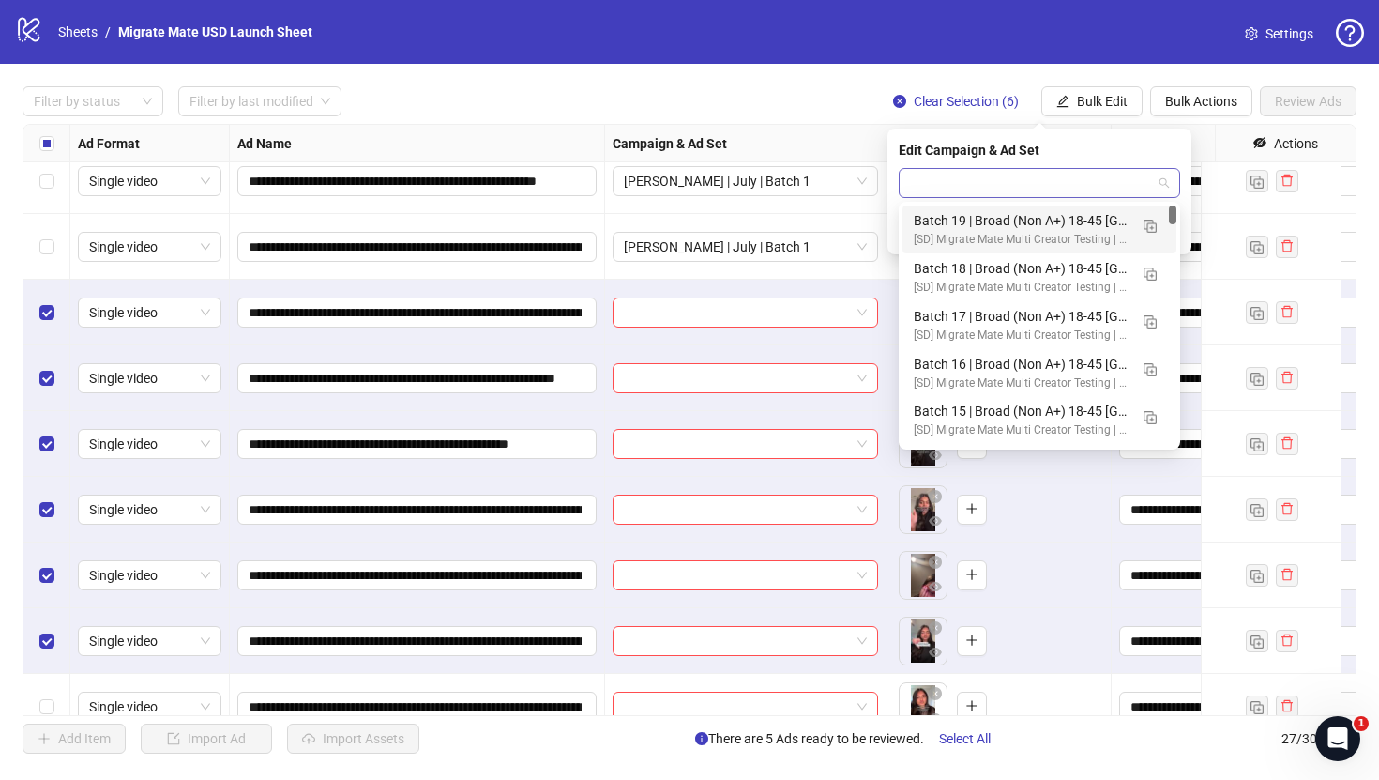
click at [1152, 185] on span at bounding box center [1039, 183] width 259 height 28
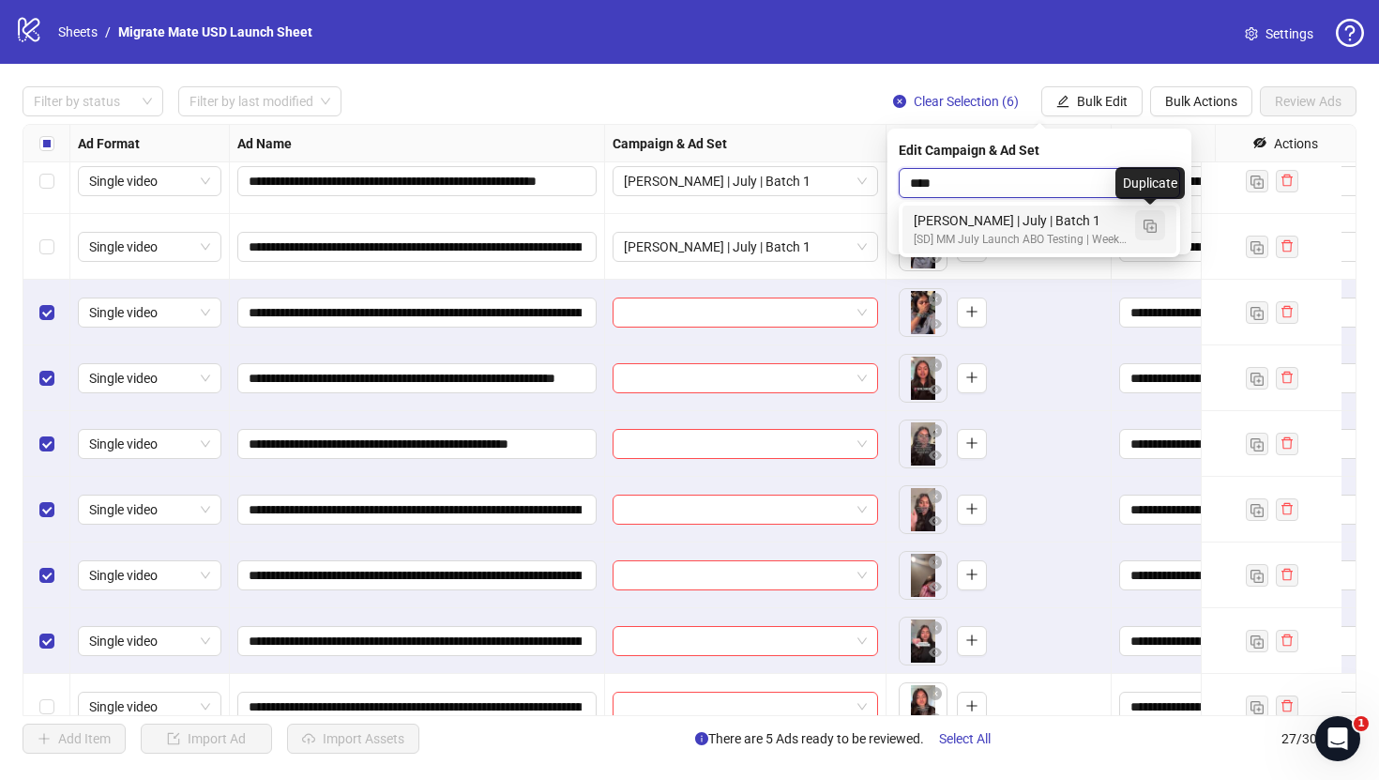
click at [1149, 221] on img "button" at bounding box center [1150, 226] width 13 height 13
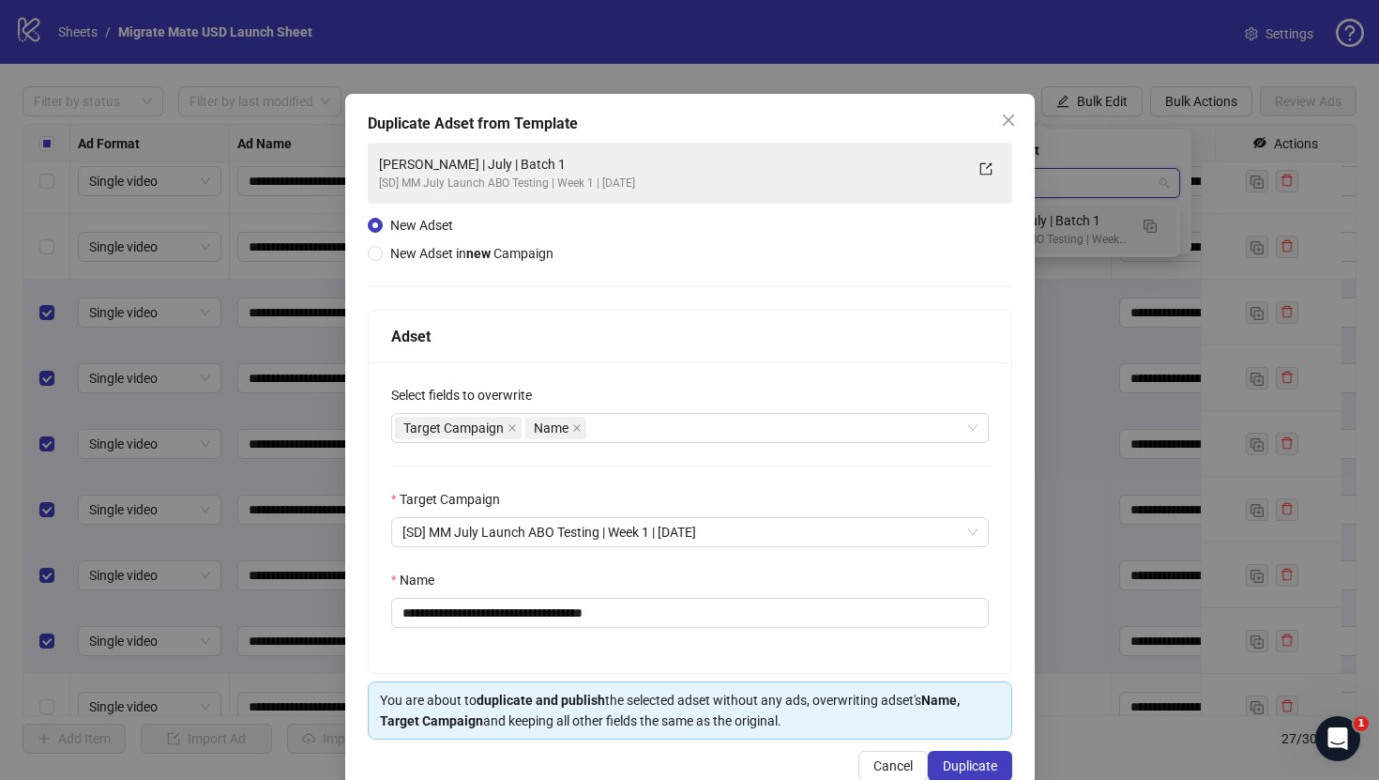
type input "****"
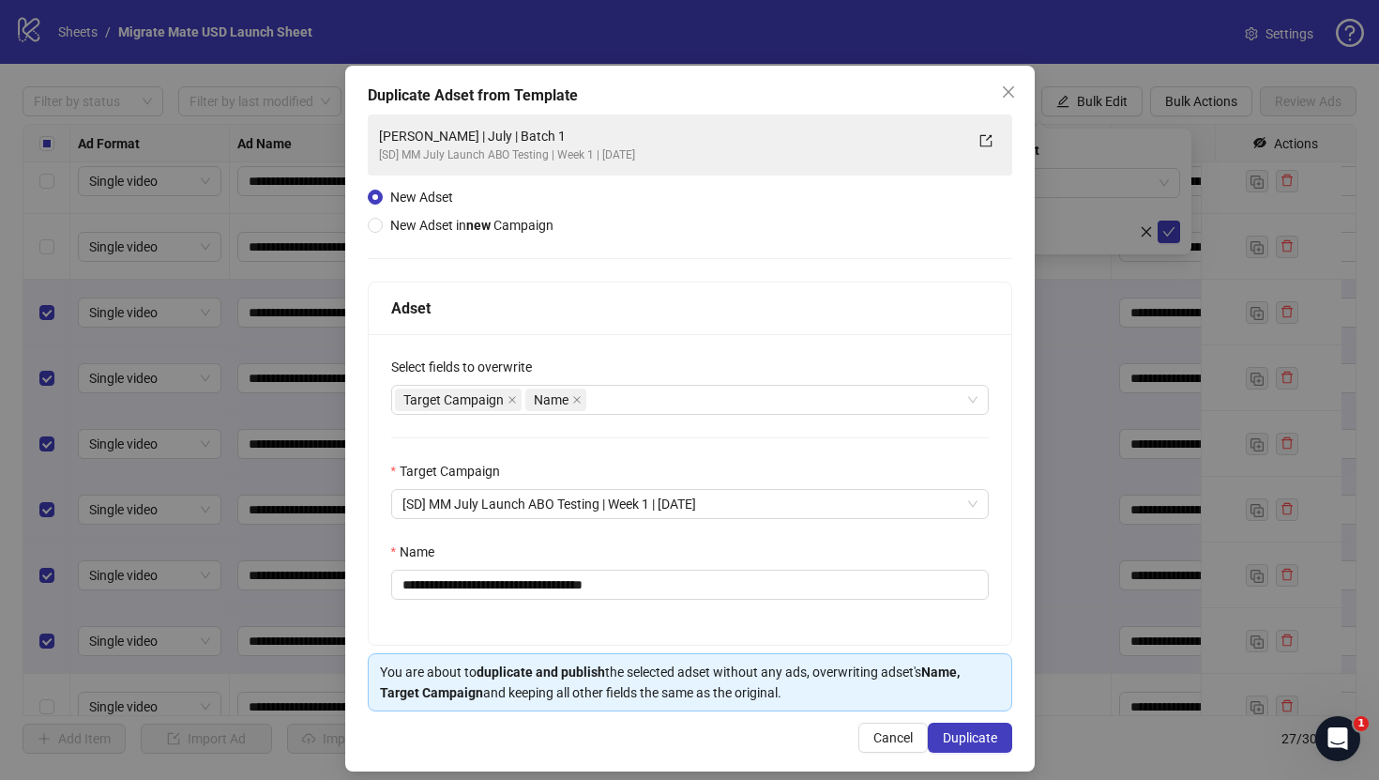
scroll to position [43, 0]
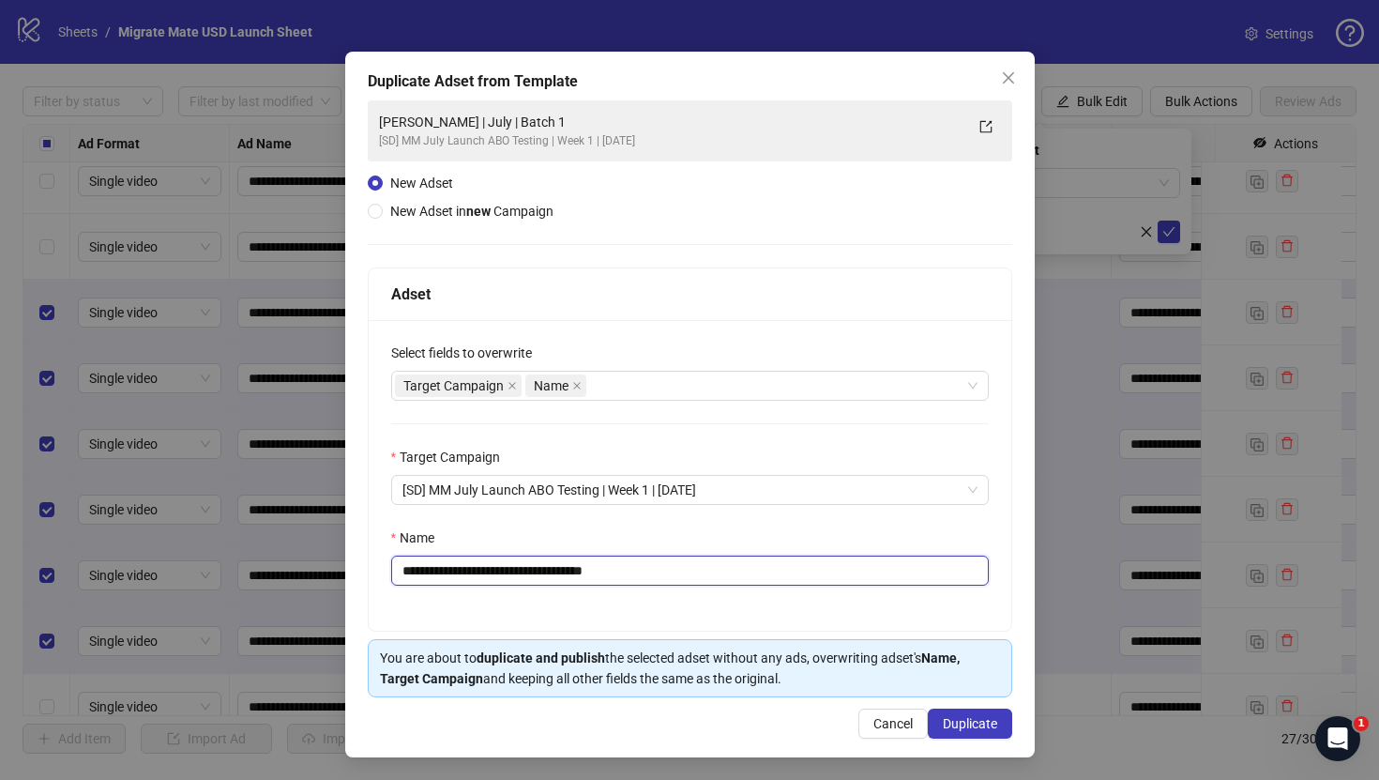
drag, startPoint x: 570, startPoint y: 571, endPoint x: 670, endPoint y: 570, distance: 99.5
click at [670, 570] on input "**********" at bounding box center [690, 570] width 598 height 30
type input "**********"
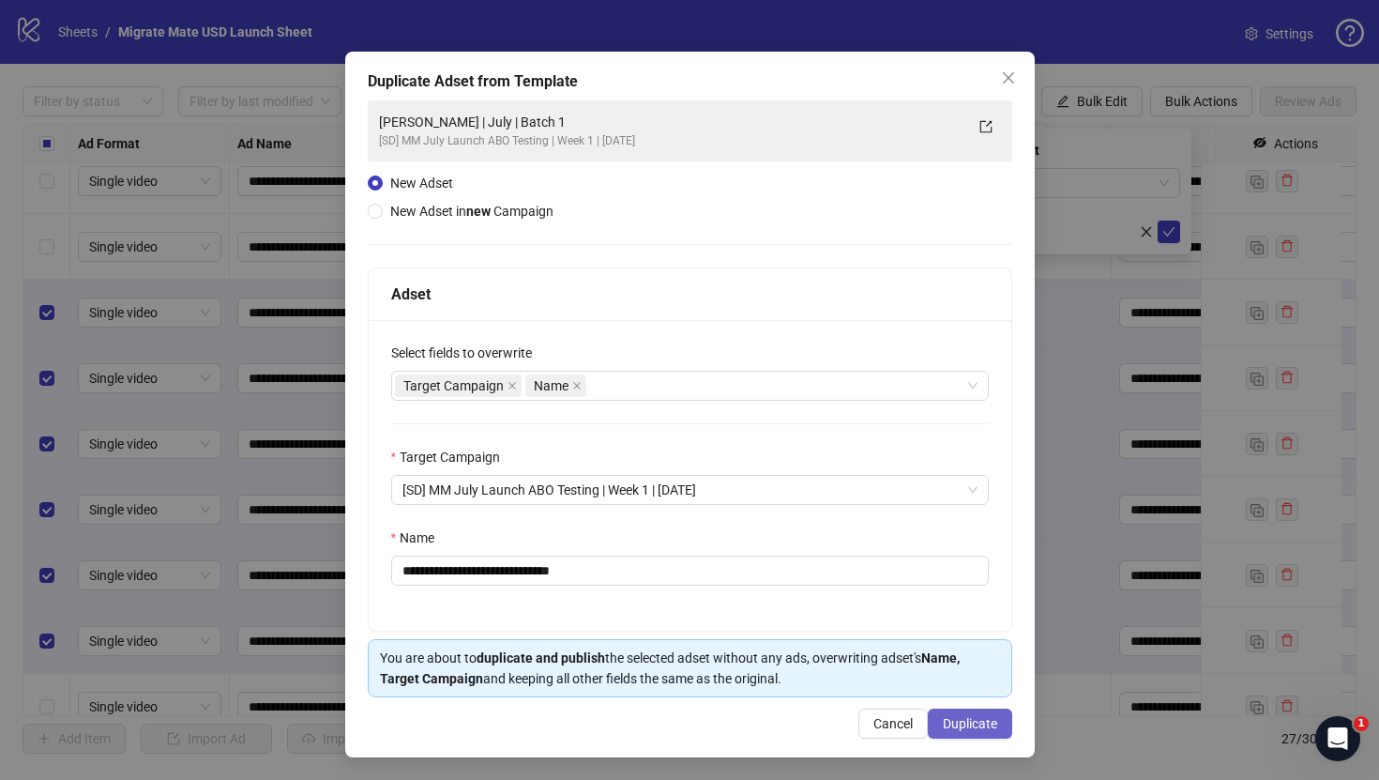
click at [954, 713] on button "Duplicate" at bounding box center [970, 723] width 84 height 30
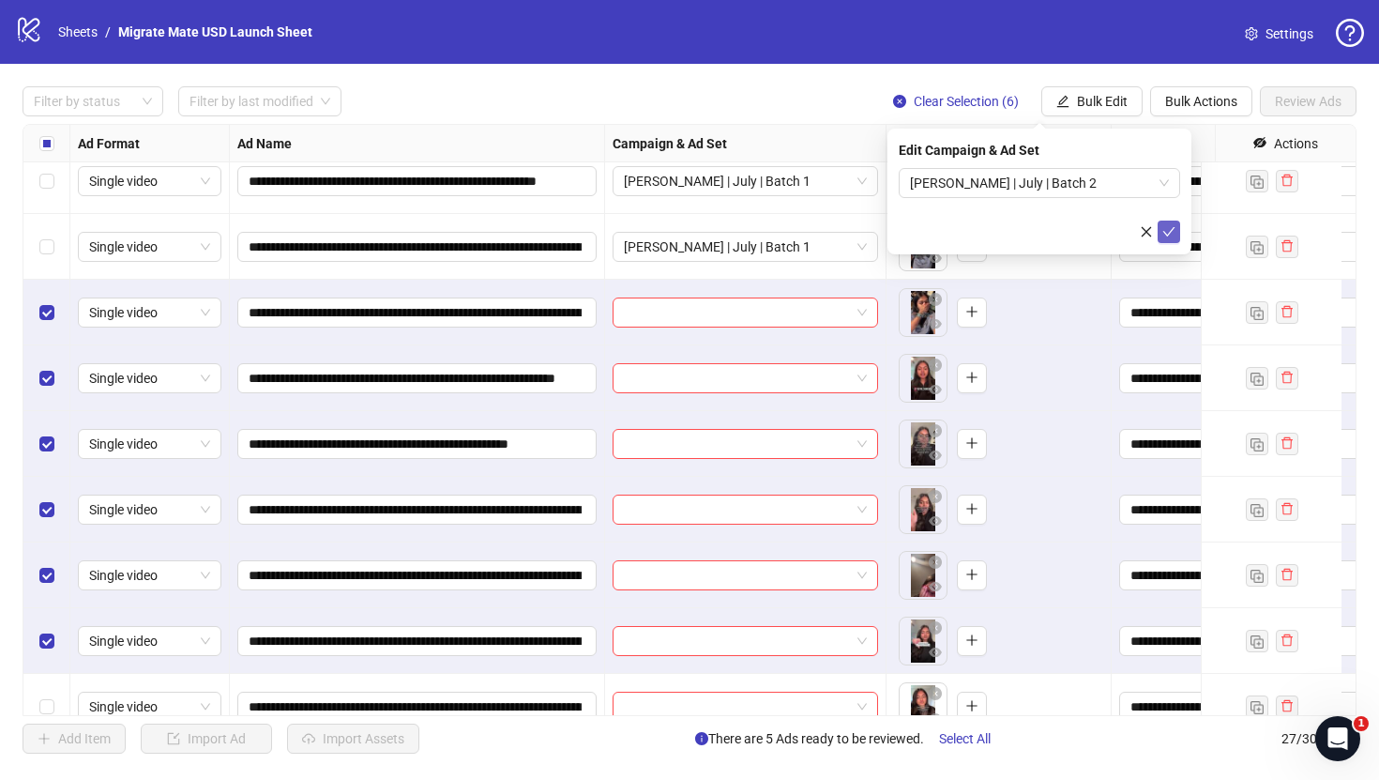
click at [1172, 230] on icon "check" at bounding box center [1169, 231] width 13 height 13
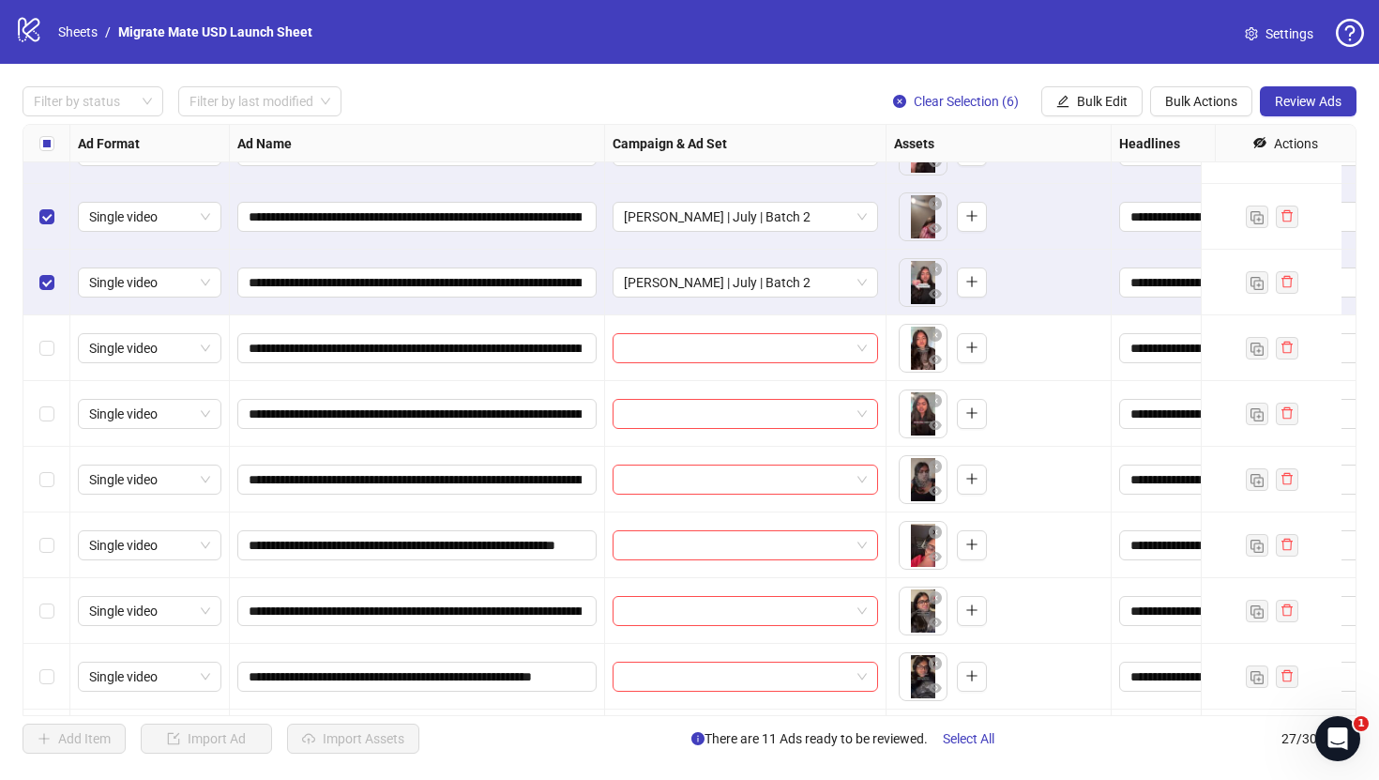
scroll to position [649, 0]
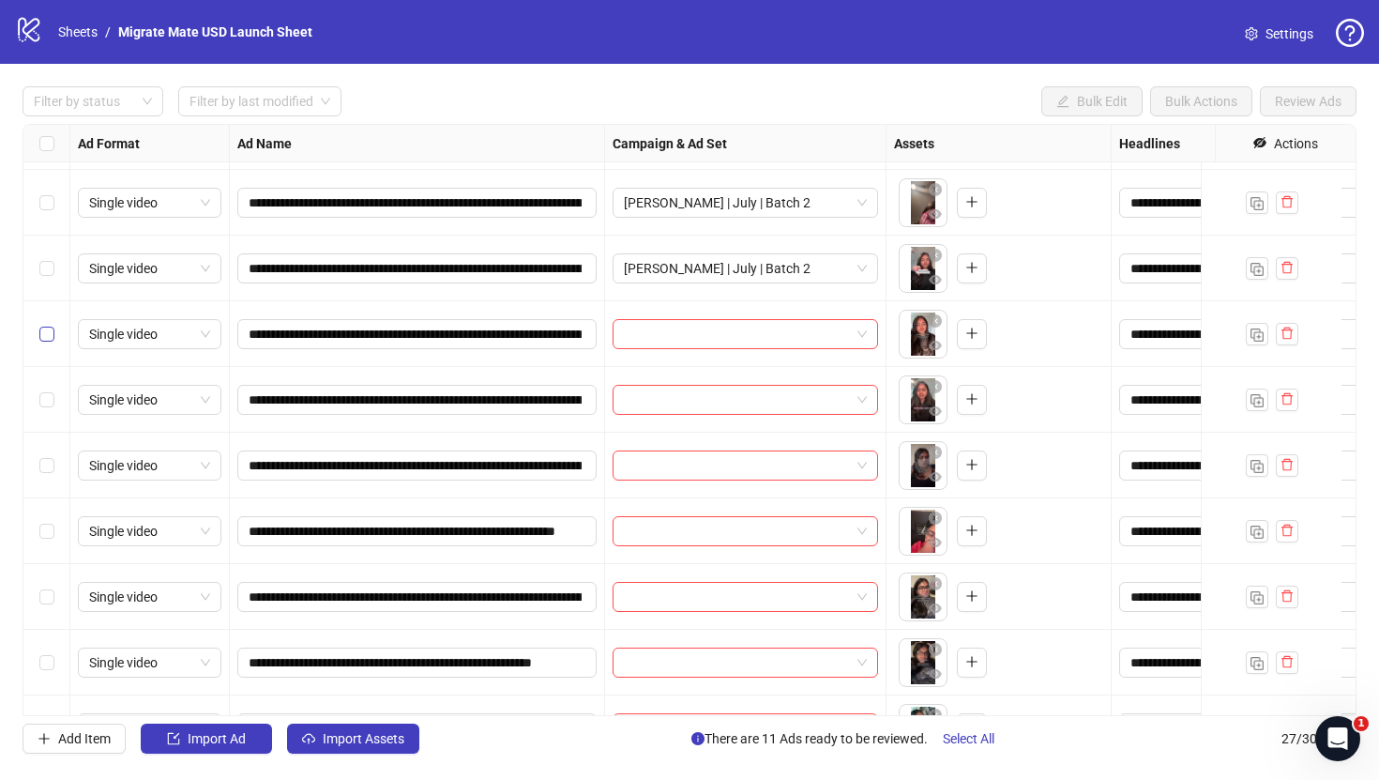
drag, startPoint x: 50, startPoint y: 342, endPoint x: 47, endPoint y: 381, distance: 39.5
click at [50, 342] on label "Select row 13" at bounding box center [46, 334] width 15 height 21
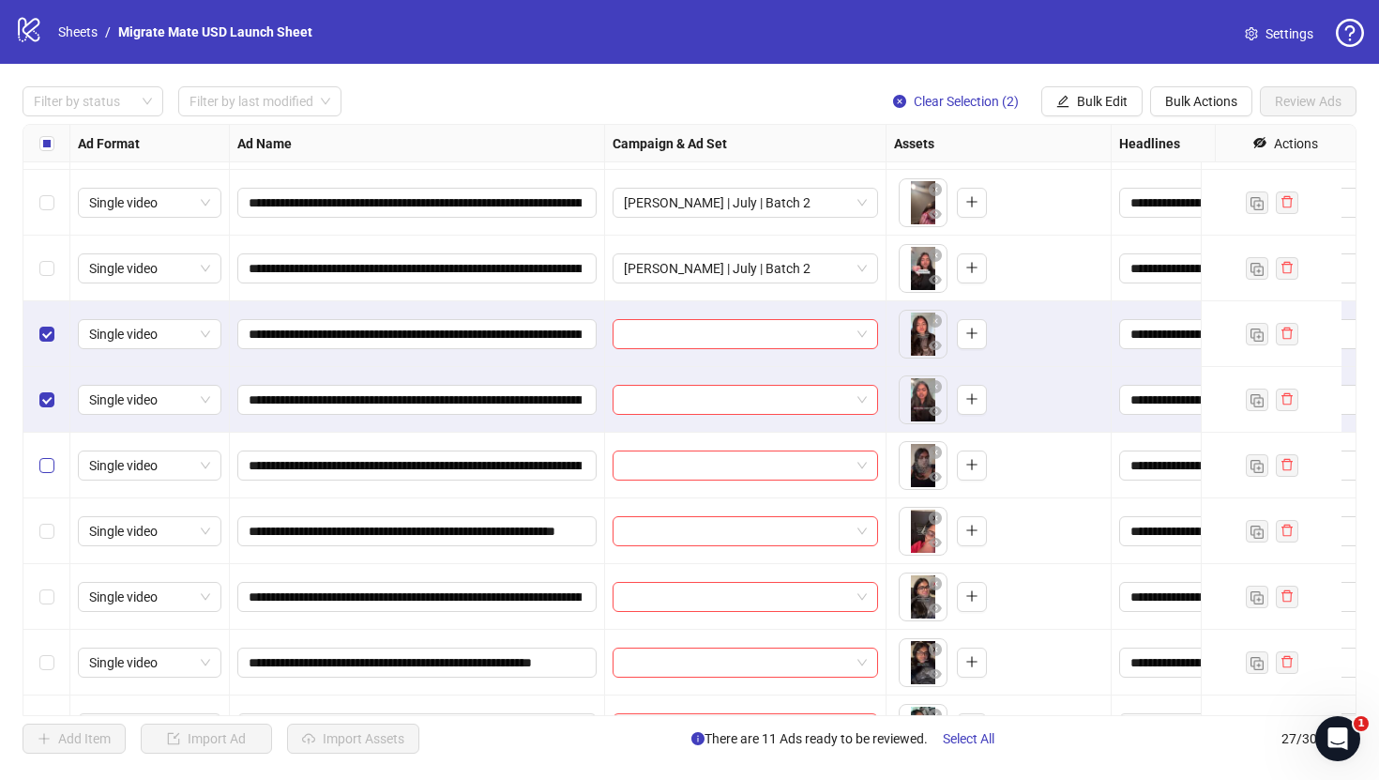
click at [45, 457] on label "Select row 15" at bounding box center [46, 465] width 15 height 21
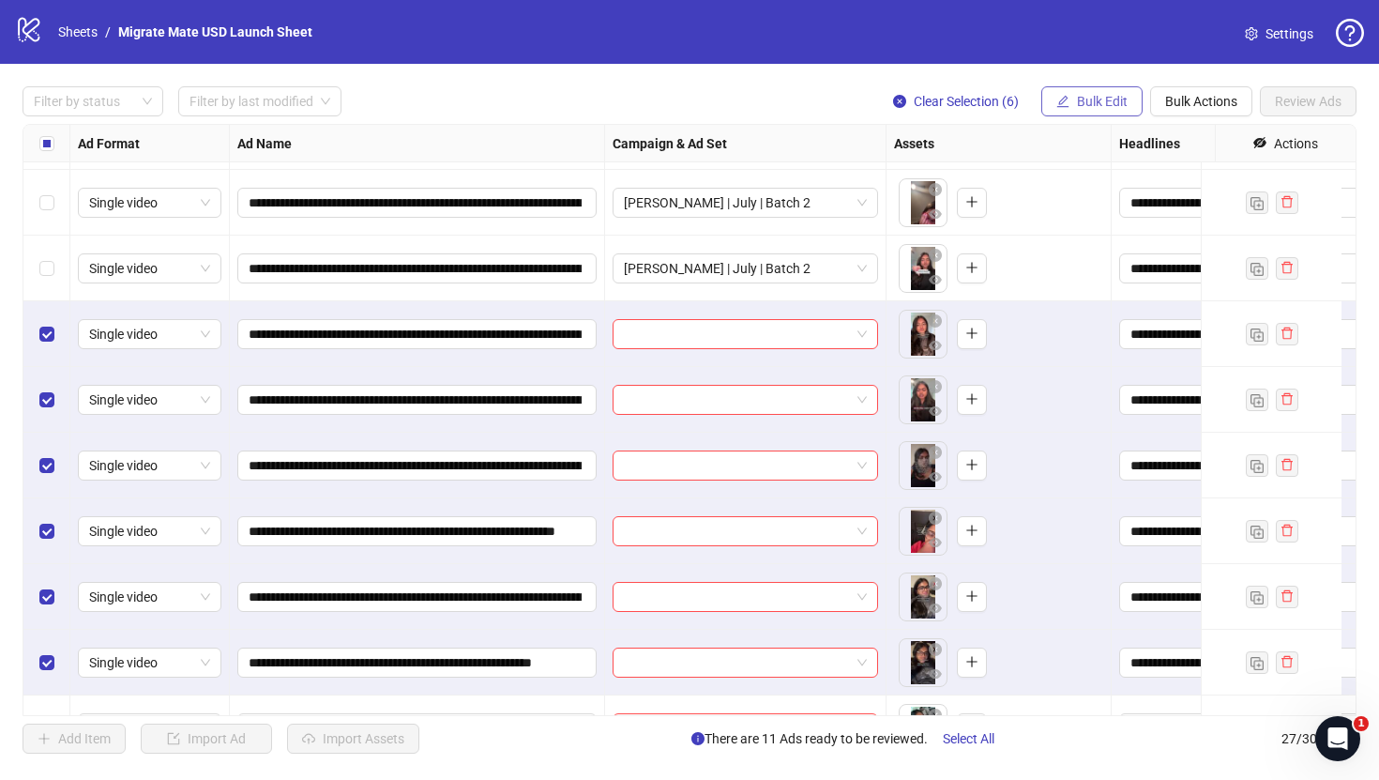
click at [1123, 94] on span "Bulk Edit" at bounding box center [1102, 101] width 51 height 15
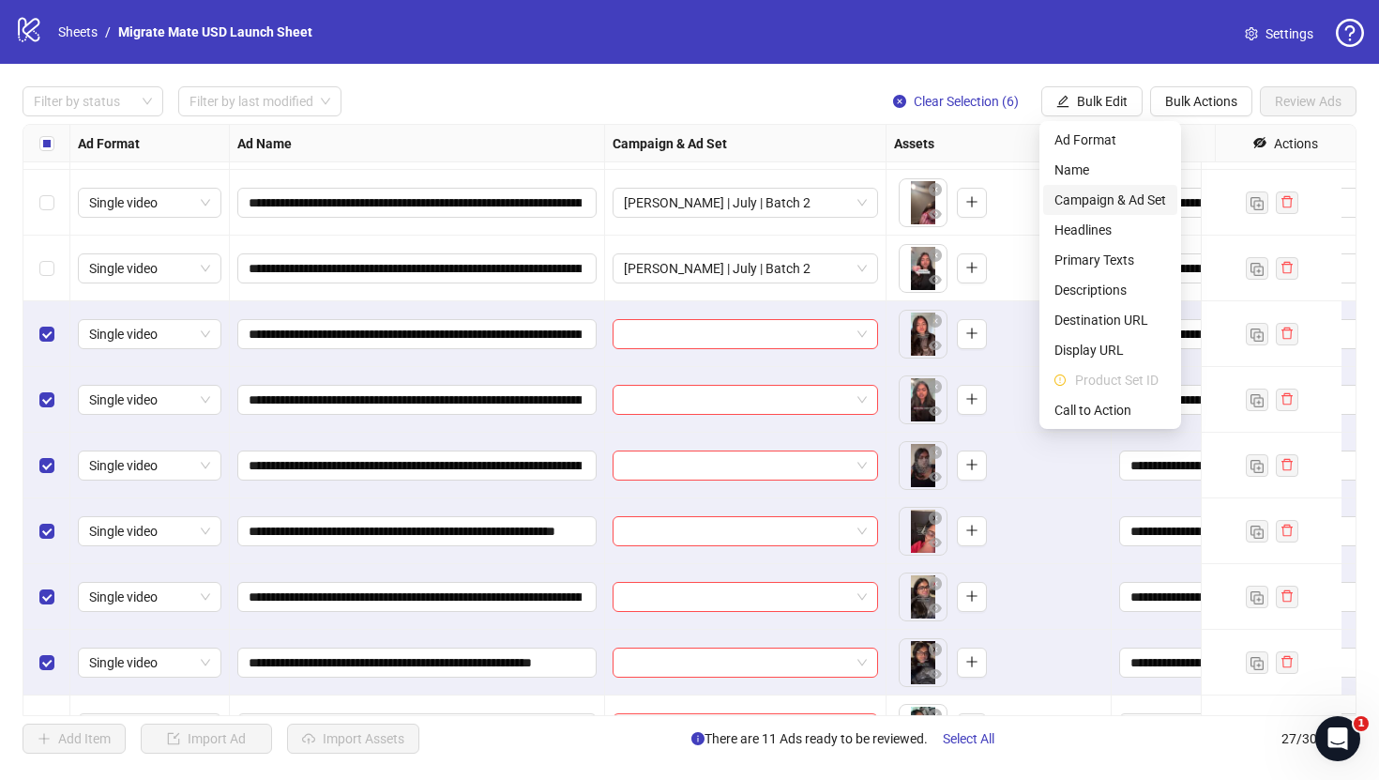
click at [1145, 201] on span "Campaign & Ad Set" at bounding box center [1111, 200] width 112 height 21
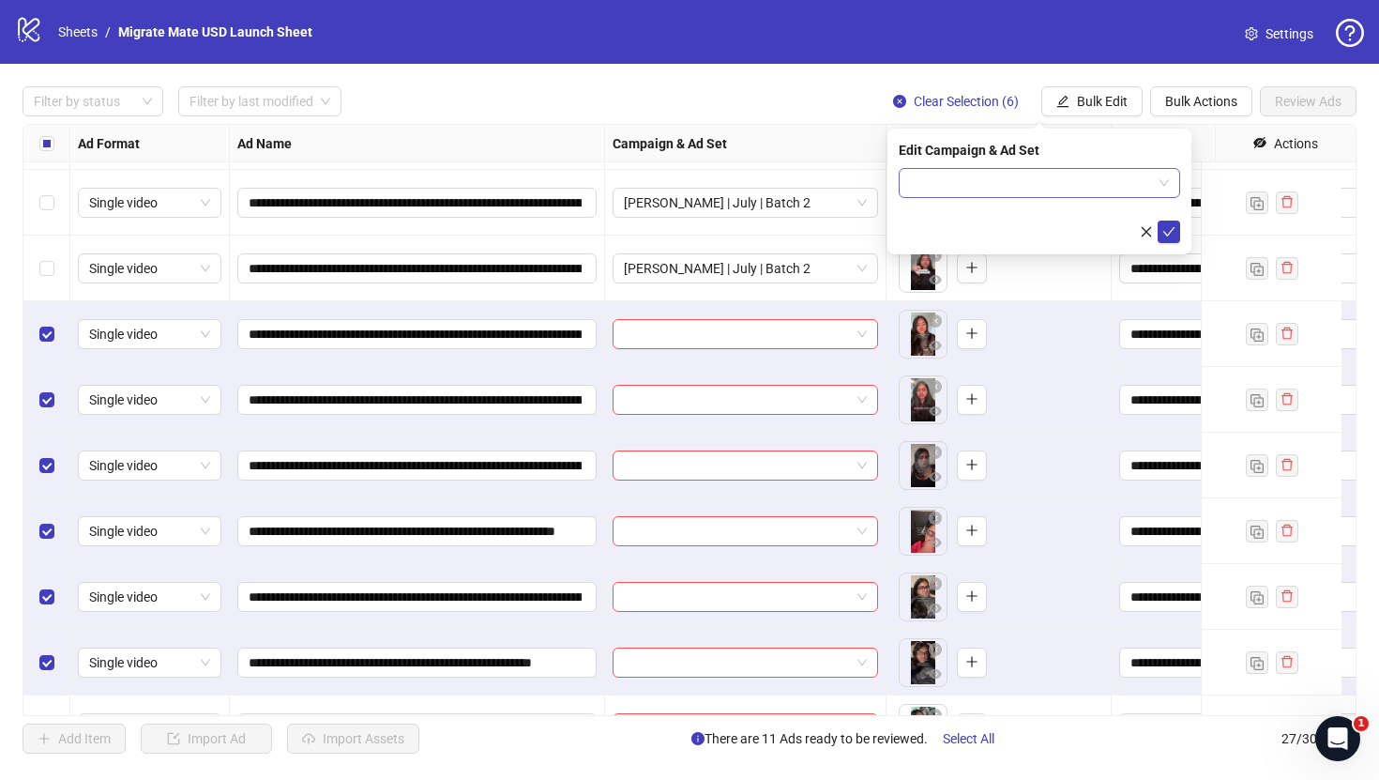
click at [1163, 175] on span at bounding box center [1039, 183] width 259 height 28
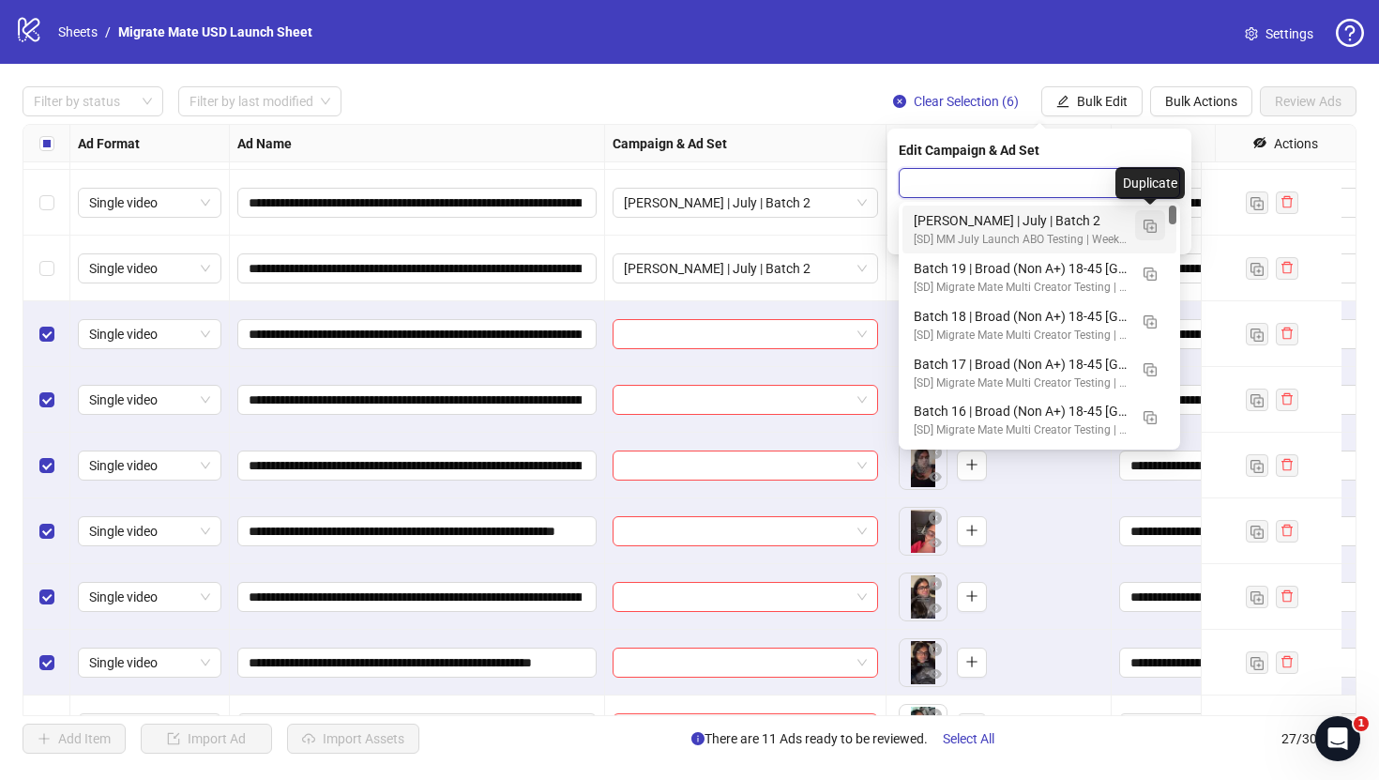
click at [1153, 228] on img "button" at bounding box center [1150, 226] width 13 height 13
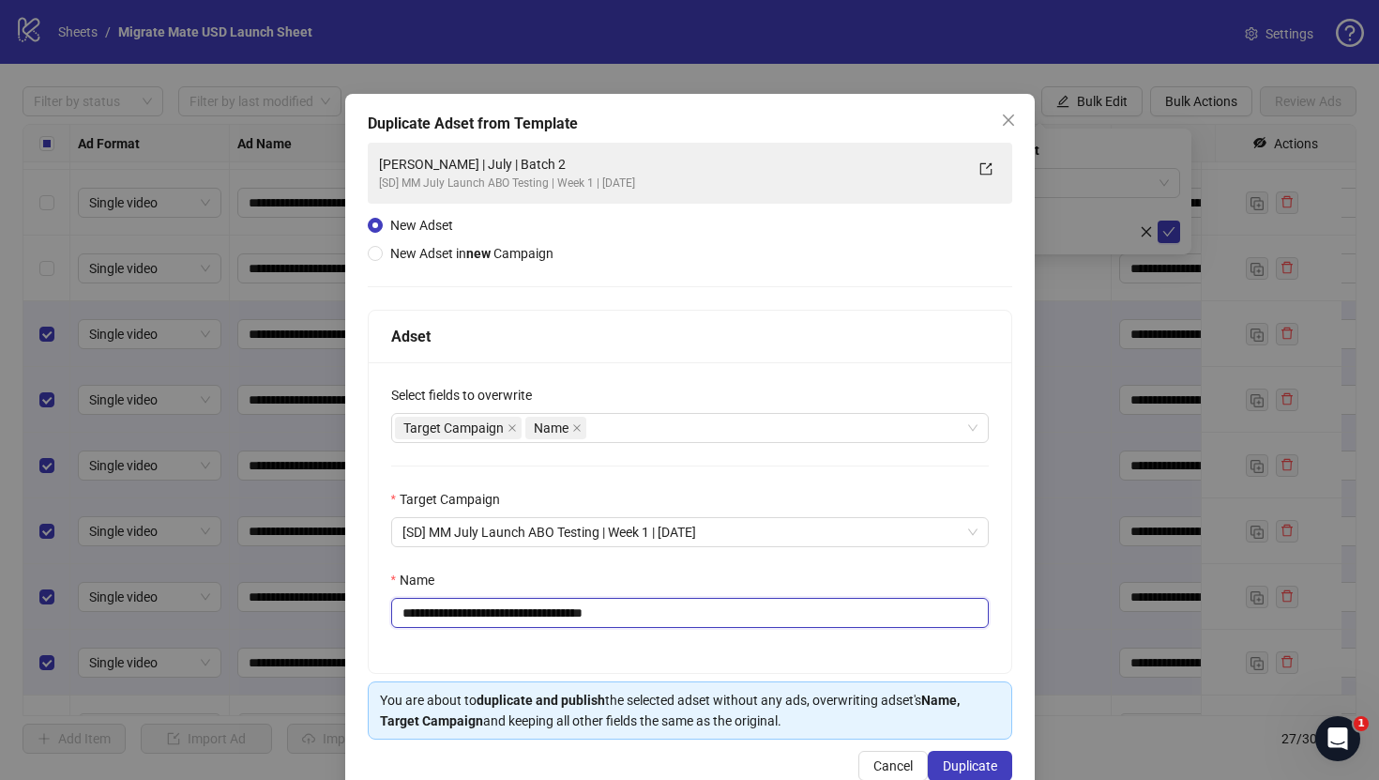
drag, startPoint x: 570, startPoint y: 610, endPoint x: 710, endPoint y: 614, distance: 139.9
click at [707, 614] on input "**********" at bounding box center [690, 613] width 598 height 30
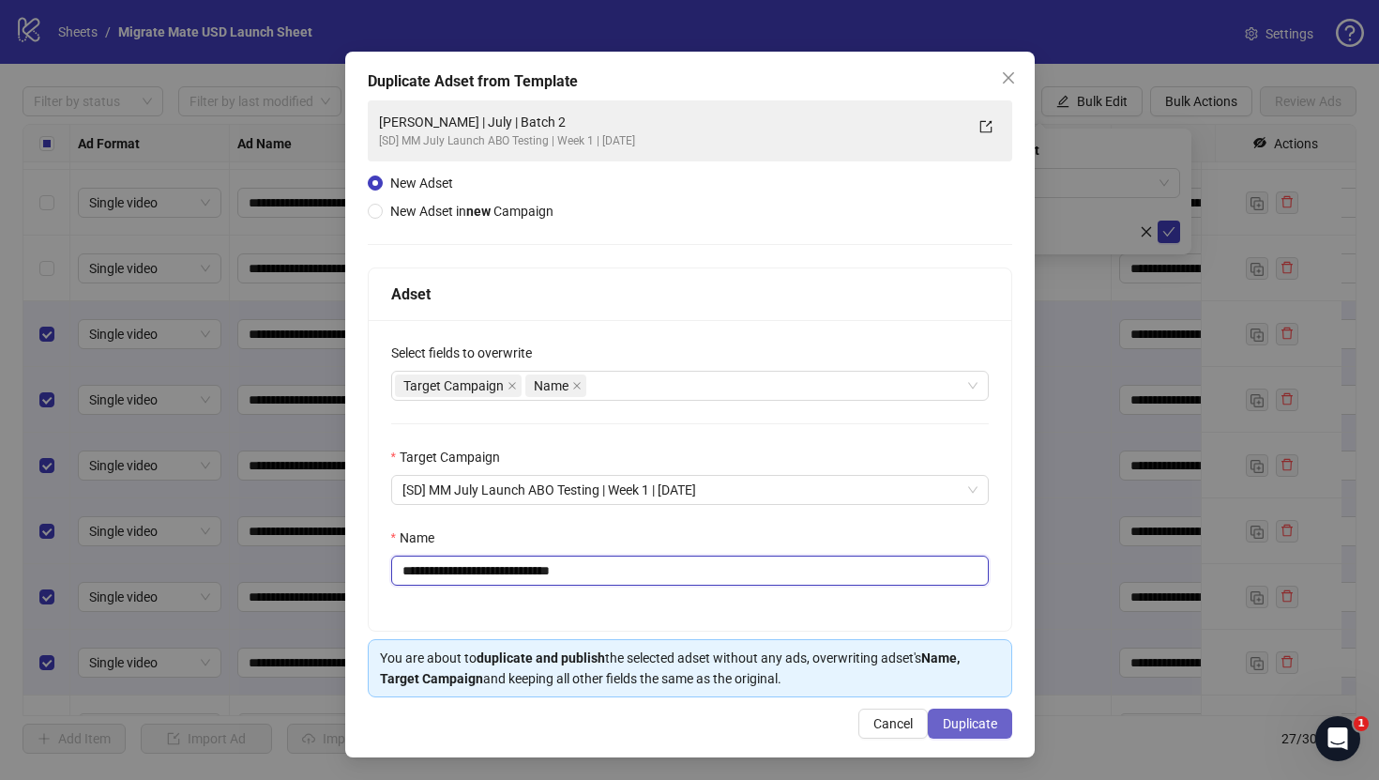
scroll to position [43, 0]
type input "**********"
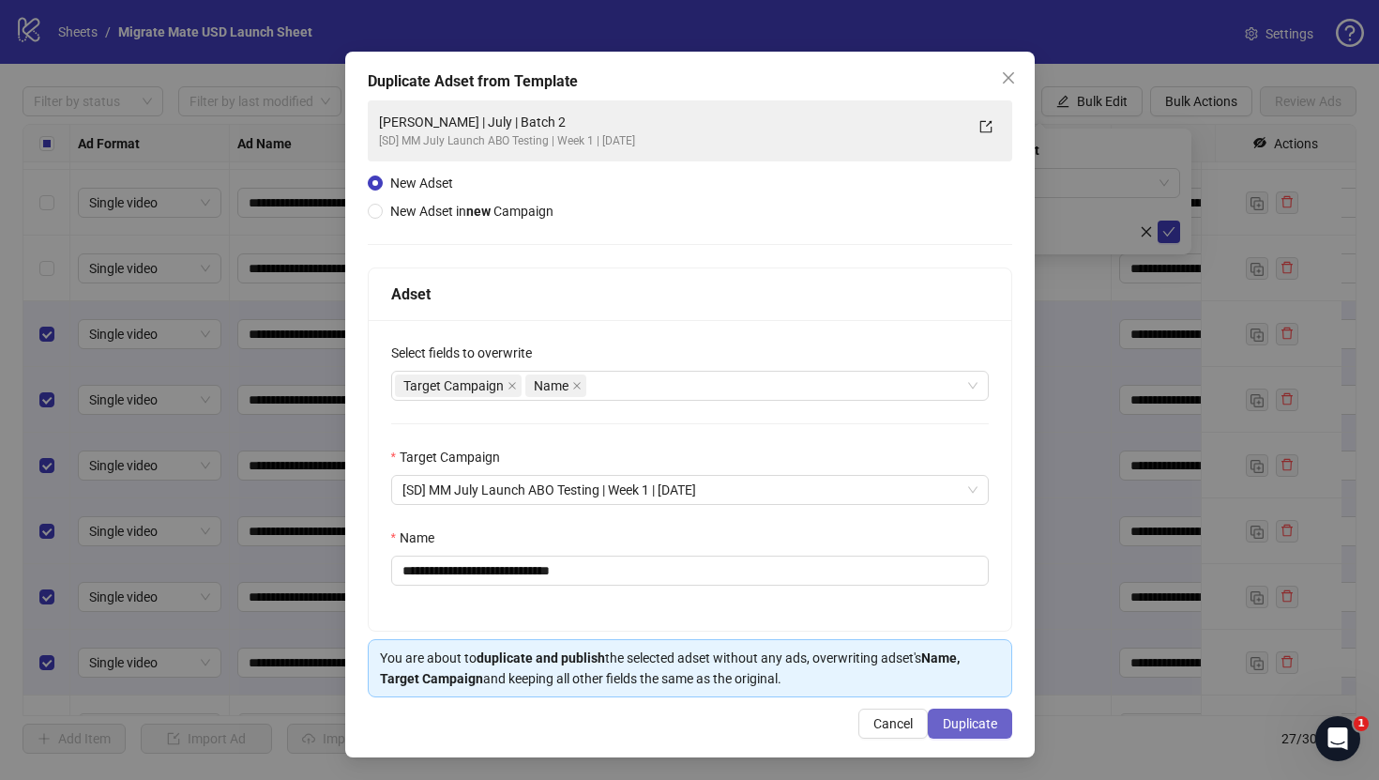
click at [975, 723] on span "Duplicate" at bounding box center [970, 723] width 54 height 15
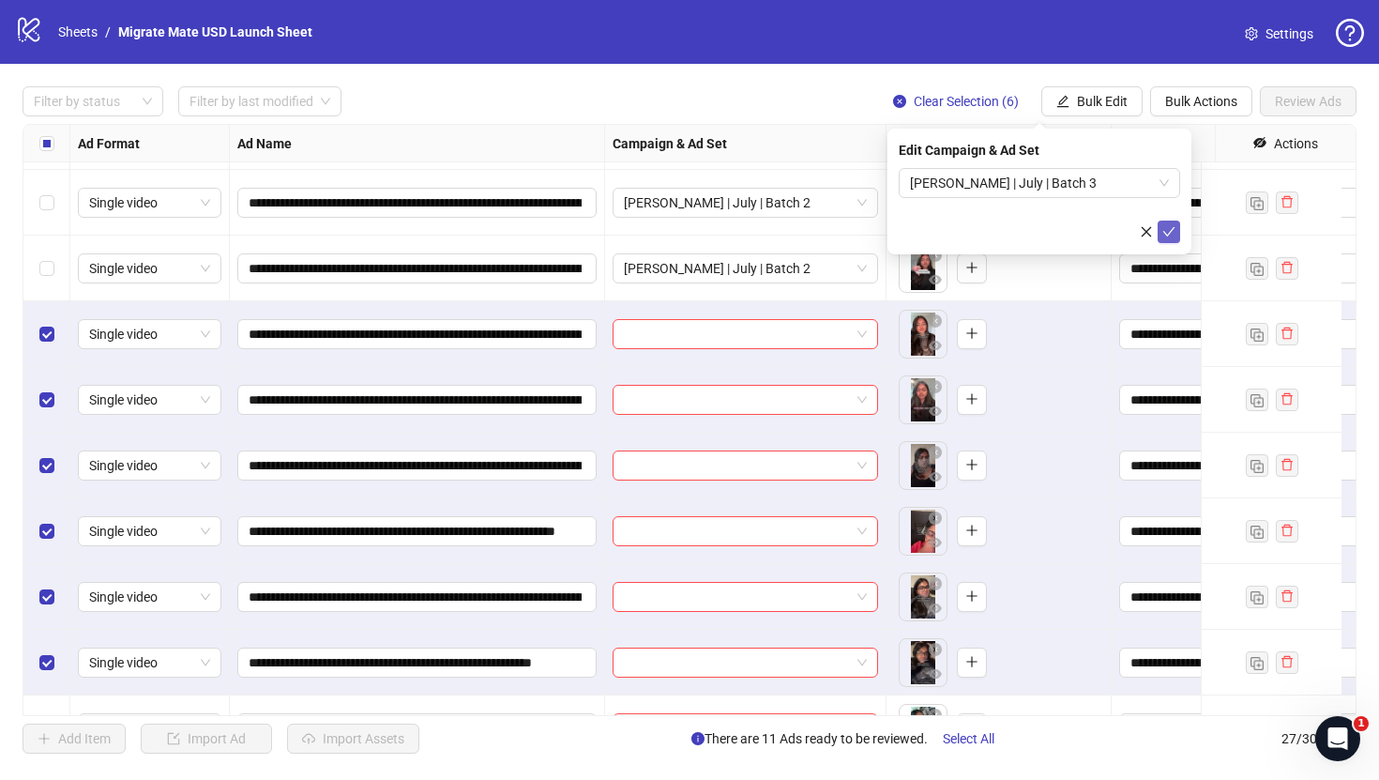
click at [1169, 230] on icon "check" at bounding box center [1169, 231] width 13 height 13
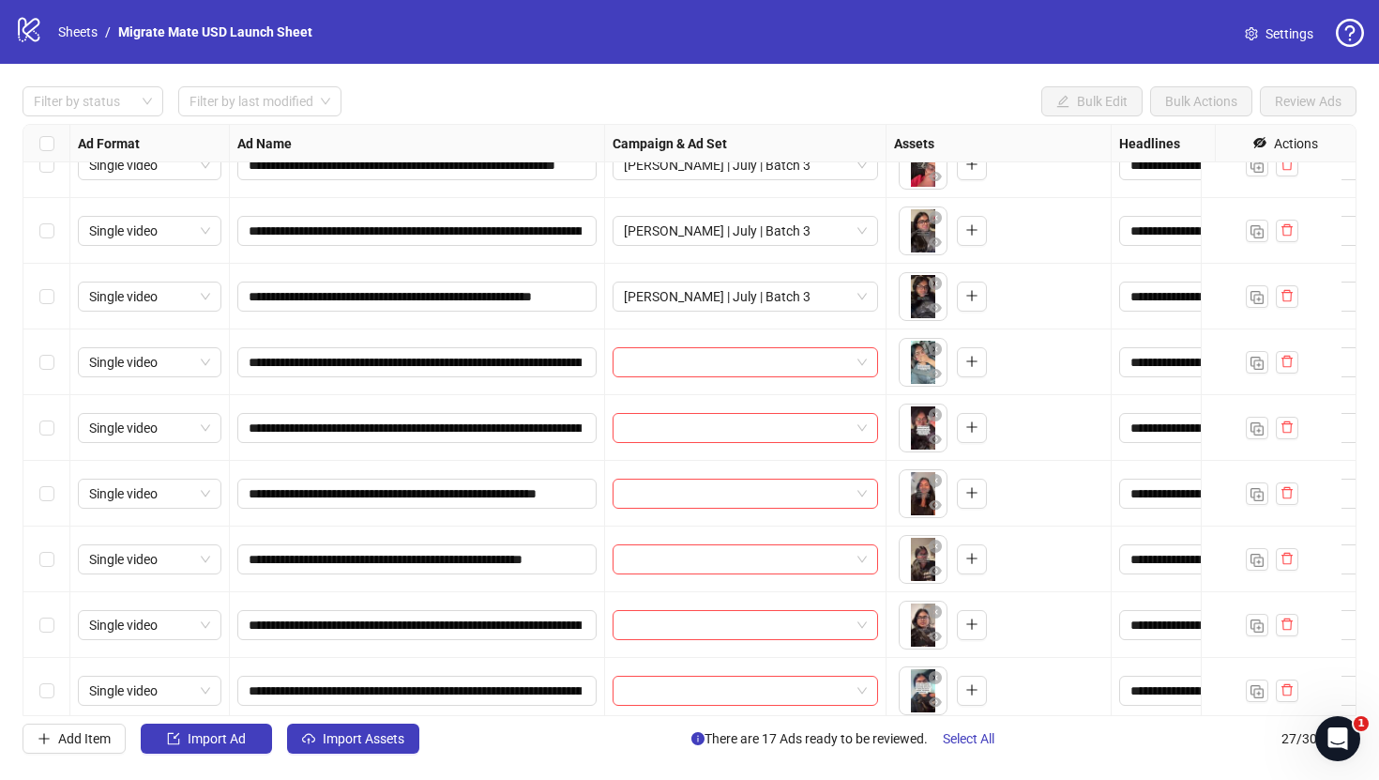
scroll to position [1023, 0]
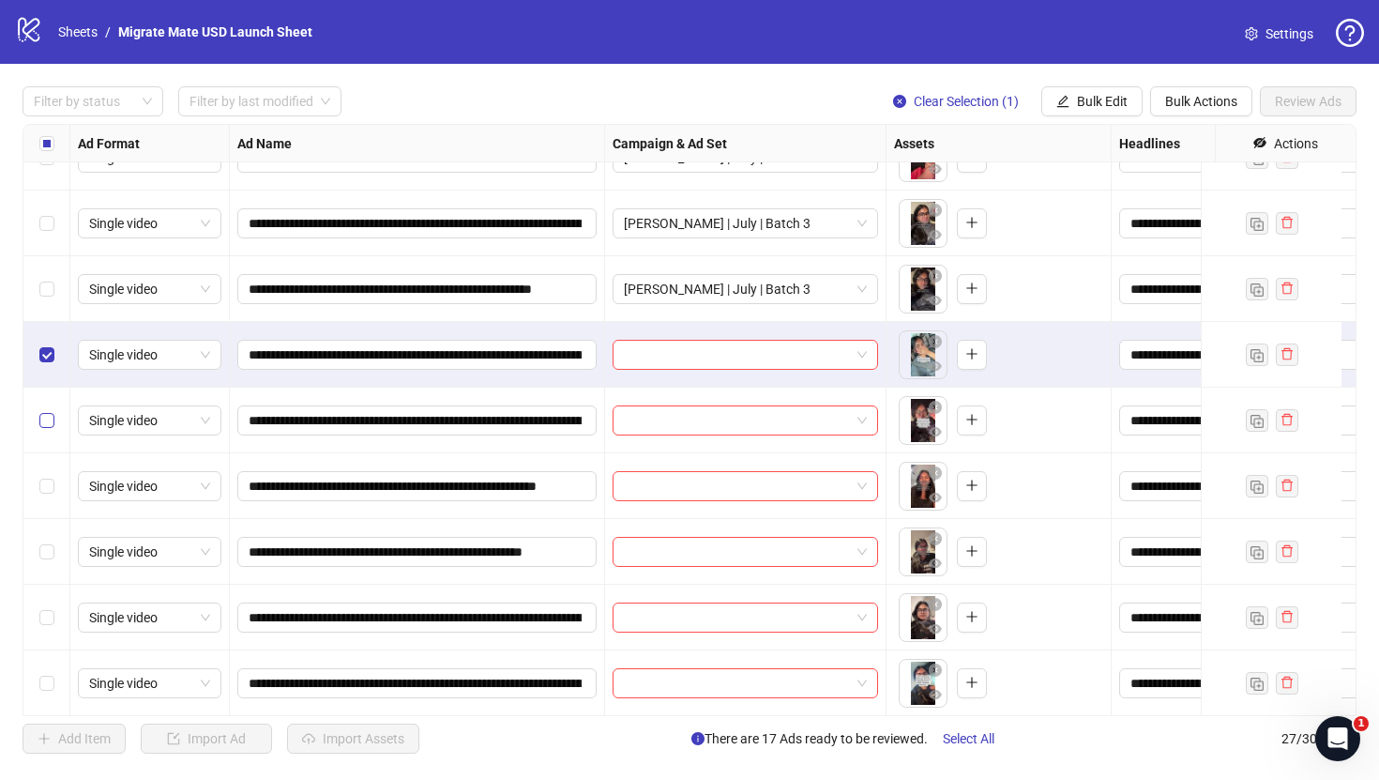
drag, startPoint x: 41, startPoint y: 400, endPoint x: 42, endPoint y: 409, distance: 9.4
click at [41, 400] on div "Select row 20" at bounding box center [46, 421] width 47 height 66
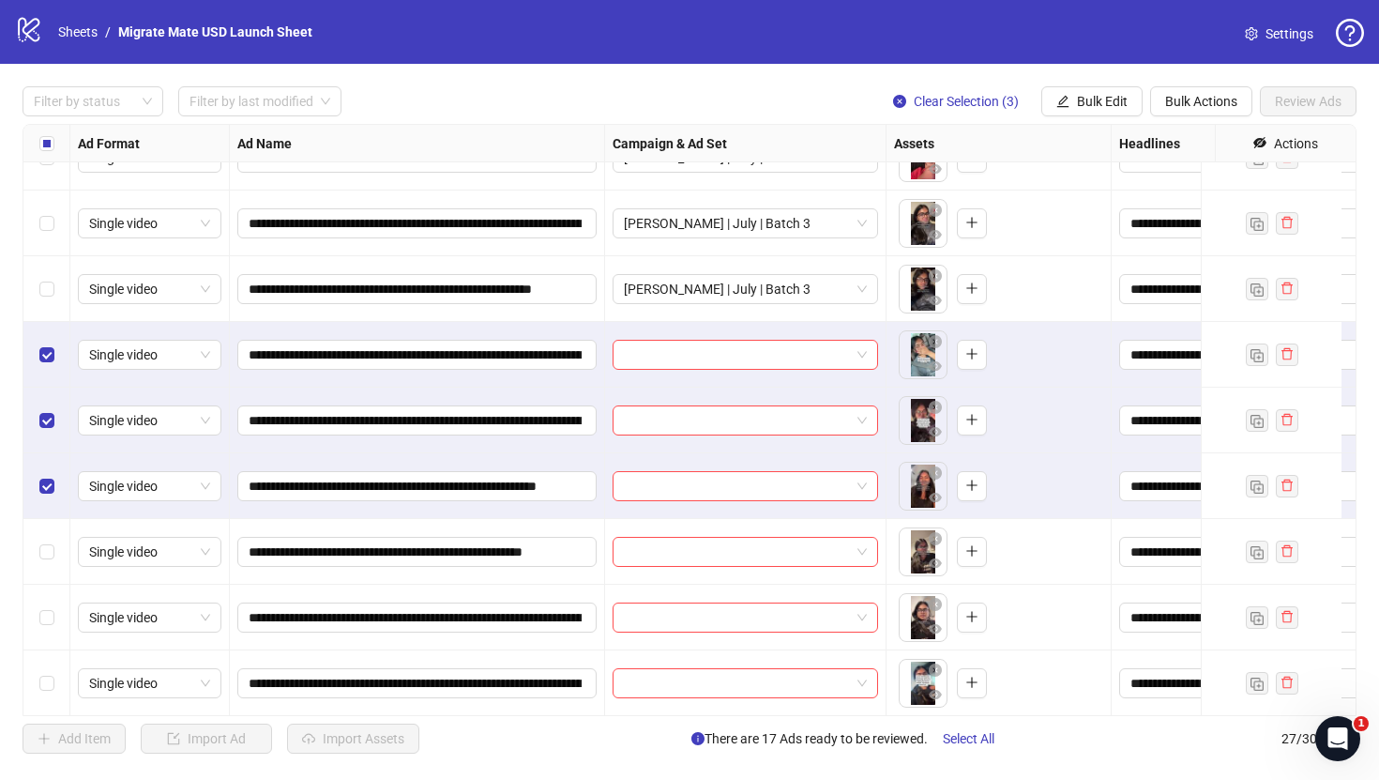
drag, startPoint x: 41, startPoint y: 565, endPoint x: 45, endPoint y: 604, distance: 39.6
click at [41, 566] on div "Select row 22" at bounding box center [46, 552] width 47 height 66
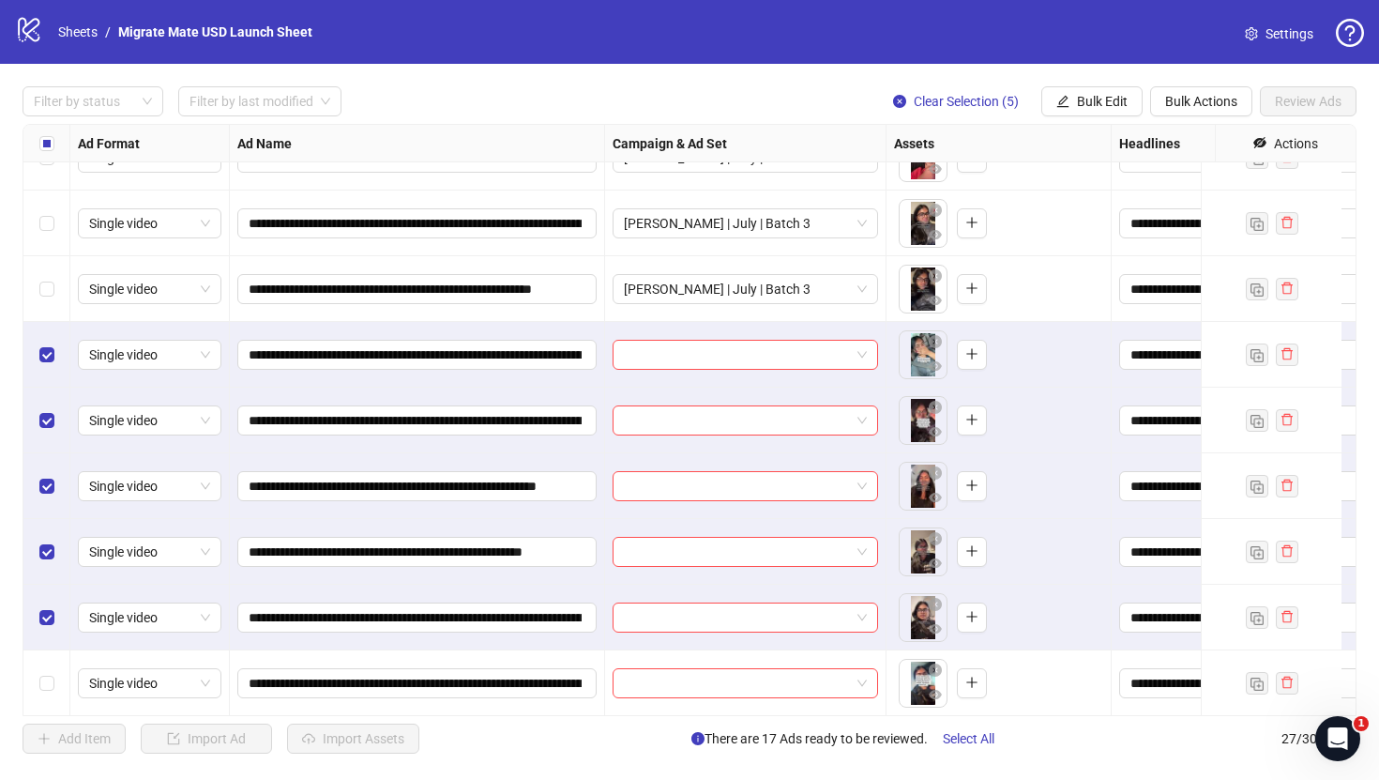
click at [49, 670] on div "Select row 24" at bounding box center [46, 683] width 47 height 66
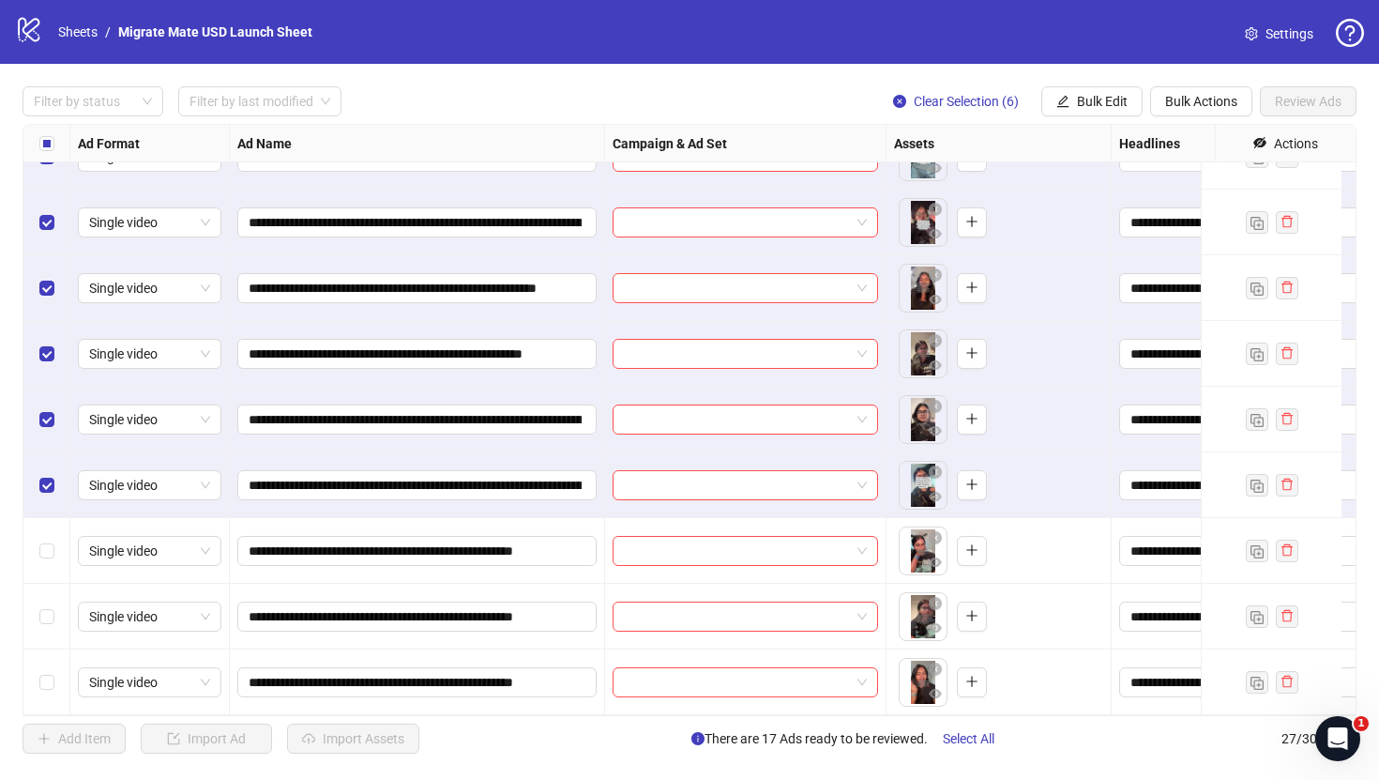
scroll to position [1235, 0]
click at [1097, 106] on span "Bulk Edit" at bounding box center [1102, 101] width 51 height 15
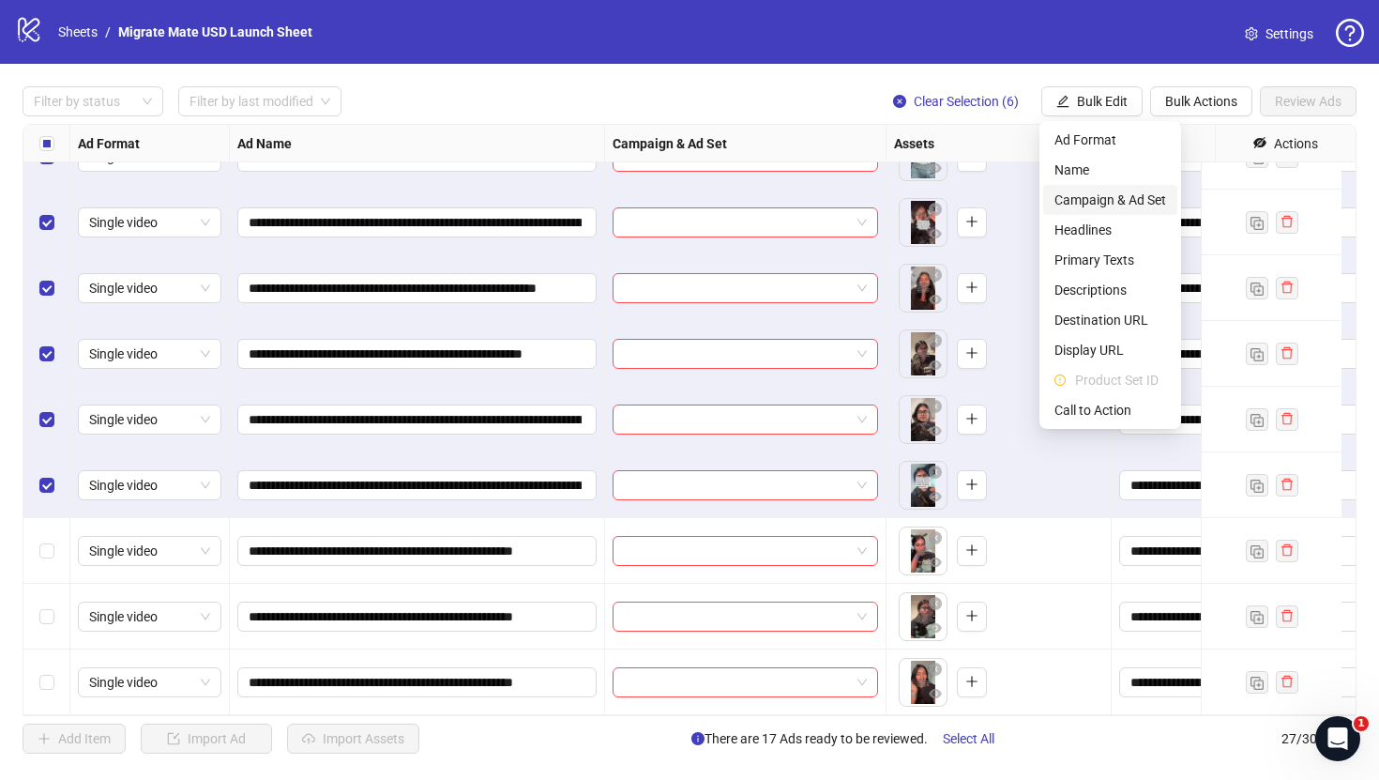
click at [1128, 194] on span "Campaign & Ad Set" at bounding box center [1111, 200] width 112 height 21
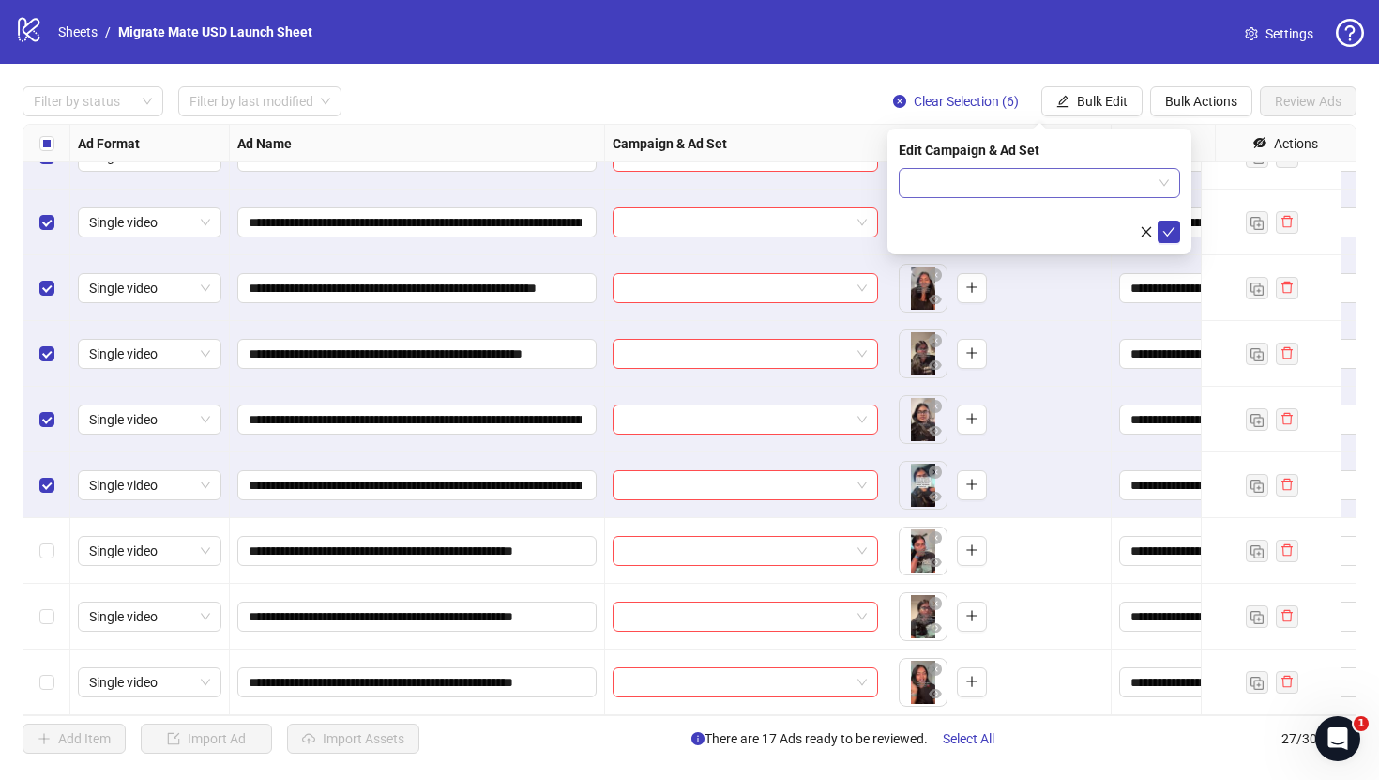
click at [1172, 174] on div at bounding box center [1039, 183] width 281 height 30
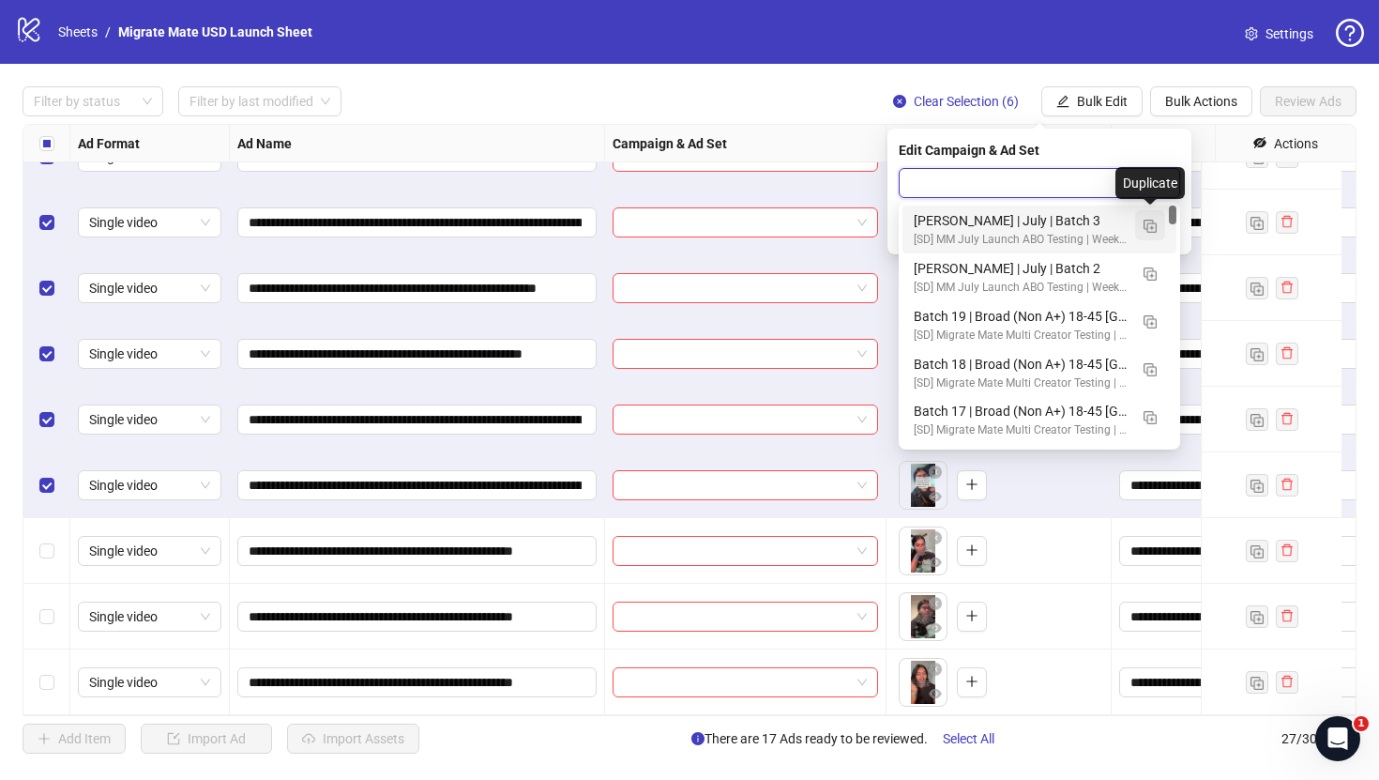
click at [1153, 224] on img "button" at bounding box center [1150, 226] width 13 height 13
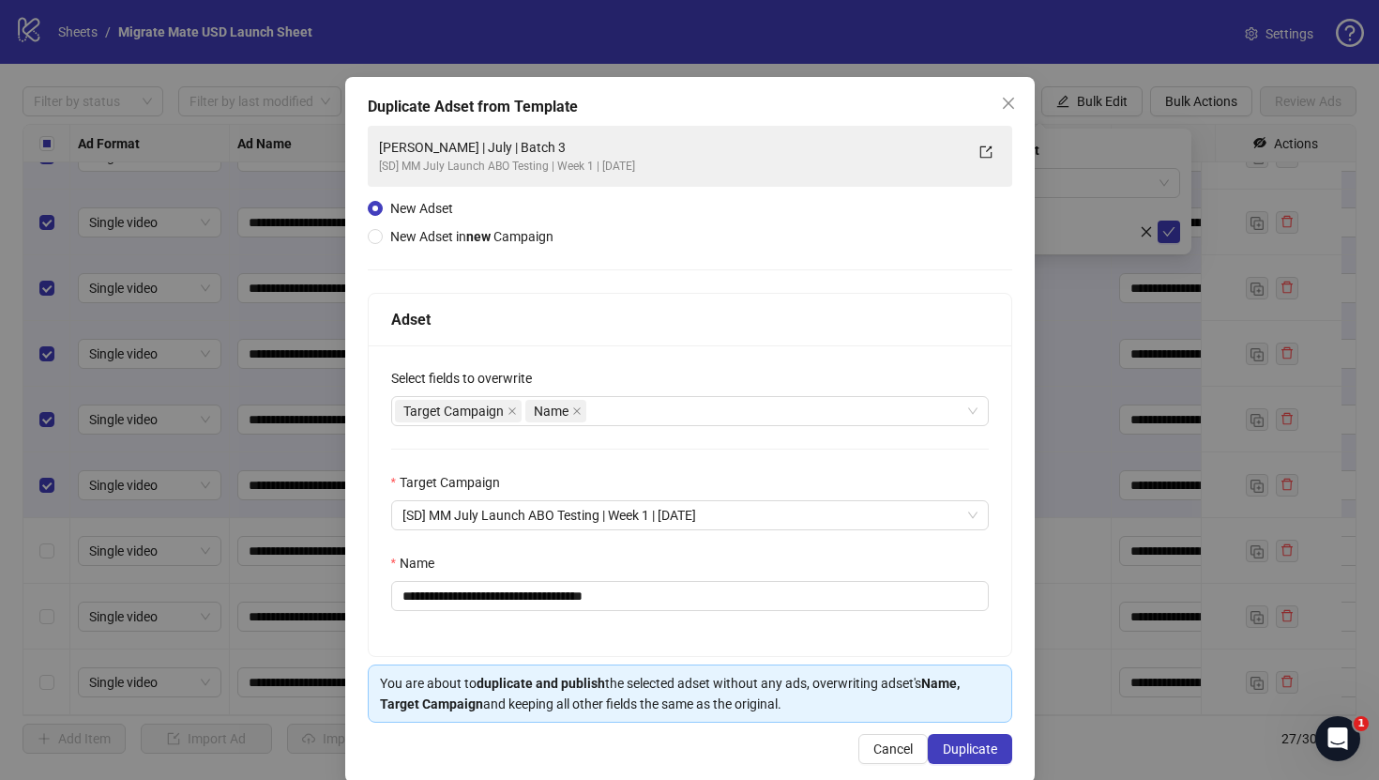
scroll to position [43, 0]
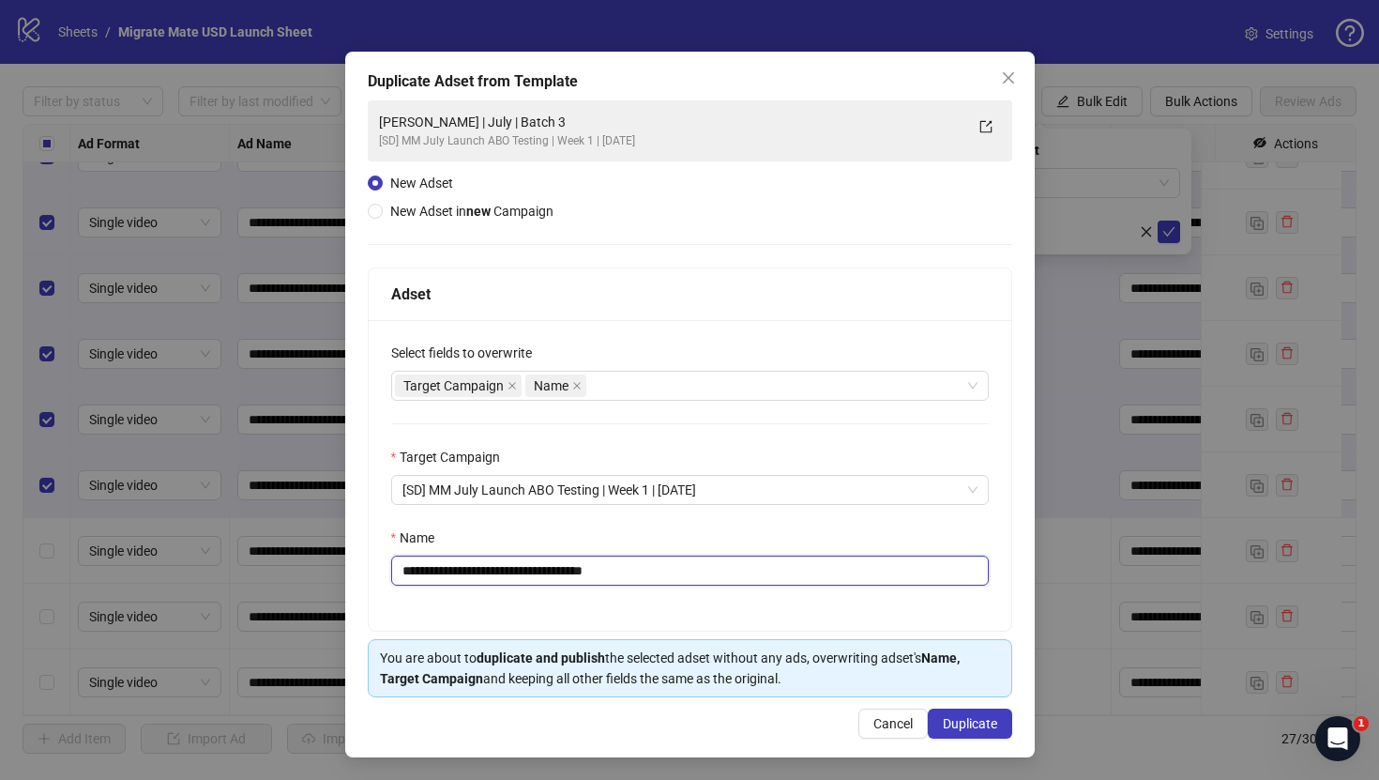
drag, startPoint x: 615, startPoint y: 573, endPoint x: 678, endPoint y: 584, distance: 64.6
click at [678, 584] on input "**********" at bounding box center [690, 570] width 598 height 30
type input "**********"
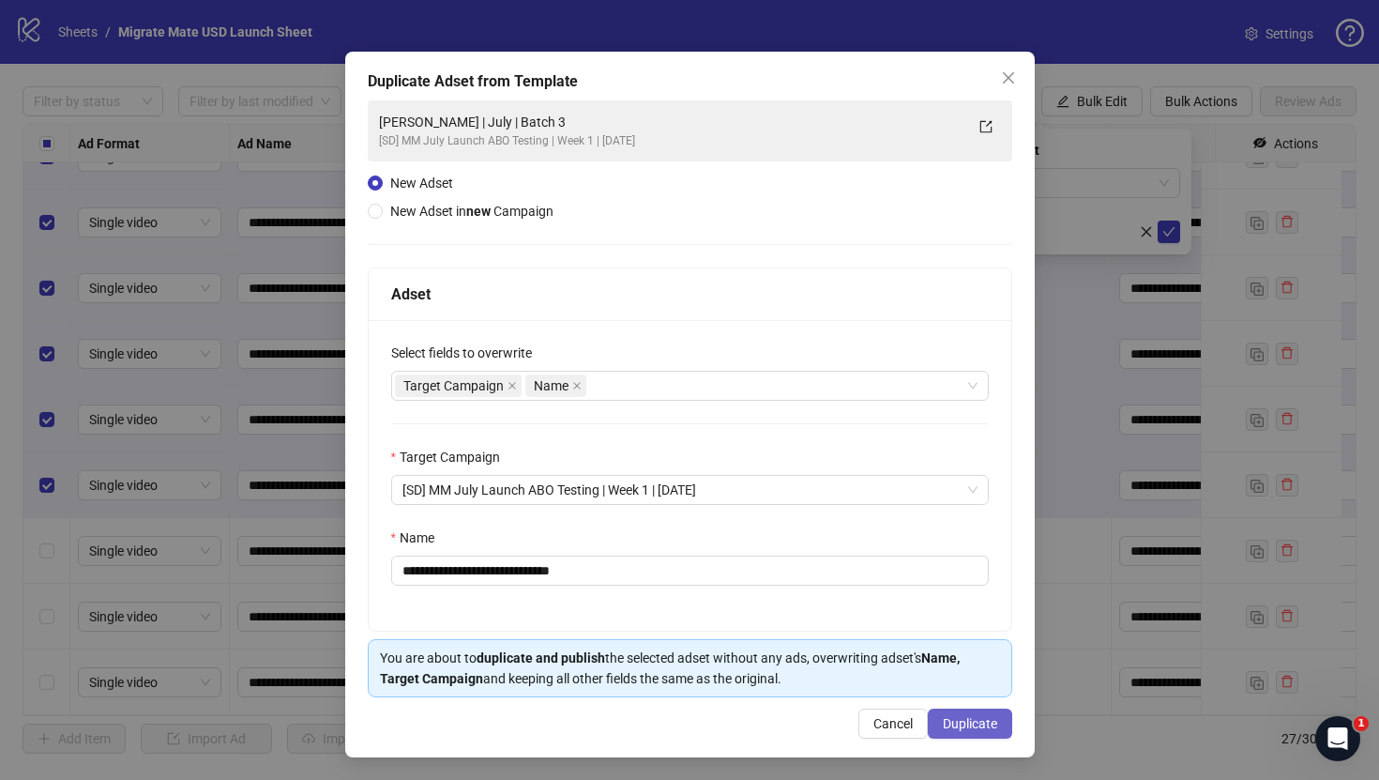
click at [958, 716] on span "Duplicate" at bounding box center [970, 723] width 54 height 15
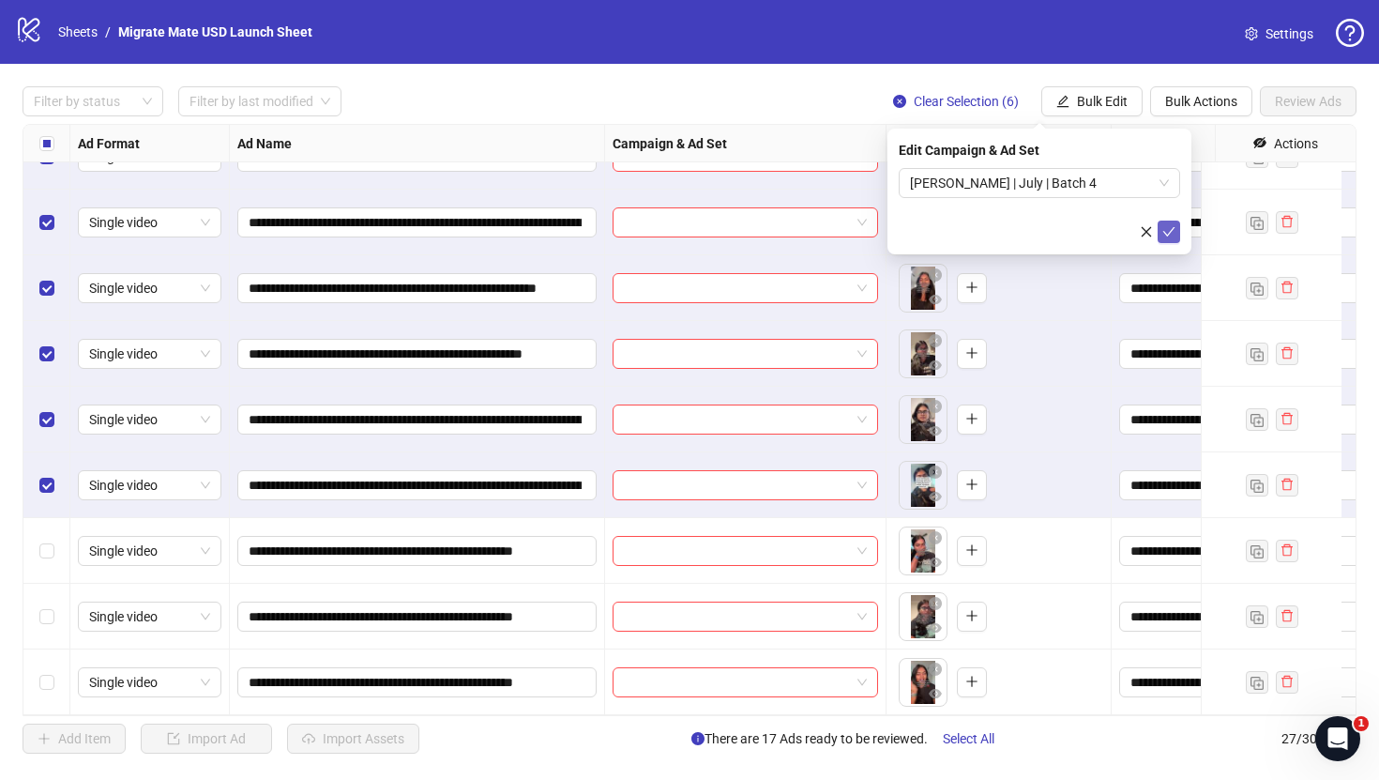
click at [1176, 234] on button "submit" at bounding box center [1169, 232] width 23 height 23
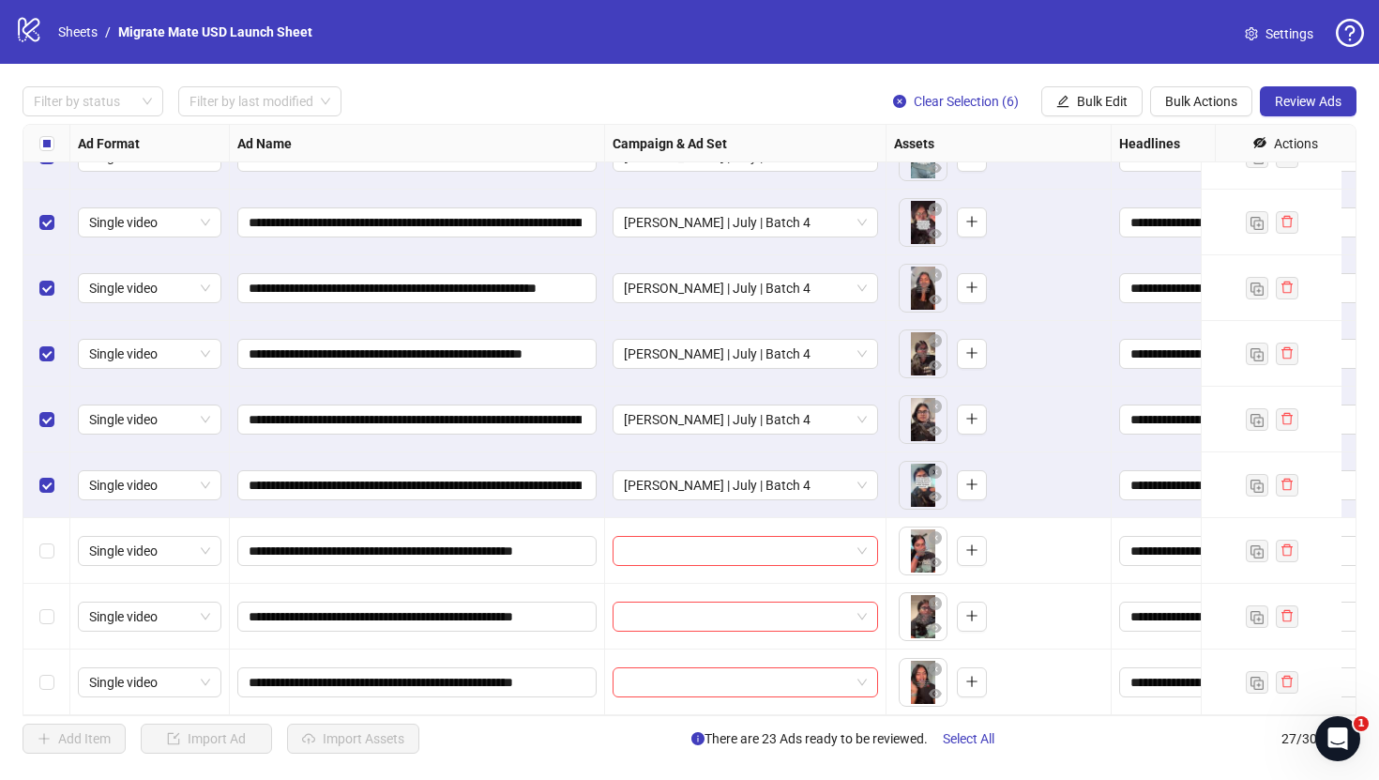
click at [1007, 40] on div "logo/logo-mobile Sheets / Migrate Mate USD Launch Sheet Settings" at bounding box center [689, 32] width 1349 height 34
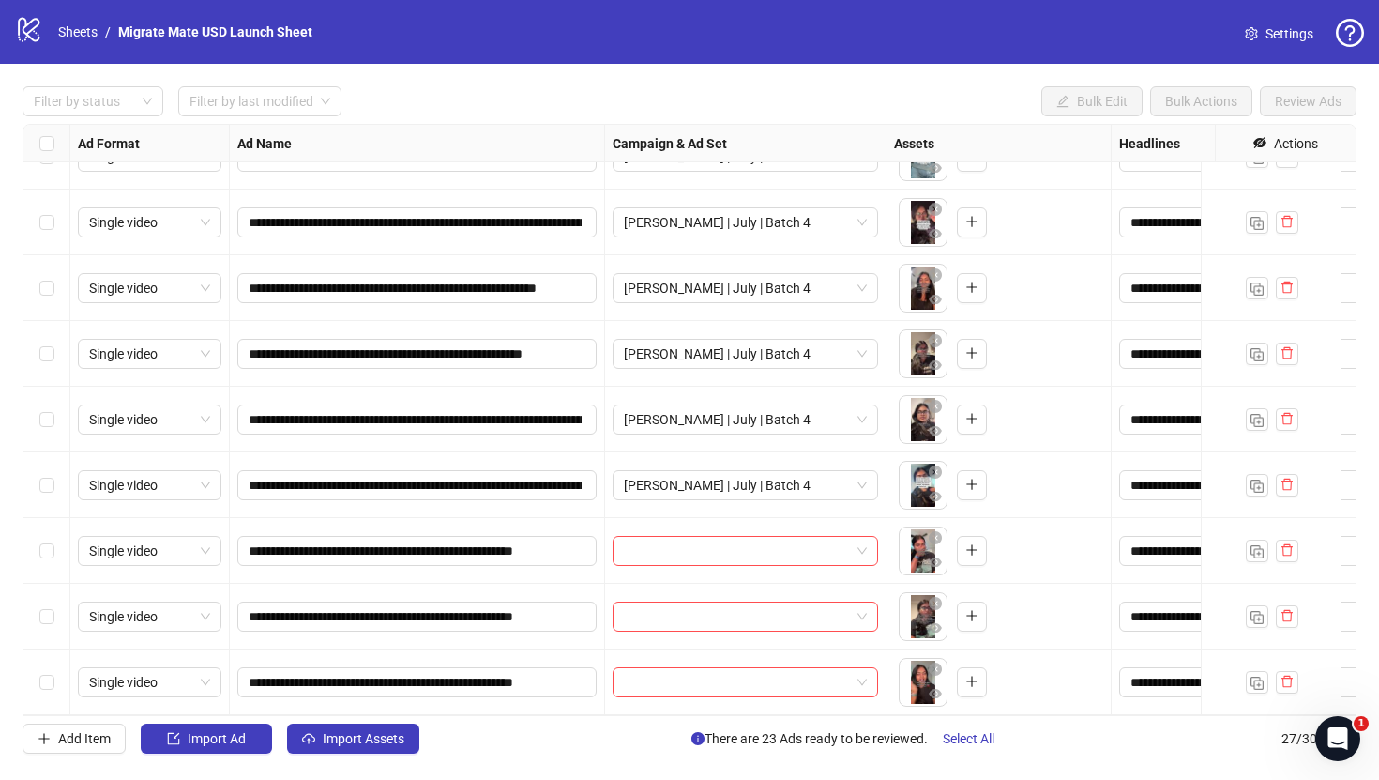
click at [55, 543] on div "Select row 25" at bounding box center [46, 551] width 47 height 66
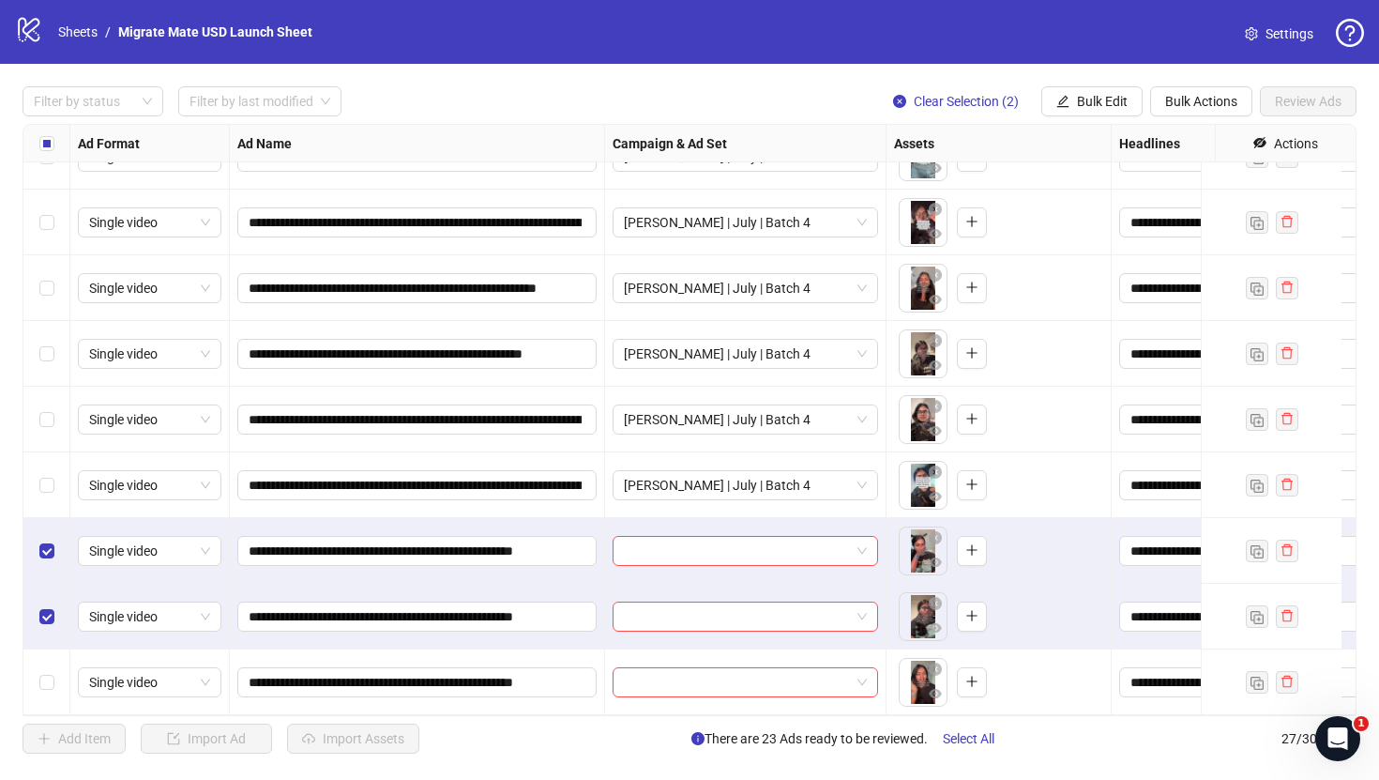
click at [45, 654] on div "Select row 27" at bounding box center [46, 682] width 47 height 66
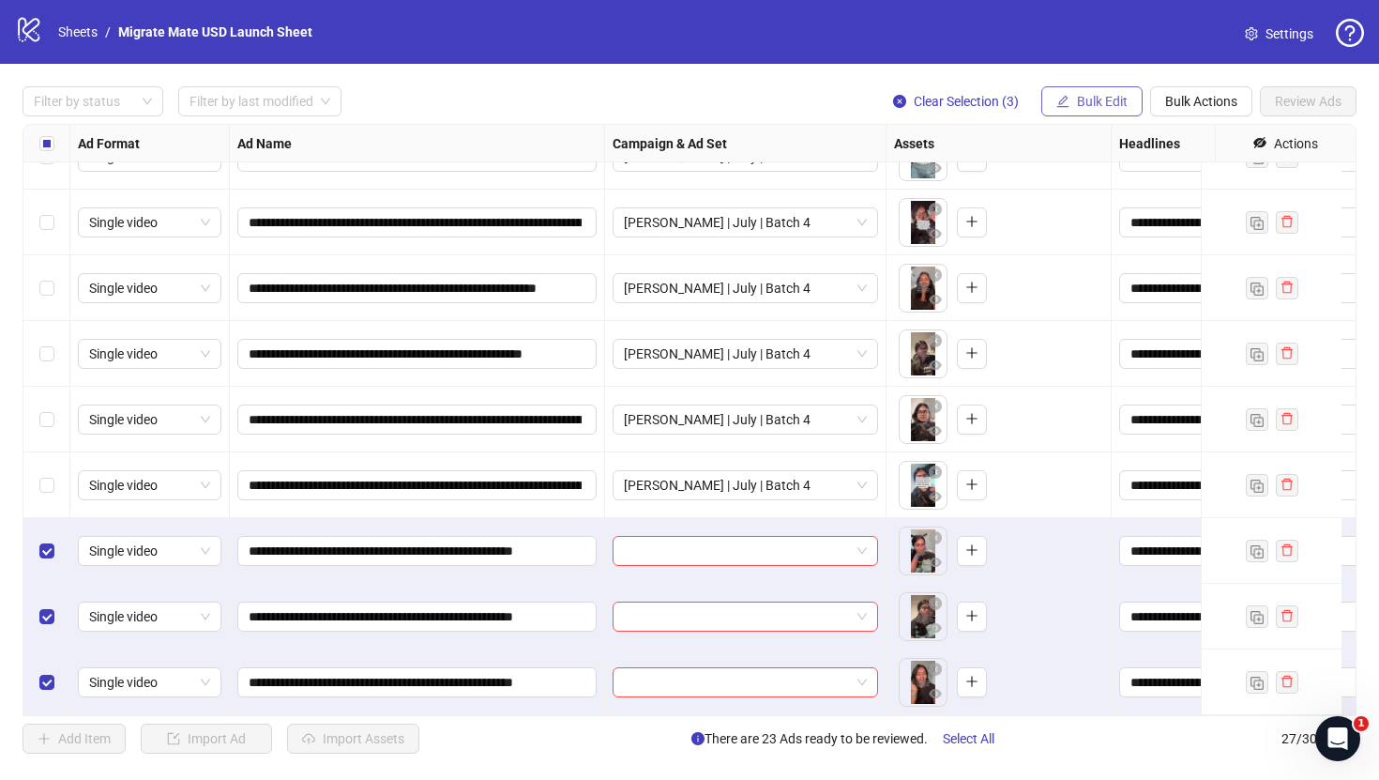
click at [1112, 99] on span "Bulk Edit" at bounding box center [1102, 101] width 51 height 15
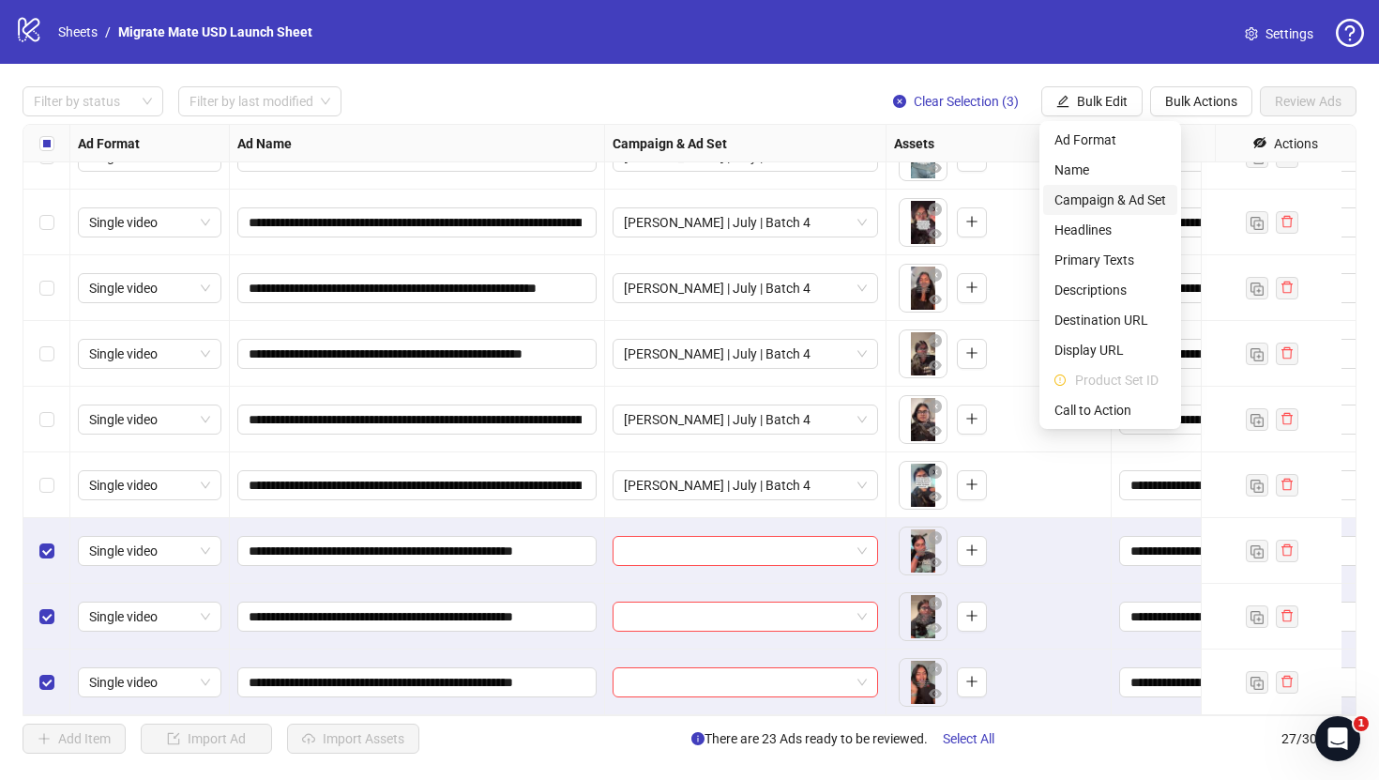
click at [1126, 198] on span "Campaign & Ad Set" at bounding box center [1111, 200] width 112 height 21
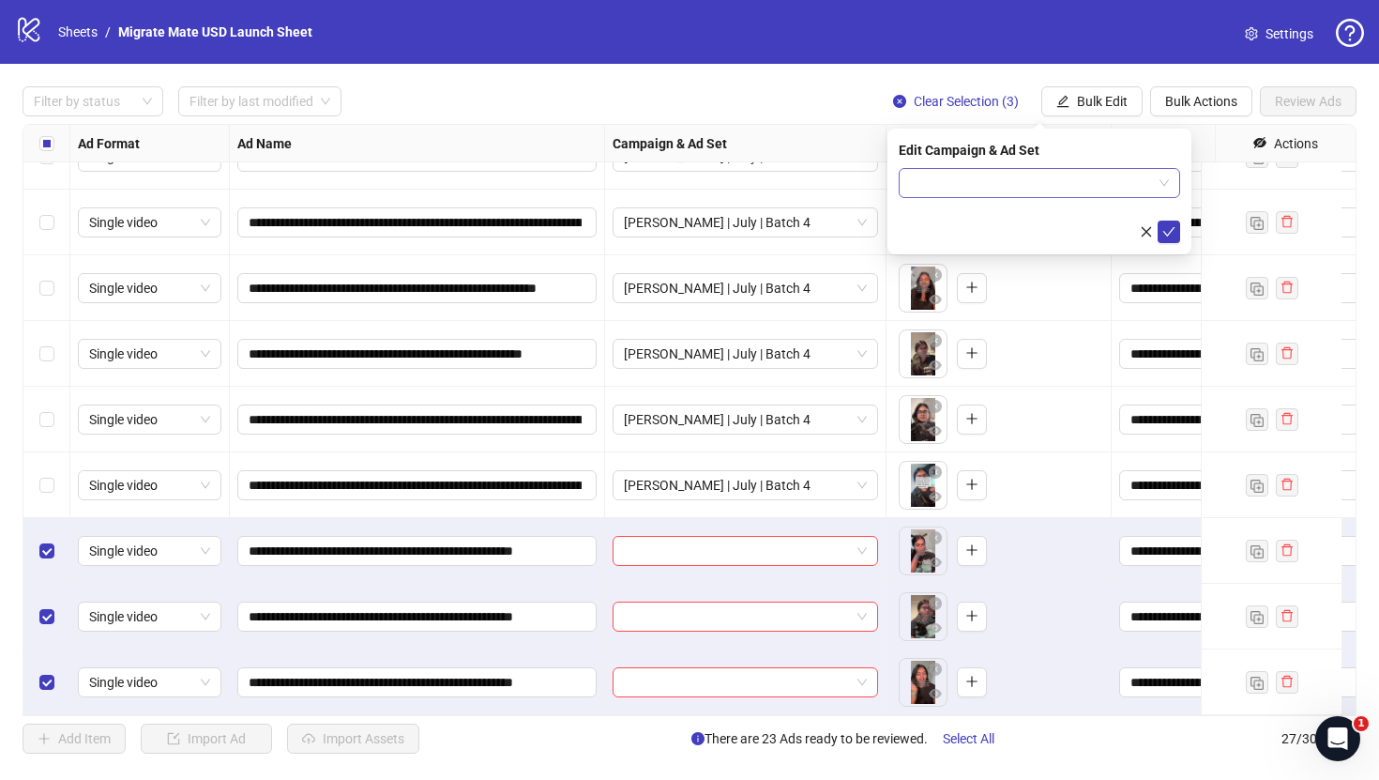
click at [1149, 183] on input "search" at bounding box center [1031, 183] width 242 height 28
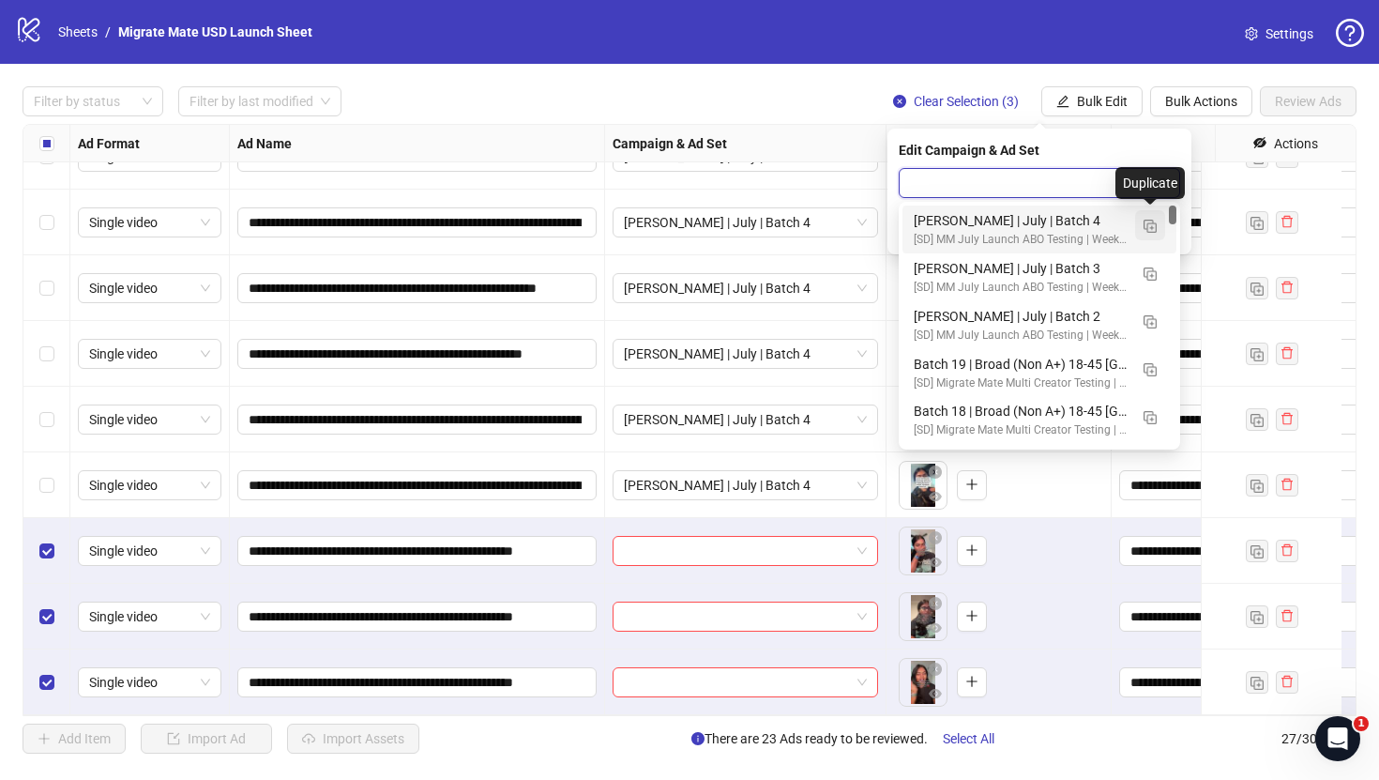
click at [1148, 222] on img "button" at bounding box center [1150, 226] width 13 height 13
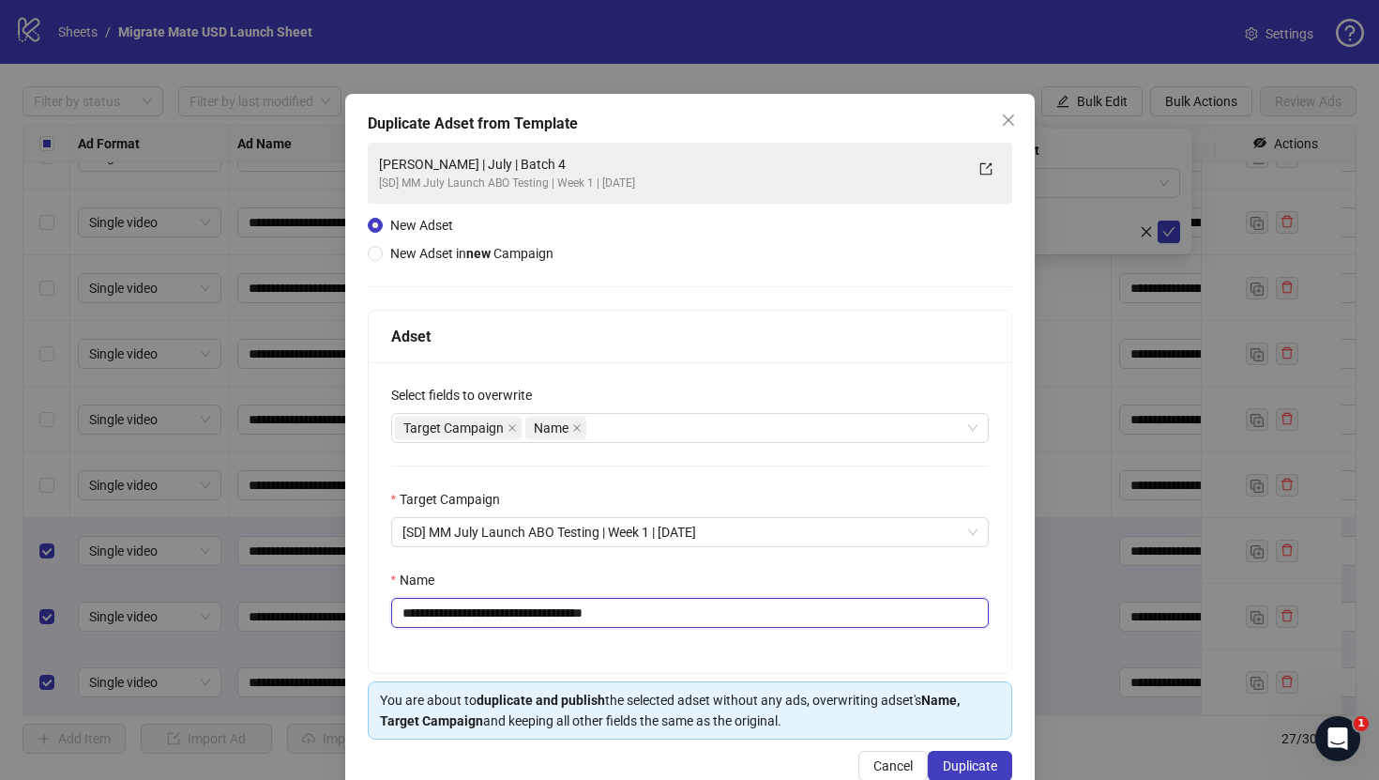
drag, startPoint x: 616, startPoint y: 610, endPoint x: 718, endPoint y: 613, distance: 102.3
click at [718, 613] on input "**********" at bounding box center [690, 613] width 598 height 30
drag, startPoint x: 615, startPoint y: 610, endPoint x: 643, endPoint y: 614, distance: 28.4
click at [572, 606] on input "**********" at bounding box center [690, 613] width 598 height 30
type input "**********"
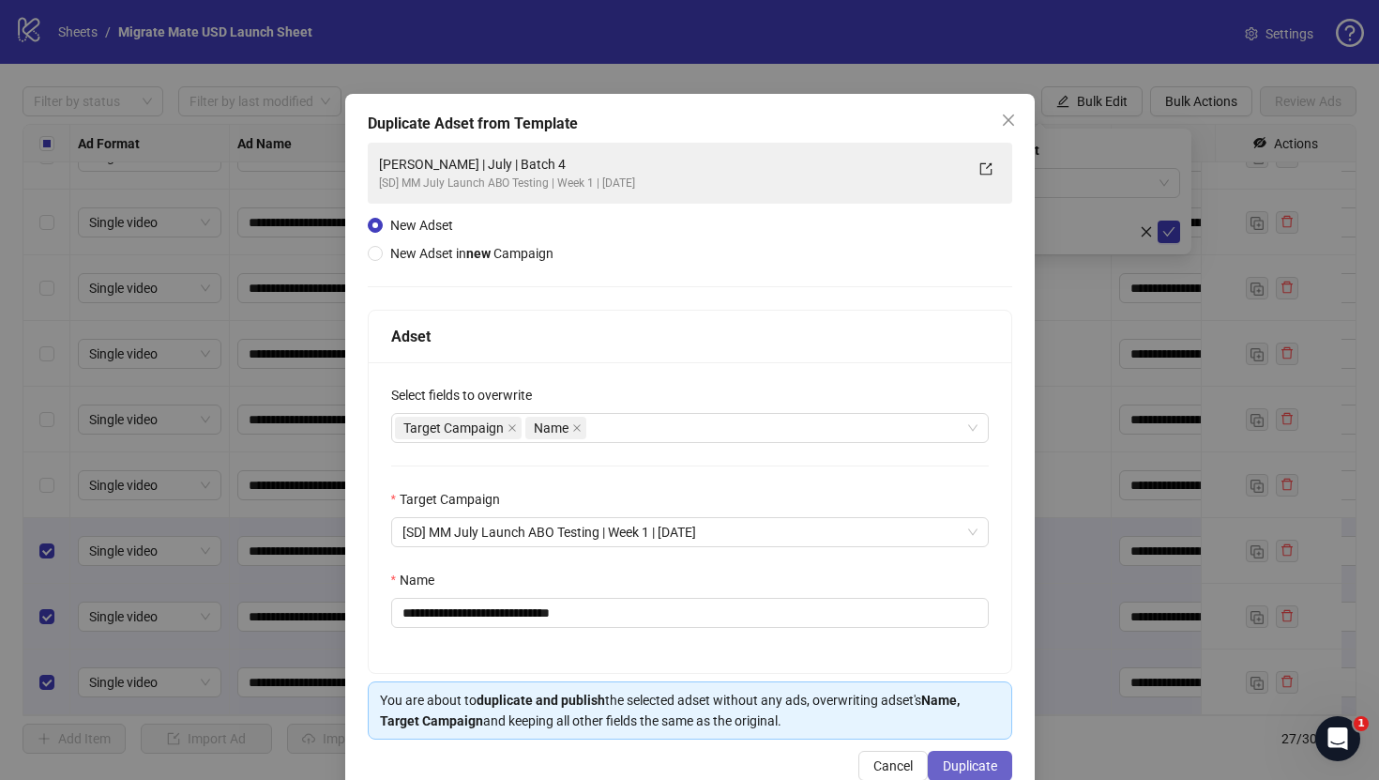
click at [950, 757] on button "Duplicate" at bounding box center [970, 766] width 84 height 30
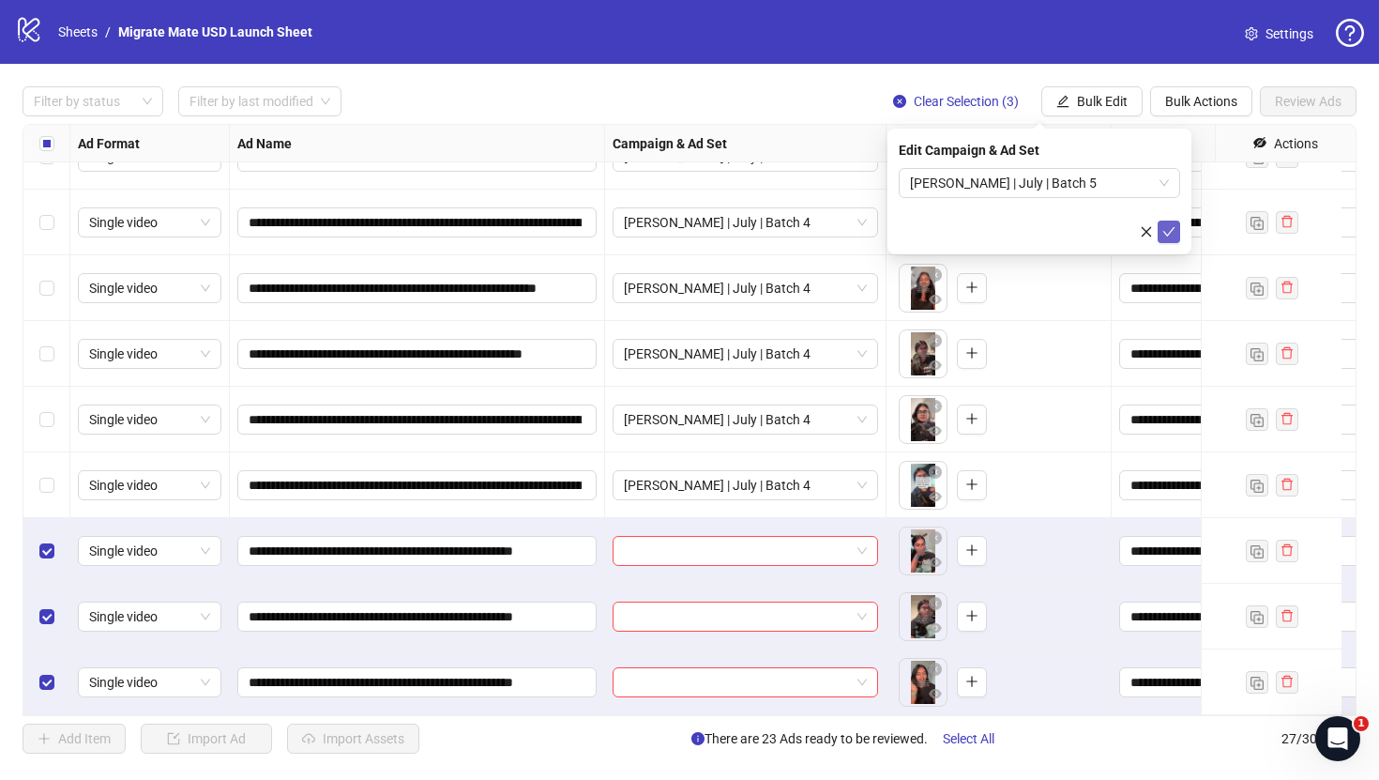
click at [1176, 227] on button "submit" at bounding box center [1169, 232] width 23 height 23
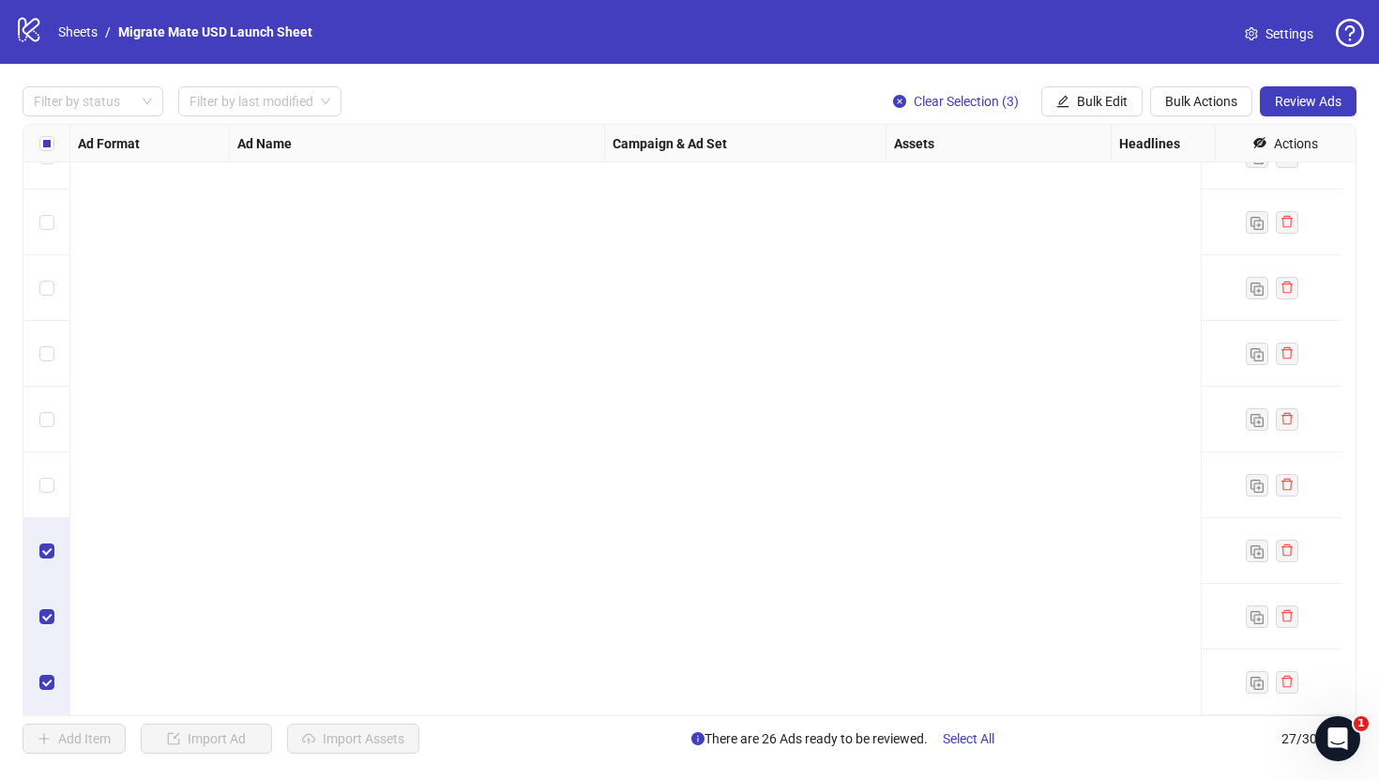
scroll to position [0, 0]
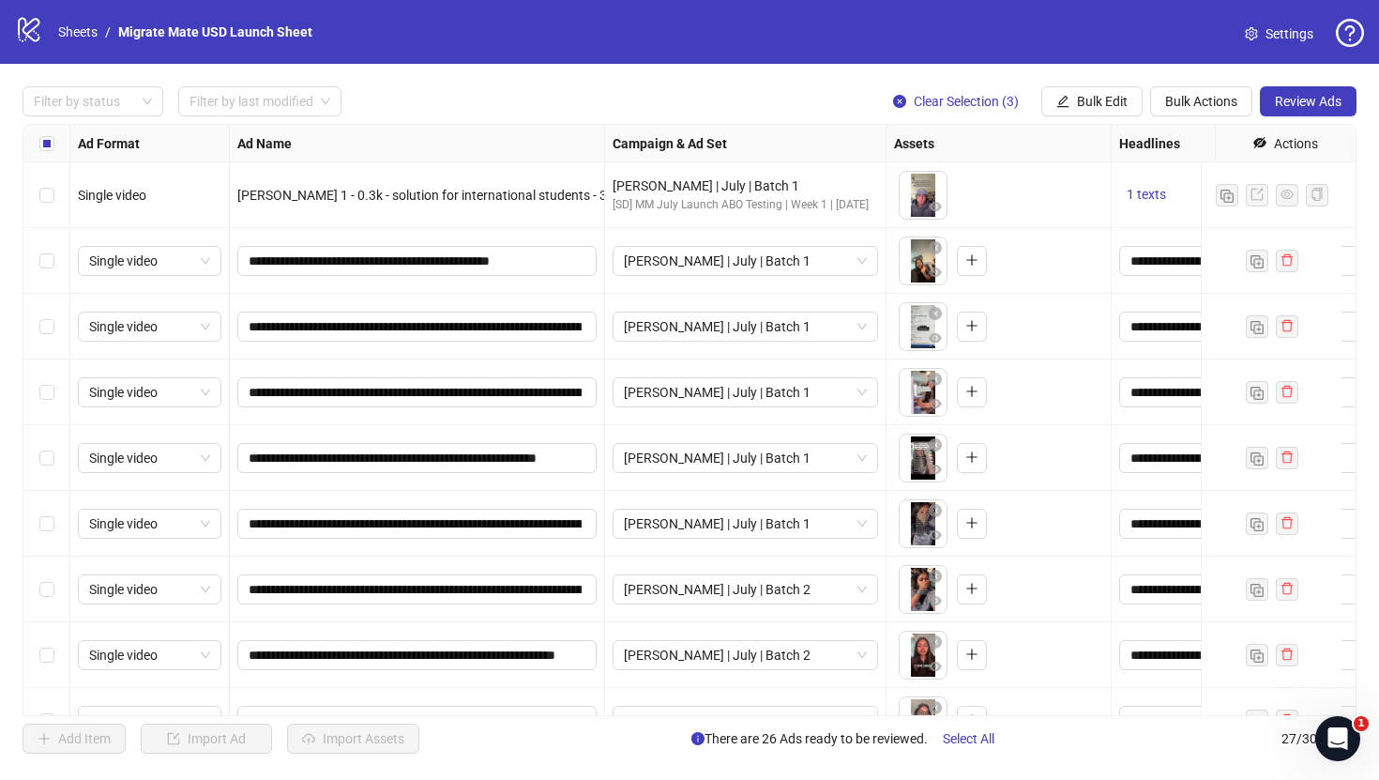
click at [43, 151] on label "Select all rows" at bounding box center [46, 143] width 15 height 21
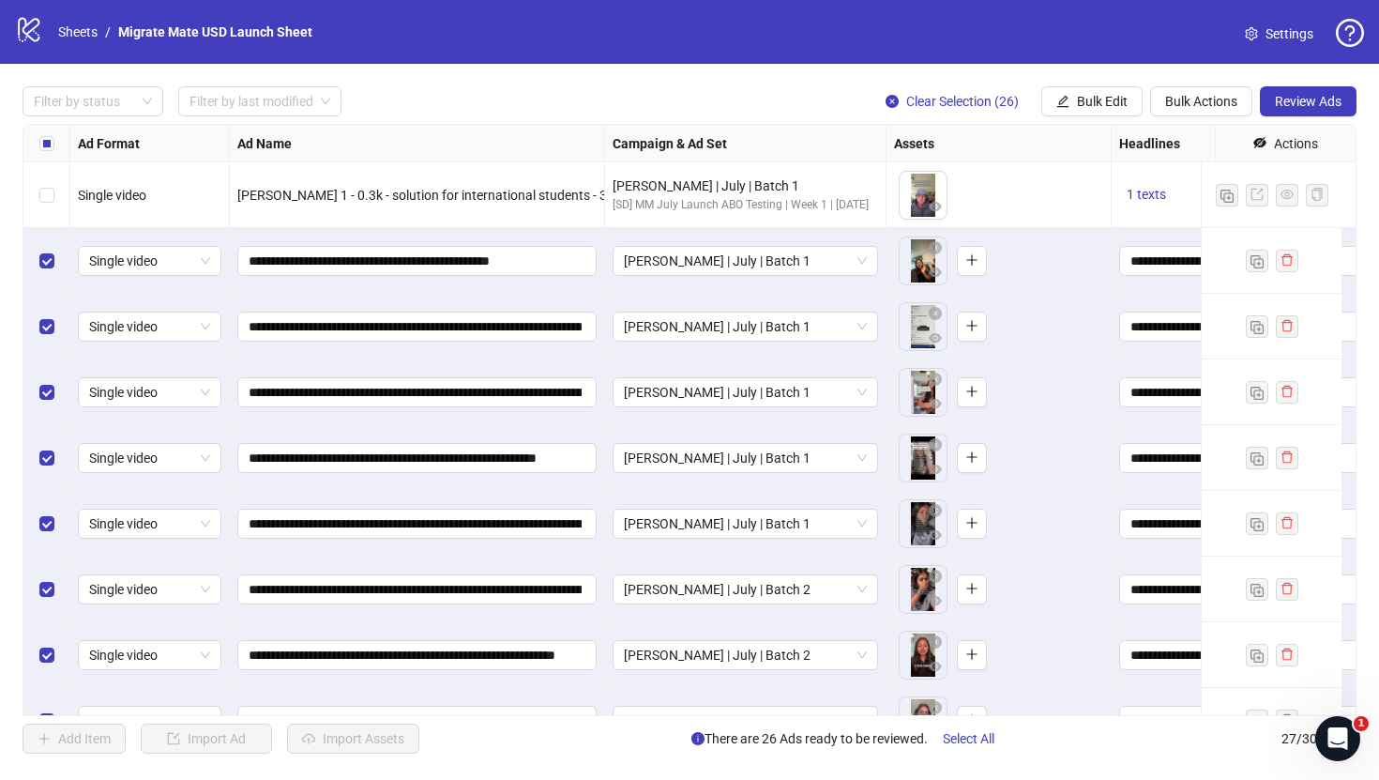
click at [1323, 96] on span "Review Ads" at bounding box center [1308, 101] width 67 height 15
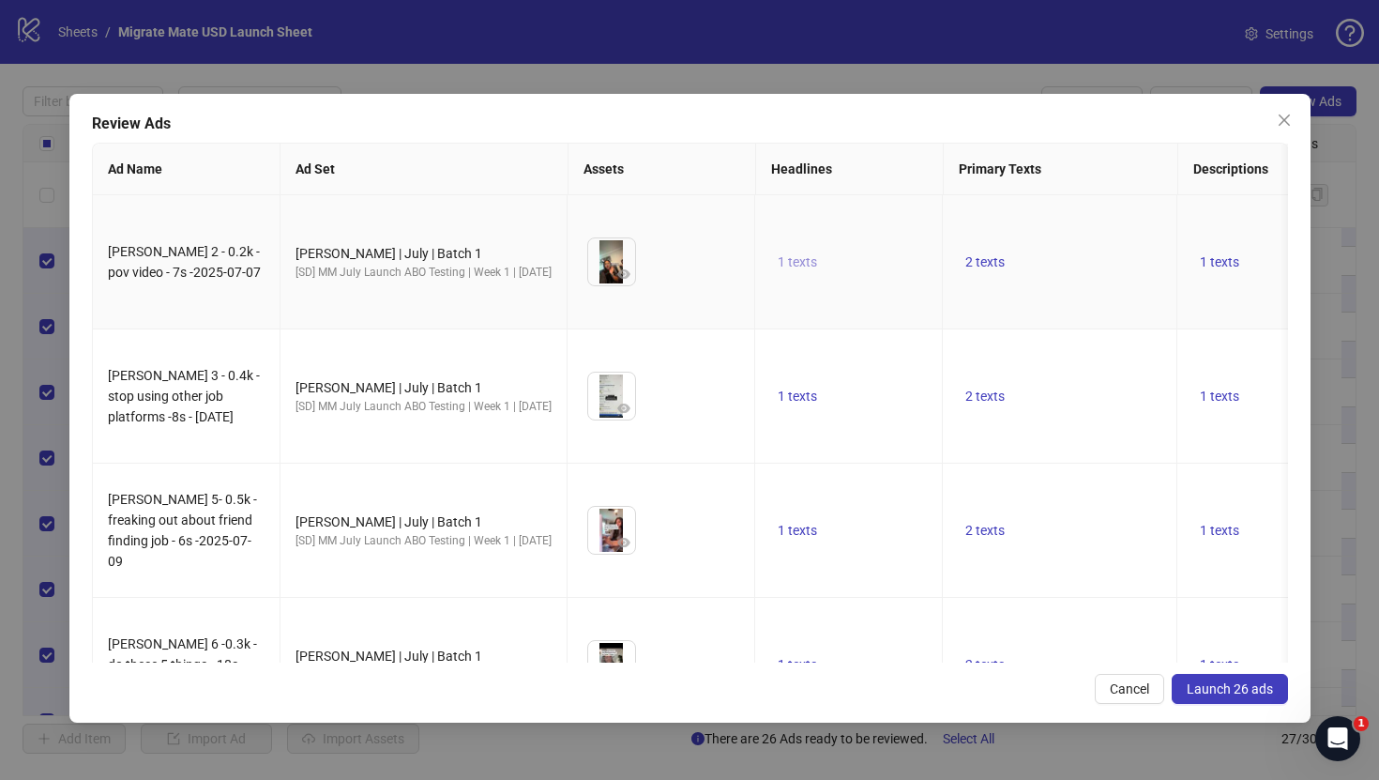
click at [797, 254] on span "1 texts" at bounding box center [797, 261] width 39 height 15
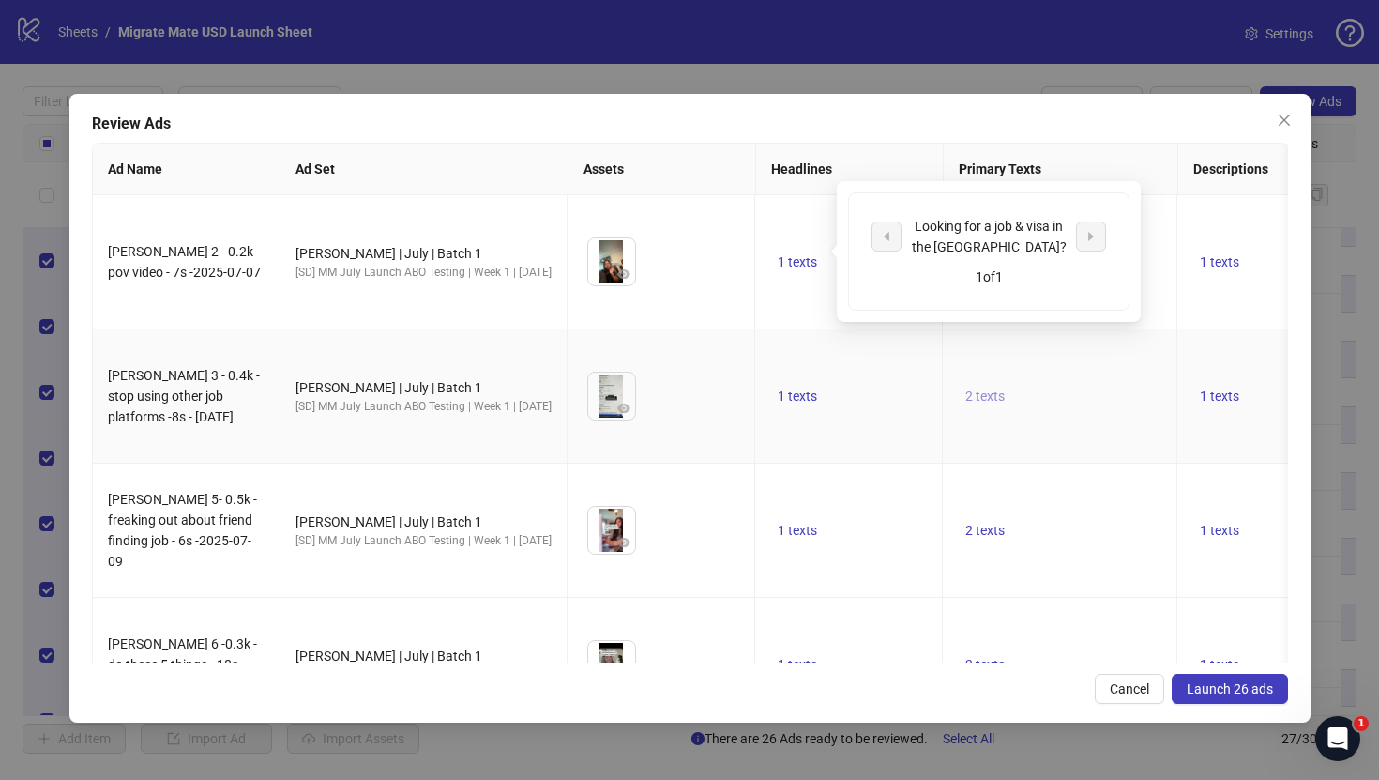
click at [991, 388] on span "2 texts" at bounding box center [985, 395] width 39 height 15
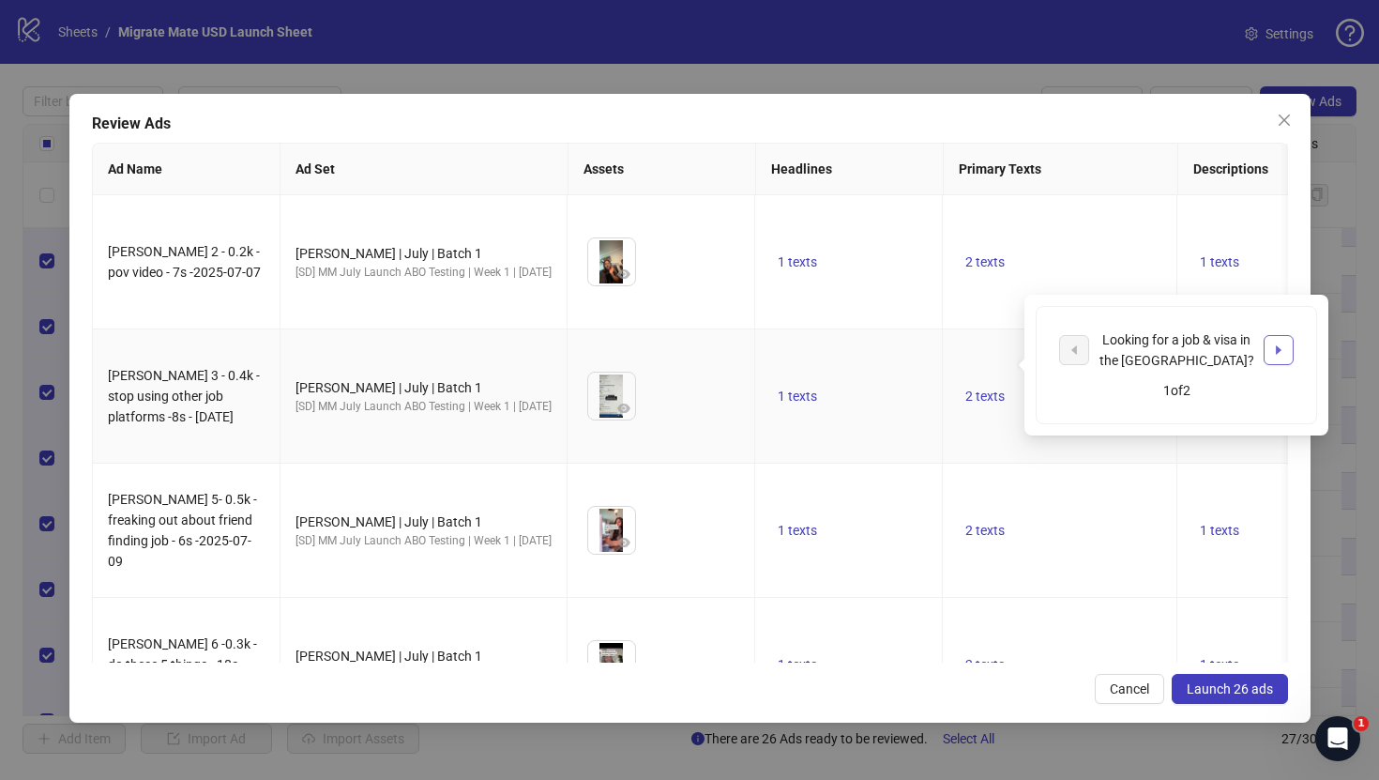
click at [1275, 351] on icon "caret-right" at bounding box center [1278, 349] width 13 height 13
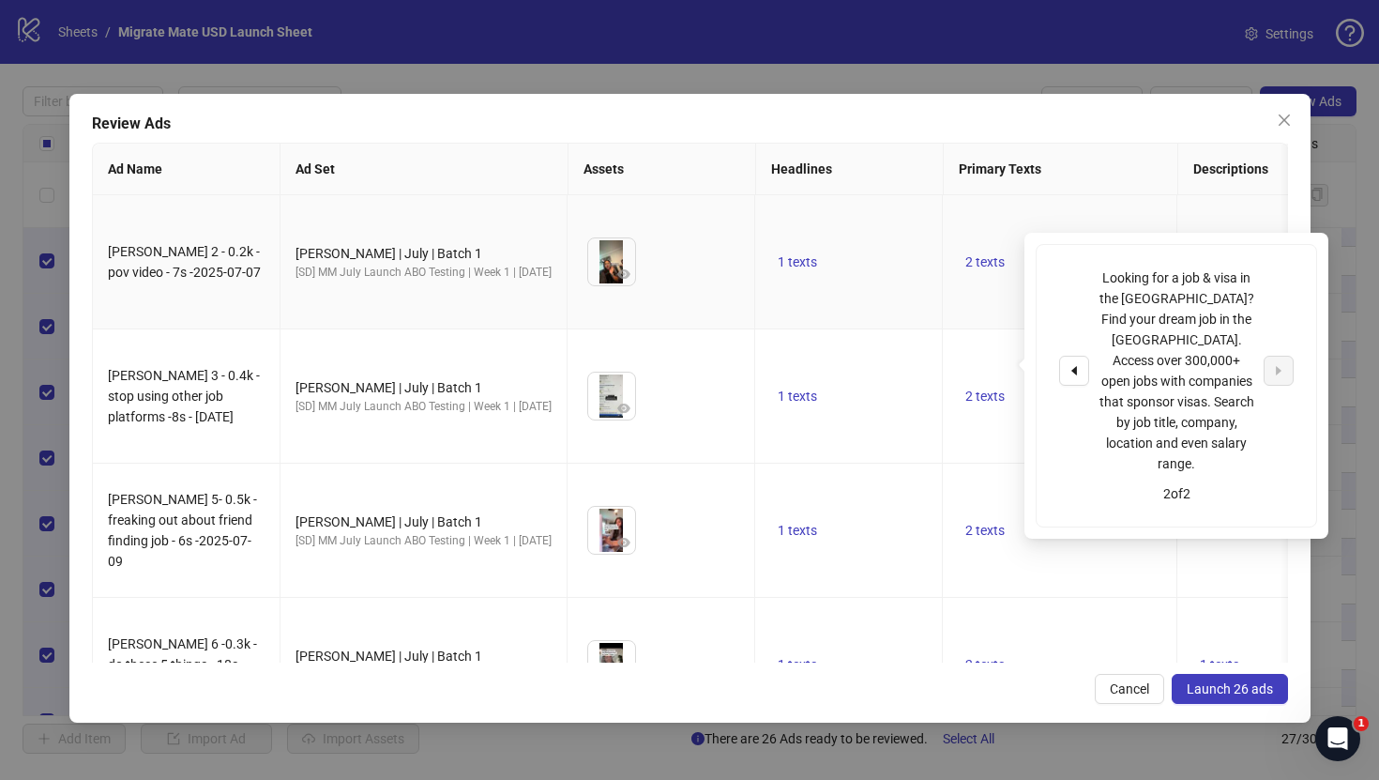
click at [1237, 225] on td "1 texts" at bounding box center [1295, 262] width 235 height 134
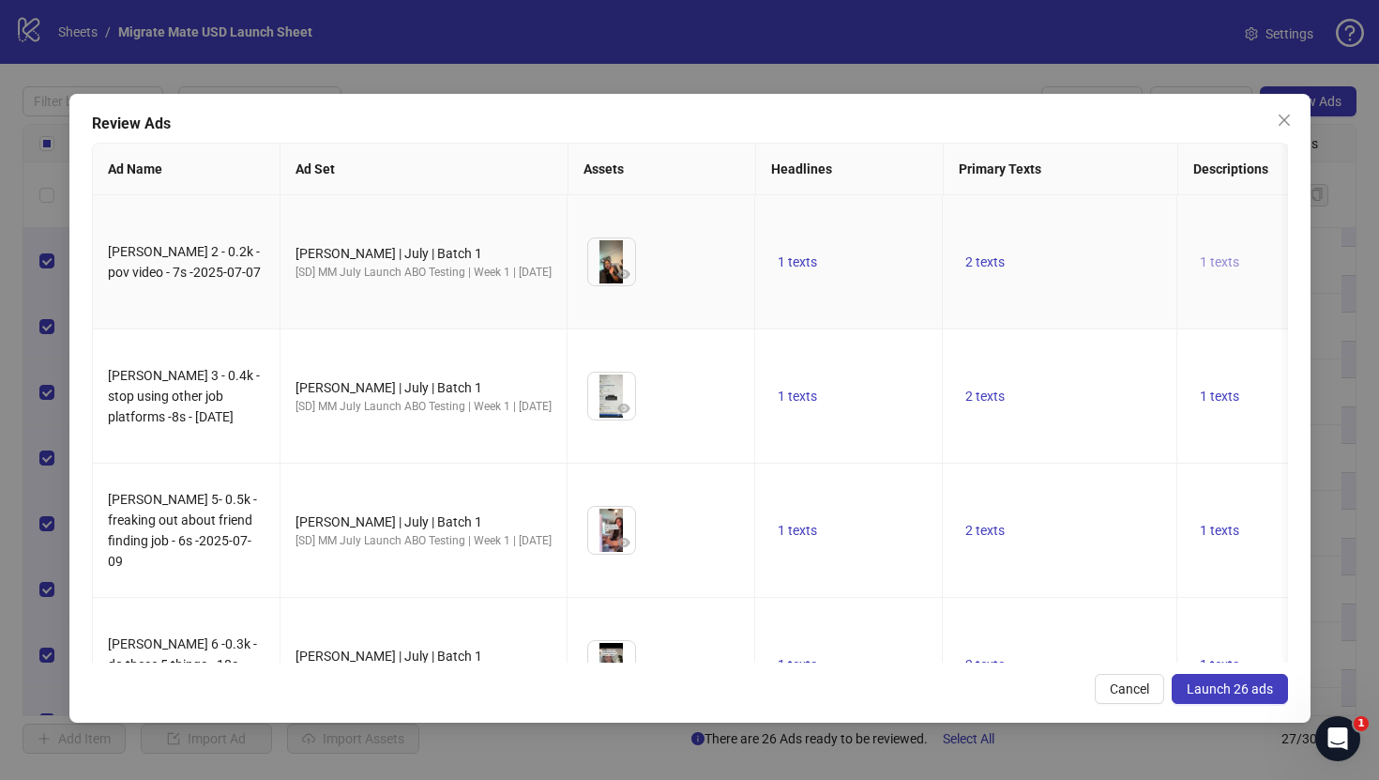
click at [1237, 251] on button "1 texts" at bounding box center [1220, 262] width 54 height 23
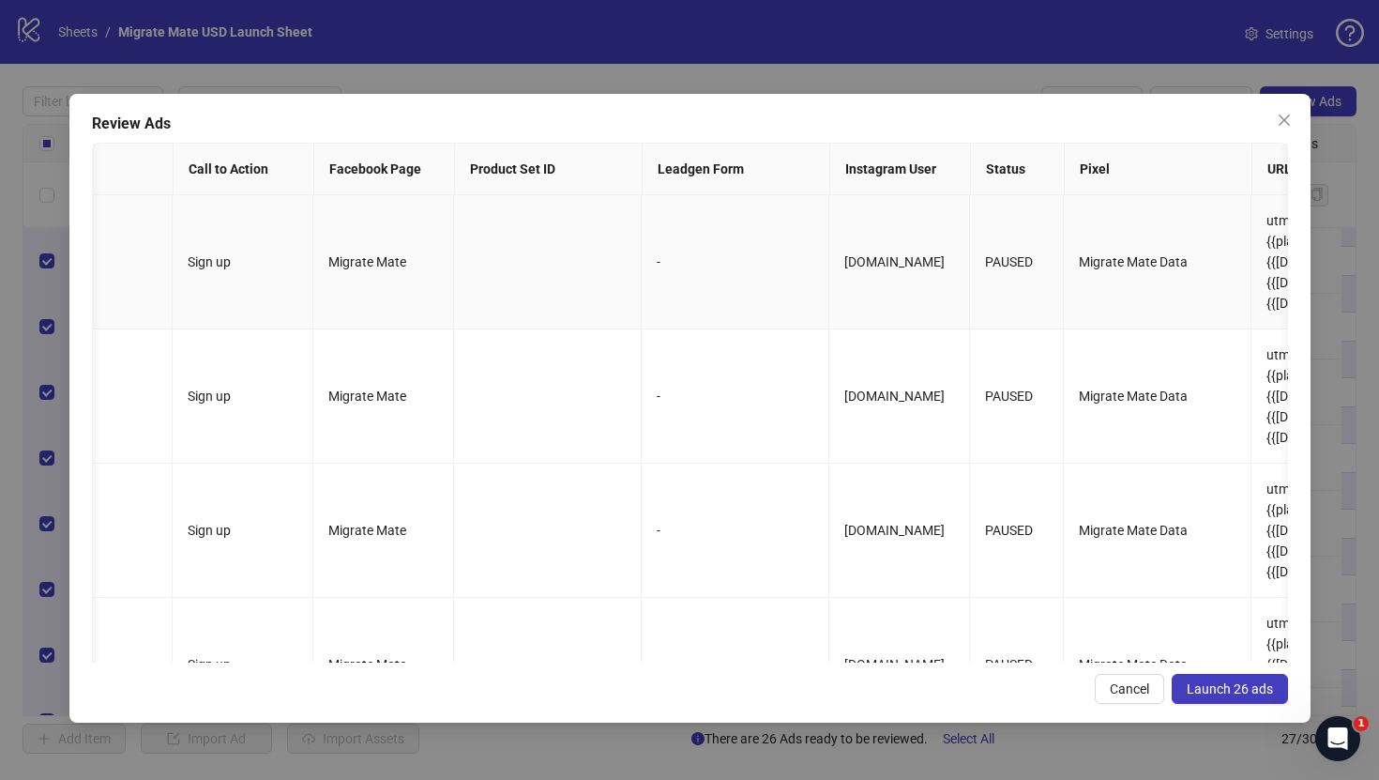
click at [997, 261] on td "PAUSED" at bounding box center [1017, 262] width 94 height 134
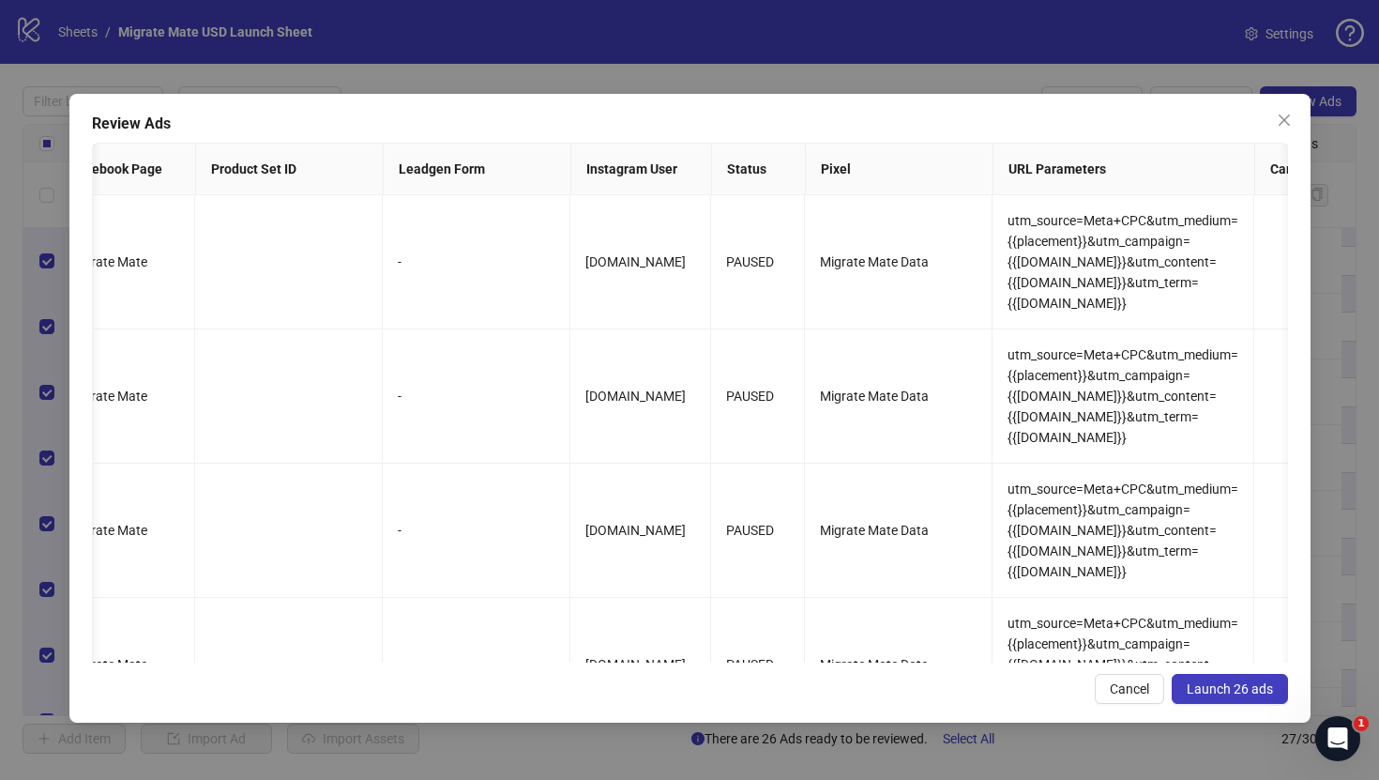
scroll to position [0, 1858]
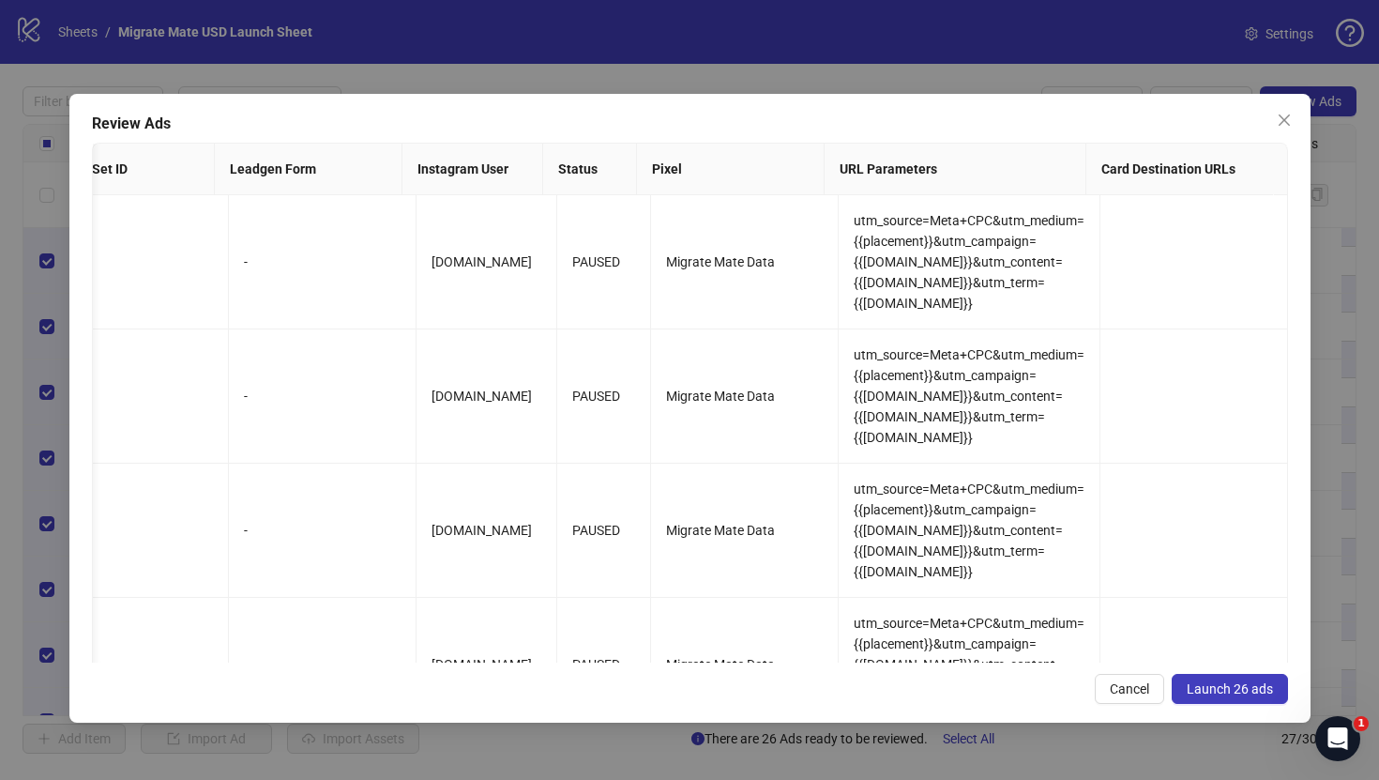
click at [1243, 685] on span "Launch 26 ads" at bounding box center [1230, 688] width 86 height 15
